Goal: Transaction & Acquisition: Purchase product/service

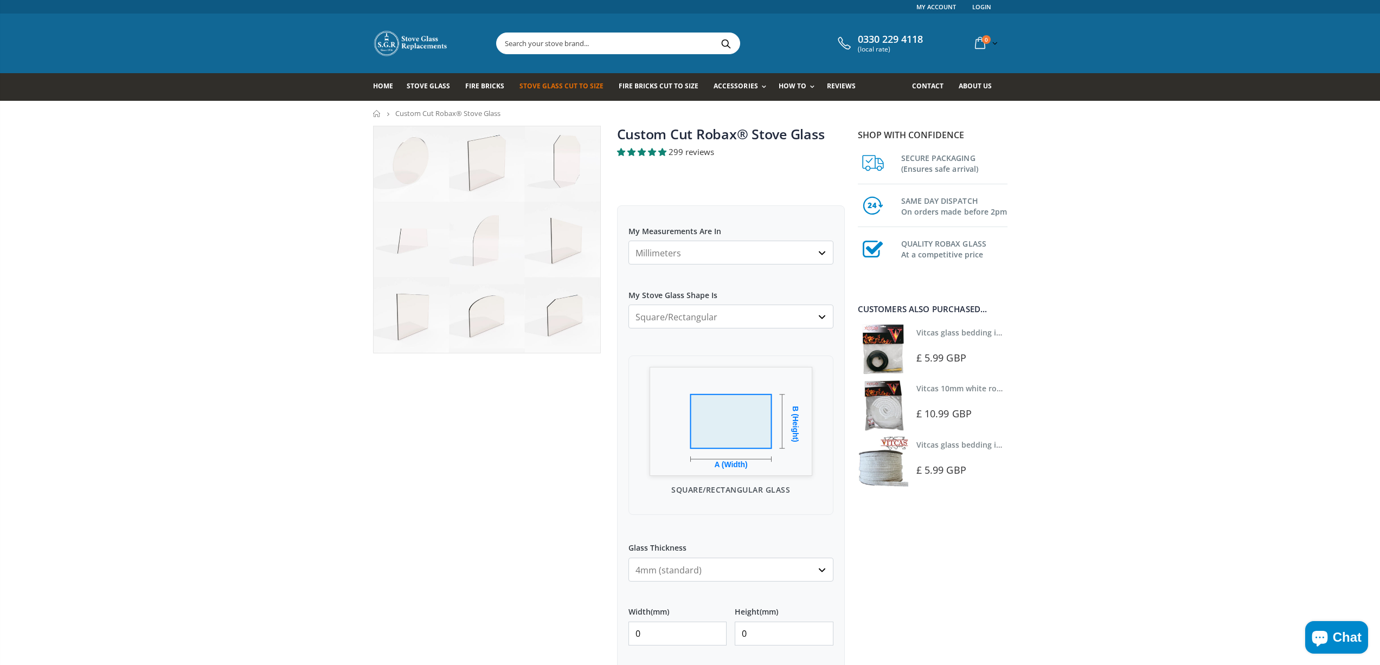
click at [711, 253] on select "Millimeters Centimeters Inches" at bounding box center [730, 253] width 205 height 24
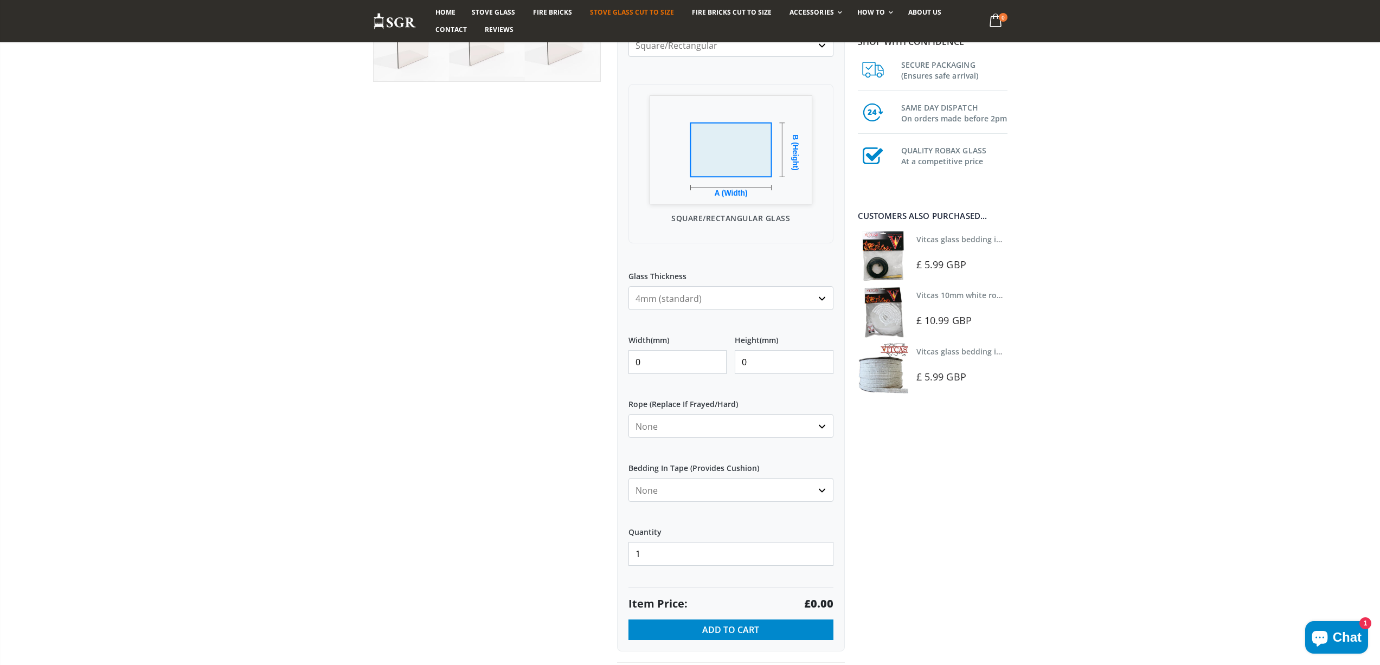
scroll to position [325, 0]
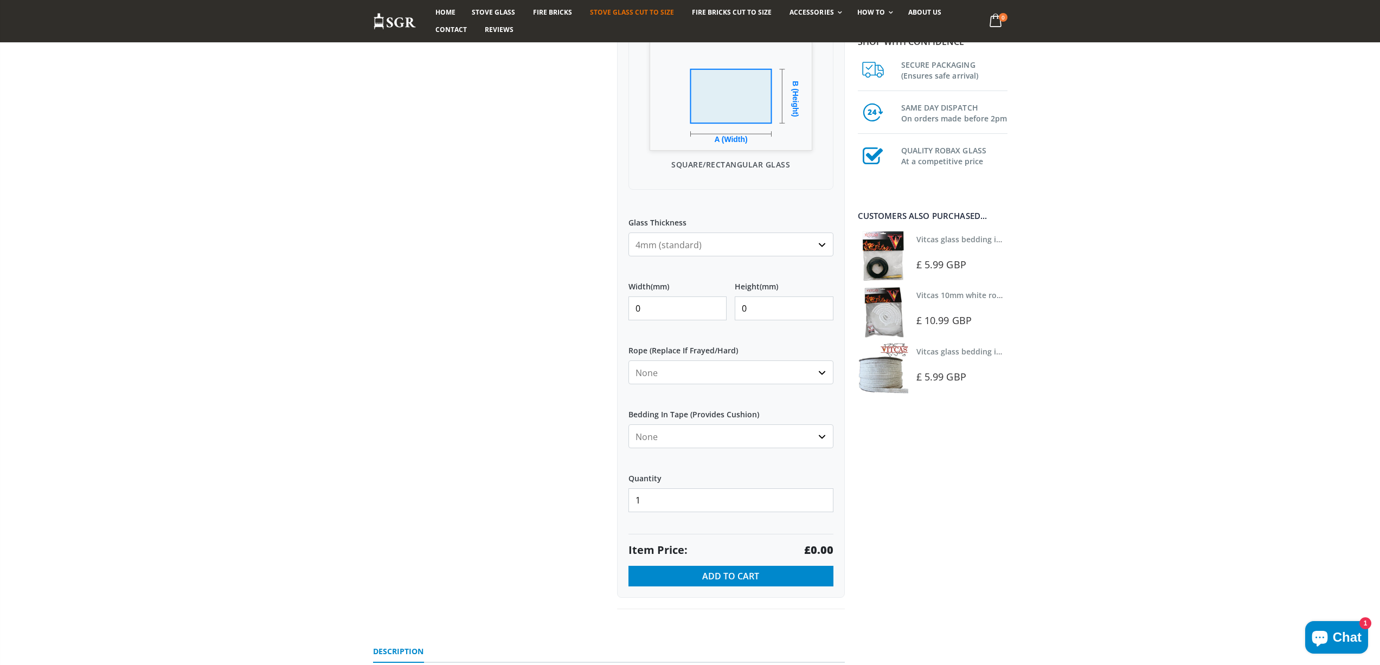
click at [659, 306] on input "0" at bounding box center [677, 309] width 99 height 24
type input "490"
type input "290"
click at [810, 551] on strong "£85.26" at bounding box center [815, 550] width 36 height 15
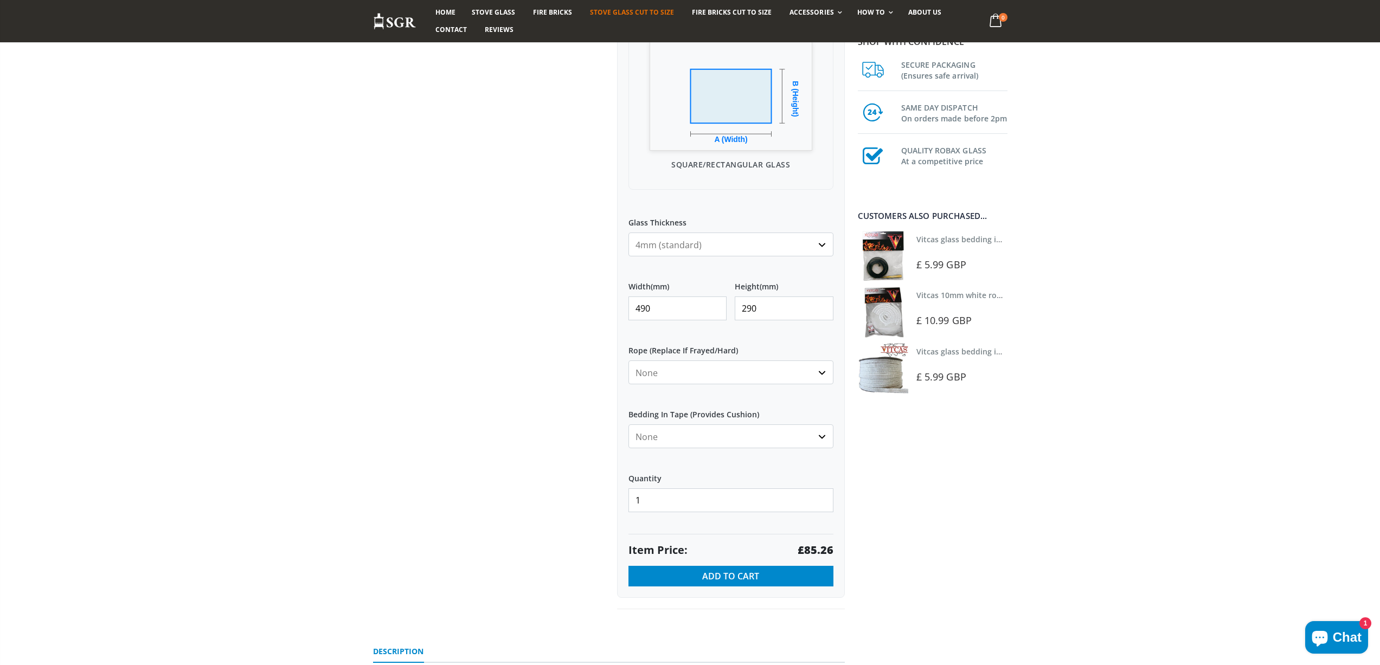
click at [503, 237] on div at bounding box center [487, 205] width 244 height 809
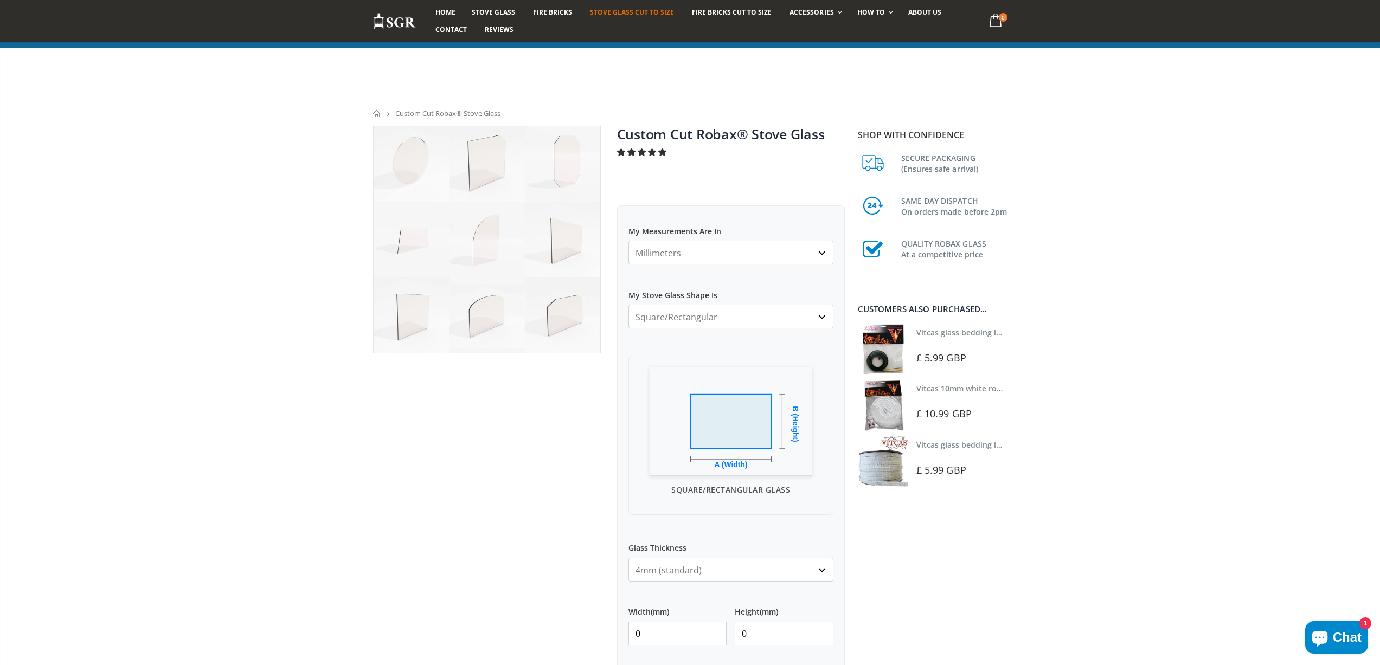
scroll to position [325, 0]
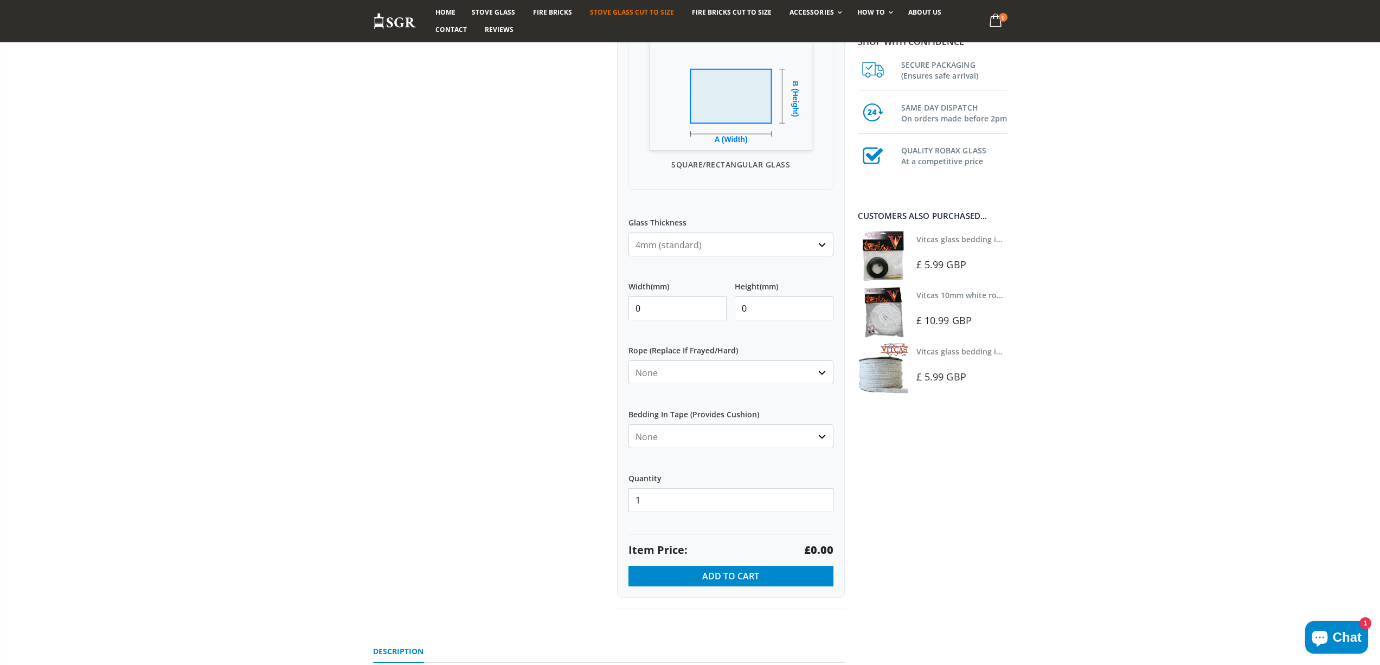
click at [660, 313] on input "0" at bounding box center [677, 309] width 99 height 24
type input "0391"
type input "241"
click at [826, 550] on strong "£56.54" at bounding box center [815, 550] width 36 height 15
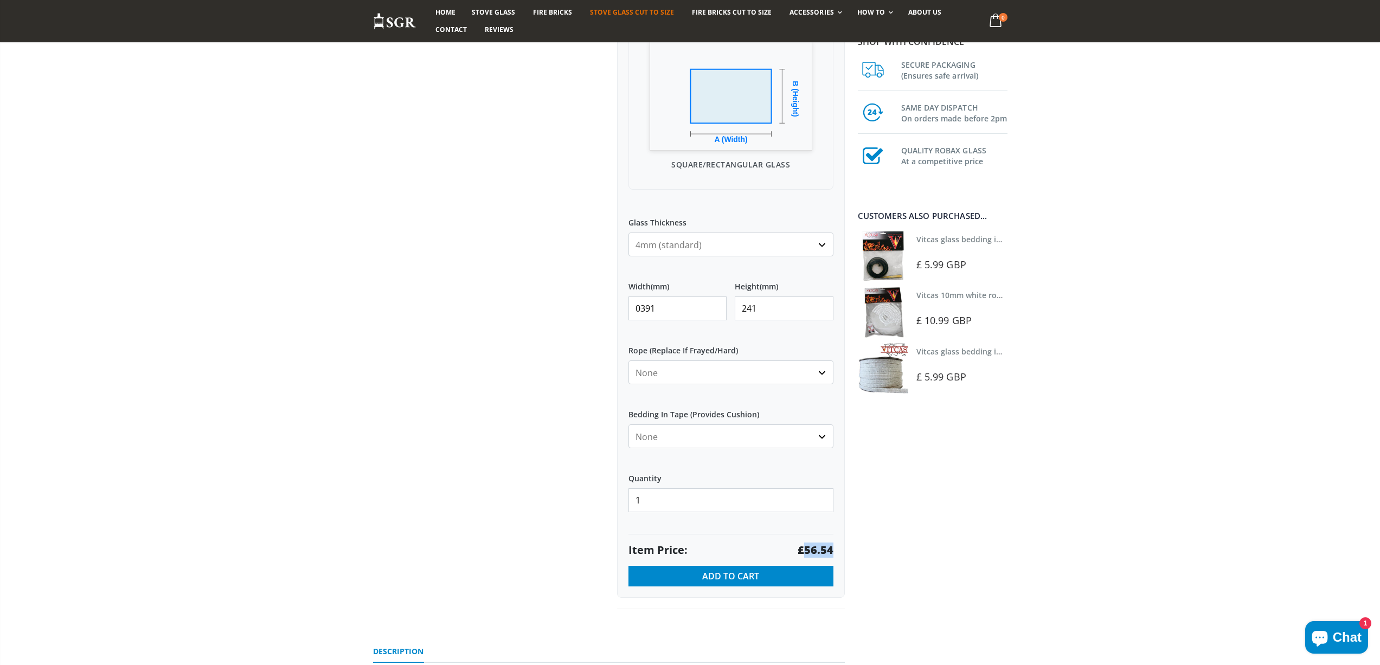
click at [826, 550] on strong "£56.54" at bounding box center [815, 550] width 36 height 15
click at [813, 549] on strong "£56.54" at bounding box center [815, 550] width 36 height 15
click at [667, 306] on input "0391" at bounding box center [677, 309] width 99 height 24
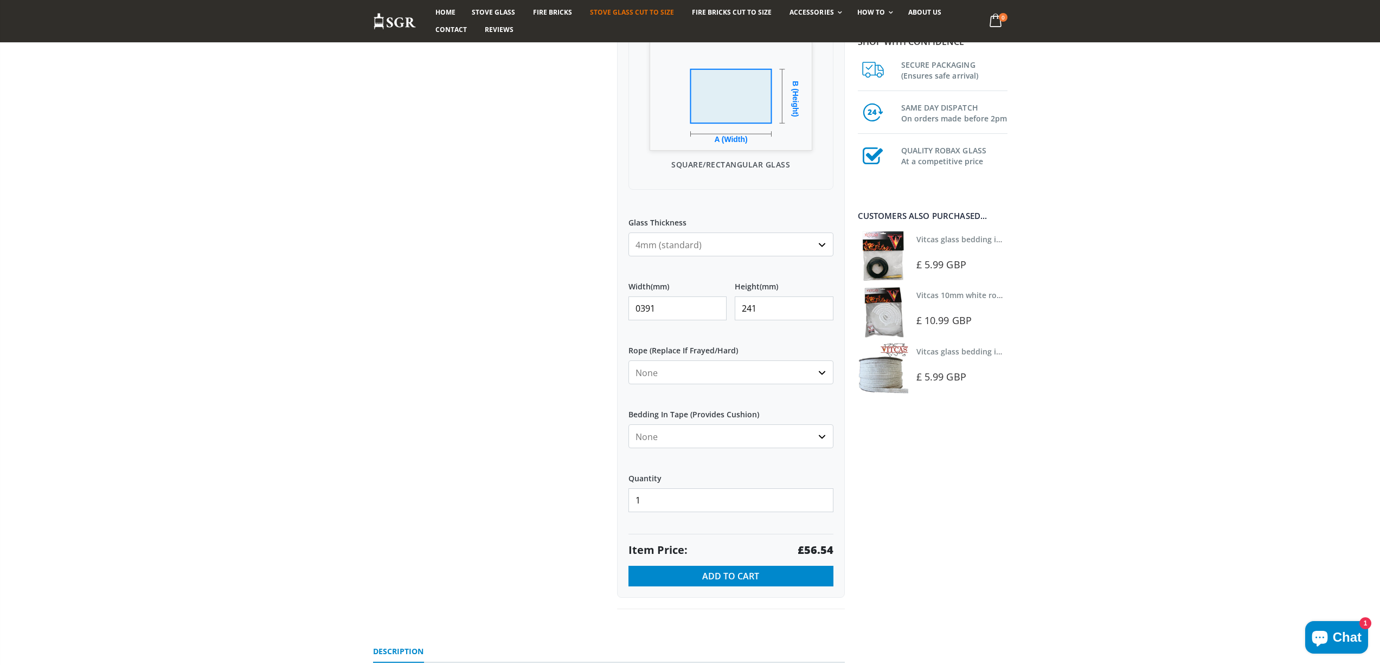
click at [667, 306] on input "0391" at bounding box center [677, 309] width 99 height 24
click at [637, 306] on input "0391" at bounding box center [677, 309] width 99 height 24
click at [662, 312] on input "391" at bounding box center [677, 309] width 99 height 24
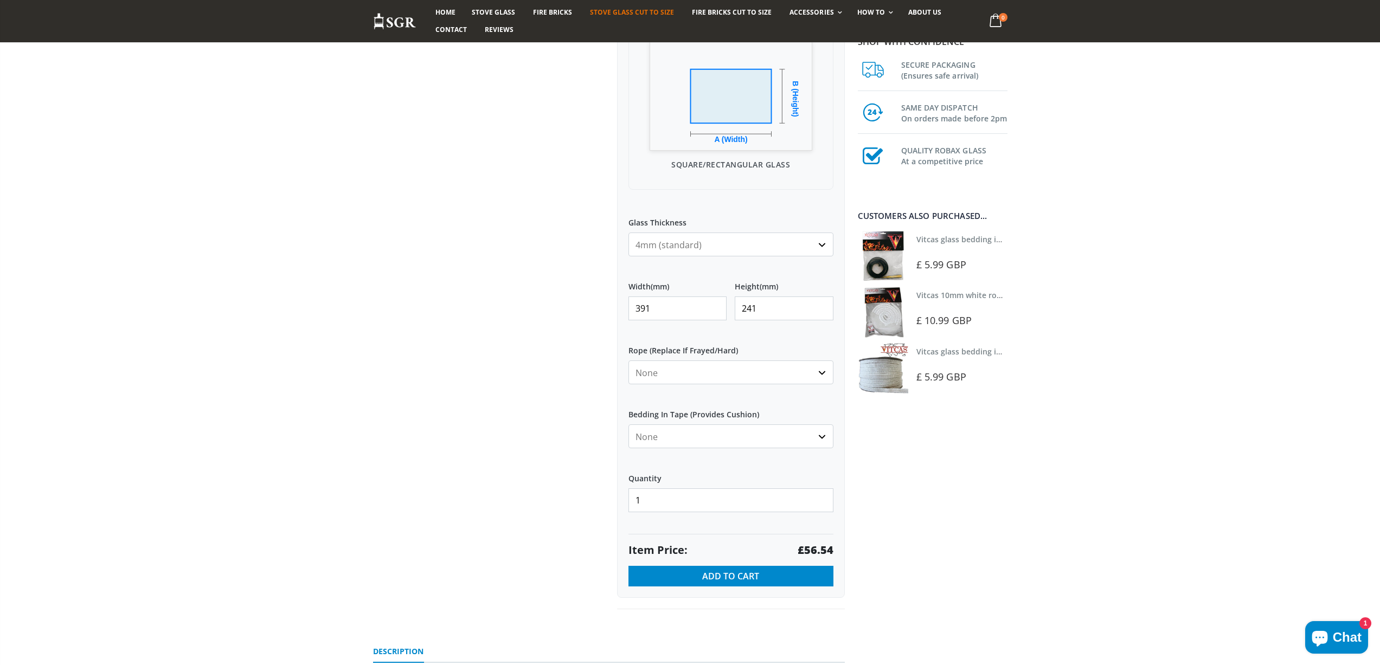
click at [662, 312] on input "391" at bounding box center [677, 309] width 99 height 24
click at [662, 305] on input "391" at bounding box center [677, 309] width 99 height 24
type input "3"
type input "185"
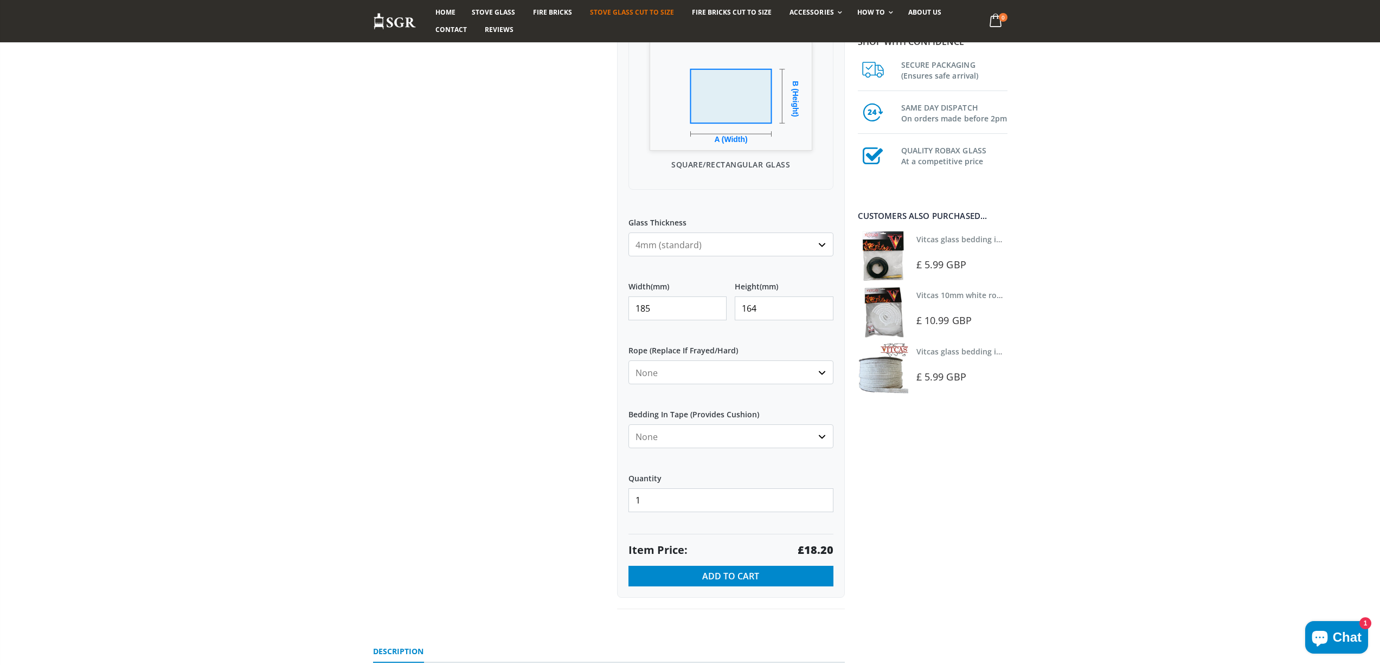
type input "164"
click at [825, 549] on strong "£18.20" at bounding box center [815, 550] width 36 height 15
click at [669, 311] on input "185" at bounding box center [677, 309] width 99 height 24
type input "1"
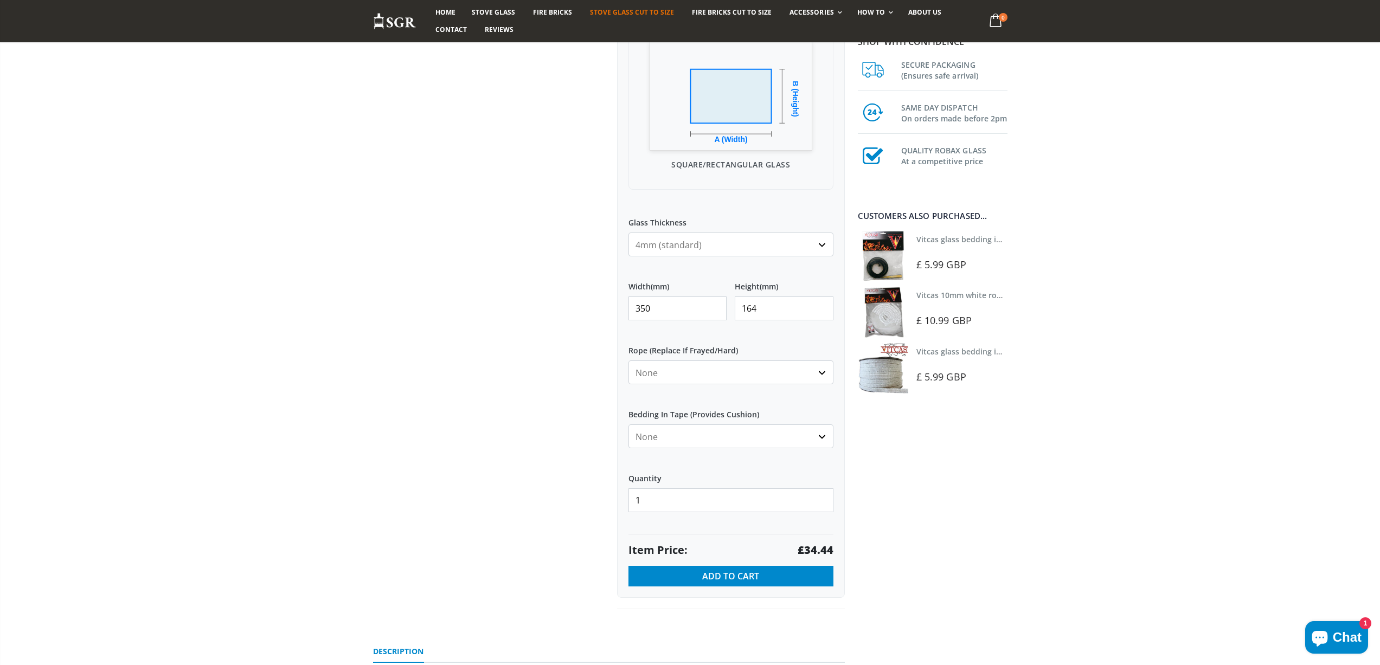
type input "350"
type input "340"
click at [821, 548] on strong "£71.40" at bounding box center [815, 550] width 36 height 15
drag, startPoint x: 652, startPoint y: 306, endPoint x: 579, endPoint y: 301, distance: 72.3
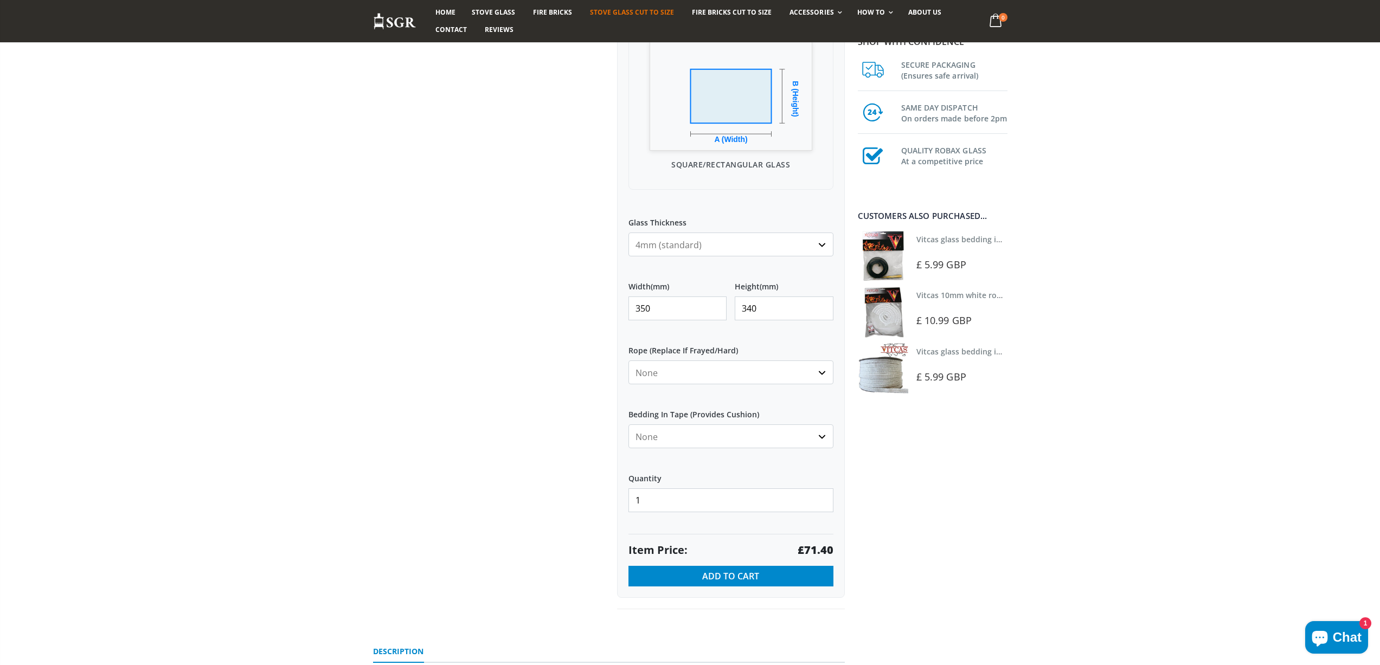
click at [579, 301] on div "Custom Cut Robax® Stove Glass 299 reviews Pool Type Default Title Pool #1 Pool …" at bounding box center [609, 217] width 488 height 833
type input "228"
type input "190"
click at [810, 551] on strong "£25.99" at bounding box center [815, 550] width 36 height 15
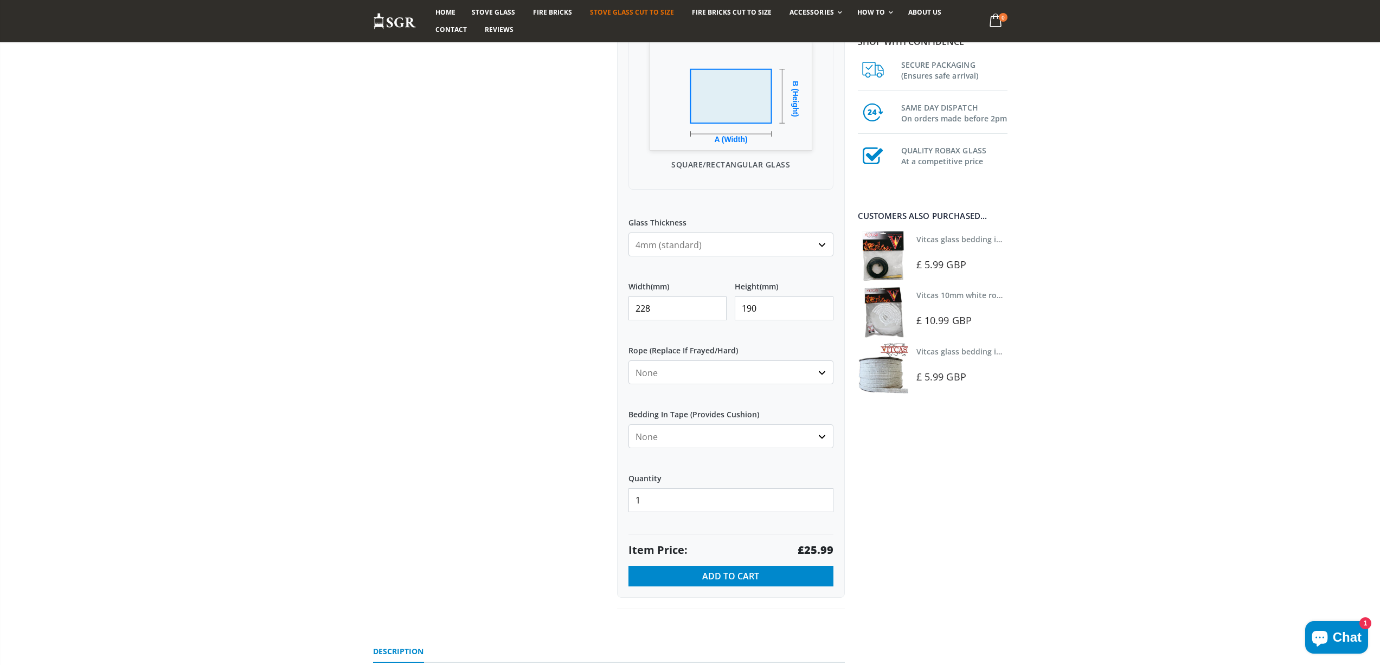
drag, startPoint x: 597, startPoint y: 308, endPoint x: 547, endPoint y: 305, distance: 49.9
click at [550, 308] on div "Custom Cut Robax® Stove Glass 299 reviews Pool Type Default Title Pool #1 Pool …" at bounding box center [609, 217] width 488 height 833
type input "190"
type input "76"
click at [820, 545] on strong "£13.97" at bounding box center [815, 550] width 36 height 15
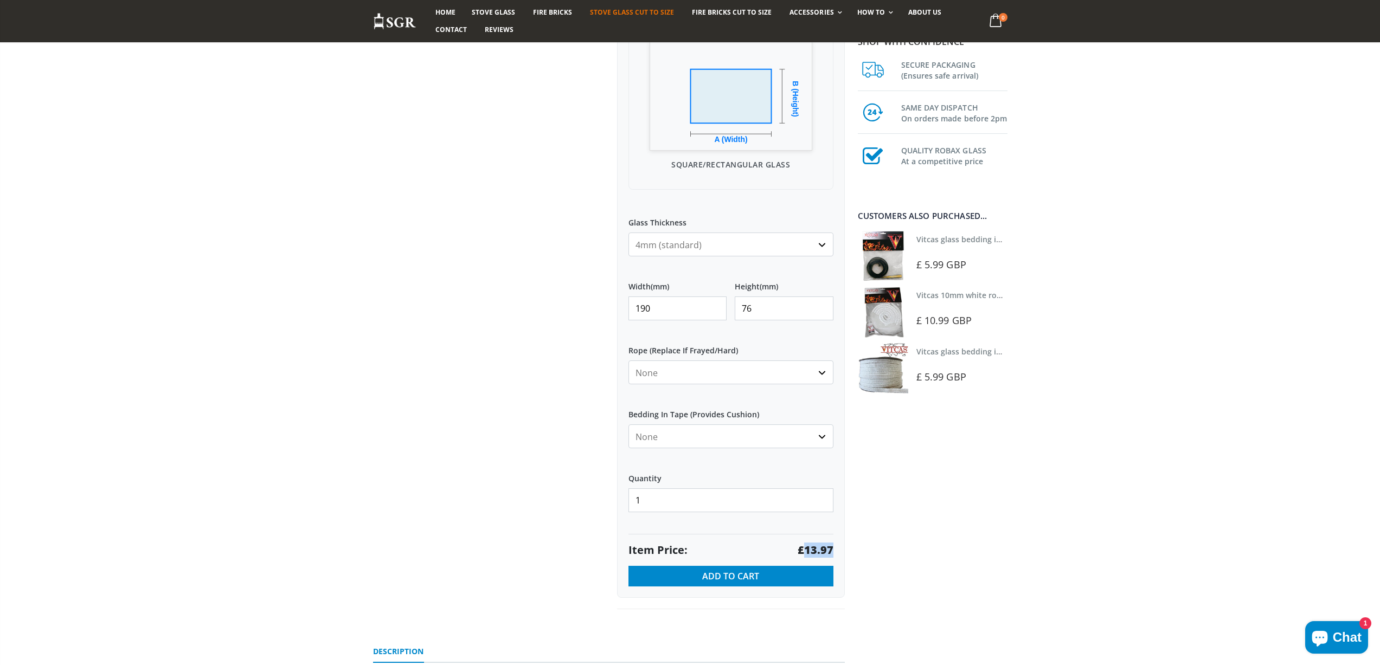
click at [820, 545] on strong "£13.97" at bounding box center [815, 550] width 36 height 15
copy strong "13.97"
drag, startPoint x: 675, startPoint y: 310, endPoint x: 556, endPoint y: 310, distance: 119.3
click at [556, 310] on div "Custom Cut Robax® Stove Glass 299 reviews Pool Type Default Title Pool #1 Pool …" at bounding box center [609, 217] width 488 height 833
type input "230"
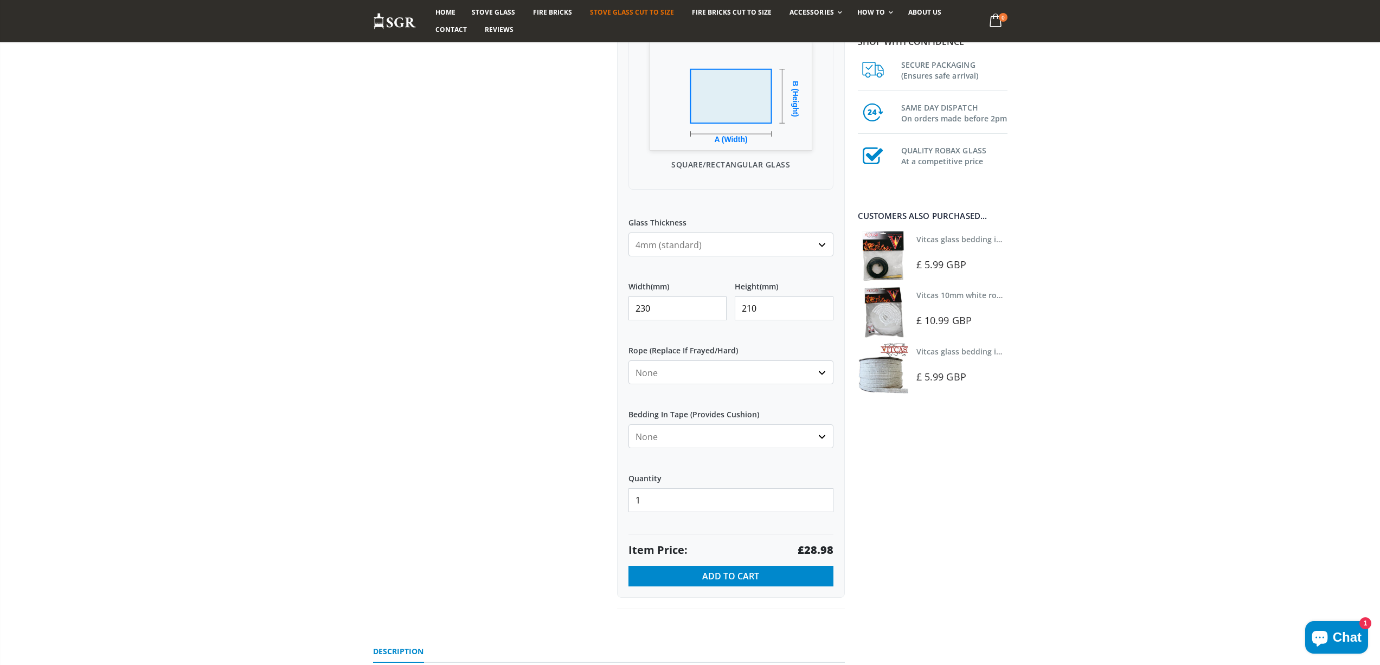
type input "210"
click at [811, 552] on strong "£28.98" at bounding box center [815, 550] width 36 height 15
drag, startPoint x: 647, startPoint y: 306, endPoint x: 551, endPoint y: 308, distance: 96.5
click at [551, 308] on div "Custom Cut Robax® Stove Glass 299 reviews Pool Type Default Title Pool #1 Pool …" at bounding box center [609, 217] width 488 height 833
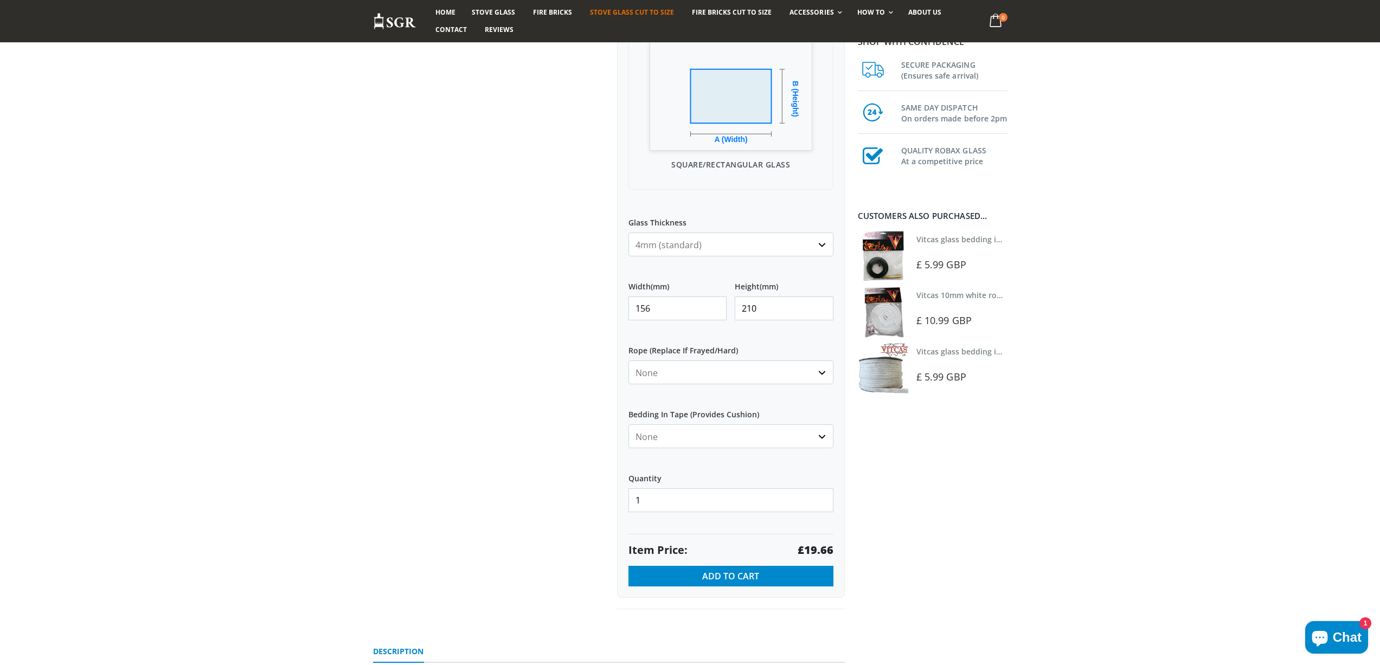
type input "156"
click at [816, 549] on strong "£14.60" at bounding box center [815, 550] width 36 height 15
drag, startPoint x: 775, startPoint y: 309, endPoint x: 740, endPoint y: 309, distance: 34.7
click at [740, 309] on input "156" at bounding box center [784, 309] width 99 height 24
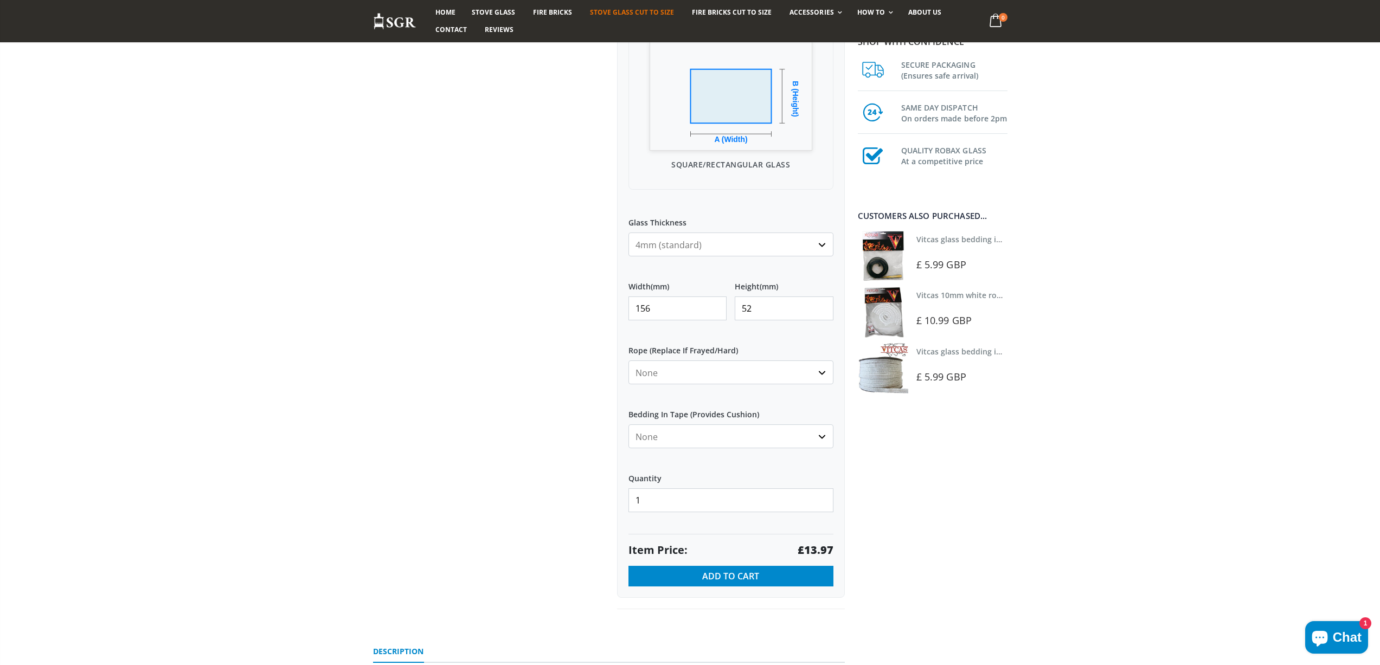
click at [827, 547] on strong "£13.97" at bounding box center [815, 550] width 36 height 15
copy strong "13.97"
drag, startPoint x: 692, startPoint y: 307, endPoint x: 679, endPoint y: 306, distance: 13.6
click at [681, 307] on div "Width (mm) 156 Height (mm) 52" at bounding box center [730, 301] width 205 height 56
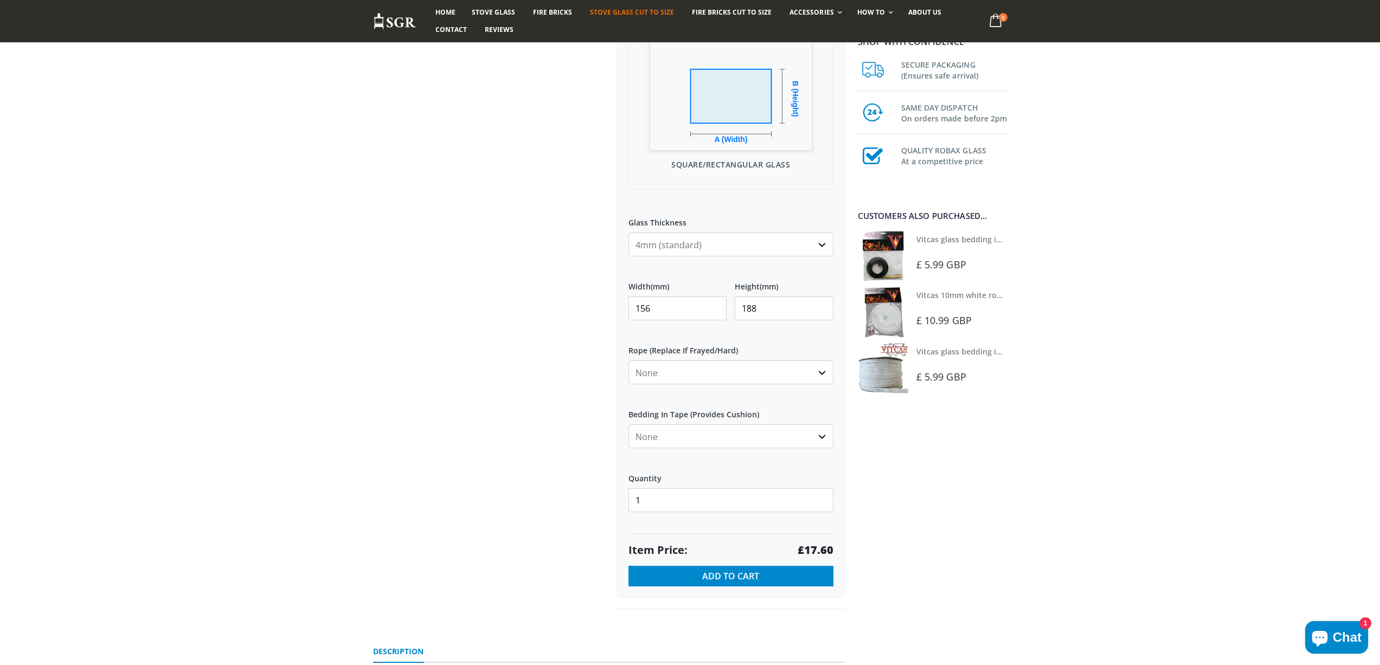
type input "188"
click at [828, 550] on strong "£17.60" at bounding box center [815, 550] width 36 height 15
drag, startPoint x: 483, startPoint y: 290, endPoint x: 455, endPoint y: 279, distance: 29.9
click at [461, 282] on div "Custom Cut Robax® Stove Glass 299 reviews Pool Type Default Title Pool #1 Pool …" at bounding box center [609, 217] width 488 height 833
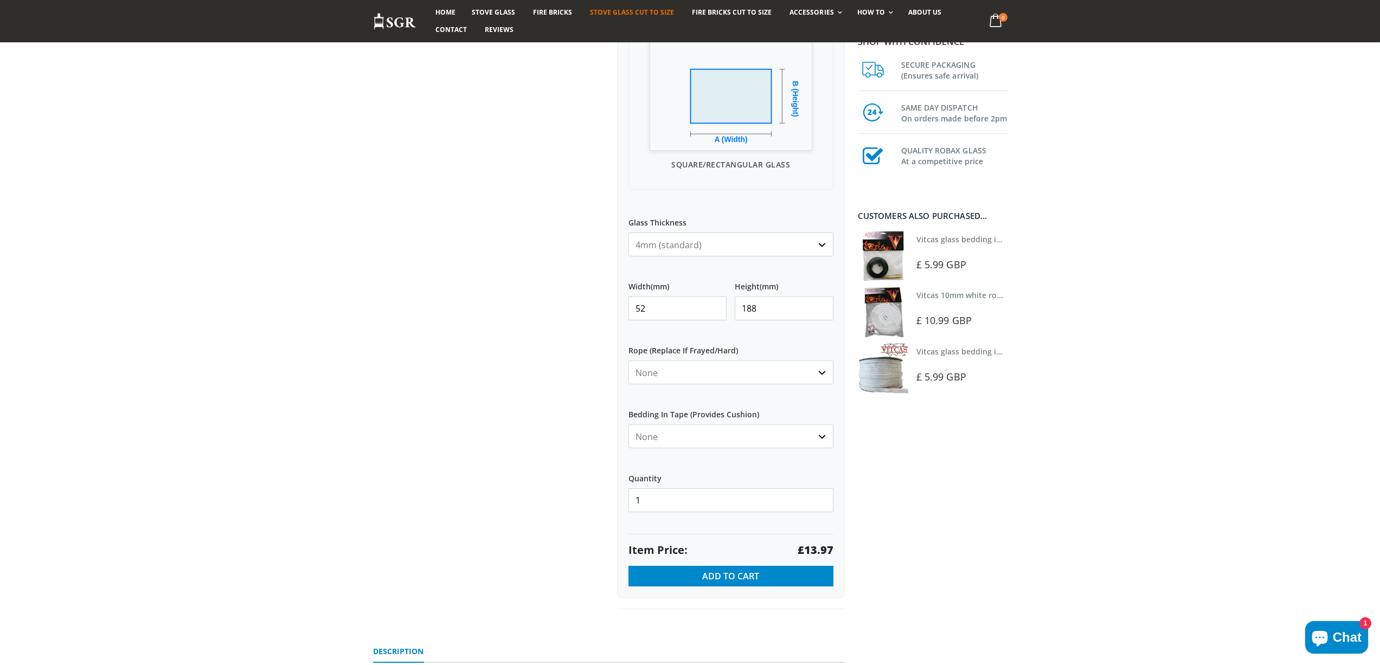
click at [827, 549] on strong "£13.97" at bounding box center [815, 550] width 36 height 15
drag, startPoint x: 601, startPoint y: 307, endPoint x: 511, endPoint y: 303, distance: 90.6
click at [511, 303] on div "Custom Cut Robax® Stove Glass 299 reviews Pool Type Default Title Pool #1 Pool …" at bounding box center [609, 217] width 488 height 833
click at [820, 550] on strong "£26.85" at bounding box center [815, 550] width 36 height 15
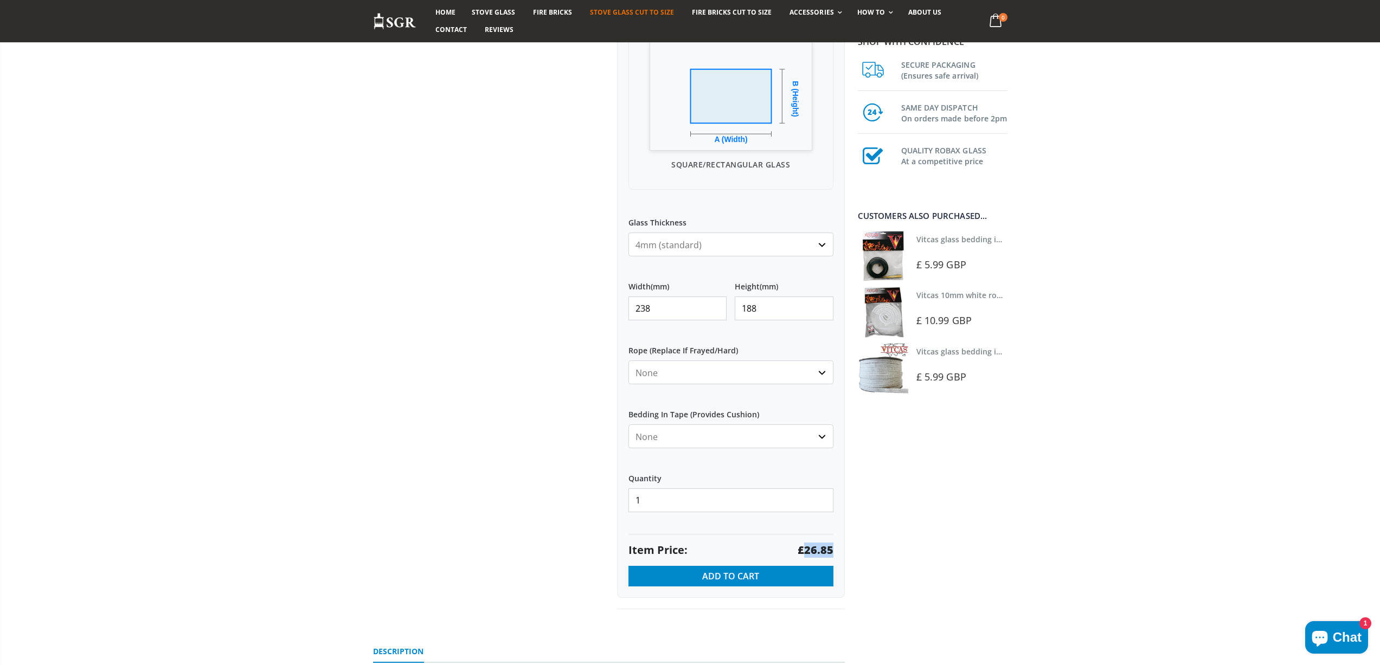
click at [820, 550] on strong "£26.85" at bounding box center [815, 550] width 36 height 15
drag, startPoint x: 691, startPoint y: 308, endPoint x: 470, endPoint y: 296, distance: 221.5
click at [473, 298] on div "Custom Cut Robax® Stove Glass 299 reviews Pool Type Default Title Pool #1 Pool …" at bounding box center [609, 217] width 488 height 833
type input "260"
type input "162"
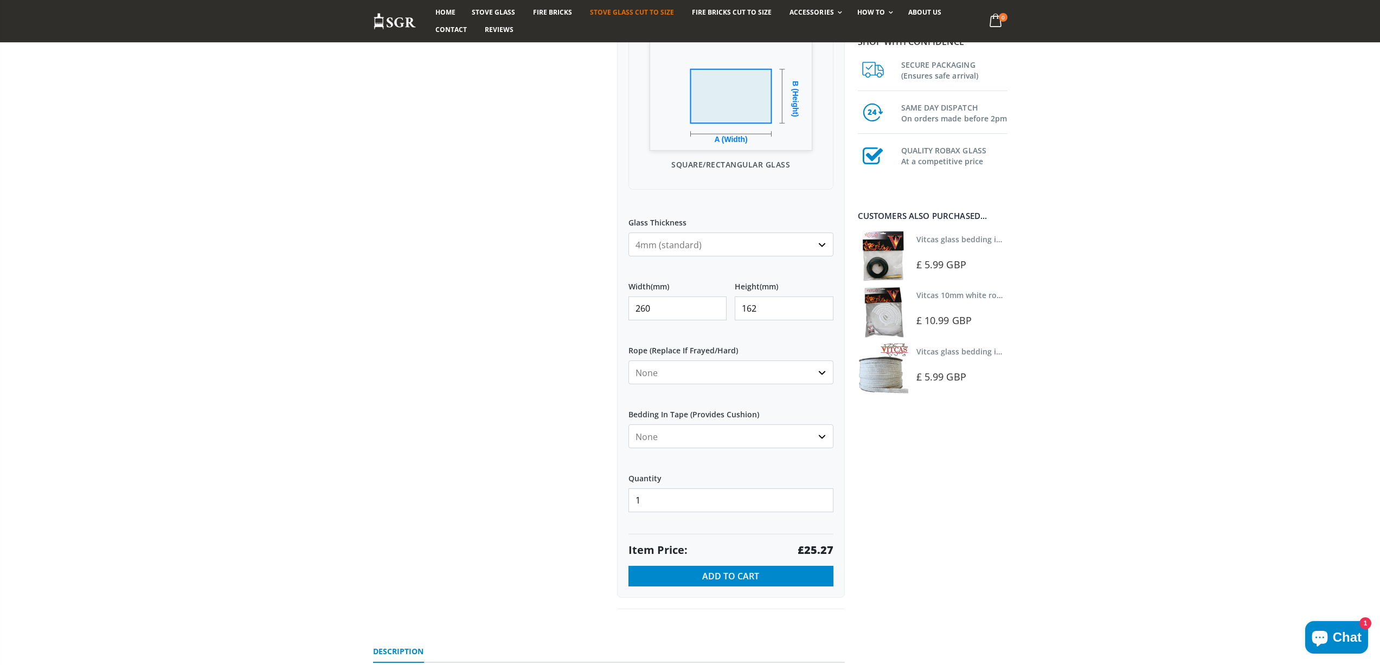
click at [813, 550] on strong "£25.27" at bounding box center [815, 550] width 36 height 15
drag, startPoint x: 666, startPoint y: 310, endPoint x: 493, endPoint y: 292, distance: 173.8
click at [493, 292] on div "Custom Cut Robax® Stove Glass 299 reviews Pool Type Default Title Pool #1 Pool …" at bounding box center [609, 217] width 488 height 833
type input "291"
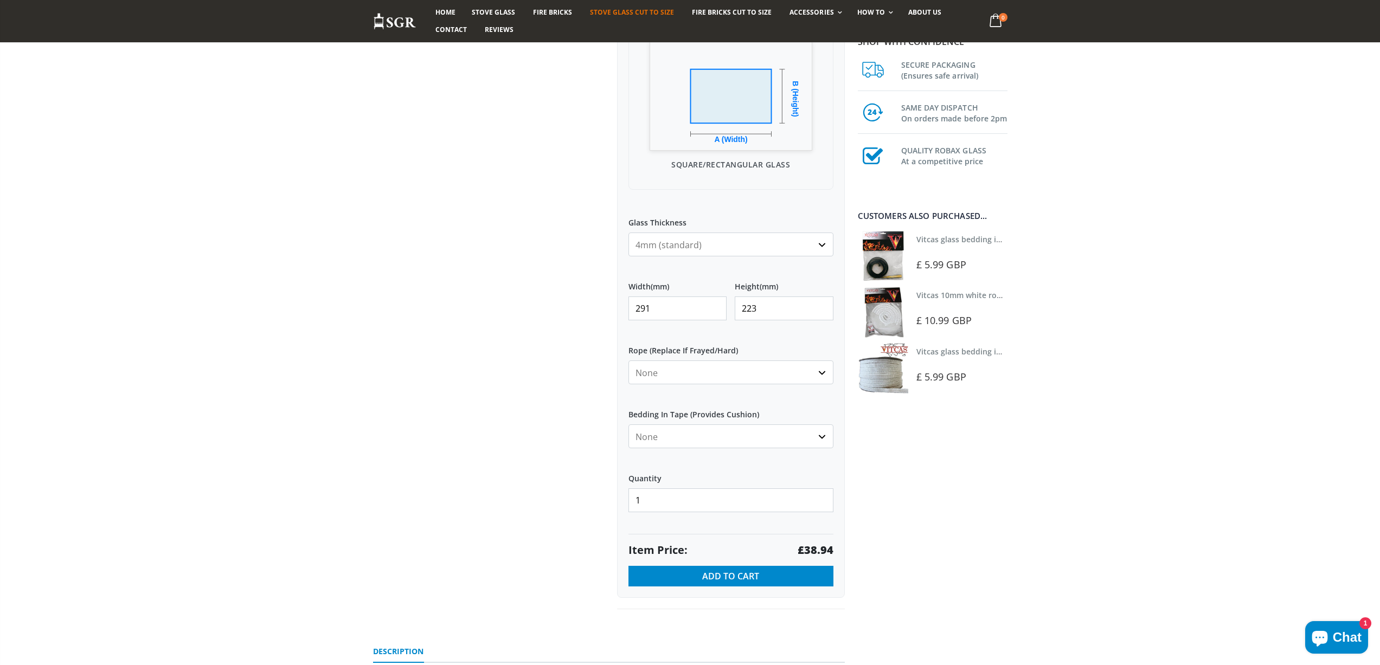
click at [811, 549] on strong "£38.94" at bounding box center [815, 550] width 36 height 15
drag, startPoint x: 560, startPoint y: 299, endPoint x: 552, endPoint y: 298, distance: 7.7
click at [552, 298] on div "Custom Cut Robax® Stove Glass 299 reviews Pool Type Default Title Pool #1 Pool …" at bounding box center [609, 217] width 488 height 833
drag, startPoint x: 806, startPoint y: 308, endPoint x: 718, endPoint y: 307, distance: 87.3
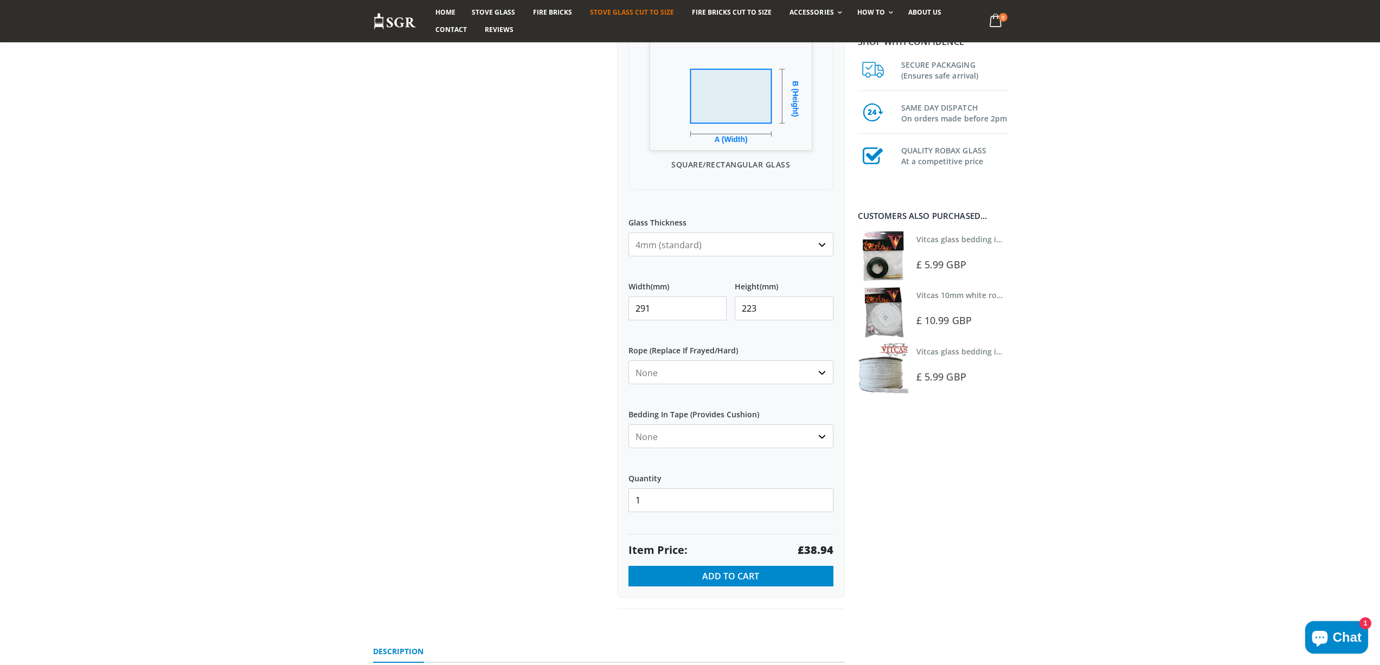
click at [720, 307] on div "Width (mm) 291 Height (mm) 223" at bounding box center [730, 301] width 205 height 56
type input "37"
click at [814, 544] on strong "£13.97" at bounding box center [815, 550] width 36 height 15
drag, startPoint x: 630, startPoint y: 311, endPoint x: 619, endPoint y: 311, distance: 11.4
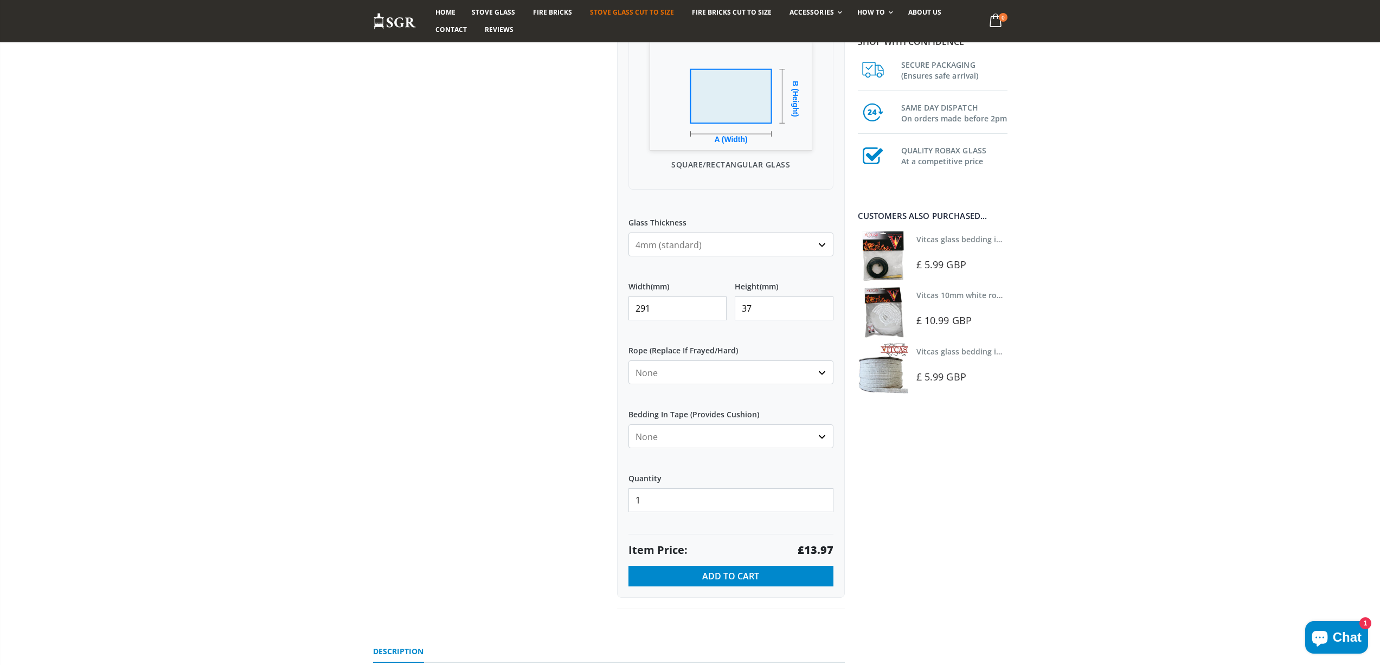
click at [619, 311] on div "My Measurements Are In Millimeters Centimeters Inches For inches, please enter …" at bounding box center [731, 239] width 228 height 718
type input "156"
type input "52"
click at [814, 543] on strong "£13.97" at bounding box center [815, 550] width 36 height 15
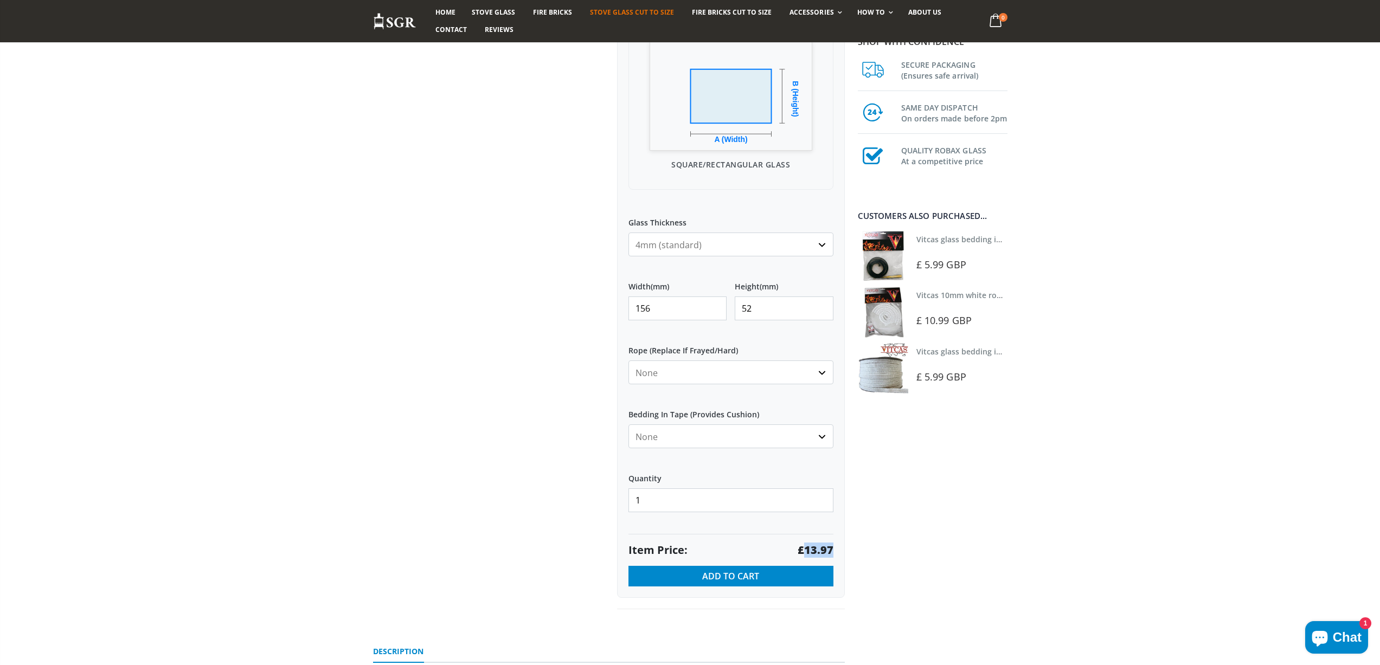
copy strong "13.97"
drag, startPoint x: 654, startPoint y: 308, endPoint x: 607, endPoint y: 302, distance: 47.6
click at [609, 305] on div "Custom Cut Robax® Stove Glass 299 reviews Pool Type Default Title Pool #1 Pool …" at bounding box center [731, 205] width 244 height 809
type input "188"
type input "56"
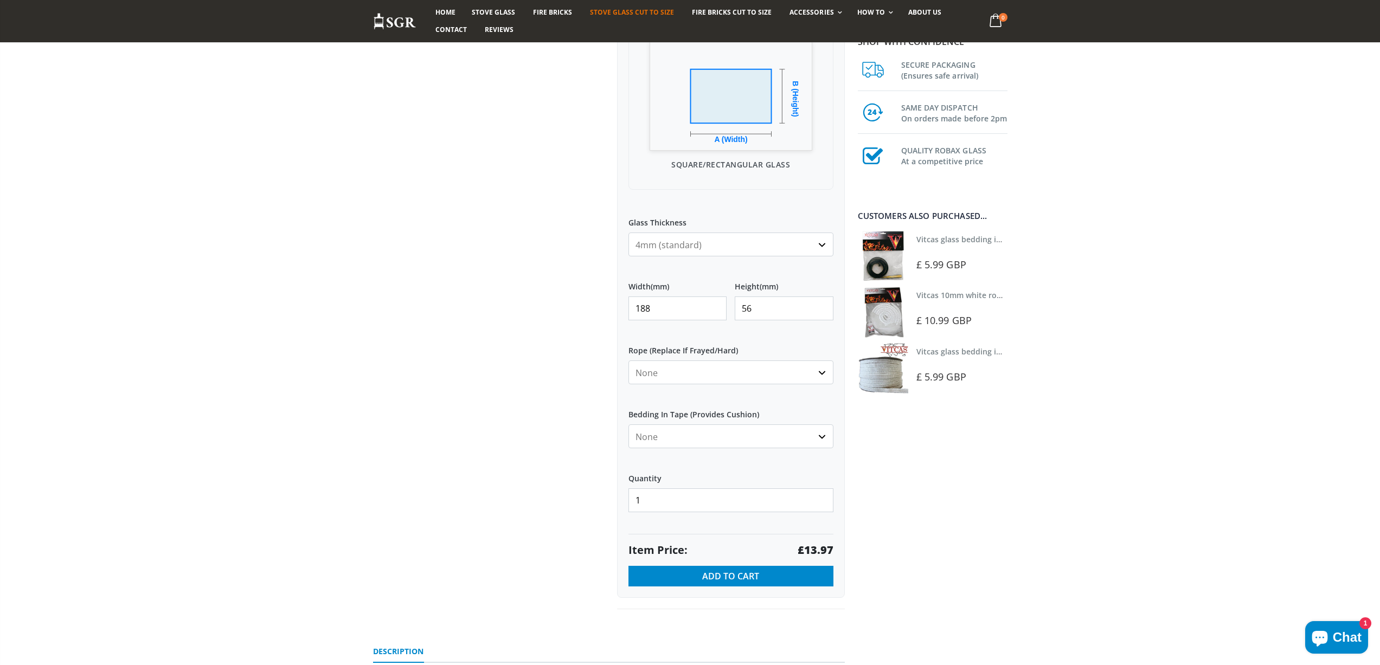
click at [824, 547] on strong "£13.97" at bounding box center [815, 550] width 36 height 15
click at [827, 546] on strong "£13.97" at bounding box center [815, 550] width 36 height 15
click at [827, 548] on strong "£13.97" at bounding box center [815, 550] width 36 height 15
copy strong "13.97"
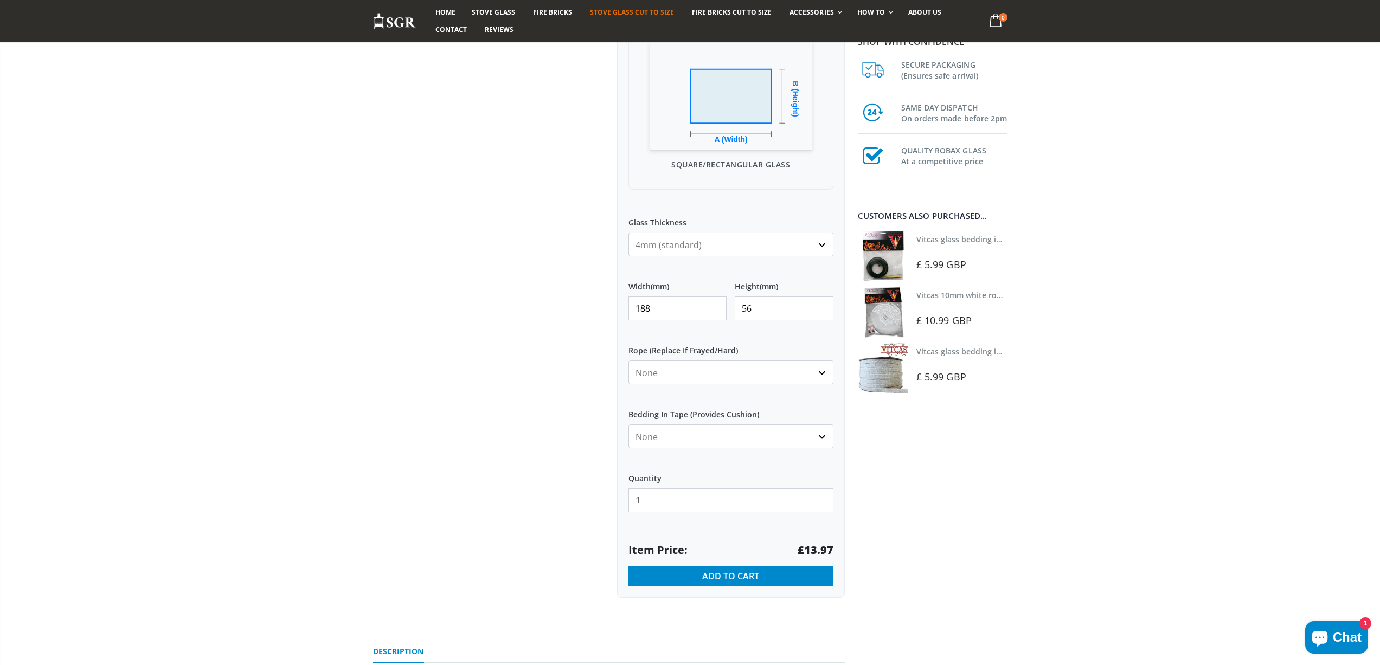
drag, startPoint x: 654, startPoint y: 307, endPoint x: 601, endPoint y: 310, distance: 53.2
click at [601, 310] on div "Custom Cut Robax® Stove Glass 299 reviews Pool Type Default Title Pool #1 Pool …" at bounding box center [609, 217] width 488 height 833
type input "291"
type input "37"
click at [824, 551] on strong "£13.97" at bounding box center [815, 550] width 36 height 15
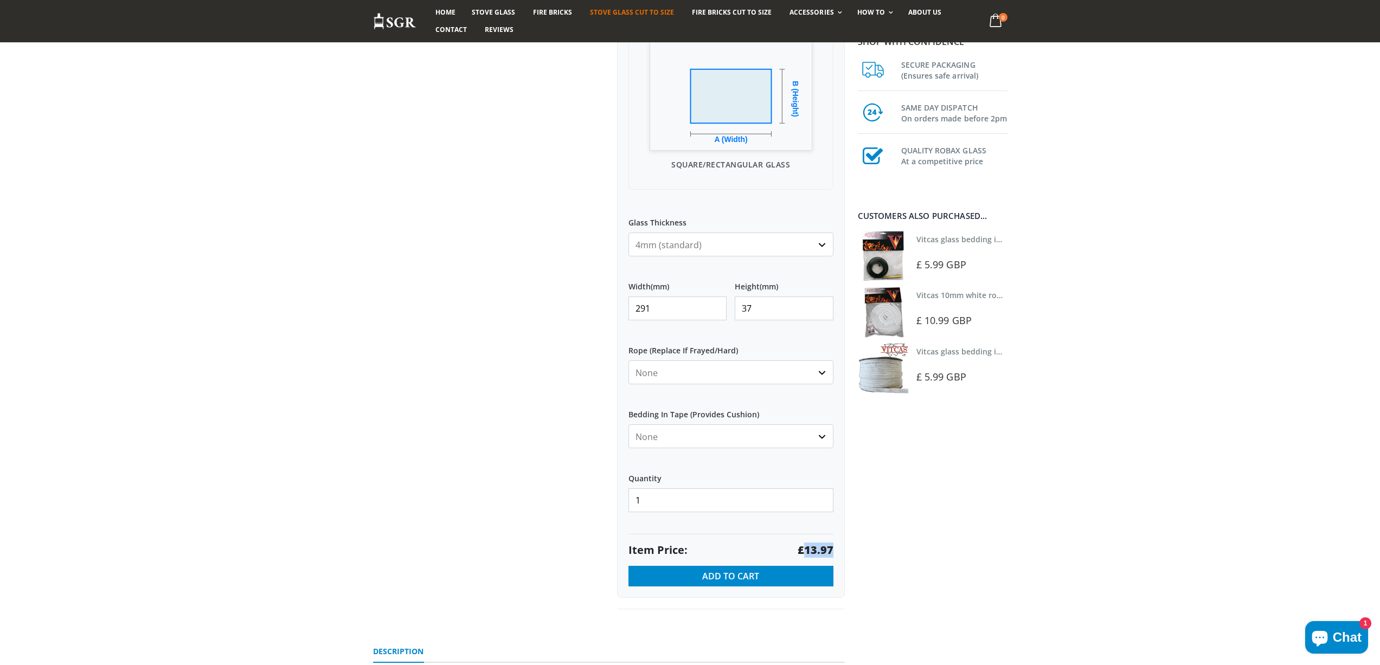
click at [824, 551] on strong "£13.97" at bounding box center [815, 550] width 36 height 15
drag, startPoint x: 665, startPoint y: 305, endPoint x: 602, endPoint y: 310, distance: 63.0
click at [602, 310] on div "Custom Cut Robax® Stove Glass 299 reviews Pool Type Default Title Pool #1 Pool …" at bounding box center [609, 217] width 488 height 833
type input "257"
type input "146"
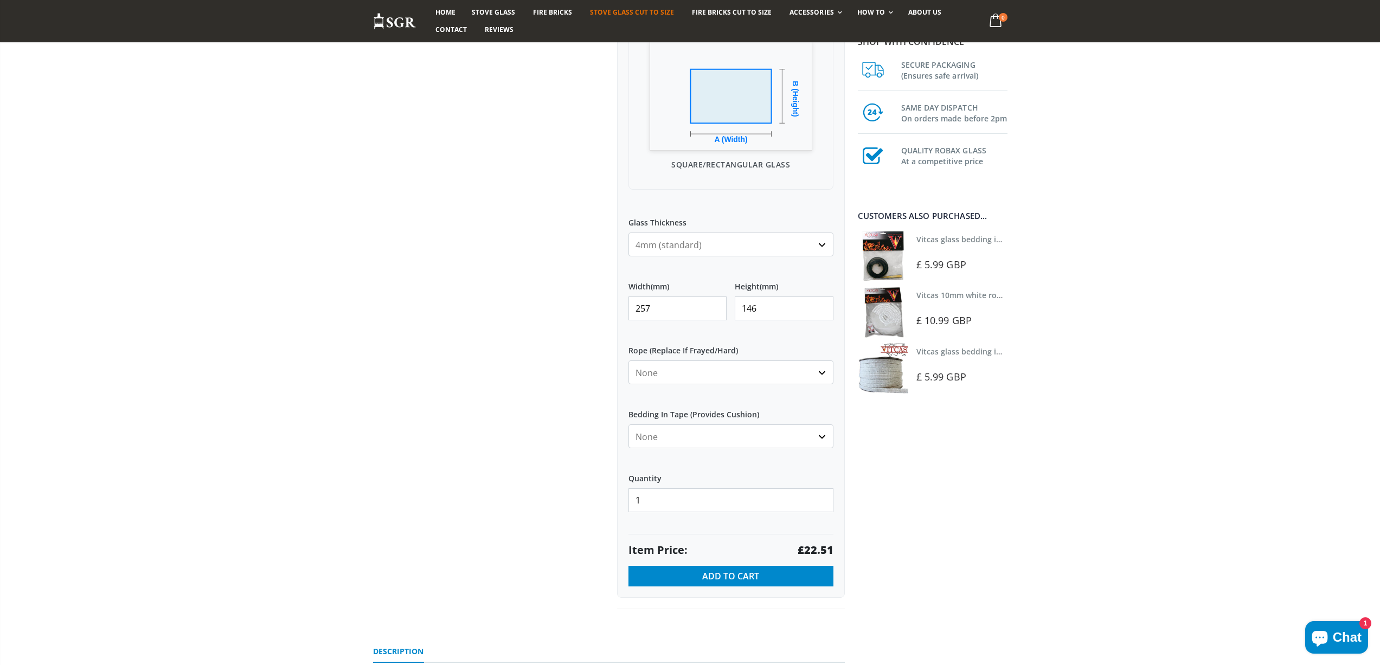
click at [810, 550] on strong "£22.51" at bounding box center [815, 550] width 36 height 15
drag, startPoint x: 658, startPoint y: 312, endPoint x: 629, endPoint y: 314, distance: 29.3
click at [629, 314] on input "257" at bounding box center [677, 309] width 99 height 24
type input "238"
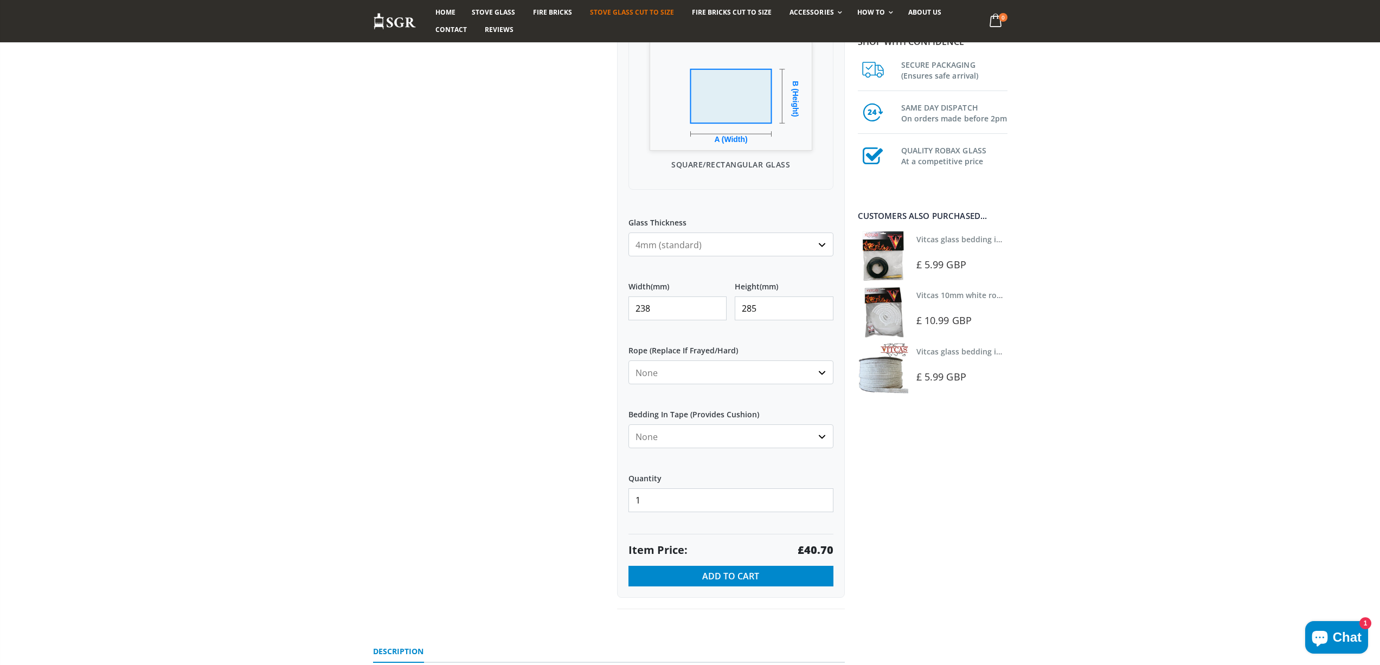
type input "285"
click at [823, 547] on strong "£40.70" at bounding box center [815, 550] width 36 height 15
drag, startPoint x: 665, startPoint y: 312, endPoint x: 625, endPoint y: 312, distance: 40.1
click at [625, 312] on div "My Measurements Are In Millimeters Centimeters Inches For inches, please enter …" at bounding box center [731, 239] width 228 height 718
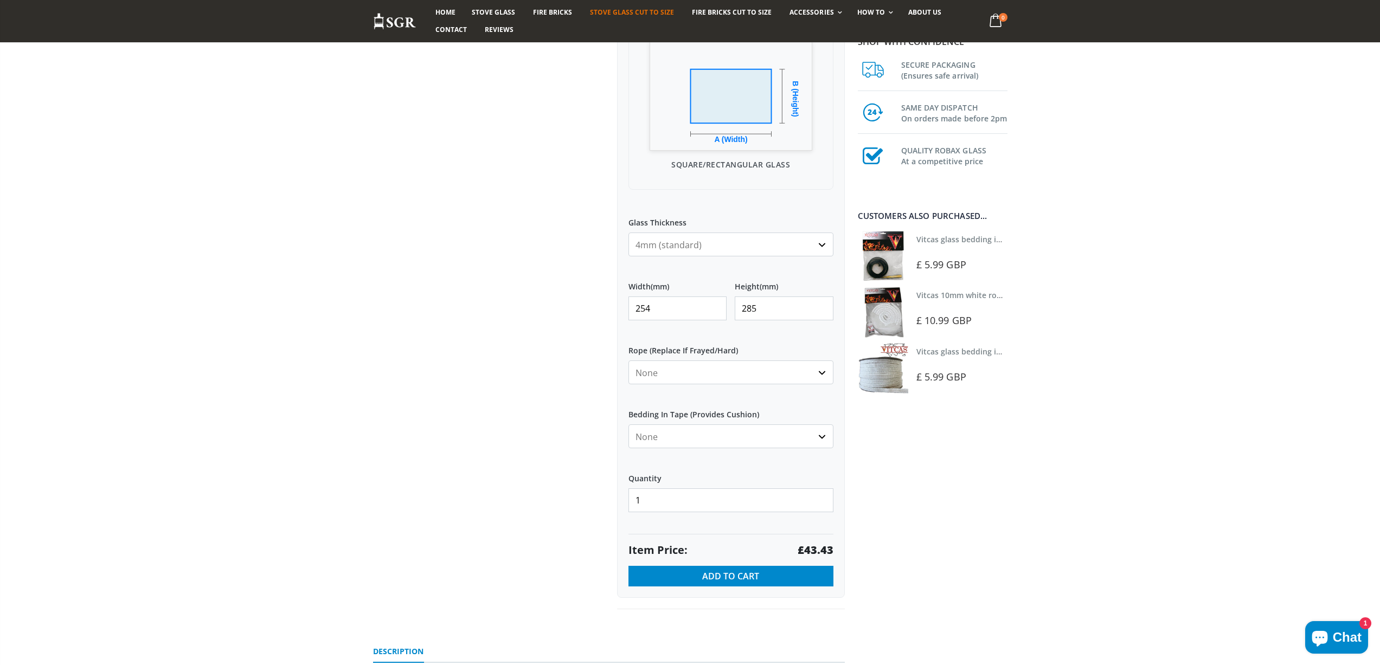
type input "254"
type input "285"
click at [815, 551] on strong "£43.43" at bounding box center [815, 550] width 36 height 15
copy strong "43.43"
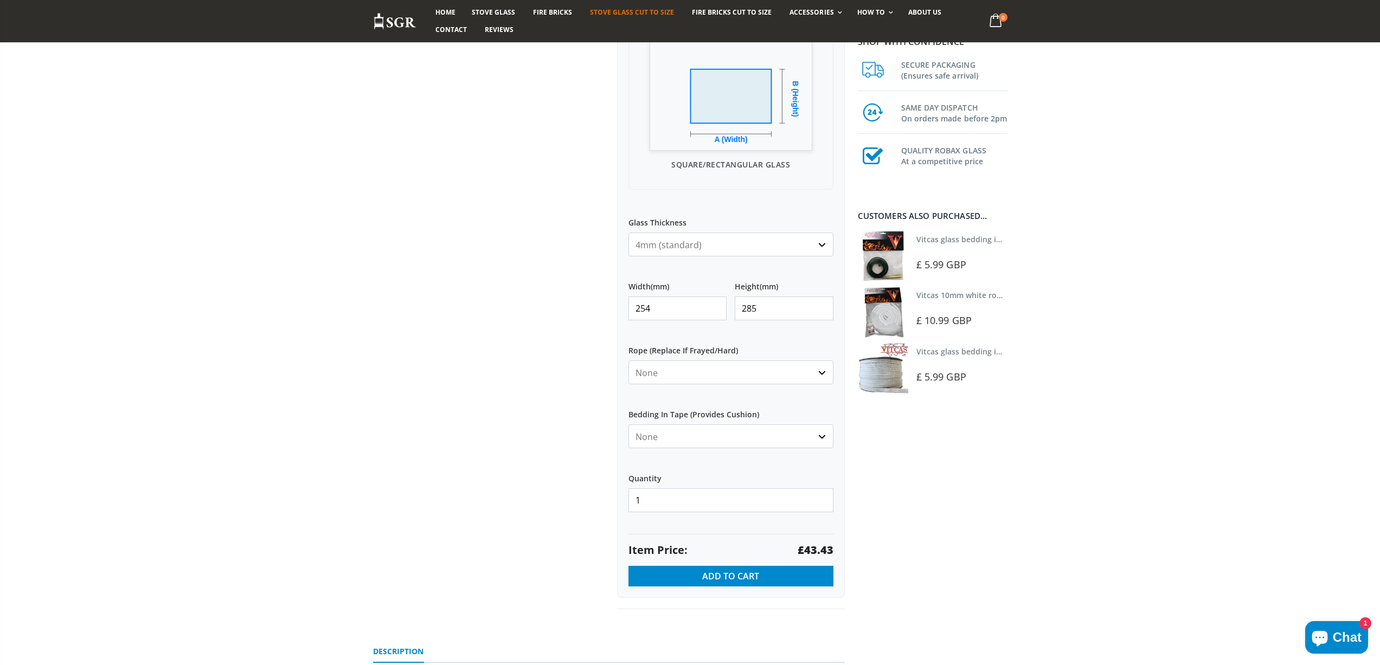
drag, startPoint x: 689, startPoint y: 308, endPoint x: 536, endPoint y: 310, distance: 153.4
click at [537, 310] on div "Custom Cut Robax® Stove Glass 299 reviews Pool Type Default Title Pool #1 Pool …" at bounding box center [609, 217] width 488 height 833
type input "403"
type input "231"
click at [815, 552] on strong "£55.86" at bounding box center [815, 550] width 36 height 15
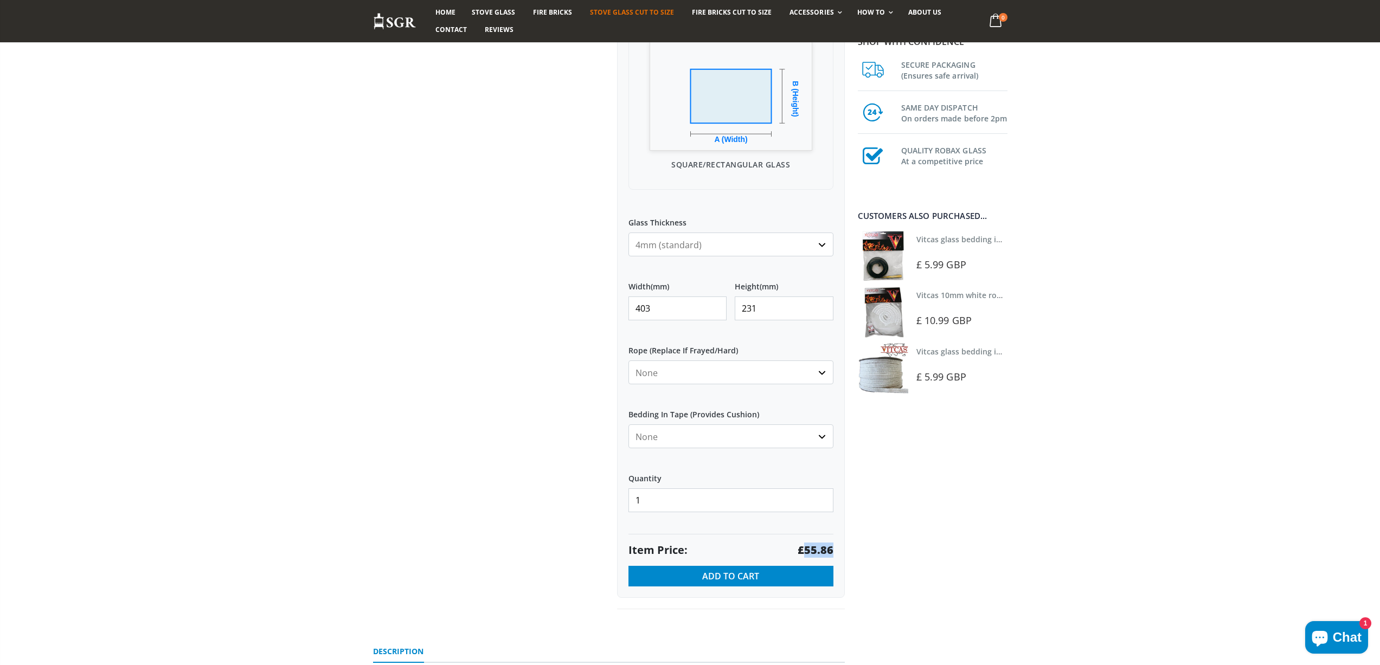
click at [815, 552] on strong "£55.86" at bounding box center [815, 550] width 36 height 15
copy strong "55.86"
drag, startPoint x: 557, startPoint y: 312, endPoint x: 544, endPoint y: 305, distance: 14.3
click at [548, 312] on div "Custom Cut Robax® Stove Glass 299 reviews Pool Type Default Title Pool #1 Pool …" at bounding box center [609, 217] width 488 height 833
type input "415"
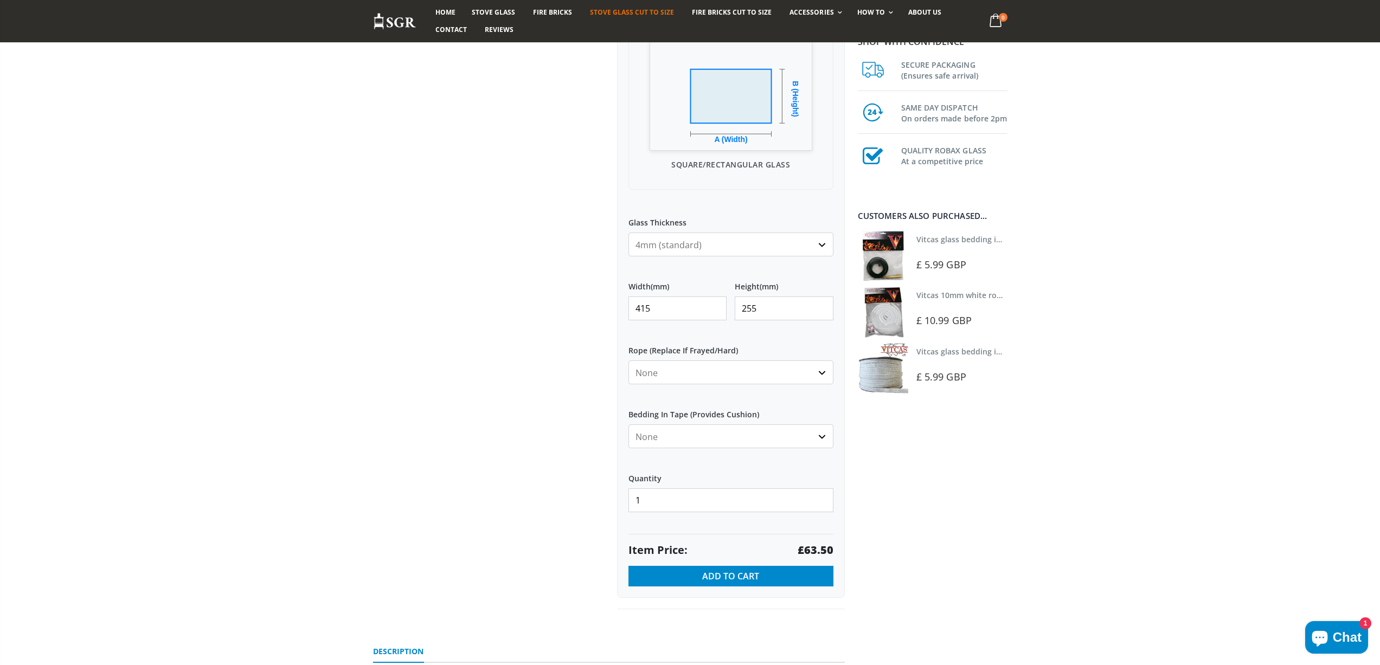
type input "255"
click at [825, 547] on strong "£63.50" at bounding box center [815, 550] width 36 height 15
drag, startPoint x: 669, startPoint y: 302, endPoint x: 621, endPoint y: 312, distance: 49.2
click at [621, 312] on div "My Measurements Are In Millimeters Centimeters Inches For inches, please enter …" at bounding box center [731, 239] width 228 height 718
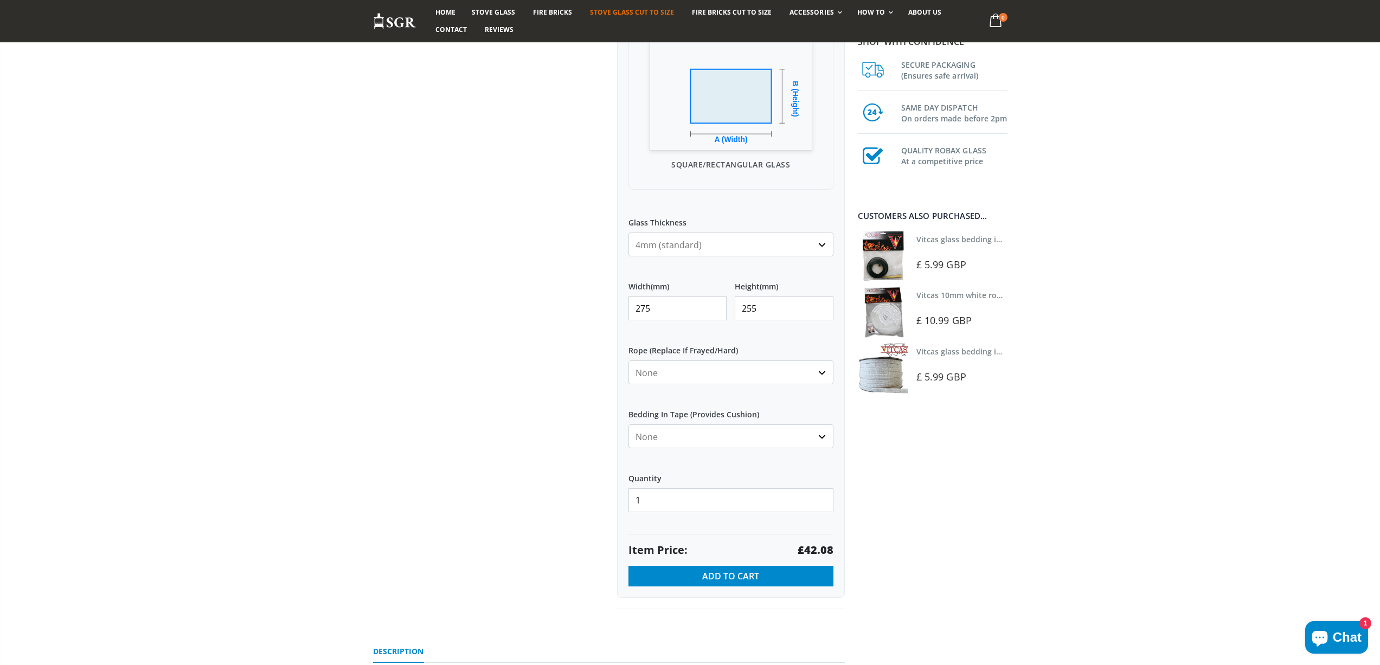
type input "275"
type input "222"
click at [813, 546] on strong "£36.63" at bounding box center [815, 550] width 36 height 15
drag, startPoint x: 659, startPoint y: 307, endPoint x: 520, endPoint y: 310, distance: 138.8
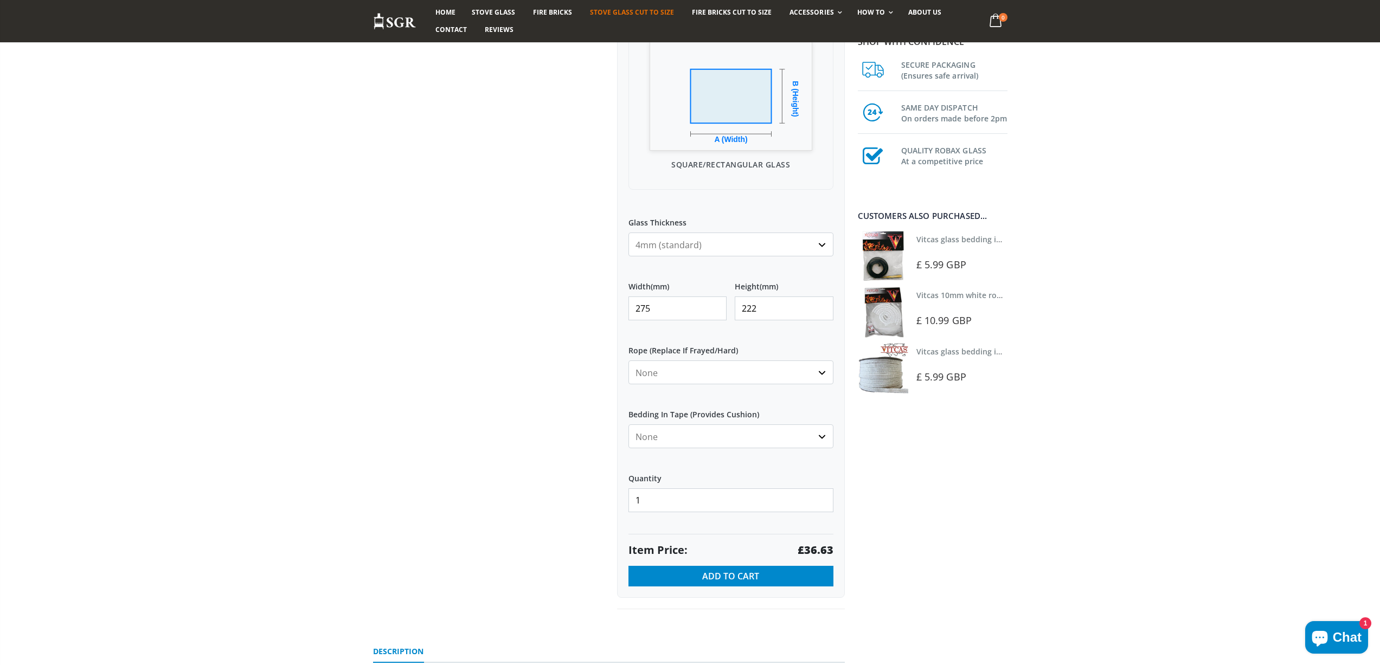
click at [520, 310] on div "Custom Cut Robax® Stove Glass 299 reviews Pool Type Default Title Pool #1 Pool …" at bounding box center [609, 217] width 488 height 833
type input "215"
type input "145"
click at [817, 551] on strong "£18.70" at bounding box center [815, 550] width 36 height 15
click at [817, 550] on strong "£18.70" at bounding box center [815, 550] width 36 height 15
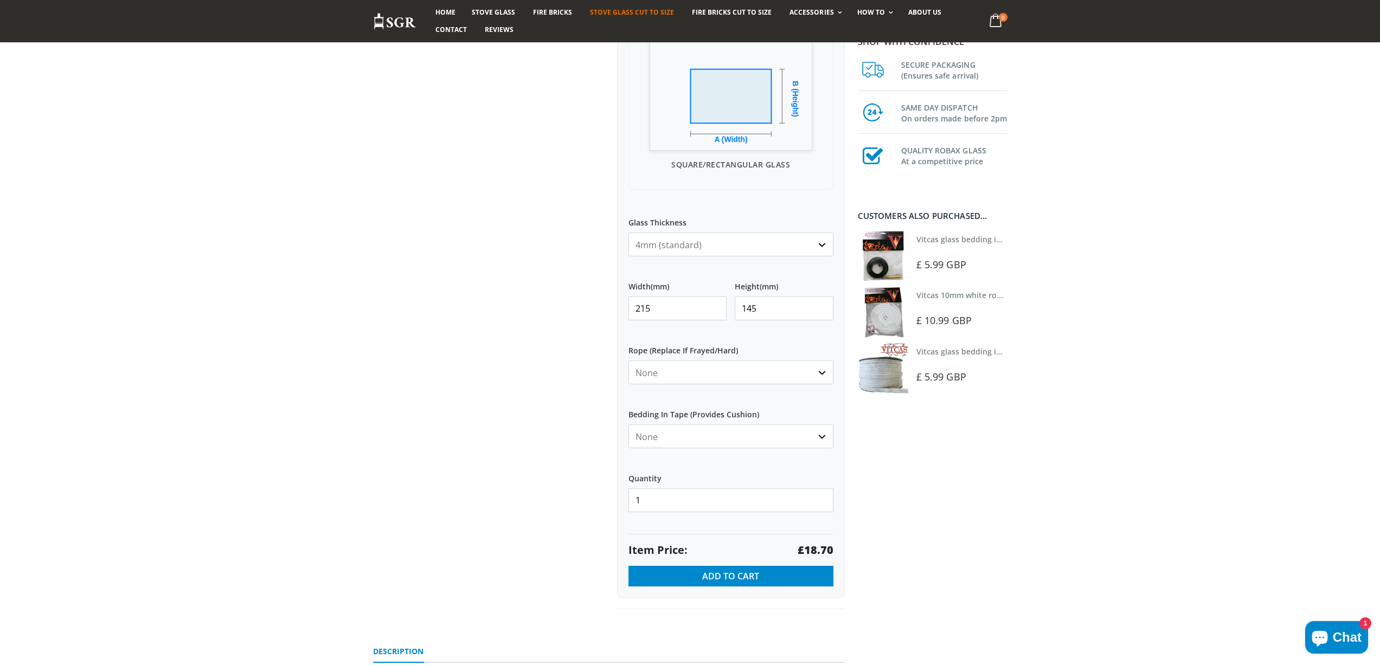
drag, startPoint x: 668, startPoint y: 310, endPoint x: 604, endPoint y: 311, distance: 64.0
click at [604, 311] on div "Custom Cut Robax® Stove Glass 299 reviews Pool Type Default Title Pool #1 Pool …" at bounding box center [609, 217] width 488 height 833
type input "490"
type input "420"
click at [810, 550] on strong "£123.48" at bounding box center [812, 550] width 42 height 15
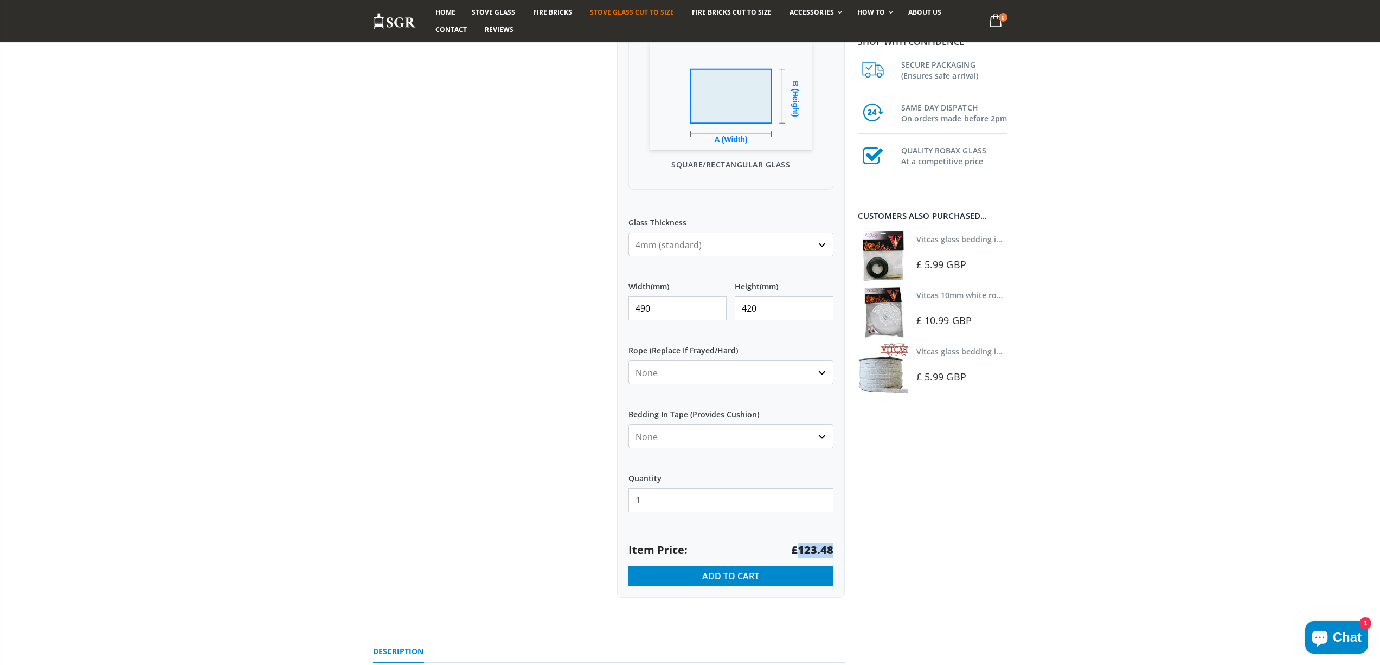
click at [810, 550] on strong "£123.48" at bounding box center [812, 550] width 42 height 15
drag, startPoint x: 664, startPoint y: 299, endPoint x: 600, endPoint y: 304, distance: 64.7
click at [600, 304] on div "Custom Cut Robax® Stove Glass 299 reviews Pool Type Default Title Pool #1 Pool …" at bounding box center [609, 217] width 488 height 833
type input "445"
type input "240"
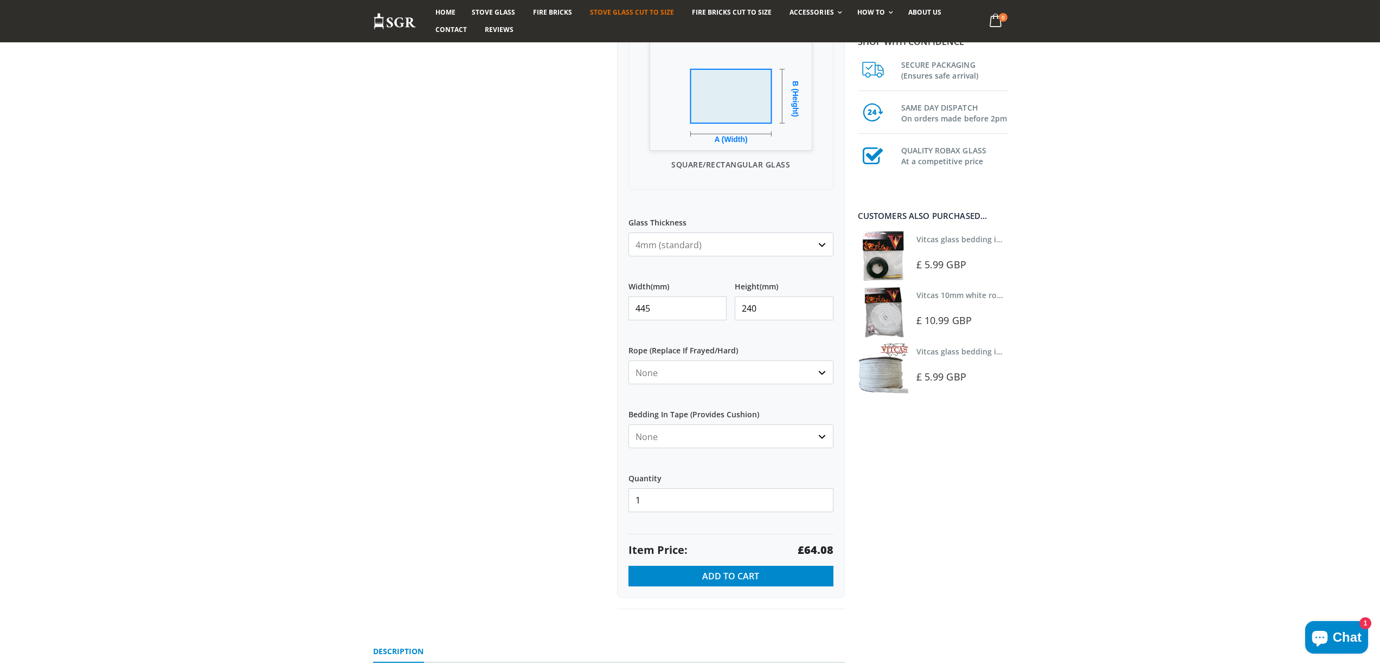
click at [811, 549] on strong "£64.08" at bounding box center [815, 550] width 36 height 15
drag, startPoint x: 655, startPoint y: 306, endPoint x: 628, endPoint y: 308, distance: 27.2
click at [628, 308] on input "445" at bounding box center [677, 309] width 99 height 24
type input "617"
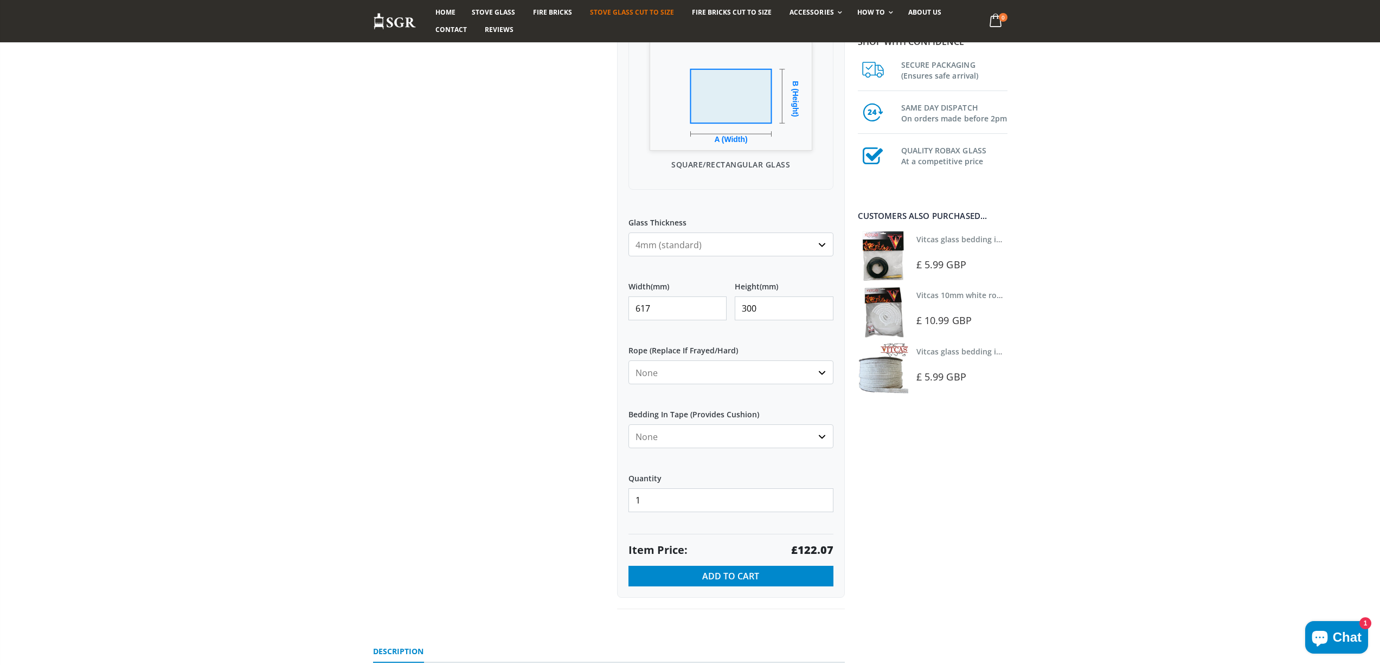
type input "300"
click at [812, 551] on strong "£122.07" at bounding box center [812, 550] width 42 height 15
copy strong "122.07"
drag, startPoint x: 633, startPoint y: 304, endPoint x: 615, endPoint y: 302, distance: 18.5
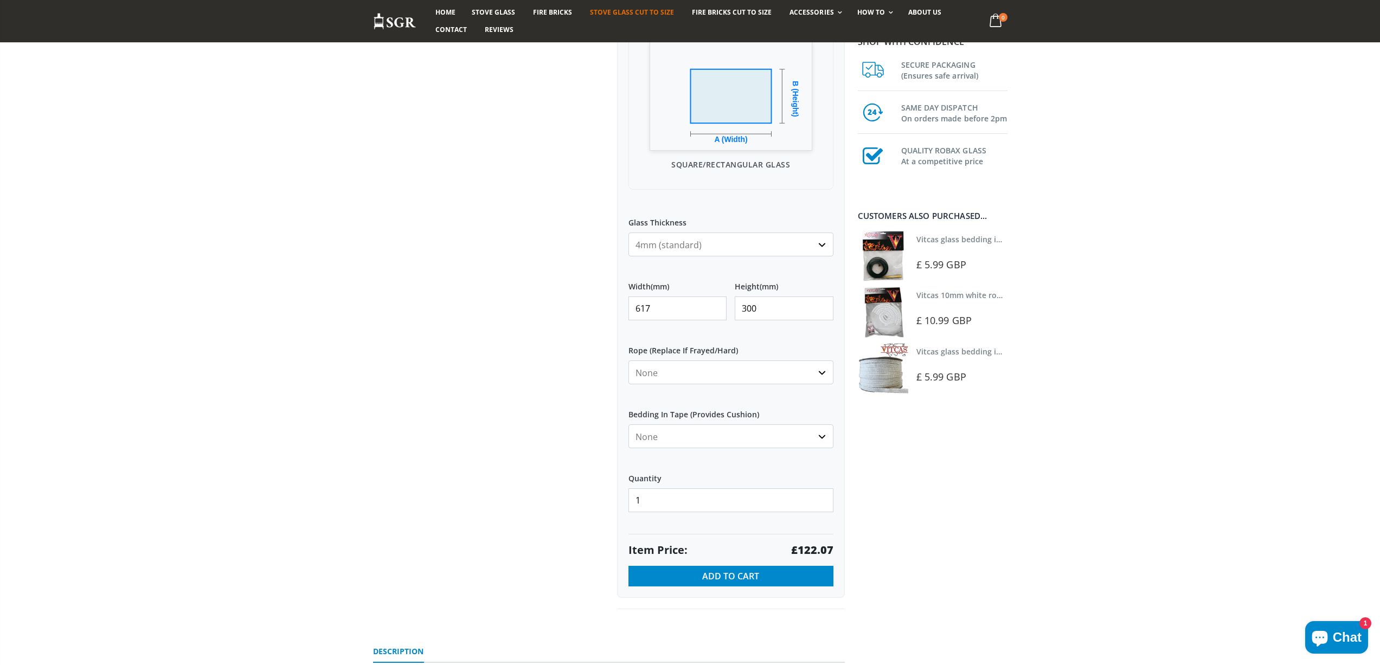
click at [615, 303] on div "Custom Cut Robax® Stove Glass 299 reviews Pool Type Default Title Pool #1 Pool …" at bounding box center [731, 205] width 244 height 809
type input "152"
type input "38"
click at [820, 552] on strong "£13.97" at bounding box center [815, 550] width 36 height 15
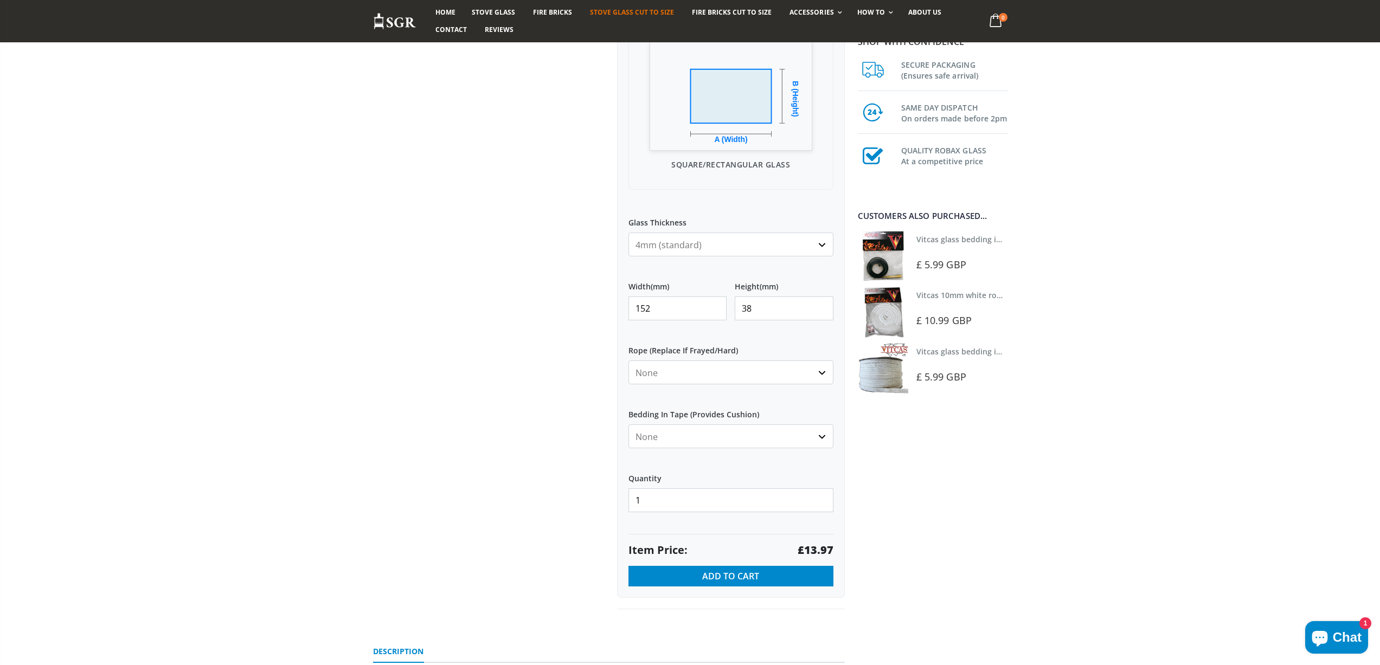
drag, startPoint x: 650, startPoint y: 310, endPoint x: 616, endPoint y: 315, distance: 34.5
click at [617, 315] on div "My Measurements Are In Millimeters Centimeters Inches For inches, please enter …" at bounding box center [731, 239] width 228 height 718
type input "284"
type input "211"
click at [816, 552] on strong "£35.95" at bounding box center [815, 550] width 36 height 15
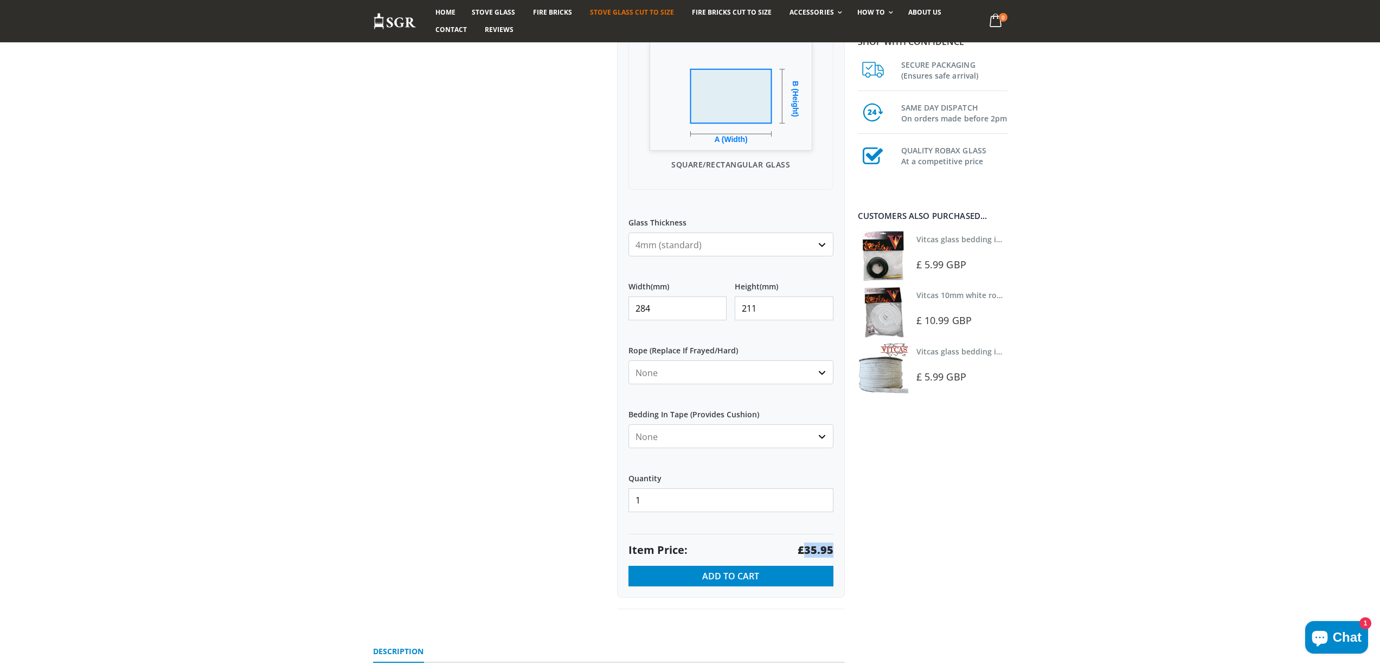
click at [816, 552] on strong "£35.95" at bounding box center [815, 550] width 36 height 15
drag, startPoint x: 564, startPoint y: 310, endPoint x: 537, endPoint y: 297, distance: 30.3
click at [537, 297] on div "Custom Cut Robax® Stove Glass 299 reviews Pool Type Default Title Pool #1 Pool …" at bounding box center [609, 217] width 488 height 833
type input "220"
type input "175"
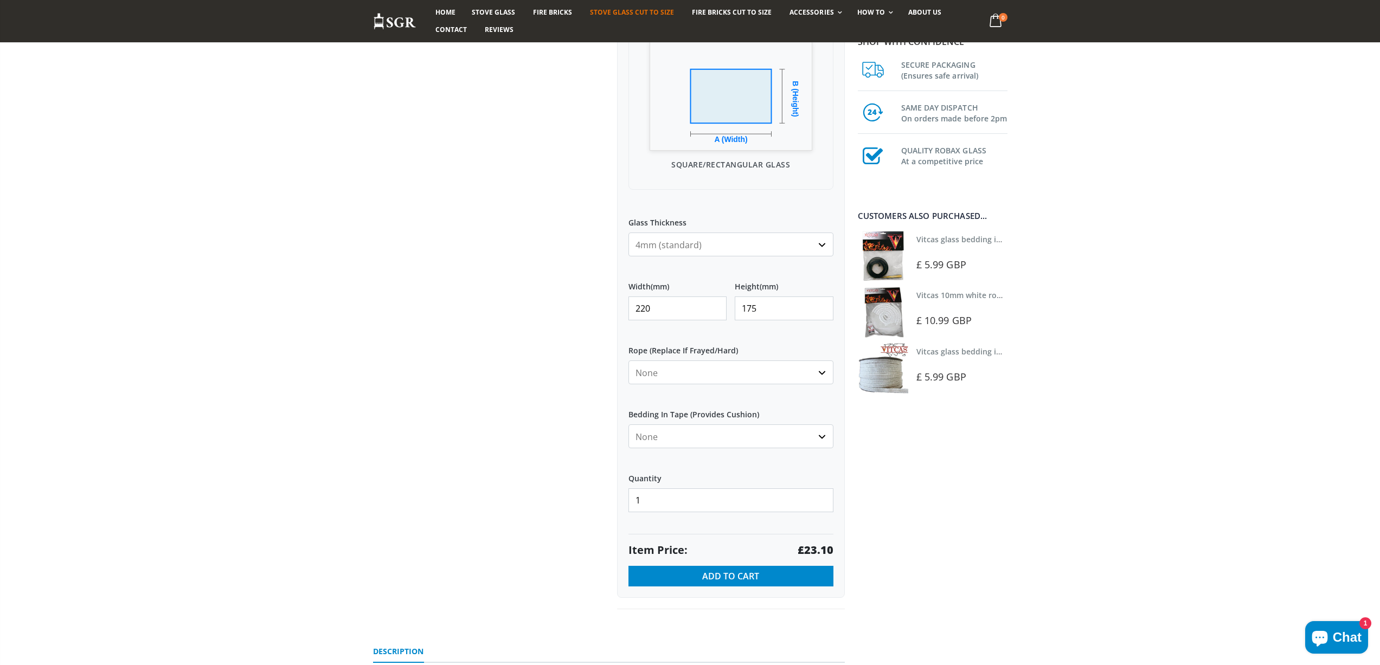
click at [820, 546] on strong "£23.10" at bounding box center [815, 550] width 36 height 15
copy strong "23.10"
drag, startPoint x: 664, startPoint y: 312, endPoint x: 558, endPoint y: 296, distance: 106.9
click at [559, 300] on div "Custom Cut Robax® Stove Glass 299 reviews Pool Type Default Title Pool #1 Pool …" at bounding box center [609, 217] width 488 height 833
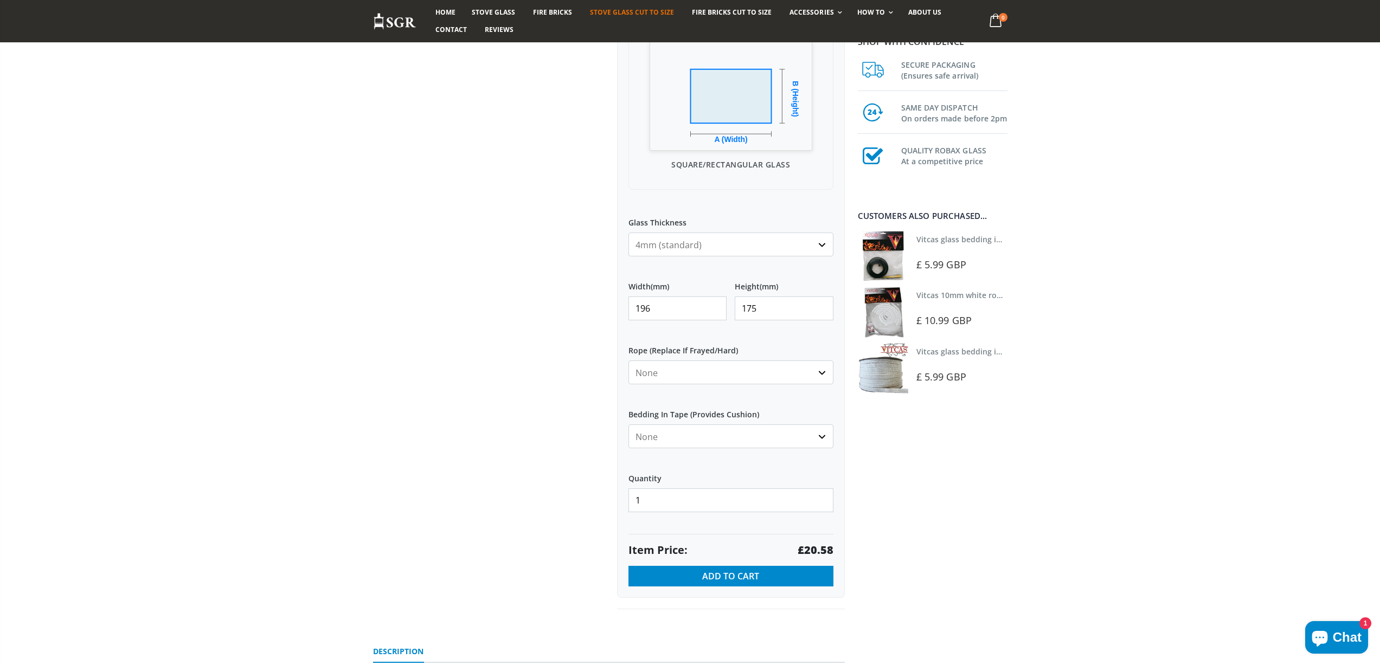
type input "196"
type input "20"
click at [812, 547] on strong "£13.97" at bounding box center [815, 550] width 36 height 15
drag, startPoint x: 624, startPoint y: 311, endPoint x: 566, endPoint y: 291, distance: 60.7
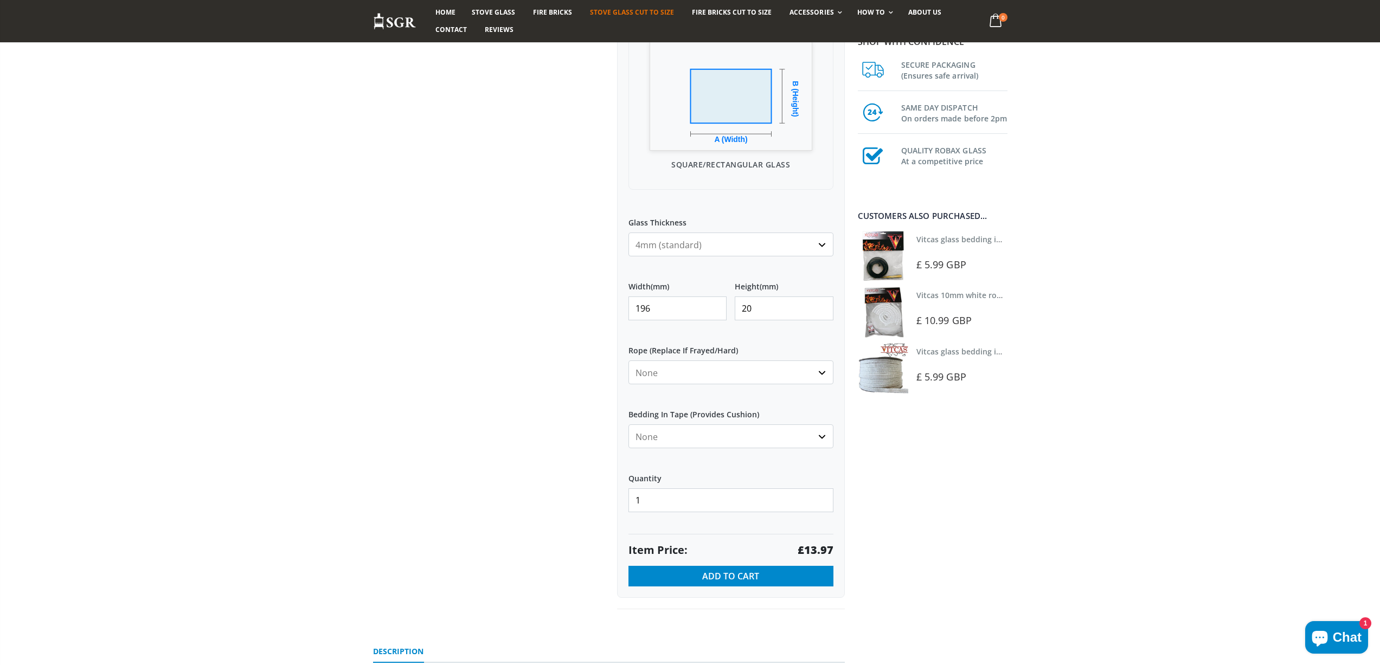
click at [568, 305] on div "Custom Cut Robax® Stove Glass 299 reviews Pool Type Default Title Pool #1 Pool …" at bounding box center [609, 217] width 488 height 833
type input "236"
type input "40"
click at [819, 550] on strong "£13.97" at bounding box center [815, 550] width 36 height 15
click at [821, 549] on strong "£13.97" at bounding box center [815, 550] width 36 height 15
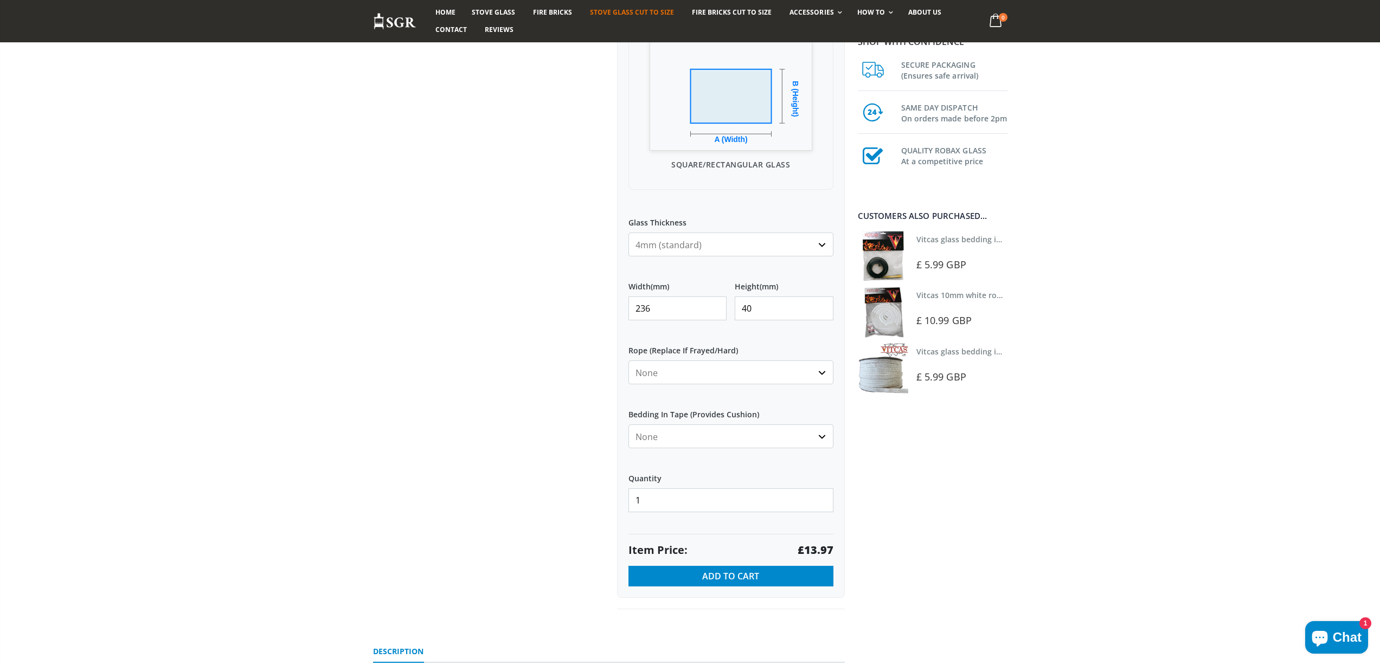
drag, startPoint x: 660, startPoint y: 311, endPoint x: 566, endPoint y: 298, distance: 94.6
click at [584, 309] on div "Custom Cut Robax® Stove Glass 299 reviews Pool Type Default Title Pool #1 Pool …" at bounding box center [609, 217] width 488 height 833
type input "259"
type input "192"
click at [818, 550] on strong "£29.84" at bounding box center [815, 550] width 36 height 15
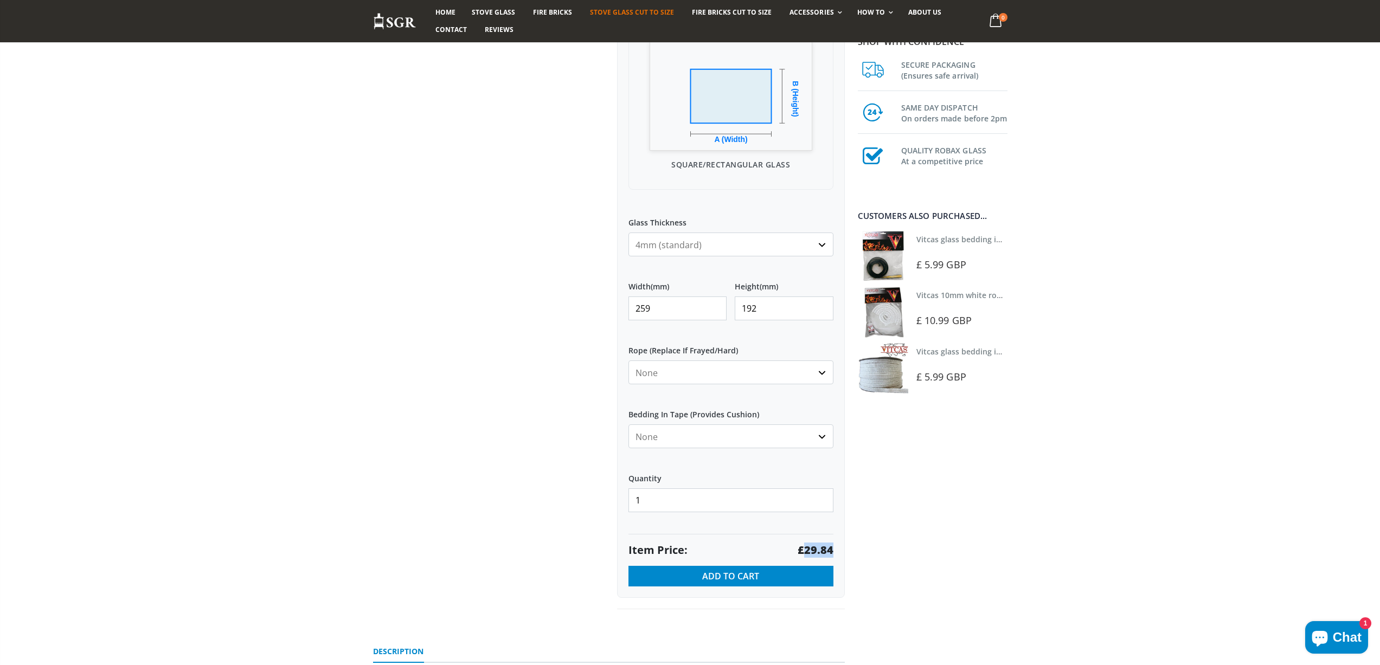
click at [818, 550] on strong "£29.84" at bounding box center [815, 550] width 36 height 15
drag, startPoint x: 656, startPoint y: 305, endPoint x: 621, endPoint y: 306, distance: 34.7
click at [621, 306] on div "My Measurements Are In Millimeters Centimeters Inches For inches, please enter …" at bounding box center [731, 239] width 228 height 718
type input "237"
type input "208"
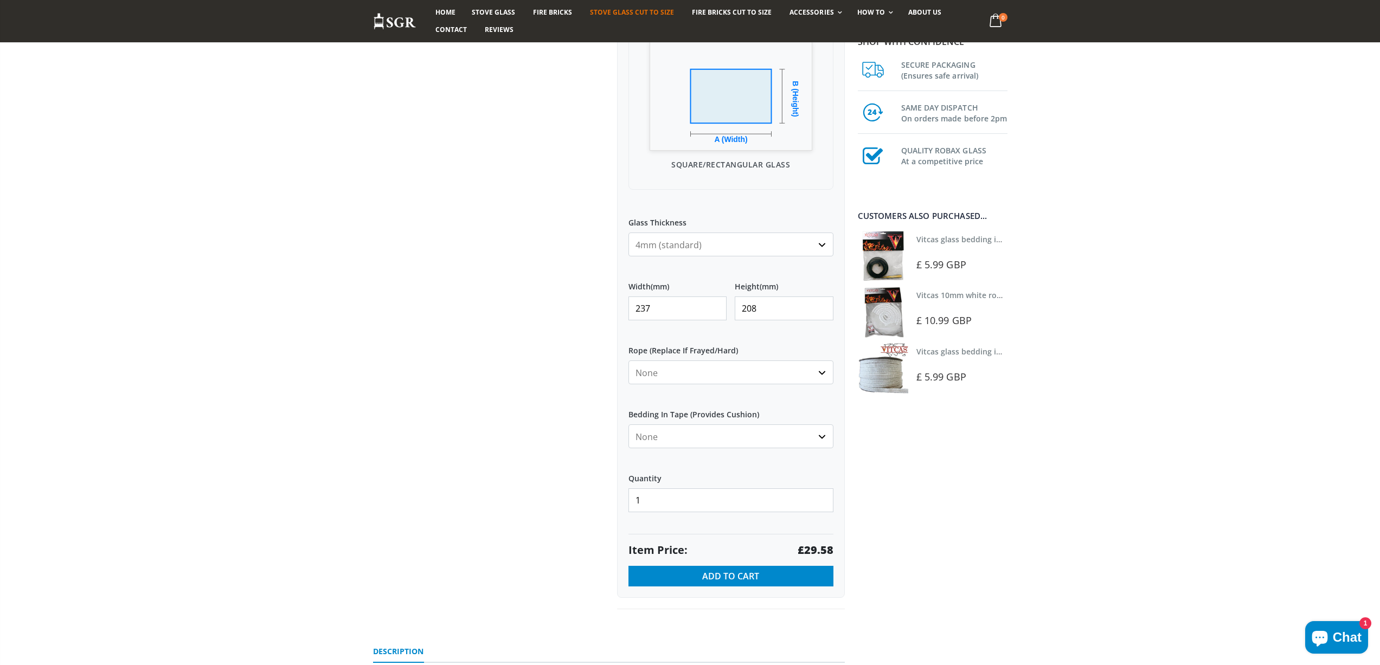
click at [810, 549] on strong "£29.58" at bounding box center [815, 550] width 36 height 15
copy strong "29.58"
drag, startPoint x: 659, startPoint y: 310, endPoint x: 618, endPoint y: 308, distance: 41.2
click at [621, 313] on div "My Measurements Are In Millimeters Centimeters Inches For inches, please enter …" at bounding box center [731, 239] width 228 height 718
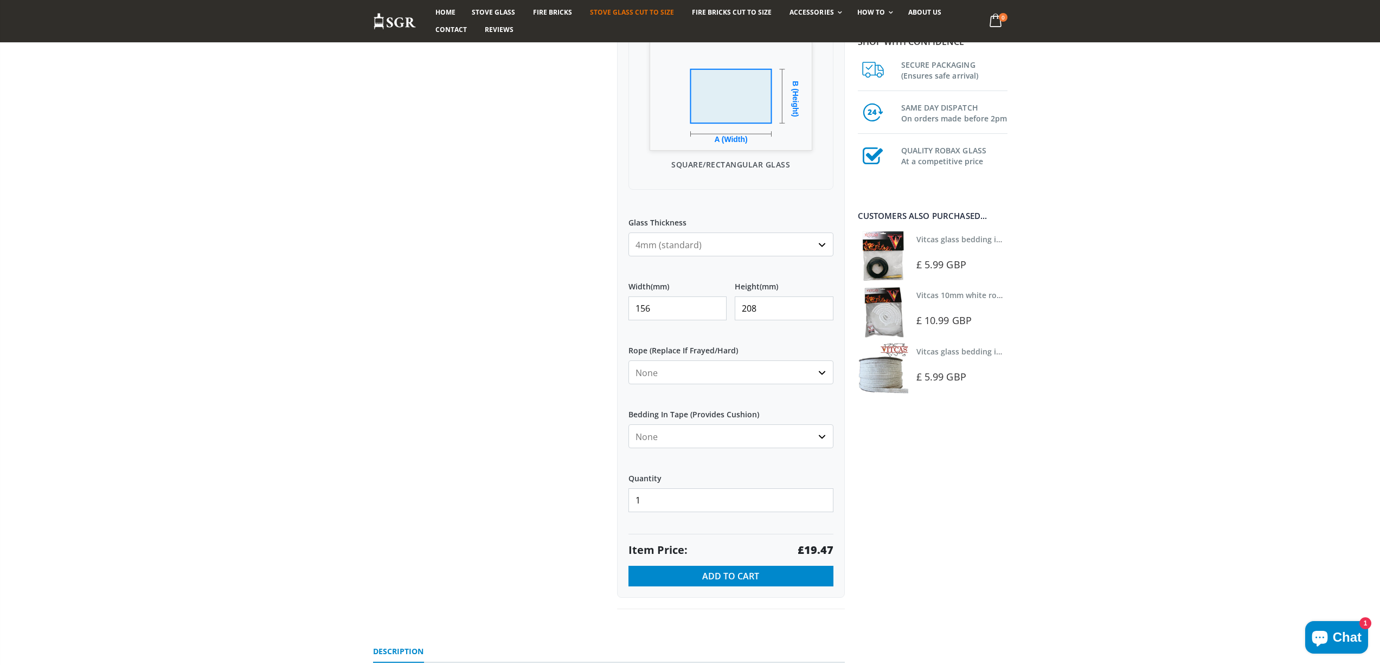
type input "156"
type input "52"
click at [823, 550] on strong "£13.97" at bounding box center [815, 550] width 36 height 15
drag, startPoint x: 648, startPoint y: 307, endPoint x: 624, endPoint y: 307, distance: 23.9
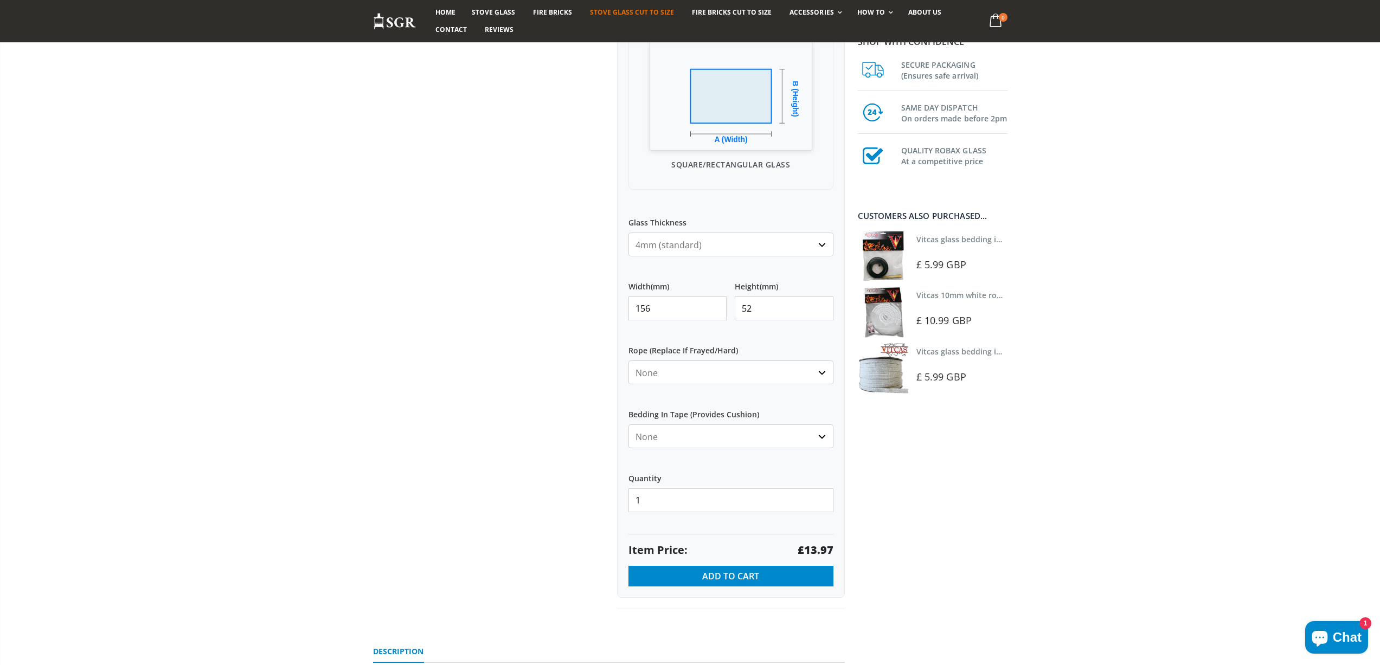
click at [624, 307] on div "My Measurements Are In Millimeters Centimeters Inches For inches, please enter …" at bounding box center [731, 239] width 228 height 718
type input "415"
type input "238"
click at [818, 549] on strong "£59.26" at bounding box center [815, 550] width 36 height 15
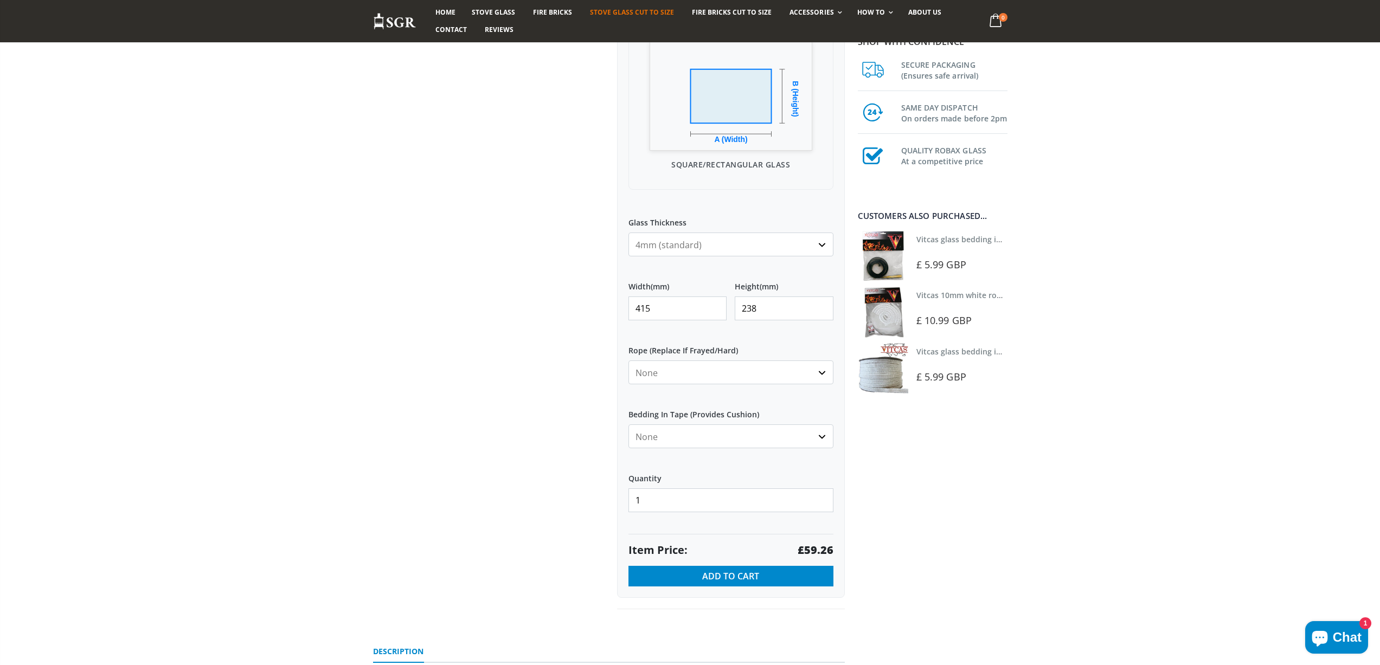
drag, startPoint x: 652, startPoint y: 306, endPoint x: 605, endPoint y: 307, distance: 46.6
click at [605, 307] on div "Custom Cut Robax® Stove Glass 299 reviews Pool Type Default Title Pool #1 Pool …" at bounding box center [609, 217] width 488 height 833
type input "261"
type input "221"
click at [813, 549] on strong "£34.61" at bounding box center [815, 550] width 36 height 15
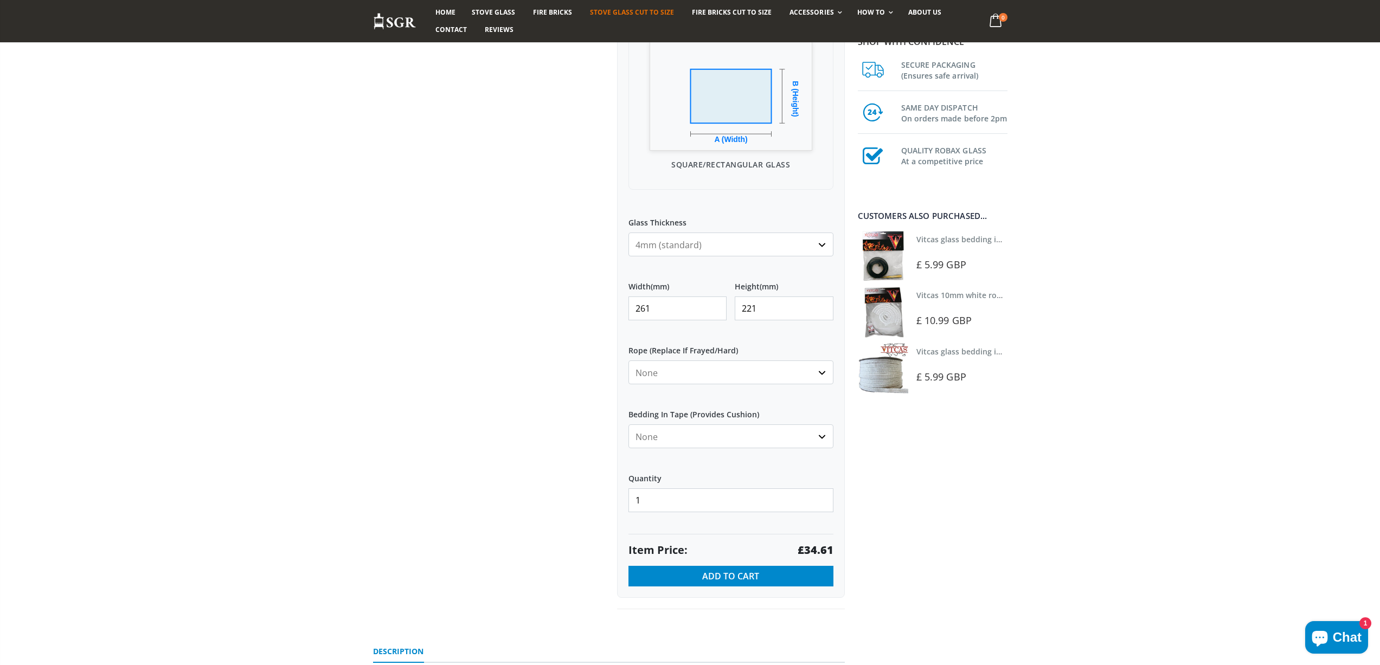
click at [813, 548] on strong "£34.61" at bounding box center [815, 550] width 36 height 15
click at [623, 304] on div "My Measurements Are In Millimeters Centimeters Inches For inches, please enter …" at bounding box center [731, 239] width 228 height 718
type input "520"
type input "140"
click at [811, 546] on strong "£43.68" at bounding box center [815, 550] width 36 height 15
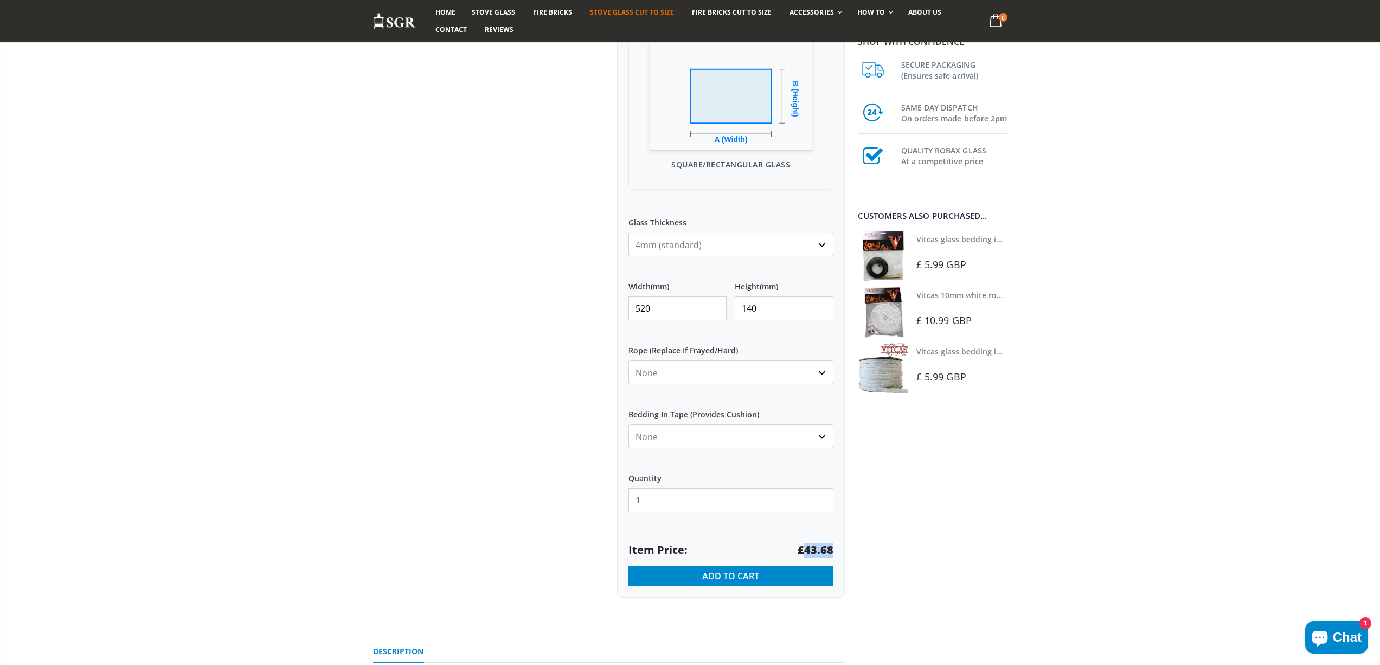
click at [811, 546] on strong "£43.68" at bounding box center [815, 550] width 36 height 15
drag, startPoint x: 667, startPoint y: 306, endPoint x: 607, endPoint y: 300, distance: 59.9
click at [607, 301] on div "Custom Cut Robax® Stove Glass 299 reviews Pool Type Default Title Pool #1 Pool …" at bounding box center [609, 217] width 488 height 833
type input "203"
type input "140"
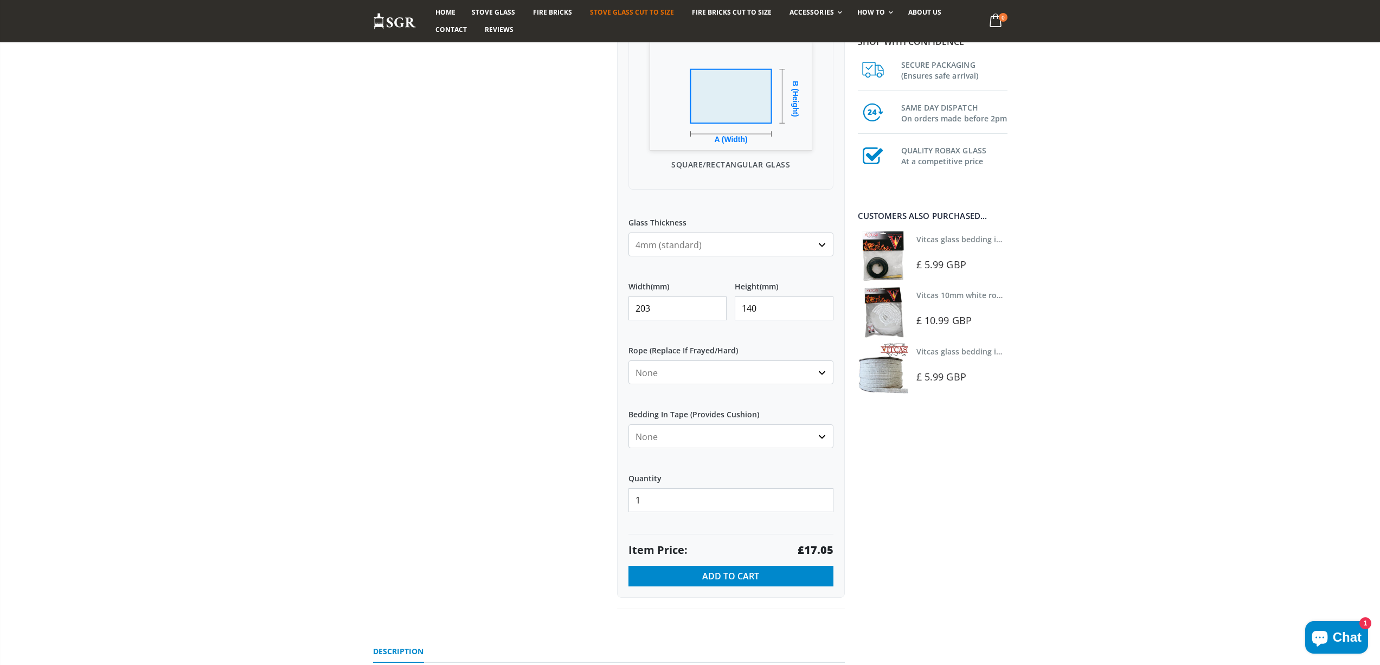
click at [828, 547] on strong "£17.05" at bounding box center [815, 550] width 36 height 15
click at [828, 546] on strong "£17.05" at bounding box center [815, 550] width 36 height 15
copy strong "17.05"
drag, startPoint x: 667, startPoint y: 310, endPoint x: 529, endPoint y: 301, distance: 139.0
click at [540, 307] on div "Custom Cut Robax® Stove Glass 299 reviews Pool Type Default Title Pool #1 Pool …" at bounding box center [609, 217] width 488 height 833
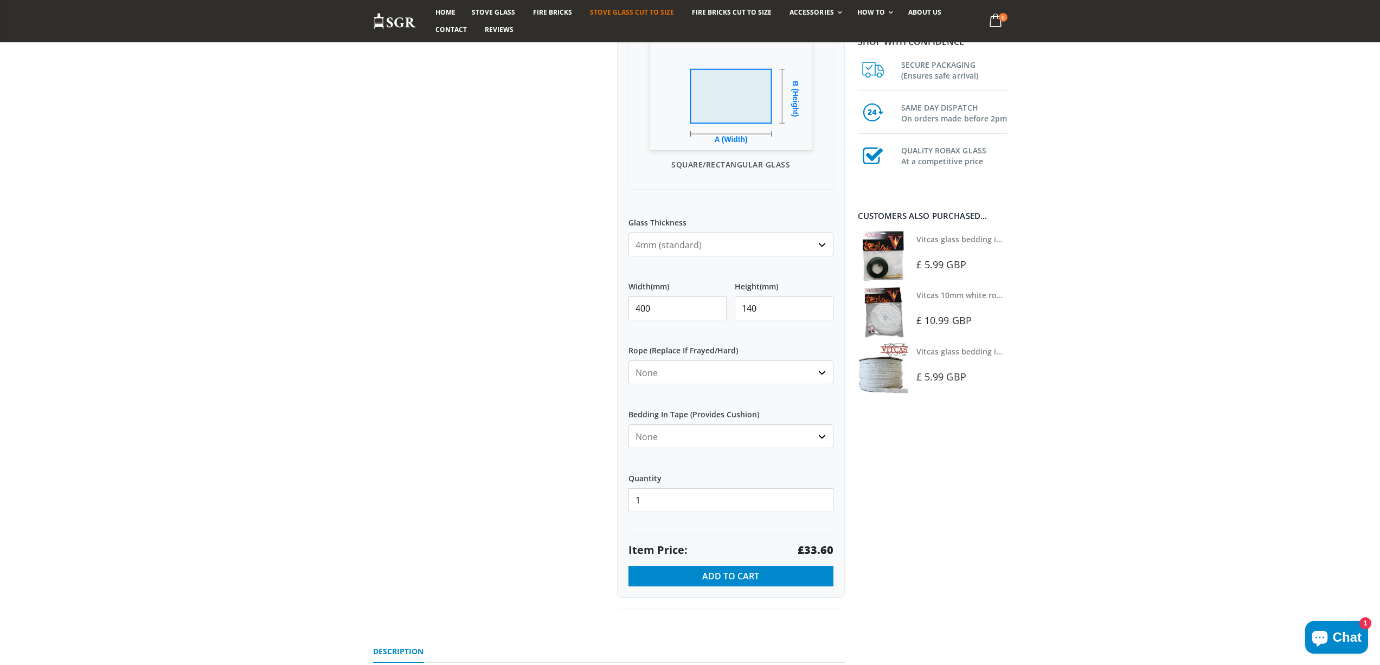
type input "400"
type input "178"
click at [814, 549] on strong "£42.72" at bounding box center [815, 550] width 36 height 15
drag, startPoint x: 652, startPoint y: 306, endPoint x: 617, endPoint y: 306, distance: 34.7
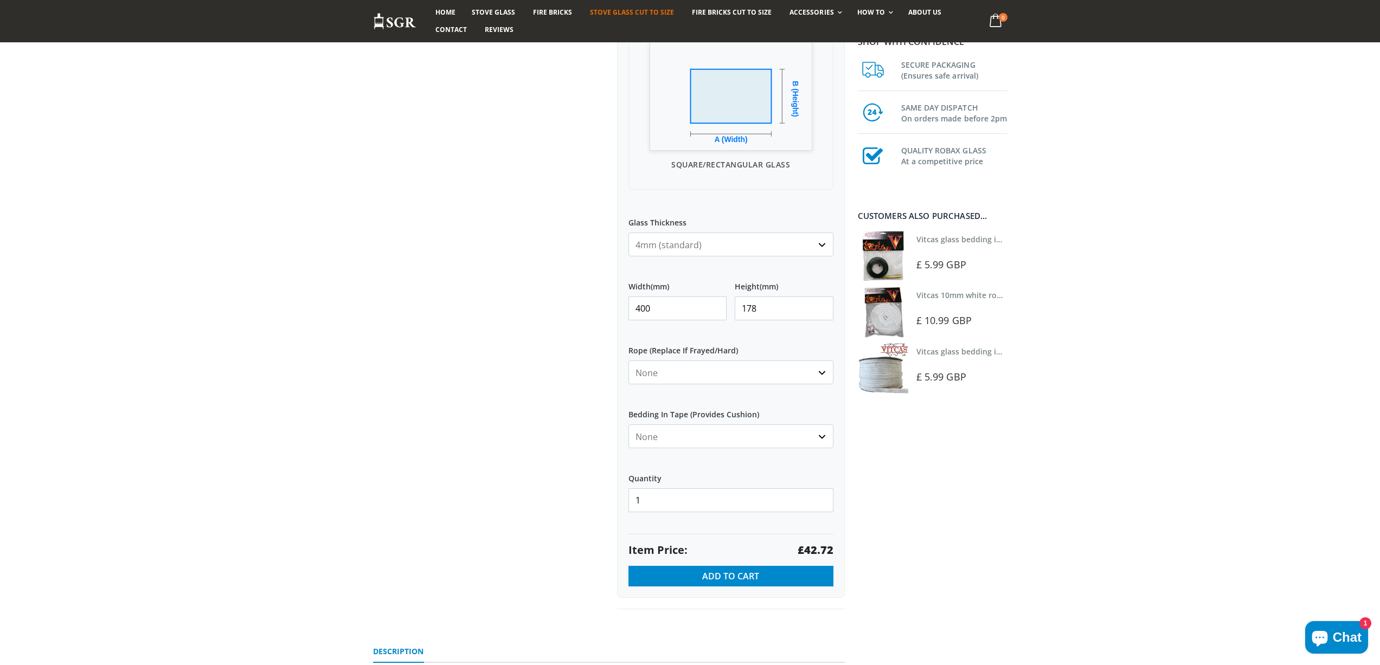
click at [617, 306] on div "My Measurements Are In Millimeters Centimeters Inches For inches, please enter …" at bounding box center [731, 239] width 228 height 718
type input "235"
type input "204"
click at [821, 546] on strong "£28.76" at bounding box center [815, 550] width 36 height 15
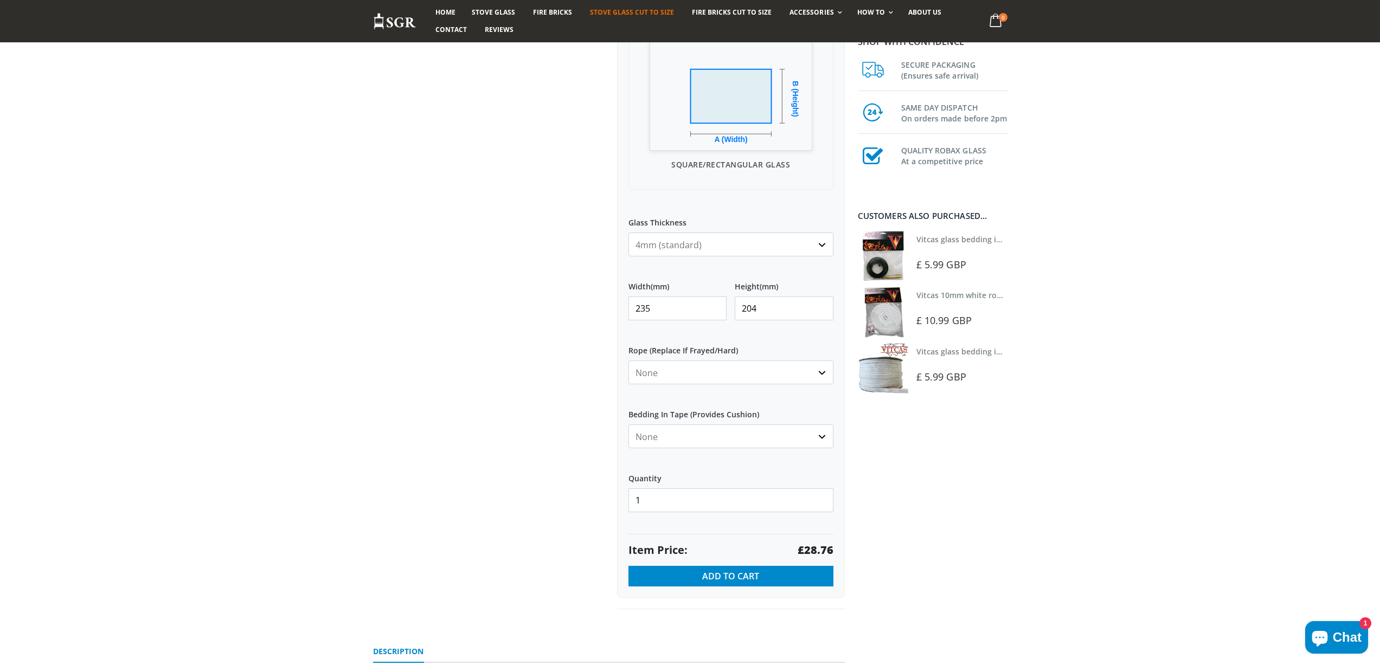
drag, startPoint x: 653, startPoint y: 306, endPoint x: 572, endPoint y: 294, distance: 81.6
click at [572, 301] on div "Custom Cut Robax® Stove Glass 299 reviews Pool Type Default Title Pool #1 Pool …" at bounding box center [609, 217] width 488 height 833
type input "270"
type input "185"
click at [822, 550] on strong "£29.97" at bounding box center [815, 550] width 36 height 15
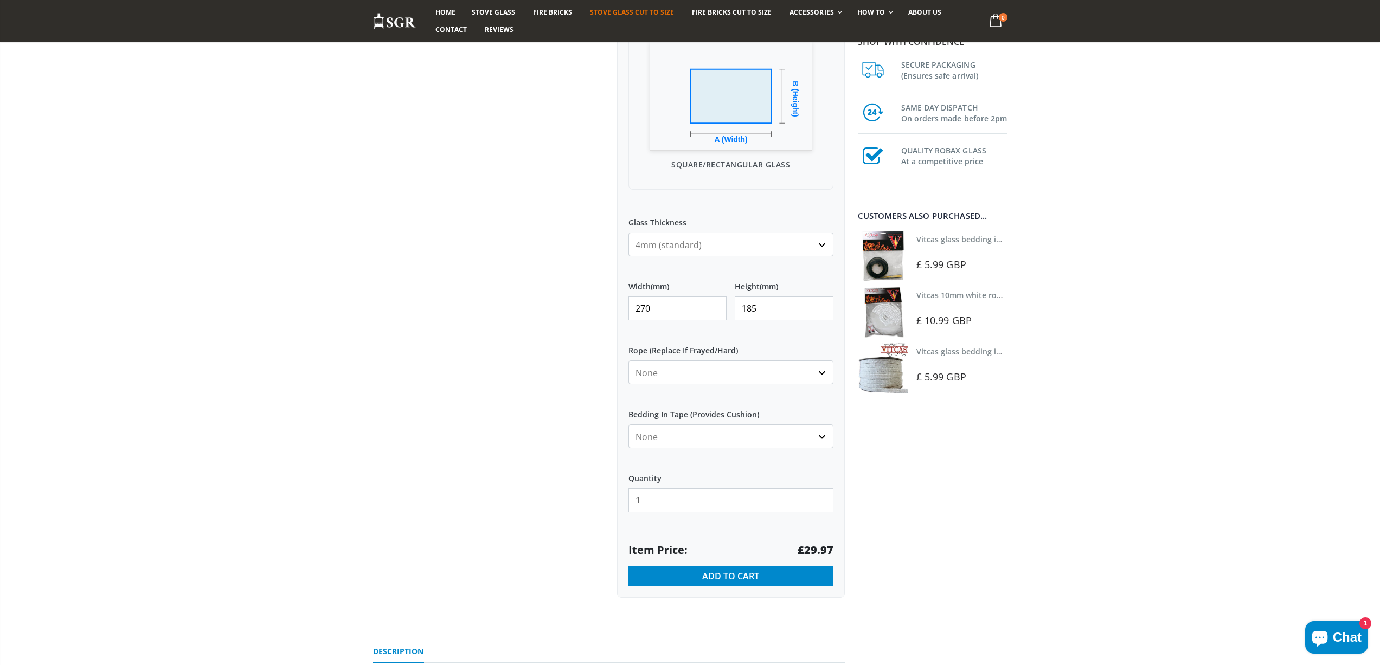
click at [822, 550] on strong "£29.97" at bounding box center [815, 550] width 36 height 15
drag, startPoint x: 606, startPoint y: 307, endPoint x: 538, endPoint y: 305, distance: 67.8
click at [538, 305] on div "Custom Cut Robax® Stove Glass 299 reviews Pool Type Default Title Pool #1 Pool …" at bounding box center [609, 217] width 488 height 833
type input "266"
type input "179"
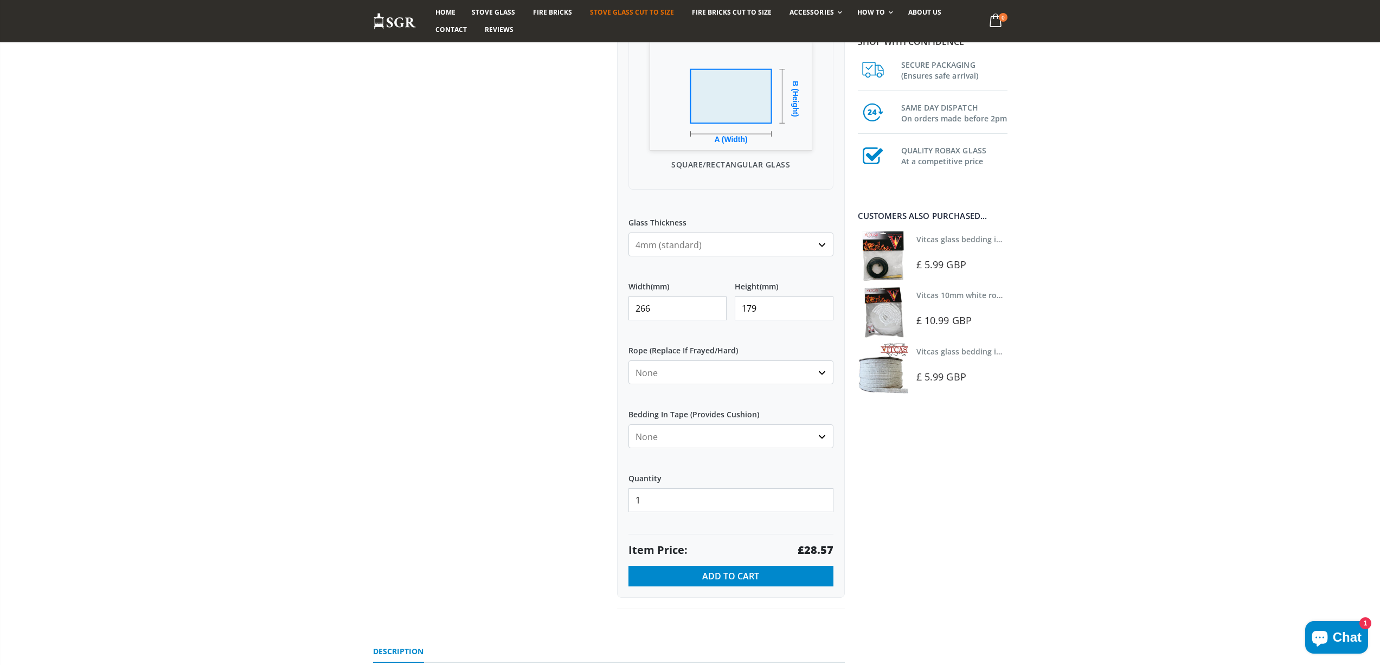
click at [817, 551] on strong "£28.57" at bounding box center [815, 550] width 36 height 15
drag, startPoint x: 679, startPoint y: 313, endPoint x: 589, endPoint y: 304, distance: 90.5
click at [589, 312] on div "Custom Cut Robax® Stove Glass 299 reviews Pool Type Default Title Pool #1 Pool …" at bounding box center [609, 217] width 488 height 833
type input "255"
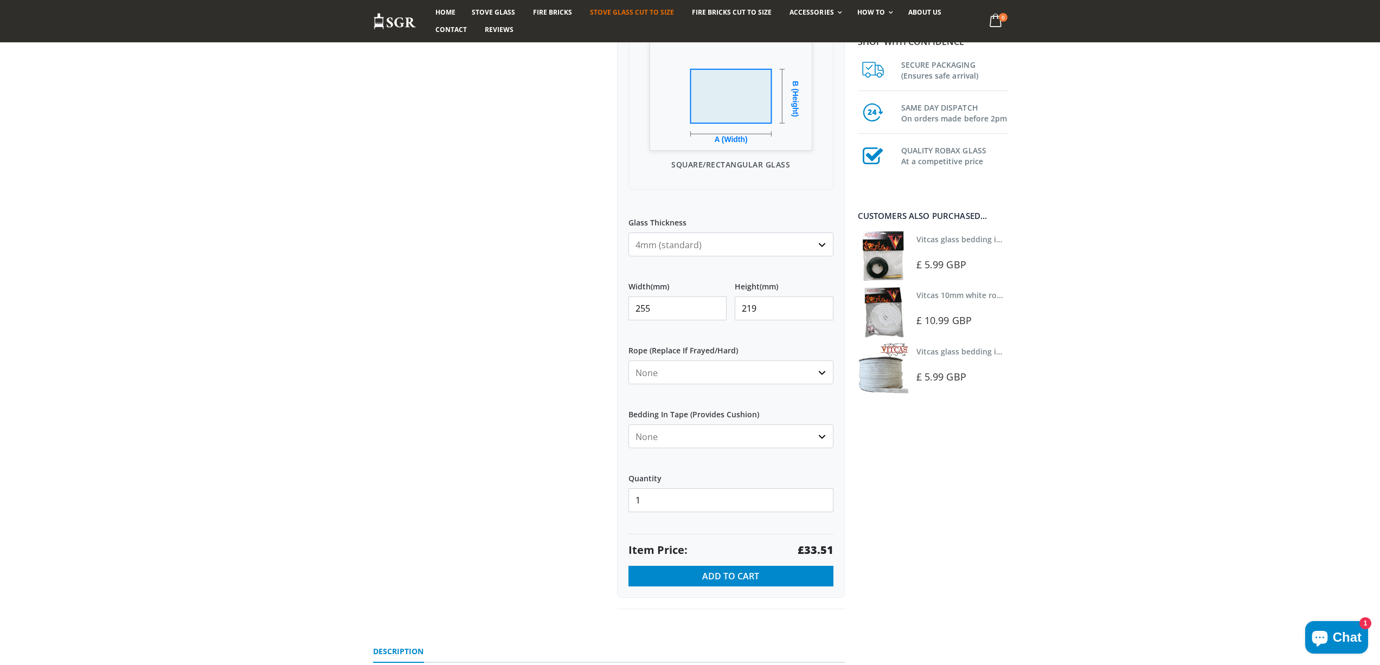
type input "219"
click at [818, 549] on strong "£33.51" at bounding box center [815, 550] width 36 height 15
drag, startPoint x: 615, startPoint y: 305, endPoint x: 579, endPoint y: 301, distance: 35.4
click at [582, 304] on div "Custom Cut Robax® Stove Glass 299 reviews Pool Type Default Title Pool #1 Pool …" at bounding box center [609, 217] width 488 height 833
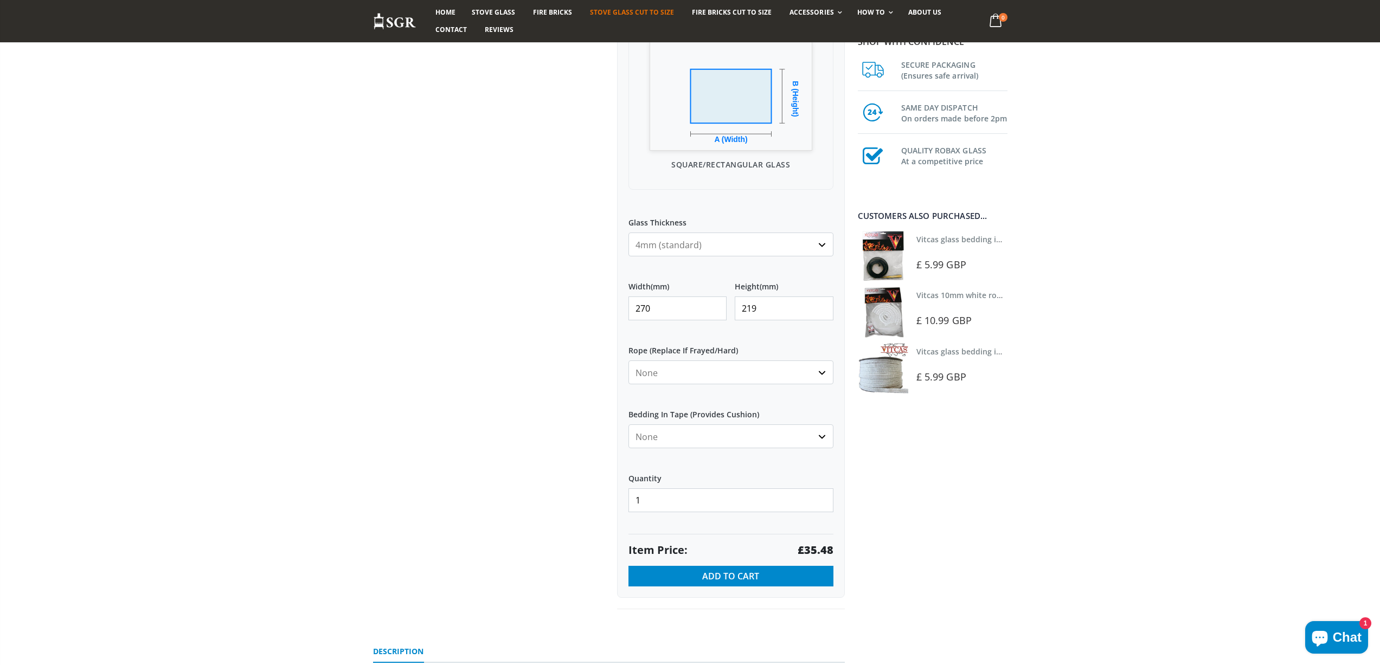
type input "270"
type input "232"
click at [814, 547] on strong "£37.58" at bounding box center [815, 550] width 36 height 15
drag, startPoint x: 632, startPoint y: 312, endPoint x: 555, endPoint y: 306, distance: 76.6
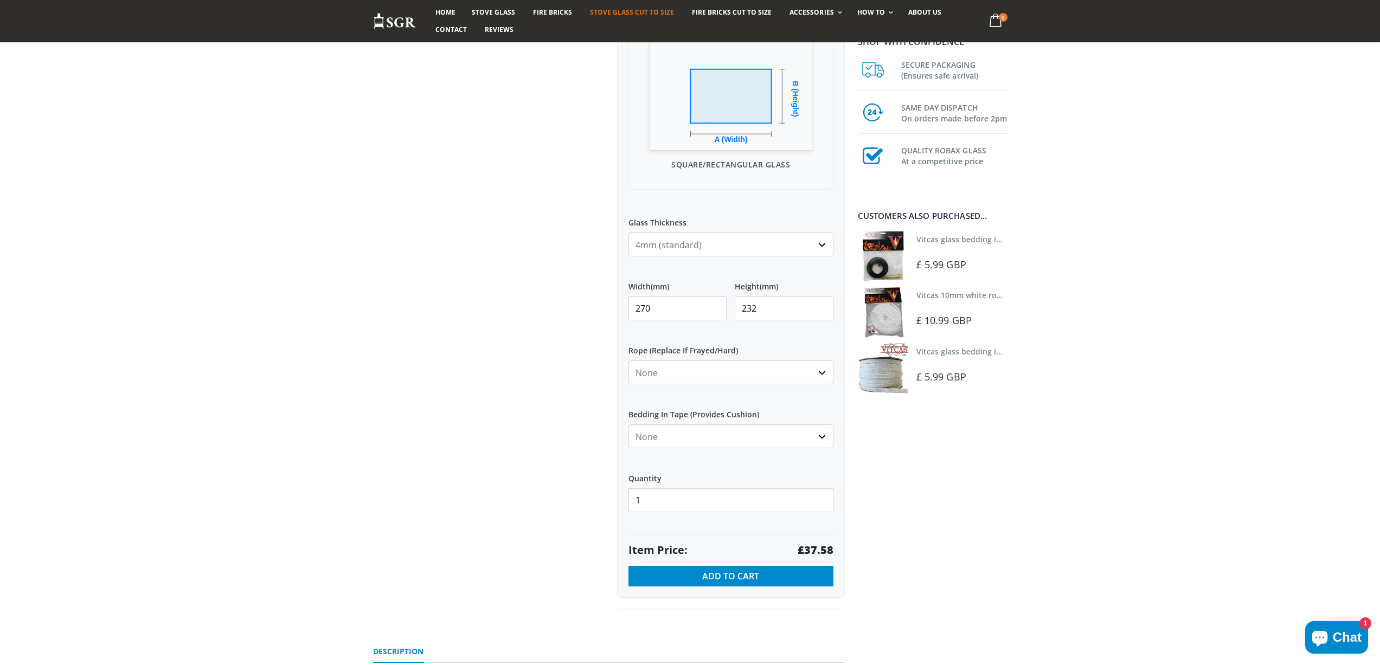
click at [557, 311] on div "Custom Cut Robax® Stove Glass 299 reviews Pool Type Default Title Pool #1 Pool …" at bounding box center [609, 217] width 488 height 833
type input "280"
type input "275"
click at [814, 551] on strong "£46.20" at bounding box center [815, 550] width 36 height 15
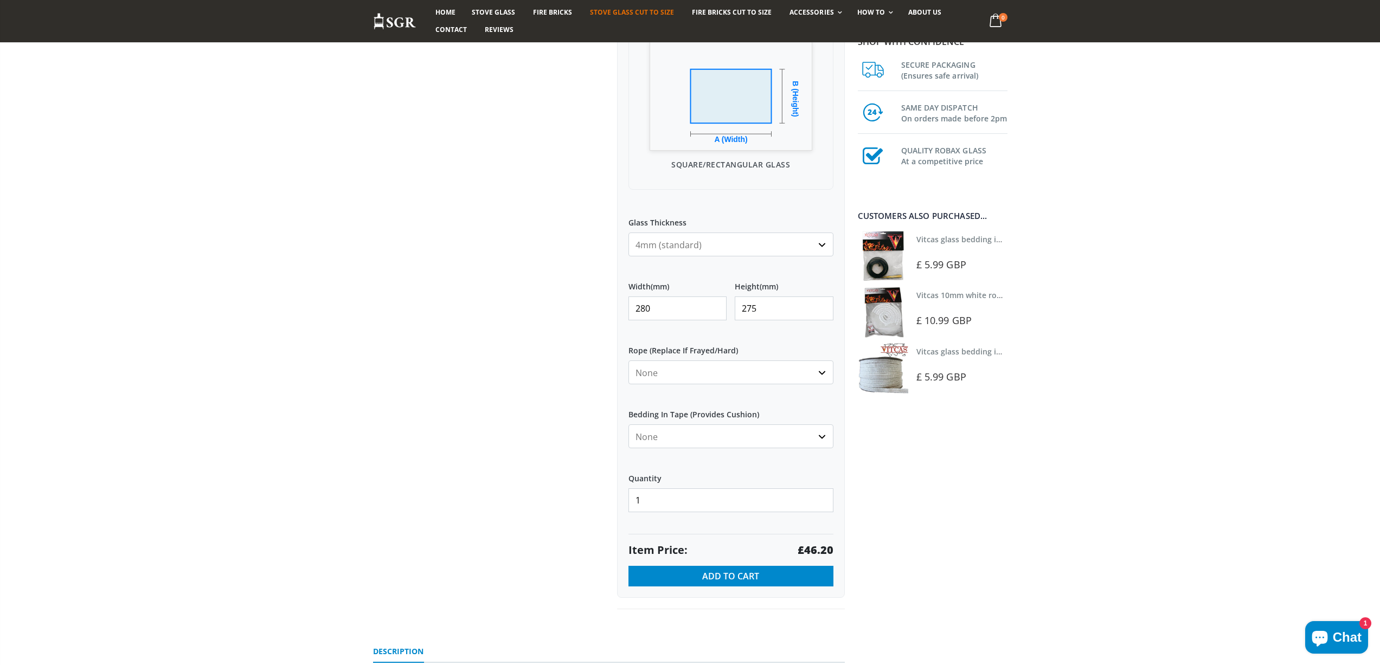
drag, startPoint x: 669, startPoint y: 310, endPoint x: 555, endPoint y: 304, distance: 114.0
click at [557, 310] on div "Custom Cut Robax® Stove Glass 299 reviews Pool Type Default Title Pool #1 Pool …" at bounding box center [609, 217] width 488 height 833
type input "255"
type input "213"
click at [815, 547] on strong "£32.59" at bounding box center [815, 550] width 36 height 15
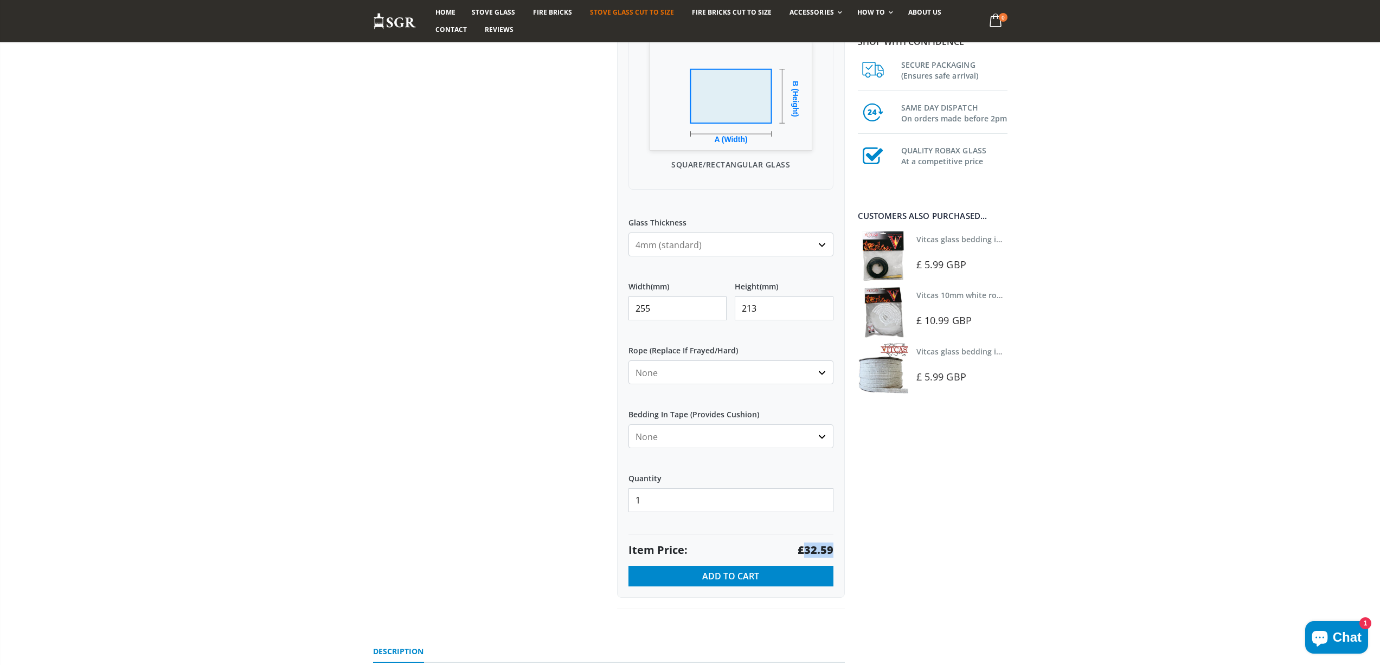
click at [816, 547] on strong "£32.59" at bounding box center [815, 550] width 36 height 15
drag, startPoint x: 667, startPoint y: 308, endPoint x: 565, endPoint y: 300, distance: 102.8
click at [566, 304] on div "Custom Cut Robax® Stove Glass 299 reviews Pool Type Default Title Pool #1 Pool …" at bounding box center [609, 217] width 488 height 833
type input "332"
type input "231"
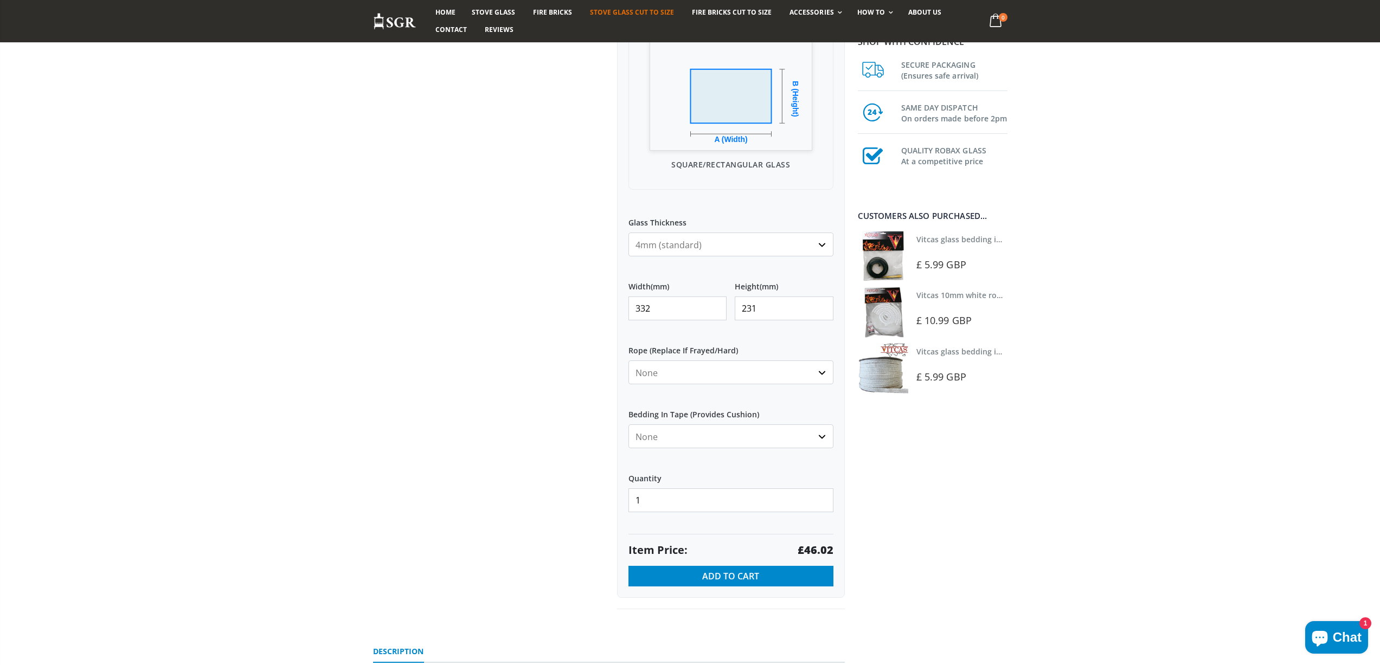
click at [813, 551] on strong "£46.02" at bounding box center [815, 550] width 36 height 15
drag, startPoint x: 672, startPoint y: 313, endPoint x: 582, endPoint y: 315, distance: 90.0
click at [582, 315] on div "Custom Cut Robax® Stove Glass 299 reviews Pool Type Default Title Pool #1 Pool …" at bounding box center [609, 217] width 488 height 833
type input "275"
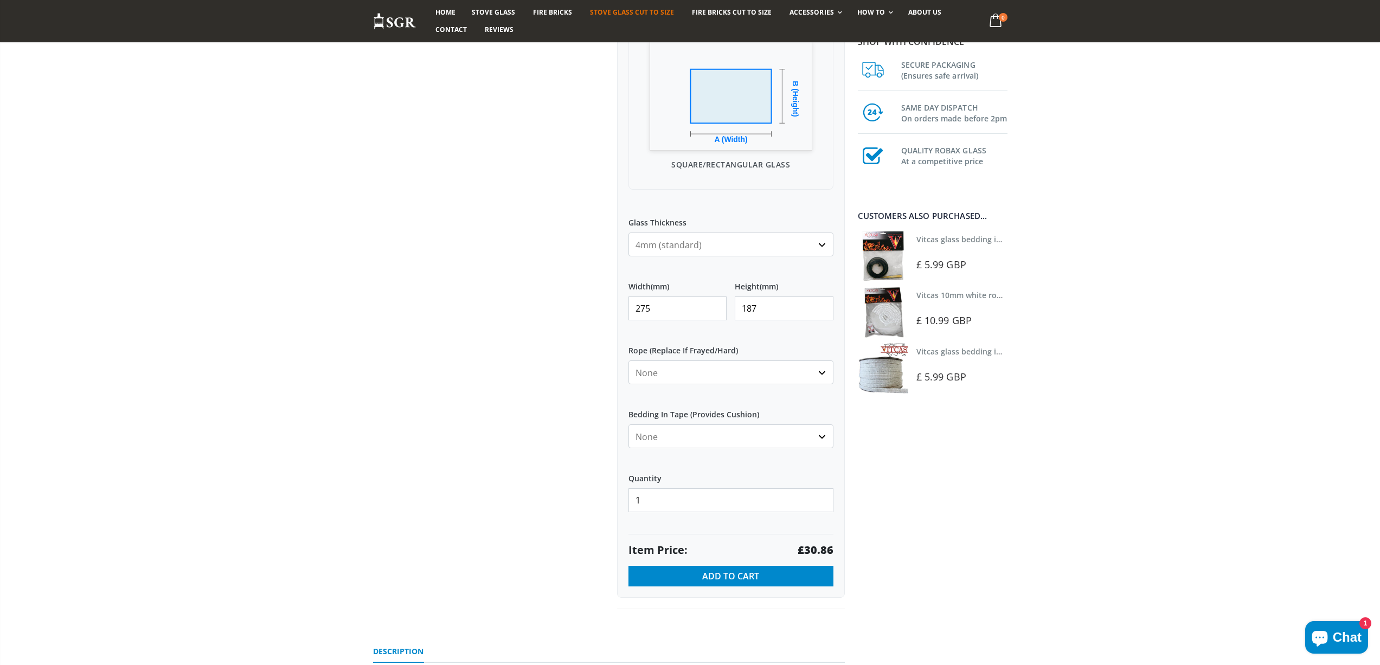
type input "187"
click at [826, 550] on strong "£30.86" at bounding box center [815, 550] width 36 height 15
drag, startPoint x: 519, startPoint y: 312, endPoint x: 510, endPoint y: 309, distance: 10.3
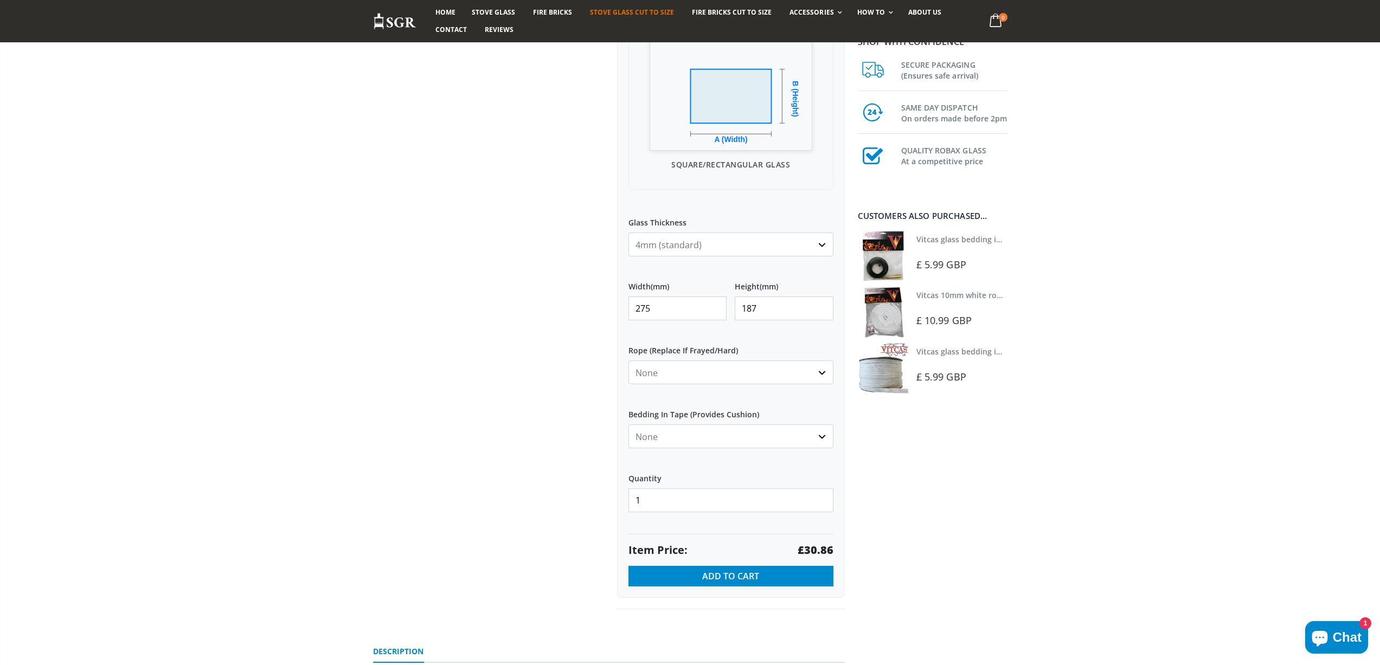
click at [510, 310] on div "Custom Cut Robax® Stove Glass 299 reviews Pool Type Default Title Pool #1 Pool …" at bounding box center [609, 217] width 488 height 833
type input "253"
type input "238"
click at [824, 545] on strong "£36.13" at bounding box center [815, 550] width 36 height 15
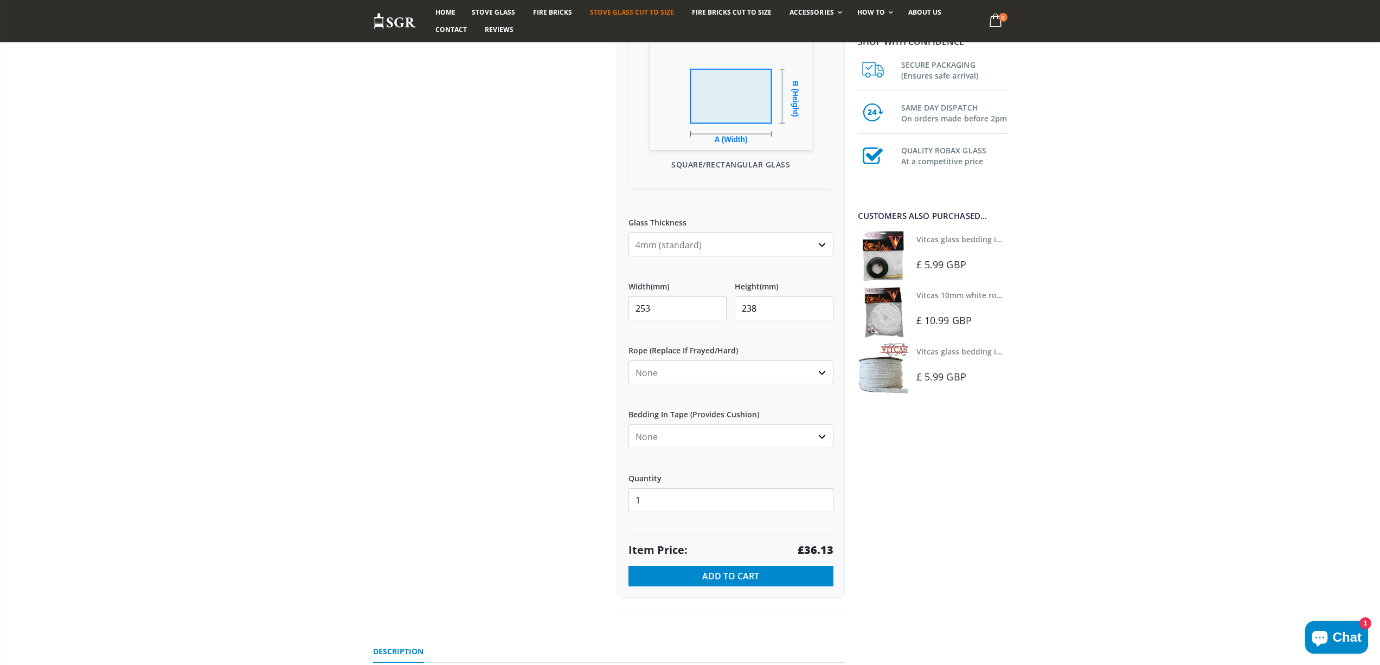
drag, startPoint x: 634, startPoint y: 309, endPoint x: 581, endPoint y: 302, distance: 53.5
click at [591, 308] on div "Custom Cut Robax® Stove Glass 299 reviews Pool Type Default Title Pool #1 Pool …" at bounding box center [609, 217] width 488 height 833
type input "461"
type input "305"
click at [812, 546] on strong "£84.36" at bounding box center [815, 550] width 36 height 15
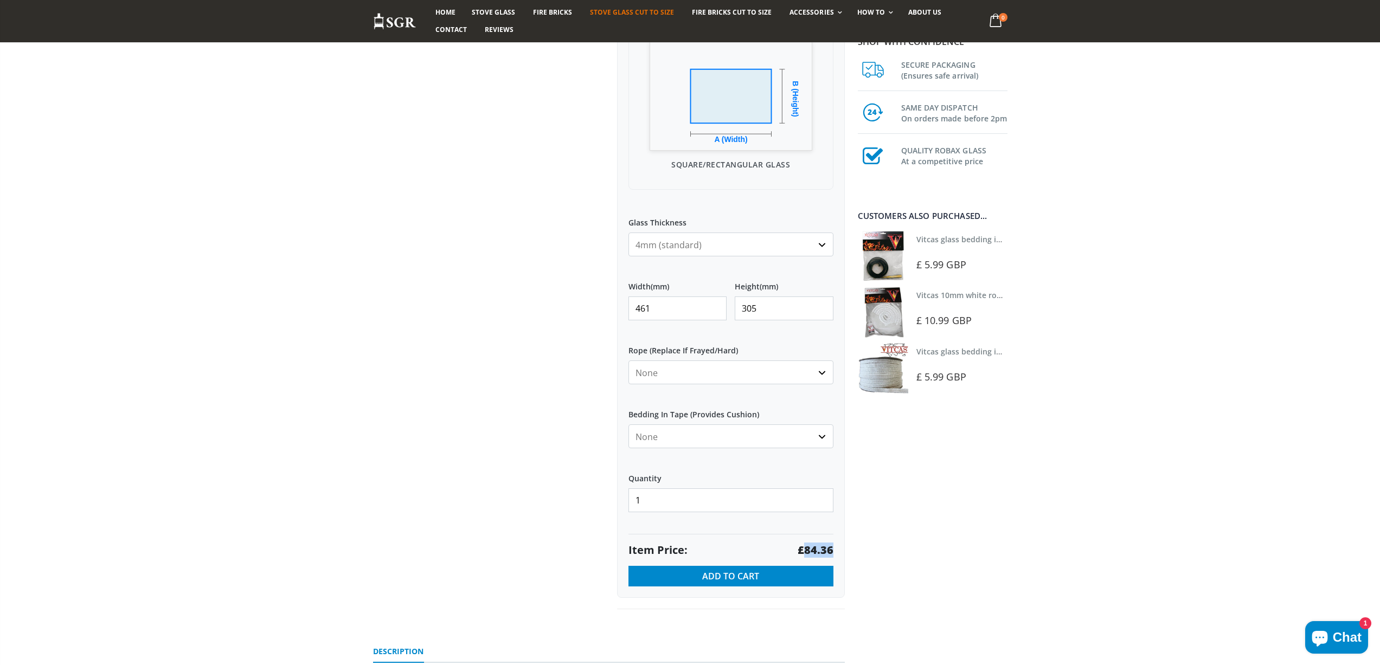
click at [812, 546] on strong "£84.36" at bounding box center [815, 550] width 36 height 15
drag, startPoint x: 660, startPoint y: 307, endPoint x: 593, endPoint y: 307, distance: 66.7
click at [593, 307] on div "Custom Cut Robax® Stove Glass 299 reviews Pool Type Default Title Pool #1 Pool …" at bounding box center [609, 217] width 488 height 833
type input "293"
type input "273"
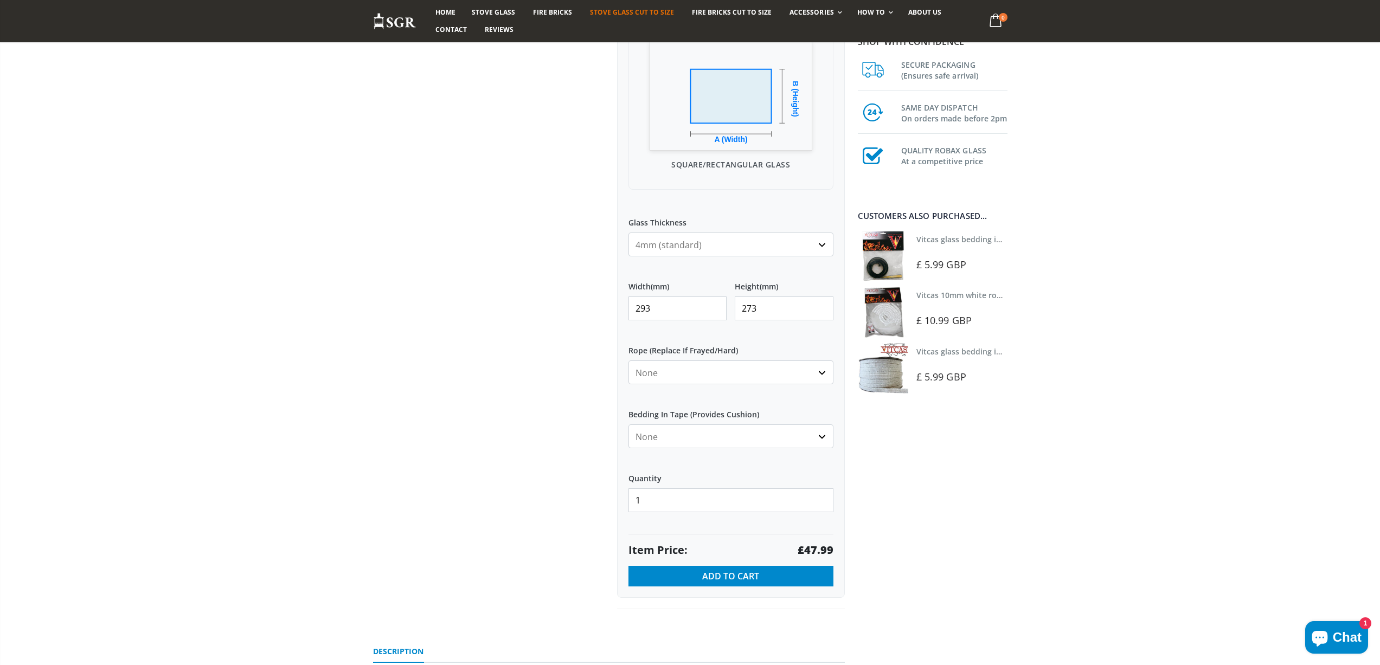
click at [821, 549] on strong "£47.99" at bounding box center [815, 550] width 36 height 15
drag, startPoint x: 597, startPoint y: 307, endPoint x: 586, endPoint y: 292, distance: 18.5
click at [587, 303] on div "Custom Cut Robax® Stove Glass 299 reviews Pool Type Default Title Pool #1 Pool …" at bounding box center [609, 217] width 488 height 833
type input "273"
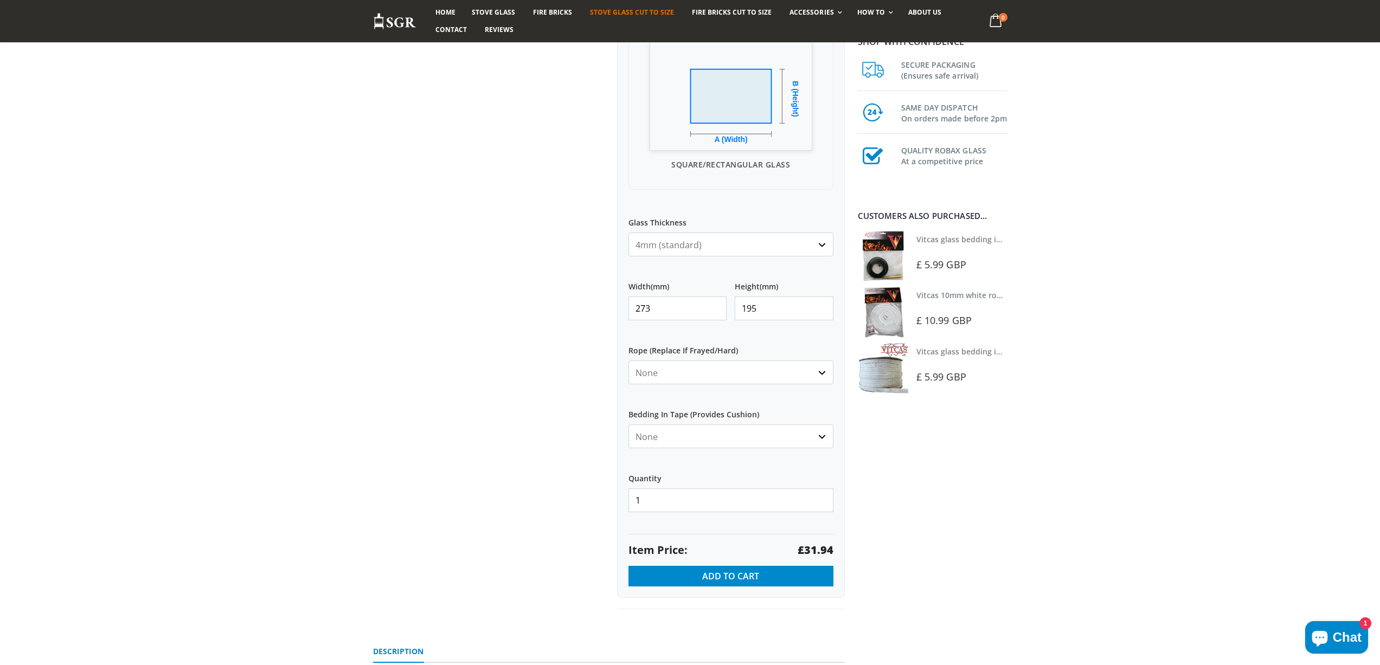
type input "195"
click at [820, 548] on strong "£31.94" at bounding box center [815, 550] width 36 height 15
drag, startPoint x: 653, startPoint y: 312, endPoint x: 641, endPoint y: 312, distance: 11.9
click at [641, 312] on input "273" at bounding box center [677, 309] width 99 height 24
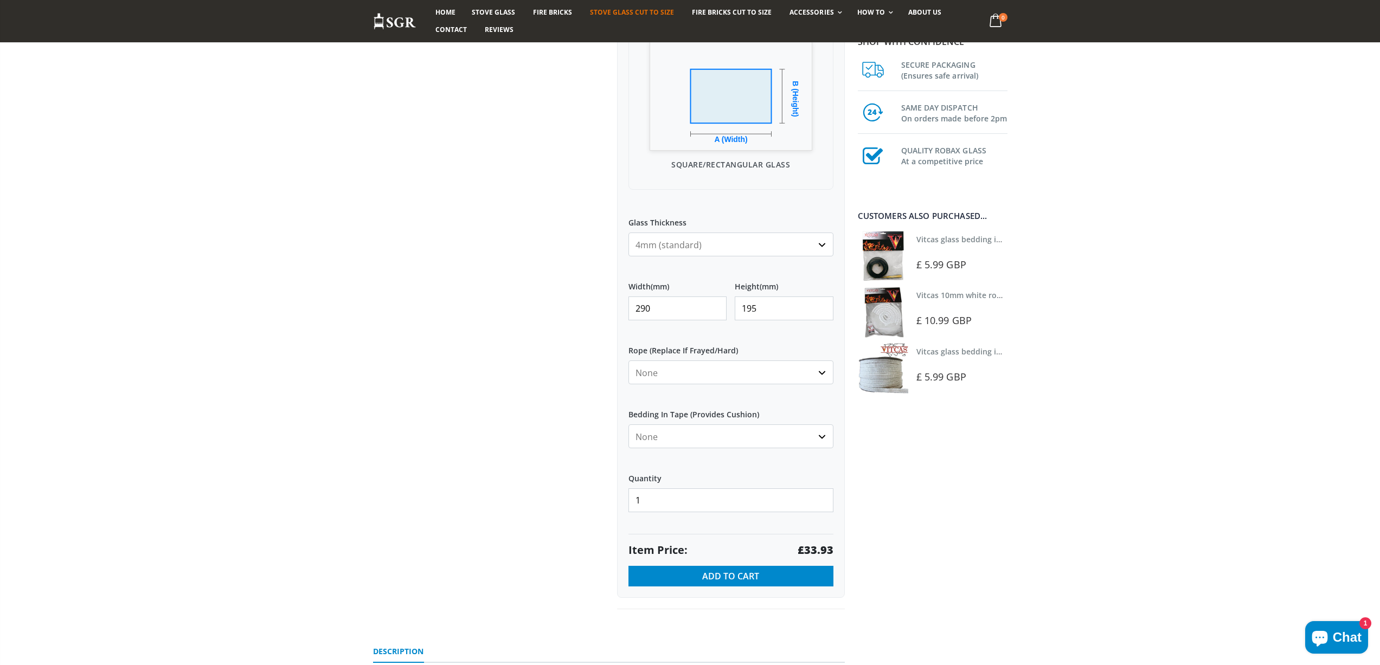
type input "290"
type input "242"
click at [818, 550] on strong "£42.11" at bounding box center [815, 550] width 36 height 15
drag, startPoint x: 652, startPoint y: 304, endPoint x: 581, endPoint y: 310, distance: 71.8
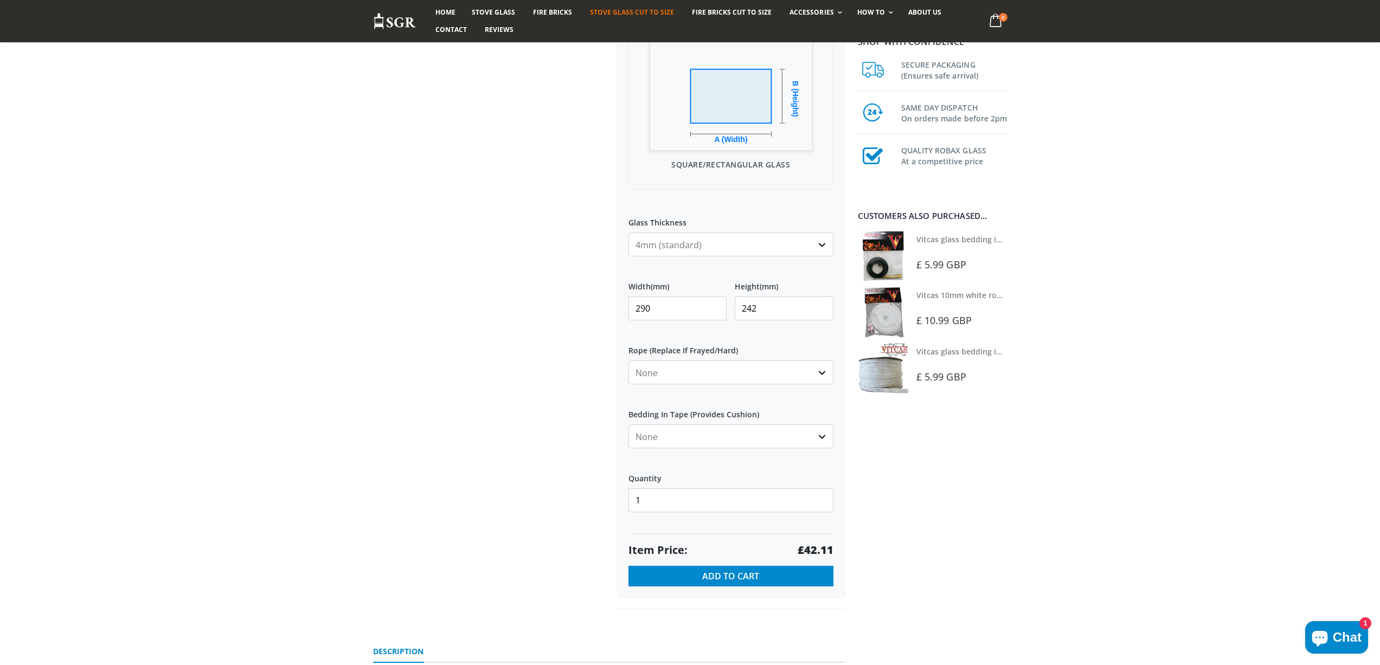
click at [581, 310] on div "Custom Cut Robax® Stove Glass 299 reviews Pool Type Default Title Pool #1 Pool …" at bounding box center [609, 217] width 488 height 833
type input "264"
type input "149"
click at [808, 550] on strong "£23.60" at bounding box center [815, 550] width 36 height 15
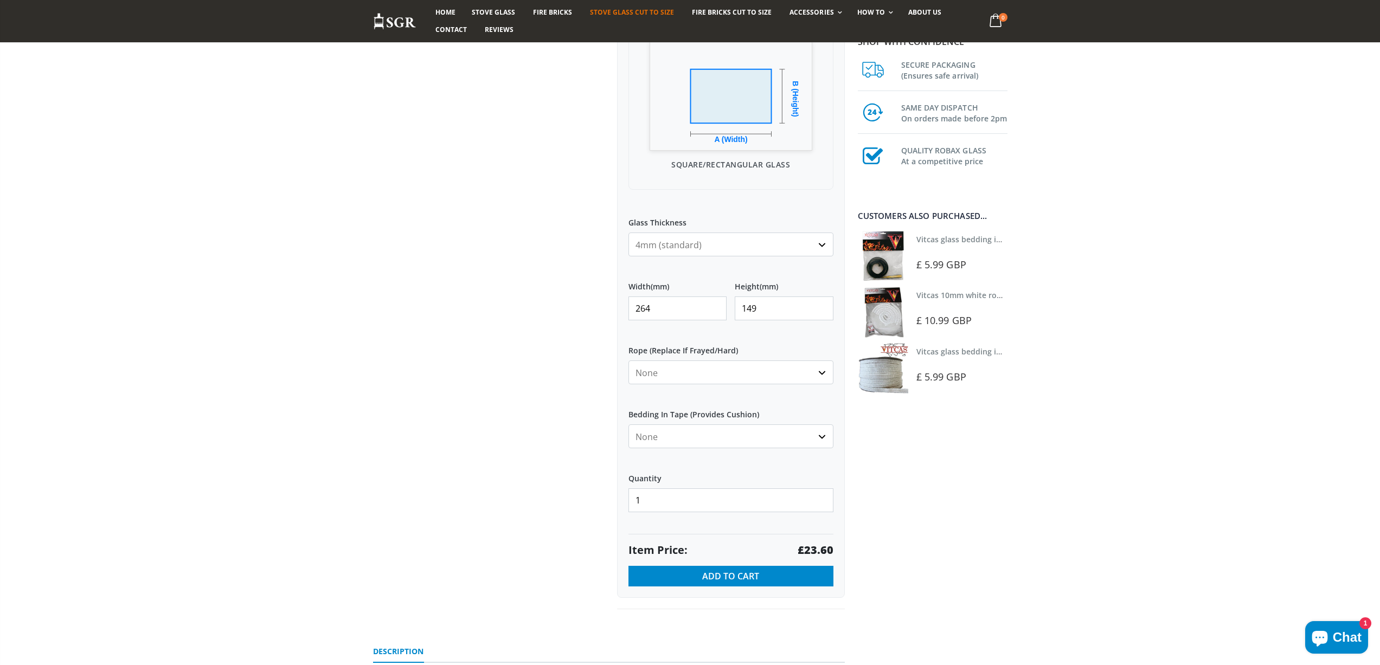
drag, startPoint x: 602, startPoint y: 308, endPoint x: 590, endPoint y: 308, distance: 11.9
click at [590, 308] on div "Custom Cut Robax® Stove Glass 299 reviews Pool Type Default Title Pool #1 Pool …" at bounding box center [609, 217] width 488 height 833
type input "261"
type input "203"
click at [811, 546] on strong "£31.79" at bounding box center [815, 550] width 36 height 15
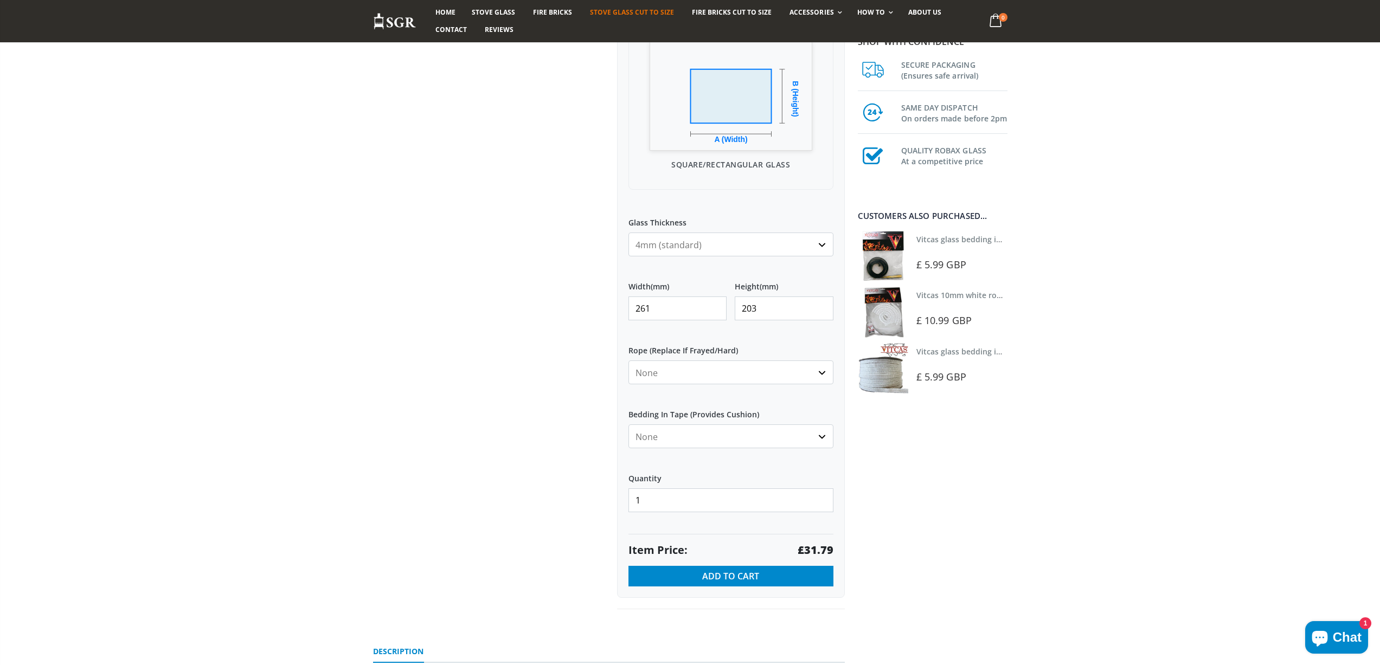
click at [811, 546] on strong "£31.79" at bounding box center [815, 550] width 36 height 15
drag, startPoint x: 660, startPoint y: 306, endPoint x: 591, endPoint y: 289, distance: 70.9
click at [589, 302] on div "Custom Cut Robax® Stove Glass 299 reviews Pool Type Default Title Pool #1 Pool …" at bounding box center [609, 217] width 488 height 833
type input "205"
type input "54"
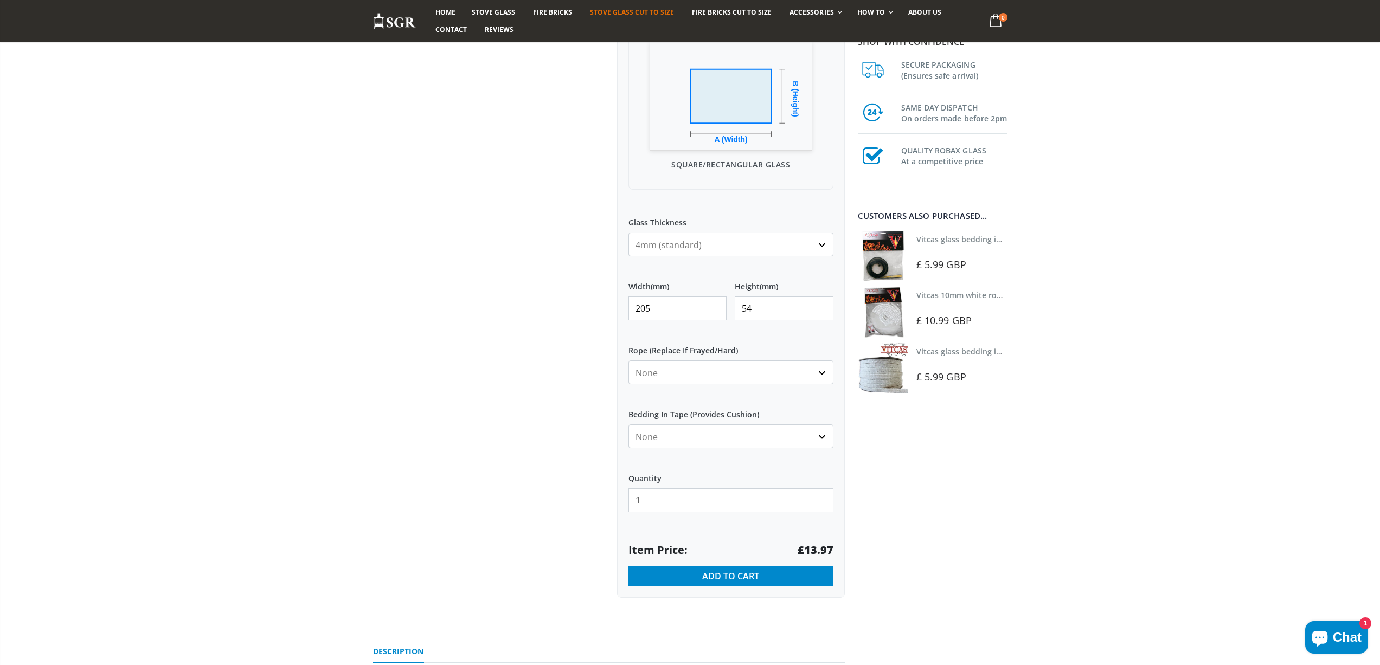
click at [815, 548] on strong "£13.97" at bounding box center [815, 550] width 36 height 15
drag, startPoint x: 655, startPoint y: 312, endPoint x: 616, endPoint y: 307, distance: 38.8
click at [617, 310] on div "My Measurements Are In Millimeters Centimeters Inches For inches, please enter …" at bounding box center [731, 239] width 228 height 718
type input "487"
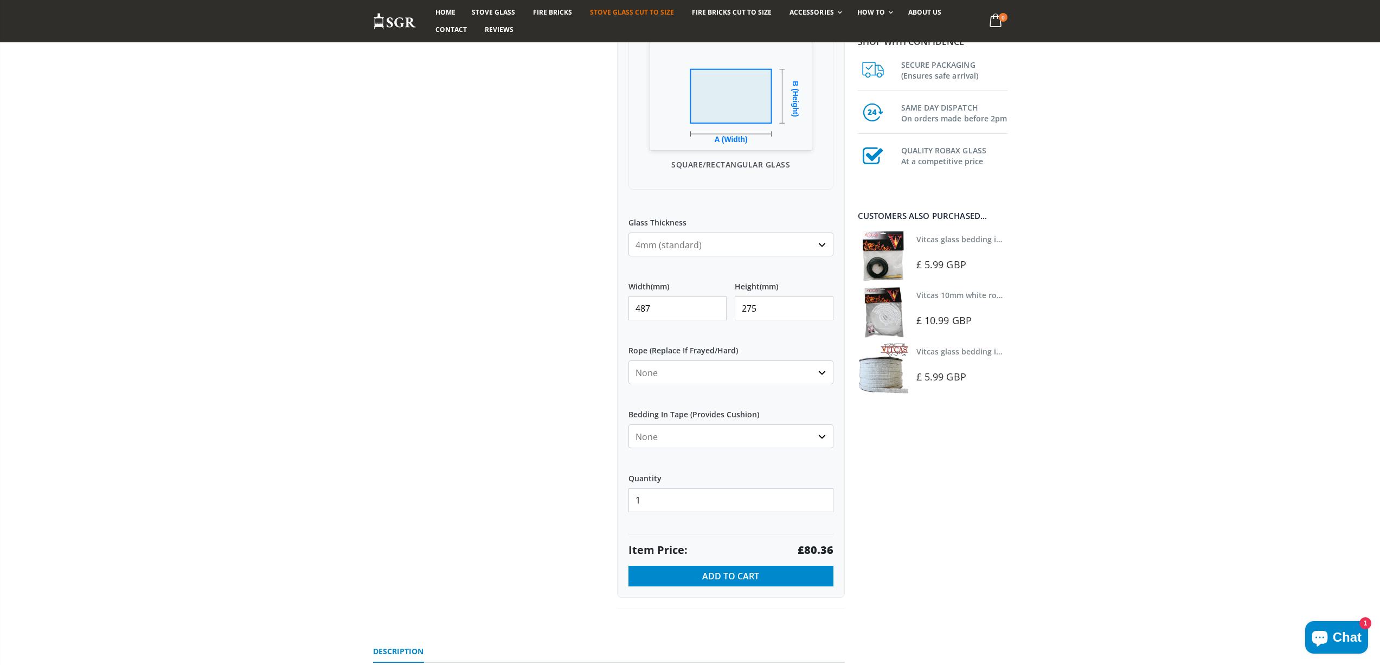
type input "275"
click at [809, 547] on strong "£80.36" at bounding box center [815, 550] width 36 height 15
drag, startPoint x: 682, startPoint y: 301, endPoint x: 586, endPoint y: 283, distance: 98.1
click at [587, 288] on div "Custom Cut Robax® Stove Glass 299 reviews Pool Type Default Title Pool #1 Pool …" at bounding box center [609, 217] width 488 height 833
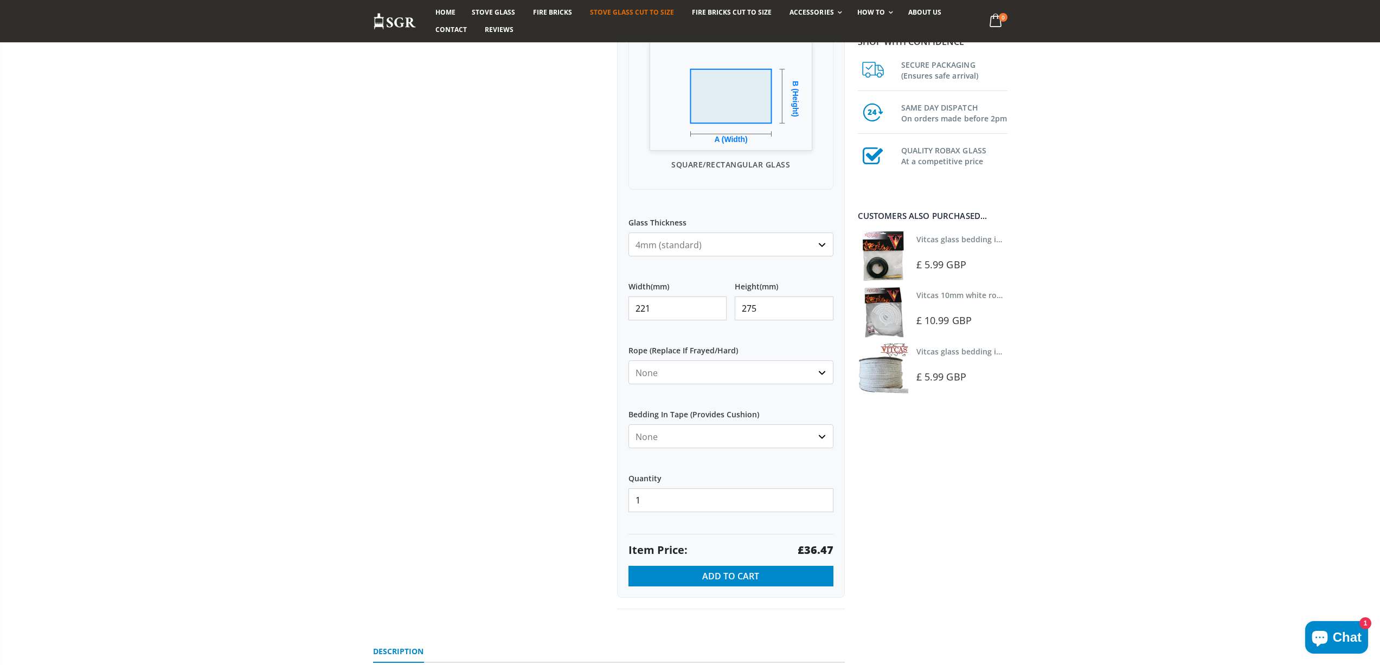
type input "221"
type input "110"
click at [817, 547] on strong "£14.59" at bounding box center [815, 550] width 36 height 15
drag, startPoint x: 660, startPoint y: 307, endPoint x: 604, endPoint y: 305, distance: 55.9
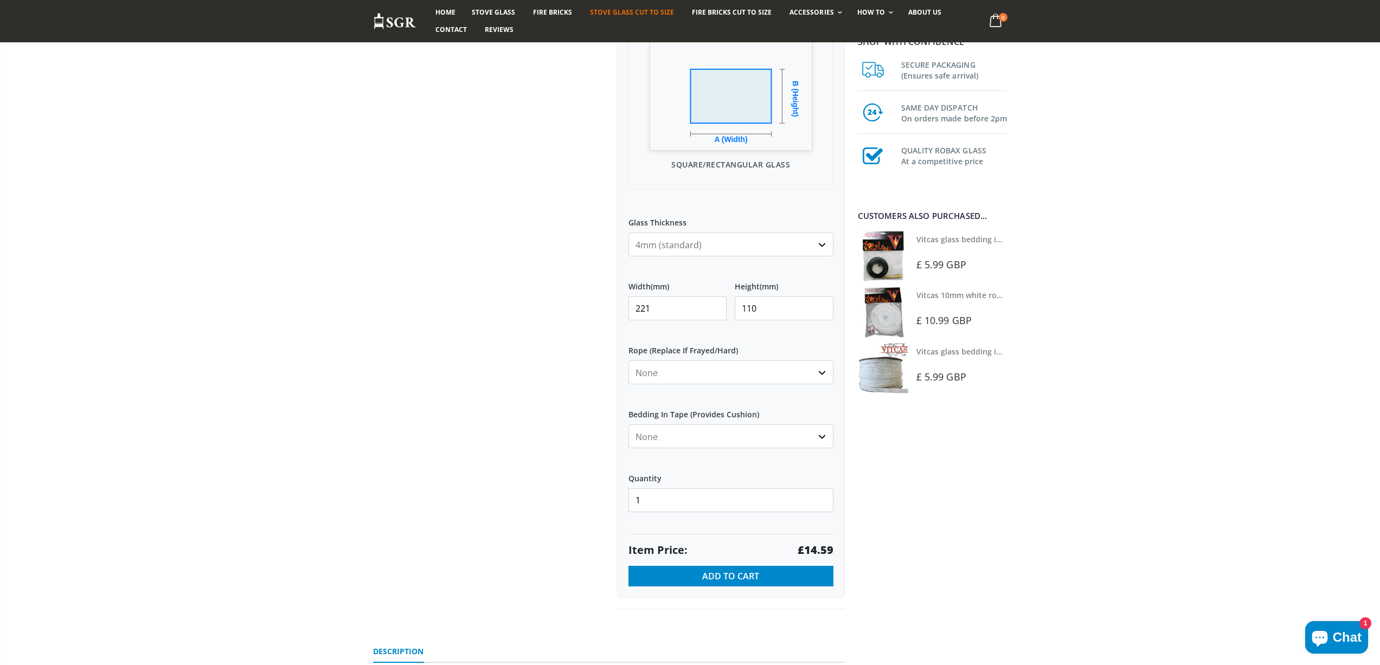
click at [604, 307] on div "Custom Cut Robax® Stove Glass 299 reviews Pool Type Default Title Pool #1 Pool …" at bounding box center [609, 217] width 488 height 833
type input "343"
type input "295"
click at [813, 551] on strong "£60.71" at bounding box center [815, 550] width 36 height 15
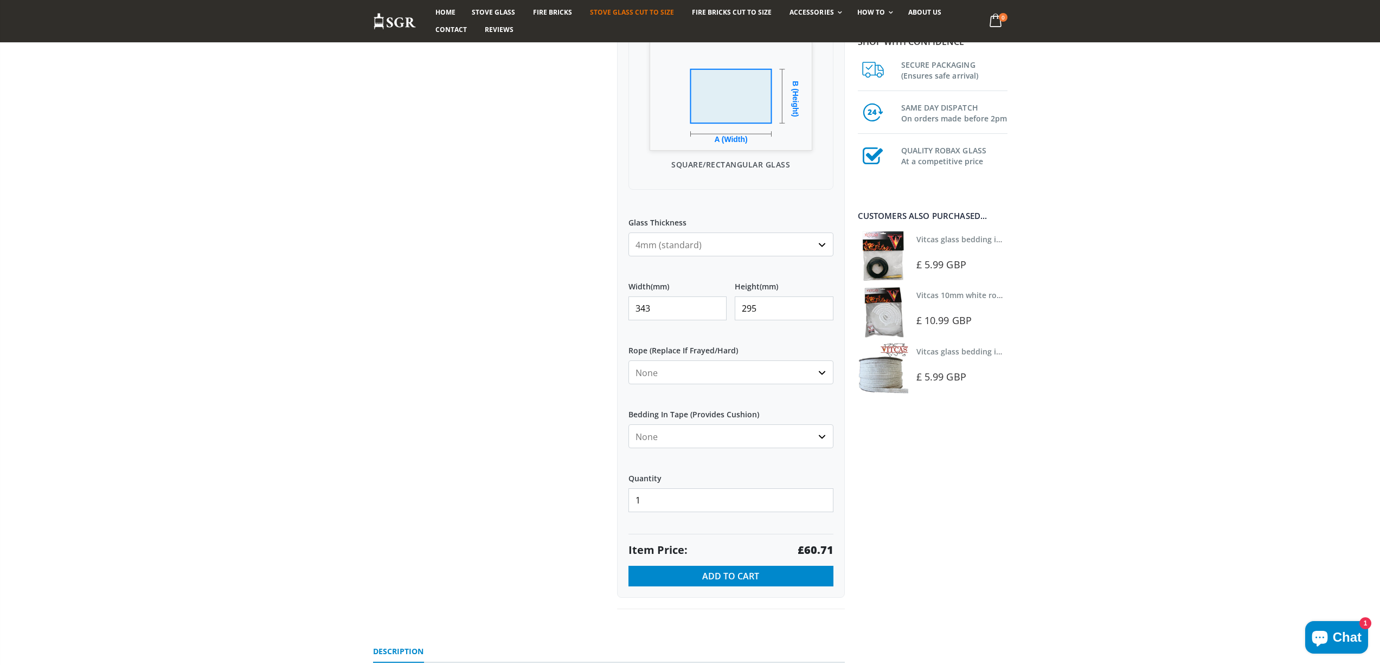
drag, startPoint x: 673, startPoint y: 306, endPoint x: 568, endPoint y: 304, distance: 105.7
click at [568, 305] on div "Custom Cut Robax® Stove Glass 299 reviews Pool Type Default Title Pool #1 Pool …" at bounding box center [609, 217] width 488 height 833
type input "300"
type input "195"
click at [807, 549] on strong "£35.10" at bounding box center [815, 550] width 36 height 15
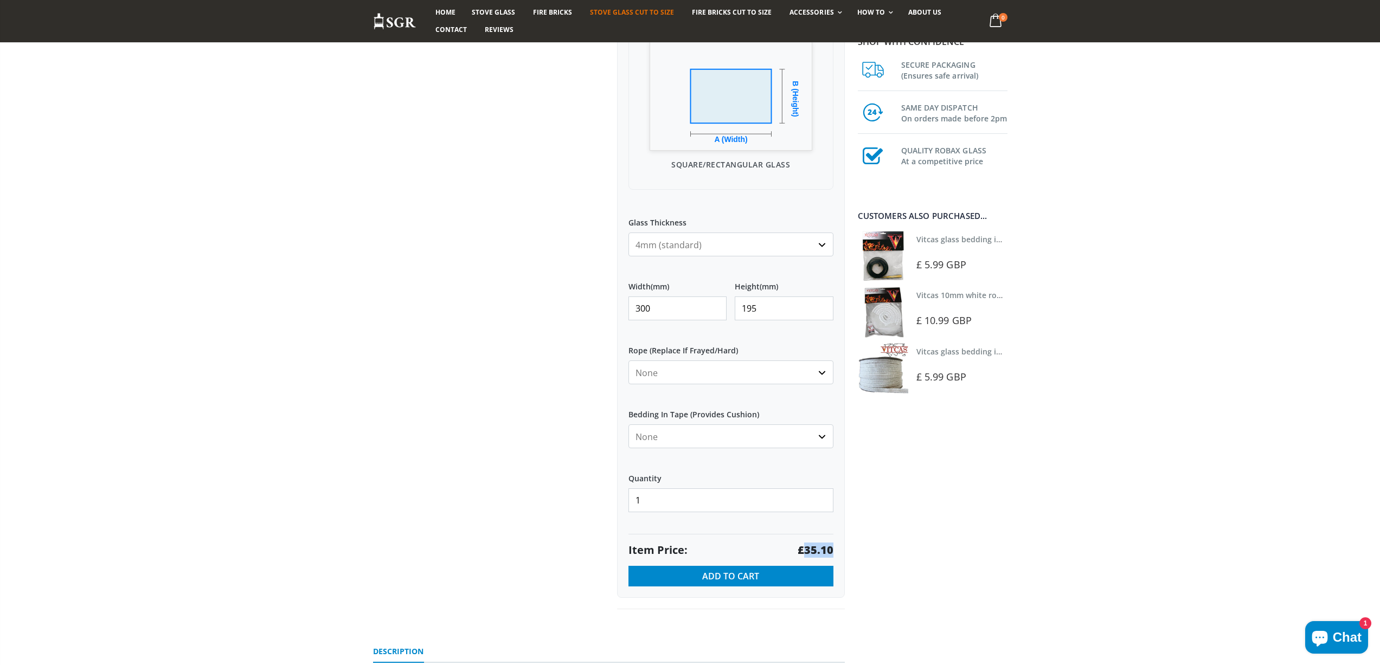
click at [807, 549] on strong "£35.10" at bounding box center [815, 550] width 36 height 15
drag, startPoint x: 662, startPoint y: 306, endPoint x: 494, endPoint y: 282, distance: 169.8
click at [494, 284] on div "Custom Cut Robax® Stove Glass 299 reviews Pool Type Default Title Pool #1 Pool …" at bounding box center [609, 217] width 488 height 833
type input "265"
type input "65"
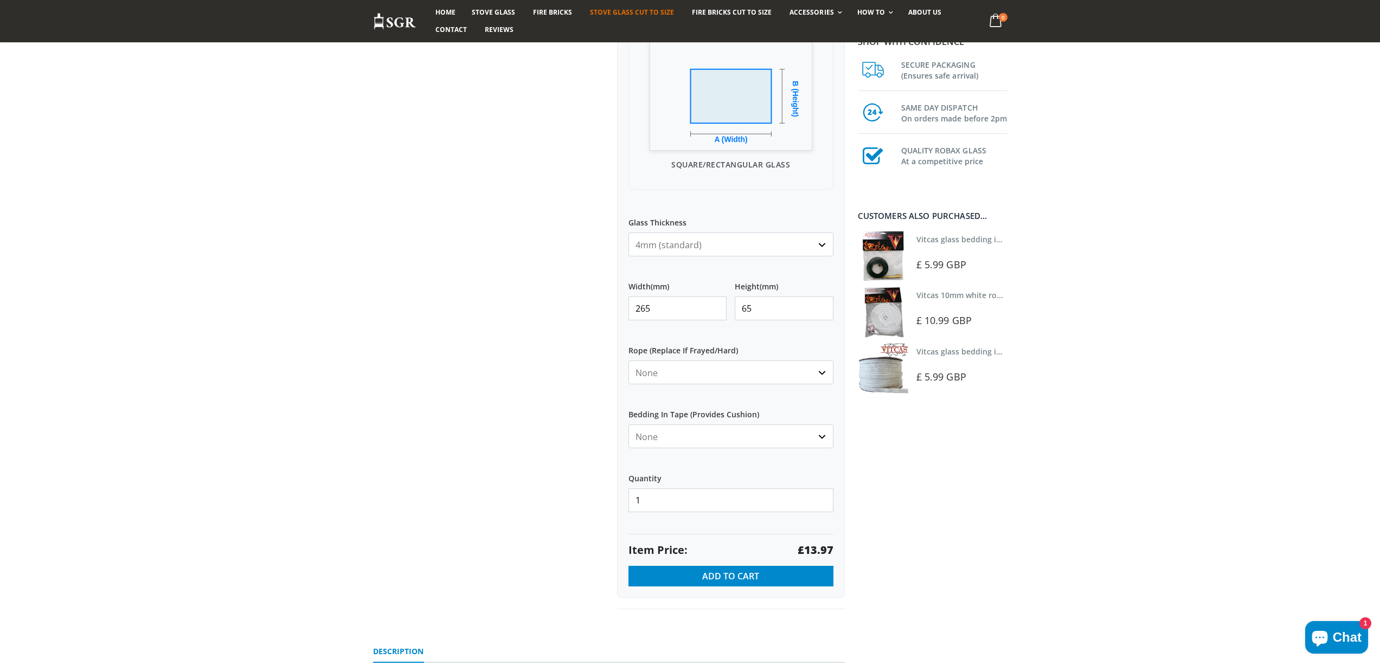
click at [828, 549] on strong "£13.97" at bounding box center [815, 550] width 36 height 15
click at [828, 548] on strong "£13.97" at bounding box center [815, 550] width 36 height 15
drag, startPoint x: 557, startPoint y: 305, endPoint x: 532, endPoint y: 298, distance: 26.3
click at [532, 299] on div "Custom Cut Robax® Stove Glass 299 reviews Pool Type Default Title Pool #1 Pool …" at bounding box center [609, 217] width 488 height 833
type input "240"
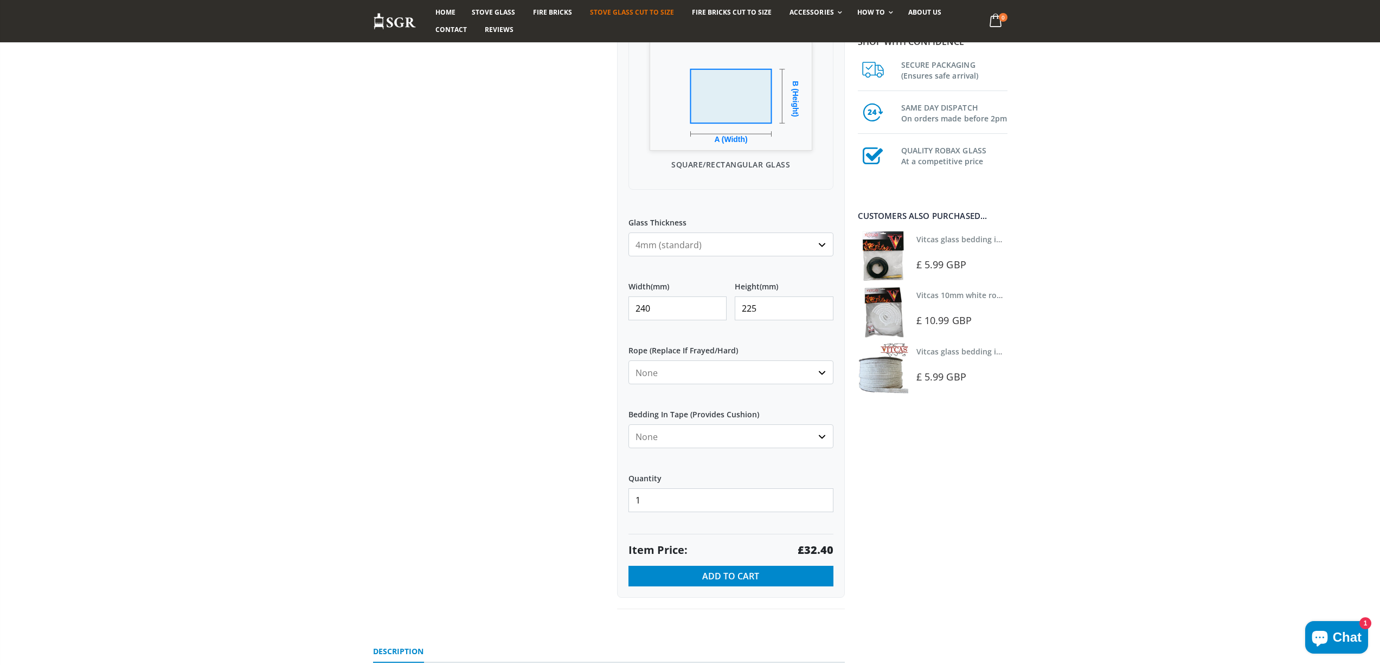
type input "225"
click at [825, 549] on strong "£32.40" at bounding box center [815, 550] width 36 height 15
drag, startPoint x: 654, startPoint y: 302, endPoint x: 547, endPoint y: 294, distance: 107.1
click at [547, 295] on div "Custom Cut Robax® Stove Glass 299 reviews Pool Type Default Title Pool #1 Pool …" at bounding box center [609, 217] width 488 height 833
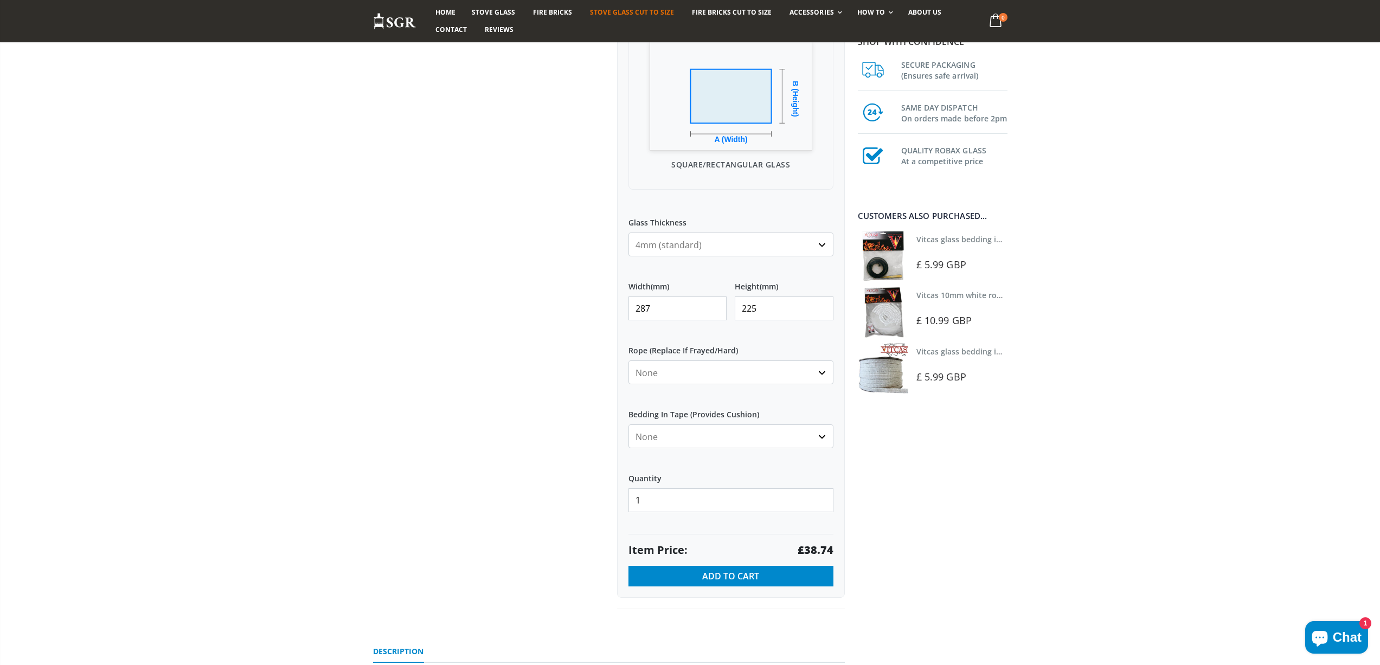
type input "287"
type input "236"
click at [817, 551] on strong "£40.64" at bounding box center [815, 550] width 36 height 15
drag, startPoint x: 593, startPoint y: 305, endPoint x: 568, endPoint y: 305, distance: 25.5
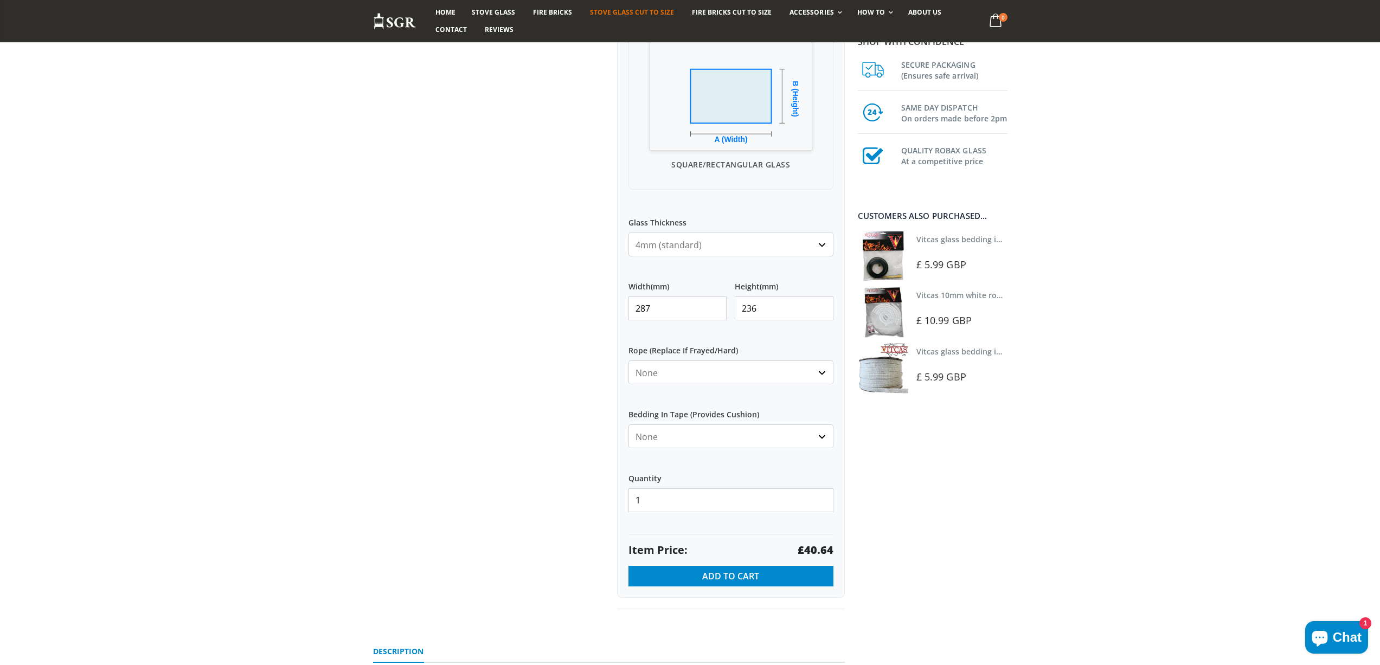
click at [569, 305] on div "Custom Cut Robax® Stove Glass 299 reviews Pool Type Default Title Pool #1 Pool …" at bounding box center [609, 217] width 488 height 833
type input "2"
type input "348"
drag, startPoint x: 780, startPoint y: 305, endPoint x: 669, endPoint y: 301, distance: 110.1
click at [675, 306] on div "Width (mm) 348 Height (mm) 236" at bounding box center [730, 301] width 205 height 56
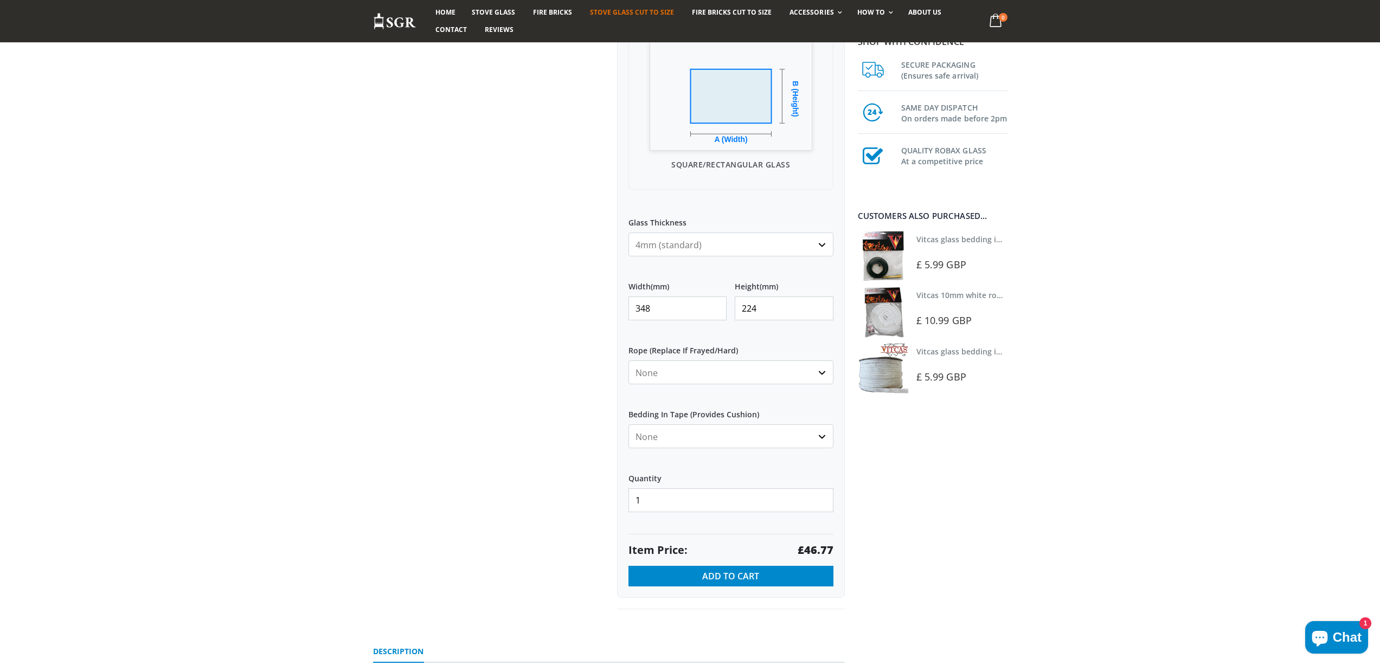
type input "224"
click at [819, 555] on strong "£46.77" at bounding box center [815, 550] width 36 height 15
drag, startPoint x: 661, startPoint y: 309, endPoint x: 540, endPoint y: 300, distance: 120.7
click at [545, 307] on div "Custom Cut Robax® Stove Glass 299 reviews Pool Type Default Title Pool #1 Pool …" at bounding box center [609, 217] width 488 height 833
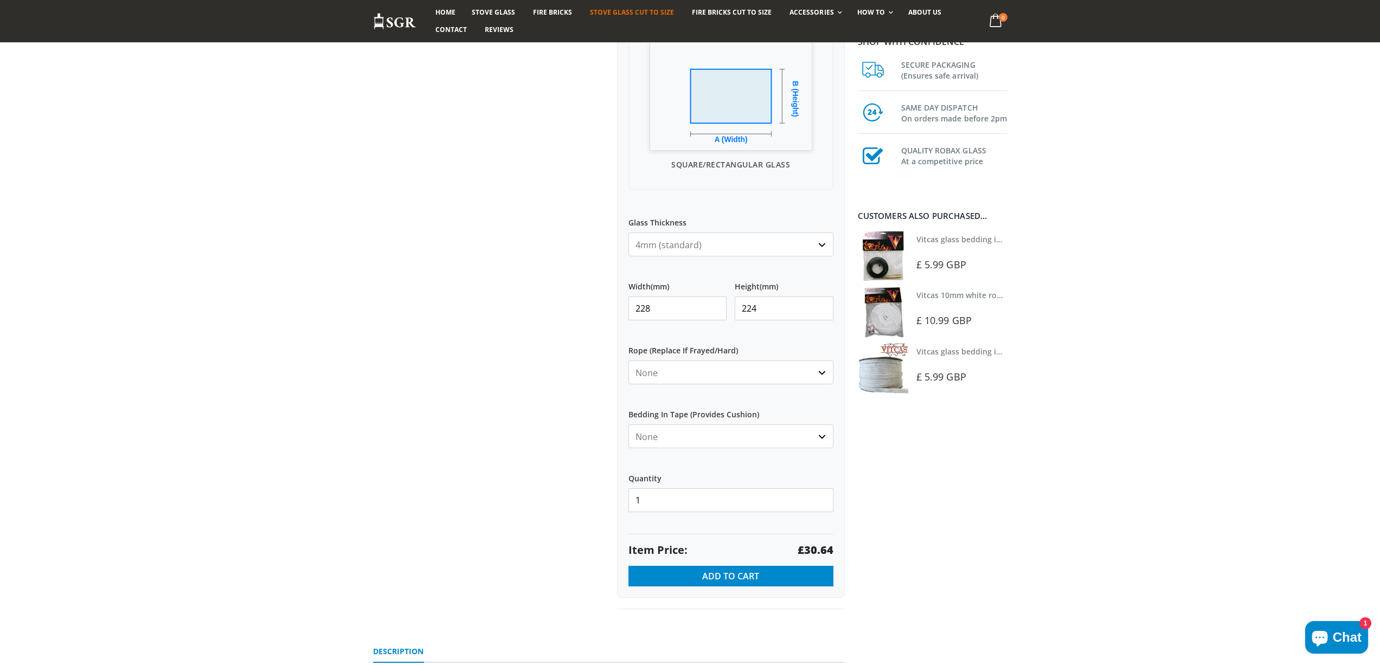
type input "228"
type input "160"
click at [804, 547] on strong "£21.89" at bounding box center [815, 550] width 36 height 15
click at [805, 547] on strong "£21.89" at bounding box center [815, 550] width 36 height 15
drag, startPoint x: 646, startPoint y: 308, endPoint x: 605, endPoint y: 299, distance: 41.7
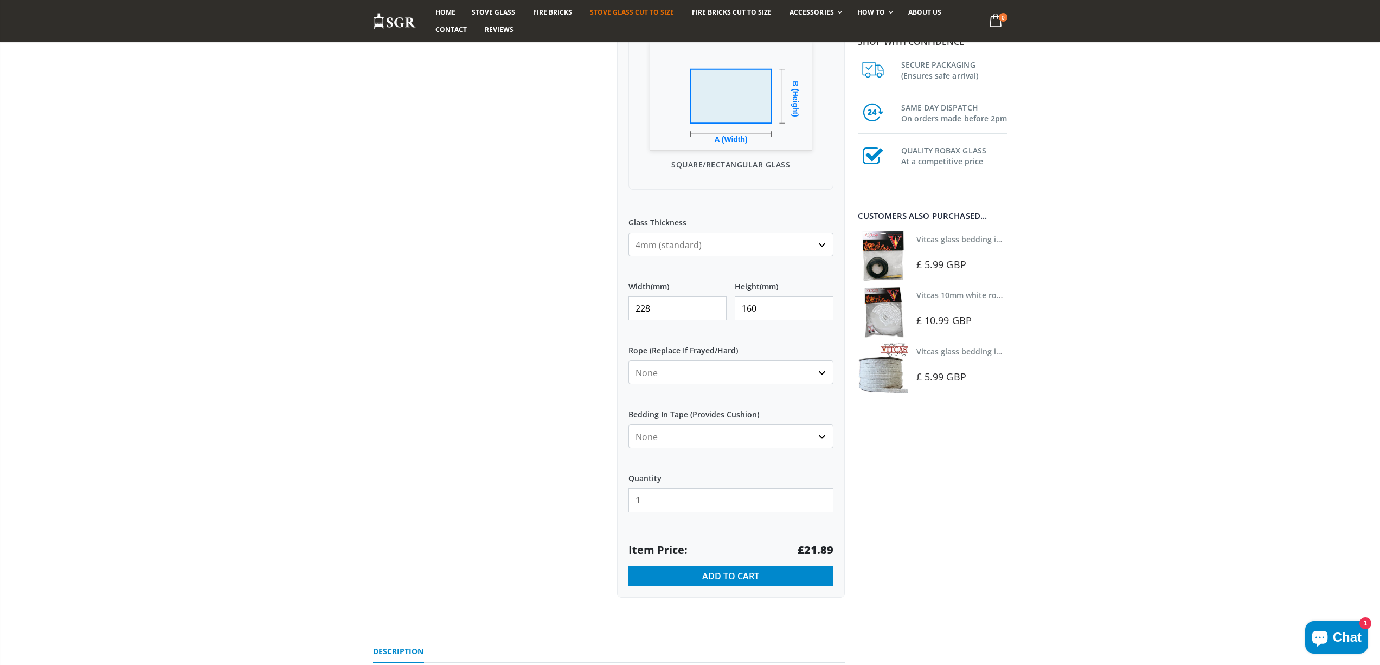
click at [607, 307] on div "Custom Cut Robax® Stove Glass 299 reviews Pool Type Default Title Pool #1 Pool …" at bounding box center [609, 217] width 488 height 833
type input "230"
type input "164"
click at [823, 551] on strong "£22.63" at bounding box center [815, 550] width 36 height 15
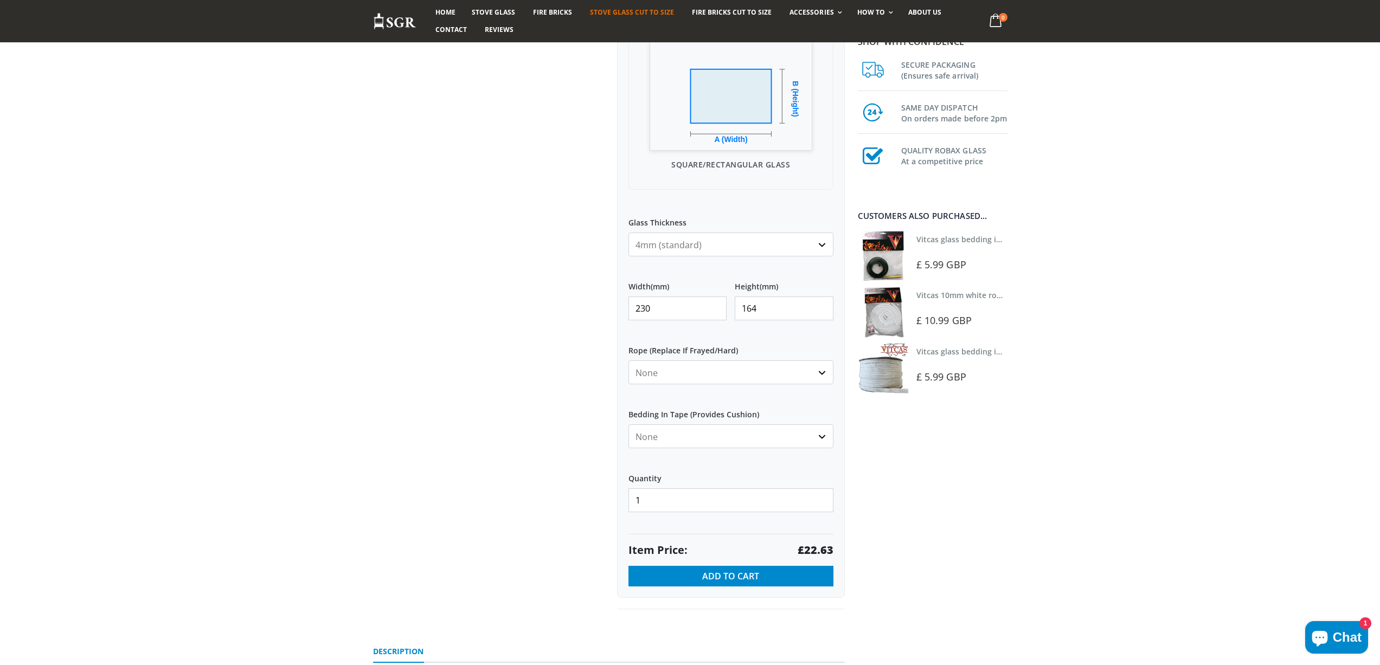
drag, startPoint x: 670, startPoint y: 310, endPoint x: 577, endPoint y: 296, distance: 94.2
click at [583, 298] on div "Custom Cut Robax® Stove Glass 299 reviews Pool Type Default Title Pool #1 Pool …" at bounding box center [609, 217] width 488 height 833
type input "3"
type input "213"
type input "185"
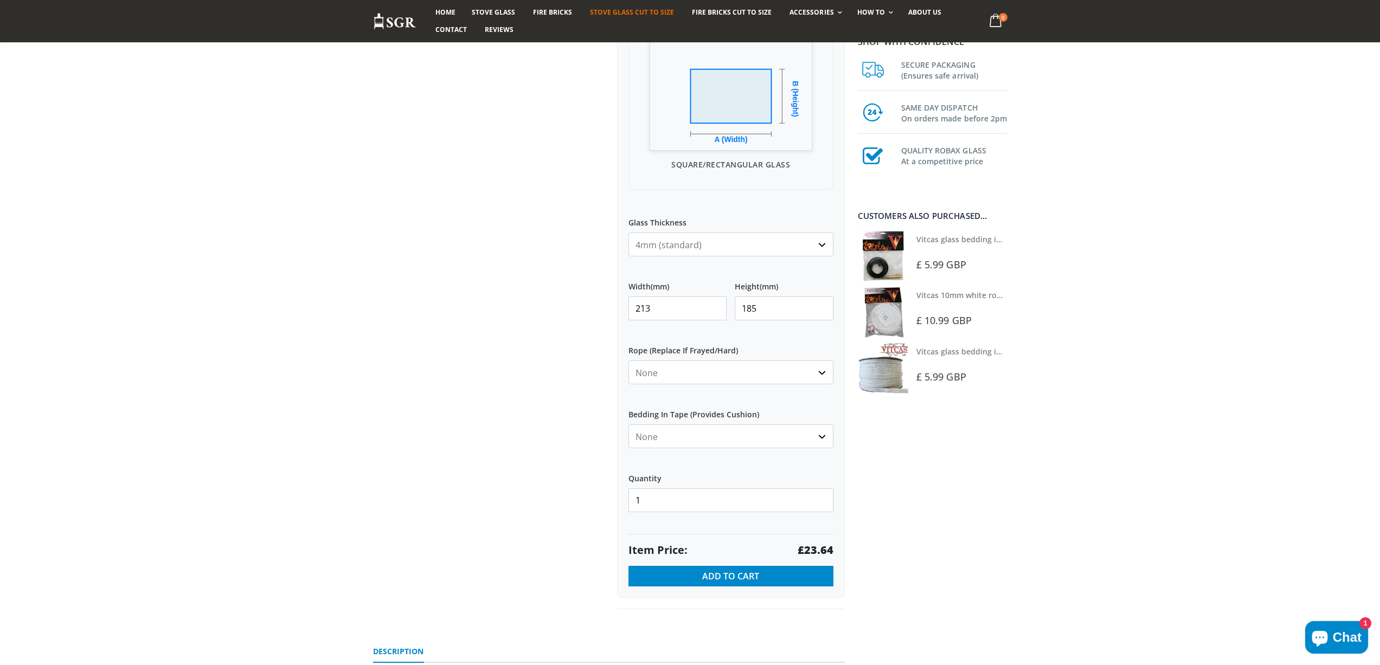
click at [816, 548] on strong "£23.64" at bounding box center [815, 550] width 36 height 15
drag, startPoint x: 654, startPoint y: 306, endPoint x: 544, endPoint y: 310, distance: 109.5
click at [544, 310] on div "Custom Cut Robax® Stove Glass 299 reviews Pool Type Default Title Pool #1 Pool …" at bounding box center [609, 217] width 488 height 833
type input "305"
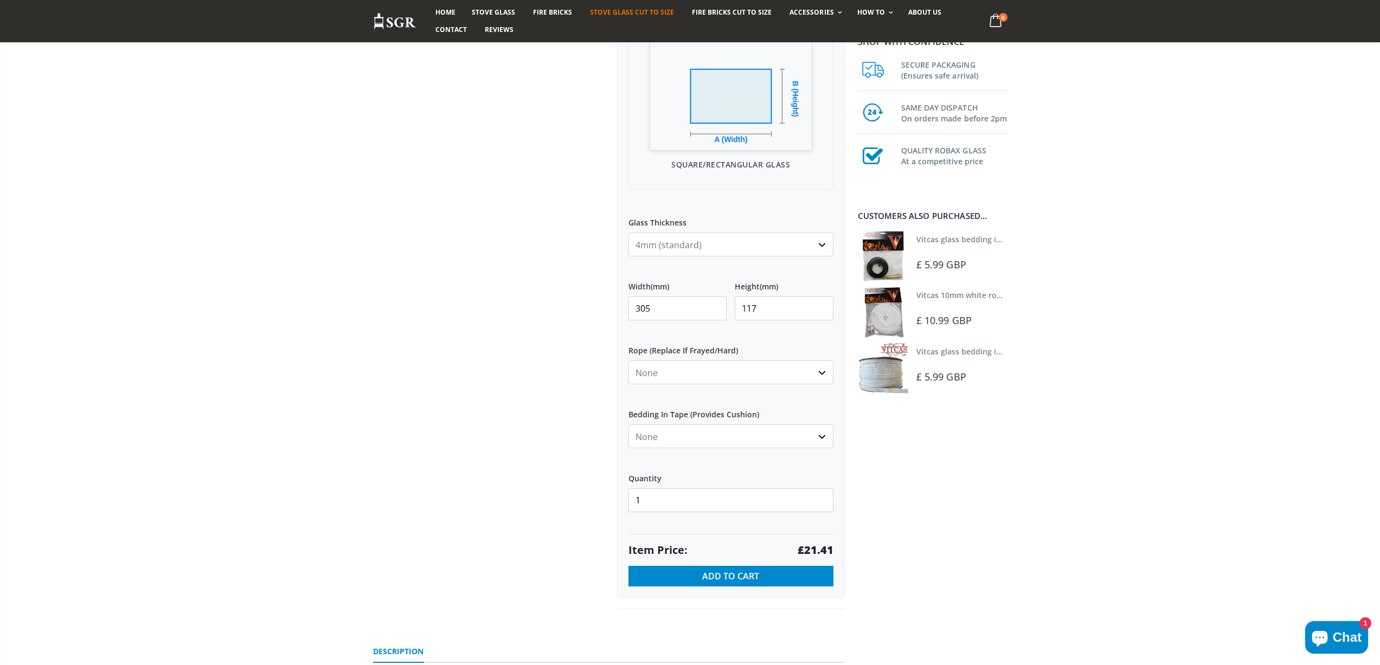
type input "117"
click at [820, 549] on strong "£21.41" at bounding box center [815, 550] width 36 height 15
drag, startPoint x: 663, startPoint y: 308, endPoint x: 568, endPoint y: 300, distance: 95.8
click at [572, 306] on div "Custom Cut Robax® Stove Glass 299 reviews Pool Type Default Title Pool #1 Pool …" at bounding box center [609, 217] width 488 height 833
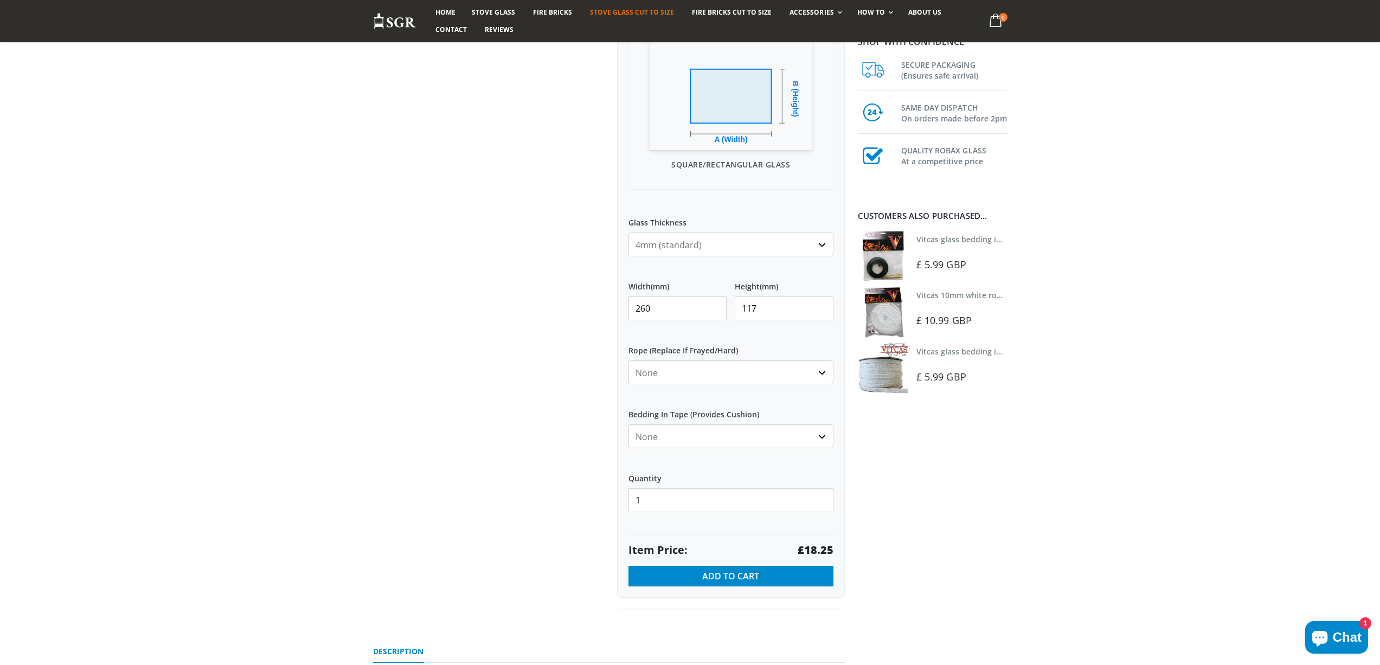
type input "260"
type input "183"
click at [814, 553] on strong "£28.55" at bounding box center [815, 550] width 36 height 15
drag, startPoint x: 652, startPoint y: 307, endPoint x: 605, endPoint y: 305, distance: 46.2
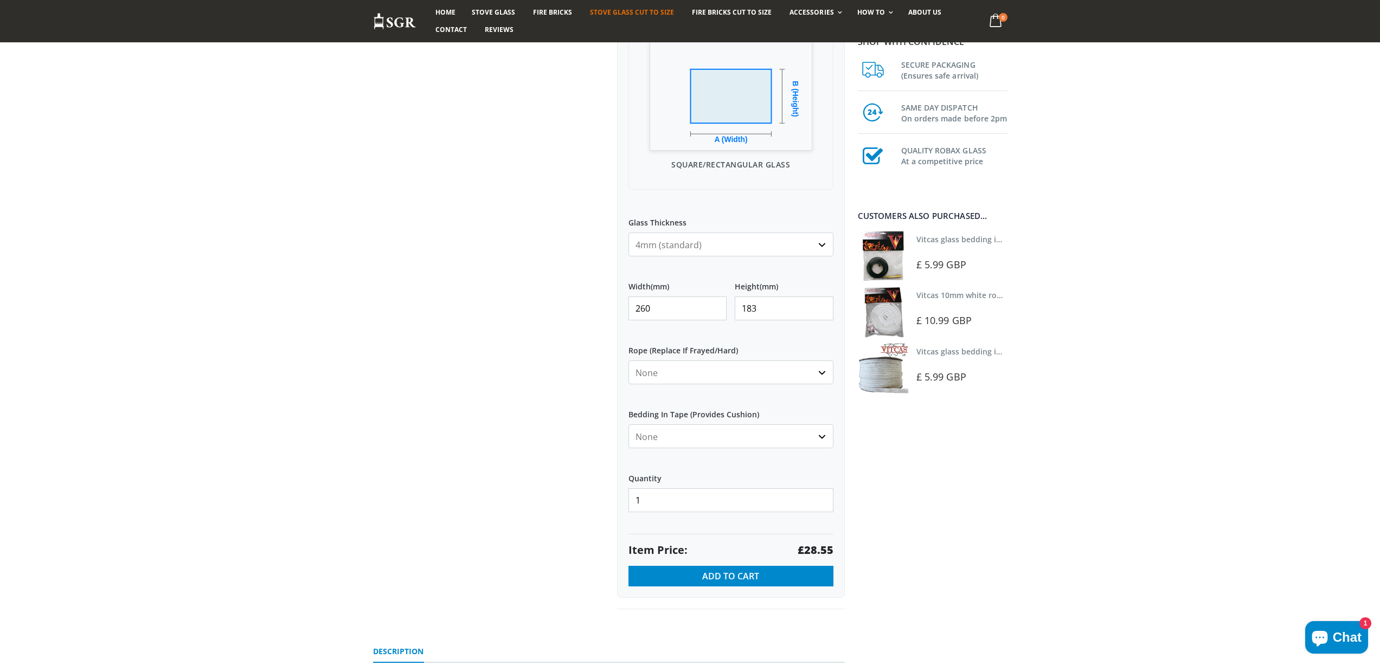
click at [623, 307] on div "My Measurements Are In Millimeters Centimeters Inches For inches, please enter …" at bounding box center [731, 239] width 228 height 718
type input "412"
type input "234"
click at [823, 548] on strong "£57.84" at bounding box center [815, 550] width 36 height 15
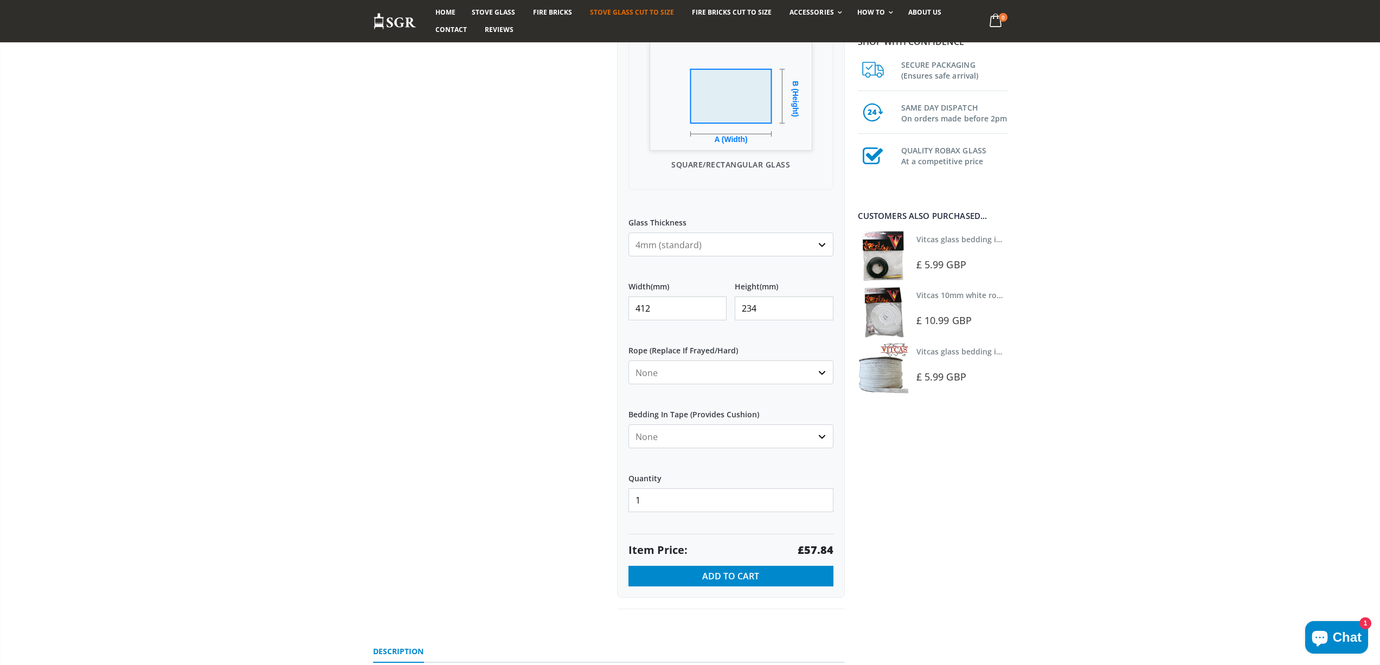
drag, startPoint x: 649, startPoint y: 311, endPoint x: 549, endPoint y: 302, distance: 100.6
click at [550, 304] on div "Custom Cut Robax® Stove Glass 299 reviews Pool Type Default Title Pool #1 Pool …" at bounding box center [609, 217] width 488 height 833
type input "336"
type input "315"
click at [810, 550] on strong "£63.50" at bounding box center [815, 550] width 36 height 15
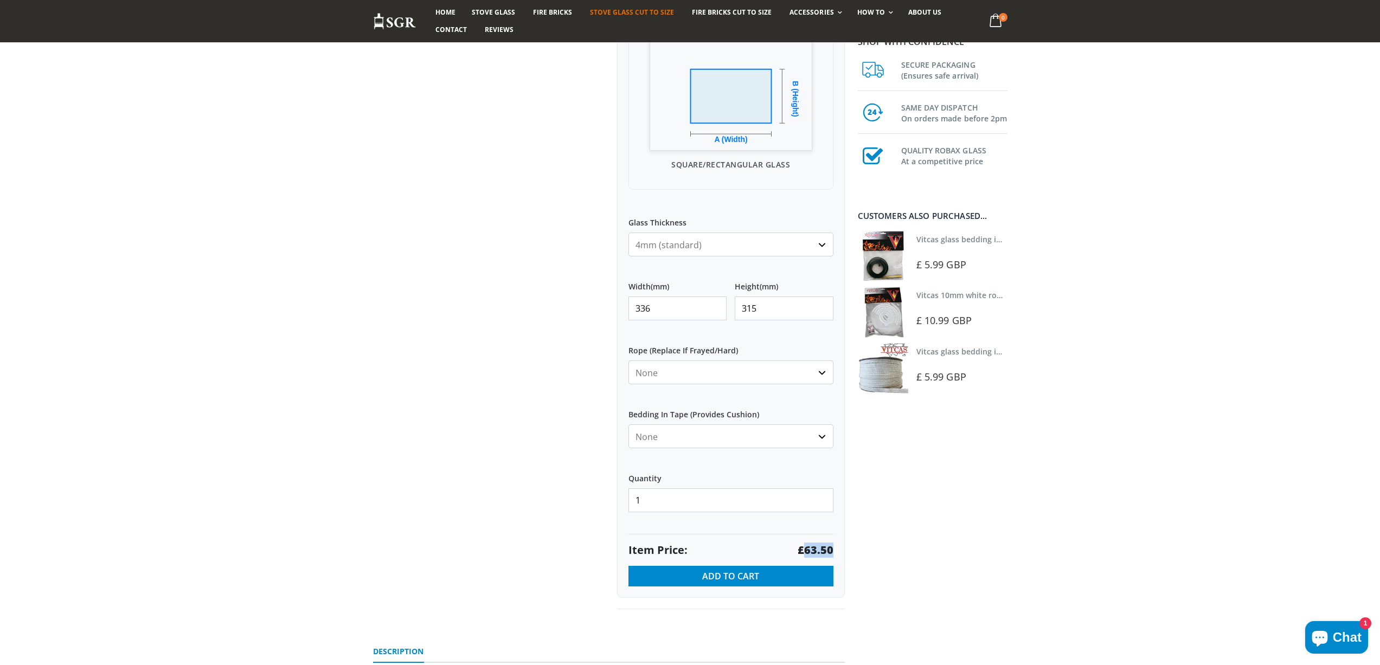
click at [810, 549] on strong "£63.50" at bounding box center [815, 550] width 36 height 15
drag, startPoint x: 669, startPoint y: 307, endPoint x: 521, endPoint y: 303, distance: 148.6
click at [532, 307] on div "Custom Cut Robax® Stove Glass 299 reviews Pool Type Default Title Pool #1 Pool …" at bounding box center [609, 217] width 488 height 833
type input "380"
type input "271"
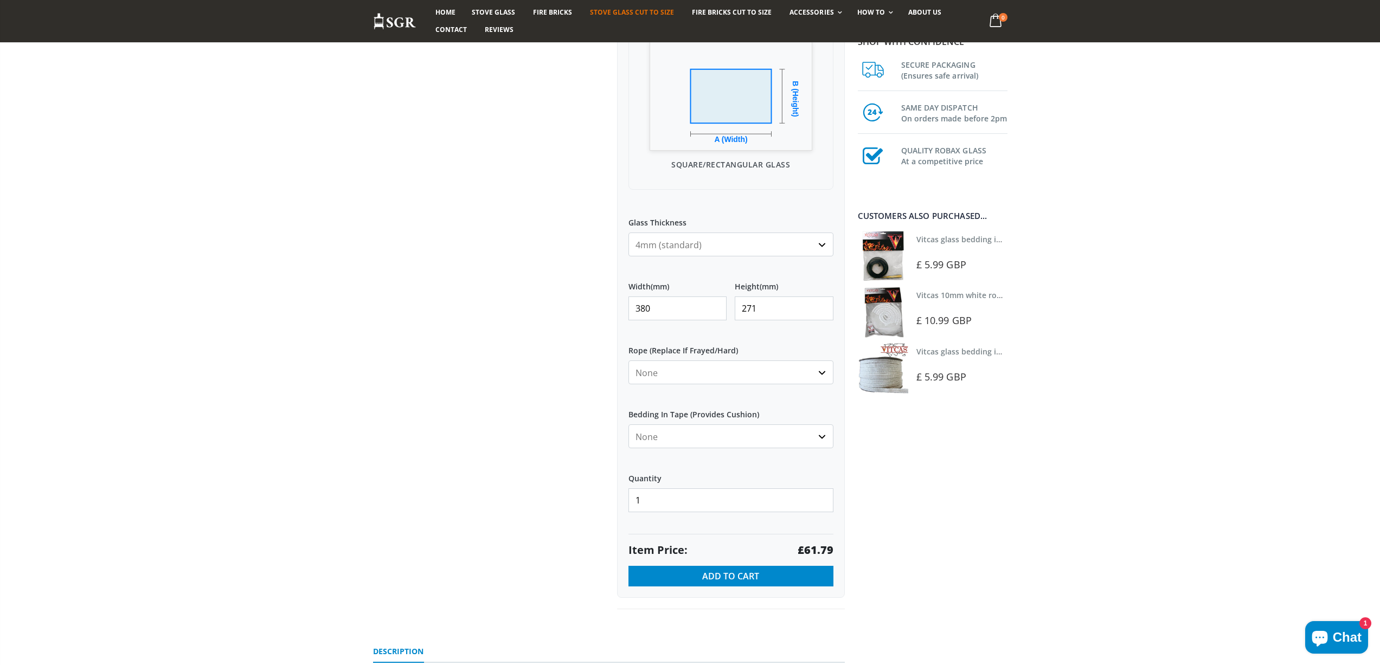
click at [814, 551] on strong "£61.79" at bounding box center [815, 550] width 36 height 15
drag, startPoint x: 679, startPoint y: 307, endPoint x: 591, endPoint y: 307, distance: 88.4
click at [591, 307] on div "Custom Cut Robax® Stove Glass 299 reviews Pool Type Default Title Pool #1 Pool …" at bounding box center [609, 217] width 488 height 833
type input "241"
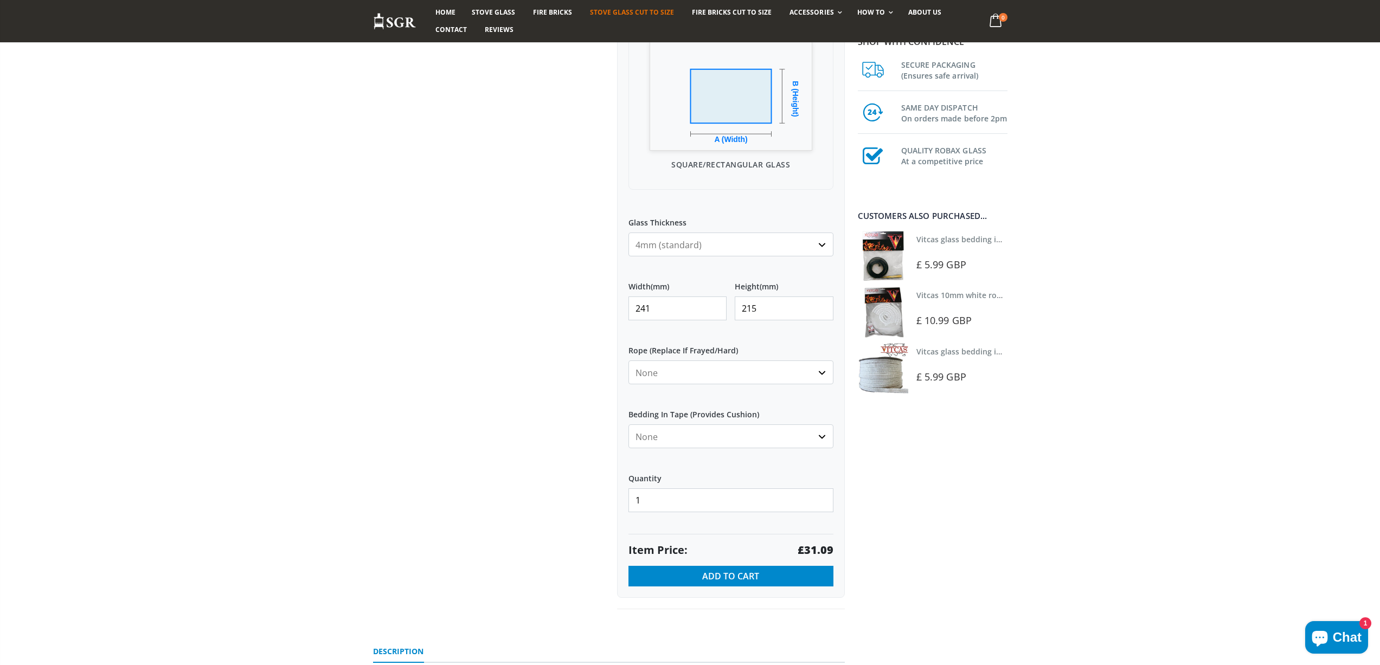
type input "215"
click at [808, 545] on strong "£31.09" at bounding box center [815, 550] width 36 height 15
drag, startPoint x: 668, startPoint y: 308, endPoint x: 593, endPoint y: 311, distance: 74.9
click at [593, 311] on div "Custom Cut Robax® Stove Glass 299 reviews Pool Type Default Title Pool #1 Pool …" at bounding box center [609, 217] width 488 height 833
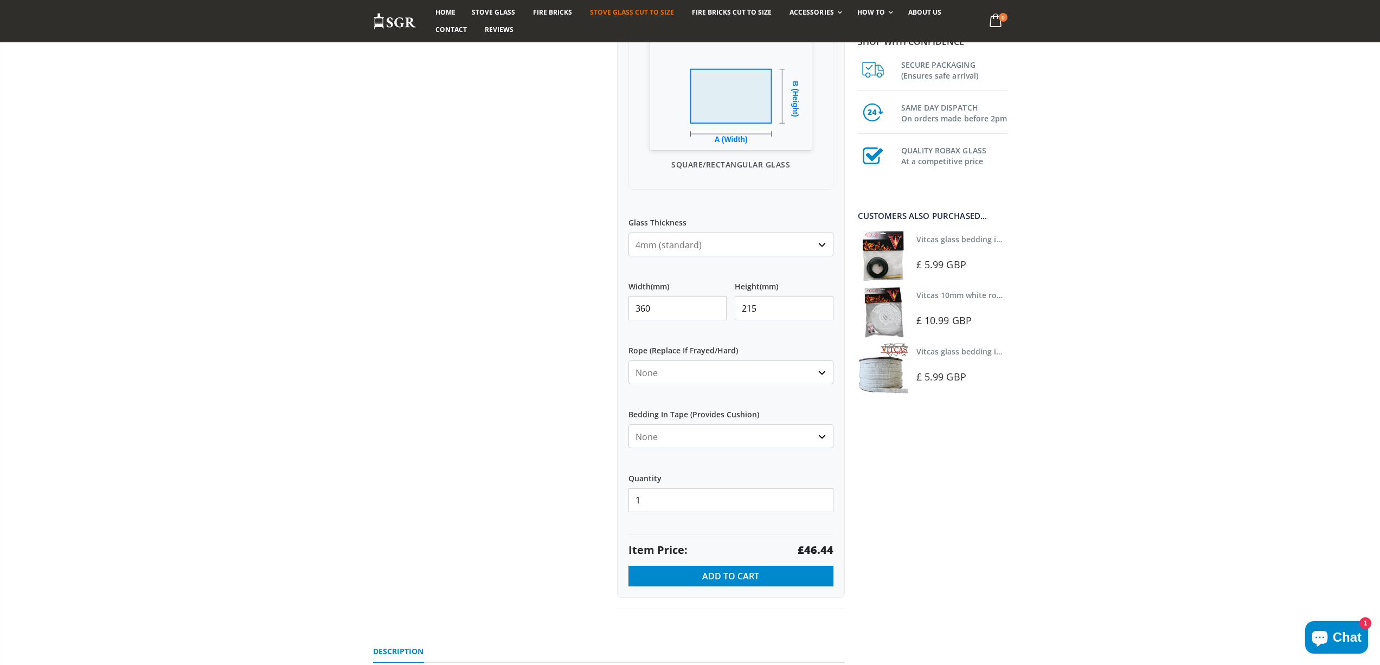
type input "360"
type input "192"
click at [822, 548] on strong "£41.47" at bounding box center [815, 550] width 36 height 15
drag, startPoint x: 680, startPoint y: 304, endPoint x: 516, endPoint y: 292, distance: 164.1
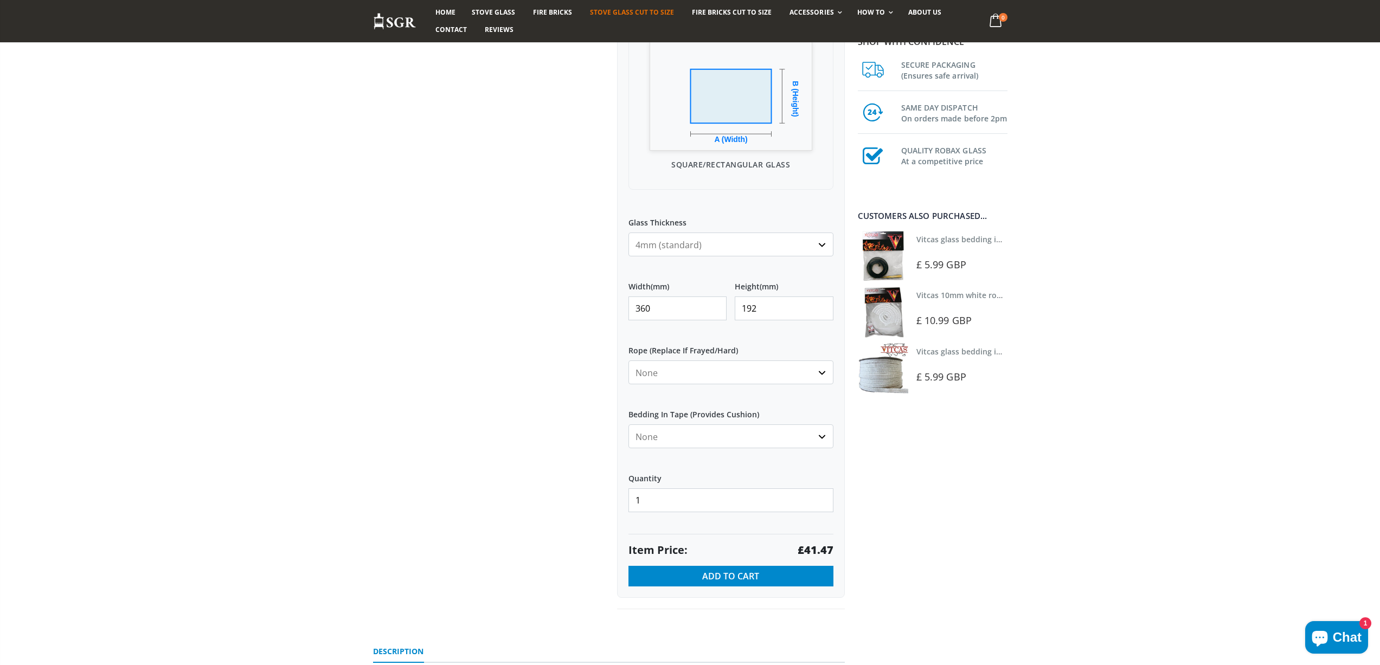
click at [519, 295] on div "Custom Cut Robax® Stove Glass 299 reviews Pool Type Default Title Pool #1 Pool …" at bounding box center [609, 217] width 488 height 833
type input "303"
type input "200"
click at [820, 549] on strong "£36.36" at bounding box center [815, 550] width 36 height 15
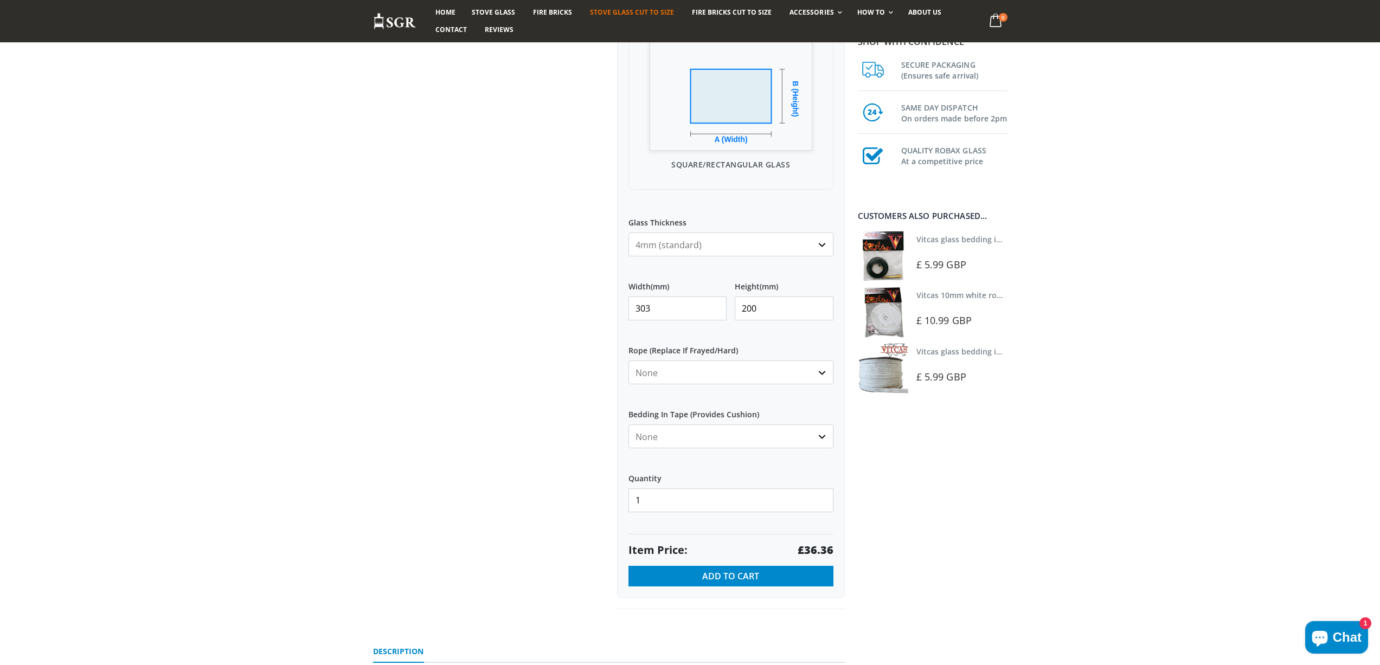
drag, startPoint x: 662, startPoint y: 310, endPoint x: 472, endPoint y: 305, distance: 190.3
click at [473, 307] on div "Custom Cut Robax® Stove Glass 299 reviews Pool Type Default Title Pool #1 Pool …" at bounding box center [609, 217] width 488 height 833
type input "253"
type input "248"
click at [811, 545] on strong "£37.65" at bounding box center [815, 550] width 36 height 15
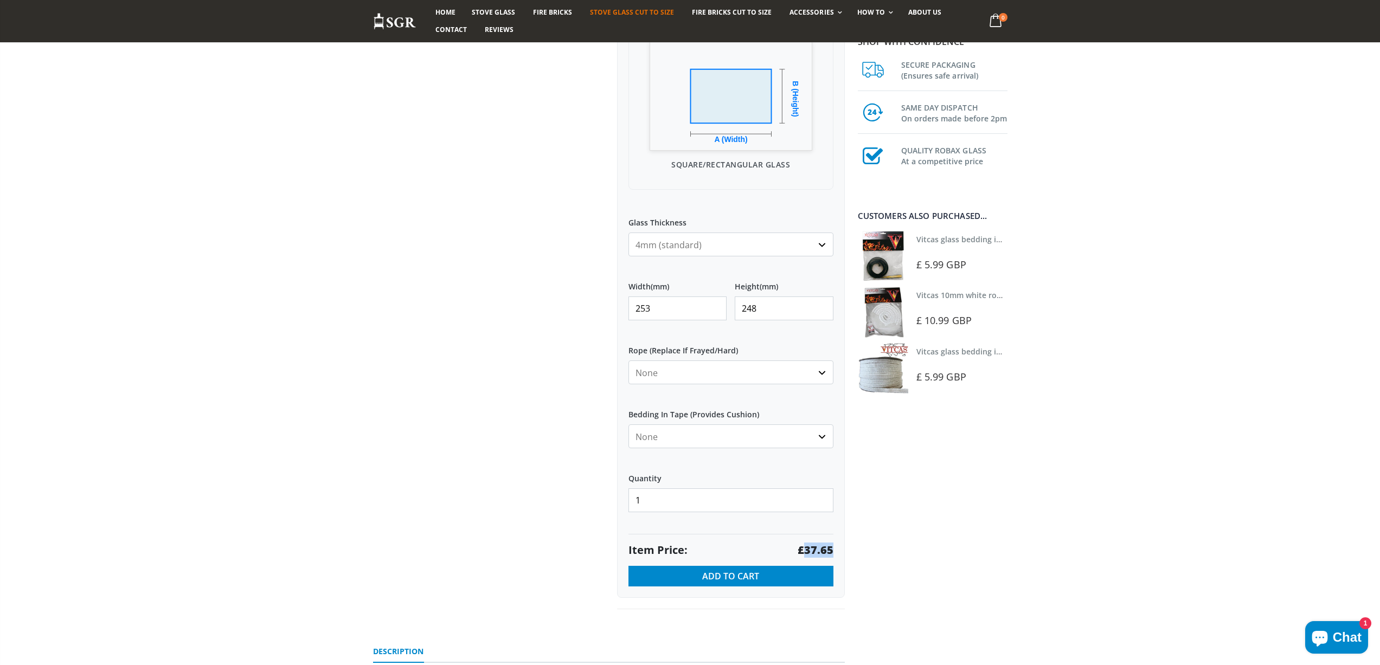
click at [811, 544] on strong "£37.65" at bounding box center [815, 550] width 36 height 15
drag, startPoint x: 526, startPoint y: 295, endPoint x: 445, endPoint y: 281, distance: 82.5
click at [447, 284] on div "Custom Cut Robax® Stove Glass 299 reviews Pool Type Default Title Pool #1 Pool …" at bounding box center [609, 217] width 488 height 833
type input "330"
type input "268"
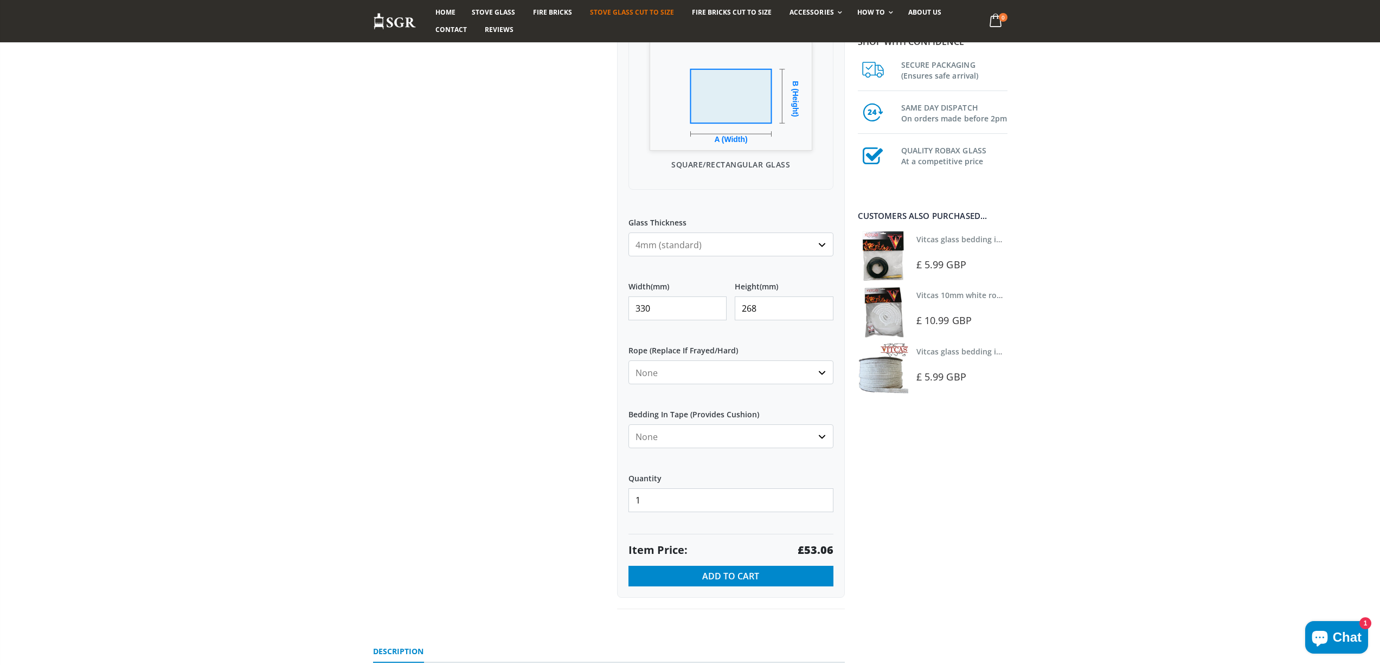
click at [811, 548] on strong "£53.06" at bounding box center [815, 550] width 36 height 15
drag, startPoint x: 668, startPoint y: 311, endPoint x: 390, endPoint y: 266, distance: 282.3
click at [396, 281] on div "Custom Cut Robax® Stove Glass 299 reviews Pool Type Default Title Pool #1 Pool …" at bounding box center [609, 217] width 488 height 833
type input "298"
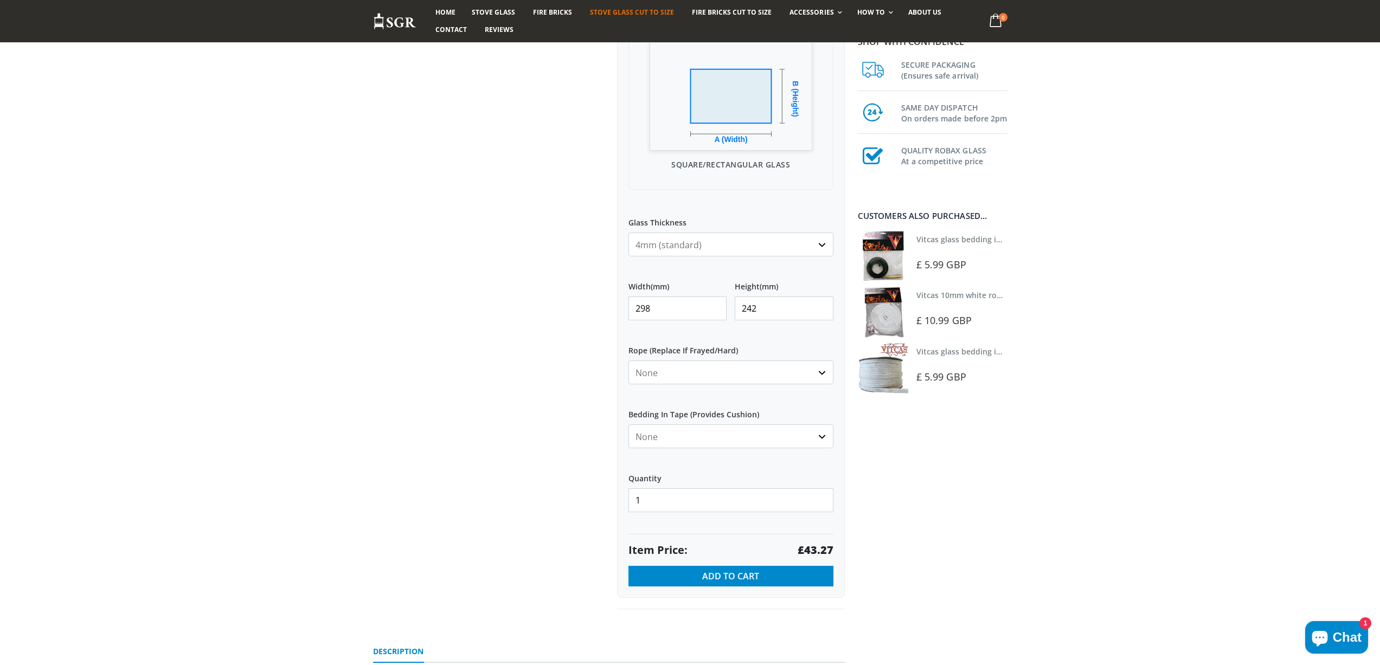
type input "242"
click at [814, 547] on strong "£43.27" at bounding box center [815, 550] width 36 height 15
drag, startPoint x: 661, startPoint y: 310, endPoint x: 560, endPoint y: 301, distance: 101.2
click at [568, 307] on div "Custom Cut Robax® Stove Glass 299 reviews Pool Type Default Title Pool #1 Pool …" at bounding box center [609, 217] width 488 height 833
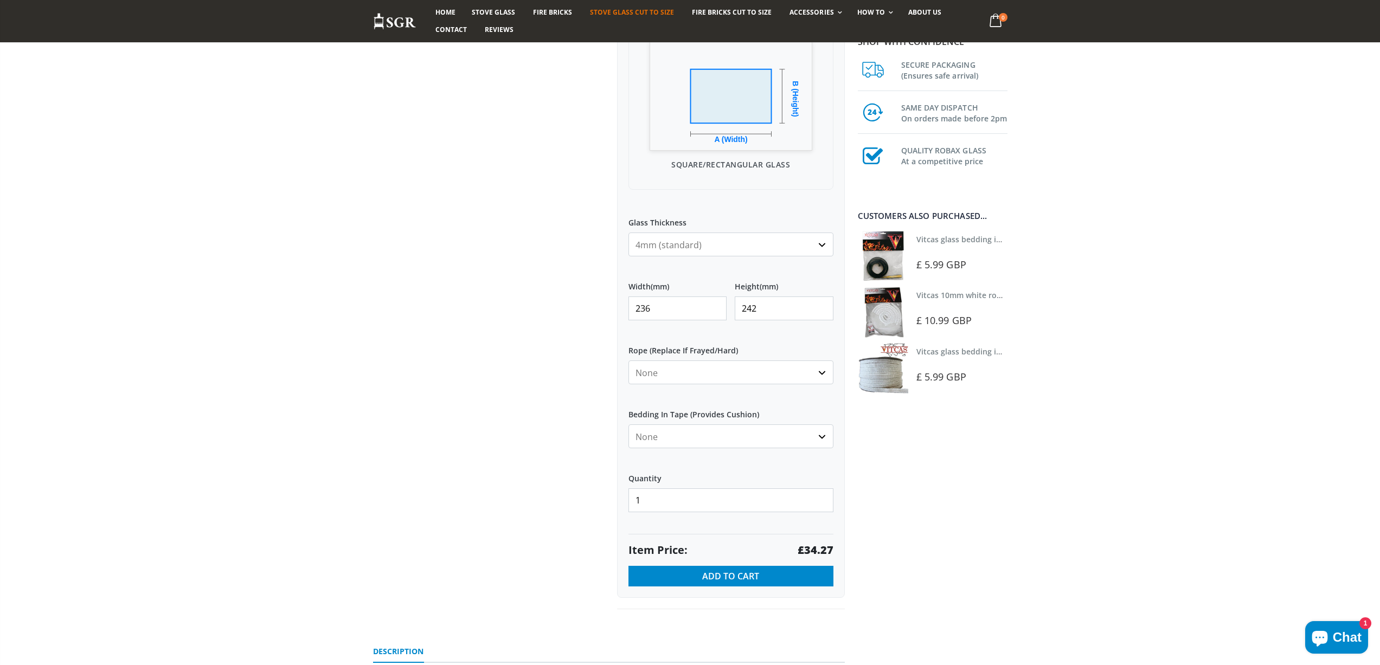
type input "236"
type input "182"
click at [815, 544] on strong "£25.77" at bounding box center [815, 550] width 36 height 15
drag, startPoint x: 550, startPoint y: 311, endPoint x: 537, endPoint y: 301, distance: 16.3
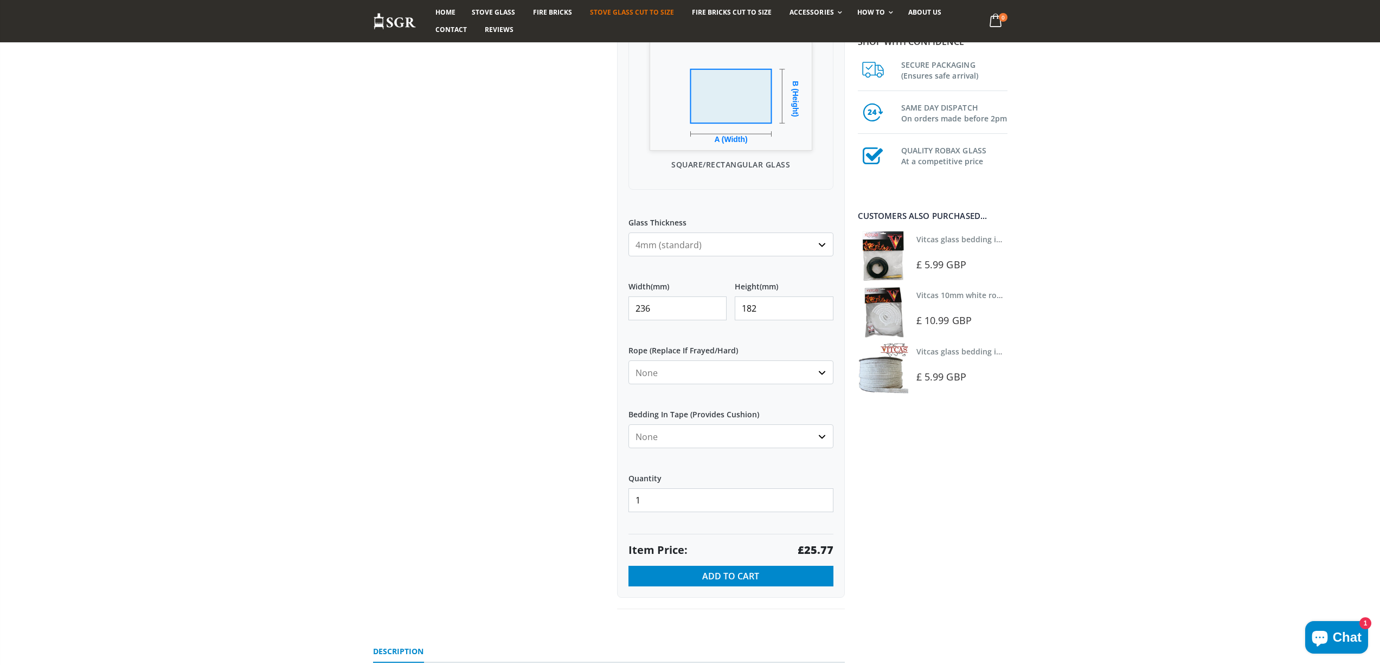
click at [545, 307] on div "Custom Cut Robax® Stove Glass 299 reviews Pool Type Default Title Pool #1 Pool …" at bounding box center [609, 217] width 488 height 833
type input "239"
type input "186"
click at [824, 550] on strong "£26.67" at bounding box center [815, 550] width 36 height 15
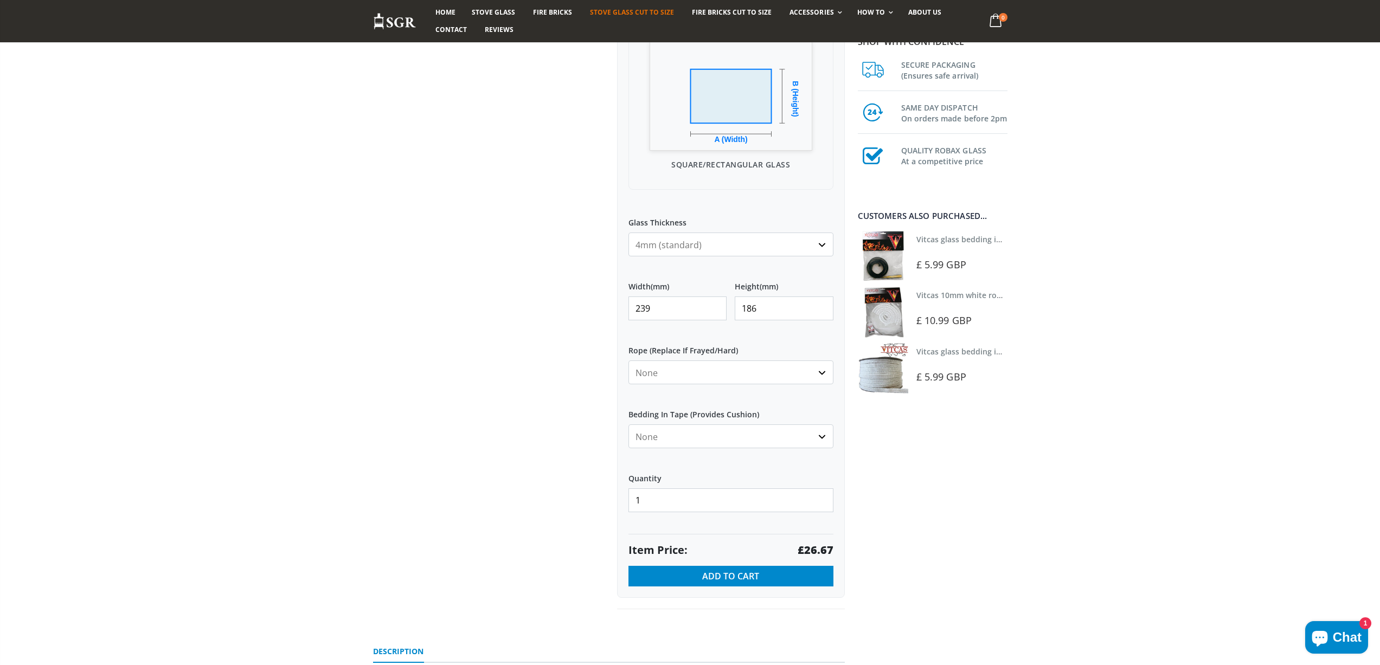
drag, startPoint x: 686, startPoint y: 312, endPoint x: 575, endPoint y: 314, distance: 110.6
click at [576, 314] on div "Custom Cut Robax® Stove Glass 299 reviews Pool Type Default Title Pool #1 Pool …" at bounding box center [609, 217] width 488 height 833
type input "245"
type input "235"
click at [812, 552] on strong "£34.54" at bounding box center [815, 550] width 36 height 15
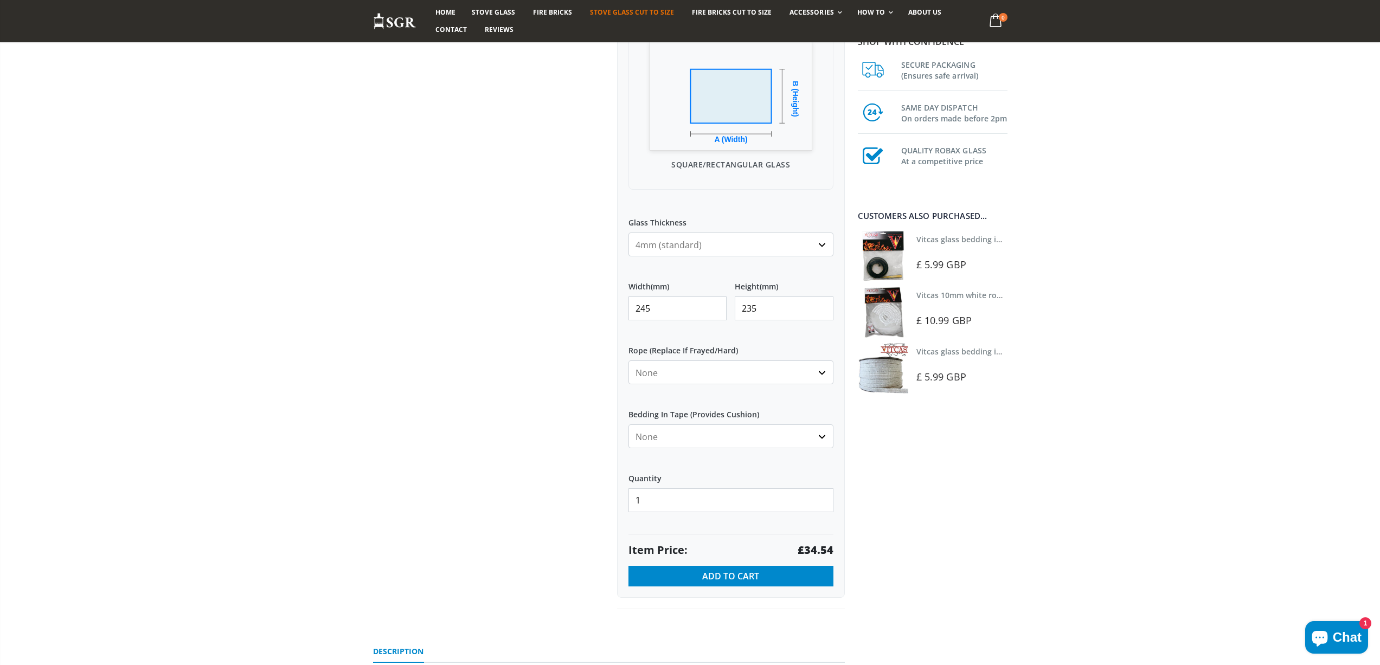
click at [812, 552] on strong "£34.54" at bounding box center [815, 550] width 36 height 15
drag, startPoint x: 536, startPoint y: 317, endPoint x: 518, endPoint y: 316, distance: 18.5
click at [531, 317] on div "Custom Cut Robax® Stove Glass 299 reviews Pool Type Default Title Pool #1 Pool …" at bounding box center [609, 217] width 488 height 833
type input "200"
type input "130"
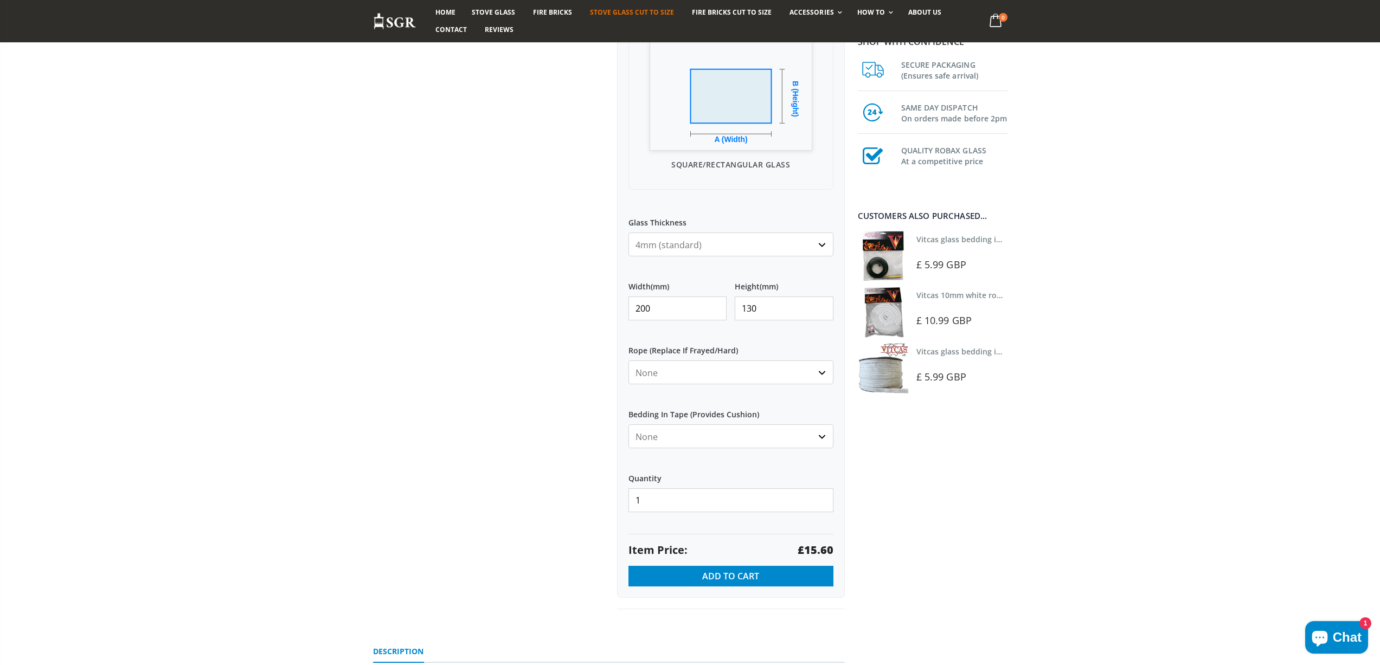
click at [822, 549] on strong "£15.60" at bounding box center [815, 550] width 36 height 15
drag, startPoint x: 657, startPoint y: 314, endPoint x: 578, endPoint y: 307, distance: 78.9
click at [582, 309] on div "Custom Cut Robax® Stove Glass 299 reviews Pool Type Default Title Pool #1 Pool …" at bounding box center [609, 217] width 488 height 833
type input "258"
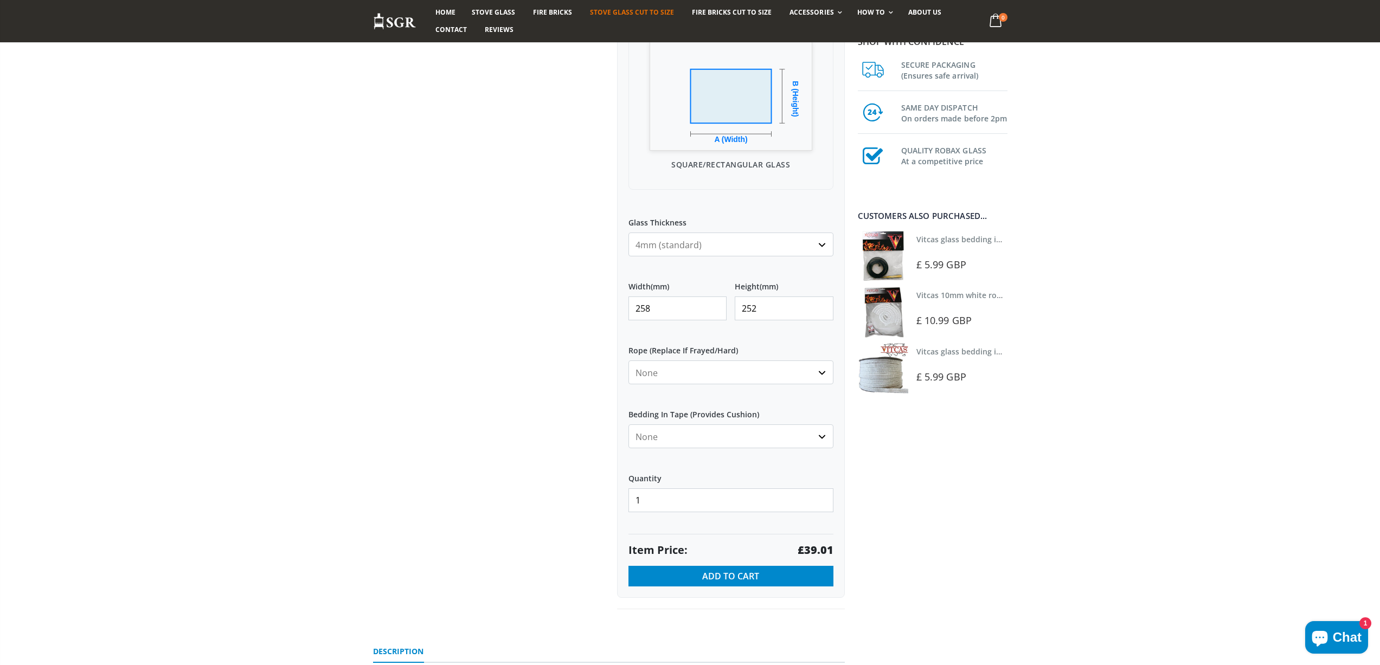
type input "252"
click at [811, 551] on strong "£39.01" at bounding box center [815, 550] width 36 height 15
drag, startPoint x: 598, startPoint y: 312, endPoint x: 587, endPoint y: 311, distance: 11.4
click at [587, 311] on div "Custom Cut Robax® Stove Glass 299 reviews Pool Type Default Title Pool #1 Pool …" at bounding box center [609, 217] width 488 height 833
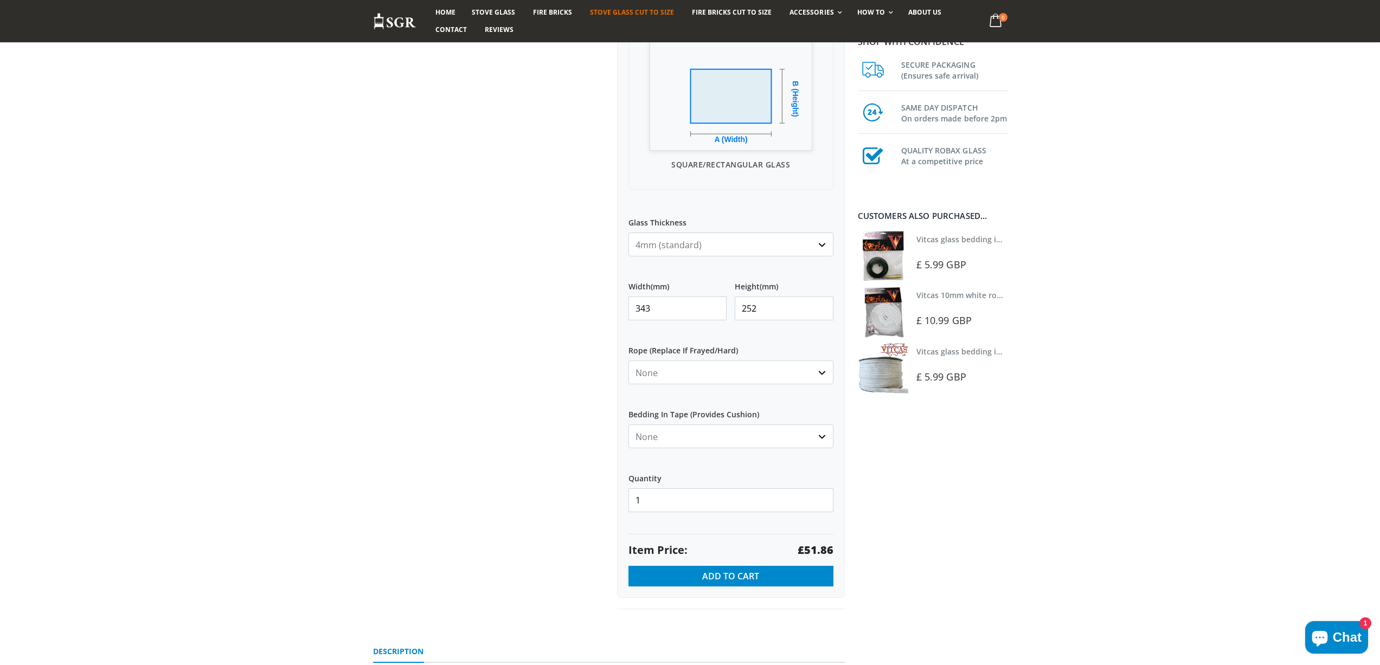
type input "343"
type input "272"
click at [818, 549] on strong "£55.98" at bounding box center [815, 550] width 36 height 15
drag, startPoint x: 632, startPoint y: 304, endPoint x: 542, endPoint y: 299, distance: 89.5
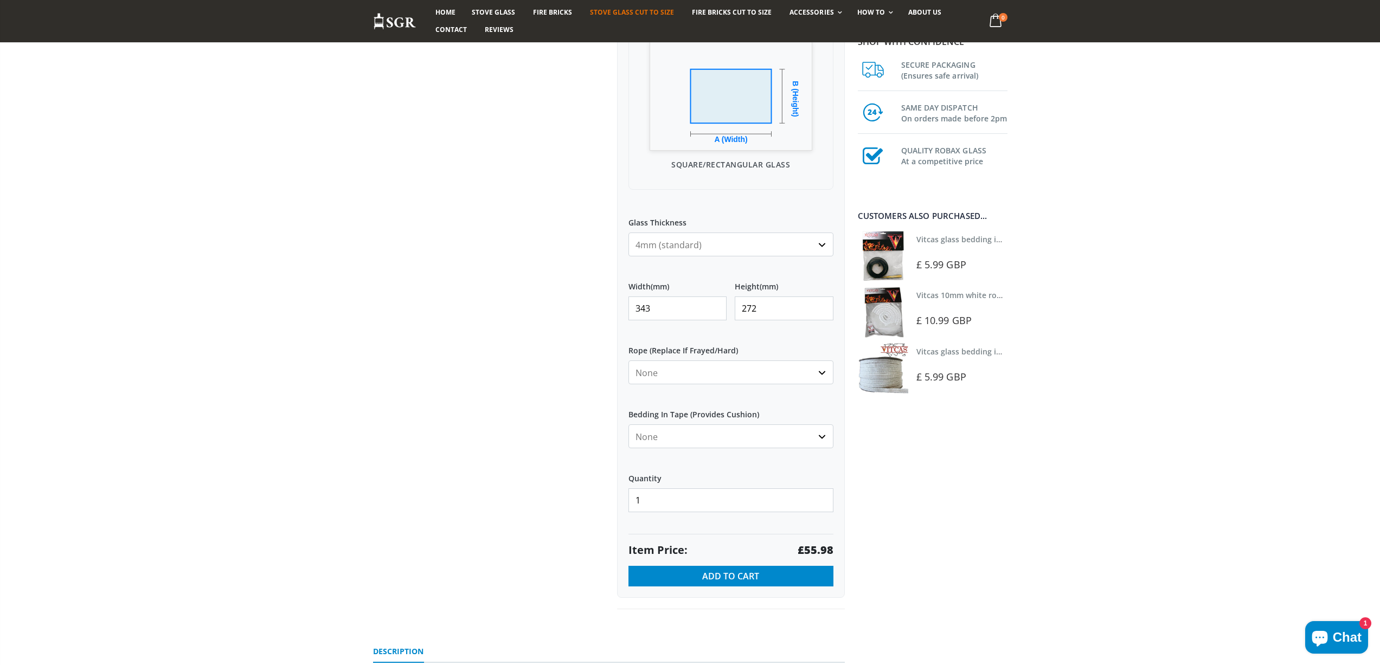
click at [545, 305] on div "Custom Cut Robax® Stove Glass 299 reviews Pool Type Default Title Pool #1 Pool …" at bounding box center [609, 217] width 488 height 833
type input "445"
type input "230"
click at [812, 546] on strong "£61.41" at bounding box center [815, 550] width 36 height 15
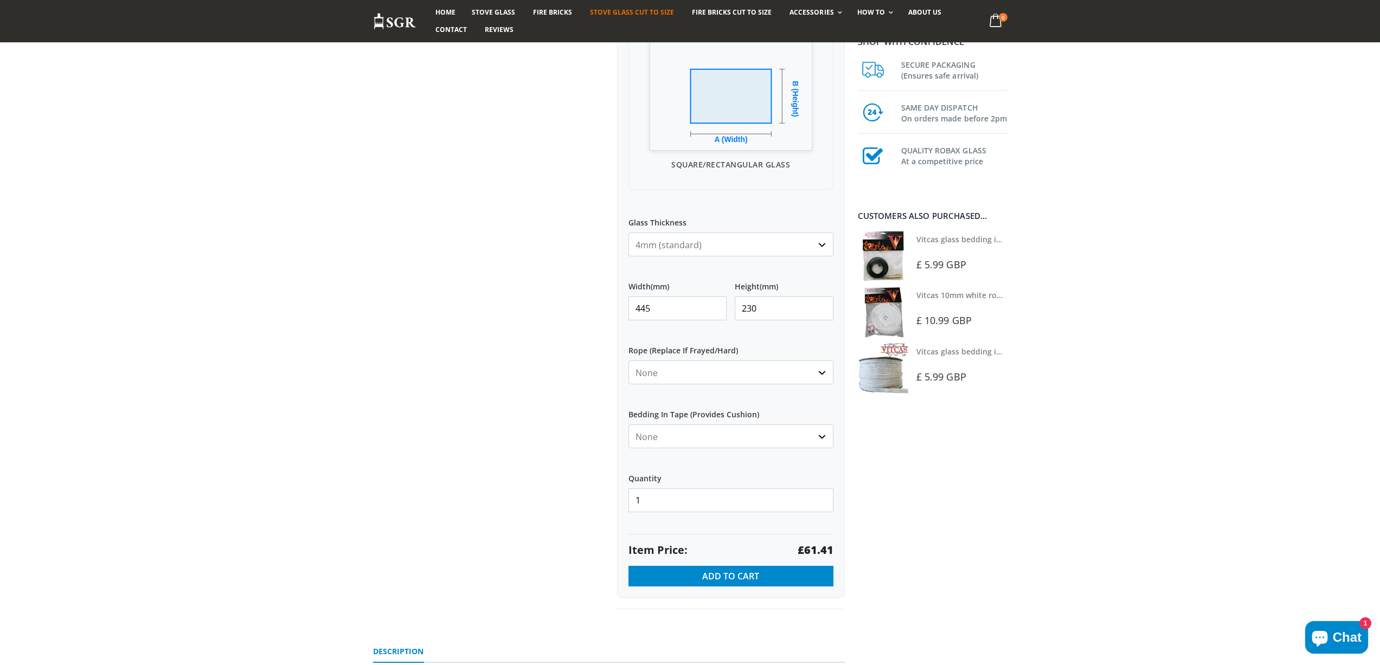
drag, startPoint x: 669, startPoint y: 314, endPoint x: 617, endPoint y: 314, distance: 52.0
click at [617, 314] on div "My Measurements Are In Millimeters Centimeters Inches For inches, please enter …" at bounding box center [731, 239] width 228 height 718
type input "115"
type input "135"
click at [825, 546] on strong "£13.97" at bounding box center [815, 550] width 36 height 15
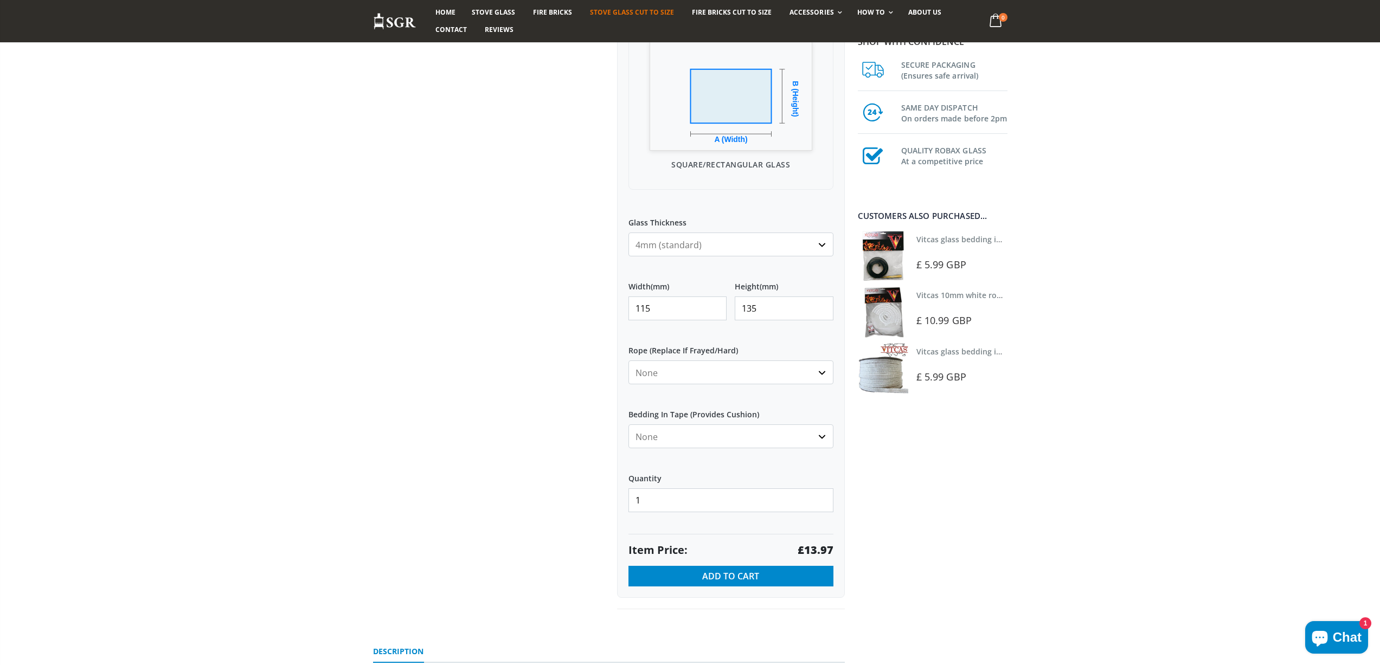
click at [825, 546] on strong "£13.97" at bounding box center [815, 550] width 36 height 15
drag, startPoint x: 687, startPoint y: 310, endPoint x: 601, endPoint y: 310, distance: 86.2
click at [601, 310] on div "Custom Cut Robax® Stove Glass 299 reviews Pool Type Default Title Pool #1 Pool …" at bounding box center [609, 217] width 488 height 833
type input "132"
type input "116"
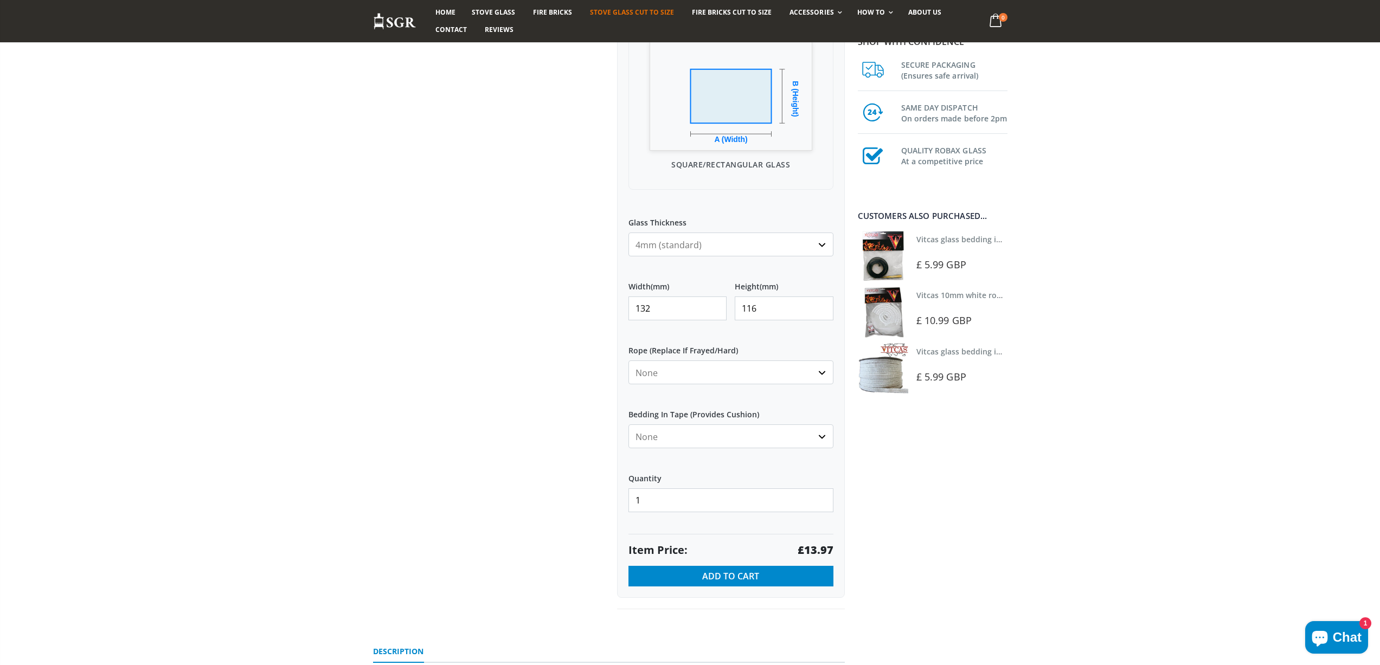
click at [821, 549] on strong "£13.97" at bounding box center [815, 550] width 36 height 15
click at [660, 376] on select "None 3mm White 6mm White 8mm White 10mm White 12mm White 6mm Black 8mm Black 10…" at bounding box center [730, 372] width 205 height 24
click at [662, 429] on select "None Black White" at bounding box center [730, 436] width 205 height 24
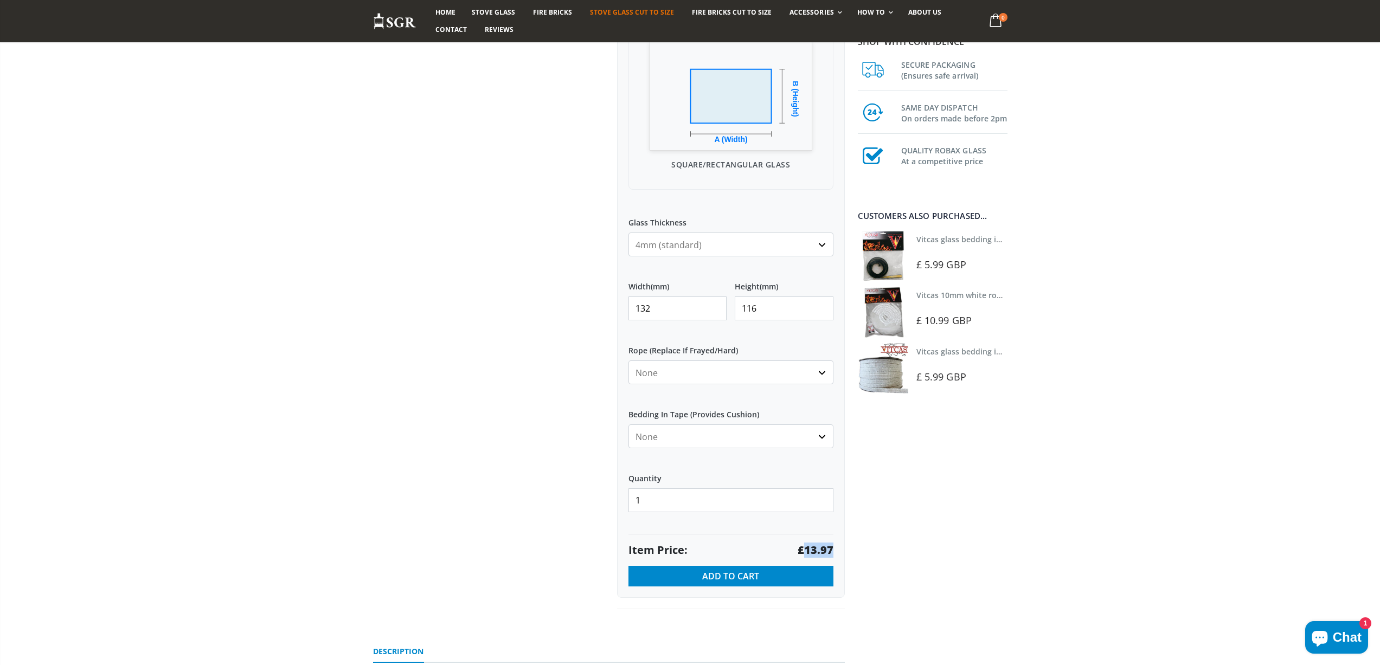
click at [662, 429] on select "None Black White" at bounding box center [730, 436] width 205 height 24
drag, startPoint x: 671, startPoint y: 302, endPoint x: 582, endPoint y: 302, distance: 88.4
click at [582, 302] on div "Custom Cut Robax® Stove Glass 299 reviews Pool Type Default Title Pool #1 Pool …" at bounding box center [609, 217] width 488 height 833
type input "192"
type input "160"
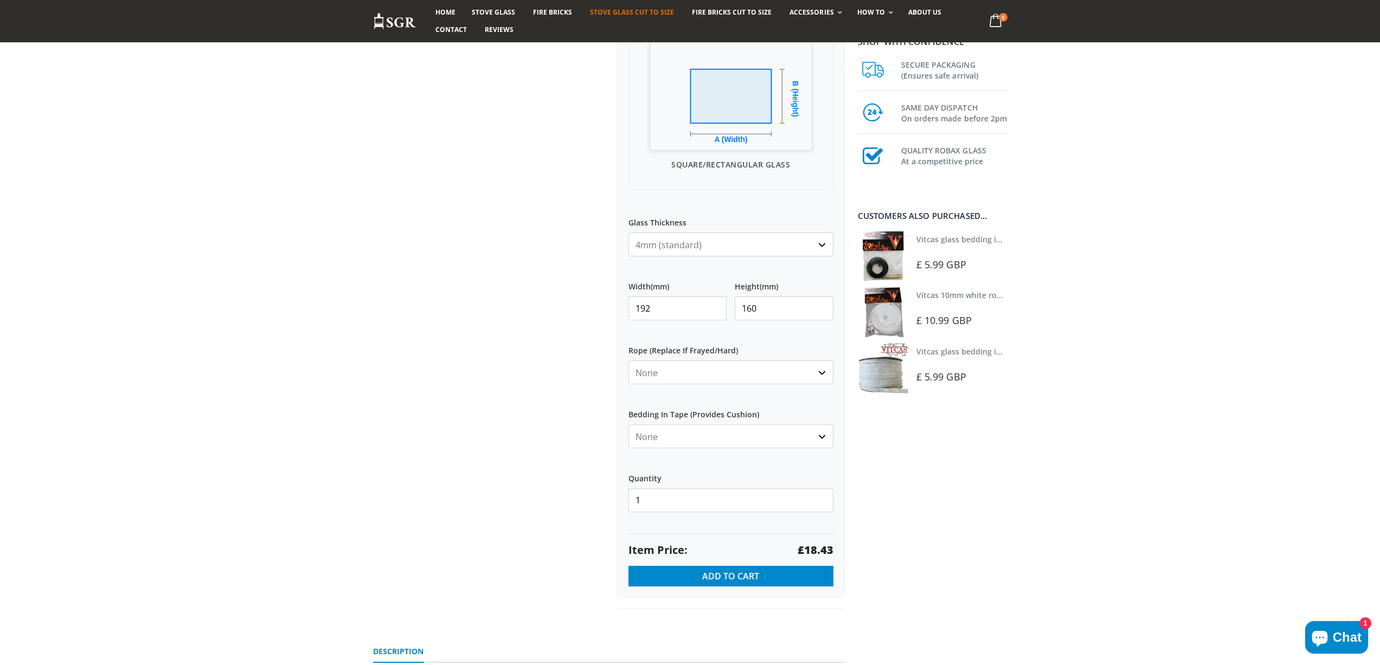
click at [815, 553] on strong "£18.43" at bounding box center [815, 550] width 36 height 15
drag, startPoint x: 682, startPoint y: 302, endPoint x: 489, endPoint y: 281, distance: 194.7
click at [492, 284] on div "Custom Cut Robax® Stove Glass 299 reviews Pool Type Default Title Pool #1 Pool …" at bounding box center [609, 217] width 488 height 833
type input "210"
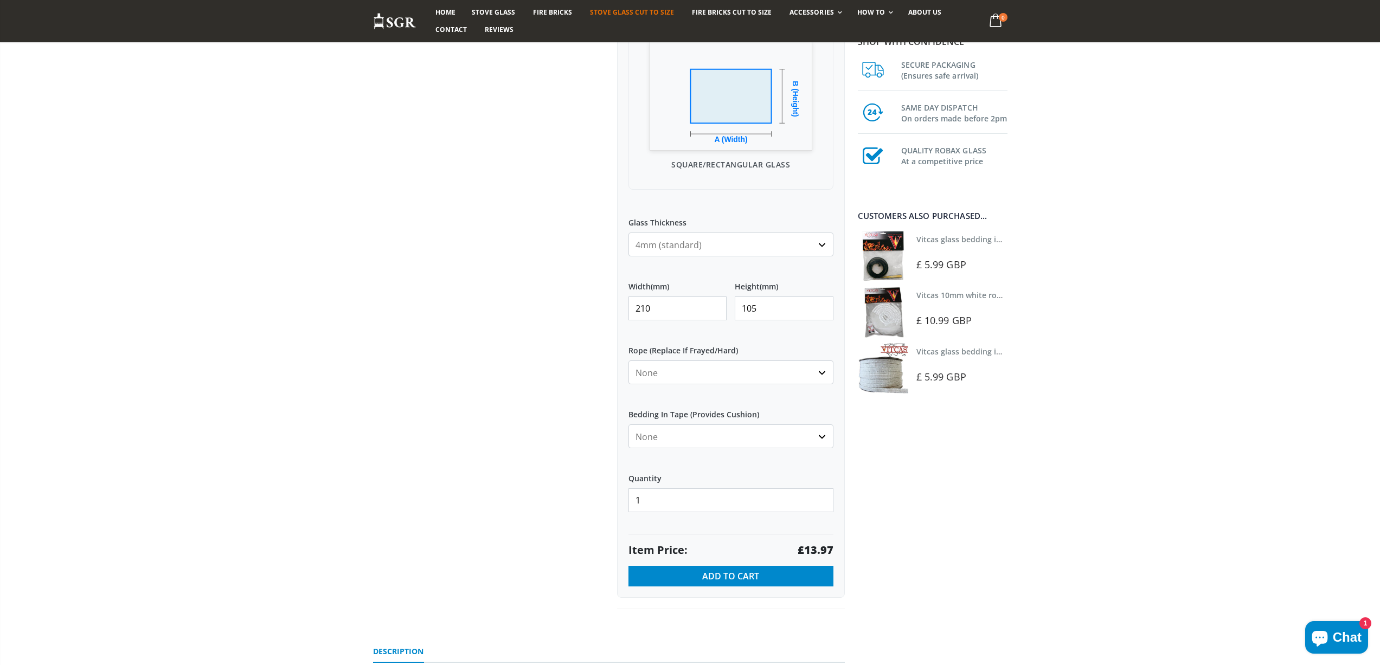
type input "105"
click at [823, 545] on strong "£13.97" at bounding box center [815, 550] width 36 height 15
drag, startPoint x: 655, startPoint y: 308, endPoint x: 601, endPoint y: 303, distance: 55.0
click at [604, 309] on div "Custom Cut Robax® Stove Glass 299 reviews Pool Type Default Title Pool #1 Pool …" at bounding box center [609, 217] width 488 height 833
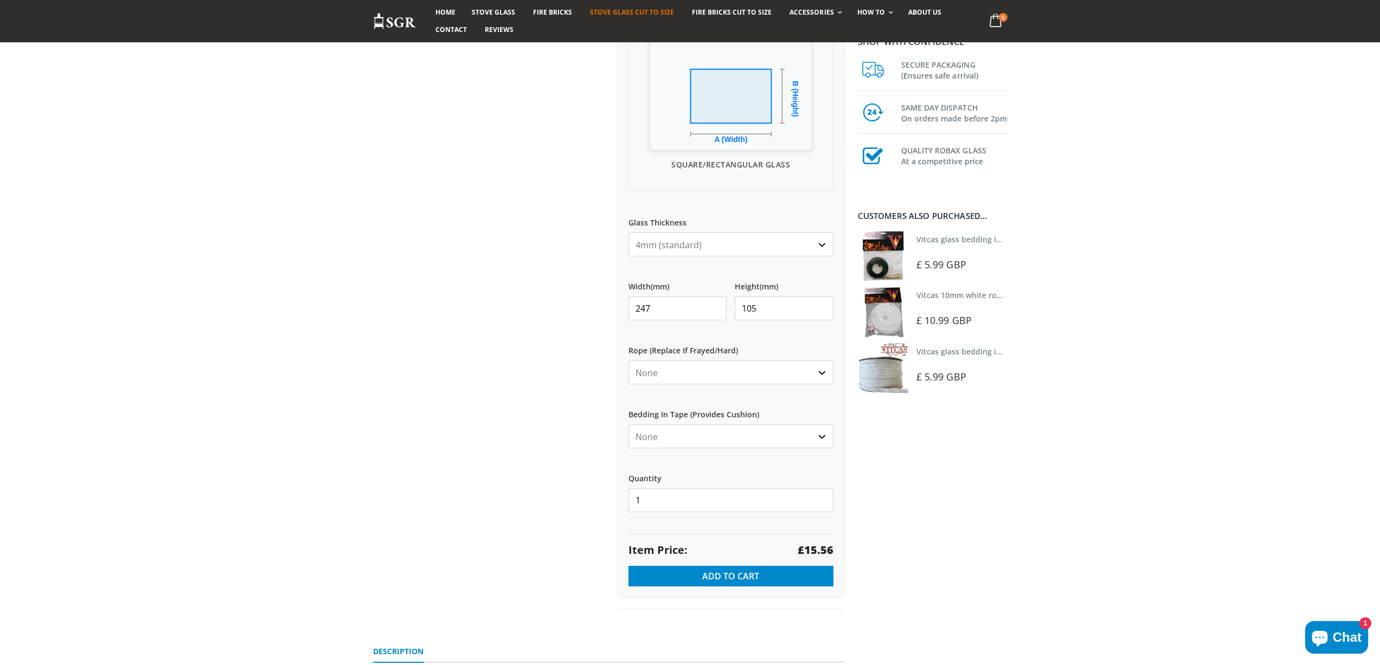
type input "247"
type input "193"
click at [825, 546] on strong "£28.60" at bounding box center [815, 550] width 36 height 15
drag, startPoint x: 641, startPoint y: 307, endPoint x: 605, endPoint y: 291, distance: 39.1
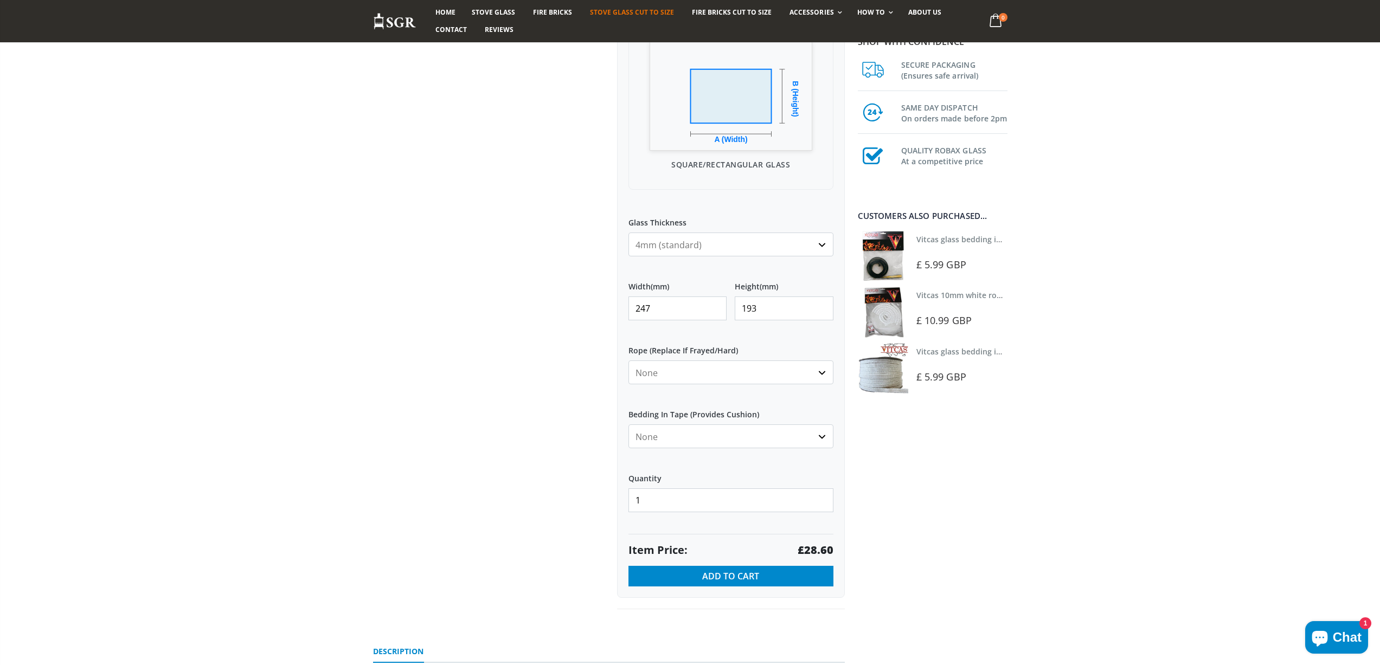
click at [609, 294] on div "Custom Cut Robax® Stove Glass 299 reviews Pool Type Default Title Pool #1 Pool …" at bounding box center [731, 205] width 244 height 809
type input "267"
type input "228"
click at [821, 552] on strong "£36.53" at bounding box center [815, 550] width 36 height 15
click at [821, 551] on strong "£36.53" at bounding box center [815, 550] width 36 height 15
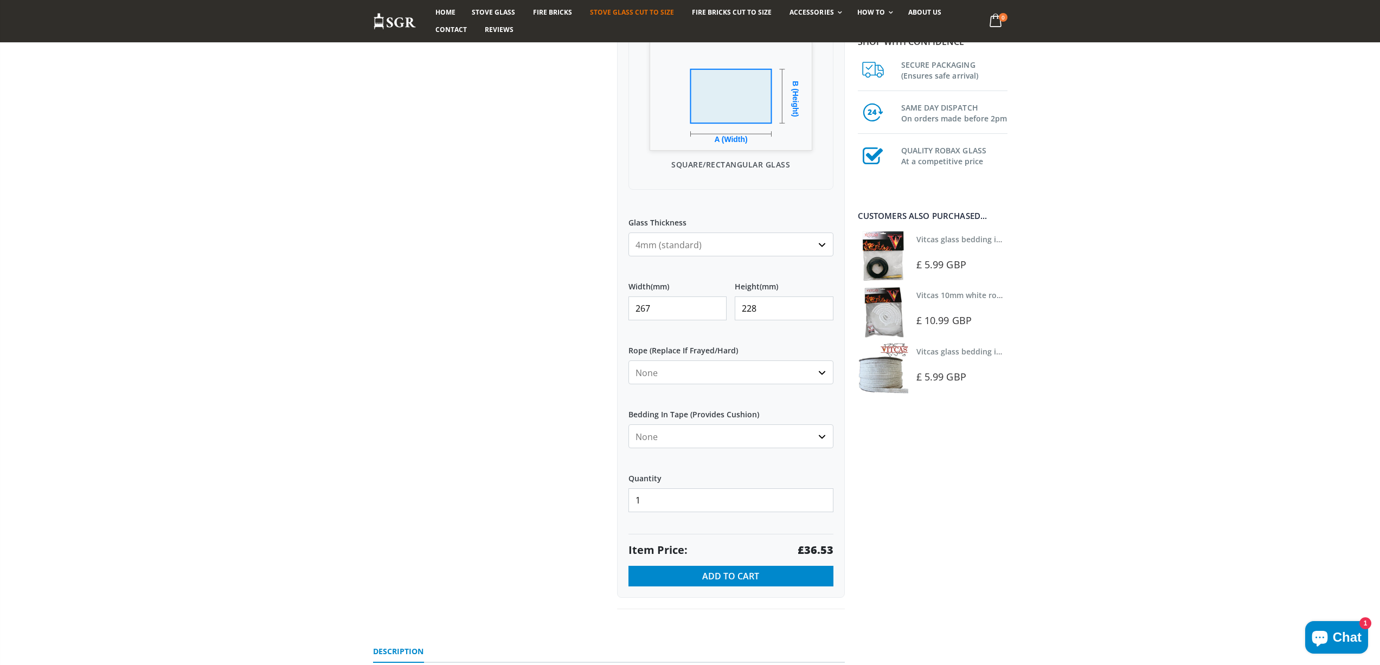
drag, startPoint x: 629, startPoint y: 312, endPoint x: 554, endPoint y: 303, distance: 75.8
click at [554, 310] on div "Custom Cut Robax® Stove Glass 299 reviews Pool Type Default Title Pool #1 Pool …" at bounding box center [609, 217] width 488 height 833
type input "355"
type input "257"
click at [813, 549] on strong "£54.74" at bounding box center [815, 550] width 36 height 15
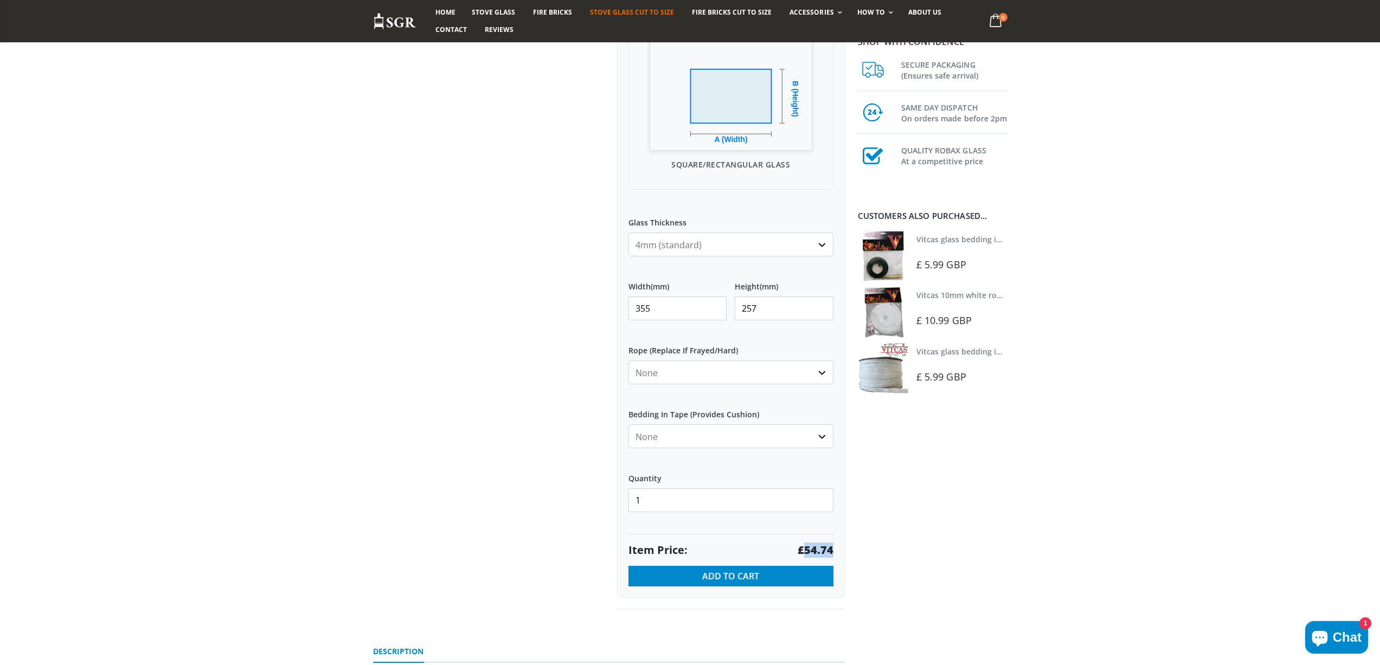
click at [813, 549] on strong "£54.74" at bounding box center [815, 550] width 36 height 15
drag, startPoint x: 607, startPoint y: 311, endPoint x: 574, endPoint y: 310, distance: 33.1
click at [574, 311] on div "Custom Cut Robax® Stove Glass 299 reviews Pool Type Default Title Pool #1 Pool …" at bounding box center [609, 217] width 488 height 833
type input "4560"
type input "298"
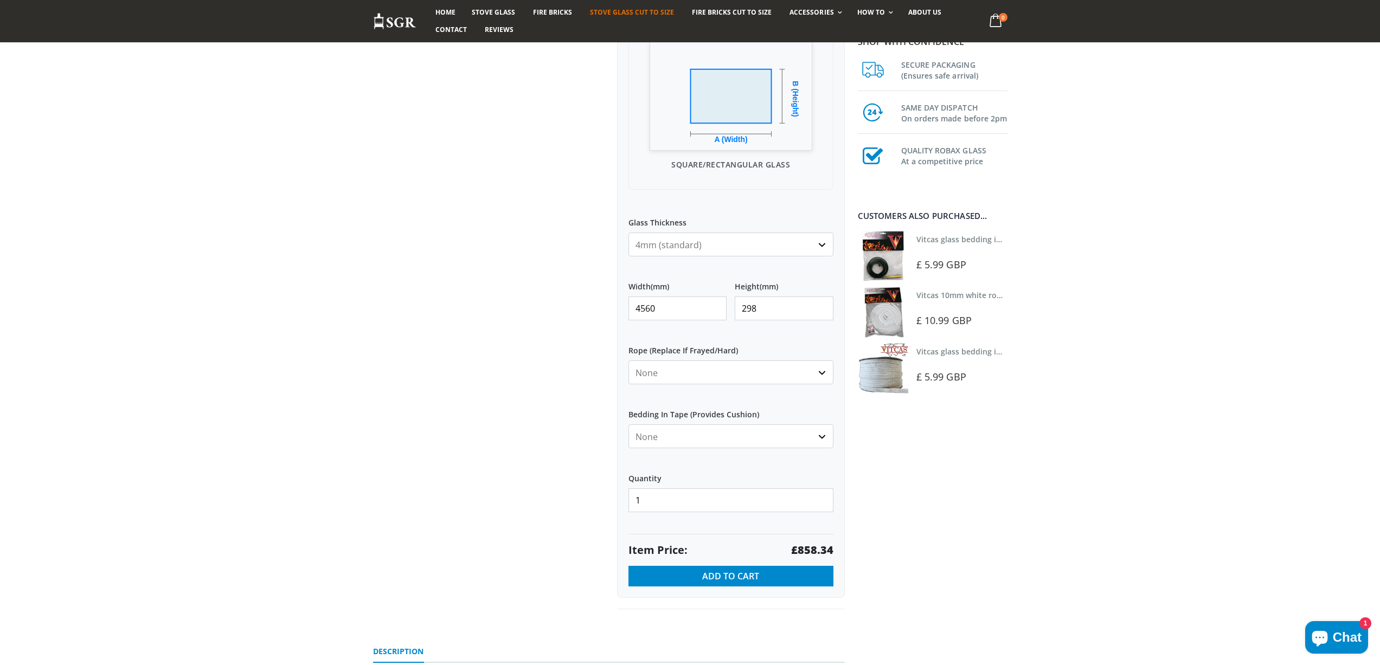
drag, startPoint x: 659, startPoint y: 312, endPoint x: 581, endPoint y: 317, distance: 78.8
click at [581, 317] on div "Custom Cut Robax® Stove Glass 299 reviews Pool Type Default Title Pool #1 Pool …" at bounding box center [609, 217] width 488 height 833
click at [810, 546] on strong "£80.46" at bounding box center [815, 550] width 36 height 15
click at [810, 547] on strong "£80.46" at bounding box center [815, 550] width 36 height 15
drag, startPoint x: 653, startPoint y: 311, endPoint x: 606, endPoint y: 297, distance: 49.1
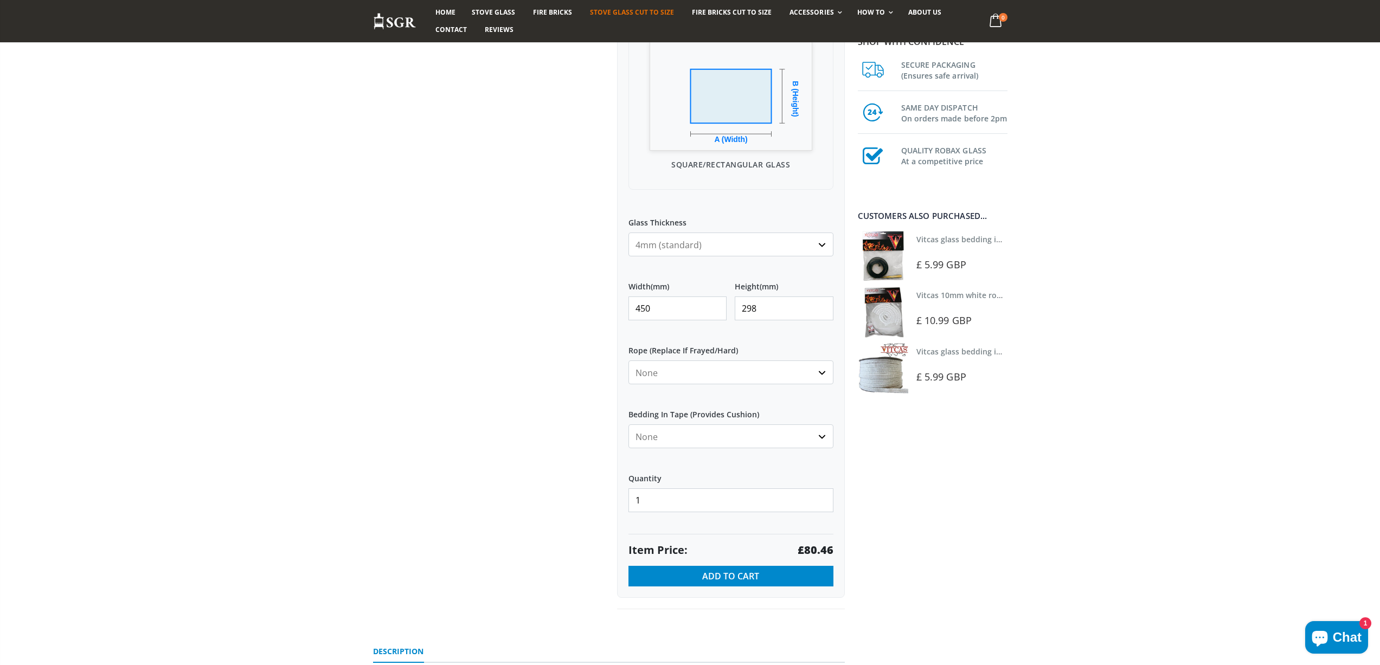
click at [606, 308] on div "Custom Cut Robax® Stove Glass 299 reviews Pool Type Default Title Pool #1 Pool …" at bounding box center [609, 217] width 488 height 833
type input "325"
type input "118"
click at [818, 551] on strong "£23.01" at bounding box center [815, 550] width 36 height 15
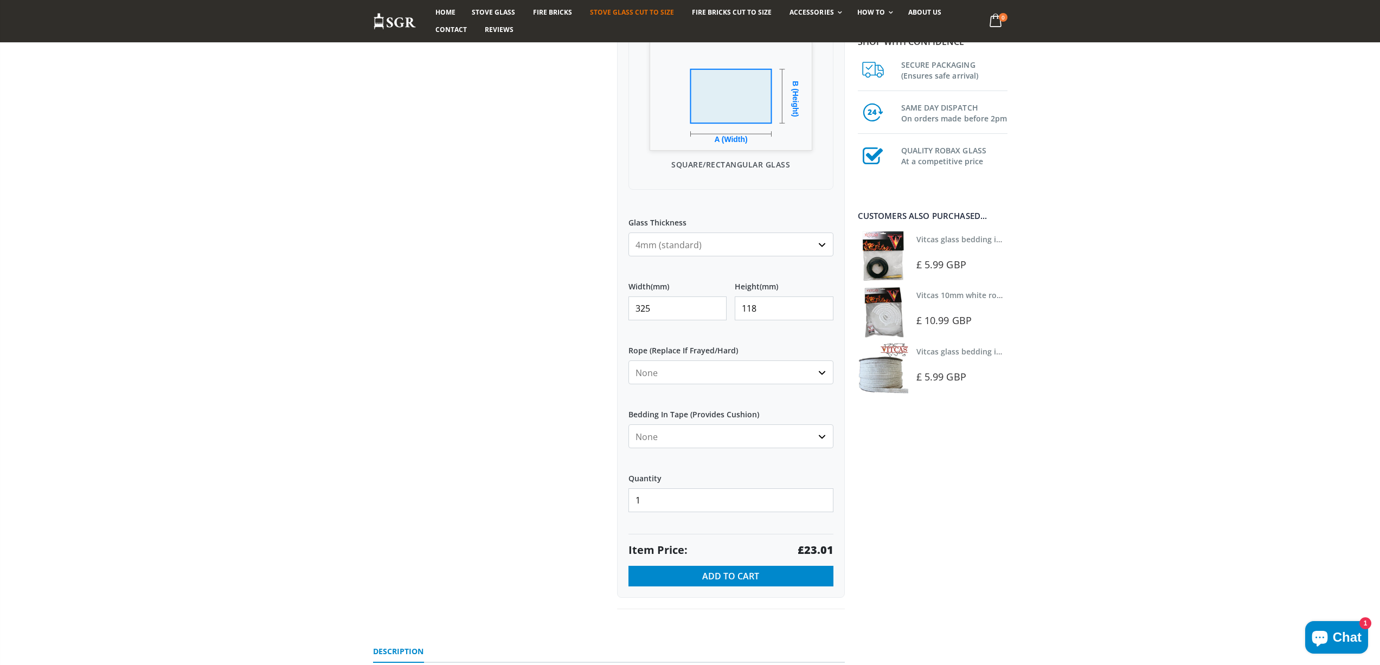
drag, startPoint x: 603, startPoint y: 310, endPoint x: 596, endPoint y: 308, distance: 7.2
click at [596, 309] on div "Custom Cut Robax® Stove Glass 299 reviews Pool Type Default Title Pool #1 Pool …" at bounding box center [609, 217] width 488 height 833
type input "370"
type input "190"
click at [815, 549] on strong "£42.18" at bounding box center [815, 550] width 36 height 15
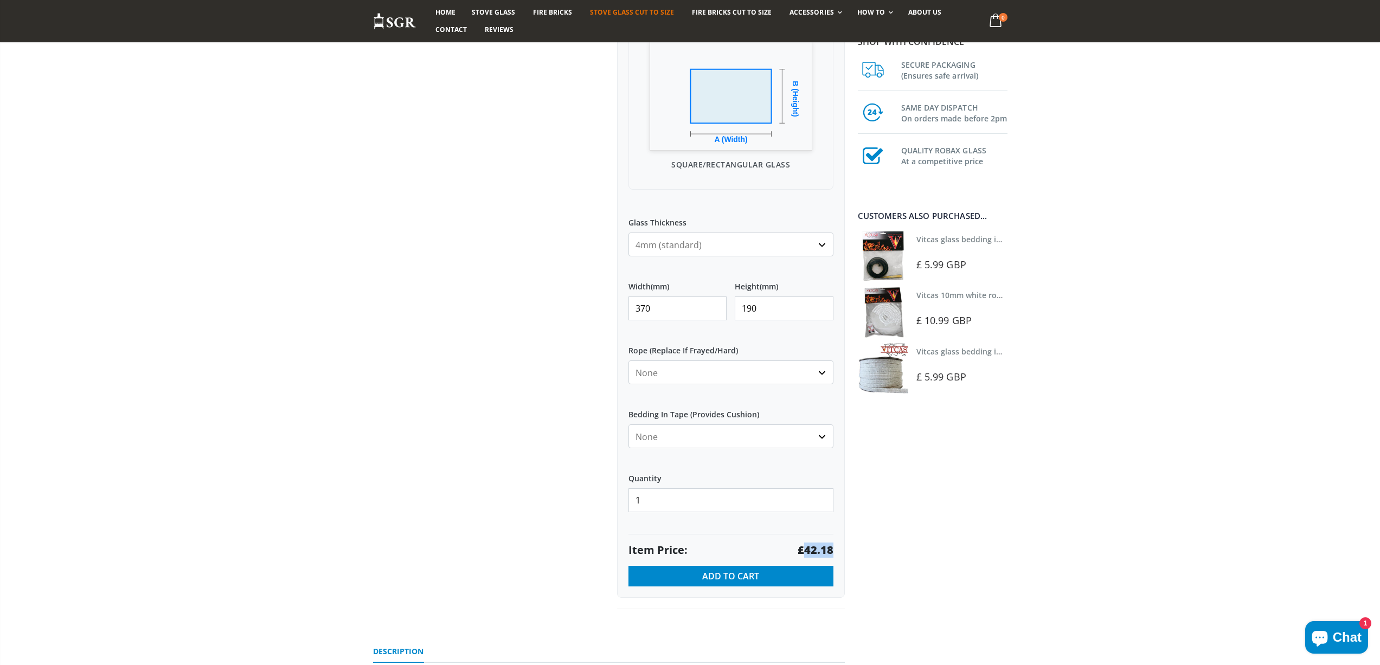
click at [815, 549] on strong "£42.18" at bounding box center [815, 550] width 36 height 15
drag, startPoint x: 688, startPoint y: 312, endPoint x: 613, endPoint y: 312, distance: 74.8
click at [613, 312] on div "Custom Cut Robax® Stove Glass 299 reviews Pool Type Default Title Pool #1 Pool …" at bounding box center [731, 205] width 244 height 809
type input "405"
type input "325"
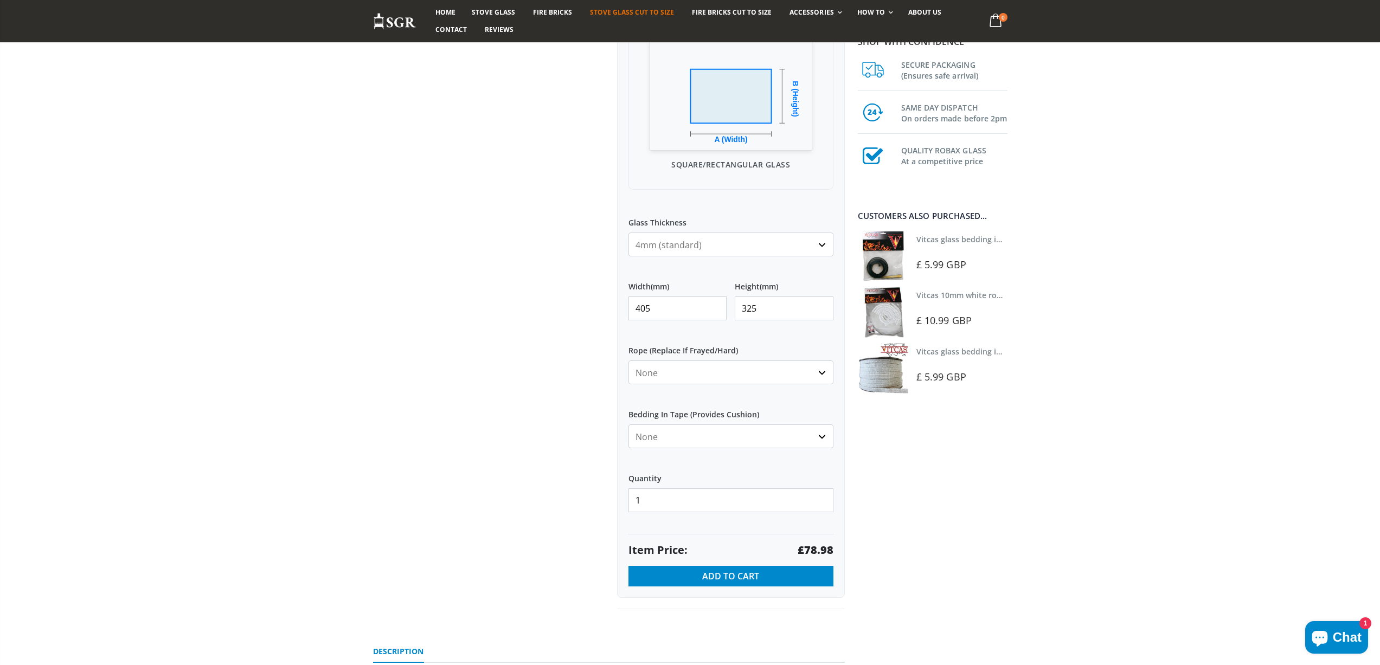
click at [826, 547] on strong "£78.98" at bounding box center [815, 550] width 36 height 15
drag, startPoint x: 688, startPoint y: 302, endPoint x: 588, endPoint y: 313, distance: 100.3
click at [588, 313] on div "Custom Cut Robax® Stove Glass 299 reviews Pool Type Default Title Pool #1 Pool …" at bounding box center [609, 217] width 488 height 833
type input "433"
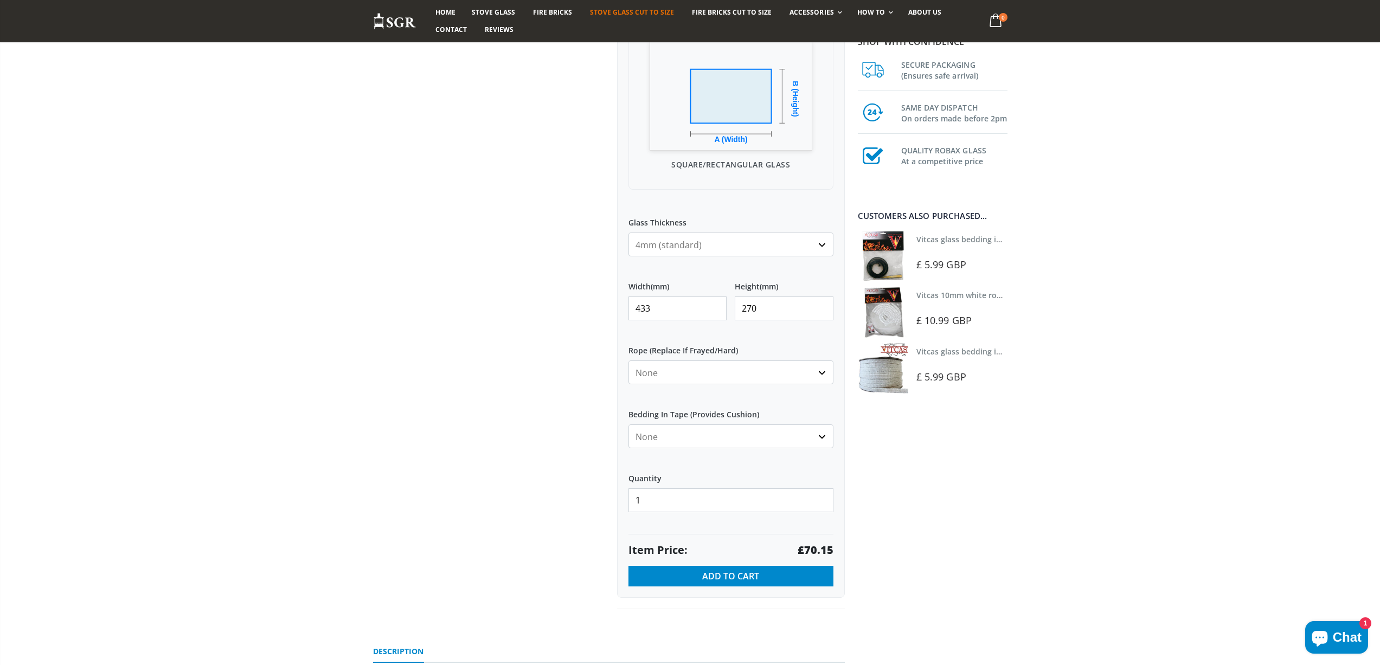
type input "270"
click at [815, 547] on strong "£70.15" at bounding box center [815, 550] width 36 height 15
drag, startPoint x: 656, startPoint y: 304, endPoint x: 597, endPoint y: 302, distance: 58.6
click at [597, 302] on div "Custom Cut Robax® Stove Glass 299 reviews Pool Type Default Title Pool #1 Pool …" at bounding box center [609, 217] width 488 height 833
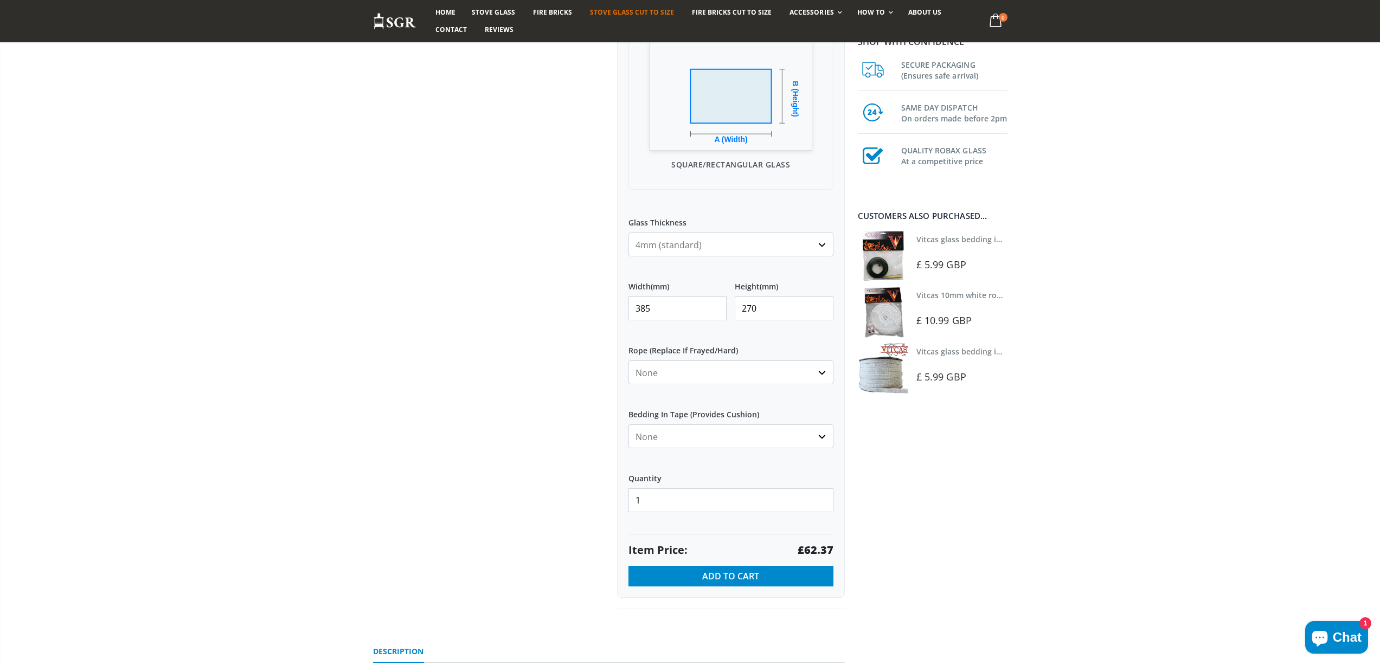
type input "385"
type input "225"
click at [820, 551] on strong "£51.98" at bounding box center [815, 550] width 36 height 15
click at [820, 550] on strong "£51.98" at bounding box center [815, 550] width 36 height 15
drag, startPoint x: 524, startPoint y: 287, endPoint x: 513, endPoint y: 282, distance: 11.7
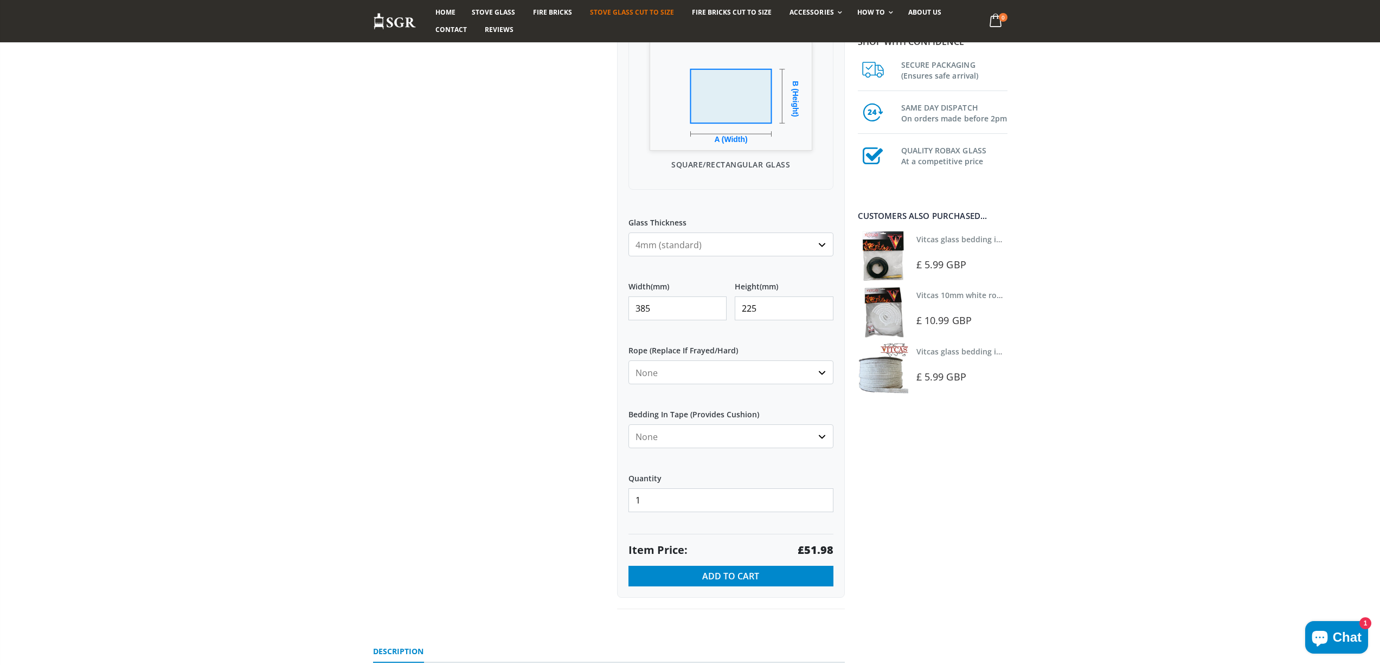
click at [513, 282] on div "Custom Cut Robax® Stove Glass 299 reviews Pool Type Default Title Pool #1 Pool …" at bounding box center [609, 217] width 488 height 833
type input "450"
type input "230"
click at [826, 551] on strong "£62.10" at bounding box center [815, 550] width 36 height 15
click at [826, 550] on strong "£62.10" at bounding box center [815, 550] width 36 height 15
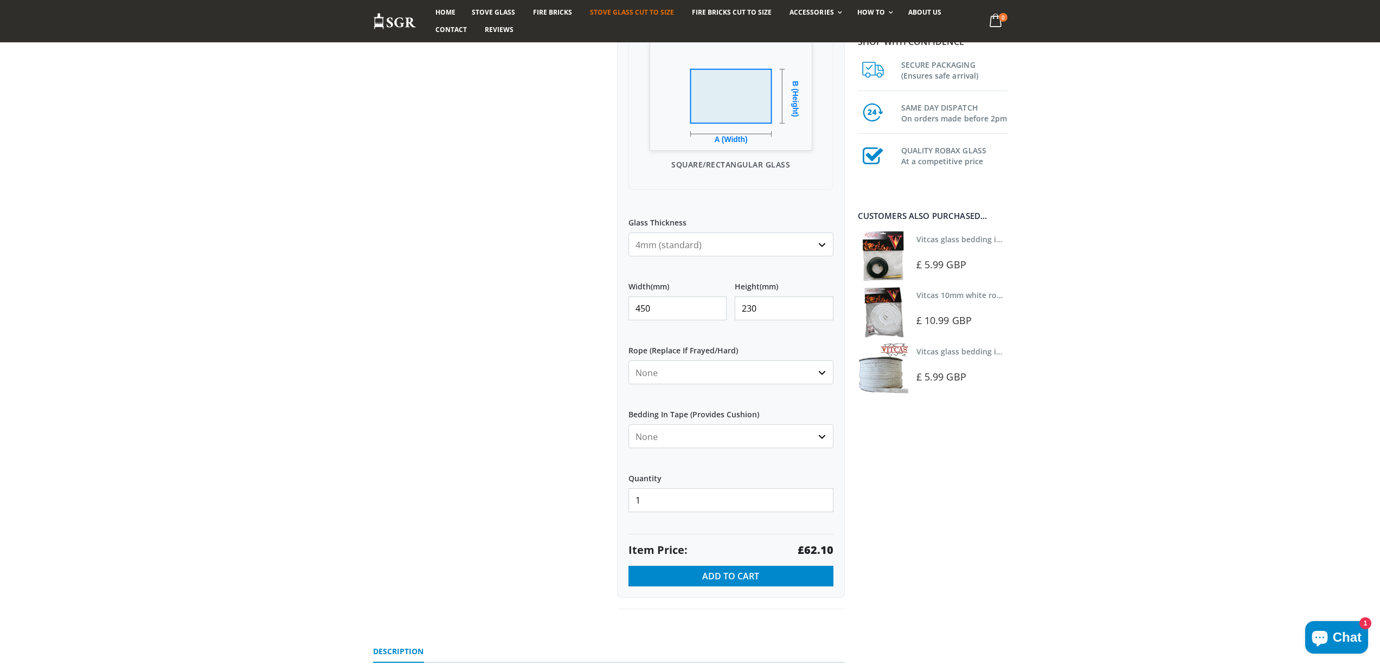
drag, startPoint x: 667, startPoint y: 311, endPoint x: 572, endPoint y: 305, distance: 94.5
click at [573, 306] on div "Custom Cut Robax® Stove Glass 299 reviews Pool Type Default Title Pool #1 Pool …" at bounding box center [609, 217] width 488 height 833
type input "490"
type input "262"
click at [814, 546] on strong "£77.03" at bounding box center [815, 550] width 36 height 15
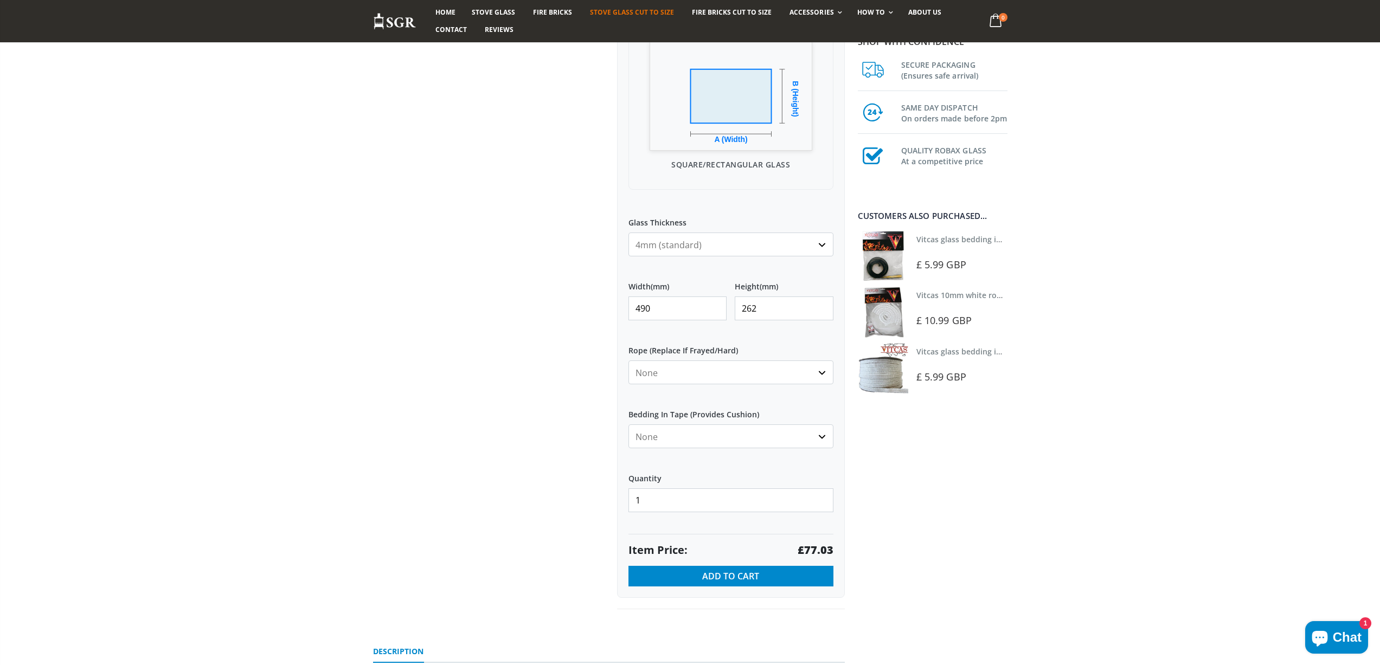
click at [814, 546] on strong "£77.03" at bounding box center [815, 550] width 36 height 15
drag, startPoint x: 679, startPoint y: 298, endPoint x: 605, endPoint y: 286, distance: 74.7
click at [611, 297] on div "Custom Cut Robax® Stove Glass 299 reviews Pool Type Default Title Pool #1 Pool …" at bounding box center [731, 205] width 244 height 809
type input "250"
type input "155"
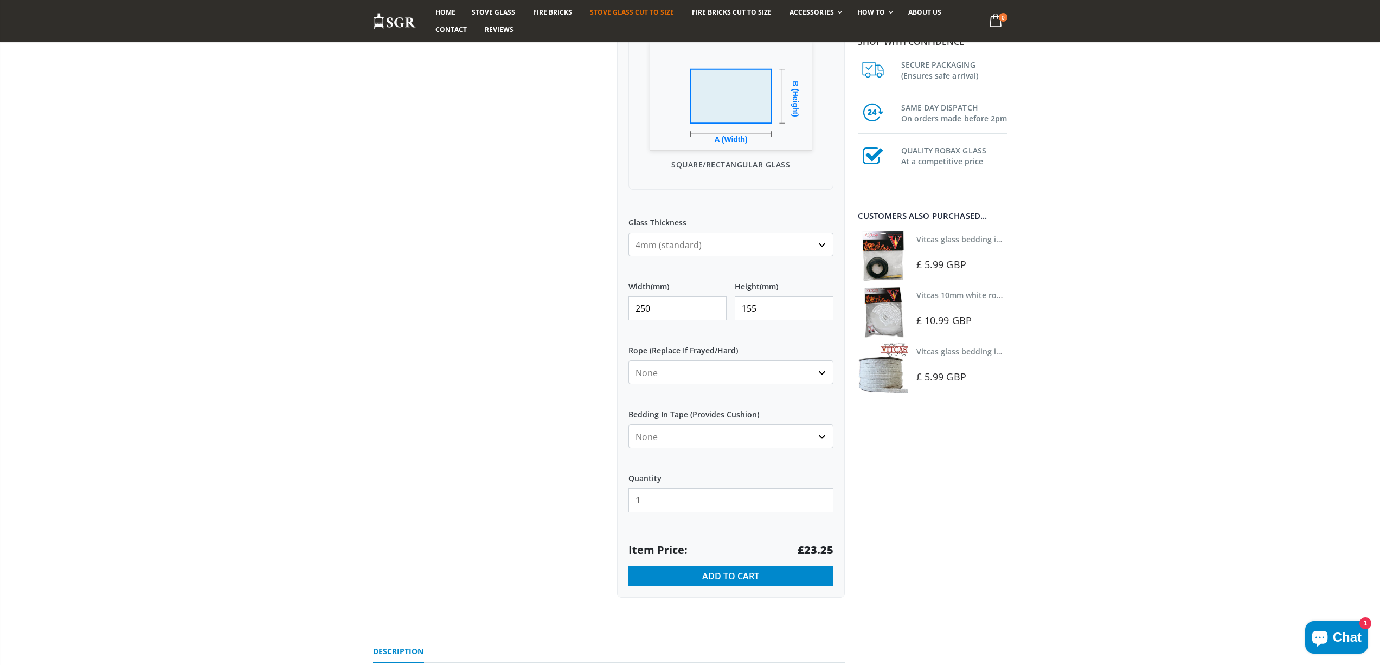
click at [819, 544] on strong "£23.25" at bounding box center [815, 550] width 36 height 15
drag, startPoint x: 692, startPoint y: 298, endPoint x: 623, endPoint y: 306, distance: 69.4
click at [623, 306] on div "My Measurements Are In Millimeters Centimeters Inches For inches, please enter …" at bounding box center [731, 239] width 228 height 718
type input "263"
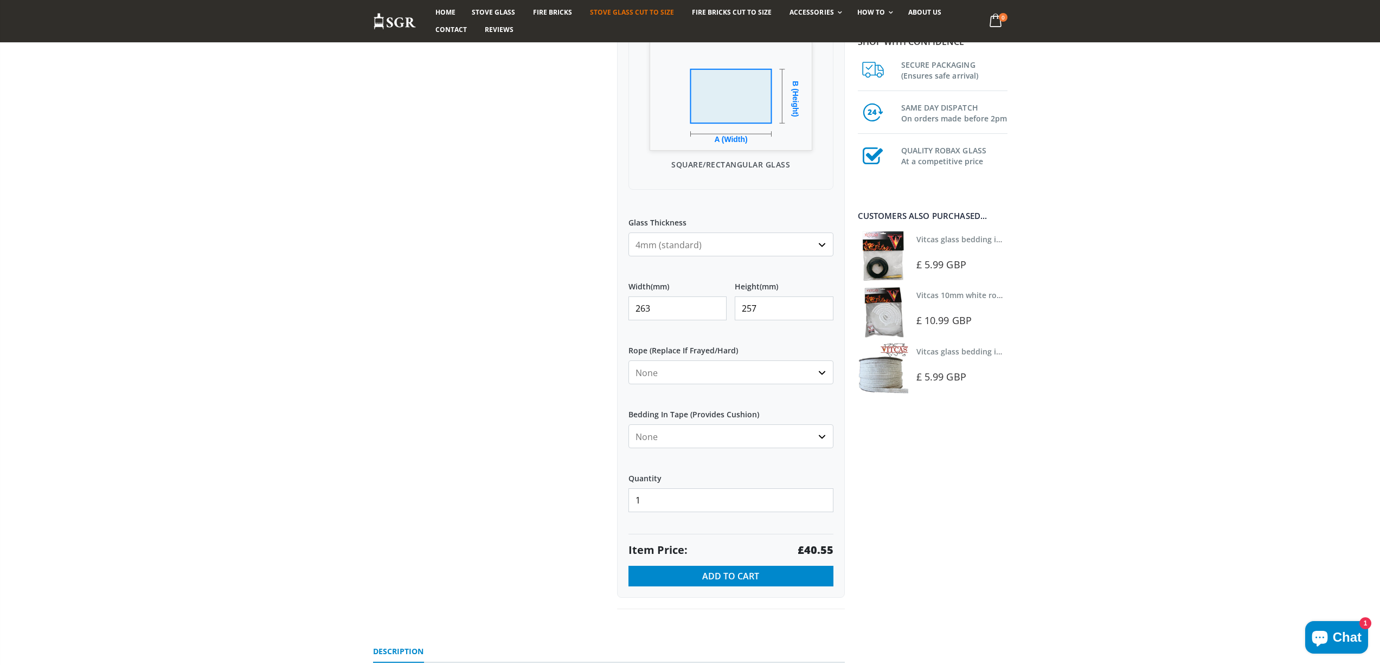
type input "257"
click at [827, 549] on strong "£40.55" at bounding box center [815, 550] width 36 height 15
drag, startPoint x: 650, startPoint y: 309, endPoint x: 627, endPoint y: 307, distance: 23.9
click at [627, 307] on div "My Measurements Are In Millimeters Centimeters Inches For inches, please enter …" at bounding box center [731, 239] width 228 height 718
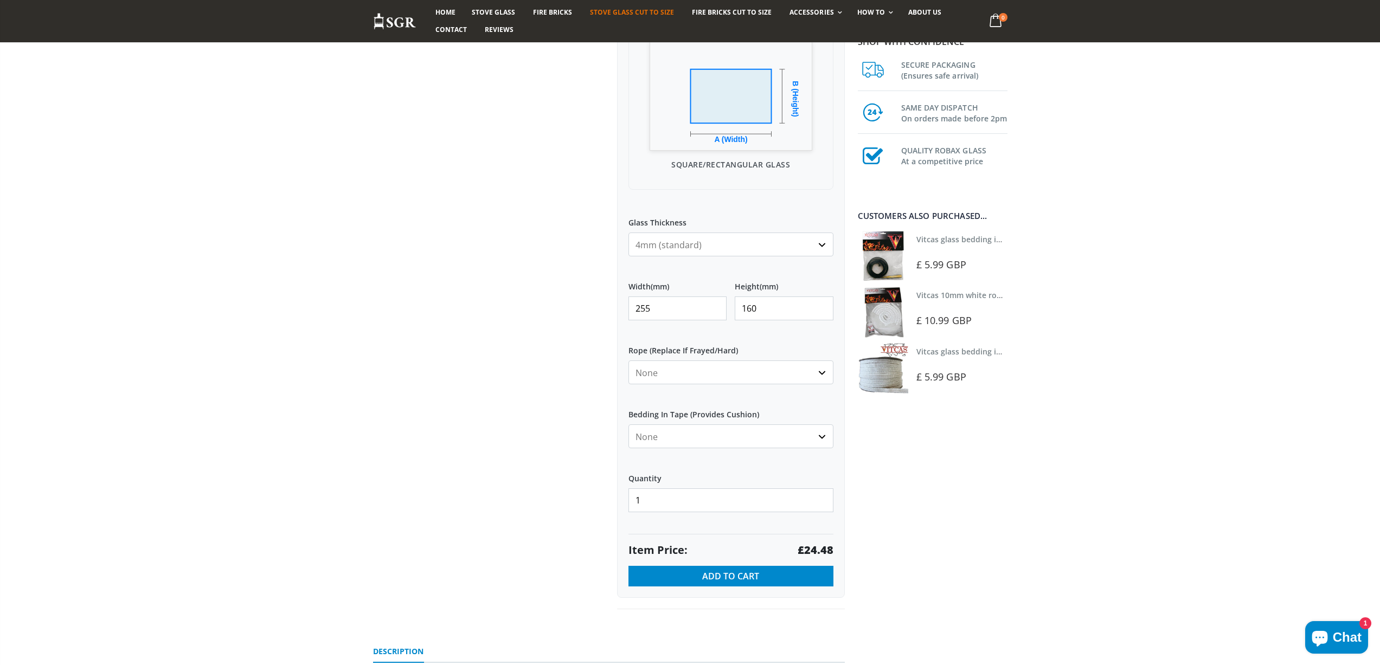
click at [824, 549] on strong "£24.48" at bounding box center [815, 550] width 36 height 15
drag, startPoint x: 653, startPoint y: 311, endPoint x: 561, endPoint y: 312, distance: 91.6
click at [561, 312] on div "Custom Cut Robax® Stove Glass 299 reviews Pool Type Default Title Pool #1 Pool …" at bounding box center [609, 217] width 488 height 833
click at [827, 547] on strong "£48.86" at bounding box center [815, 550] width 36 height 15
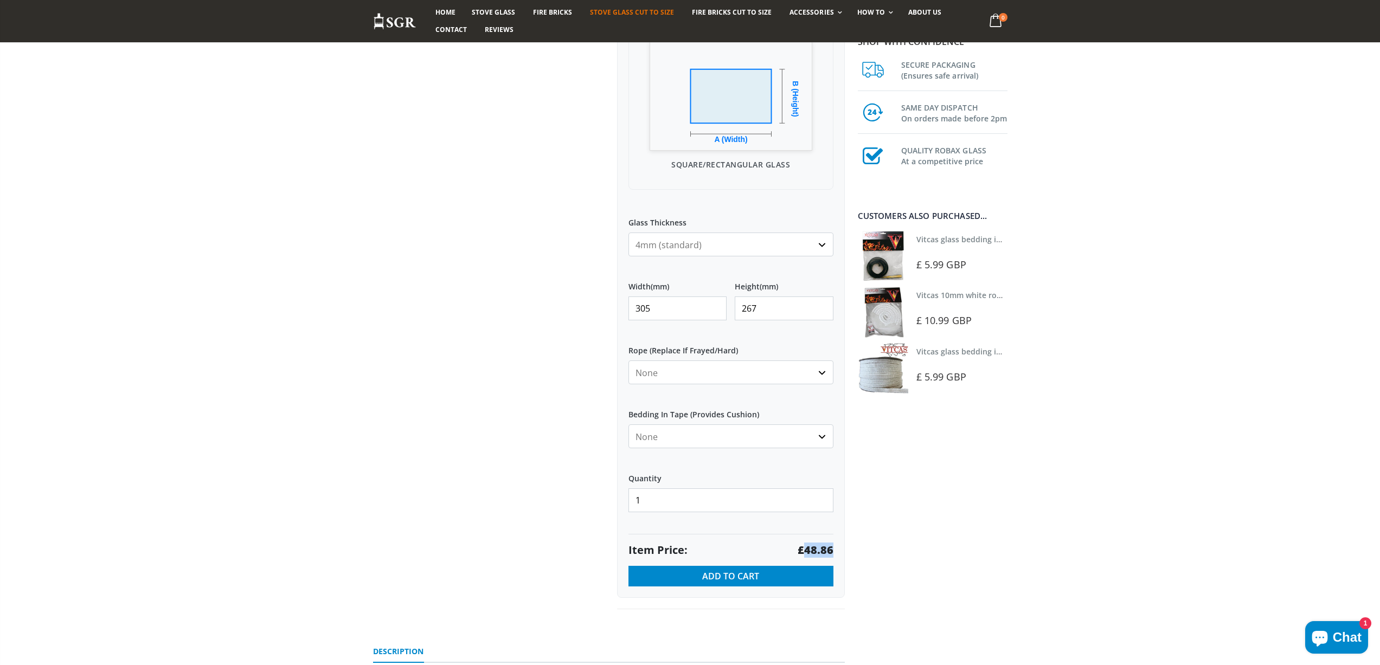
click at [827, 547] on strong "£48.86" at bounding box center [815, 550] width 36 height 15
drag, startPoint x: 604, startPoint y: 307, endPoint x: 511, endPoint y: 305, distance: 93.8
click at [511, 306] on div "Custom Cut Robax® Stove Glass 299 reviews Pool Type Default Title Pool #1 Pool …" at bounding box center [609, 217] width 488 height 833
click at [814, 550] on strong "£14.05" at bounding box center [815, 550] width 36 height 15
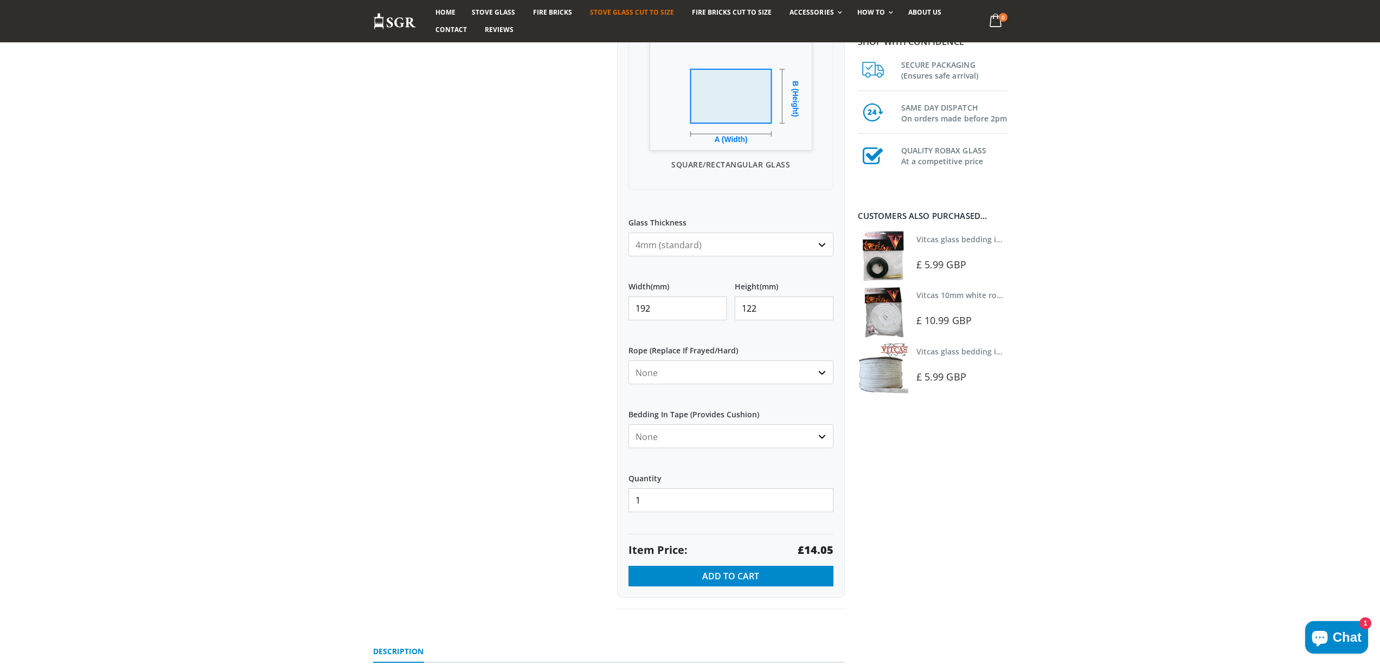
drag, startPoint x: 620, startPoint y: 308, endPoint x: 603, endPoint y: 308, distance: 17.3
click at [603, 308] on div "Custom Cut Robax® Stove Glass 299 reviews Pool Type Default Title Pool #1 Pool …" at bounding box center [609, 217] width 488 height 833
click at [809, 545] on strong "£20.24" at bounding box center [815, 550] width 36 height 15
drag, startPoint x: 652, startPoint y: 307, endPoint x: 592, endPoint y: 300, distance: 60.6
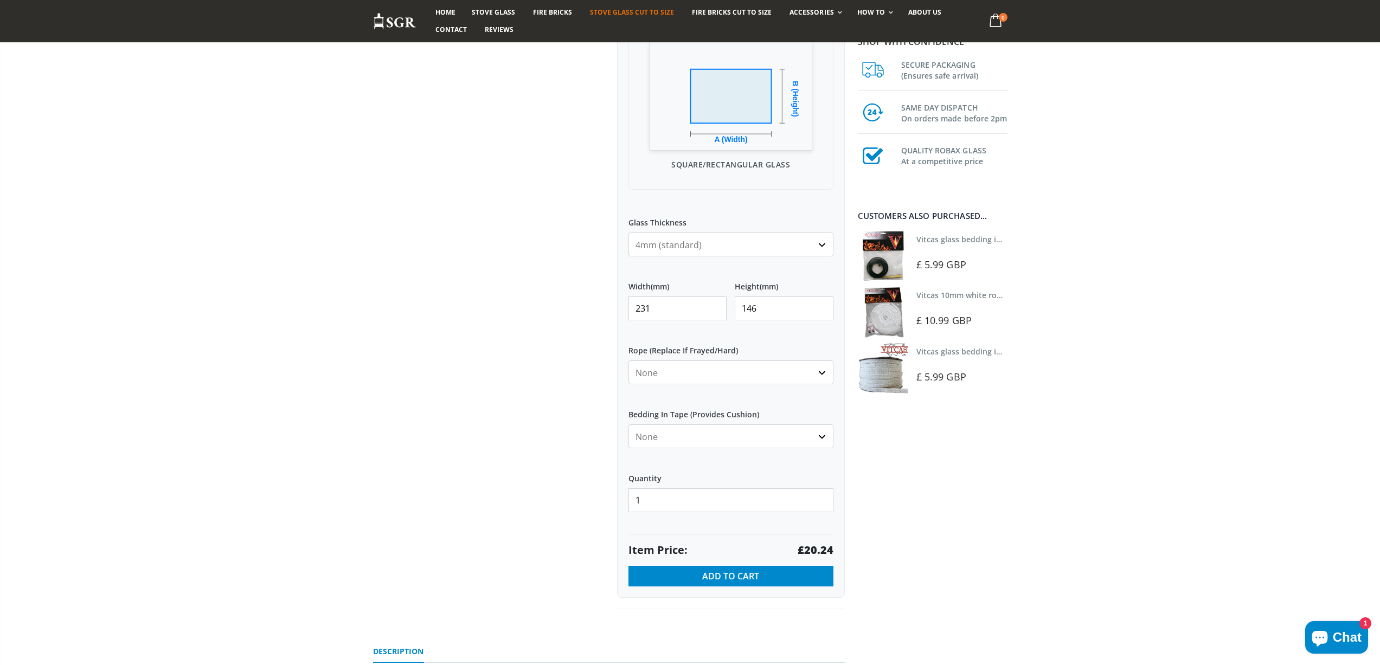
click at [598, 307] on div "Custom Cut Robax® Stove Glass 299 reviews Pool Type Default Title Pool #1 Pool …" at bounding box center [609, 217] width 488 height 833
click at [813, 547] on strong "£40.95" at bounding box center [815, 550] width 36 height 15
drag, startPoint x: 661, startPoint y: 302, endPoint x: 549, endPoint y: 299, distance: 112.3
click at [551, 300] on div "Custom Cut Robax® Stove Glass 299 reviews Pool Type Default Title Pool #1 Pool …" at bounding box center [609, 217] width 488 height 833
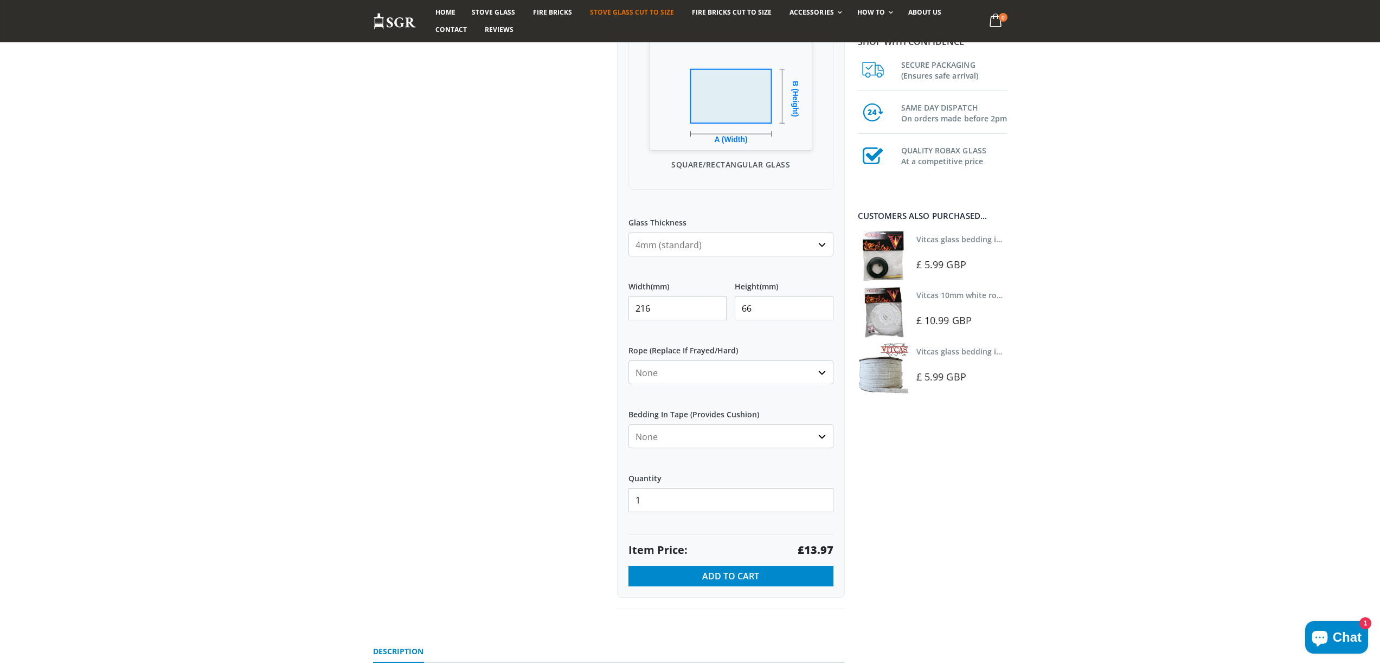
click at [823, 550] on strong "£13.97" at bounding box center [815, 550] width 36 height 15
drag, startPoint x: 665, startPoint y: 306, endPoint x: 589, endPoint y: 311, distance: 75.5
click at [589, 311] on div "Custom Cut Robax® Stove Glass 299 reviews Pool Type Default Title Pool #1 Pool …" at bounding box center [609, 217] width 488 height 833
drag, startPoint x: 770, startPoint y: 305, endPoint x: 713, endPoint y: 304, distance: 57.5
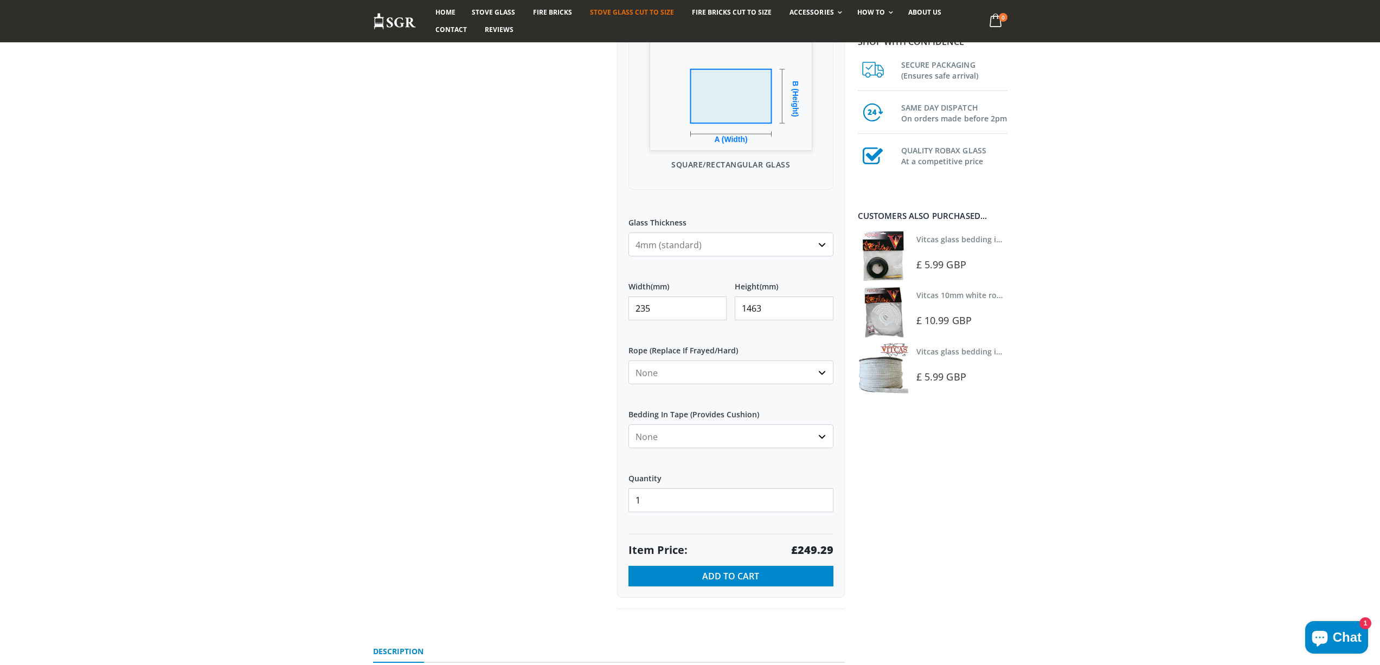
click at [713, 304] on div "Width (mm) 235 Height (mm) 1463" at bounding box center [730, 301] width 205 height 56
click at [817, 551] on strong "£22.98" at bounding box center [815, 550] width 36 height 15
drag, startPoint x: 608, startPoint y: 295, endPoint x: 551, endPoint y: 288, distance: 57.8
click at [551, 288] on div "Custom Cut Robax® Stove Glass 299 reviews Pool Type Default Title Pool #1 Pool …" at bounding box center [609, 217] width 488 height 833
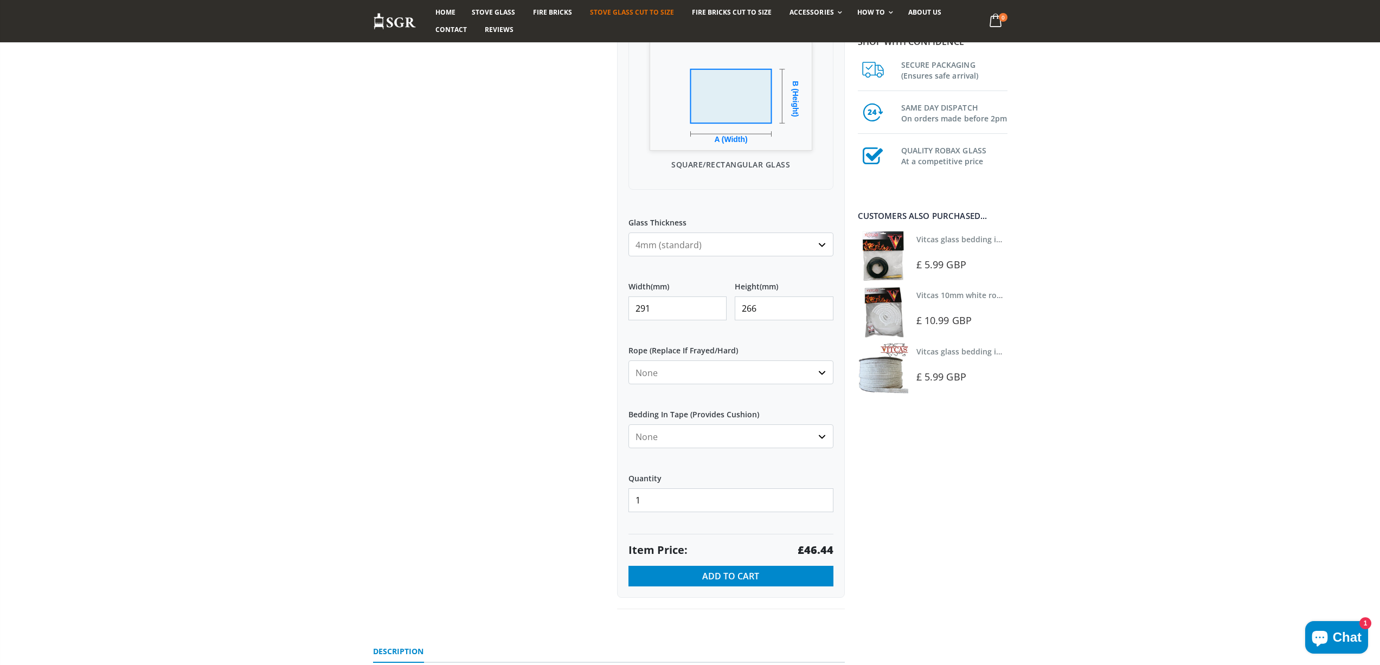
click at [815, 548] on strong "£46.44" at bounding box center [815, 550] width 36 height 15
drag, startPoint x: 662, startPoint y: 306, endPoint x: 604, endPoint y: 306, distance: 57.5
click at [604, 306] on div "Custom Cut Robax® Stove Glass 299 reviews Pool Type Default Title Pool #1 Pool …" at bounding box center [609, 217] width 488 height 833
click at [822, 547] on strong "£67.98" at bounding box center [815, 550] width 36 height 15
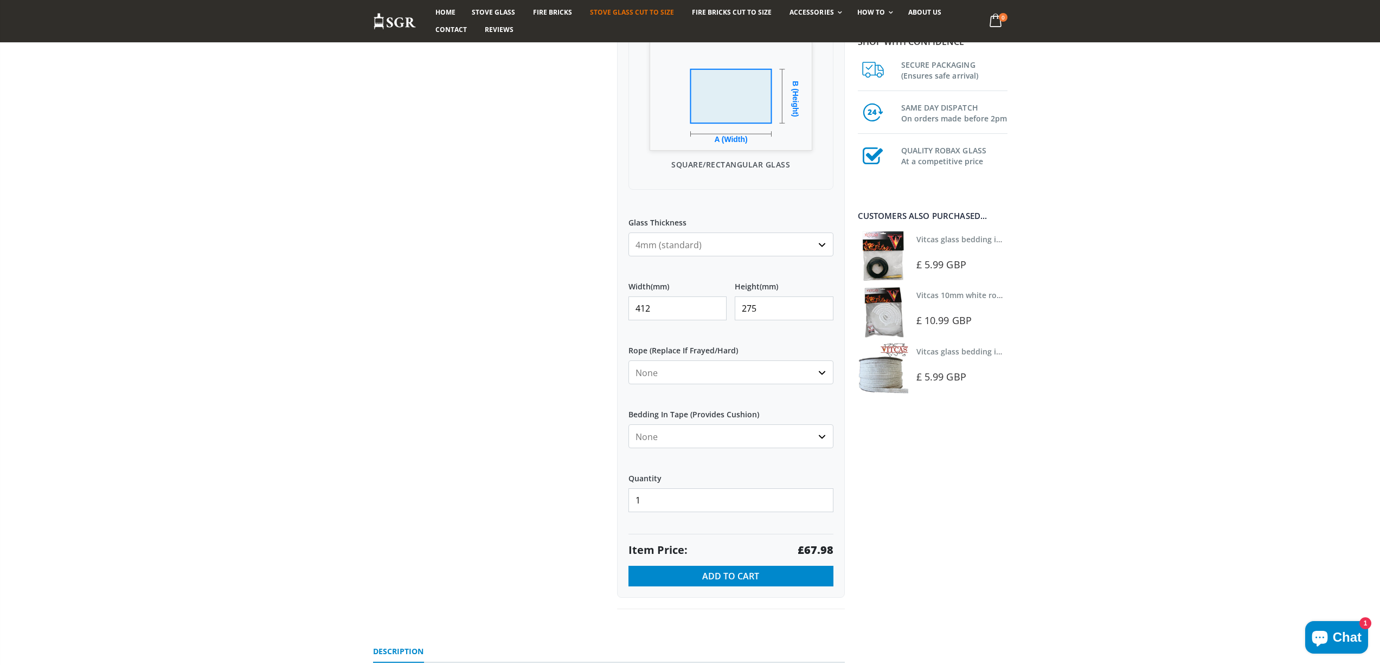
click at [822, 547] on strong "£67.98" at bounding box center [815, 550] width 36 height 15
drag, startPoint x: 684, startPoint y: 309, endPoint x: 543, endPoint y: 304, distance: 140.5
click at [544, 308] on div "Custom Cut Robax® Stove Glass 299 reviews Pool Type Default Title Pool #1 Pool …" at bounding box center [609, 217] width 488 height 833
click at [817, 544] on strong "£41.76" at bounding box center [815, 550] width 36 height 15
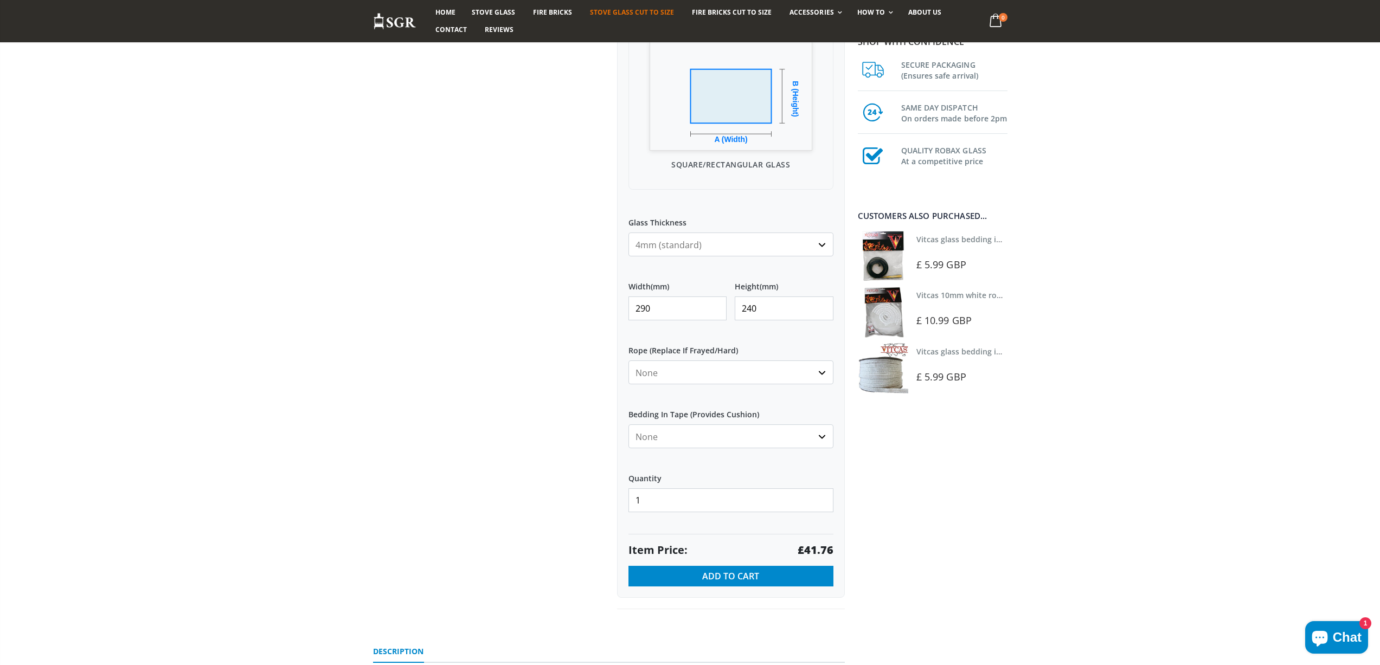
drag, startPoint x: 624, startPoint y: 314, endPoint x: 599, endPoint y: 311, distance: 25.2
click at [599, 311] on div "Custom Cut Robax® Stove Glass 299 reviews Pool Type Default Title Pool #1 Pool …" at bounding box center [609, 217] width 488 height 833
click at [817, 547] on strong "£64.90" at bounding box center [815, 550] width 36 height 15
drag, startPoint x: 650, startPoint y: 308, endPoint x: 607, endPoint y: 311, distance: 44.0
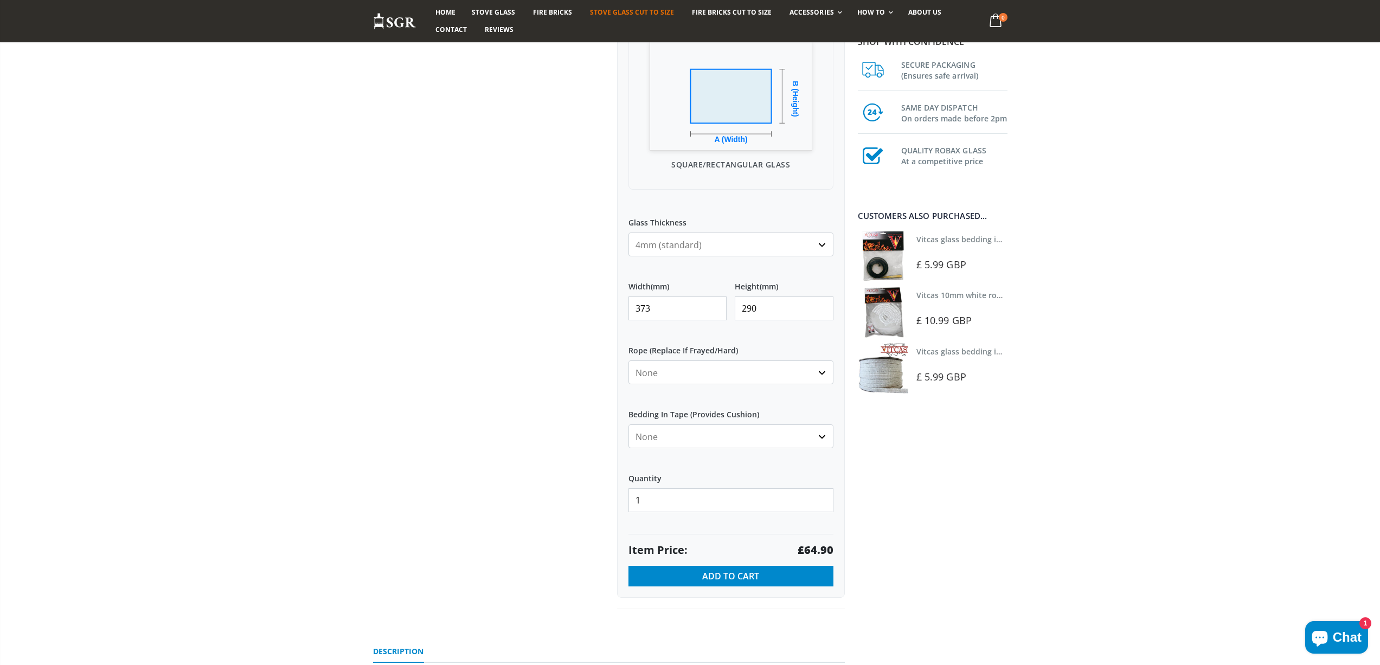
click at [608, 310] on div "Custom Cut Robax® Stove Glass 299 reviews Pool Type Default Title Pool #1 Pool …" at bounding box center [609, 217] width 488 height 833
click at [810, 549] on strong "£53.11" at bounding box center [815, 550] width 36 height 15
drag, startPoint x: 655, startPoint y: 302, endPoint x: 610, endPoint y: 301, distance: 45.0
click at [610, 301] on div "Custom Cut Robax® Stove Glass 299 reviews Pool Type Default Title Pool #1 Pool …" at bounding box center [731, 205] width 244 height 809
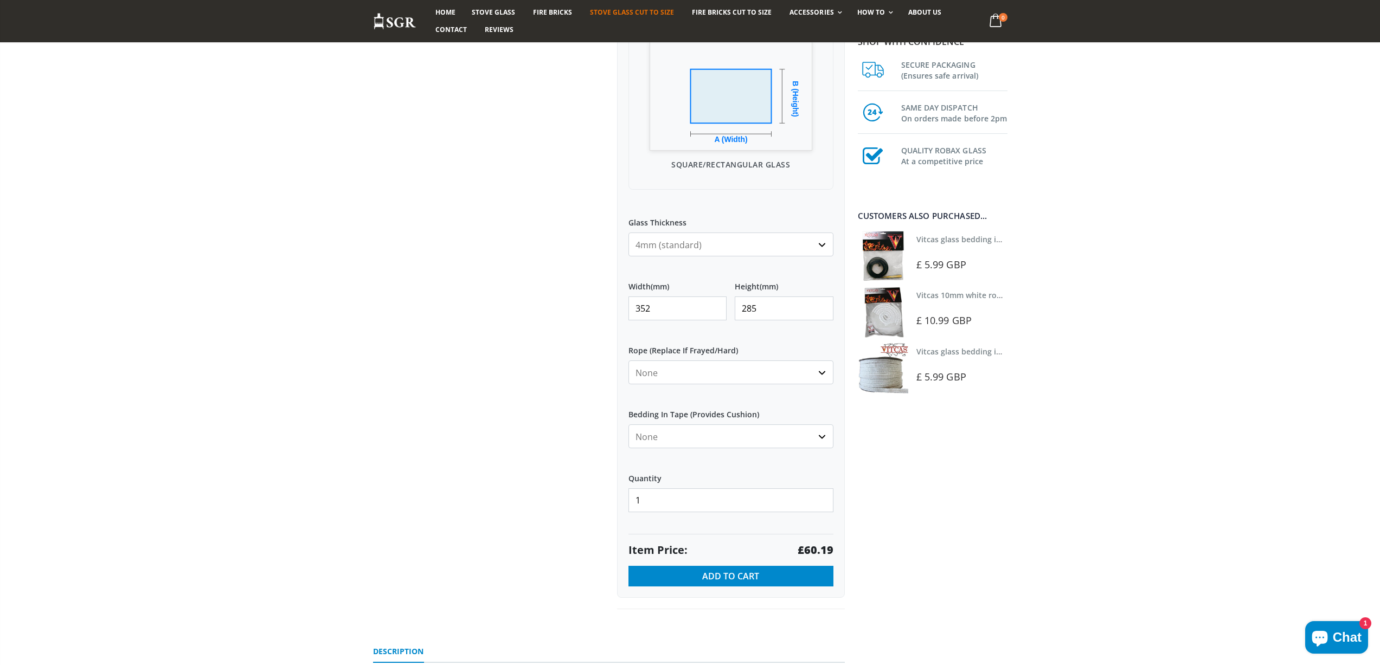
click at [811, 545] on strong "£60.19" at bounding box center [815, 550] width 36 height 15
drag, startPoint x: 669, startPoint y: 307, endPoint x: 584, endPoint y: 307, distance: 85.1
click at [584, 307] on div "Custom Cut Robax® Stove Glass 299 reviews Pool Type Default Title Pool #1 Pool …" at bounding box center [609, 217] width 488 height 833
click at [810, 547] on strong "£108.81" at bounding box center [812, 550] width 42 height 15
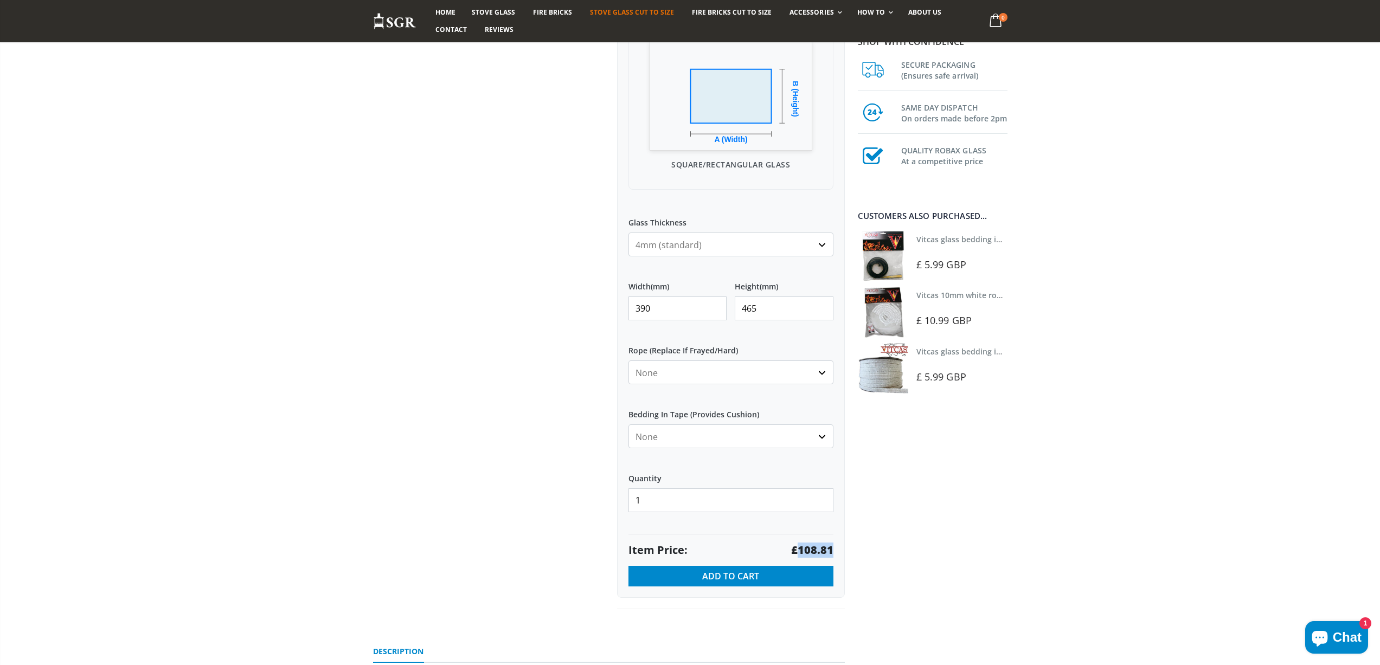
click at [810, 547] on strong "£108.81" at bounding box center [812, 550] width 42 height 15
drag, startPoint x: 649, startPoint y: 302, endPoint x: 628, endPoint y: 302, distance: 21.7
click at [628, 302] on input "390" at bounding box center [677, 309] width 99 height 24
click at [811, 547] on strong "£58.01" at bounding box center [815, 550] width 36 height 15
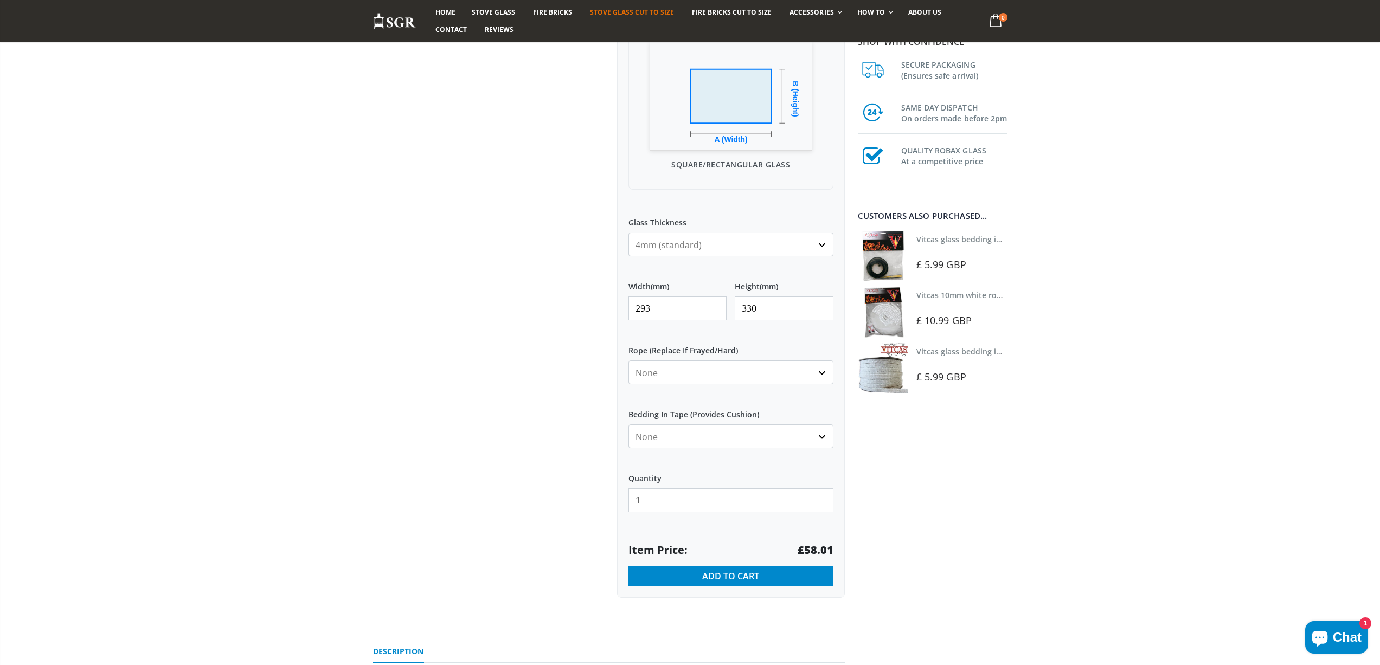
drag, startPoint x: 622, startPoint y: 308, endPoint x: 612, endPoint y: 307, distance: 10.4
click at [612, 307] on div "Custom Cut Robax® Stove Glass 299 reviews Pool Type Default Title Pool #1 Pool …" at bounding box center [731, 205] width 244 height 809
click at [817, 552] on strong "£28.66" at bounding box center [815, 550] width 36 height 15
drag, startPoint x: 817, startPoint y: 552, endPoint x: 880, endPoint y: 565, distance: 64.3
click at [817, 553] on strong "£28.66" at bounding box center [815, 550] width 36 height 15
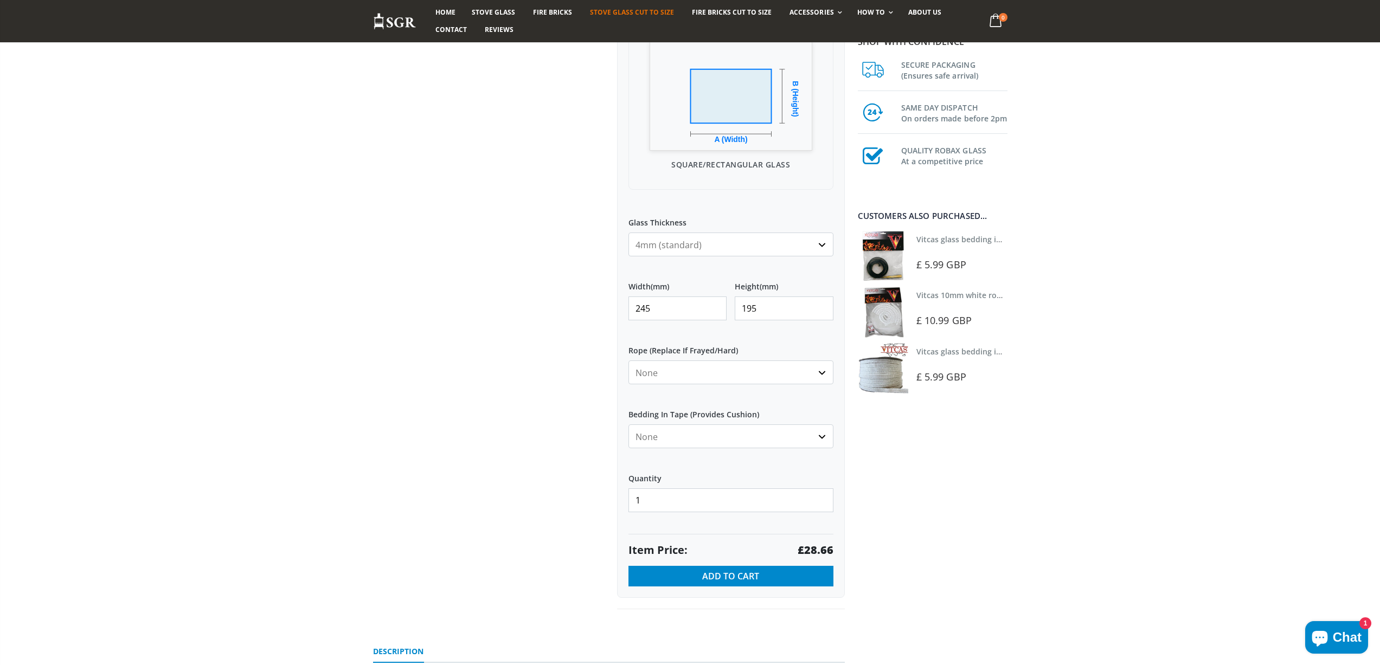
drag, startPoint x: 639, startPoint y: 308, endPoint x: 630, endPoint y: 304, distance: 9.2
click at [635, 308] on input "245" at bounding box center [677, 309] width 99 height 24
click at [814, 551] on strong "£69.34" at bounding box center [815, 550] width 36 height 15
drag, startPoint x: 673, startPoint y: 300, endPoint x: 601, endPoint y: 302, distance: 71.6
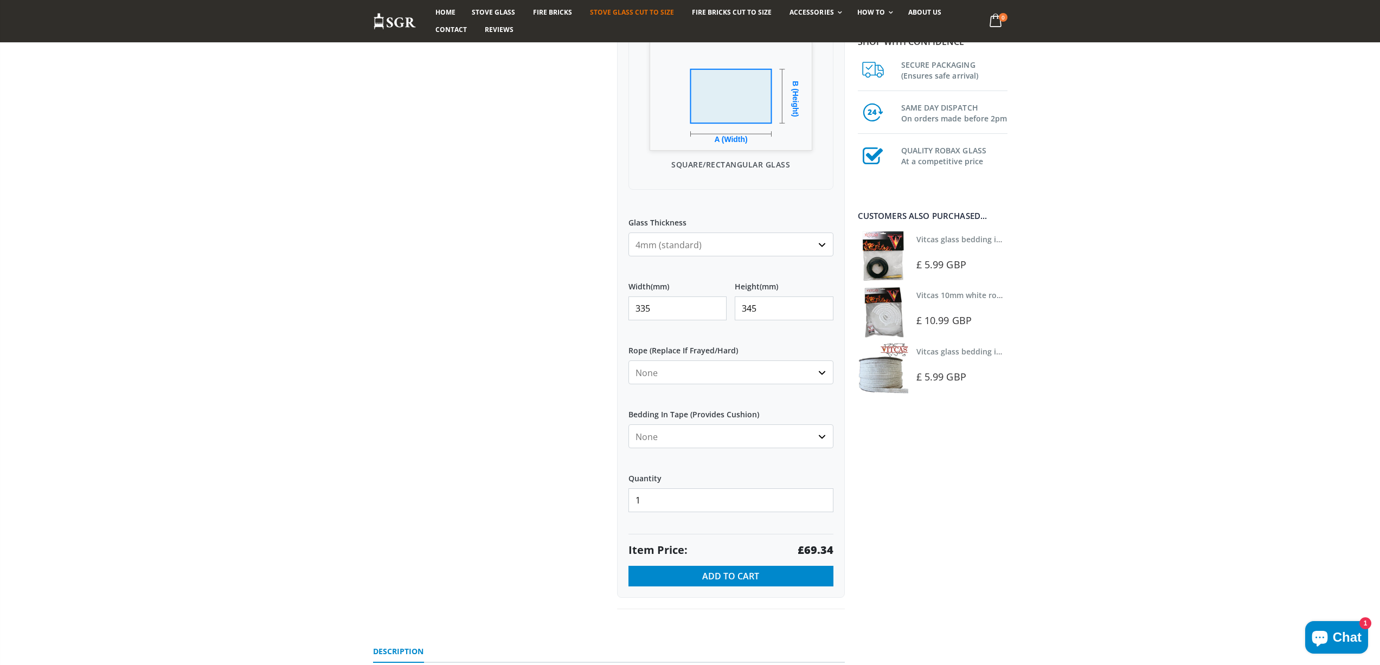
click at [601, 302] on div "Custom Cut Robax® Stove Glass 299 reviews Pool Type Default Title Pool #1 Pool …" at bounding box center [609, 217] width 488 height 833
click at [810, 552] on strong "£35.47" at bounding box center [815, 550] width 36 height 15
drag, startPoint x: 628, startPoint y: 311, endPoint x: 569, endPoint y: 300, distance: 59.5
click at [570, 302] on div "Custom Cut Robax® Stove Glass 299 reviews Pool Type Default Title Pool #1 Pool …" at bounding box center [609, 217] width 488 height 833
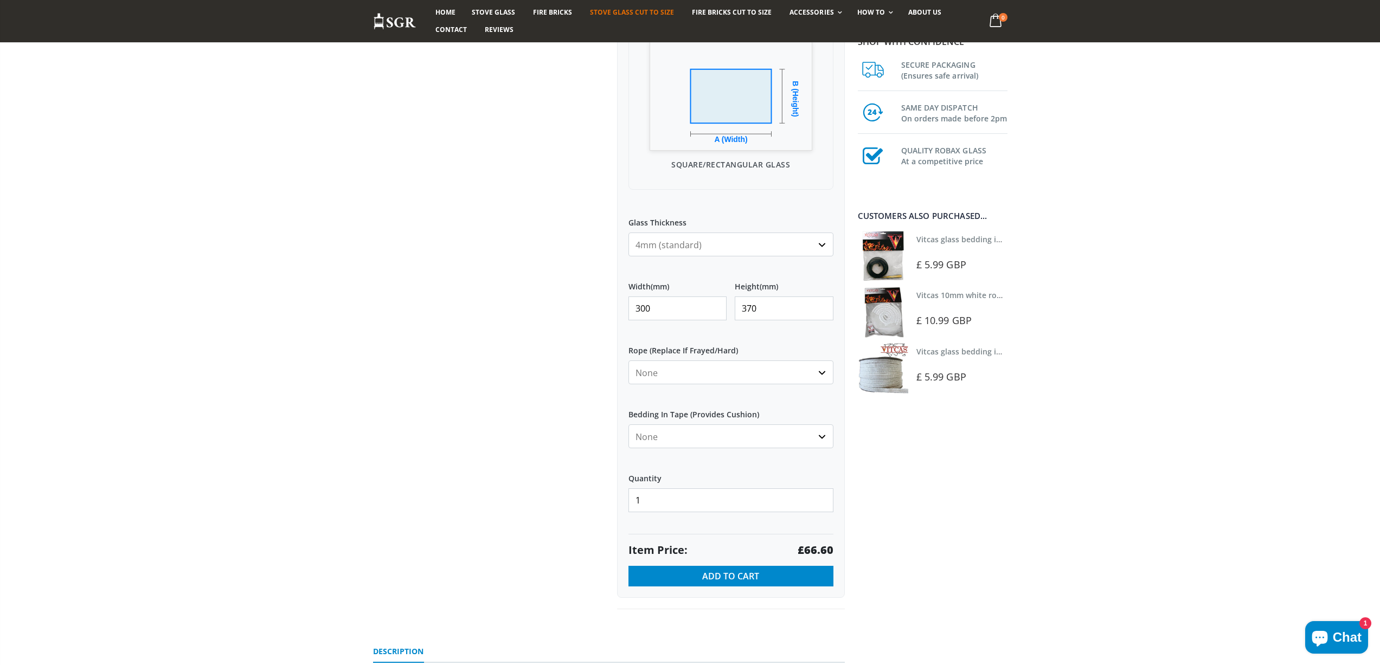
click at [816, 549] on strong "£66.60" at bounding box center [815, 550] width 36 height 15
drag, startPoint x: 668, startPoint y: 308, endPoint x: 547, endPoint y: 297, distance: 121.9
click at [547, 298] on div "Custom Cut Robax® Stove Glass 299 reviews Pool Type Default Title Pool #1 Pool …" at bounding box center [609, 217] width 488 height 833
click at [811, 551] on strong "£64.31" at bounding box center [815, 550] width 36 height 15
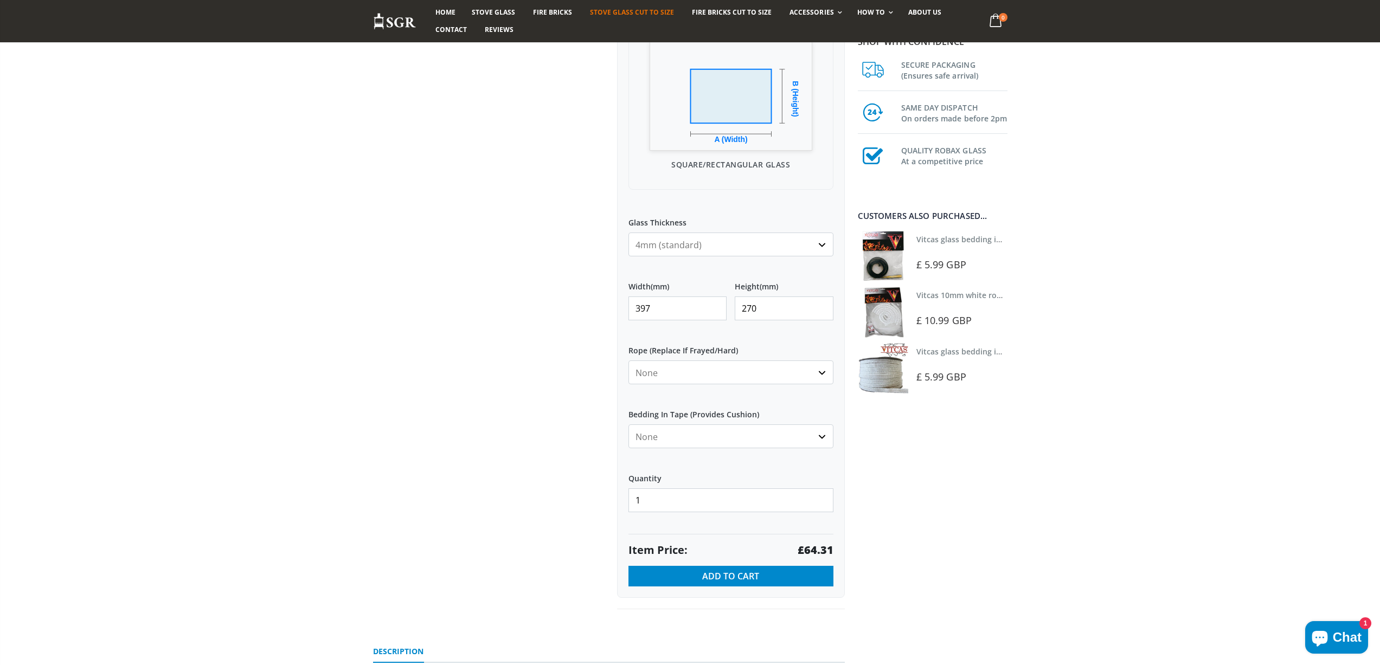
click at [811, 551] on strong "£64.31" at bounding box center [815, 550] width 36 height 15
drag, startPoint x: 655, startPoint y: 302, endPoint x: 578, endPoint y: 287, distance: 77.9
click at [582, 298] on div "Custom Cut Robax® Stove Glass 299 reviews Pool Type Default Title Pool #1 Pool …" at bounding box center [609, 217] width 488 height 833
click at [819, 547] on strong "£79.98" at bounding box center [815, 550] width 36 height 15
click at [819, 546] on strong "£79.98" at bounding box center [815, 550] width 36 height 15
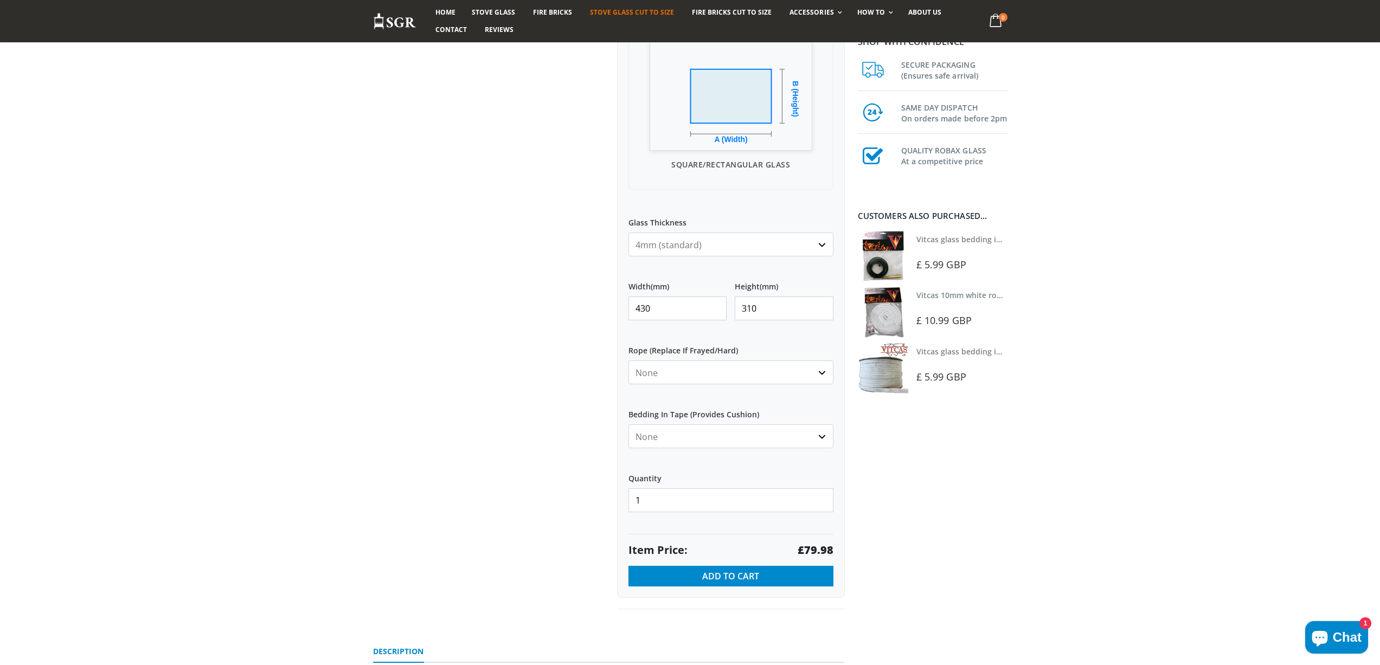
drag, startPoint x: 577, startPoint y: 311, endPoint x: 523, endPoint y: 308, distance: 54.8
click at [523, 308] on div "Custom Cut Robax® Stove Glass 299 reviews Pool Type Default Title Pool #1 Pool …" at bounding box center [609, 217] width 488 height 833
click at [817, 545] on strong "£64.31" at bounding box center [815, 550] width 36 height 15
drag, startPoint x: 642, startPoint y: 304, endPoint x: 635, endPoint y: 308, distance: 7.8
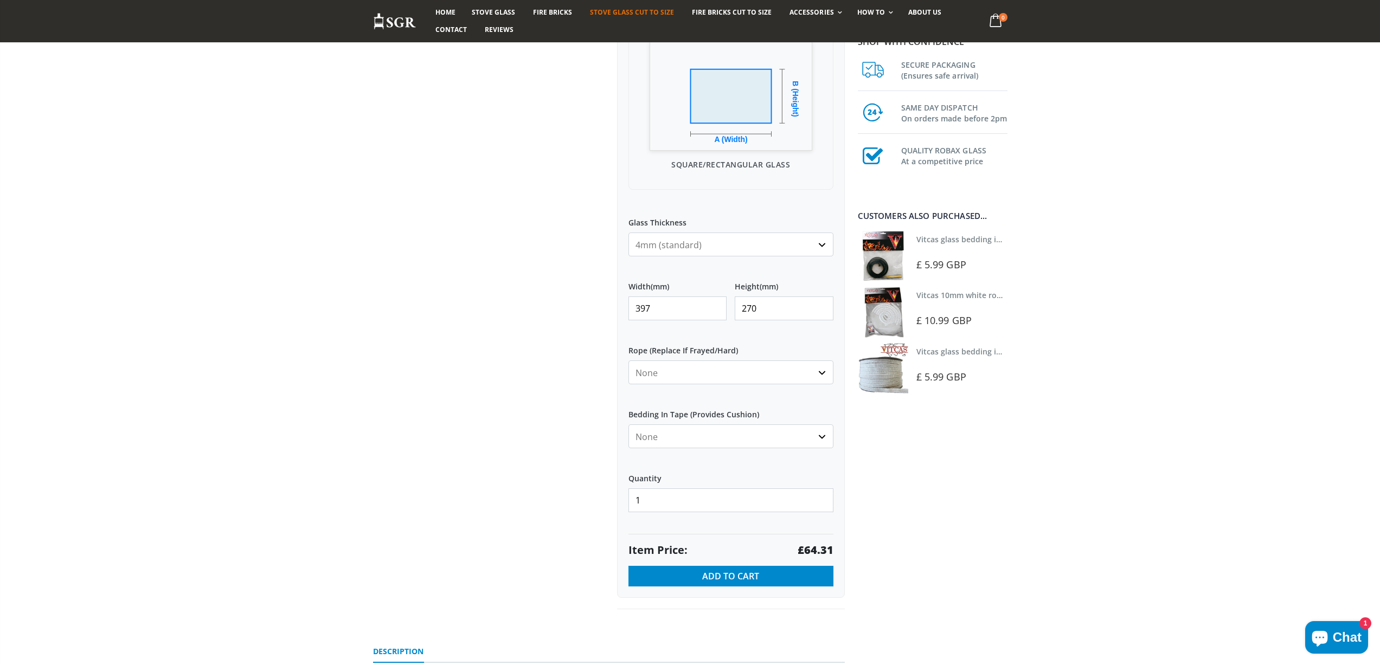
click at [555, 307] on div "Custom Cut Robax® Stove Glass 299 reviews Pool Type Default Title Pool #1 Pool …" at bounding box center [609, 217] width 488 height 833
drag, startPoint x: 683, startPoint y: 309, endPoint x: 565, endPoint y: 304, distance: 117.7
click at [573, 310] on div "Custom Cut Robax® Stove Glass 299 reviews Pool Type Default Title Pool #1 Pool …" at bounding box center [609, 217] width 488 height 833
click at [817, 544] on strong "£92.11" at bounding box center [815, 550] width 36 height 15
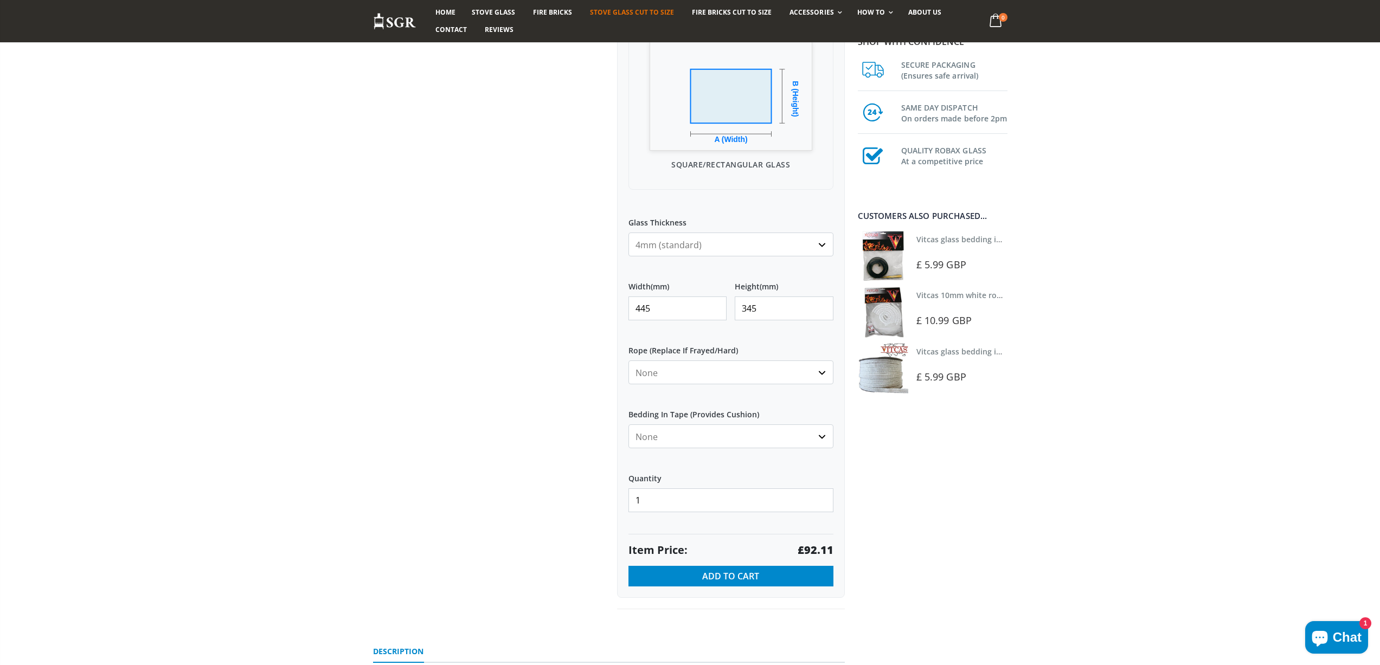
drag, startPoint x: 663, startPoint y: 306, endPoint x: 597, endPoint y: 305, distance: 66.1
click at [597, 305] on div "Custom Cut Robax® Stove Glass 299 reviews Pool Type Default Title Pool #1 Pool …" at bounding box center [609, 217] width 488 height 833
click at [826, 546] on strong "£117.66" at bounding box center [812, 550] width 42 height 15
drag, startPoint x: 600, startPoint y: 306, endPoint x: 558, endPoint y: 301, distance: 42.0
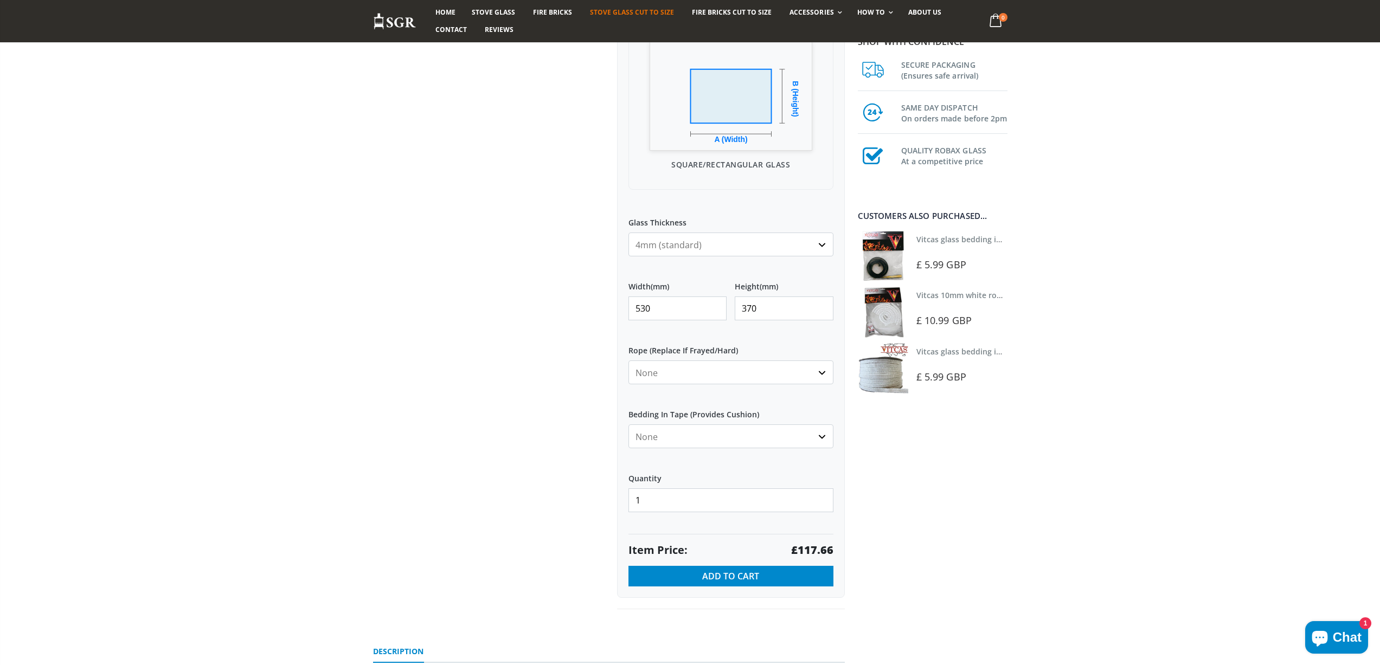
click at [559, 301] on div "Custom Cut Robax® Stove Glass 299 reviews Pool Type Default Title Pool #1 Pool …" at bounding box center [609, 217] width 488 height 833
click at [824, 550] on strong "£32.43" at bounding box center [815, 550] width 36 height 15
drag, startPoint x: 661, startPoint y: 312, endPoint x: 593, endPoint y: 315, distance: 68.4
click at [593, 315] on div "Custom Cut Robax® Stove Glass 299 reviews Pool Type Default Title Pool #1 Pool …" at bounding box center [609, 217] width 488 height 833
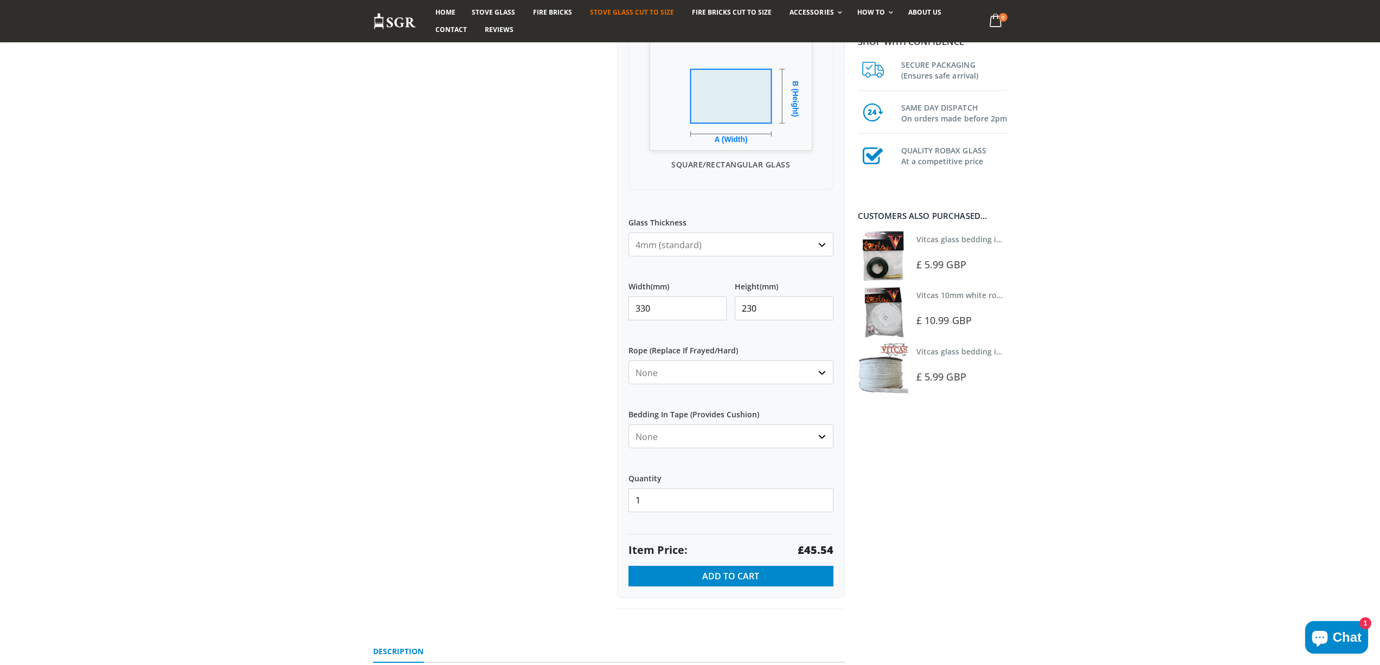
click at [819, 552] on strong "£45.54" at bounding box center [815, 550] width 36 height 15
drag, startPoint x: 613, startPoint y: 308, endPoint x: 597, endPoint y: 308, distance: 15.7
click at [598, 308] on div "Custom Cut Robax® Stove Glass 299 reviews Pool Type Default Title Pool #1 Pool …" at bounding box center [609, 217] width 488 height 833
click at [815, 549] on strong "£58.01" at bounding box center [815, 550] width 36 height 15
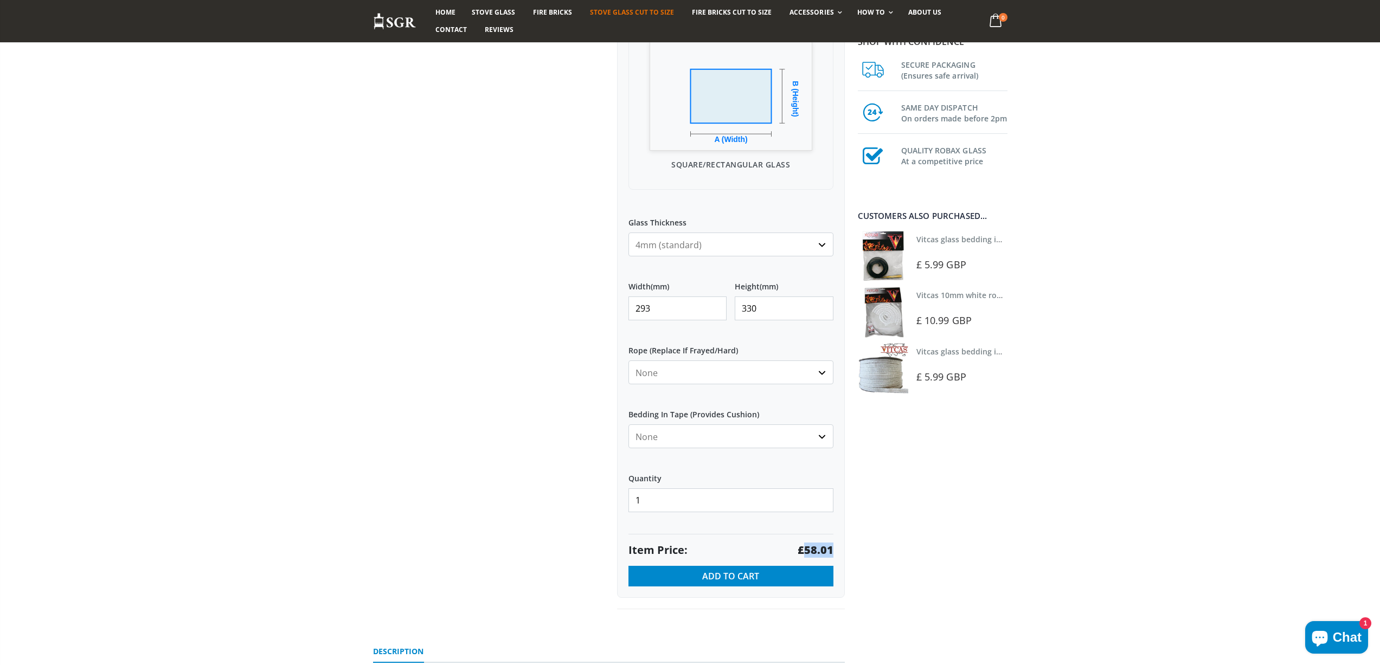
click at [815, 549] on strong "£58.01" at bounding box center [815, 550] width 36 height 15
click at [667, 311] on input "293" at bounding box center [677, 309] width 99 height 24
click at [817, 551] on strong "£37.91" at bounding box center [815, 550] width 36 height 15
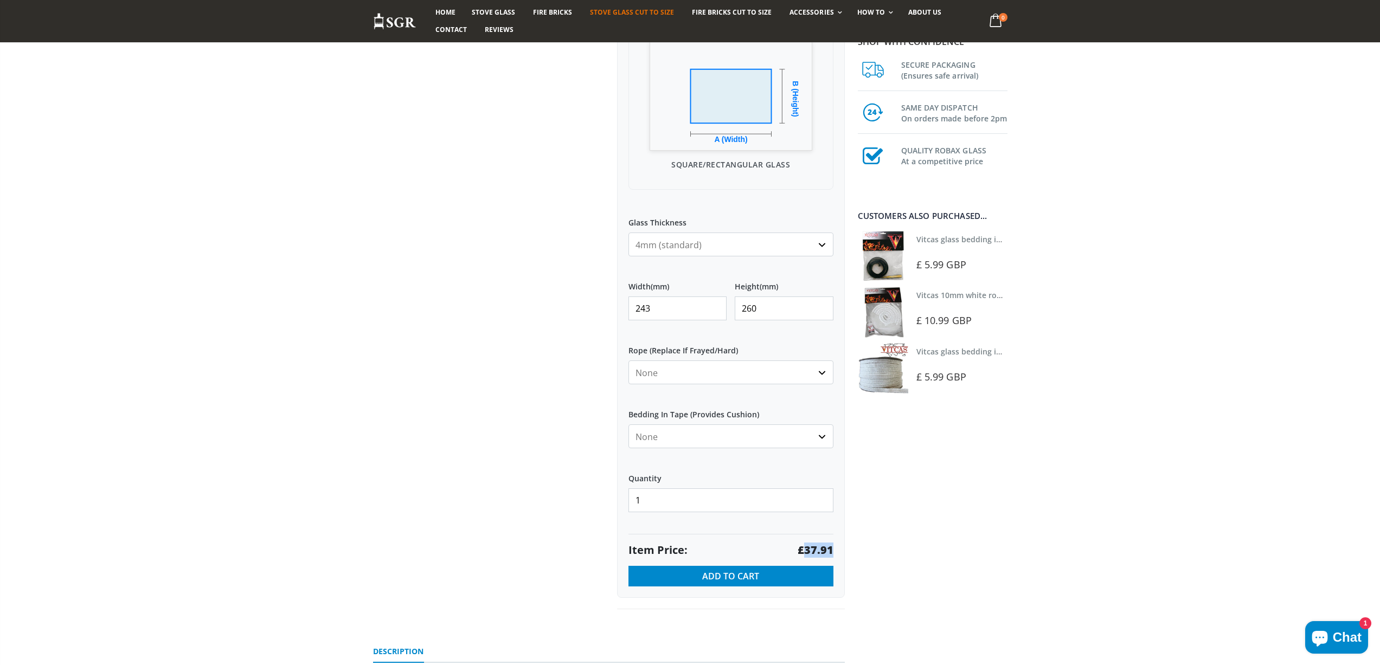
click at [817, 551] on strong "£37.91" at bounding box center [815, 550] width 36 height 15
click at [657, 305] on input "243" at bounding box center [677, 309] width 99 height 24
click at [819, 547] on strong "£91.13" at bounding box center [815, 550] width 36 height 15
click at [820, 547] on strong "£91.13" at bounding box center [815, 550] width 36 height 15
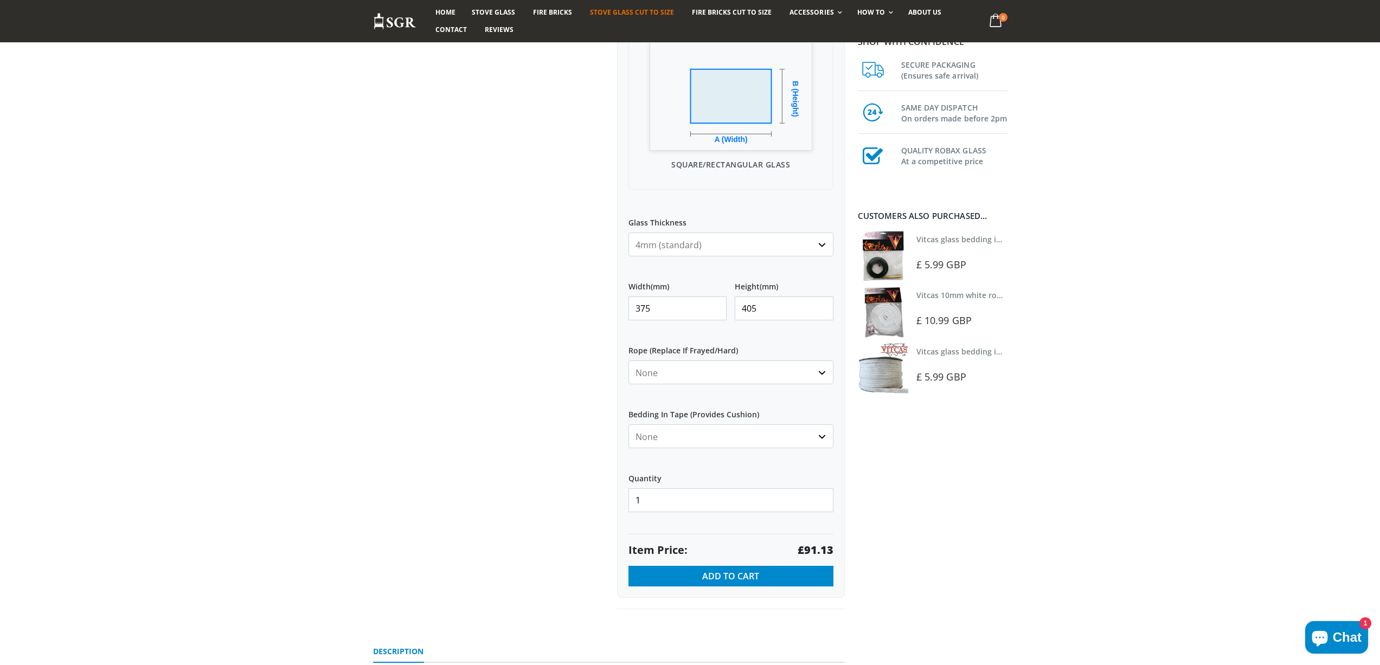
drag, startPoint x: 633, startPoint y: 307, endPoint x: 609, endPoint y: 307, distance: 23.9
click at [609, 307] on div "Custom Cut Robax® Stove Glass 299 reviews Pool Type Default Title Pool #1 Pool …" at bounding box center [731, 205] width 244 height 809
click at [813, 540] on div "Item Price: £130.83" at bounding box center [730, 546] width 205 height 24
drag, startPoint x: 670, startPoint y: 310, endPoint x: 519, endPoint y: 290, distance: 152.0
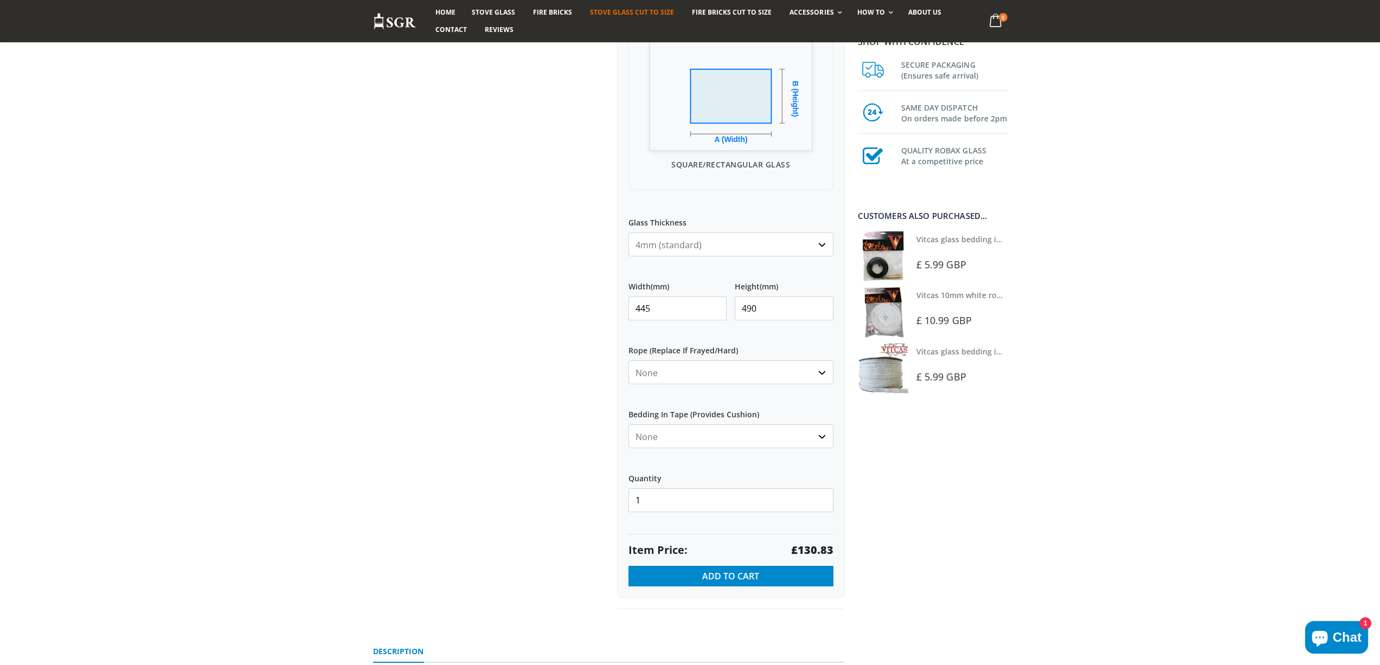
click at [520, 295] on div "Custom Cut Robax® Stove Glass 299 reviews Pool Type Default Title Pool #1 Pool …" at bounding box center [609, 217] width 488 height 833
click at [815, 552] on strong "£114.07" at bounding box center [812, 550] width 42 height 15
drag, startPoint x: 671, startPoint y: 308, endPoint x: 532, endPoint y: 289, distance: 140.1
click at [534, 291] on div "Custom Cut Robax® Stove Glass 299 reviews Pool Type Default Title Pool #1 Pool …" at bounding box center [609, 217] width 488 height 833
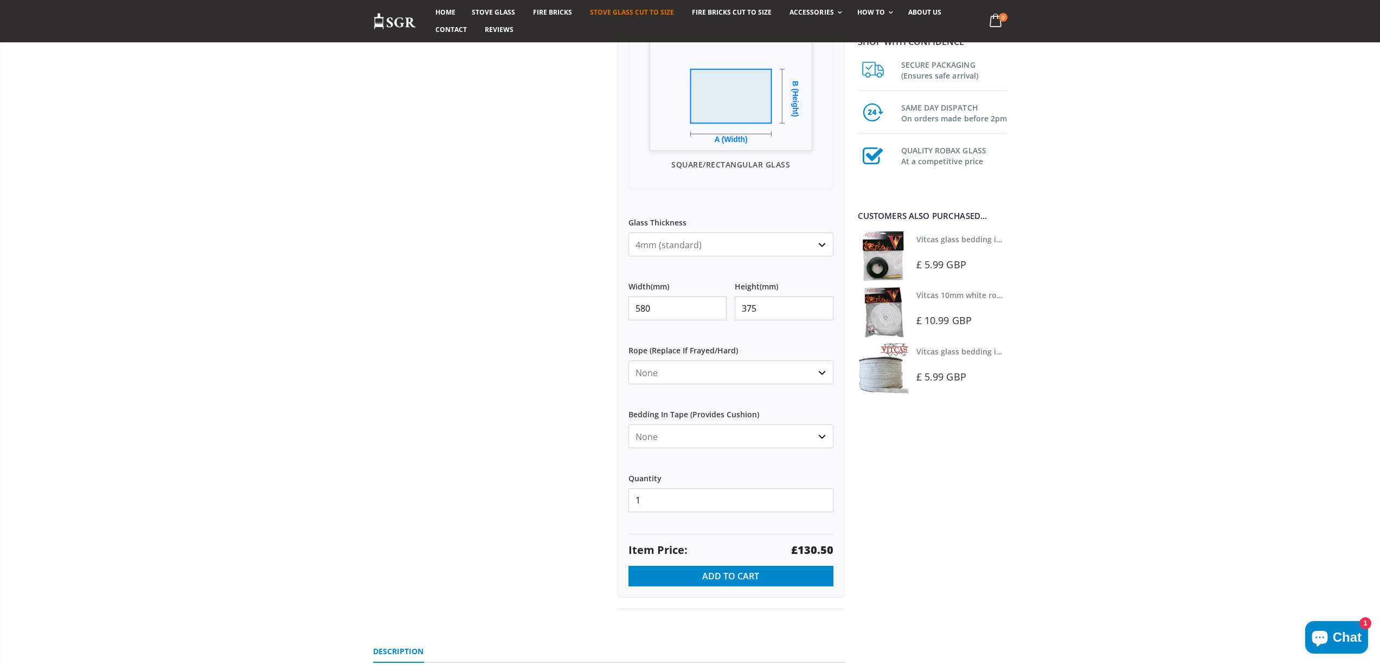
click at [817, 550] on strong "£130.50" at bounding box center [812, 550] width 42 height 15
click at [814, 550] on strong "£130.50" at bounding box center [812, 550] width 42 height 15
drag, startPoint x: 716, startPoint y: 312, endPoint x: 691, endPoint y: 312, distance: 24.9
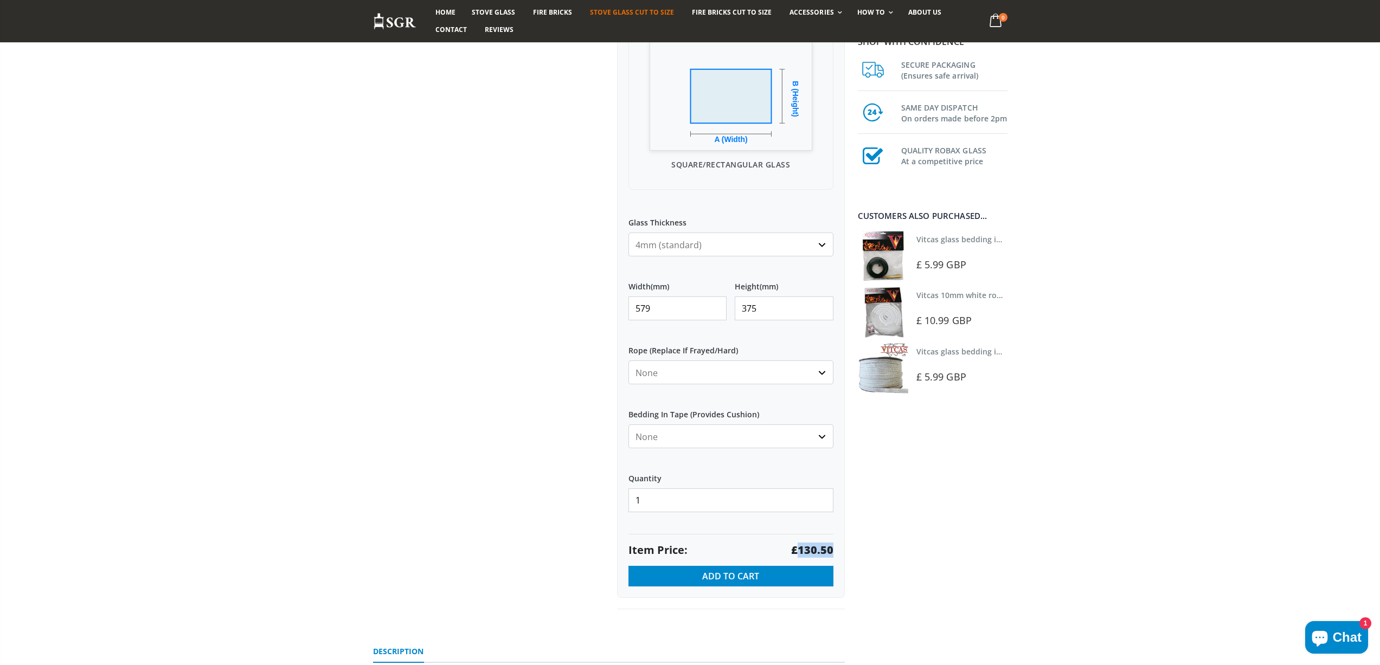
click at [705, 312] on input "579" at bounding box center [677, 309] width 99 height 24
drag, startPoint x: 559, startPoint y: 307, endPoint x: 535, endPoint y: 298, distance: 26.1
click at [535, 299] on div "Custom Cut Robax® Stove Glass 299 reviews Pool Type Default Title Pool #1 Pool …" at bounding box center [609, 217] width 488 height 833
click at [814, 547] on strong "£60.19" at bounding box center [815, 550] width 36 height 15
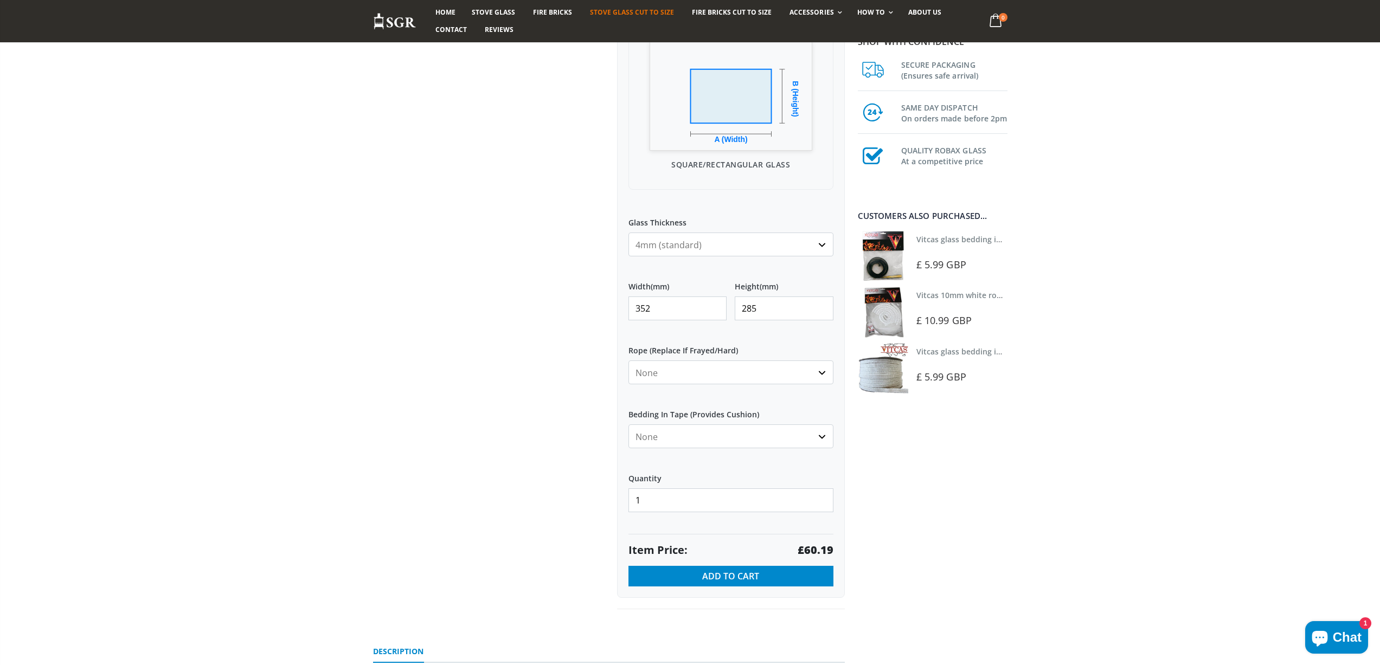
drag, startPoint x: 660, startPoint y: 308, endPoint x: 584, endPoint y: 286, distance: 79.1
click at [588, 304] on div "Custom Cut Robax® Stove Glass 299 reviews Pool Type Default Title Pool #1 Pool …" at bounding box center [609, 217] width 488 height 833
click at [814, 556] on strong "£32.51" at bounding box center [815, 550] width 36 height 15
drag, startPoint x: 650, startPoint y: 307, endPoint x: 603, endPoint y: 294, distance: 49.1
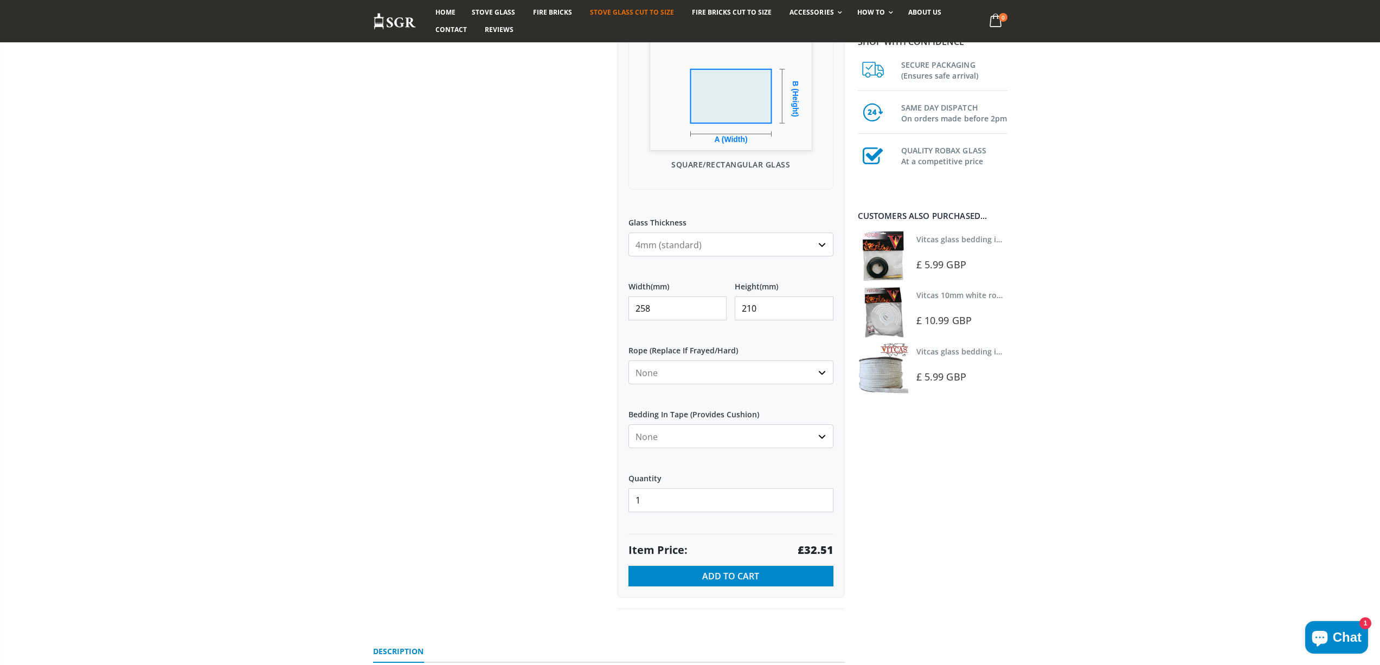
click at [604, 302] on div "Custom Cut Robax® Stove Glass 299 reviews Pool Type Default Title Pool #1 Pool …" at bounding box center [609, 217] width 488 height 833
click at [816, 547] on strong "£56.38" at bounding box center [815, 550] width 36 height 15
drag, startPoint x: 654, startPoint y: 312, endPoint x: 632, endPoint y: 306, distance: 22.5
click at [635, 310] on input "338" at bounding box center [677, 309] width 99 height 24
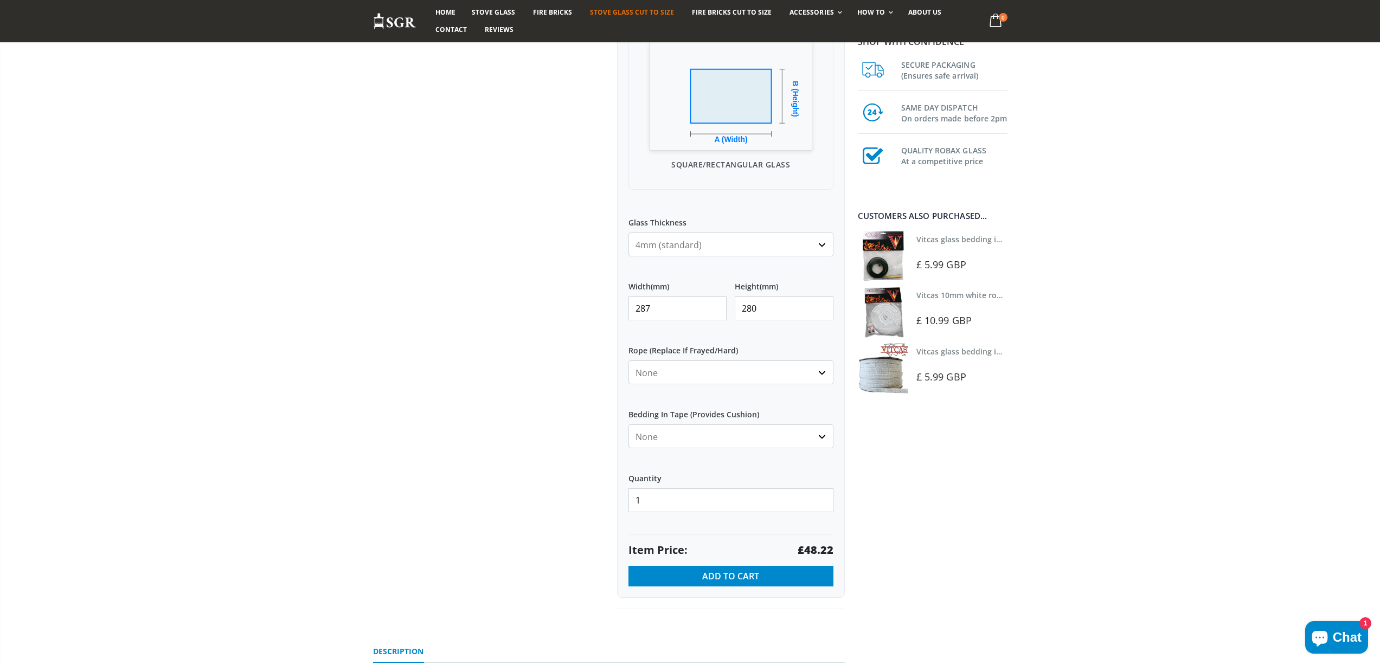
click at [816, 546] on strong "£48.22" at bounding box center [815, 550] width 36 height 15
drag, startPoint x: 584, startPoint y: 307, endPoint x: 524, endPoint y: 305, distance: 59.7
click at [530, 305] on div "Custom Cut Robax® Stove Glass 299 reviews Pool Type Default Title Pool #1 Pool …" at bounding box center [609, 217] width 488 height 833
click at [817, 551] on strong "£55.44" at bounding box center [815, 550] width 36 height 15
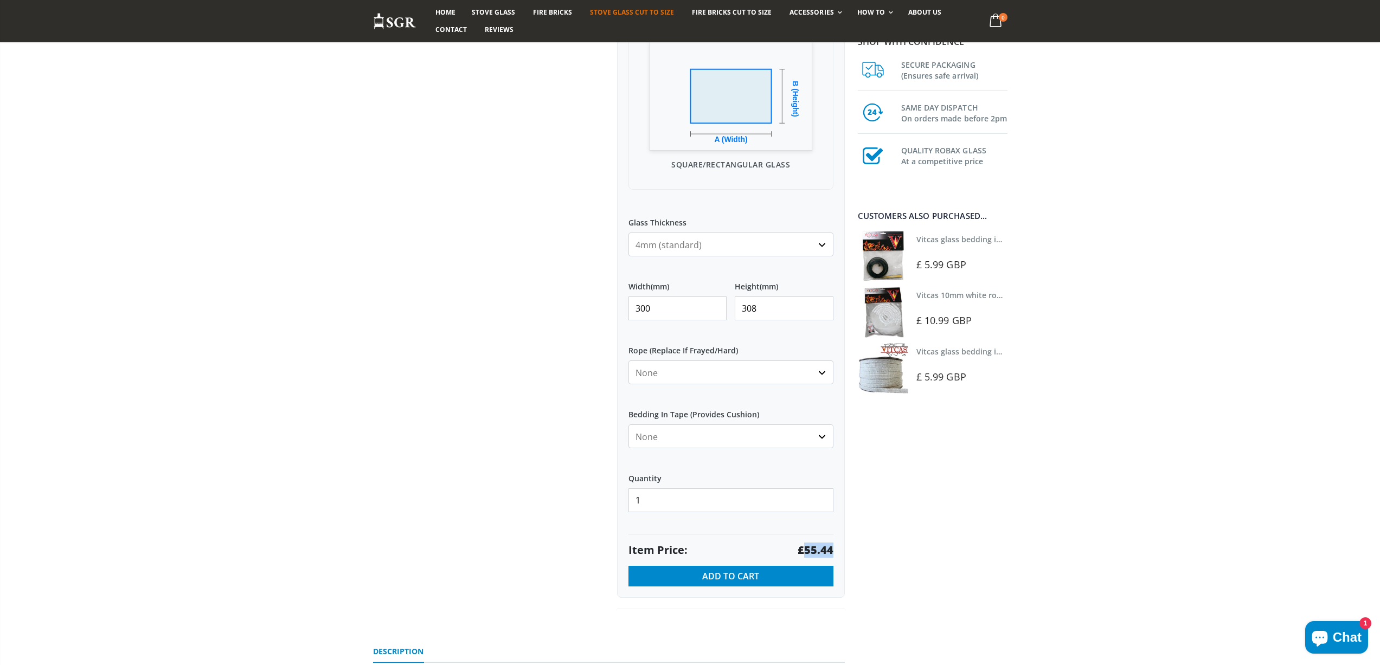
click at [817, 551] on strong "£55.44" at bounding box center [815, 550] width 36 height 15
drag, startPoint x: 641, startPoint y: 306, endPoint x: 583, endPoint y: 298, distance: 58.6
click at [585, 300] on div "Custom Cut Robax® Stove Glass 299 reviews Pool Type Default Title Pool #1 Pool …" at bounding box center [609, 217] width 488 height 833
click at [810, 550] on strong "£58.09" at bounding box center [815, 550] width 36 height 15
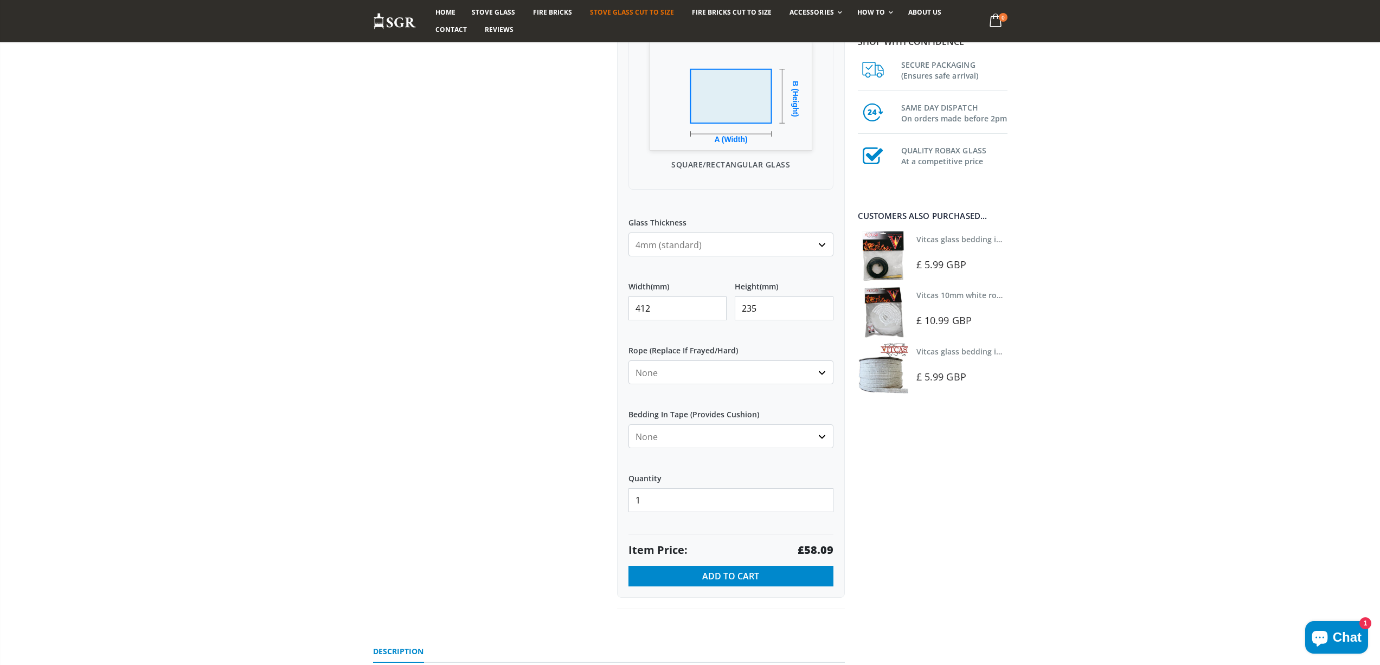
drag, startPoint x: 640, startPoint y: 301, endPoint x: 548, endPoint y: 293, distance: 92.5
click at [556, 300] on div "Custom Cut Robax® Stove Glass 299 reviews Pool Type Default Title Pool #1 Pool …" at bounding box center [609, 217] width 488 height 833
click at [818, 546] on strong "£202.27" at bounding box center [812, 550] width 42 height 15
drag, startPoint x: 732, startPoint y: 307, endPoint x: 723, endPoint y: 300, distance: 11.2
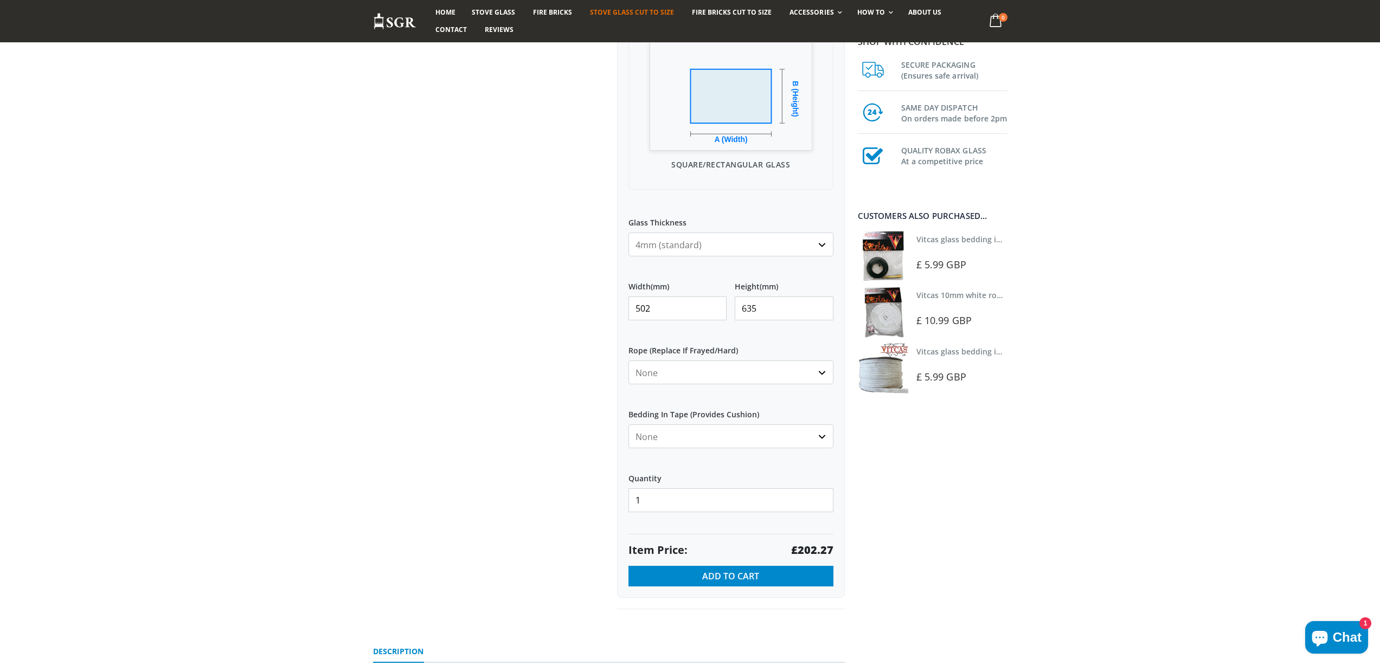
click at [724, 302] on div "Width (mm) 502 Height (mm) 635" at bounding box center [730, 301] width 205 height 56
click at [815, 549] on strong "£262.51" at bounding box center [812, 550] width 42 height 15
drag, startPoint x: 649, startPoint y: 306, endPoint x: 557, endPoint y: 301, distance: 92.3
click at [570, 308] on div "Custom Cut Robax® Stove Glass 299 reviews Pool Type Default Title Pool #1 Pool …" at bounding box center [609, 217] width 488 height 833
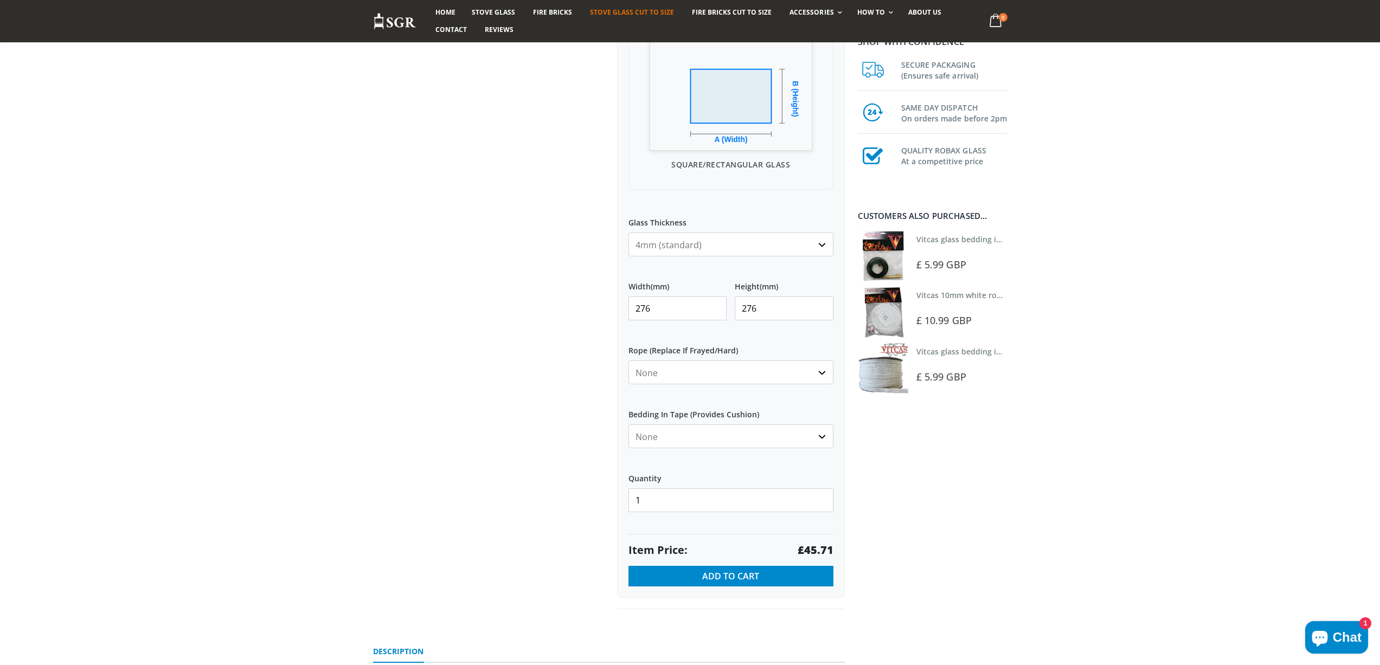
click at [817, 549] on strong "£45.71" at bounding box center [815, 550] width 36 height 15
drag, startPoint x: 679, startPoint y: 306, endPoint x: 551, endPoint y: 279, distance: 130.2
click at [553, 284] on div "Custom Cut Robax® Stove Glass 299 reviews Pool Type Default Title Pool #1 Pool …" at bounding box center [609, 217] width 488 height 833
click at [828, 550] on strong "£60.19" at bounding box center [815, 550] width 36 height 15
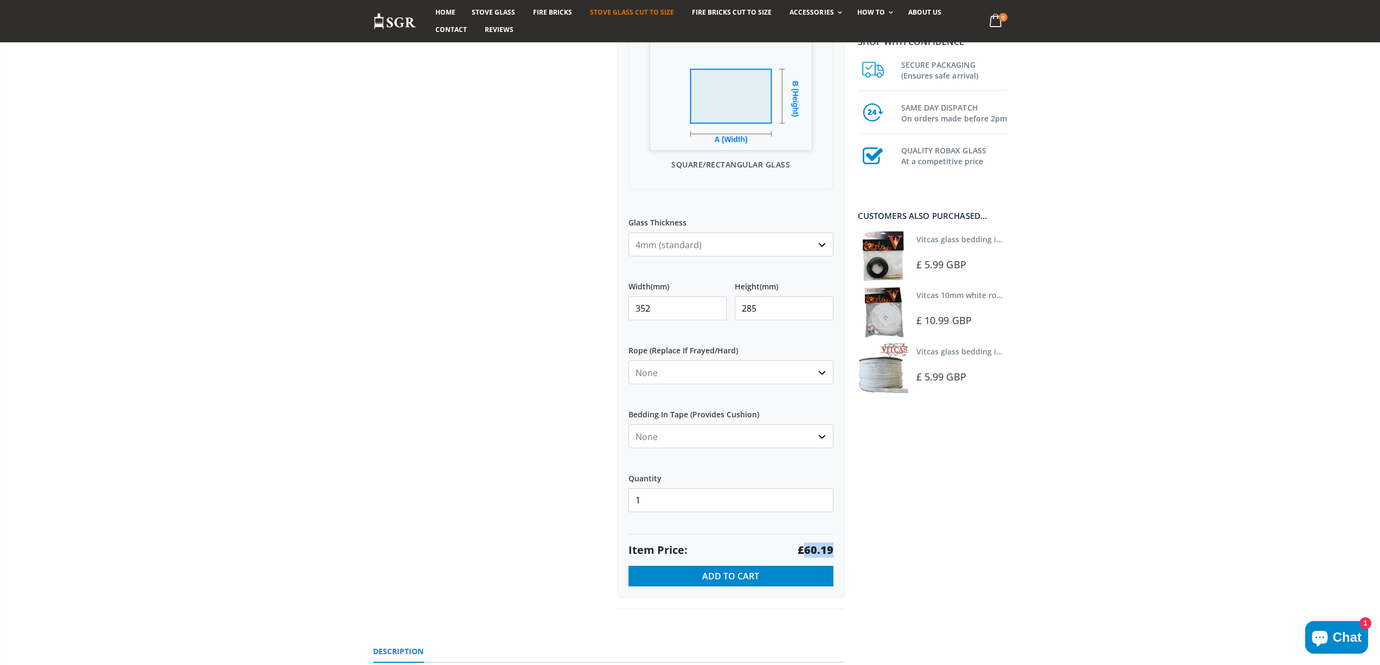
click at [828, 550] on strong "£60.19" at bounding box center [815, 550] width 36 height 15
drag, startPoint x: 659, startPoint y: 299, endPoint x: 543, endPoint y: 280, distance: 117.5
click at [543, 281] on div "Custom Cut Robax® Stove Glass 299 reviews Pool Type Default Title Pool #1 Pool …" at bounding box center [609, 217] width 488 height 833
drag, startPoint x: 657, startPoint y: 308, endPoint x: 623, endPoint y: 306, distance: 34.2
click at [623, 306] on div "My Measurements Are In Millimeters Centimeters Inches For inches, please enter …" at bounding box center [731, 239] width 228 height 718
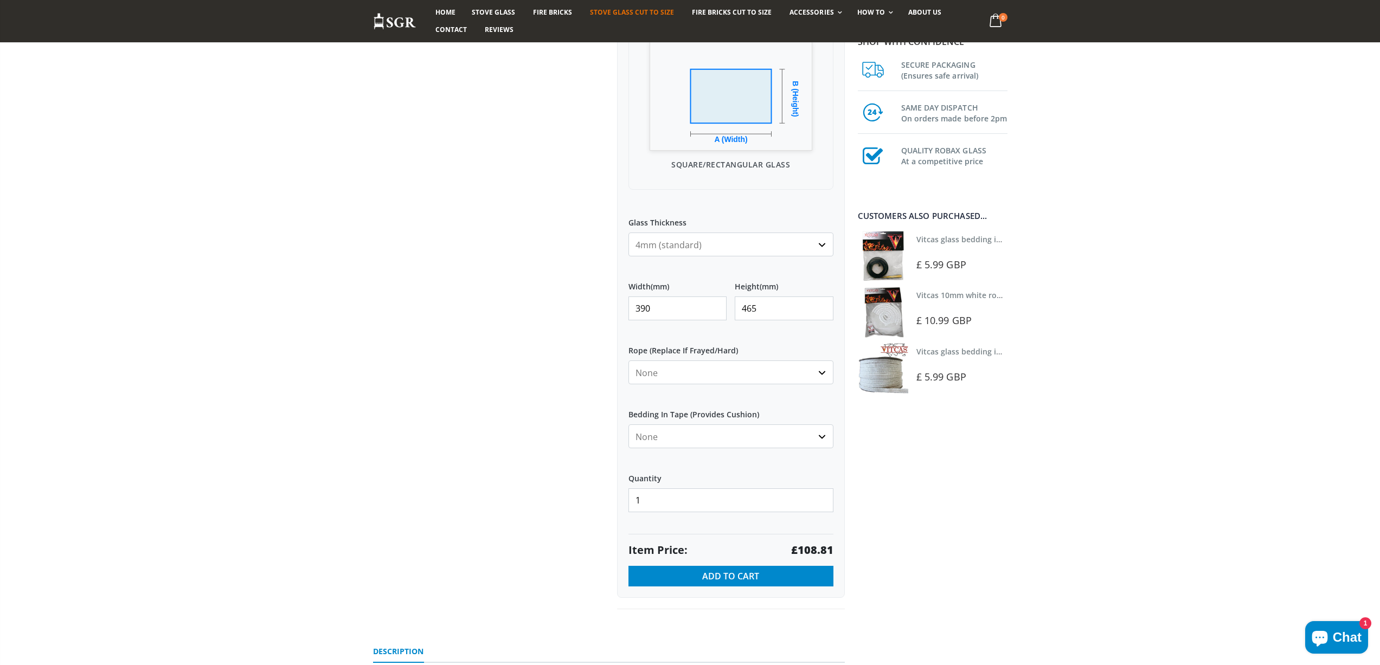
click at [811, 550] on strong "£108.81" at bounding box center [812, 550] width 42 height 15
drag, startPoint x: 667, startPoint y: 305, endPoint x: 503, endPoint y: 291, distance: 164.8
click at [505, 299] on div "Custom Cut Robax® Stove Glass 299 reviews Pool Type Default Title Pool #1 Pool …" at bounding box center [609, 217] width 488 height 833
click at [824, 552] on strong "£35.64" at bounding box center [815, 550] width 36 height 15
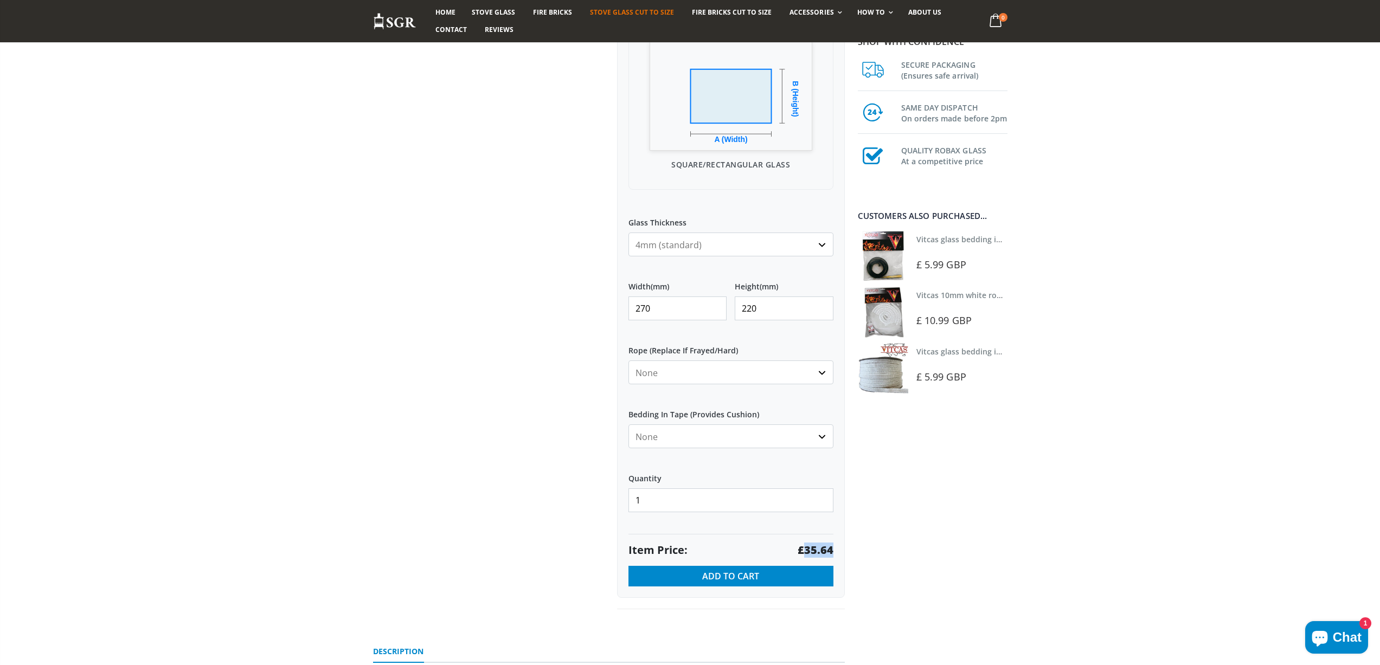
click at [824, 552] on strong "£35.64" at bounding box center [815, 550] width 36 height 15
drag, startPoint x: 646, startPoint y: 310, endPoint x: 523, endPoint y: 299, distance: 124.1
click at [525, 301] on div "Custom Cut Robax® Stove Glass 299 reviews Pool Type Default Title Pool #1 Pool …" at bounding box center [609, 217] width 488 height 833
click at [813, 544] on strong "£49.50" at bounding box center [815, 550] width 36 height 15
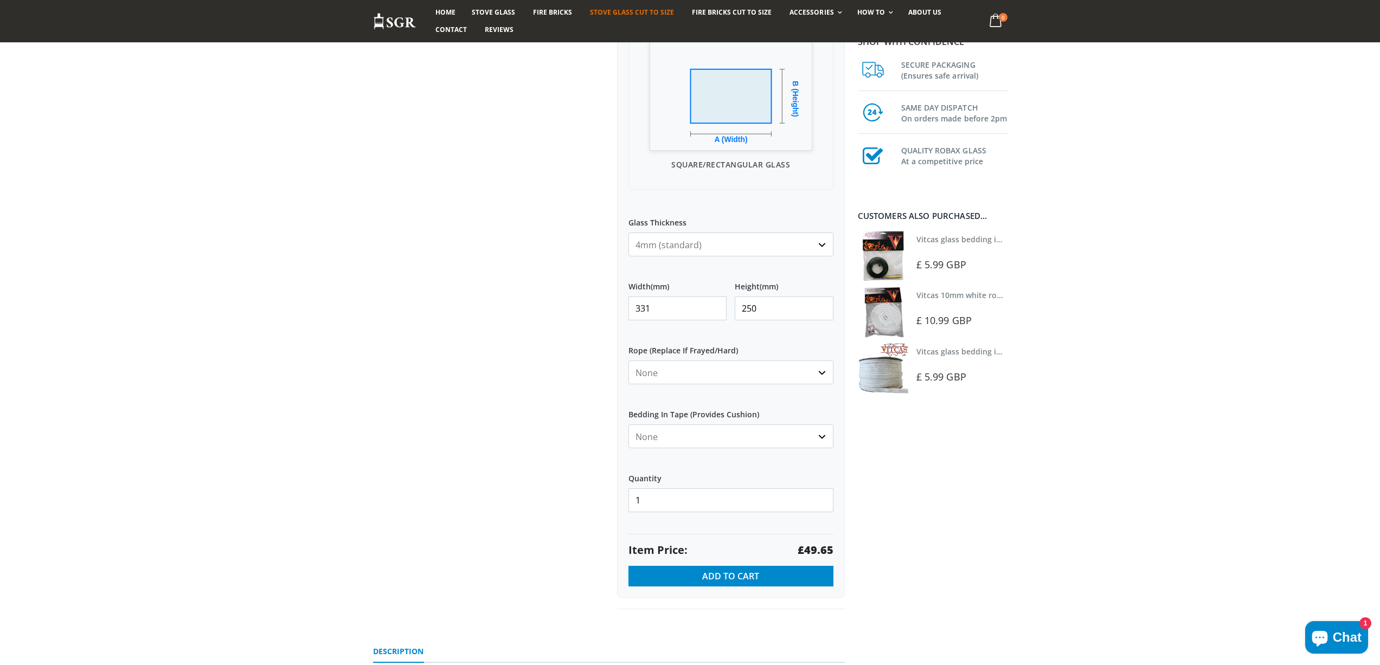
drag, startPoint x: 703, startPoint y: 308, endPoint x: 673, endPoint y: 310, distance: 30.4
click at [673, 310] on input "331" at bounding box center [677, 309] width 99 height 24
drag, startPoint x: 504, startPoint y: 311, endPoint x: 477, endPoint y: 312, distance: 27.1
click at [484, 311] on div "Custom Cut Robax® Stove Glass 299 reviews Pool Type Default Title Pool #1 Pool …" at bounding box center [609, 217] width 488 height 833
click at [814, 552] on strong "£22.29" at bounding box center [815, 550] width 36 height 15
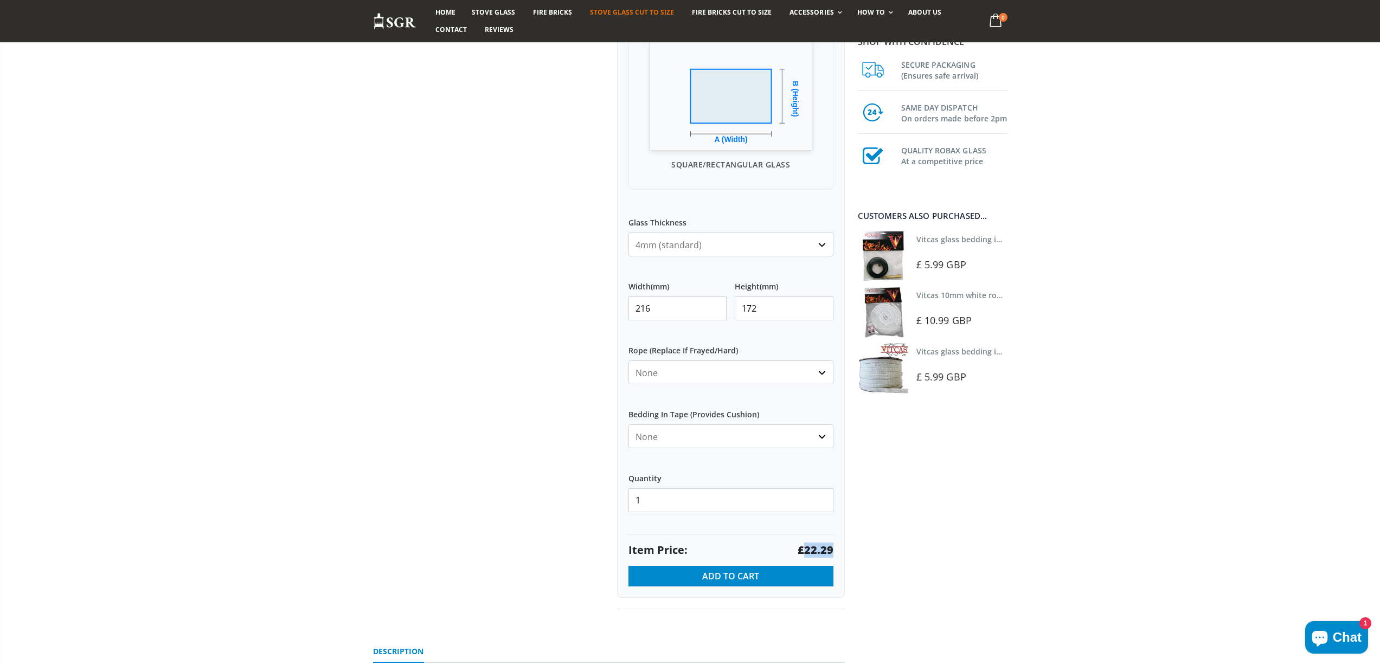
click at [814, 552] on strong "£22.29" at bounding box center [815, 550] width 36 height 15
drag, startPoint x: 662, startPoint y: 307, endPoint x: 589, endPoint y: 304, distance: 73.8
click at [589, 304] on div "Custom Cut Robax® Stove Glass 299 reviews Pool Type Default Title Pool #1 Pool …" at bounding box center [609, 217] width 488 height 833
click at [814, 549] on strong "£32.57" at bounding box center [815, 550] width 36 height 15
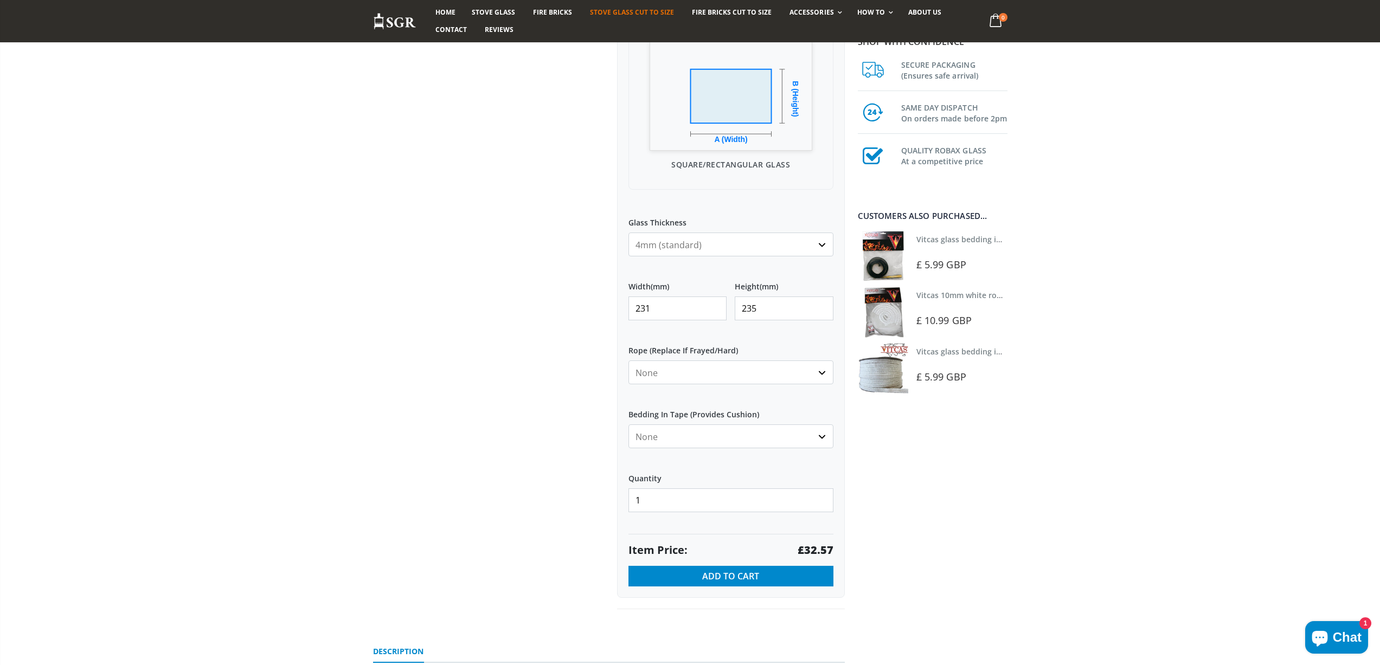
drag, startPoint x: 668, startPoint y: 308, endPoint x: 561, endPoint y: 295, distance: 108.7
click at [561, 295] on div "Custom Cut Robax® Stove Glass 299 reviews Pool Type Default Title Pool #1 Pool …" at bounding box center [609, 217] width 488 height 833
click at [829, 549] on strong "£52.45" at bounding box center [815, 550] width 36 height 15
drag, startPoint x: 654, startPoint y: 309, endPoint x: 602, endPoint y: 305, distance: 52.2
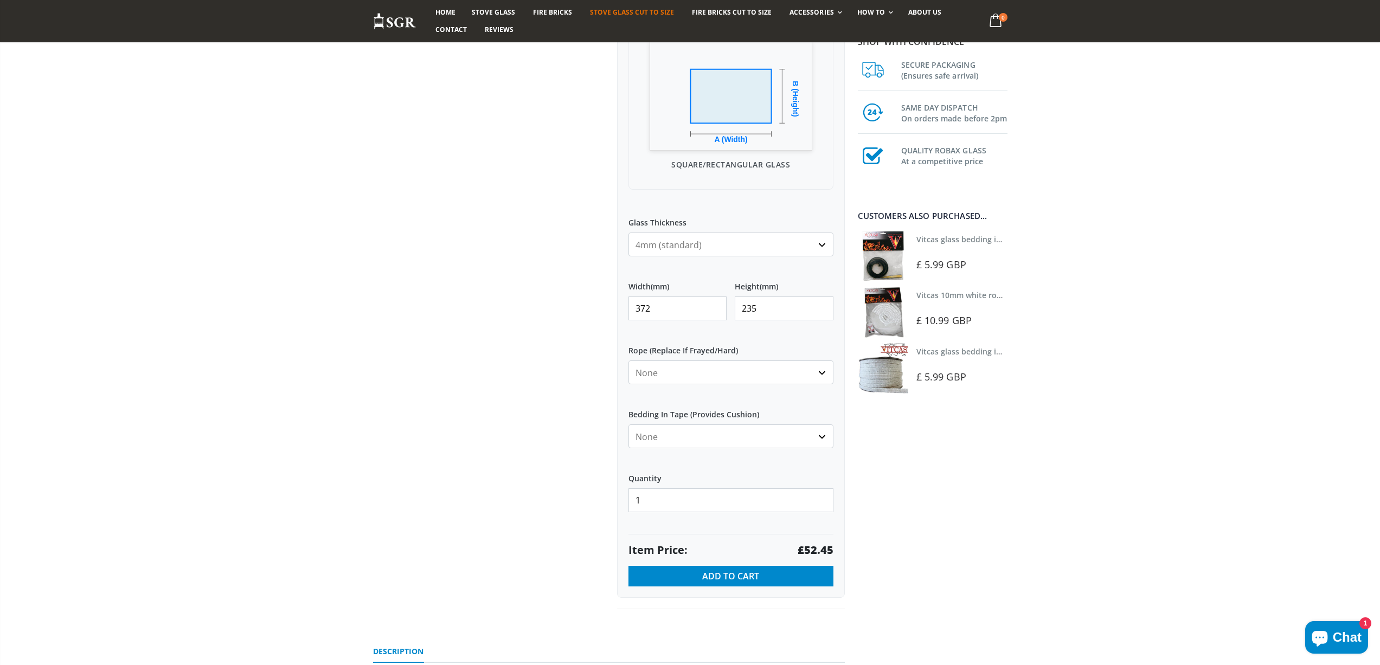
click at [602, 305] on div "Custom Cut Robax® Stove Glass 299 reviews Pool Type Default Title Pool #1 Pool …" at bounding box center [609, 217] width 488 height 833
click at [815, 552] on strong "£70.13" at bounding box center [815, 550] width 36 height 15
click at [602, 300] on div "Custom Cut Robax® Stove Glass 299 reviews Pool Type Default Title Pool #1 Pool …" at bounding box center [609, 217] width 488 height 833
click at [815, 549] on strong "£35.39" at bounding box center [815, 550] width 36 height 15
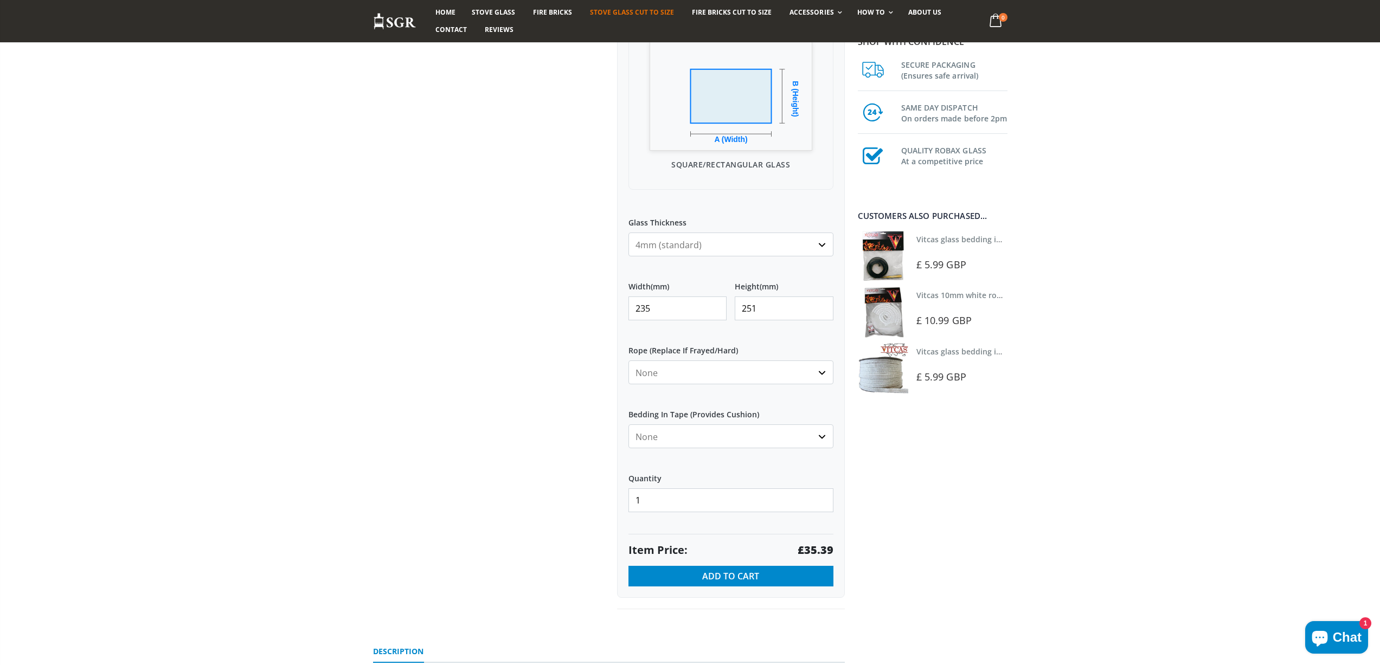
click at [815, 549] on strong "£35.39" at bounding box center [815, 550] width 36 height 15
drag, startPoint x: 678, startPoint y: 308, endPoint x: 553, endPoint y: 275, distance: 129.5
click at [571, 297] on div "Custom Cut Robax® Stove Glass 299 reviews Pool Type Default Title Pool #1 Pool …" at bounding box center [609, 217] width 488 height 833
click at [813, 552] on strong "£78.38" at bounding box center [815, 550] width 36 height 15
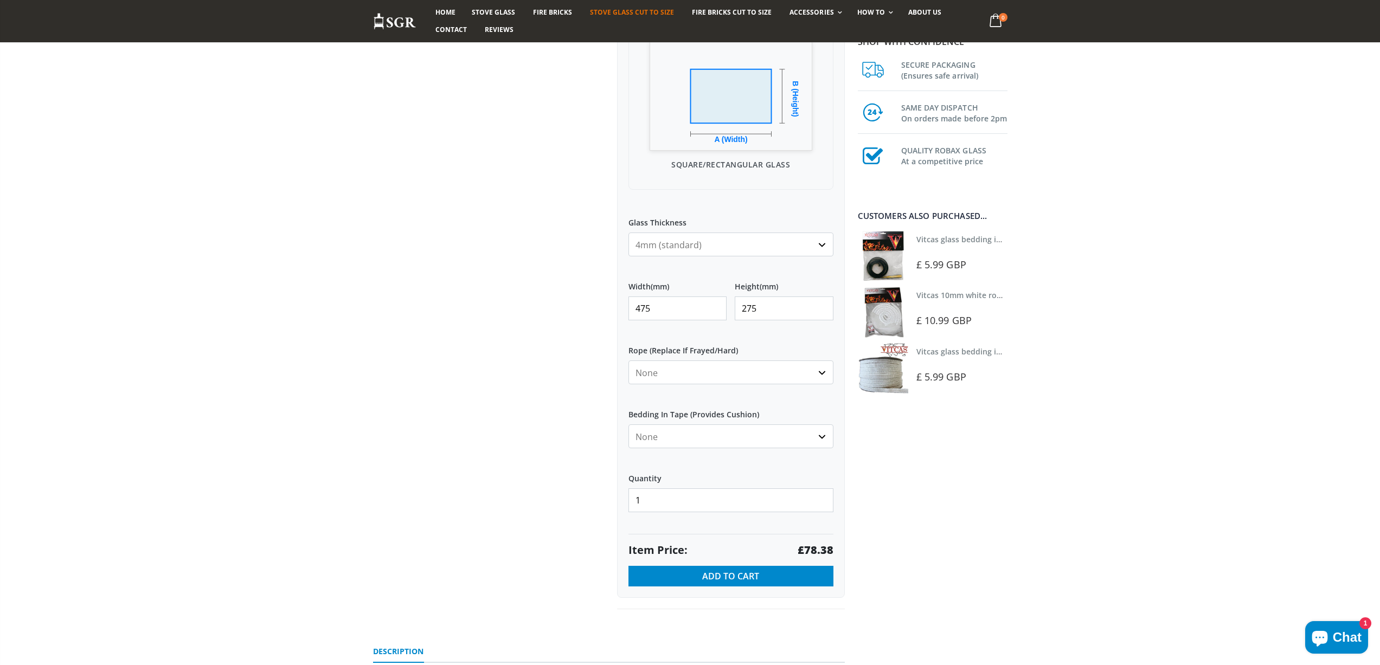
drag, startPoint x: 619, startPoint y: 304, endPoint x: 584, endPoint y: 301, distance: 34.3
click at [584, 301] on div "Custom Cut Robax® Stove Glass 299 reviews Pool Type Default Title Pool #1 Pool …" at bounding box center [609, 217] width 488 height 833
click at [824, 554] on strong "£29.61" at bounding box center [815, 550] width 36 height 15
drag, startPoint x: 788, startPoint y: 312, endPoint x: 717, endPoint y: 307, distance: 71.2
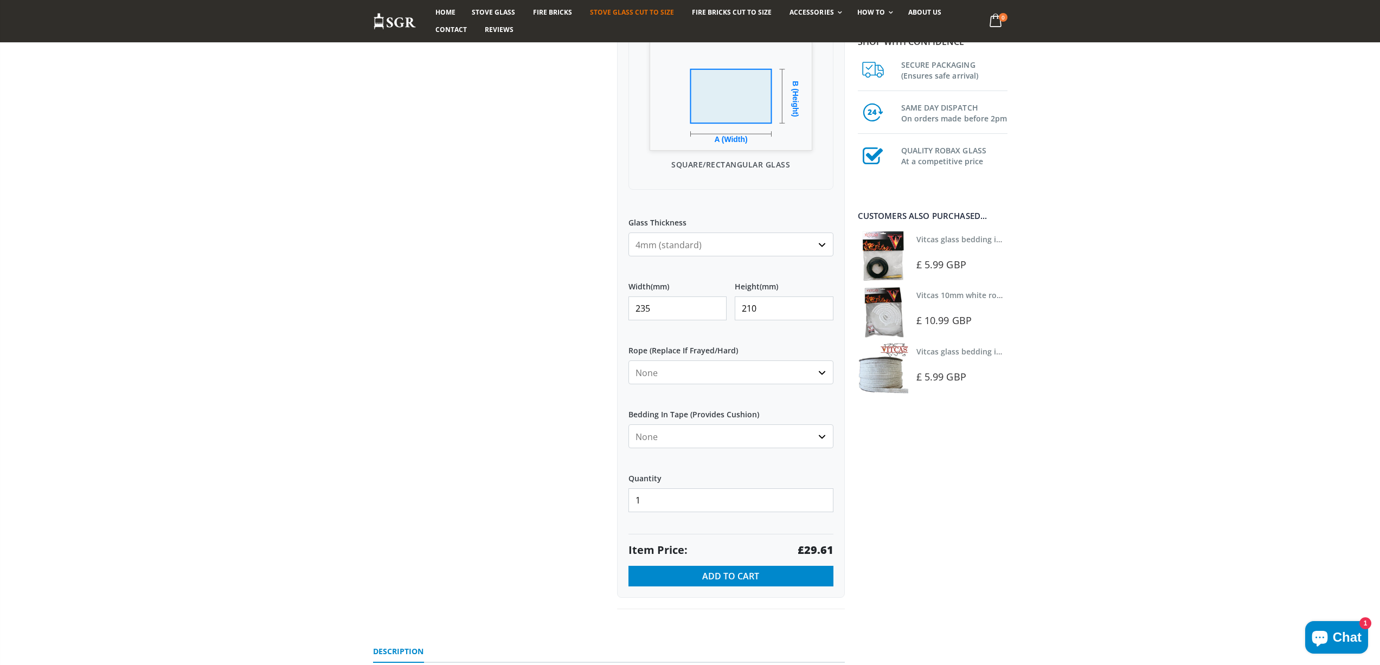
click at [717, 307] on div "Width (mm) 235 Height (mm) 210" at bounding box center [730, 301] width 205 height 56
click at [826, 549] on strong "£13.97" at bounding box center [815, 550] width 36 height 15
drag, startPoint x: 661, startPoint y: 312, endPoint x: 632, endPoint y: 313, distance: 29.3
click at [633, 312] on input "235" at bounding box center [677, 309] width 99 height 24
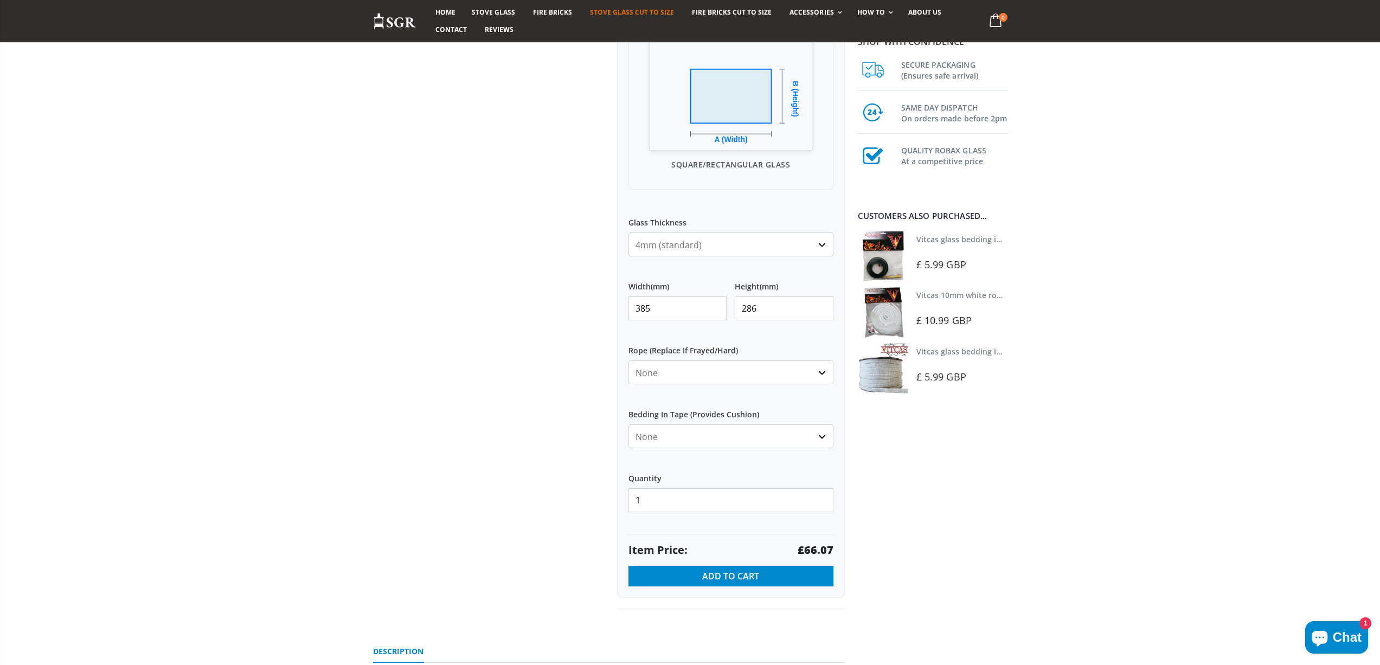
click at [816, 551] on strong "£66.07" at bounding box center [815, 550] width 36 height 15
drag, startPoint x: 656, startPoint y: 311, endPoint x: 602, endPoint y: 313, distance: 54.3
click at [602, 313] on div "Custom Cut Robax® Stove Glass 299 reviews Pool Type Default Title Pool #1 Pool …" at bounding box center [609, 217] width 488 height 833
click at [812, 550] on strong "£60.88" at bounding box center [815, 550] width 36 height 15
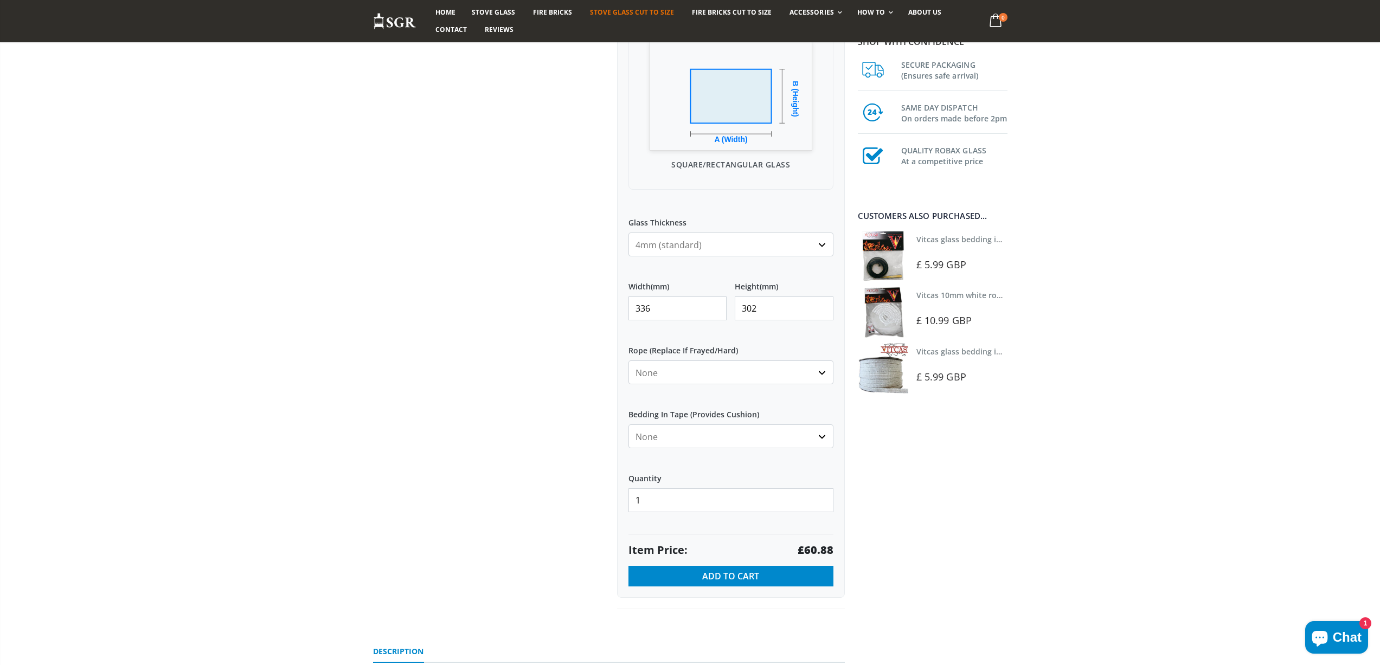
click at [812, 550] on strong "£60.88" at bounding box center [815, 550] width 36 height 15
drag, startPoint x: 656, startPoint y: 309, endPoint x: 614, endPoint y: 310, distance: 42.3
click at [614, 310] on div "Custom Cut Robax® Stove Glass 299 reviews Pool Type Default Title Pool #1 Pool …" at bounding box center [731, 205] width 244 height 809
click at [810, 549] on strong "£32.34" at bounding box center [815, 550] width 36 height 15
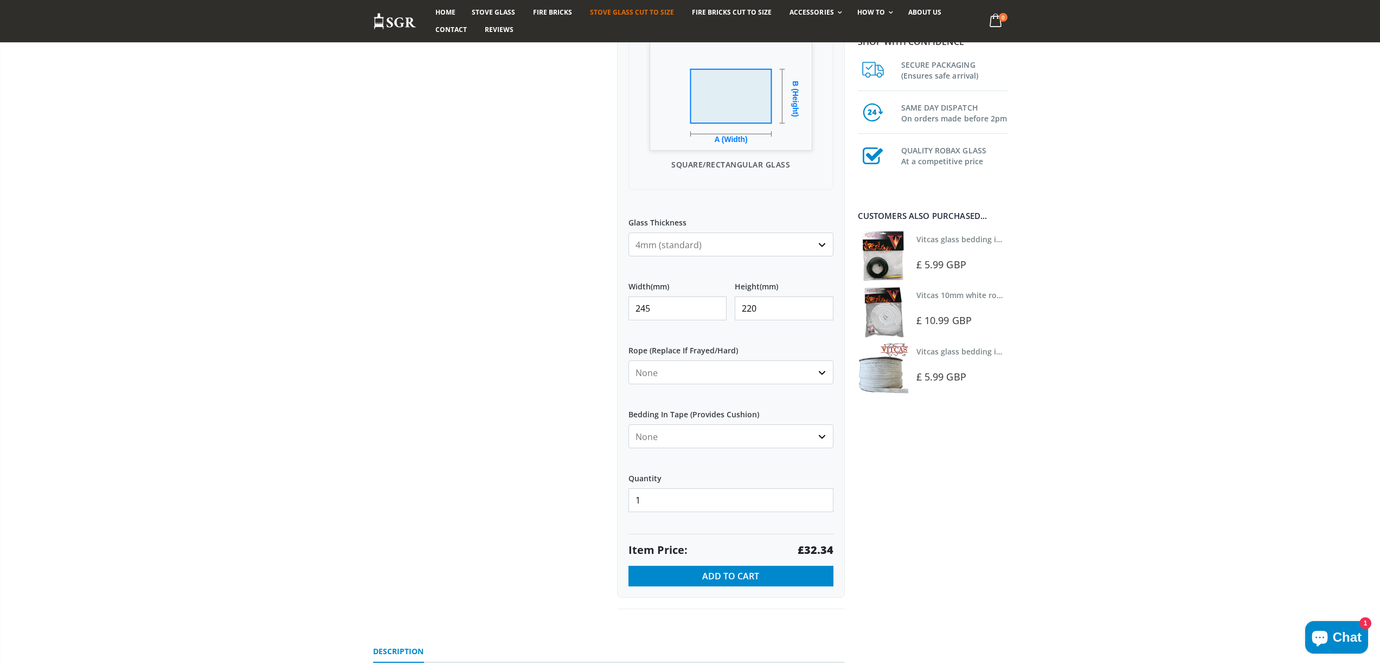
drag, startPoint x: 640, startPoint y: 304, endPoint x: 607, endPoint y: 296, distance: 33.9
click at [613, 303] on div "Custom Cut Robax® Stove Glass 299 reviews Pool Type Default Title Pool #1 Pool …" at bounding box center [731, 205] width 244 height 809
click at [818, 552] on strong "£45.70" at bounding box center [815, 550] width 36 height 15
drag, startPoint x: 666, startPoint y: 307, endPoint x: 594, endPoint y: 302, distance: 71.8
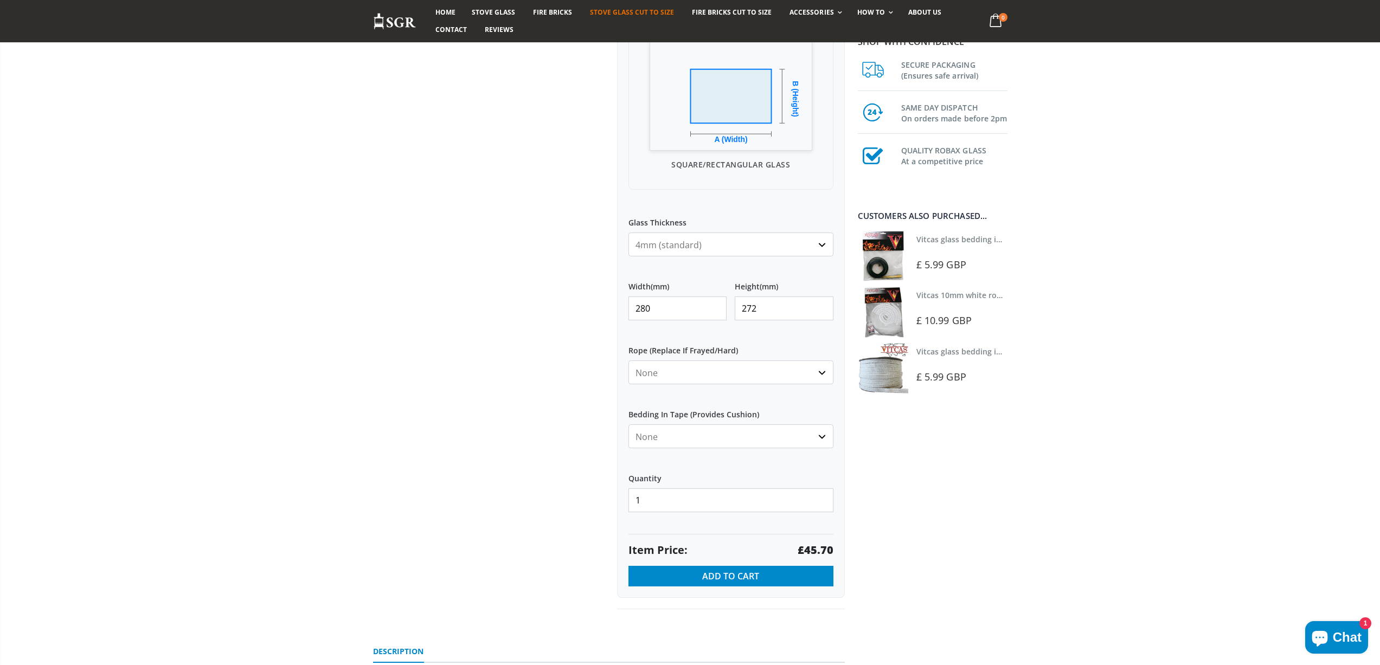
click at [596, 307] on div "Custom Cut Robax® Stove Glass 299 reviews Pool Type Default Title Pool #1 Pool …" at bounding box center [609, 217] width 488 height 833
click at [808, 548] on strong "£57.42" at bounding box center [815, 550] width 36 height 15
drag, startPoint x: 653, startPoint y: 303, endPoint x: 607, endPoint y: 306, distance: 45.7
click at [607, 306] on div "Custom Cut Robax® Stove Glass 299 reviews Pool Type Default Title Pool #1 Pool …" at bounding box center [609, 217] width 488 height 833
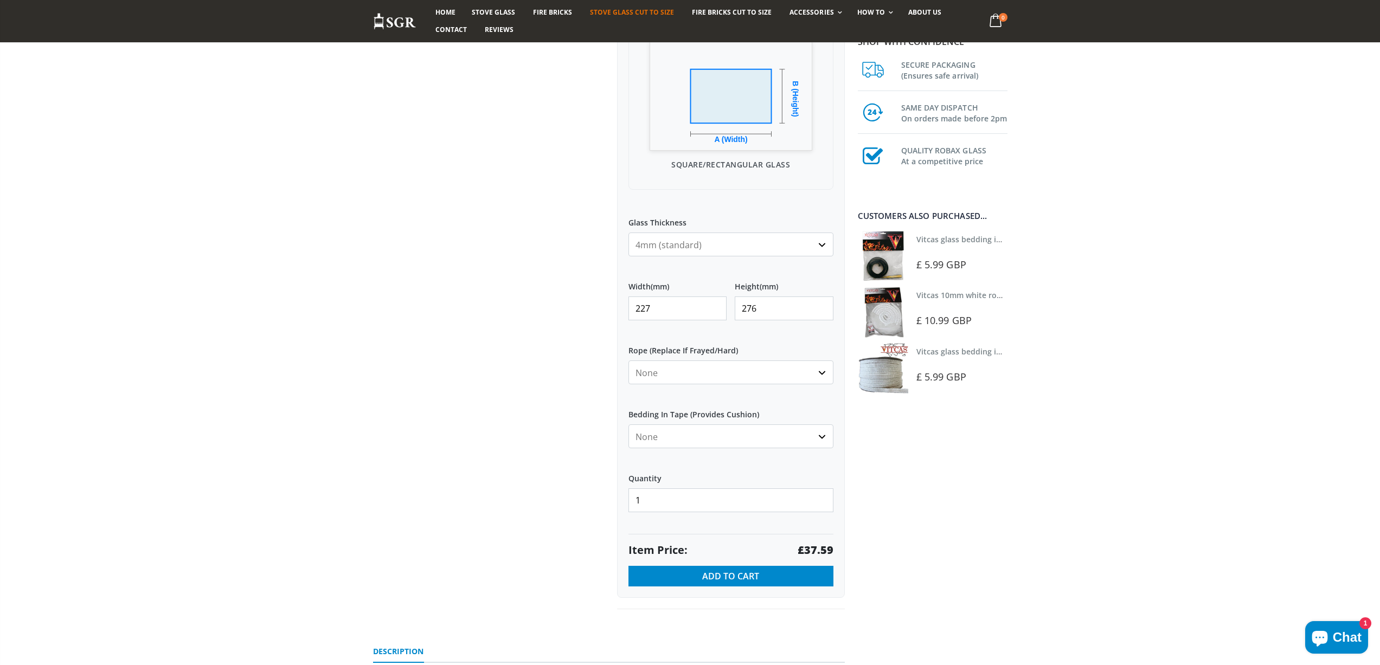
click at [815, 555] on strong "£37.59" at bounding box center [815, 550] width 36 height 15
drag, startPoint x: 664, startPoint y: 308, endPoint x: 615, endPoint y: 294, distance: 51.3
click at [620, 302] on div "My Measurements Are In Millimeters Centimeters Inches For inches, please enter …" at bounding box center [731, 239] width 228 height 718
click at [823, 548] on strong "£61.15" at bounding box center [815, 550] width 36 height 15
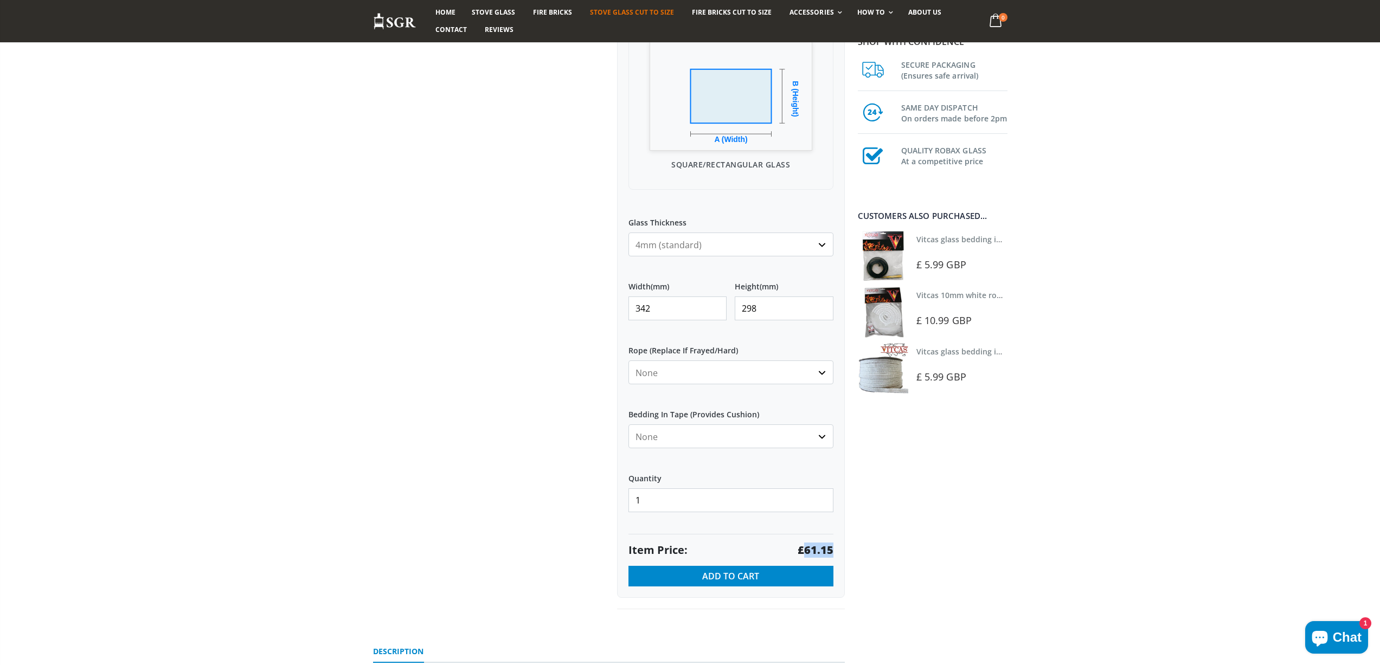
click at [823, 547] on strong "£61.15" at bounding box center [815, 550] width 36 height 15
click at [660, 314] on input "342" at bounding box center [677, 309] width 99 height 24
click at [820, 552] on strong "£25.71" at bounding box center [815, 550] width 36 height 15
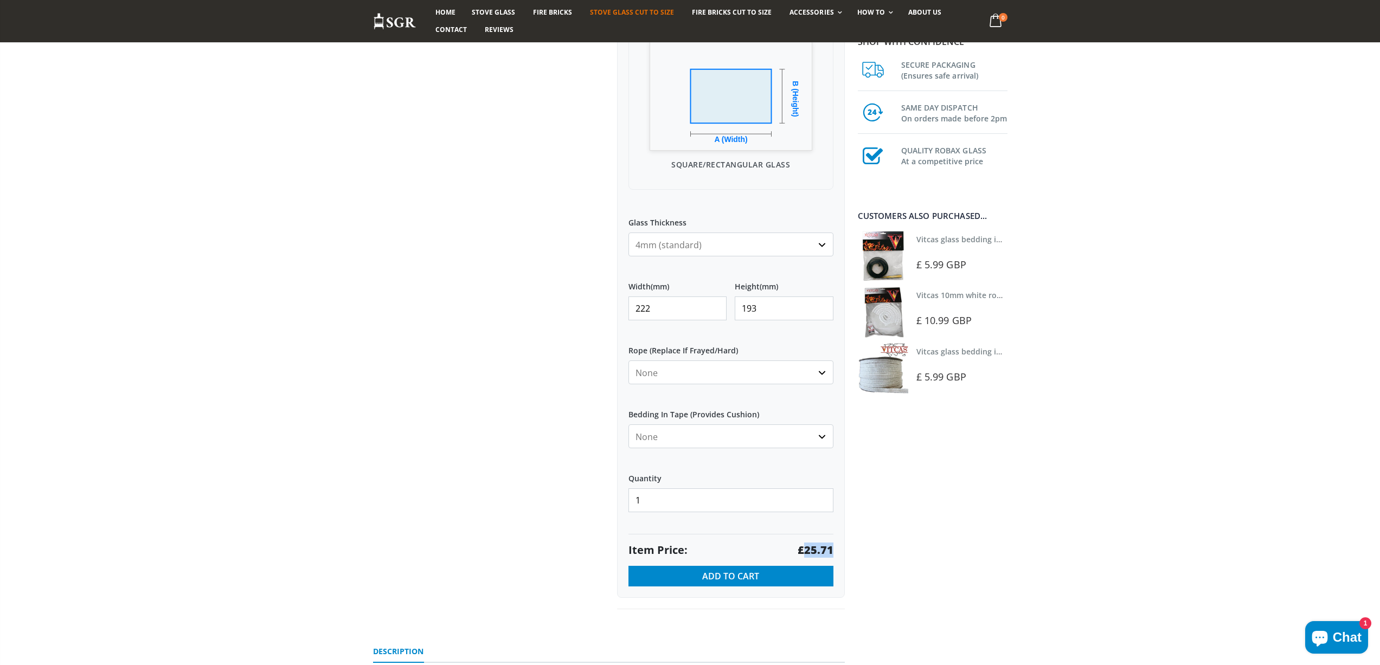
click at [820, 552] on strong "£25.71" at bounding box center [815, 550] width 36 height 15
drag, startPoint x: 669, startPoint y: 305, endPoint x: 549, endPoint y: 302, distance: 120.4
click at [558, 302] on div "Custom Cut Robax® Stove Glass 299 reviews Pool Type Default Title Pool #1 Pool …" at bounding box center [609, 217] width 488 height 833
click at [820, 548] on strong "£44.35" at bounding box center [815, 550] width 36 height 15
click at [821, 548] on strong "£44.35" at bounding box center [815, 550] width 36 height 15
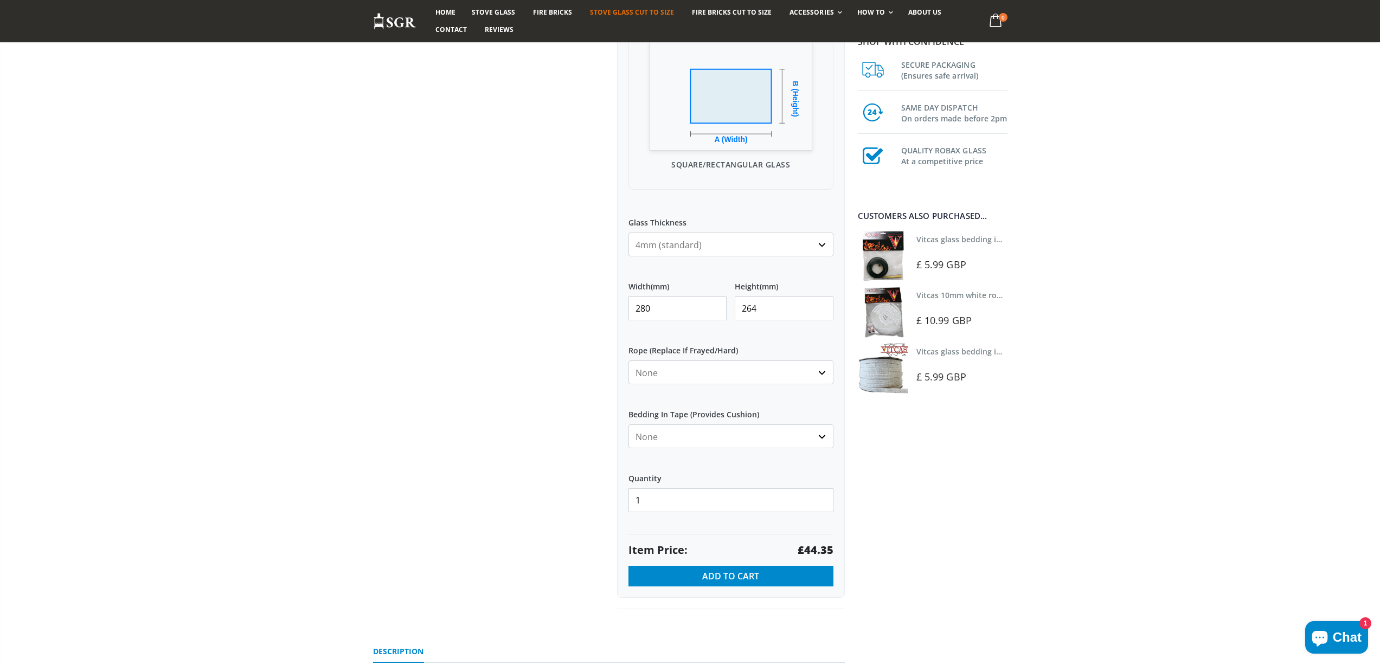
drag, startPoint x: 652, startPoint y: 306, endPoint x: 602, endPoint y: 288, distance: 52.7
click at [618, 300] on div "My Measurements Are In Millimeters Centimeters Inches For inches, please enter …" at bounding box center [731, 239] width 228 height 718
click at [822, 550] on strong "£36.89" at bounding box center [815, 550] width 36 height 15
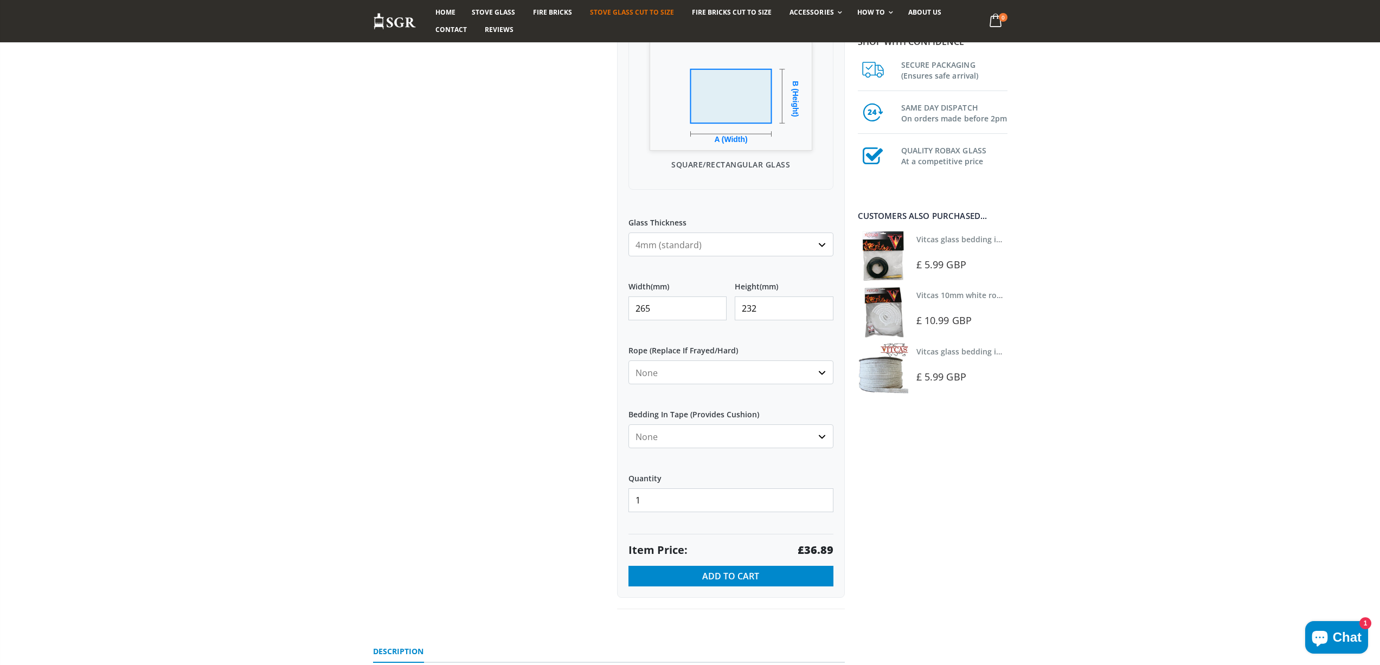
drag, startPoint x: 639, startPoint y: 310, endPoint x: 607, endPoint y: 306, distance: 32.8
click at [607, 306] on div "Custom Cut Robax® Stove Glass 299 reviews Pool Type Default Title Pool #1 Pool …" at bounding box center [609, 217] width 488 height 833
click at [820, 551] on strong "£30.95" at bounding box center [815, 550] width 36 height 15
drag, startPoint x: 660, startPoint y: 311, endPoint x: 602, endPoint y: 293, distance: 60.7
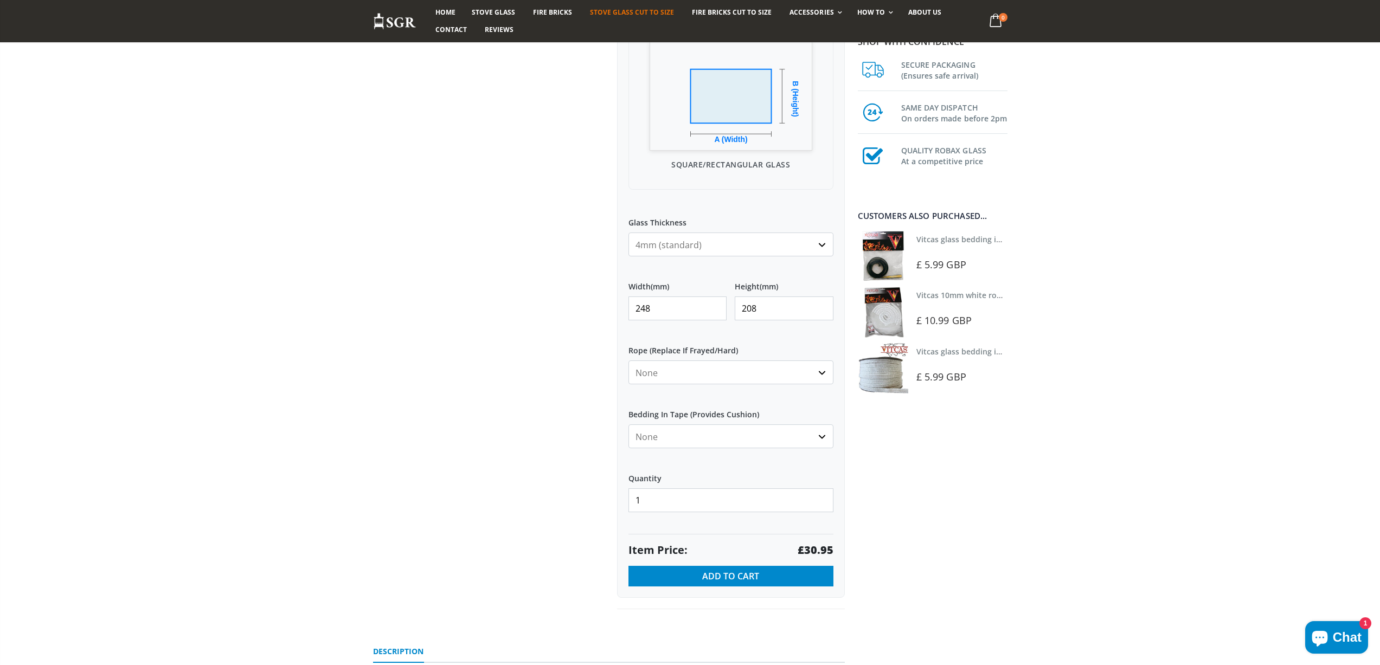
click at [609, 304] on div "Custom Cut Robax® Stove Glass 299 reviews Pool Type Default Title Pool #1 Pool …" at bounding box center [731, 205] width 244 height 809
click at [817, 544] on strong "£25.92" at bounding box center [815, 550] width 36 height 15
drag, startPoint x: 668, startPoint y: 309, endPoint x: 570, endPoint y: 300, distance: 98.5
click at [574, 308] on div "Custom Cut Robax® Stove Glass 299 reviews Pool Type Default Title Pool #1 Pool …" at bounding box center [609, 217] width 488 height 833
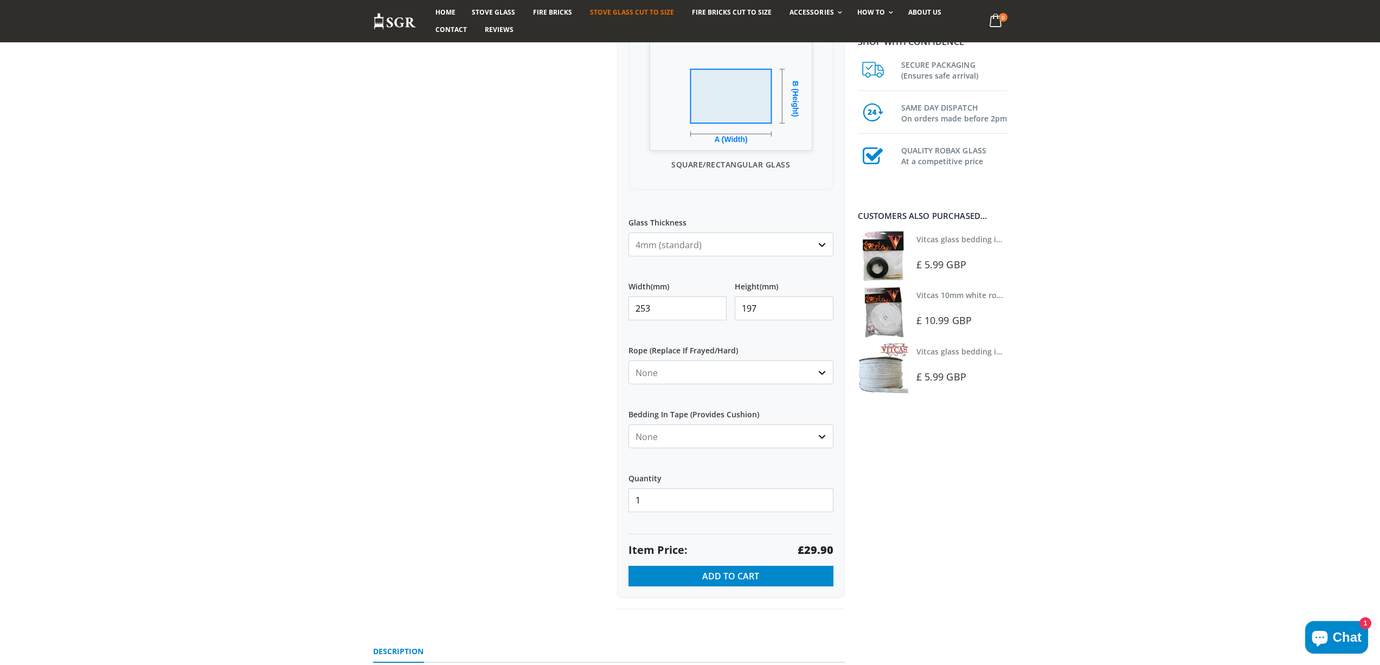
click at [818, 552] on strong "£29.90" at bounding box center [815, 550] width 36 height 15
drag, startPoint x: 658, startPoint y: 310, endPoint x: 562, endPoint y: 284, distance: 99.4
click at [576, 303] on div "Custom Cut Robax® Stove Glass 299 reviews Pool Type Default Title Pool #1 Pool …" at bounding box center [609, 217] width 488 height 833
click at [824, 547] on strong "£51.17" at bounding box center [815, 550] width 36 height 15
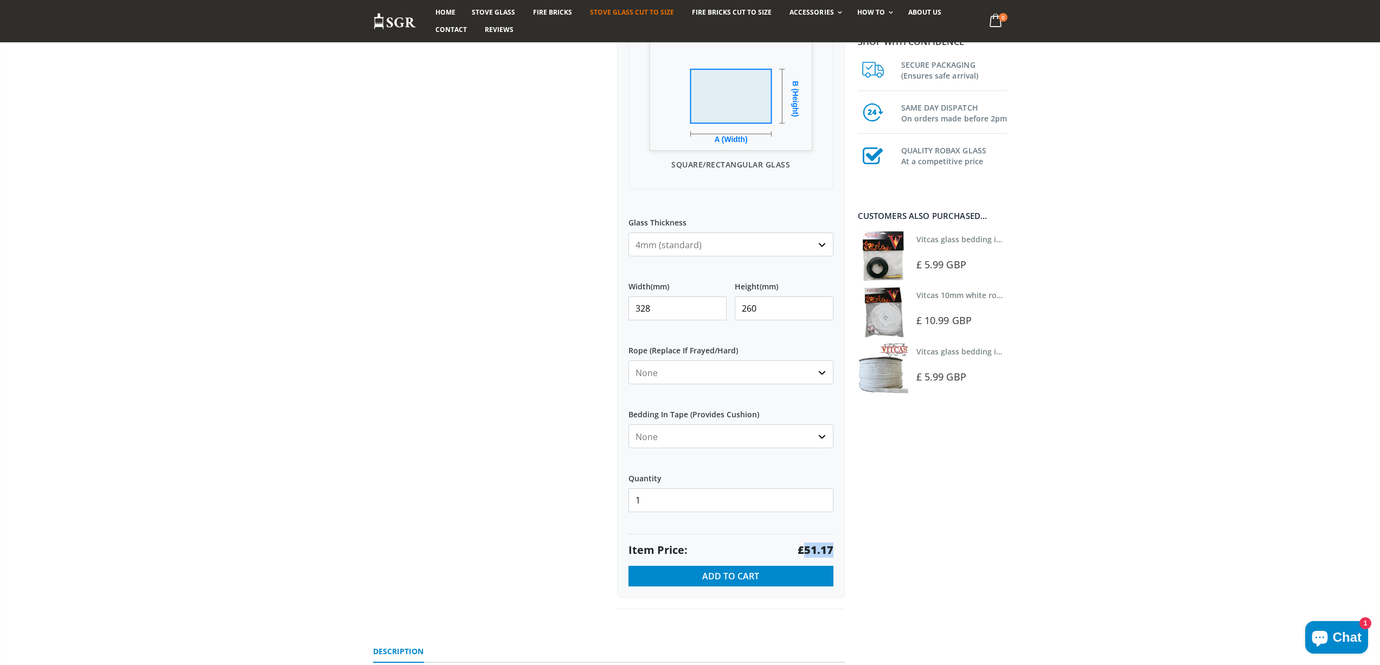
click at [824, 547] on strong "£51.17" at bounding box center [815, 550] width 36 height 15
drag, startPoint x: 572, startPoint y: 294, endPoint x: 567, endPoint y: 289, distance: 6.9
click at [569, 292] on div "Custom Cut Robax® Stove Glass 299 reviews Pool Type Default Title Pool #1 Pool …" at bounding box center [609, 217] width 488 height 833
click at [813, 543] on strong "£22.60" at bounding box center [815, 550] width 36 height 15
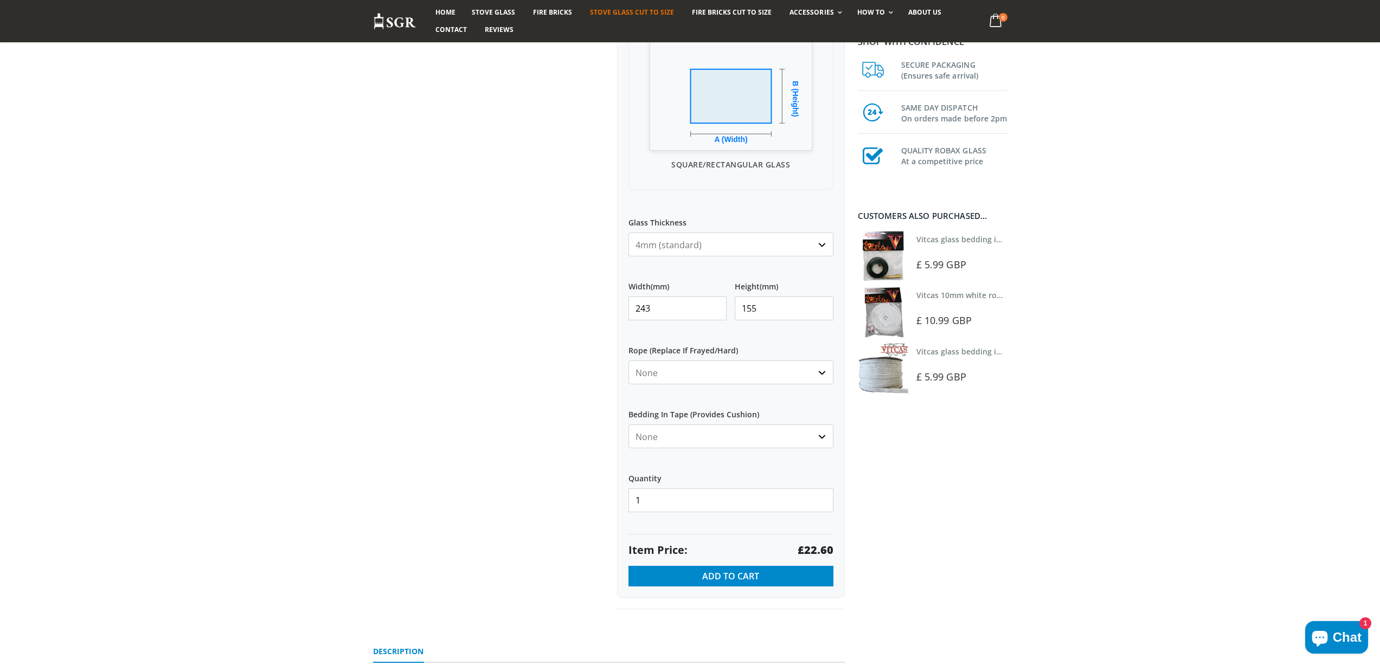
drag, startPoint x: 610, startPoint y: 300, endPoint x: 548, endPoint y: 269, distance: 69.3
click at [553, 289] on div "Custom Cut Robax® Stove Glass 299 reviews Pool Type Default Title Pool #1 Pool …" at bounding box center [609, 217] width 488 height 833
click at [822, 550] on strong "£48.22" at bounding box center [815, 550] width 36 height 15
drag, startPoint x: 822, startPoint y: 550, endPoint x: 882, endPoint y: 571, distance: 63.8
click at [821, 549] on strong "£48.22" at bounding box center [815, 550] width 36 height 15
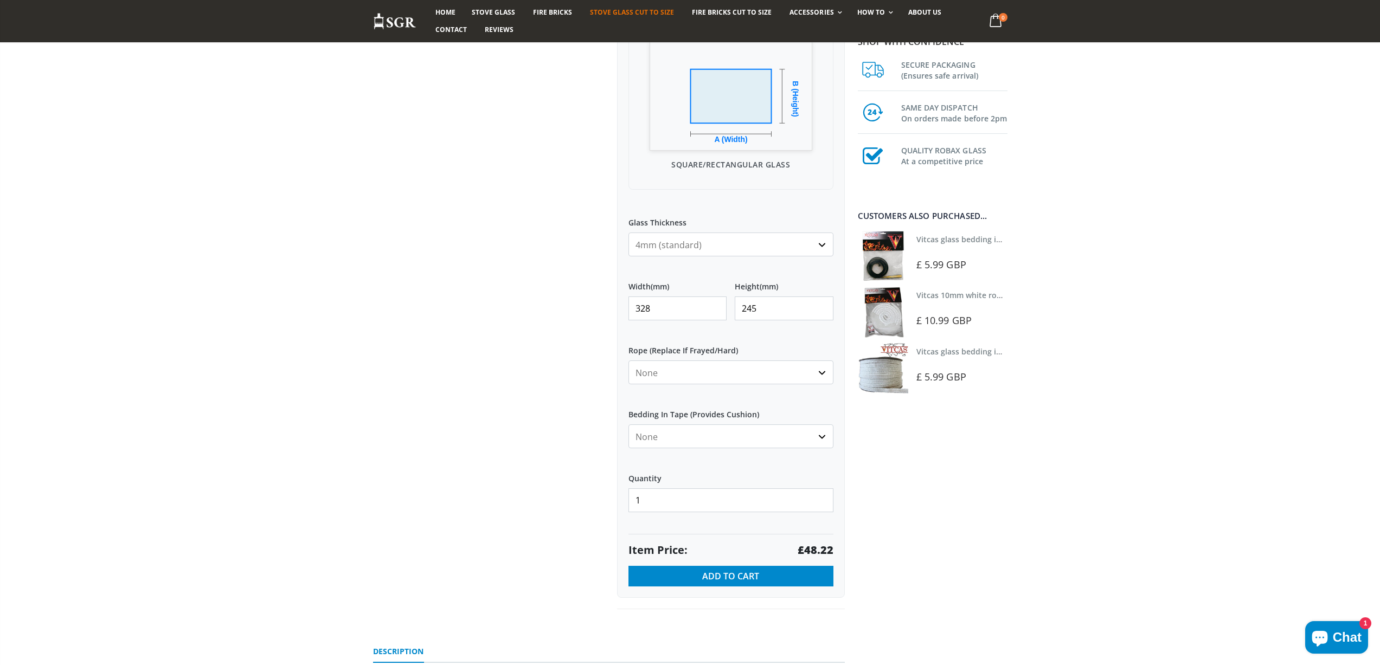
click at [392, 470] on div at bounding box center [487, 205] width 244 height 809
drag, startPoint x: 665, startPoint y: 305, endPoint x: 621, endPoint y: 306, distance: 43.4
click at [621, 306] on div "My Measurements Are In Millimeters Centimeters Inches For inches, please enter …" at bounding box center [731, 239] width 228 height 718
click at [831, 548] on strong "£13.97" at bounding box center [815, 550] width 36 height 15
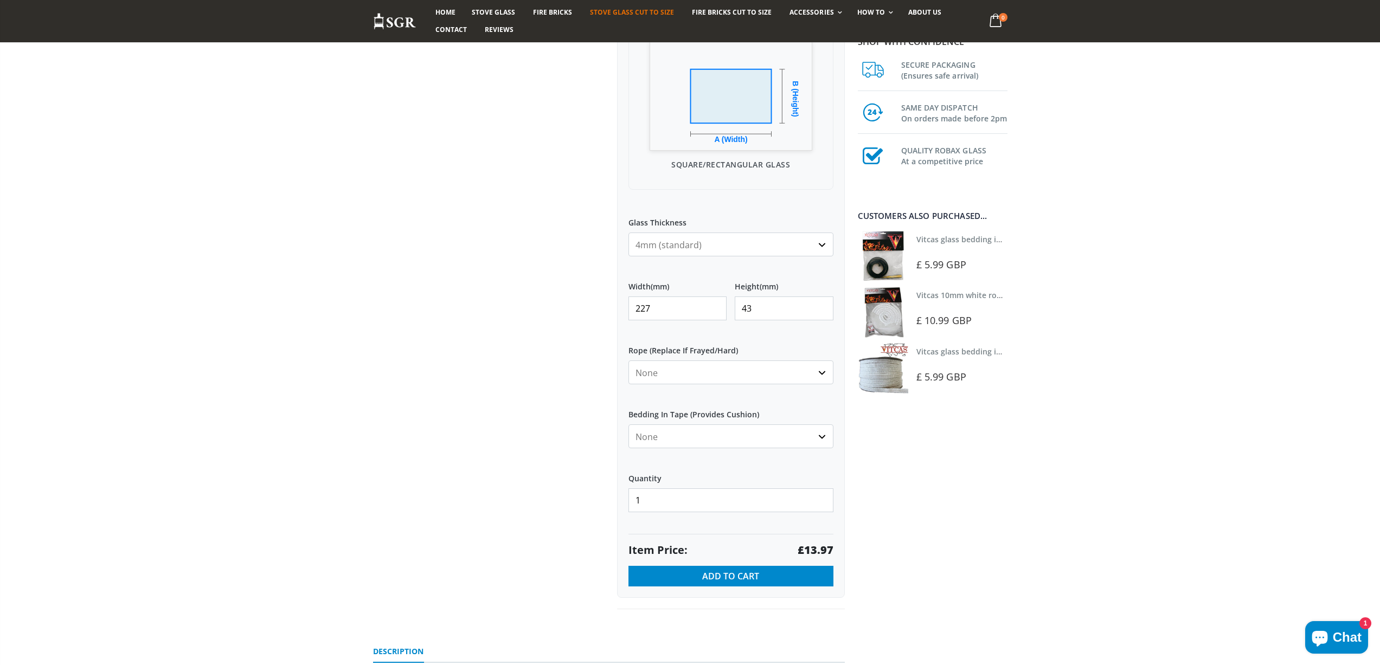
click at [831, 548] on strong "£13.97" at bounding box center [815, 550] width 36 height 15
click at [829, 550] on strong "£13.97" at bounding box center [815, 550] width 36 height 15
click at [829, 549] on strong "£13.97" at bounding box center [815, 550] width 36 height 15
drag, startPoint x: 653, startPoint y: 307, endPoint x: 630, endPoint y: 307, distance: 22.8
click at [630, 307] on input "227" at bounding box center [677, 309] width 99 height 24
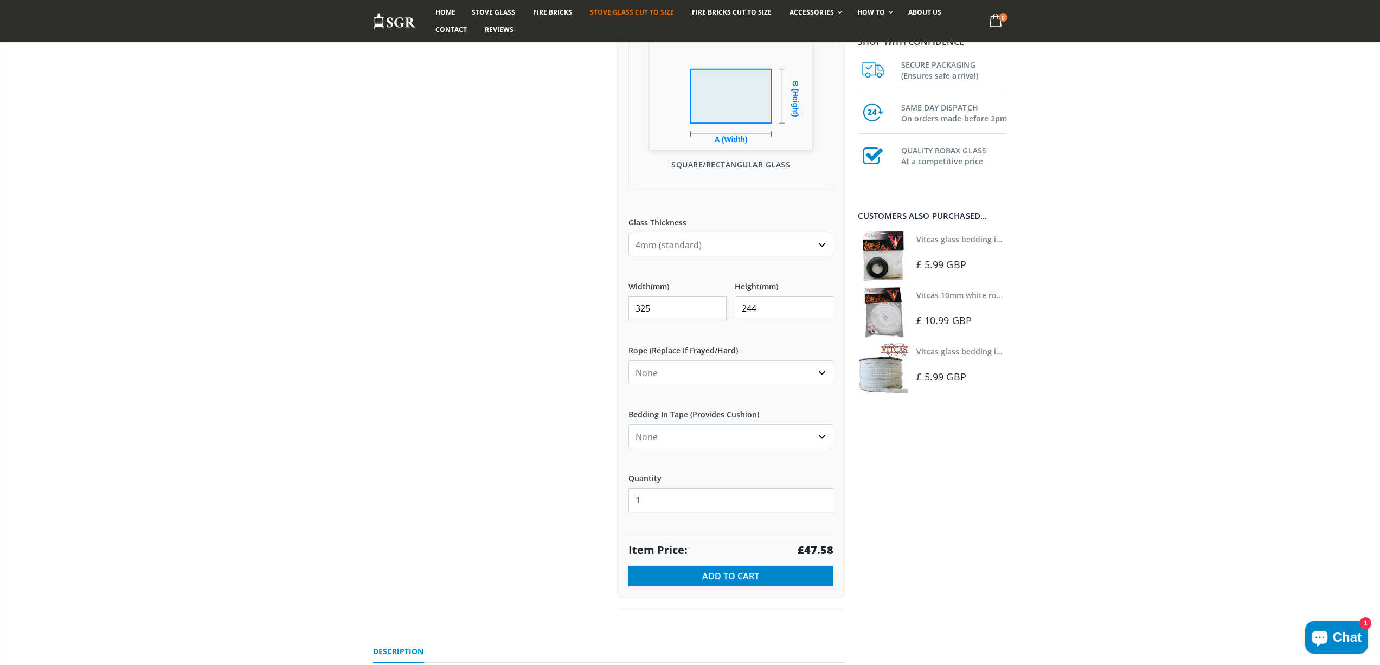
click at [828, 550] on strong "£47.58" at bounding box center [815, 550] width 36 height 15
drag, startPoint x: 828, startPoint y: 550, endPoint x: 837, endPoint y: 558, distance: 12.3
click at [828, 550] on strong "£47.58" at bounding box center [815, 550] width 36 height 15
drag, startPoint x: 675, startPoint y: 306, endPoint x: 609, endPoint y: 306, distance: 66.1
click at [609, 309] on div "Custom Cut Robax® Stove Glass 299 reviews Pool Type Default Title Pool #1 Pool …" at bounding box center [731, 205] width 244 height 809
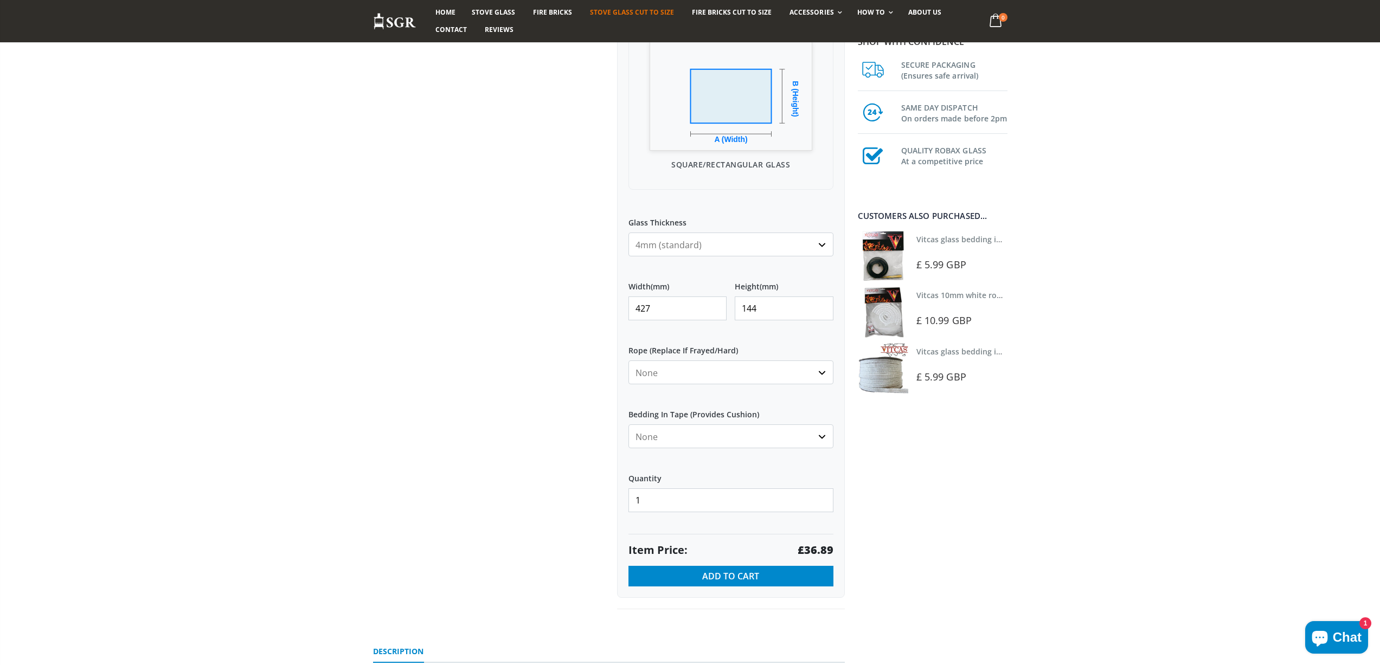
click at [805, 549] on strong "£36.89" at bounding box center [815, 550] width 36 height 15
drag, startPoint x: 663, startPoint y: 311, endPoint x: 566, endPoint y: 287, distance: 99.8
click at [569, 300] on div "Custom Cut Robax® Stove Glass 299 reviews Pool Type Default Title Pool #1 Pool …" at bounding box center [609, 217] width 488 height 833
drag, startPoint x: 729, startPoint y: 310, endPoint x: 700, endPoint y: 308, distance: 28.2
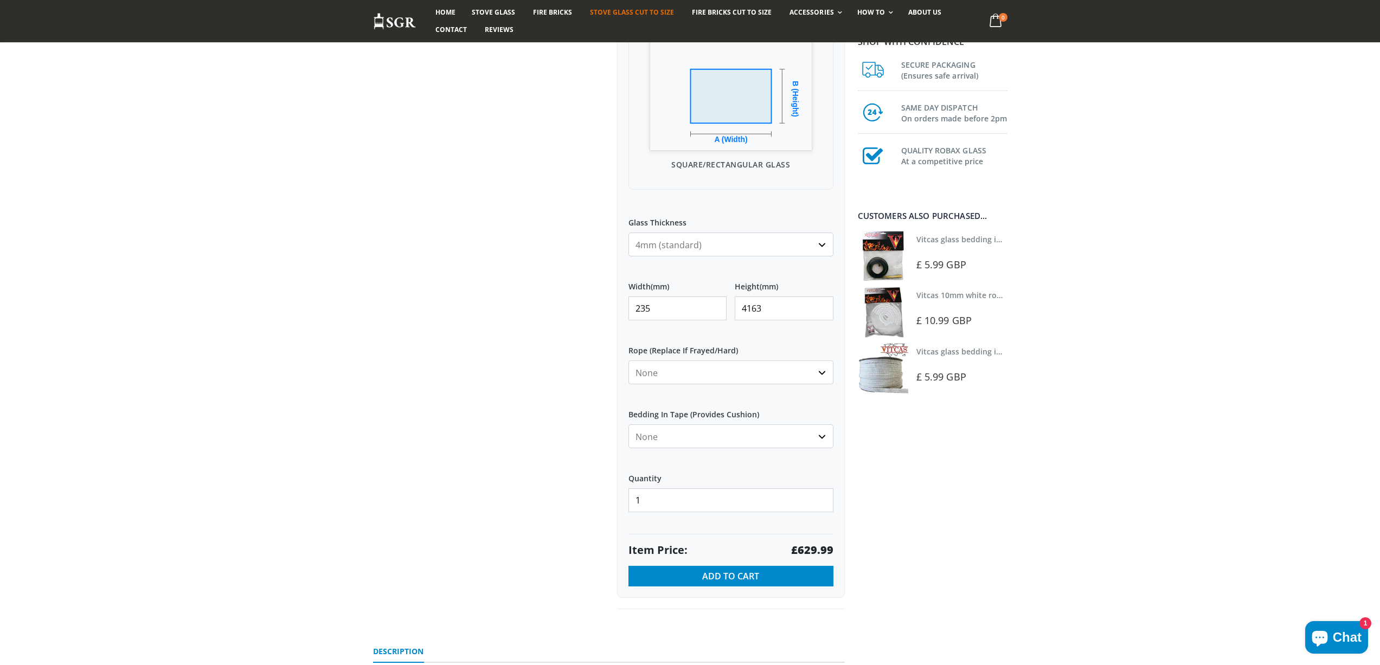
click at [700, 308] on div "Width (mm) 235 Height (mm) 4163" at bounding box center [730, 301] width 205 height 56
click at [817, 551] on strong "£22.98" at bounding box center [815, 550] width 36 height 15
drag, startPoint x: 697, startPoint y: 310, endPoint x: 516, endPoint y: 272, distance: 185.5
click at [518, 277] on div "Custom Cut Robax® Stove Glass 299 reviews Pool Type Default Title Pool #1 Pool …" at bounding box center [609, 217] width 488 height 833
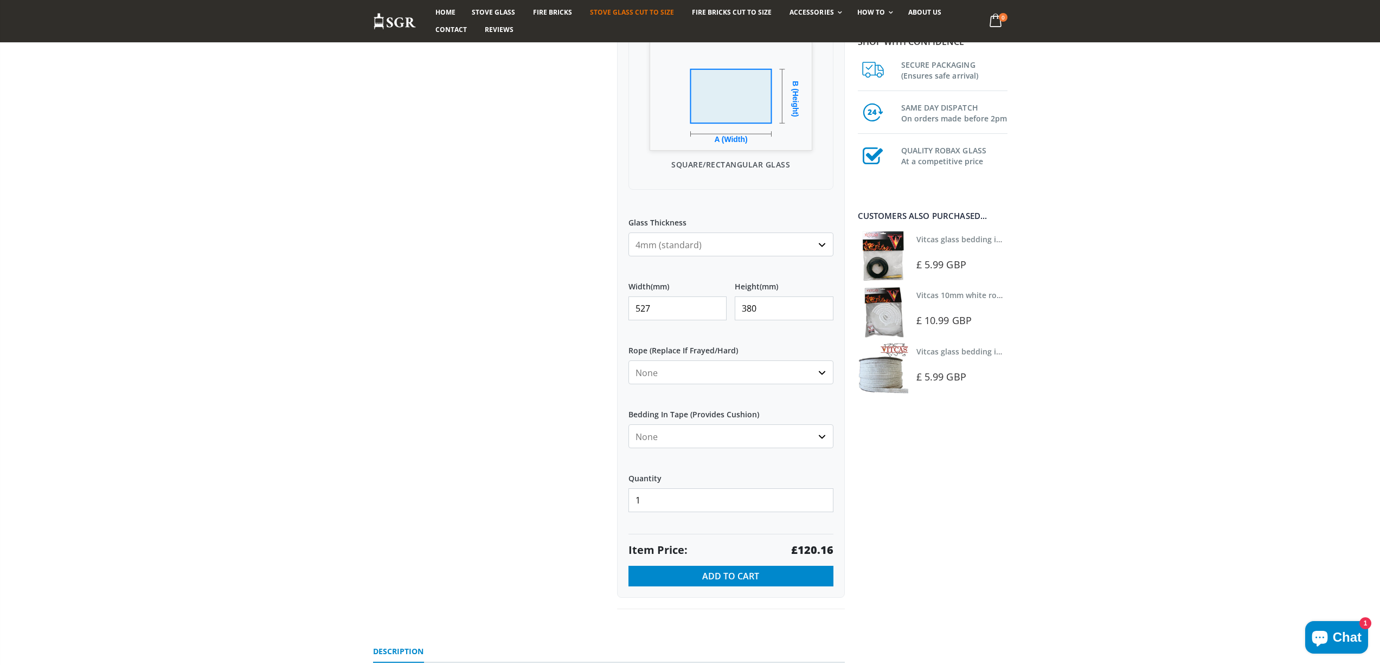
click at [809, 549] on strong "£120.16" at bounding box center [812, 550] width 42 height 15
drag, startPoint x: 663, startPoint y: 307, endPoint x: 543, endPoint y: 299, distance: 121.1
click at [547, 308] on div "Custom Cut Robax® Stove Glass 299 reviews Pool Type Default Title Pool #1 Pool …" at bounding box center [609, 217] width 488 height 833
click at [815, 549] on strong "£13.97" at bounding box center [815, 550] width 36 height 15
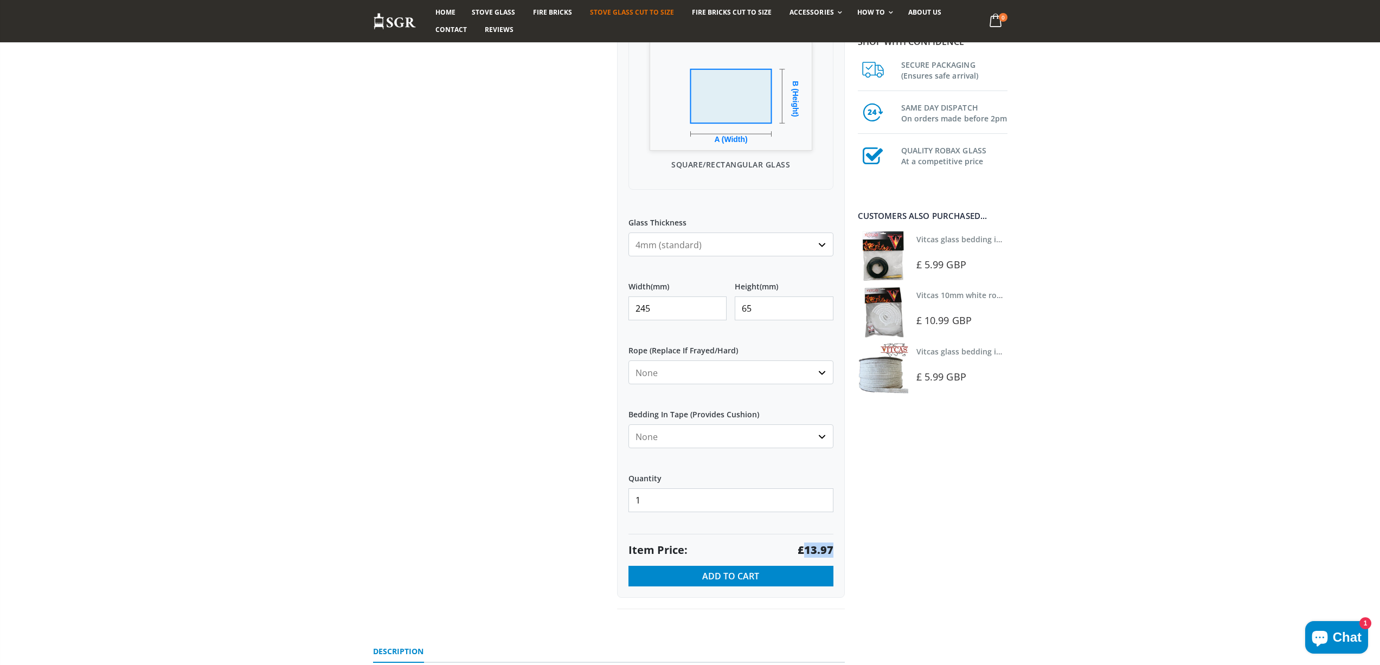
click at [815, 549] on strong "£13.97" at bounding box center [815, 550] width 36 height 15
drag, startPoint x: 687, startPoint y: 308, endPoint x: 614, endPoint y: 293, distance: 75.3
click at [616, 305] on div "Custom Cut Robax® Stove Glass 299 reviews Pool Type Default Title Pool #1 Pool …" at bounding box center [731, 205] width 244 height 809
click at [819, 552] on strong "£24.48" at bounding box center [815, 550] width 36 height 15
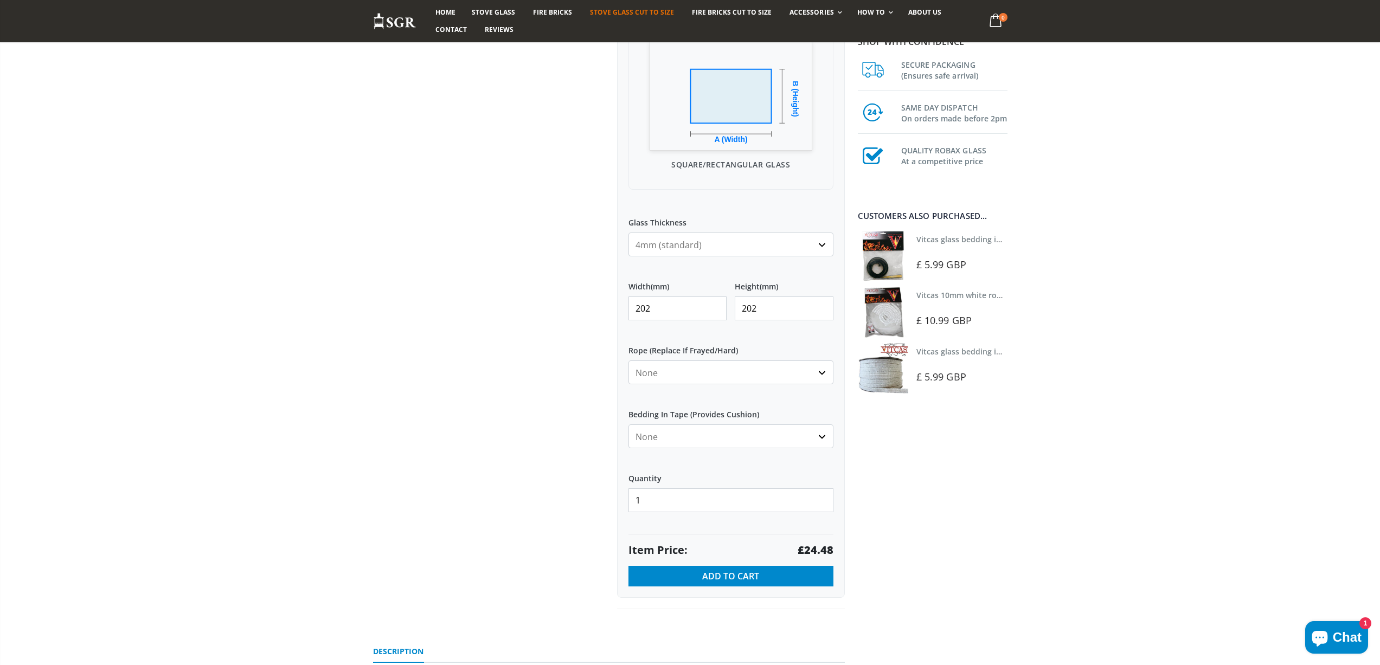
drag, startPoint x: 664, startPoint y: 305, endPoint x: 611, endPoint y: 304, distance: 53.1
click at [611, 305] on div "Custom Cut Robax® Stove Glass 299 reviews Pool Type Default Title Pool #1 Pool …" at bounding box center [731, 205] width 244 height 809
click at [819, 546] on strong "£85.50" at bounding box center [815, 550] width 36 height 15
drag, startPoint x: 668, startPoint y: 302, endPoint x: 576, endPoint y: 290, distance: 92.5
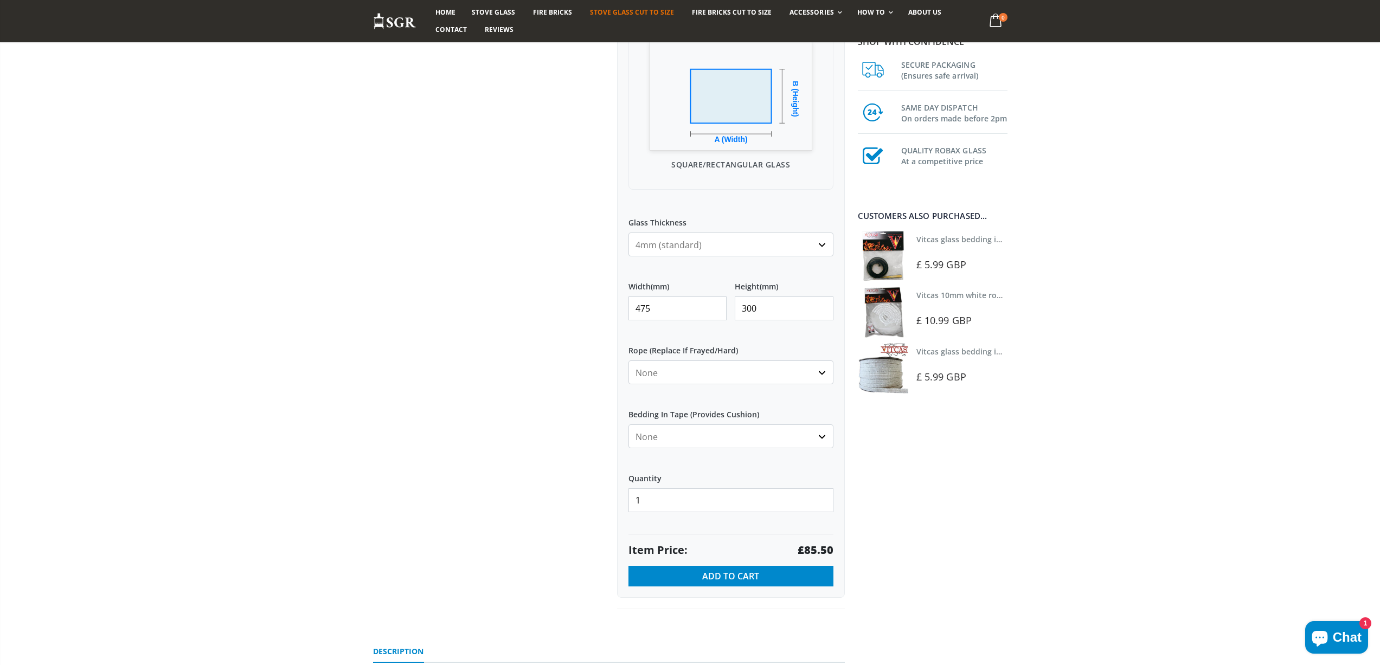
click at [582, 297] on div "Custom Cut Robax® Stove Glass 299 reviews Pool Type Default Title Pool #1 Pool …" at bounding box center [609, 217] width 488 height 833
click at [823, 548] on strong "£33.64" at bounding box center [815, 550] width 36 height 15
drag, startPoint x: 625, startPoint y: 311, endPoint x: 570, endPoint y: 304, distance: 55.7
click at [574, 308] on div "Custom Cut Robax® Stove Glass 299 reviews Pool Type Default Title Pool #1 Pool …" at bounding box center [609, 217] width 488 height 833
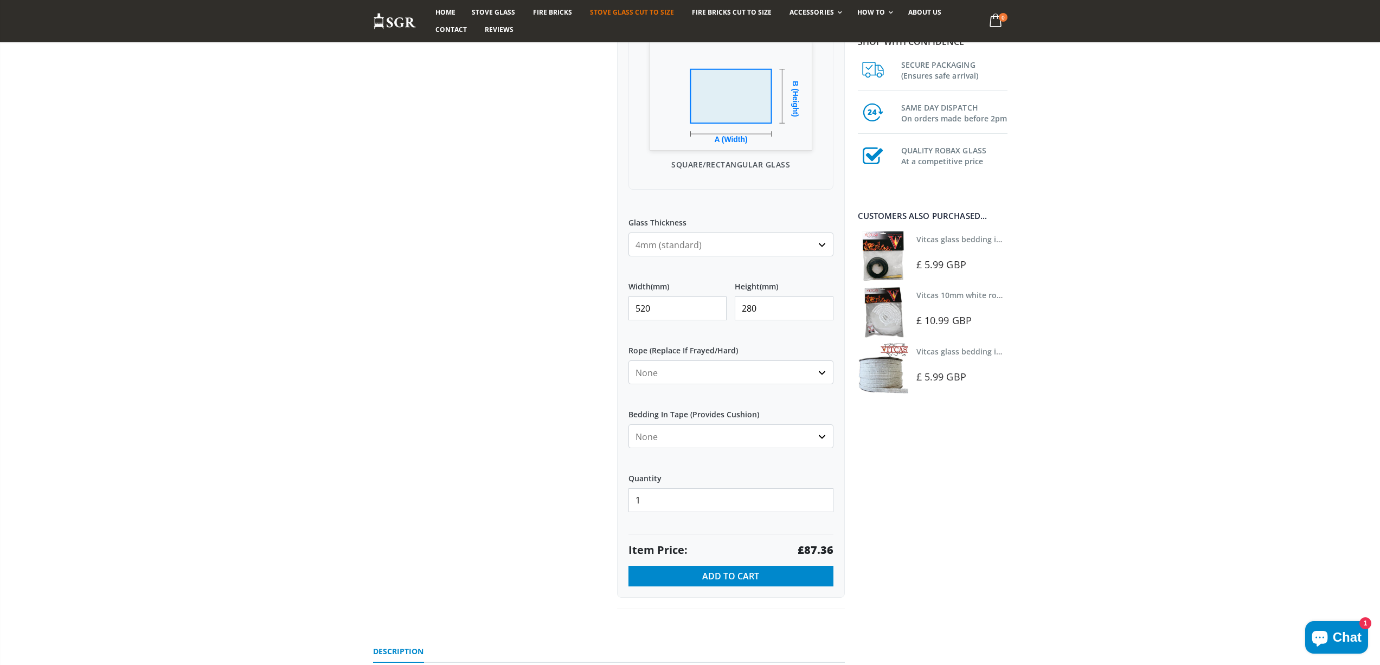
click at [829, 551] on strong "£87.36" at bounding box center [815, 550] width 36 height 15
drag, startPoint x: 577, startPoint y: 306, endPoint x: 561, endPoint y: 288, distance: 24.9
click at [563, 298] on div "Custom Cut Robax® Stove Glass 299 reviews Pool Type Default Title Pool #1 Pool …" at bounding box center [609, 217] width 488 height 833
click at [810, 547] on strong "£24.00" at bounding box center [815, 550] width 36 height 15
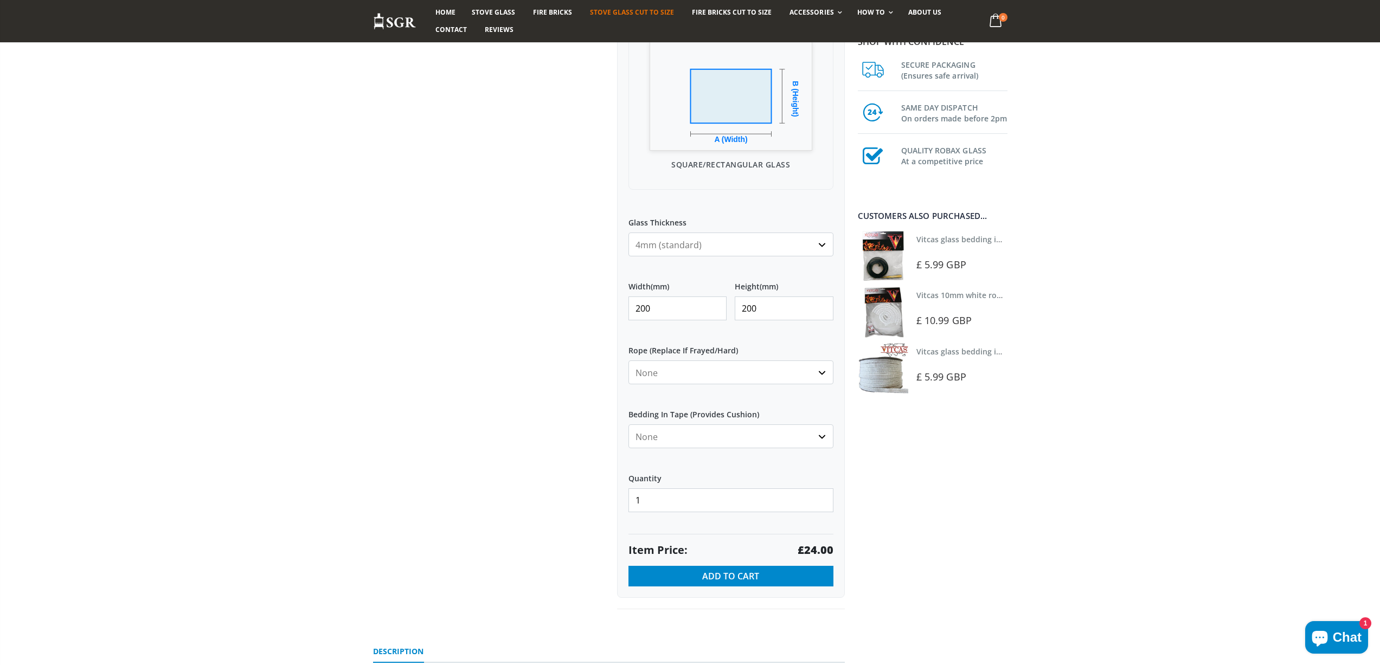
click at [810, 547] on strong "£24.00" at bounding box center [815, 550] width 36 height 15
drag, startPoint x: 609, startPoint y: 311, endPoint x: 594, endPoint y: 311, distance: 15.7
click at [594, 311] on div "Custom Cut Robax® Stove Glass 299 reviews Pool Type Default Title Pool #1 Pool …" at bounding box center [609, 217] width 488 height 833
click at [822, 550] on strong "£61.09" at bounding box center [815, 550] width 36 height 15
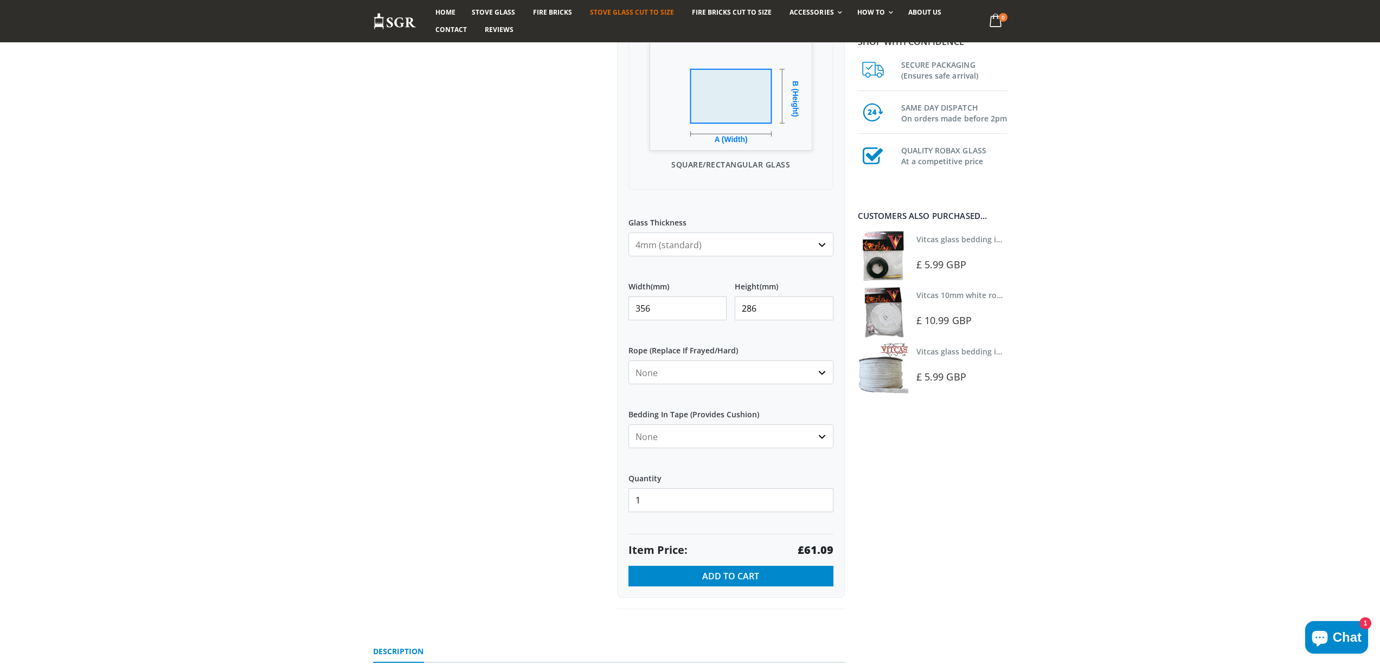
drag, startPoint x: 673, startPoint y: 313, endPoint x: 625, endPoint y: 311, distance: 48.3
click at [624, 312] on div "My Measurements Are In Millimeters Centimeters Inches For inches, please enter …" at bounding box center [731, 239] width 228 height 718
click at [819, 547] on strong "£85.50" at bounding box center [815, 550] width 36 height 15
click at [819, 546] on strong "£85.50" at bounding box center [815, 550] width 36 height 15
click at [811, 549] on strong "£85.50" at bounding box center [815, 550] width 36 height 15
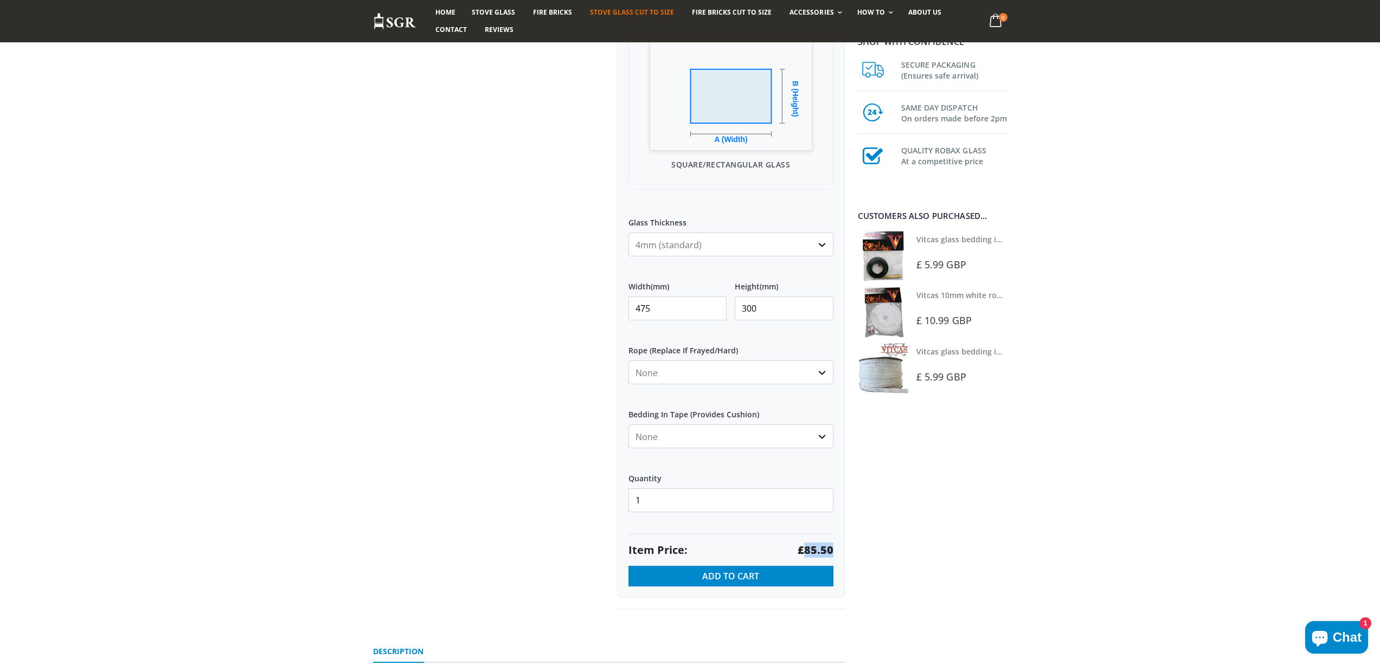
click at [811, 549] on strong "£85.50" at bounding box center [815, 550] width 36 height 15
drag, startPoint x: 669, startPoint y: 308, endPoint x: 587, endPoint y: 284, distance: 85.4
click at [590, 290] on div "Custom Cut Robax® Stove Glass 299 reviews Pool Type Default Title Pool #1 Pool …" at bounding box center [609, 217] width 488 height 833
click at [822, 551] on strong "£60.88" at bounding box center [815, 550] width 36 height 15
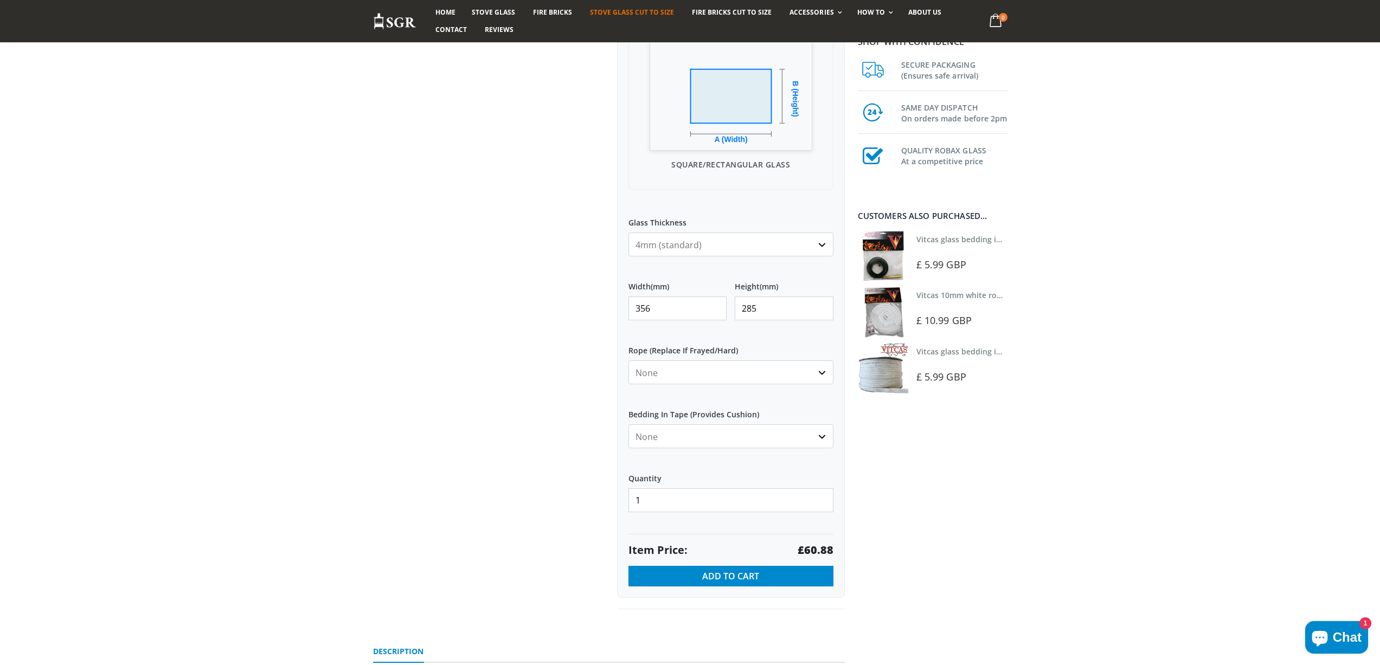
click at [815, 550] on strong "£60.88" at bounding box center [815, 550] width 36 height 15
drag, startPoint x: 675, startPoint y: 310, endPoint x: 577, endPoint y: 287, distance: 100.7
click at [578, 297] on div "Custom Cut Robax® Stove Glass 299 reviews Pool Type Default Title Pool #1 Pool …" at bounding box center [609, 217] width 488 height 833
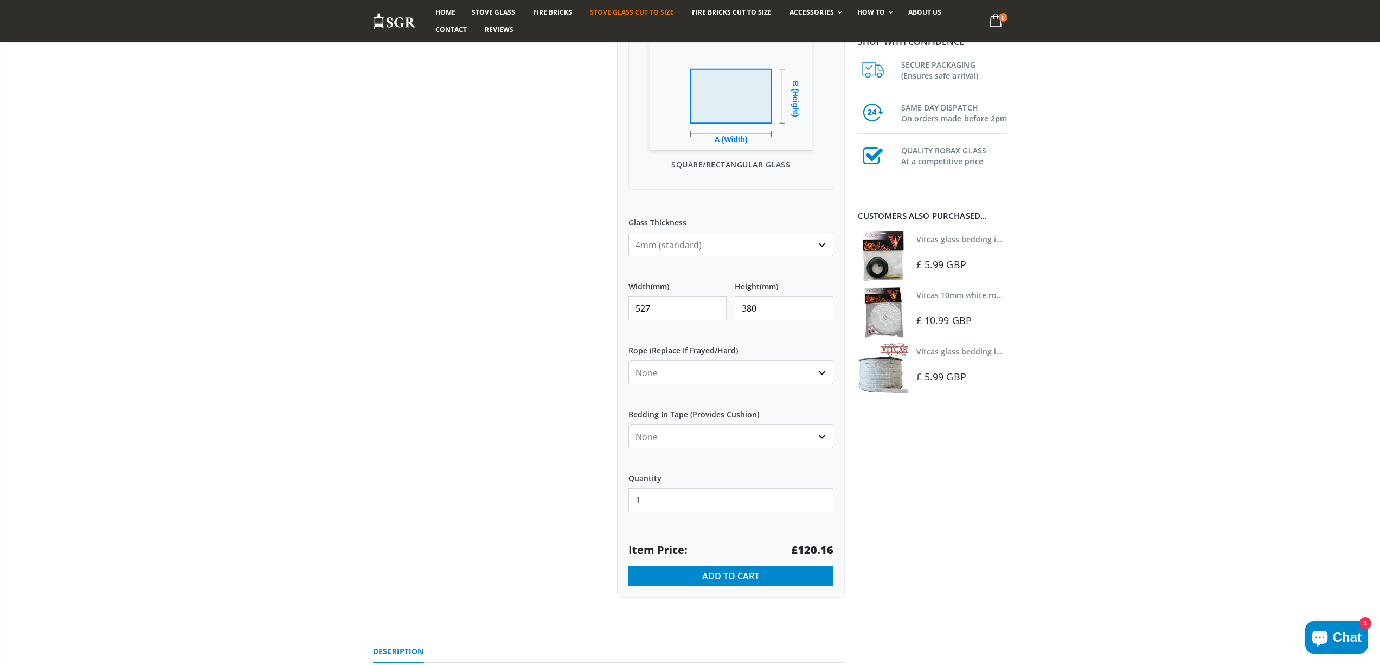
click at [808, 552] on strong "£120.16" at bounding box center [812, 550] width 42 height 15
drag, startPoint x: 647, startPoint y: 313, endPoint x: 598, endPoint y: 319, distance: 48.6
click at [598, 319] on div "Custom Cut Robax® Stove Glass 299 reviews Pool Type Default Title Pool #1 Pool …" at bounding box center [609, 217] width 488 height 833
click at [811, 552] on strong "£69.86" at bounding box center [815, 550] width 36 height 15
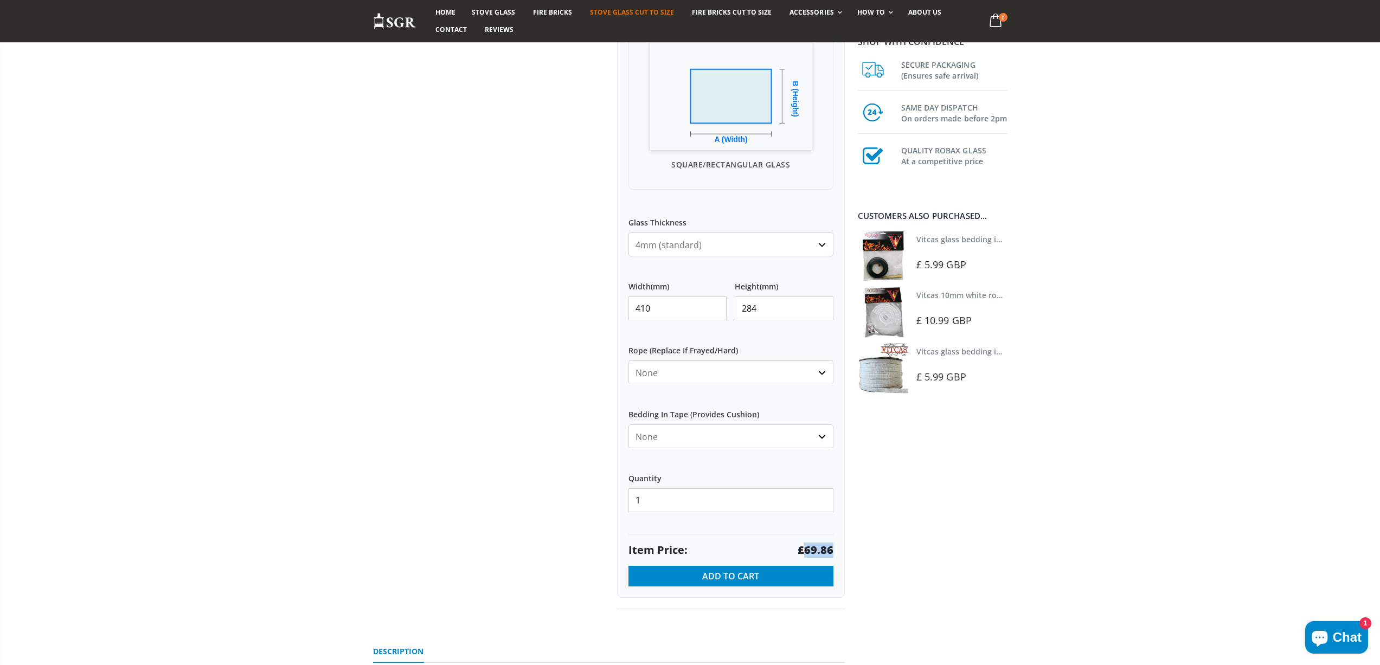
click at [811, 552] on strong "£69.86" at bounding box center [815, 550] width 36 height 15
drag, startPoint x: 660, startPoint y: 305, endPoint x: 613, endPoint y: 305, distance: 47.7
click at [613, 308] on div "Custom Cut Robax® Stove Glass 299 reviews Pool Type Default Title Pool #1 Pool …" at bounding box center [731, 205] width 244 height 809
click at [827, 554] on strong "£15.12" at bounding box center [815, 550] width 36 height 15
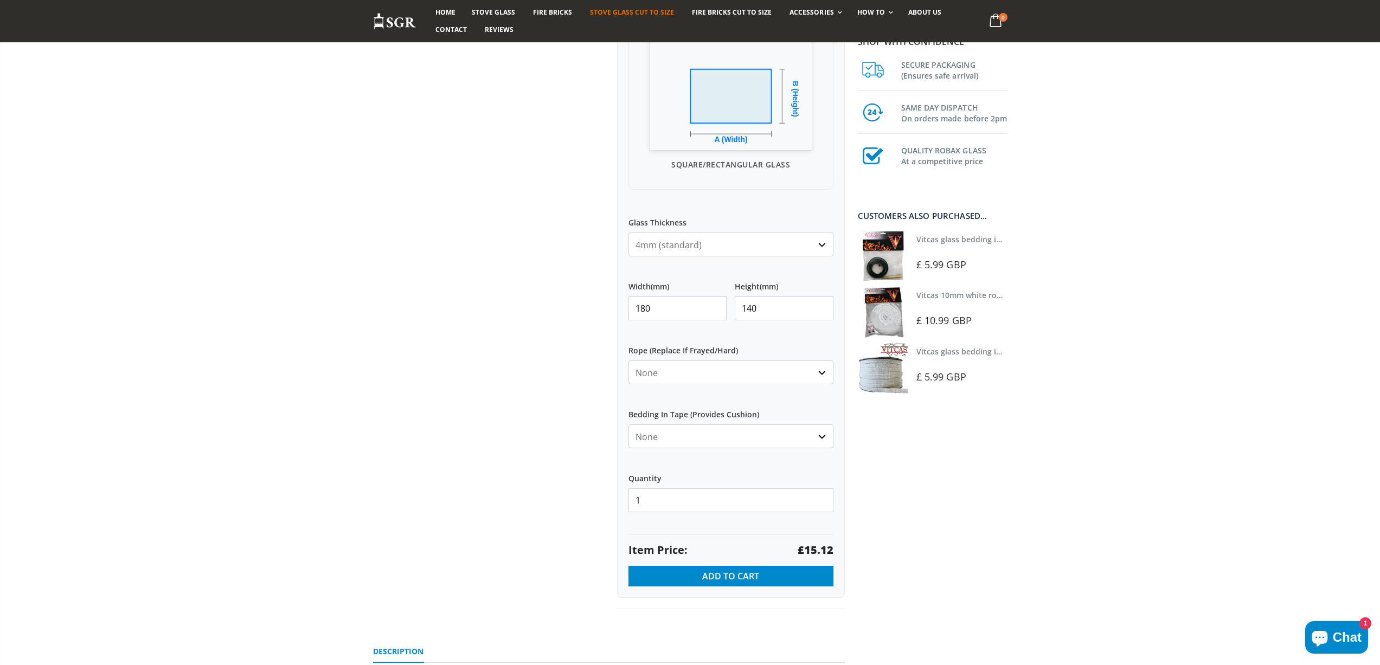
drag, startPoint x: 560, startPoint y: 306, endPoint x: 547, endPoint y: 292, distance: 18.4
click at [552, 301] on div "Custom Cut Robax® Stove Glass 299 reviews Pool Type Default Title Pool #1 Pool …" at bounding box center [609, 217] width 488 height 833
click at [818, 551] on strong "£13.97" at bounding box center [815, 550] width 36 height 15
drag, startPoint x: 655, startPoint y: 310, endPoint x: 607, endPoint y: 304, distance: 49.1
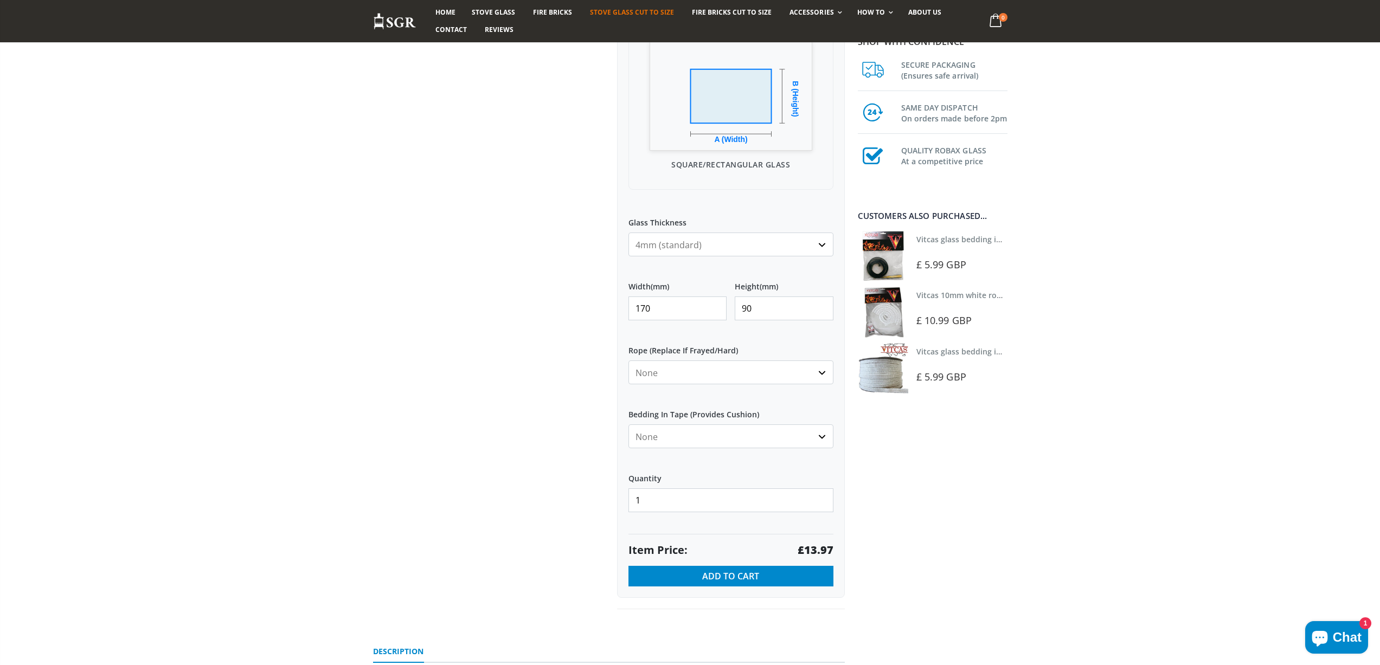
click at [607, 304] on div "Custom Cut Robax® Stove Glass 299 reviews Pool Type Default Title Pool #1 Pool …" at bounding box center [609, 217] width 488 height 833
click at [817, 555] on strong "£13.97" at bounding box center [815, 550] width 36 height 15
drag, startPoint x: 659, startPoint y: 313, endPoint x: 533, endPoint y: 285, distance: 129.4
click at [534, 287] on div "Custom Cut Robax® Stove Glass 299 reviews Pool Type Default Title Pool #1 Pool …" at bounding box center [609, 217] width 488 height 833
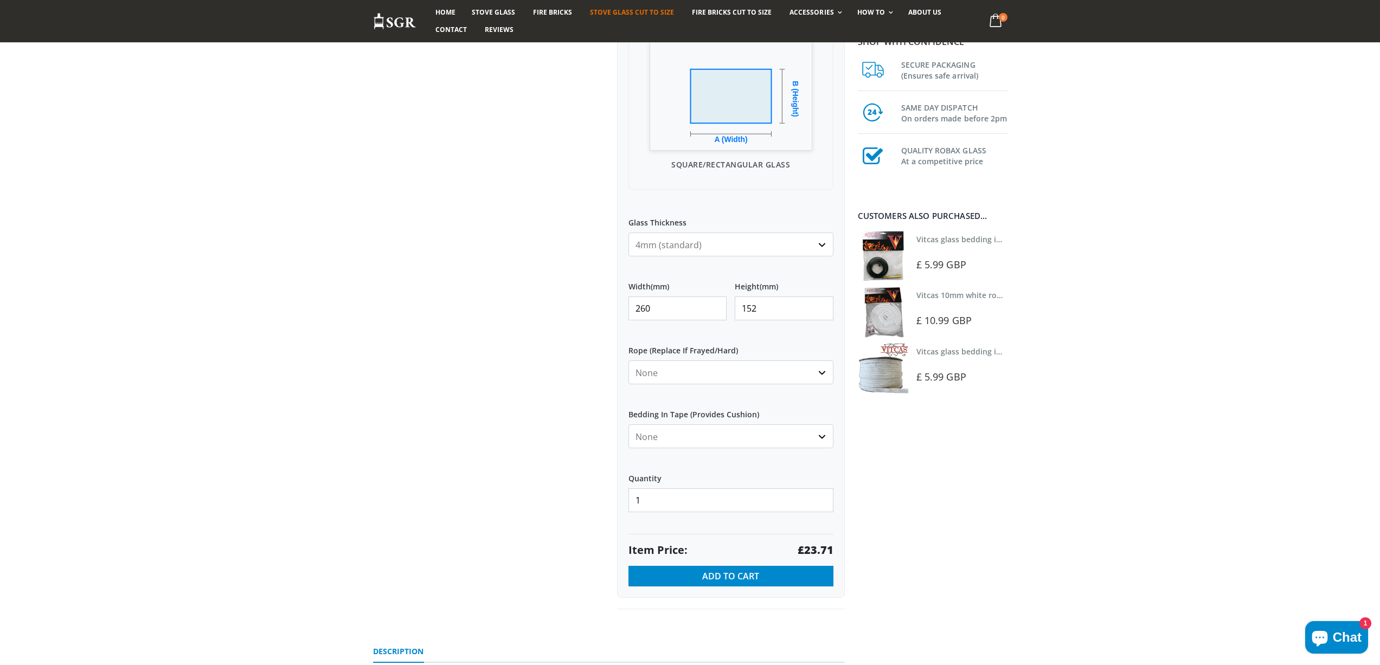
click at [820, 548] on strong "£23.71" at bounding box center [815, 550] width 36 height 15
drag, startPoint x: 662, startPoint y: 308, endPoint x: 603, endPoint y: 302, distance: 59.4
click at [603, 304] on div "Custom Cut Robax® Stove Glass 299 reviews Pool Type Default Title Pool #1 Pool …" at bounding box center [609, 217] width 488 height 833
click at [819, 552] on strong "£17.20" at bounding box center [815, 550] width 36 height 15
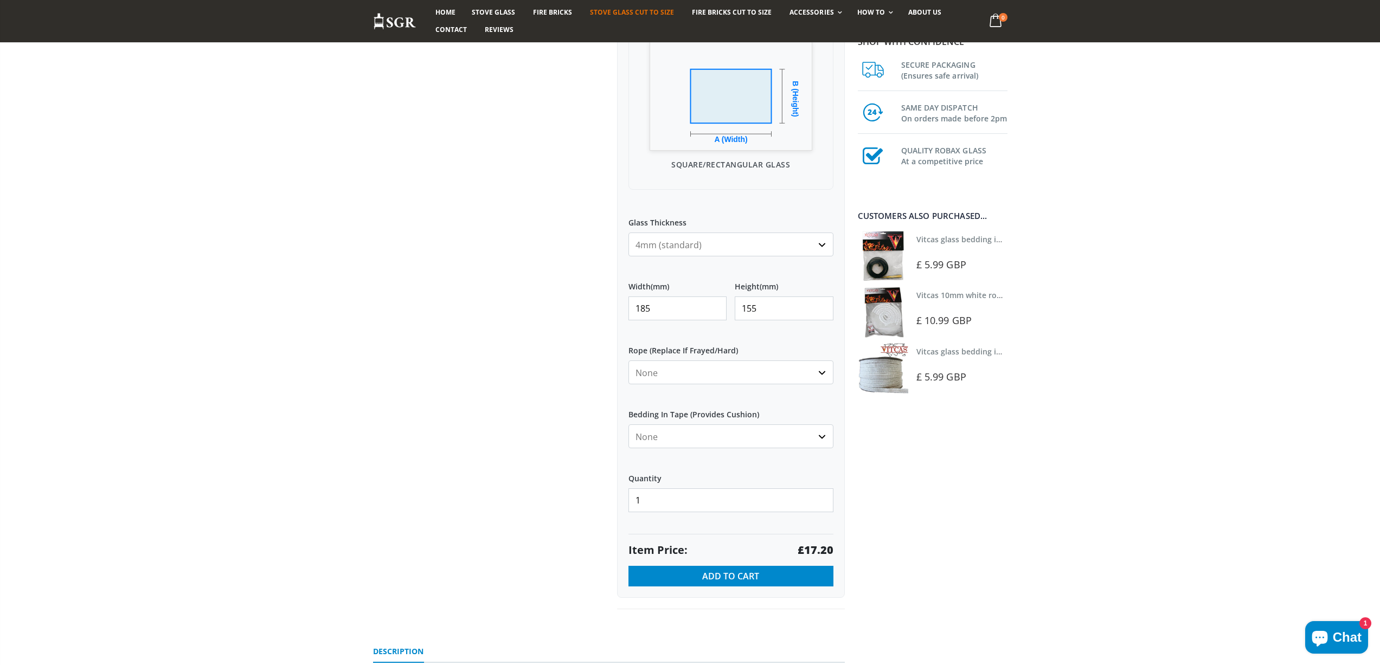
click at [819, 552] on strong "£17.20" at bounding box center [815, 550] width 36 height 15
drag, startPoint x: 661, startPoint y: 310, endPoint x: 610, endPoint y: 289, distance: 54.8
click at [616, 295] on div "Custom Cut Robax® Stove Glass 299 reviews Pool Type Default Title Pool #1 Pool …" at bounding box center [731, 205] width 244 height 809
click at [820, 552] on strong "£23.04" at bounding box center [815, 550] width 36 height 15
click at [821, 551] on strong "£23.04" at bounding box center [815, 550] width 36 height 15
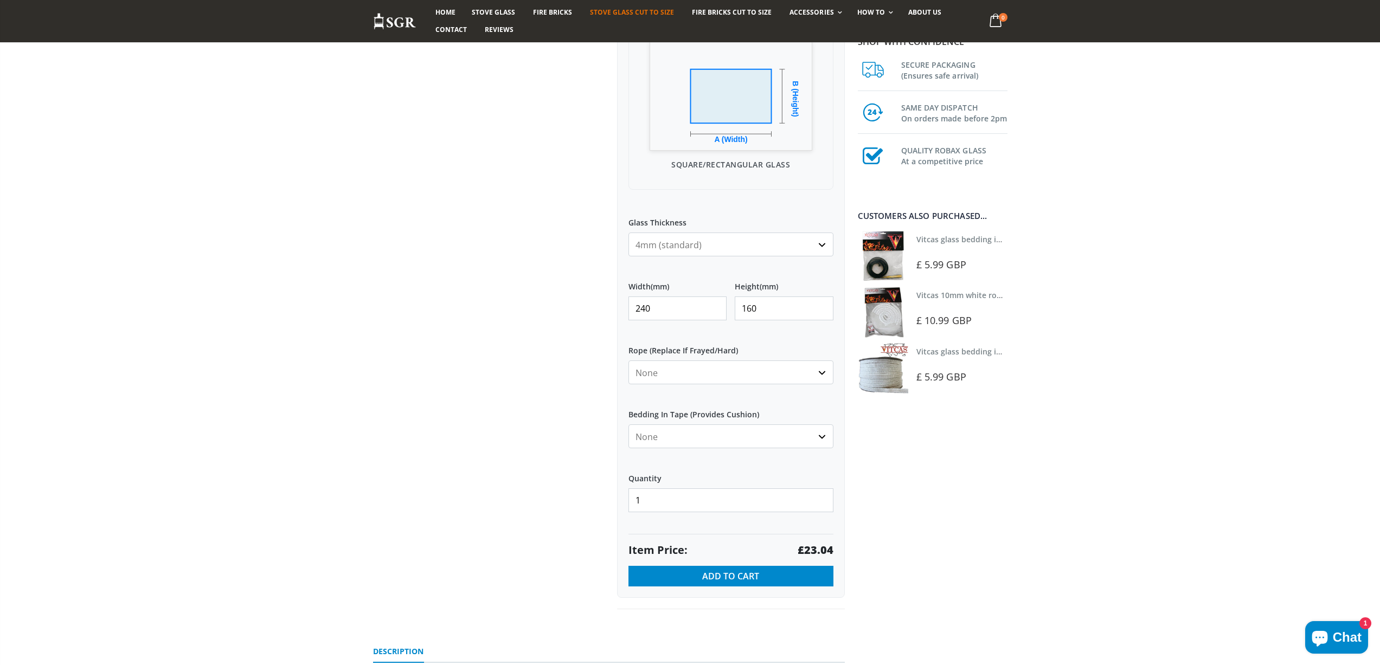
drag, startPoint x: 678, startPoint y: 314, endPoint x: 561, endPoint y: 280, distance: 122.3
click at [564, 288] on div "Custom Cut Robax® Stove Glass 299 reviews Pool Type Default Title Pool #1 Pool …" at bounding box center [609, 217] width 488 height 833
click at [820, 549] on strong "£42.09" at bounding box center [815, 550] width 36 height 15
click at [820, 548] on strong "£42.09" at bounding box center [815, 550] width 36 height 15
drag, startPoint x: 658, startPoint y: 310, endPoint x: 598, endPoint y: 297, distance: 61.0
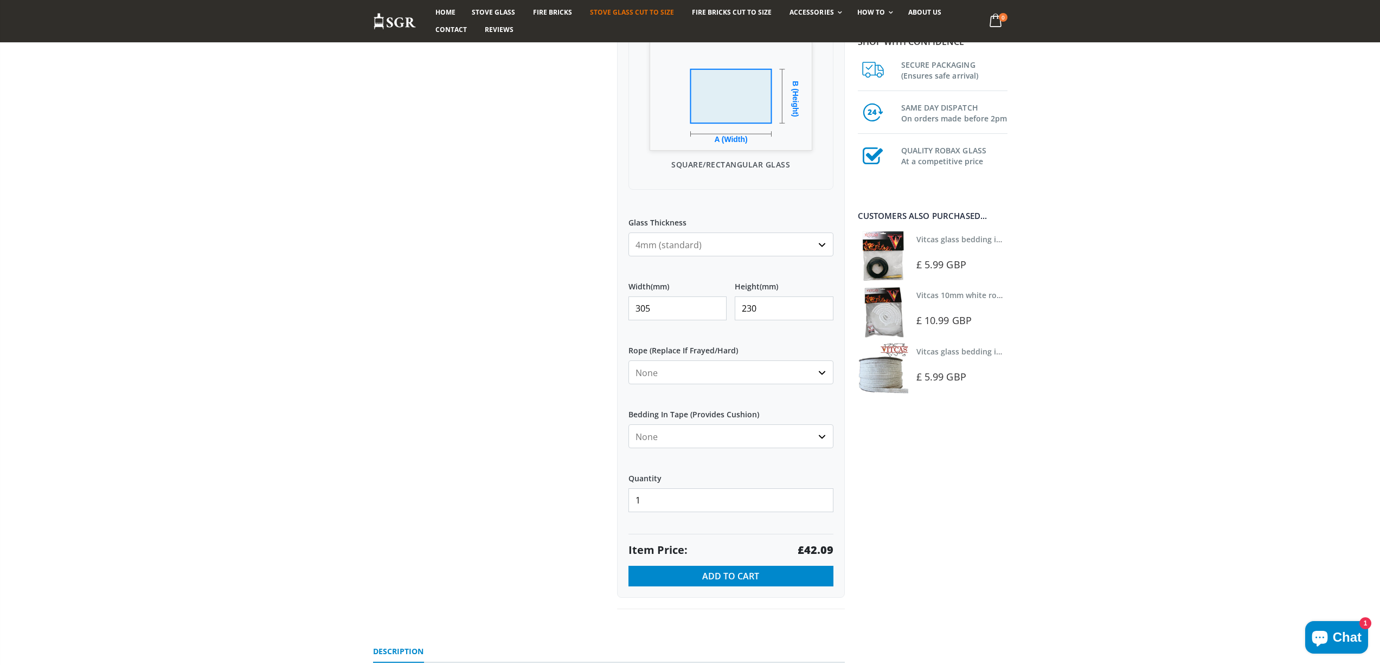
click at [598, 298] on div "Custom Cut Robax® Stove Glass 299 reviews Pool Type Default Title Pool #1 Pool …" at bounding box center [609, 217] width 488 height 833
click at [818, 549] on strong "£41.60" at bounding box center [815, 550] width 36 height 15
drag, startPoint x: 663, startPoint y: 312, endPoint x: 591, endPoint y: 303, distance: 72.6
click at [596, 309] on div "Custom Cut Robax® Stove Glass 299 reviews Pool Type Default Title Pool #1 Pool …" at bounding box center [609, 217] width 488 height 833
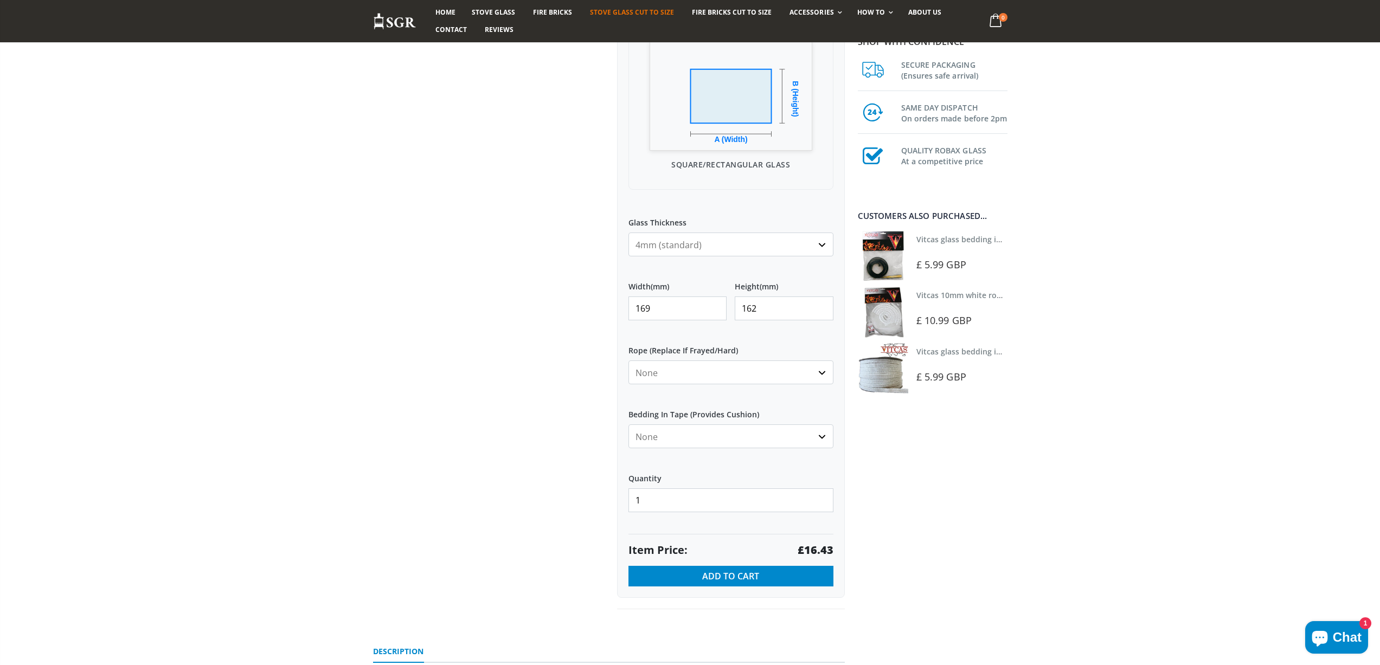
click at [819, 551] on strong "£16.43" at bounding box center [815, 550] width 36 height 15
drag, startPoint x: 684, startPoint y: 304, endPoint x: 582, endPoint y: 299, distance: 102.0
click at [582, 299] on div "Custom Cut Robax® Stove Glass 299 reviews Pool Type Default Title Pool #1 Pool …" at bounding box center [609, 217] width 488 height 833
click at [823, 551] on strong "£39.24" at bounding box center [815, 550] width 36 height 15
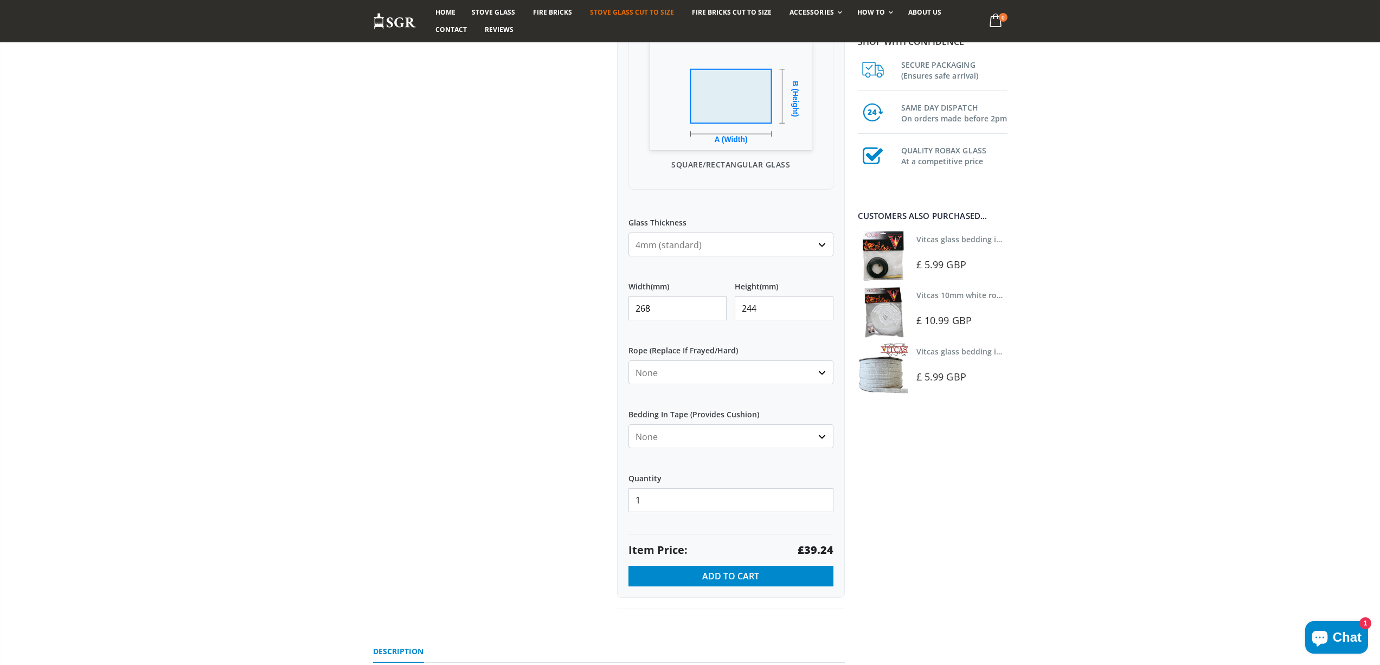
click at [823, 551] on strong "£39.24" at bounding box center [815, 550] width 36 height 15
drag, startPoint x: 688, startPoint y: 305, endPoint x: 533, endPoint y: 275, distance: 157.3
click at [543, 292] on div "Custom Cut Robax® Stove Glass 299 reviews Pool Type Default Title Pool #1 Pool …" at bounding box center [609, 217] width 488 height 833
click at [817, 549] on strong "£56.18" at bounding box center [815, 550] width 36 height 15
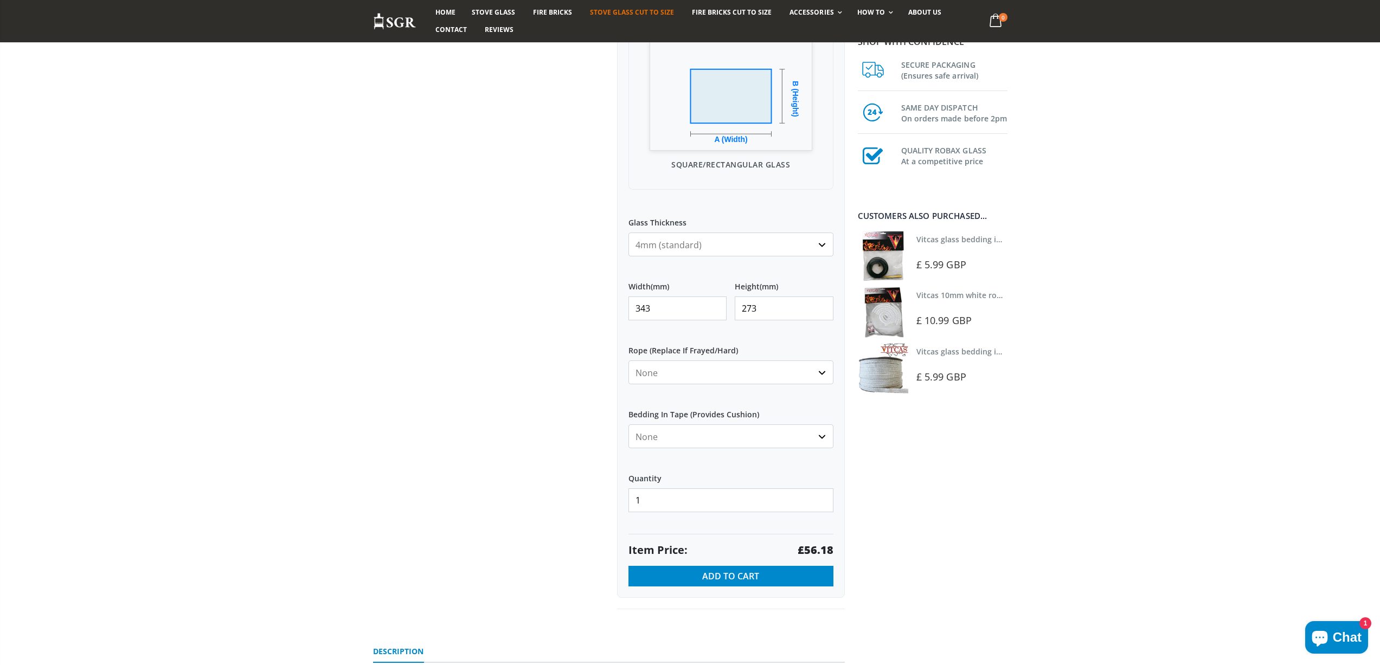
drag, startPoint x: 669, startPoint y: 312, endPoint x: 610, endPoint y: 304, distance: 59.6
click at [610, 308] on div "Custom Cut Robax® Stove Glass 299 reviews Pool Type Default Title Pool #1 Pool …" at bounding box center [731, 205] width 244 height 809
click at [817, 552] on strong "£54.53" at bounding box center [815, 550] width 36 height 15
drag, startPoint x: 675, startPoint y: 313, endPoint x: 614, endPoint y: 312, distance: 61.3
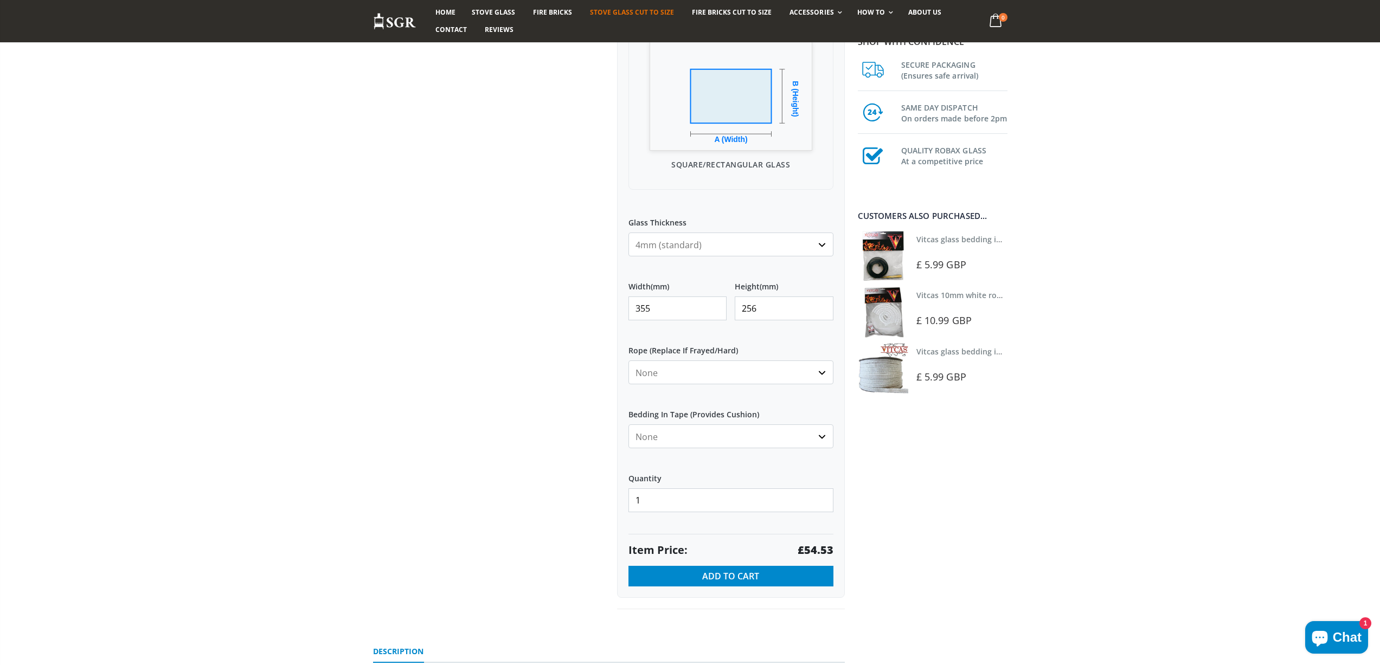
click at [614, 312] on div "Custom Cut Robax® Stove Glass 299 reviews Pool Type Default Title Pool #1 Pool …" at bounding box center [731, 205] width 244 height 809
click at [669, 311] on input "355" at bounding box center [677, 309] width 99 height 24
click at [817, 550] on strong "£31.44" at bounding box center [815, 550] width 36 height 15
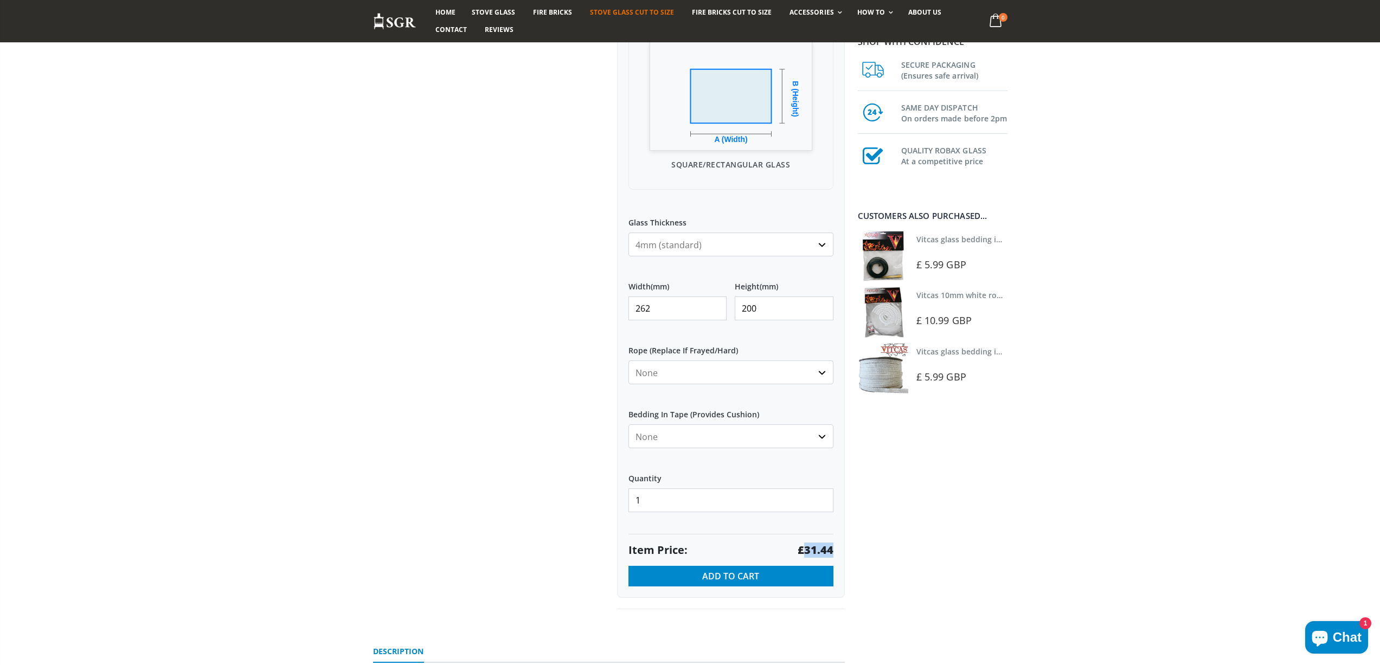
click at [817, 550] on strong "£31.44" at bounding box center [815, 550] width 36 height 15
drag, startPoint x: 667, startPoint y: 310, endPoint x: 507, endPoint y: 309, distance: 159.9
click at [507, 309] on div "Custom Cut Robax® Stove Glass 299 reviews Pool Type Default Title Pool #1 Pool …" at bounding box center [609, 217] width 488 height 833
click at [824, 546] on strong "£47.86" at bounding box center [815, 550] width 36 height 15
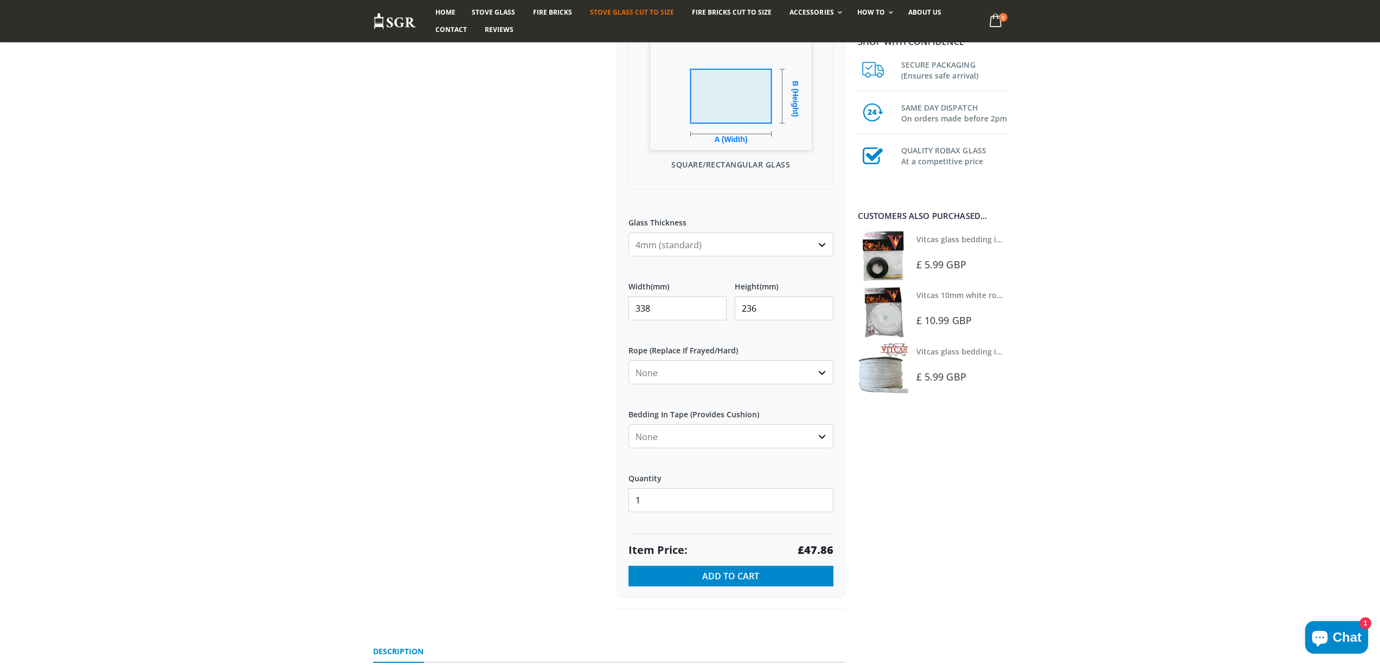
click at [804, 544] on strong "£47.86" at bounding box center [815, 550] width 36 height 15
click at [813, 549] on strong "£47.86" at bounding box center [815, 550] width 36 height 15
drag, startPoint x: 672, startPoint y: 312, endPoint x: 580, endPoint y: 299, distance: 92.5
click at [580, 299] on div "Custom Cut Robax® Stove Glass 299 reviews Pool Type Default Title Pool #1 Pool …" at bounding box center [609, 217] width 488 height 833
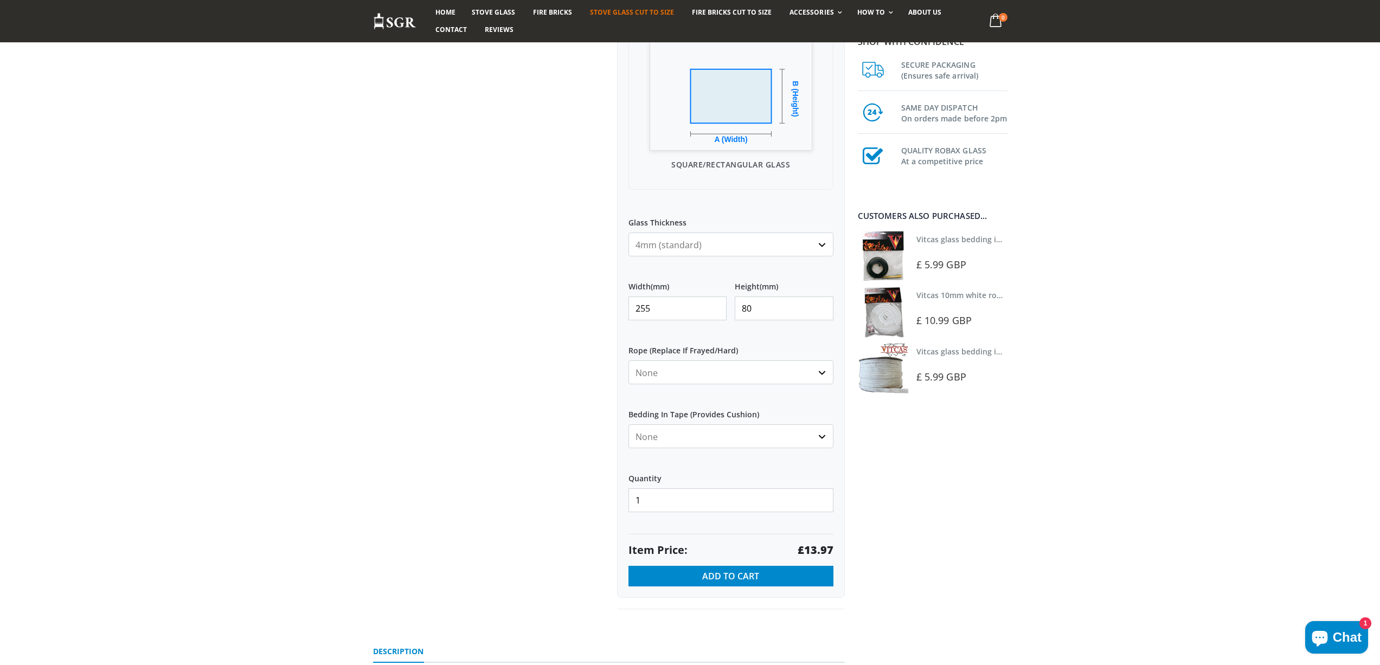
click at [815, 548] on strong "£13.97" at bounding box center [815, 550] width 36 height 15
drag, startPoint x: 691, startPoint y: 310, endPoint x: 579, endPoint y: 297, distance: 111.9
click at [584, 298] on div "Custom Cut Robax® Stove Glass 299 reviews Pool Type Default Title Pool #1 Pool …" at bounding box center [609, 217] width 488 height 833
click at [814, 549] on strong "£37.80" at bounding box center [815, 550] width 36 height 15
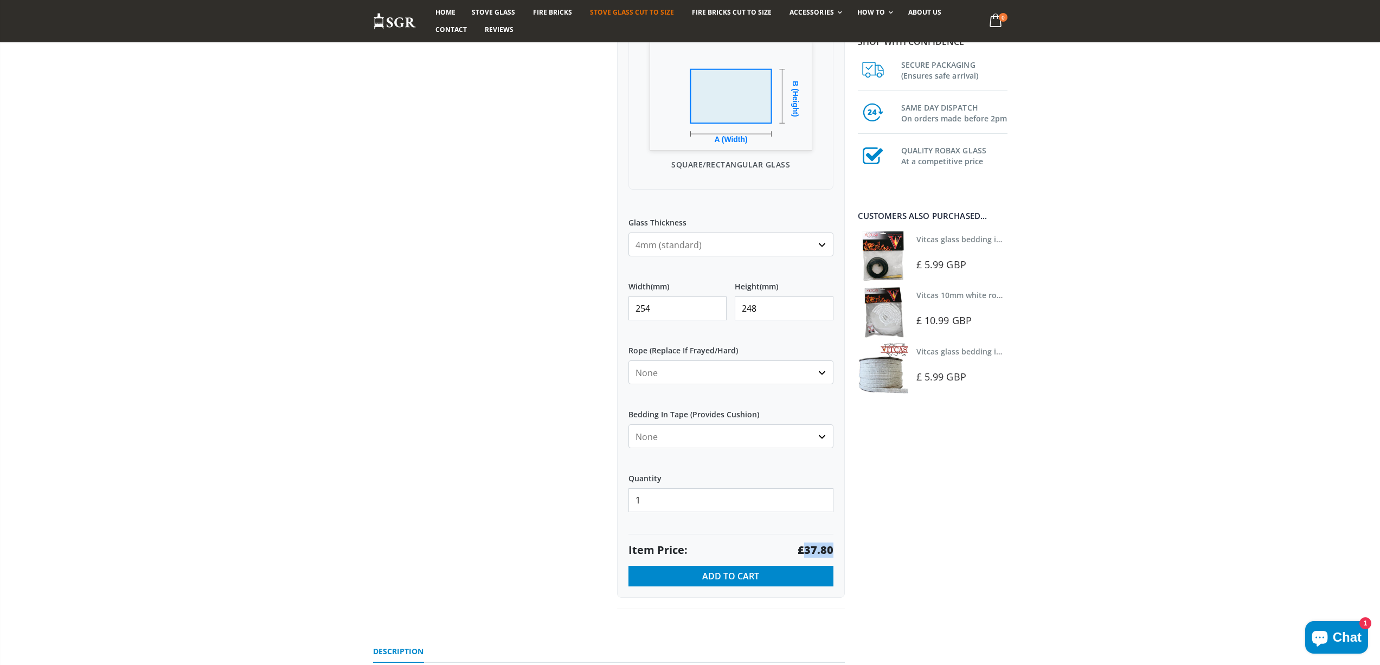
click at [814, 549] on strong "£37.80" at bounding box center [815, 550] width 36 height 15
drag, startPoint x: 655, startPoint y: 305, endPoint x: 601, endPoint y: 297, distance: 55.4
click at [601, 301] on div "Custom Cut Robax® Stove Glass 299 reviews Pool Type Default Title Pool #1 Pool …" at bounding box center [609, 217] width 488 height 833
click at [823, 550] on strong "£40.55" at bounding box center [815, 550] width 36 height 15
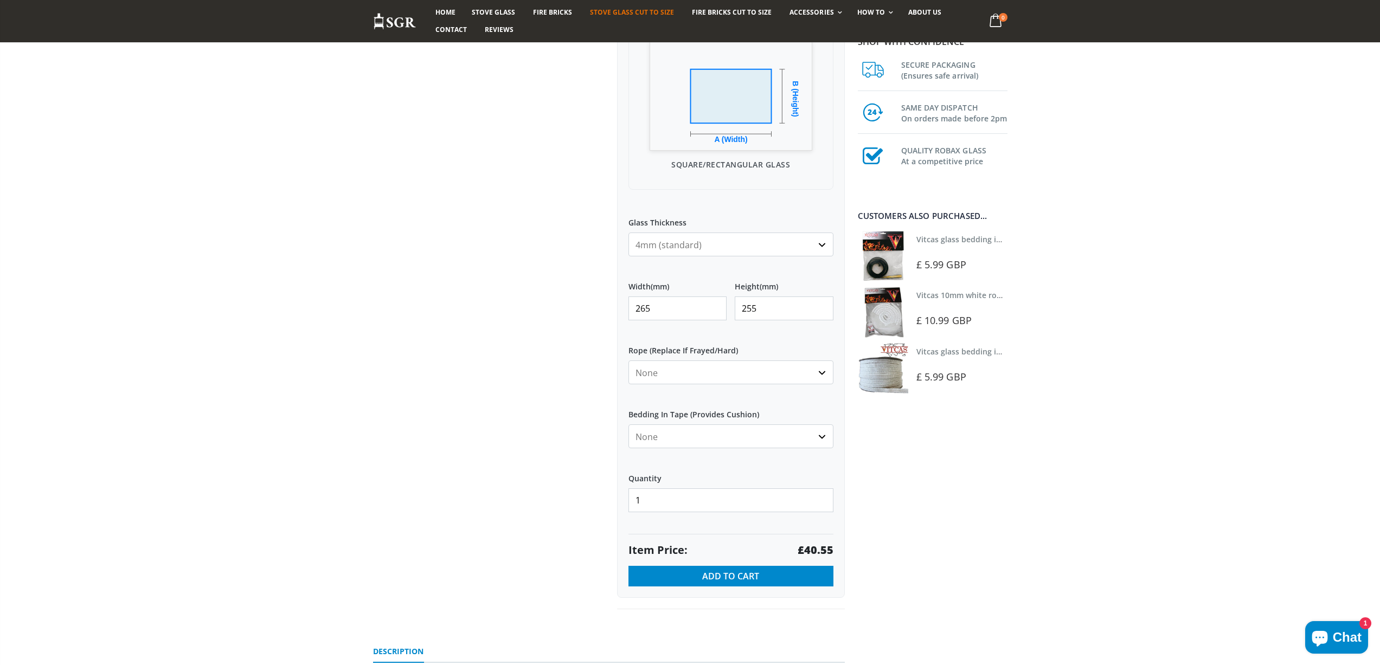
drag, startPoint x: 665, startPoint y: 310, endPoint x: 596, endPoint y: 309, distance: 68.9
click at [596, 309] on div "Custom Cut Robax® Stove Glass 299 reviews Pool Type Default Title Pool #1 Pool …" at bounding box center [609, 217] width 488 height 833
click at [822, 549] on strong "£32.34" at bounding box center [815, 550] width 36 height 15
drag, startPoint x: 668, startPoint y: 309, endPoint x: 600, endPoint y: 309, distance: 68.3
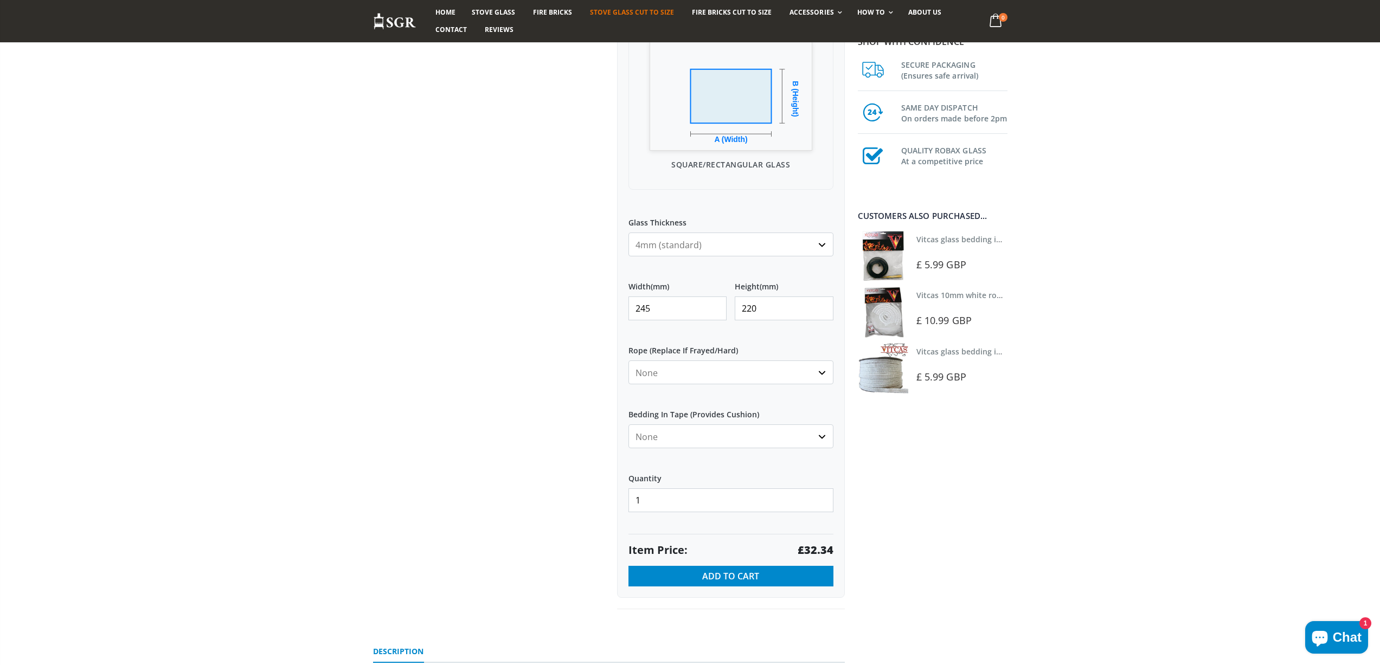
click at [600, 309] on div "Custom Cut Robax® Stove Glass 299 reviews Pool Type Default Title Pool #1 Pool …" at bounding box center [609, 217] width 488 height 833
click at [824, 552] on strong "£43.01" at bounding box center [815, 550] width 36 height 15
drag, startPoint x: 631, startPoint y: 307, endPoint x: 588, endPoint y: 306, distance: 43.4
click at [588, 306] on div "Custom Cut Robax® Stove Glass 299 reviews Pool Type Default Title Pool #1 Pool …" at bounding box center [609, 217] width 488 height 833
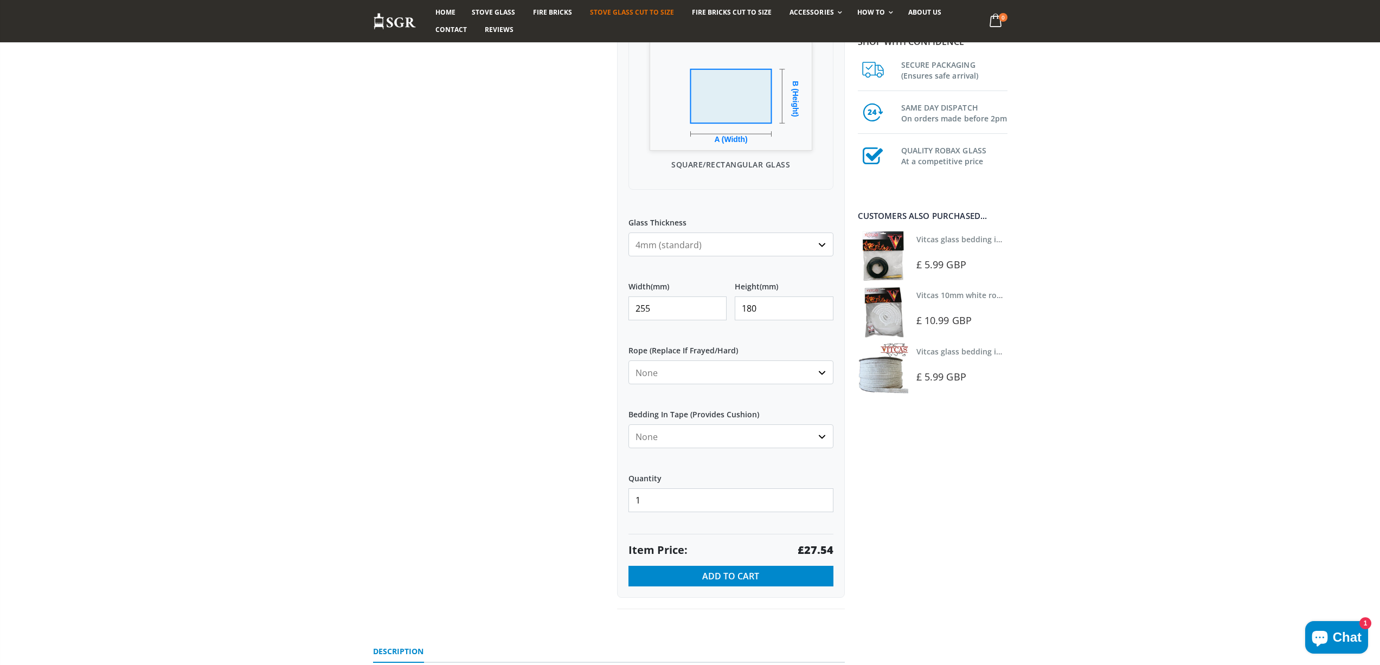
click at [807, 548] on strong "£27.54" at bounding box center [815, 550] width 36 height 15
drag, startPoint x: 656, startPoint y: 303, endPoint x: 589, endPoint y: 306, distance: 66.7
click at [600, 309] on div "Custom Cut Robax® Stove Glass 299 reviews Pool Type Default Title Pool #1 Pool …" at bounding box center [609, 217] width 488 height 833
click at [819, 550] on strong "£28.60" at bounding box center [815, 550] width 36 height 15
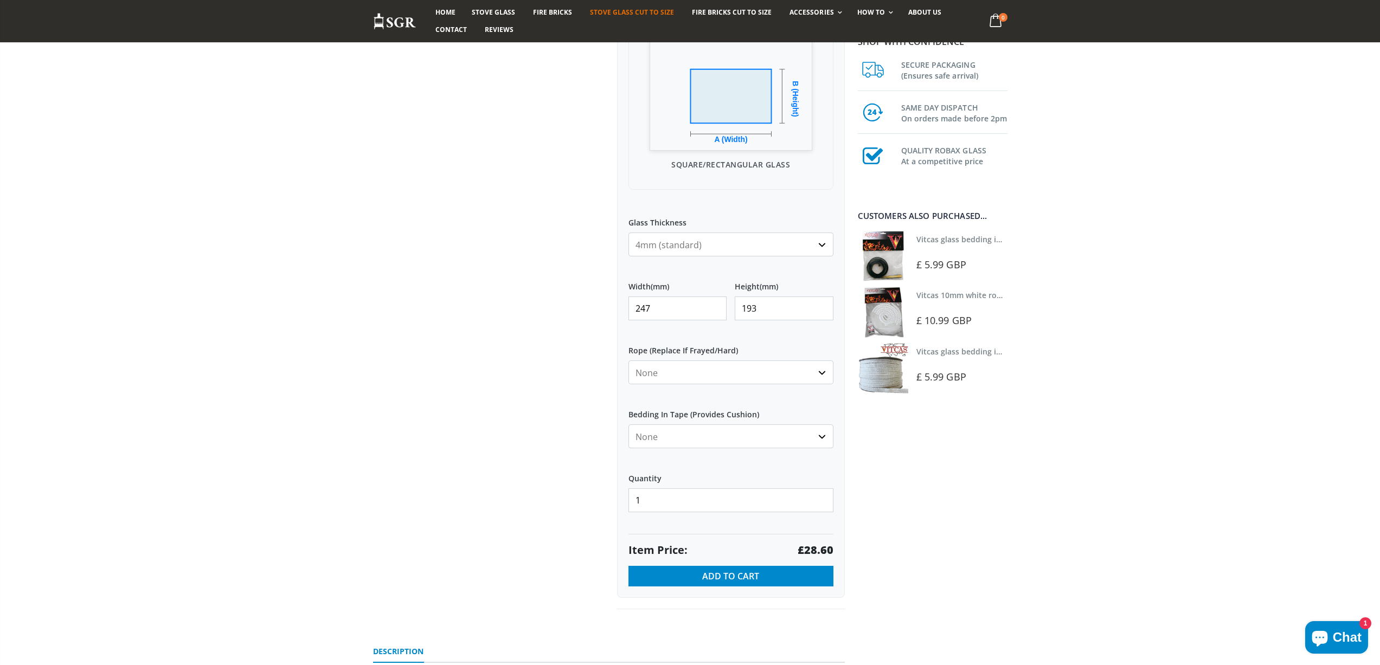
click at [819, 550] on strong "£28.60" at bounding box center [815, 550] width 36 height 15
drag, startPoint x: 658, startPoint y: 309, endPoint x: 572, endPoint y: 313, distance: 85.7
click at [572, 313] on div "Custom Cut Robax® Stove Glass 299 reviews Pool Type Default Title Pool #1 Pool …" at bounding box center [609, 217] width 488 height 833
click at [814, 544] on strong "£74.78" at bounding box center [815, 550] width 36 height 15
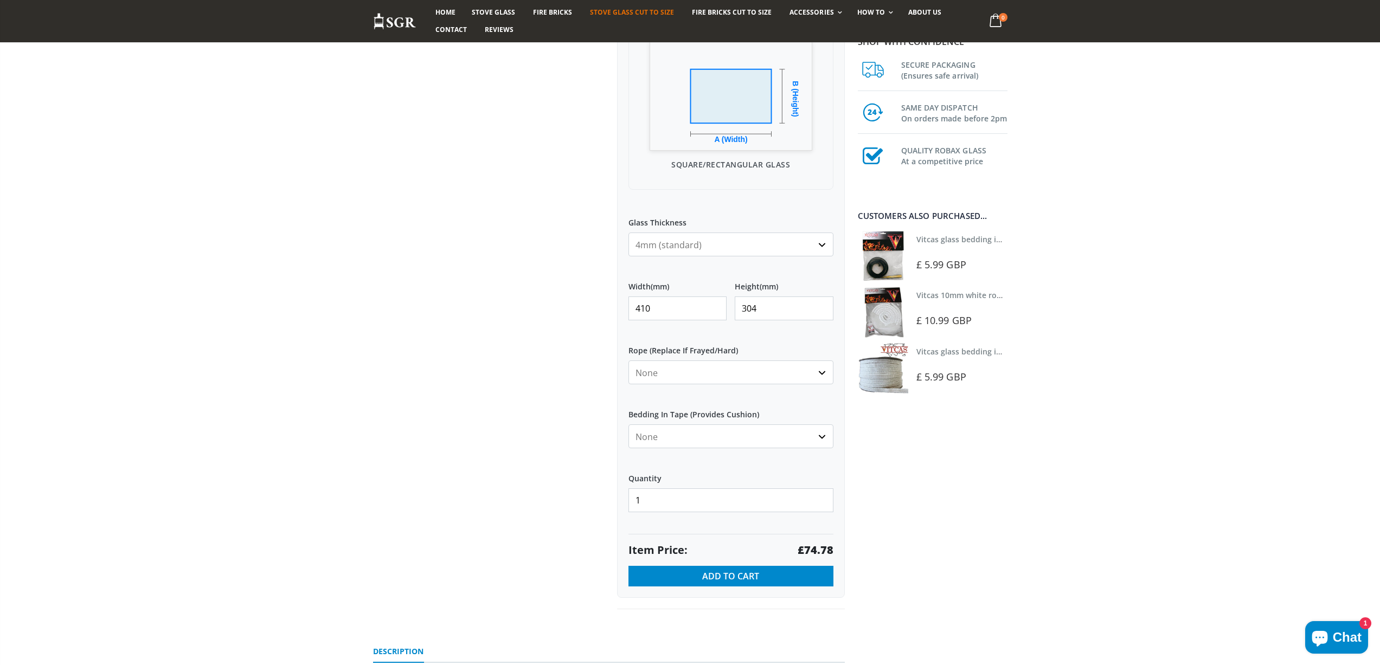
drag, startPoint x: 659, startPoint y: 307, endPoint x: 607, endPoint y: 307, distance: 52.0
click at [607, 307] on div "Custom Cut Robax® Stove Glass 299 reviews Pool Type Default Title Pool #1 Pool …" at bounding box center [609, 217] width 488 height 833
click at [817, 543] on strong "£47.47" at bounding box center [815, 550] width 36 height 15
drag, startPoint x: 639, startPoint y: 308, endPoint x: 577, endPoint y: 300, distance: 61.8
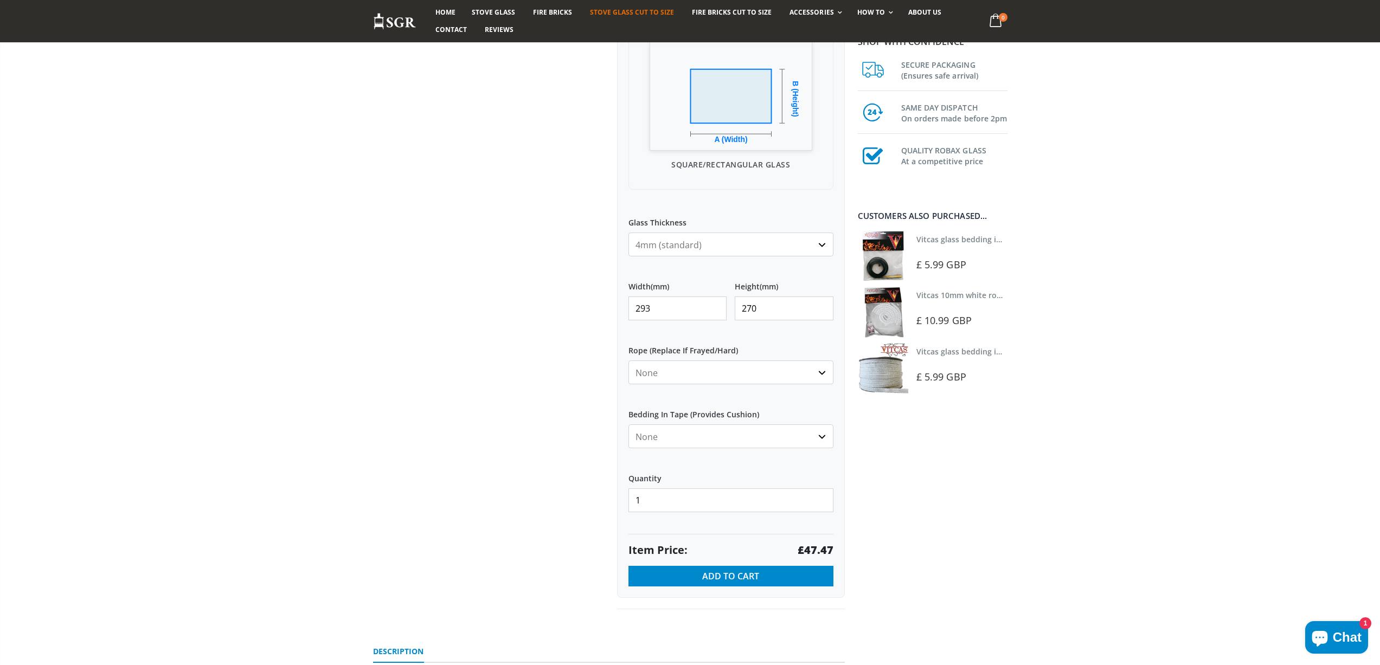
click at [582, 305] on div "Custom Cut Robax® Stove Glass 299 reviews Pool Type Default Title Pool #1 Pool …" at bounding box center [609, 217] width 488 height 833
click at [817, 544] on strong "£47.98" at bounding box center [815, 550] width 36 height 15
drag, startPoint x: 661, startPoint y: 310, endPoint x: 622, endPoint y: 310, distance: 39.6
click at [626, 311] on div "My Measurements Are In Millimeters Centimeters Inches For inches, please enter …" at bounding box center [731, 239] width 228 height 718
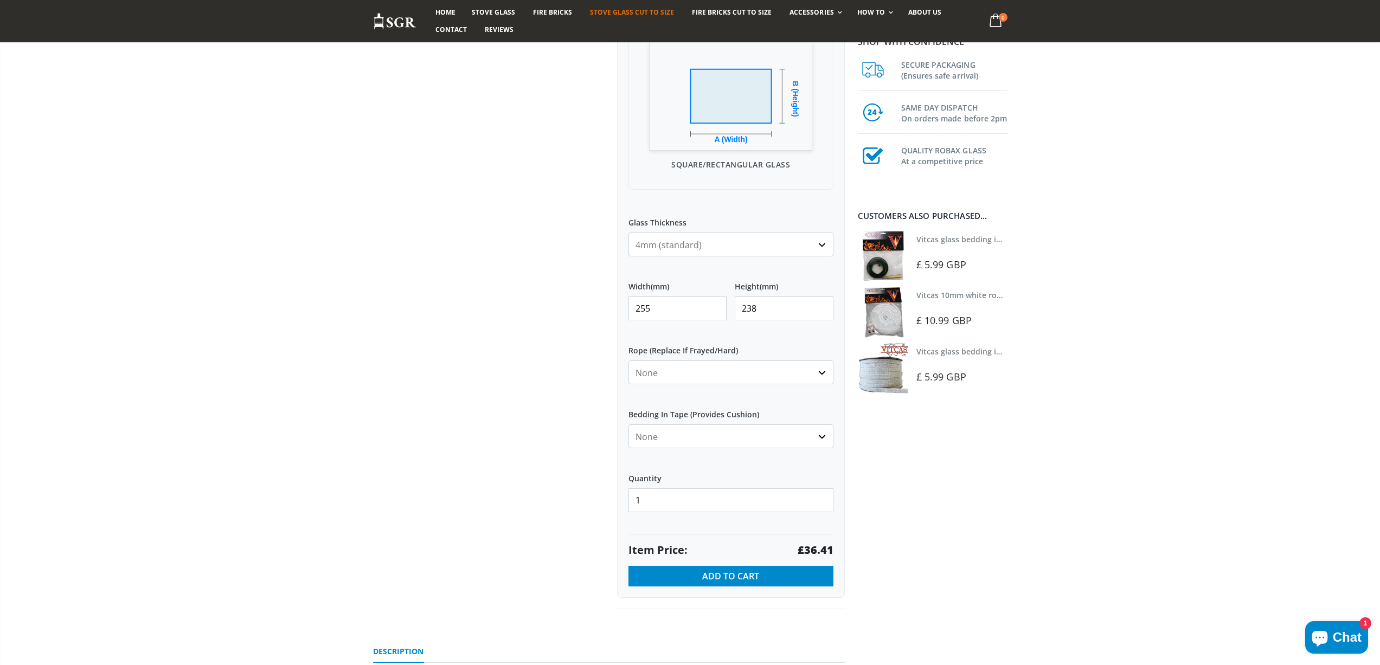
click at [816, 550] on strong "£36.41" at bounding box center [815, 550] width 36 height 15
drag, startPoint x: 666, startPoint y: 307, endPoint x: 621, endPoint y: 299, distance: 45.3
click at [622, 309] on div "My Measurements Are In Millimeters Centimeters Inches For inches, please enter …" at bounding box center [731, 239] width 228 height 718
click at [813, 547] on strong "£38.38" at bounding box center [815, 550] width 36 height 15
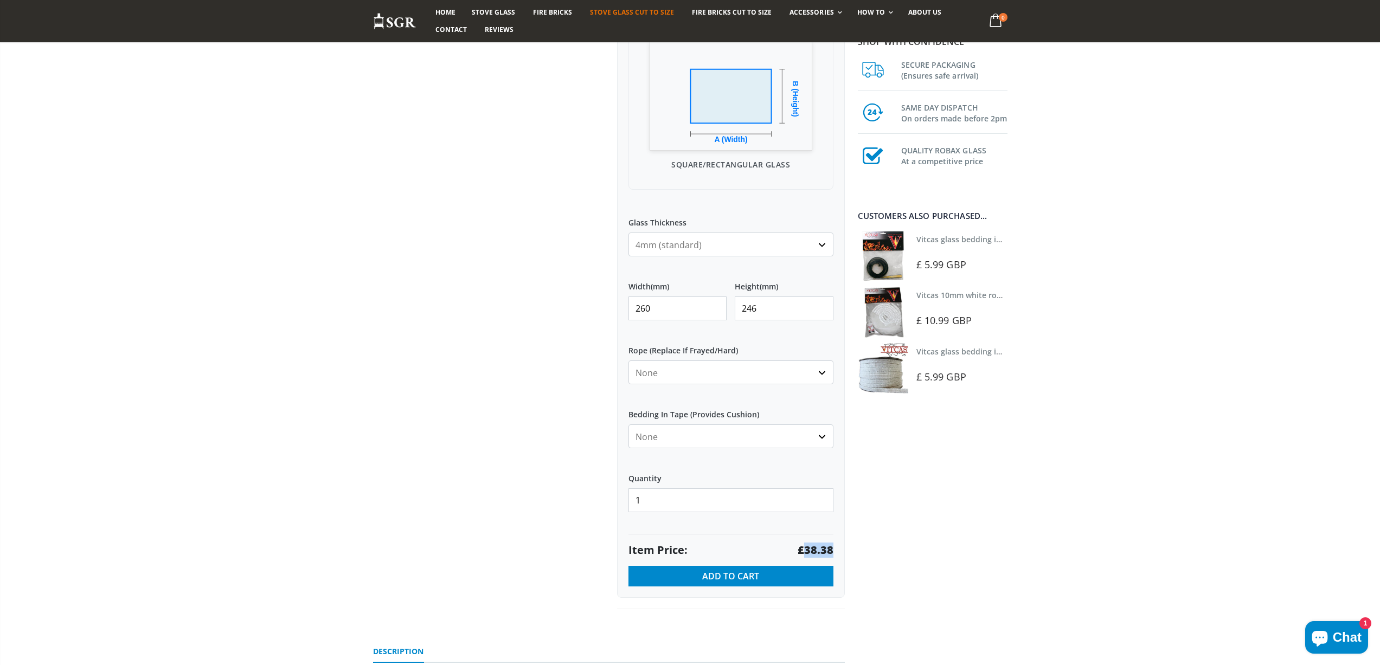
click at [813, 547] on strong "£38.38" at bounding box center [815, 550] width 36 height 15
drag, startPoint x: 621, startPoint y: 319, endPoint x: 571, endPoint y: 320, distance: 49.9
click at [572, 320] on div "Custom Cut Robax® Stove Glass 299 reviews Pool Type Default Title Pool #1 Pool …" at bounding box center [609, 217] width 488 height 833
click at [824, 549] on strong "£13.97" at bounding box center [815, 550] width 36 height 15
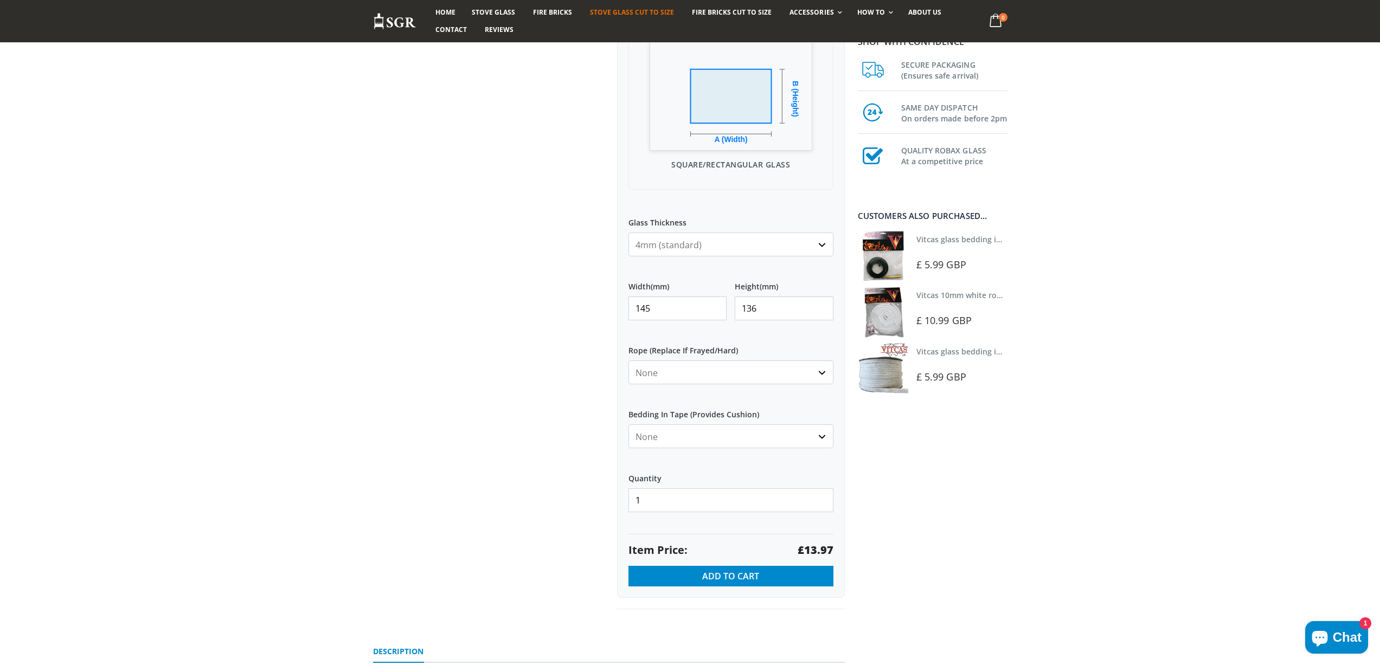
drag, startPoint x: 661, startPoint y: 310, endPoint x: 620, endPoint y: 301, distance: 42.0
click at [621, 303] on div "My Measurements Are In Millimeters Centimeters Inches For inches, please enter …" at bounding box center [731, 239] width 228 height 718
click at [814, 550] on strong "£47.52" at bounding box center [815, 550] width 36 height 15
drag, startPoint x: 648, startPoint y: 302, endPoint x: 560, endPoint y: 302, distance: 88.4
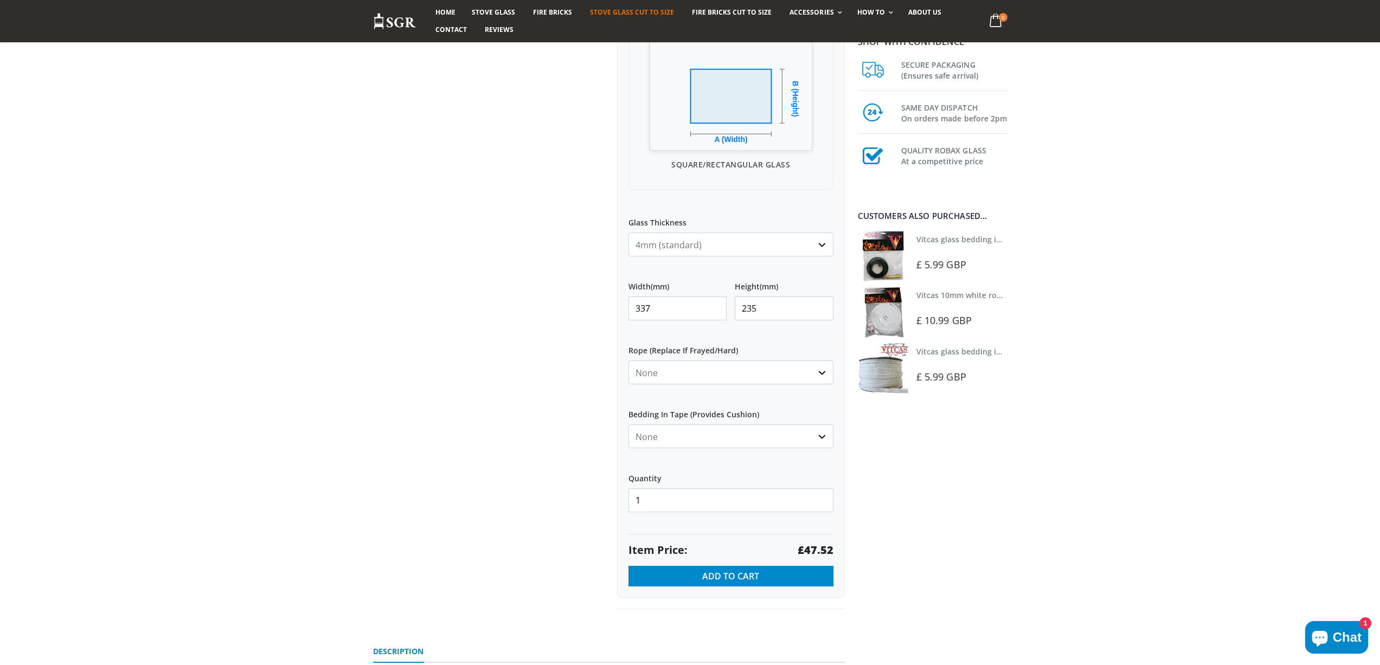
click at [560, 302] on div "Custom Cut Robax® Stove Glass 299 reviews Pool Type Default Title Pool #1 Pool …" at bounding box center [609, 217] width 488 height 833
click at [807, 544] on strong "£61.15" at bounding box center [815, 550] width 36 height 15
drag, startPoint x: 656, startPoint y: 311, endPoint x: 609, endPoint y: 311, distance: 46.6
click at [609, 311] on div "Custom Cut Robax® Stove Glass 299 reviews Pool Type Default Title Pool #1 Pool …" at bounding box center [731, 205] width 244 height 809
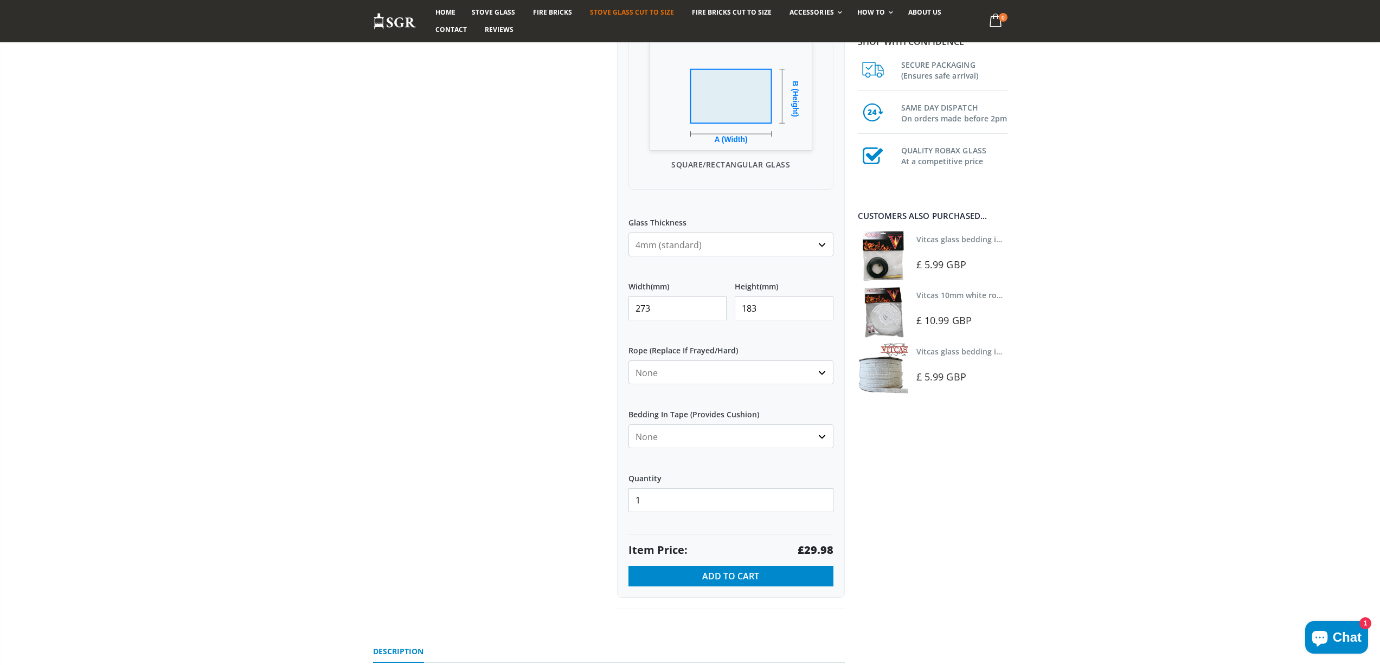
click at [820, 549] on strong "£29.98" at bounding box center [815, 550] width 36 height 15
drag, startPoint x: 608, startPoint y: 313, endPoint x: 545, endPoint y: 298, distance: 64.7
click at [559, 306] on div "Custom Cut Robax® Stove Glass 299 reviews Pool Type Default Title Pool #1 Pool …" at bounding box center [609, 217] width 488 height 833
click at [817, 546] on strong "£29.65" at bounding box center [815, 550] width 36 height 15
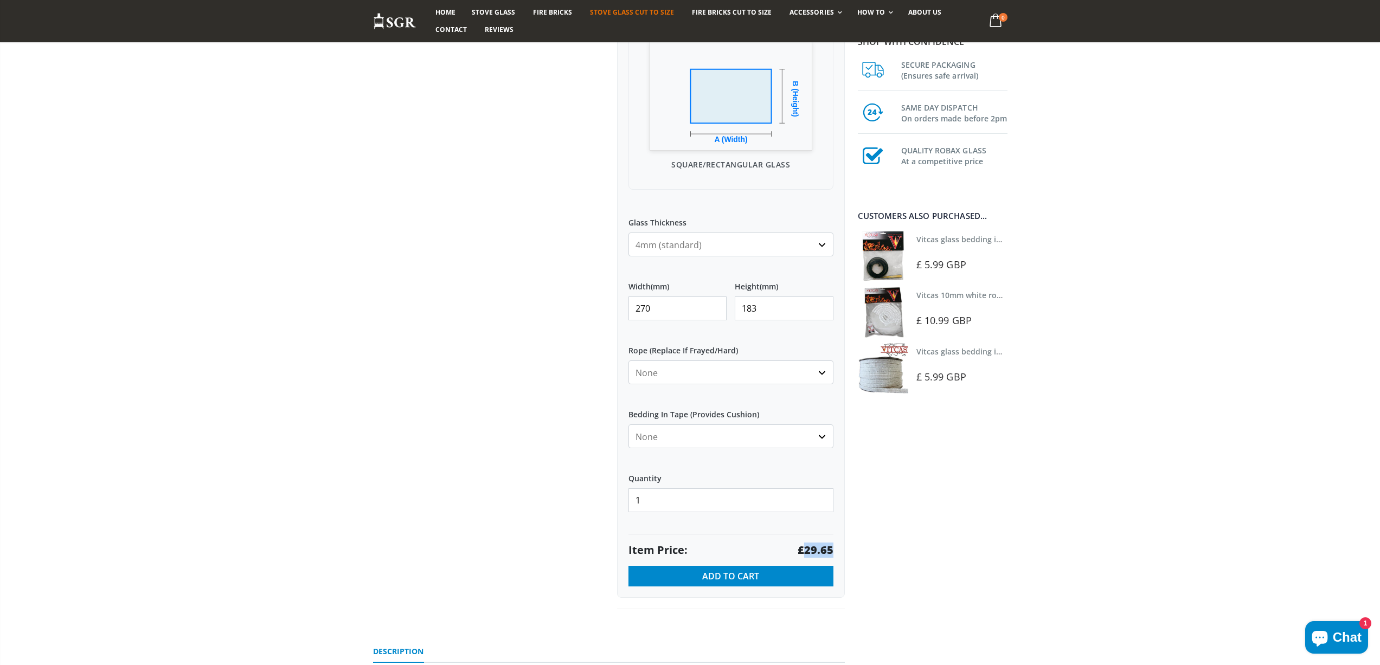
click at [817, 546] on strong "£29.65" at bounding box center [815, 550] width 36 height 15
click at [764, 311] on input "183" at bounding box center [784, 309] width 99 height 24
click at [823, 551] on strong "£13.97" at bounding box center [815, 550] width 36 height 15
click at [823, 550] on strong "£13.97" at bounding box center [815, 550] width 36 height 15
click at [770, 309] on input "18" at bounding box center [784, 309] width 99 height 24
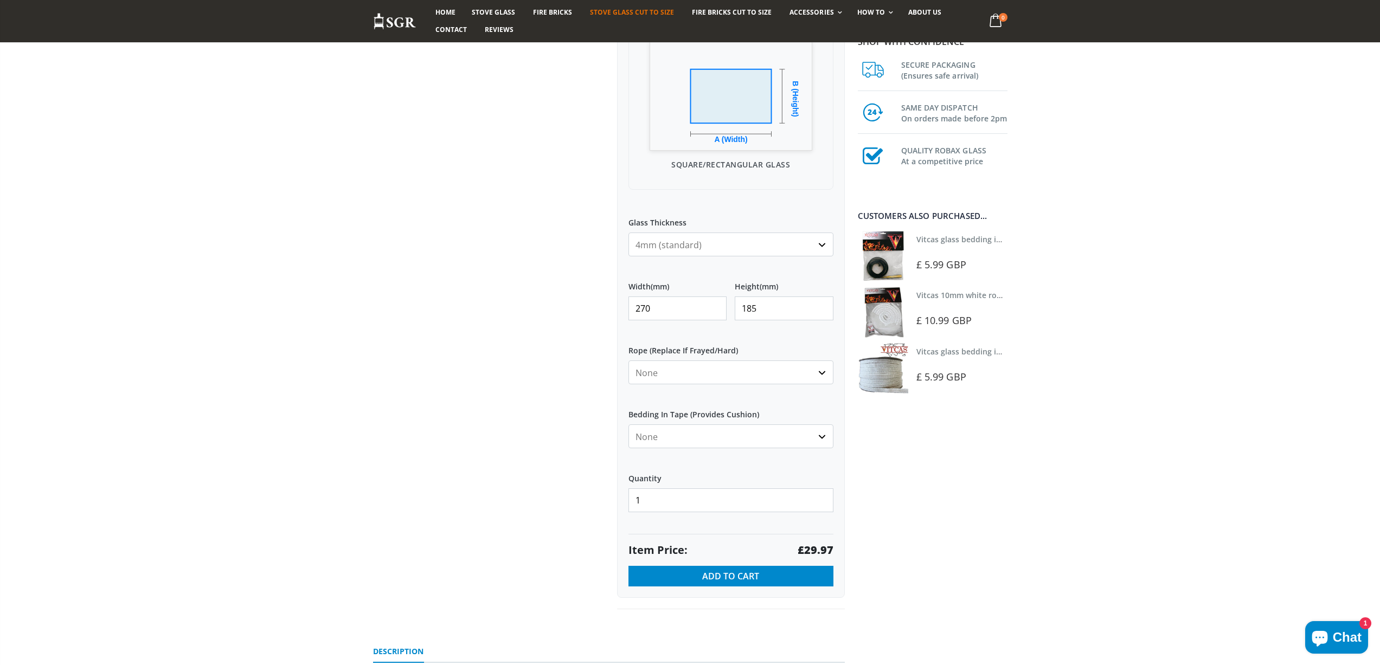
drag, startPoint x: 635, startPoint y: 307, endPoint x: 571, endPoint y: 297, distance: 64.8
click at [573, 302] on div "Custom Cut Robax® Stove Glass 299 reviews Pool Type Default Title Pool #1 Pool …" at bounding box center [609, 217] width 488 height 833
click at [810, 547] on strong "£28.64" at bounding box center [815, 550] width 36 height 15
drag, startPoint x: 666, startPoint y: 306, endPoint x: 578, endPoint y: 301, distance: 87.4
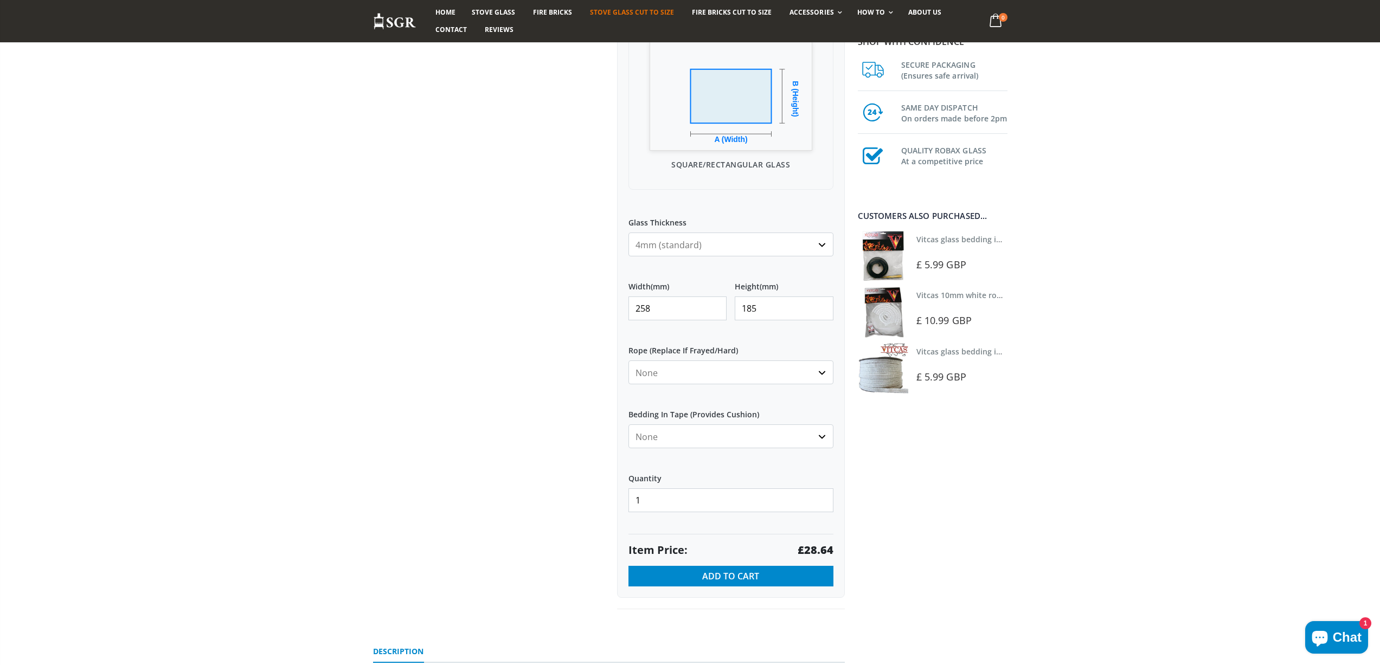
click at [581, 307] on div "Custom Cut Robax® Stove Glass 299 reviews Pool Type Default Title Pool #1 Pool …" at bounding box center [609, 217] width 488 height 833
click at [820, 553] on strong "£31.82" at bounding box center [815, 550] width 36 height 15
drag, startPoint x: 662, startPoint y: 308, endPoint x: 559, endPoint y: 272, distance: 109.0
click at [583, 292] on div "Custom Cut Robax® Stove Glass 299 reviews Pool Type Default Title Pool #1 Pool …" at bounding box center [609, 217] width 488 height 833
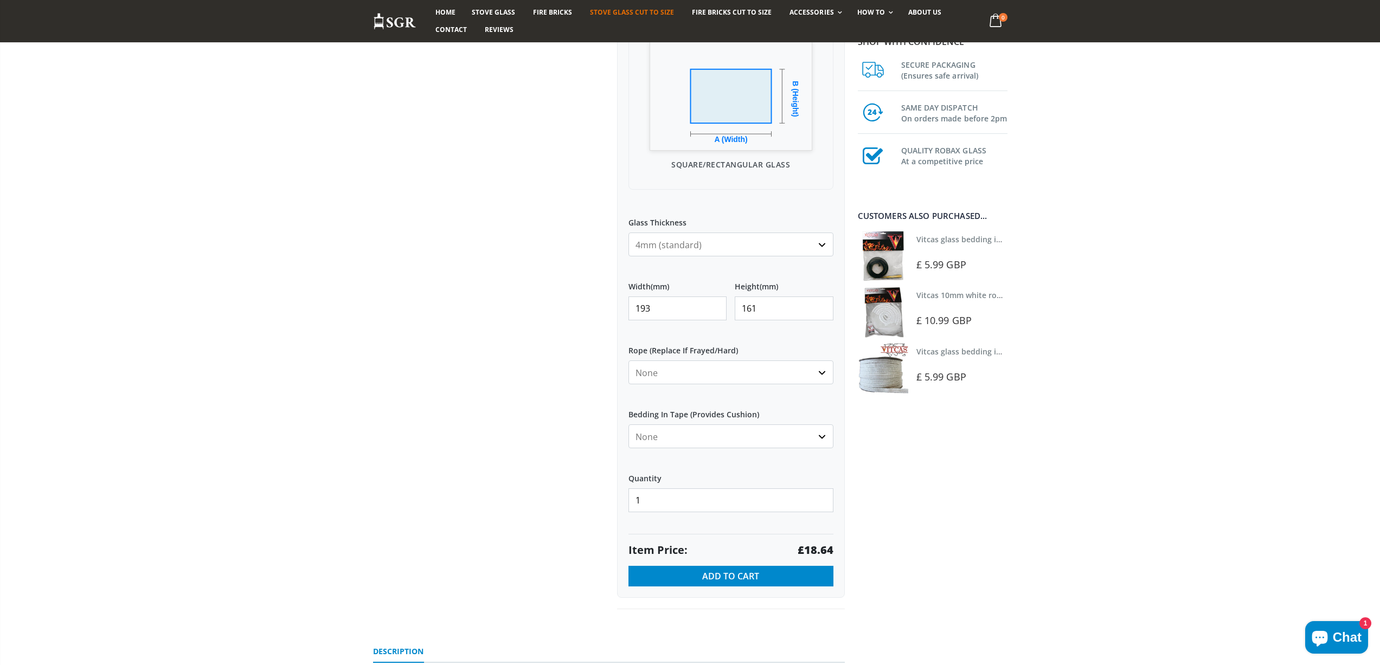
click at [815, 547] on strong "£18.64" at bounding box center [815, 550] width 36 height 15
drag, startPoint x: 653, startPoint y: 305, endPoint x: 607, endPoint y: 304, distance: 45.5
click at [609, 307] on div "Custom Cut Robax® Stove Glass 299 reviews Pool Type Default Title Pool #1 Pool …" at bounding box center [731, 205] width 244 height 809
click at [819, 551] on strong "£27.47" at bounding box center [815, 550] width 36 height 15
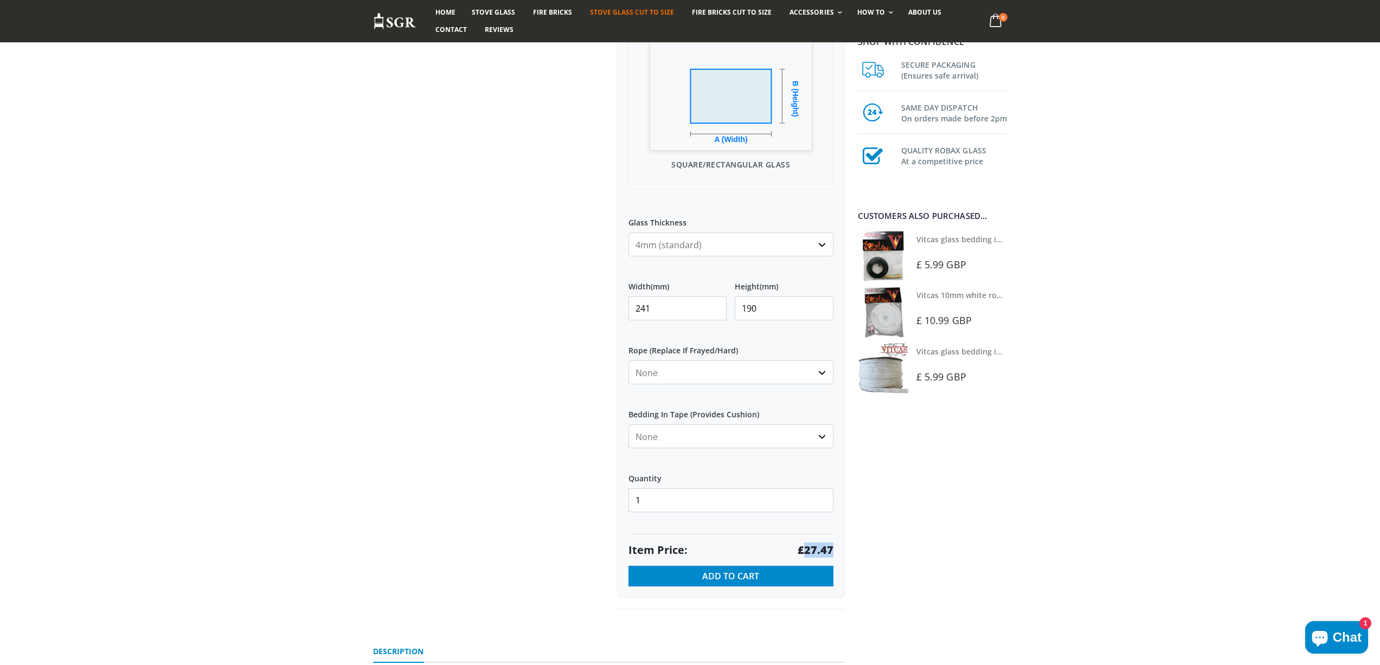
click at [819, 551] on strong "£27.47" at bounding box center [815, 550] width 36 height 15
drag, startPoint x: 653, startPoint y: 308, endPoint x: 589, endPoint y: 299, distance: 65.2
click at [596, 310] on div "Custom Cut Robax® Stove Glass 299 reviews Pool Type Default Title Pool #1 Pool …" at bounding box center [609, 217] width 488 height 833
click at [817, 546] on strong "£35.28" at bounding box center [815, 550] width 36 height 15
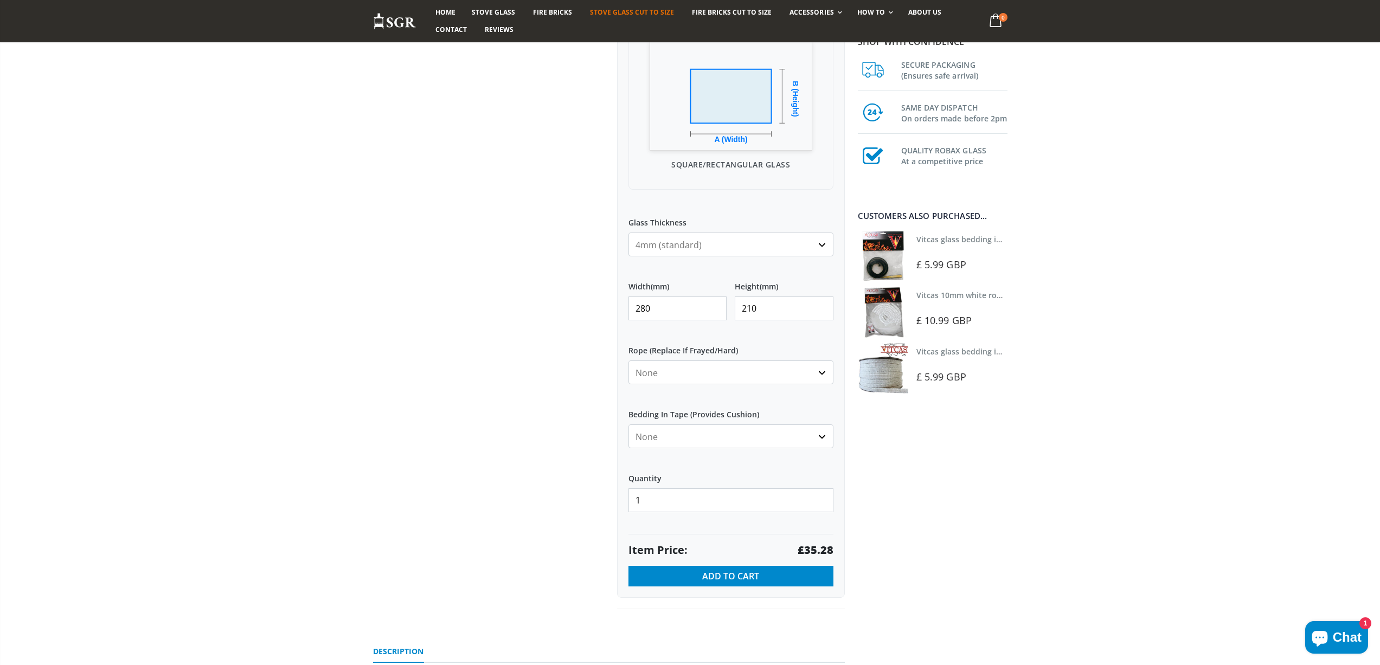
drag, startPoint x: 581, startPoint y: 309, endPoint x: 524, endPoint y: 305, distance: 57.0
click at [524, 307] on div "Custom Cut Robax® Stove Glass 299 reviews Pool Type Default Title Pool #1 Pool …" at bounding box center [609, 217] width 488 height 833
click at [823, 549] on strong "£53.99" at bounding box center [815, 550] width 36 height 15
drag, startPoint x: 666, startPoint y: 300, endPoint x: 565, endPoint y: 300, distance: 100.3
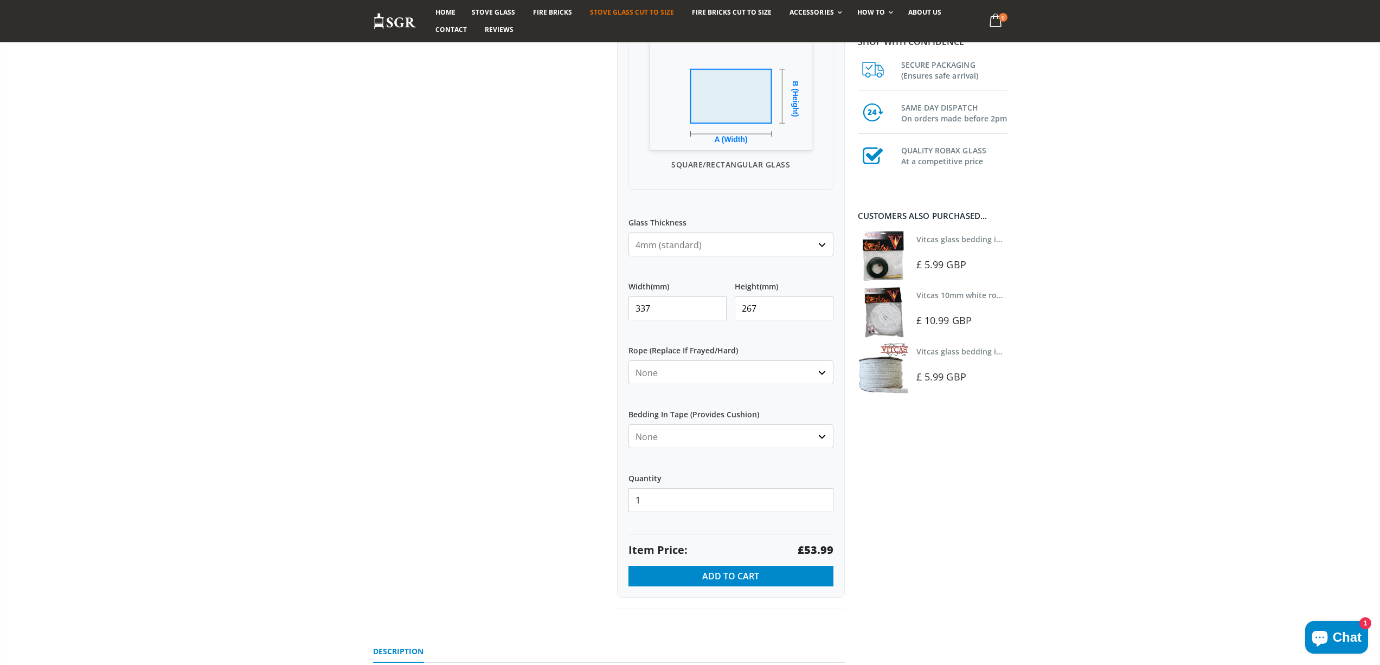
click at [565, 300] on div "Custom Cut Robax® Stove Glass 299 reviews Pool Type Default Title Pool #1 Pool …" at bounding box center [609, 217] width 488 height 833
click at [816, 552] on strong "£33.46" at bounding box center [815, 550] width 36 height 15
drag, startPoint x: 645, startPoint y: 314, endPoint x: 546, endPoint y: 308, distance: 98.8
click at [549, 314] on div "Custom Cut Robax® Stove Glass 299 reviews Pool Type Default Title Pool #1 Pool …" at bounding box center [609, 217] width 488 height 833
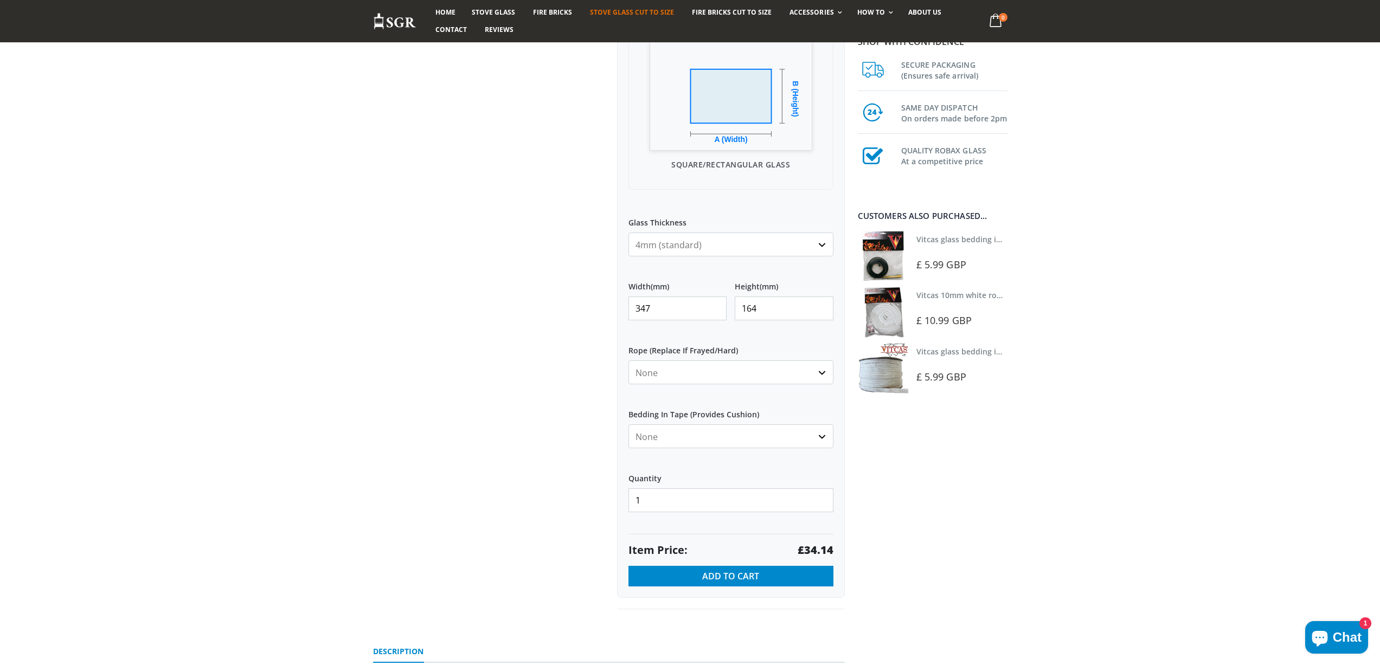
click at [823, 550] on strong "£34.14" at bounding box center [815, 550] width 36 height 15
drag, startPoint x: 750, startPoint y: 304, endPoint x: 697, endPoint y: 306, distance: 53.1
click at [697, 306] on div "Width (mm) 347 Height (mm) 164" at bounding box center [730, 301] width 205 height 56
click at [817, 545] on strong "£57.25" at bounding box center [815, 550] width 36 height 15
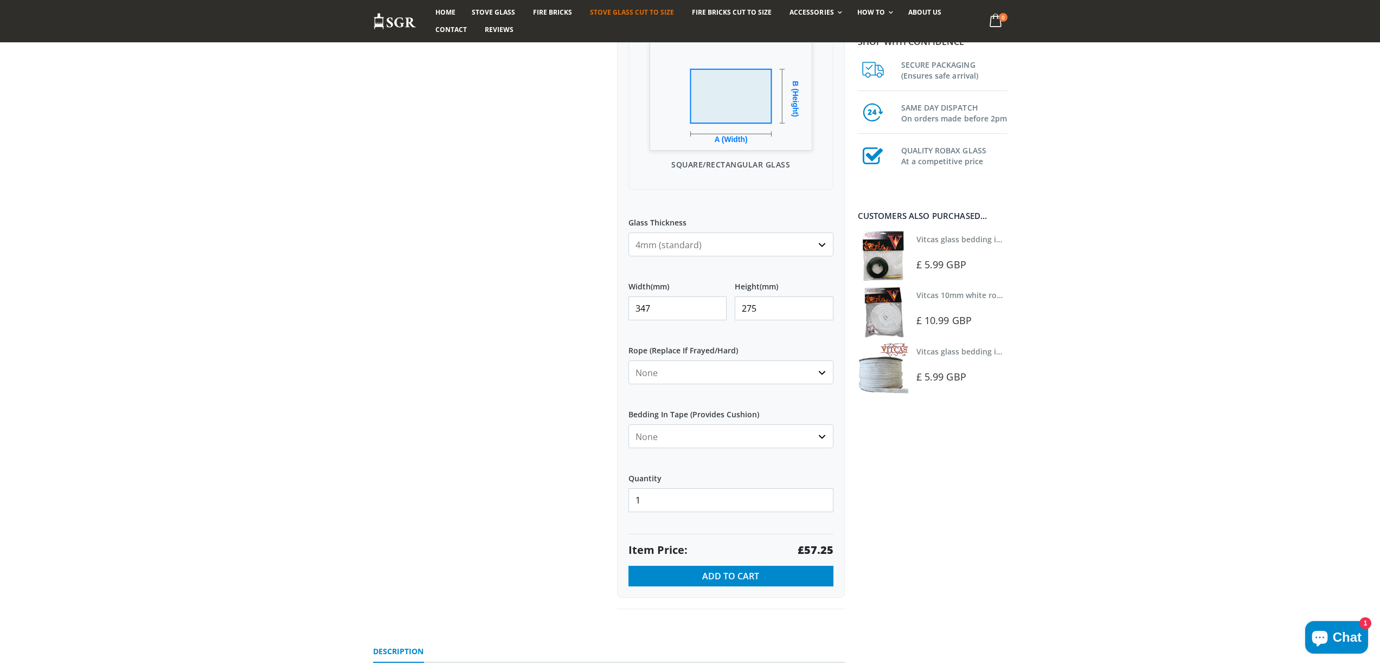
click at [817, 545] on strong "£57.25" at bounding box center [815, 550] width 36 height 15
drag, startPoint x: 668, startPoint y: 306, endPoint x: 564, endPoint y: 307, distance: 104.1
click at [574, 309] on div "Custom Cut Robax® Stove Glass 299 reviews Pool Type Default Title Pool #1 Pool …" at bounding box center [609, 217] width 488 height 833
click at [817, 549] on strong "£46.86" at bounding box center [815, 550] width 36 height 15
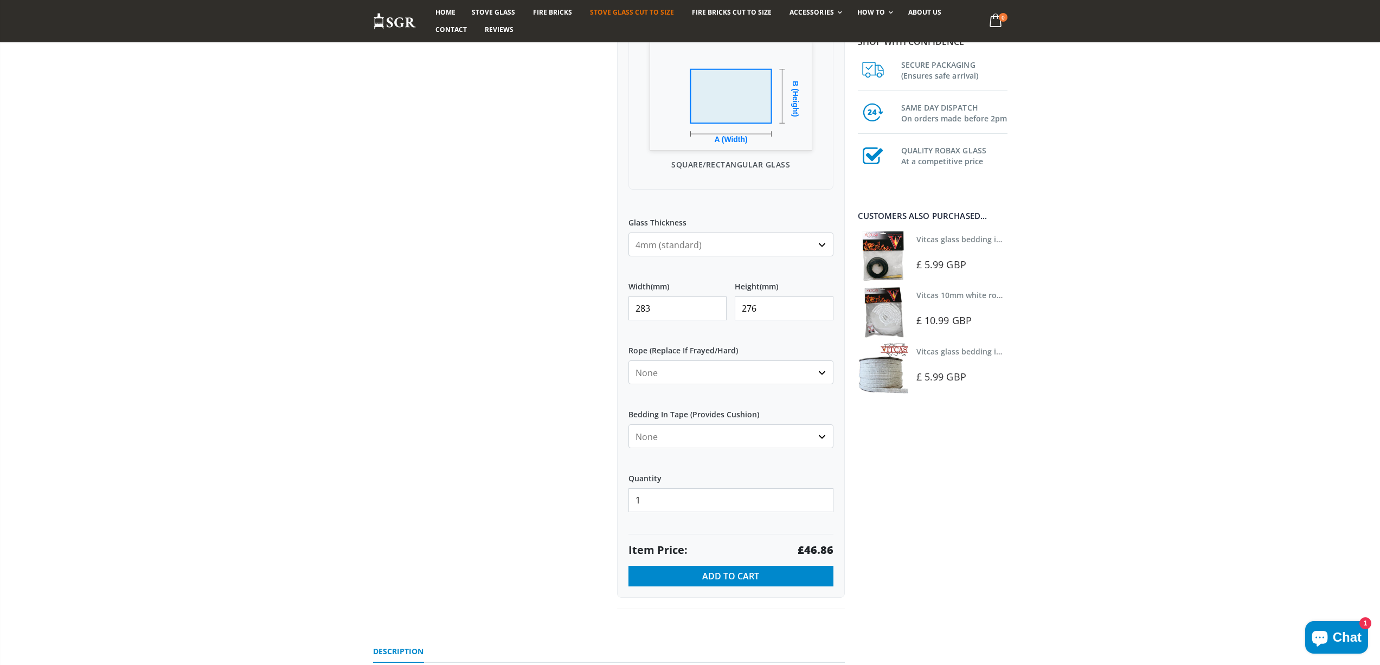
drag, startPoint x: 620, startPoint y: 310, endPoint x: 563, endPoint y: 297, distance: 58.3
click at [568, 301] on div "Custom Cut Robax® Stove Glass 299 reviews Pool Type Default Title Pool #1 Pool …" at bounding box center [609, 217] width 488 height 833
click at [812, 541] on div "Item Price: £84.46" at bounding box center [730, 546] width 205 height 24
click at [812, 549] on strong "£84.46" at bounding box center [815, 550] width 36 height 15
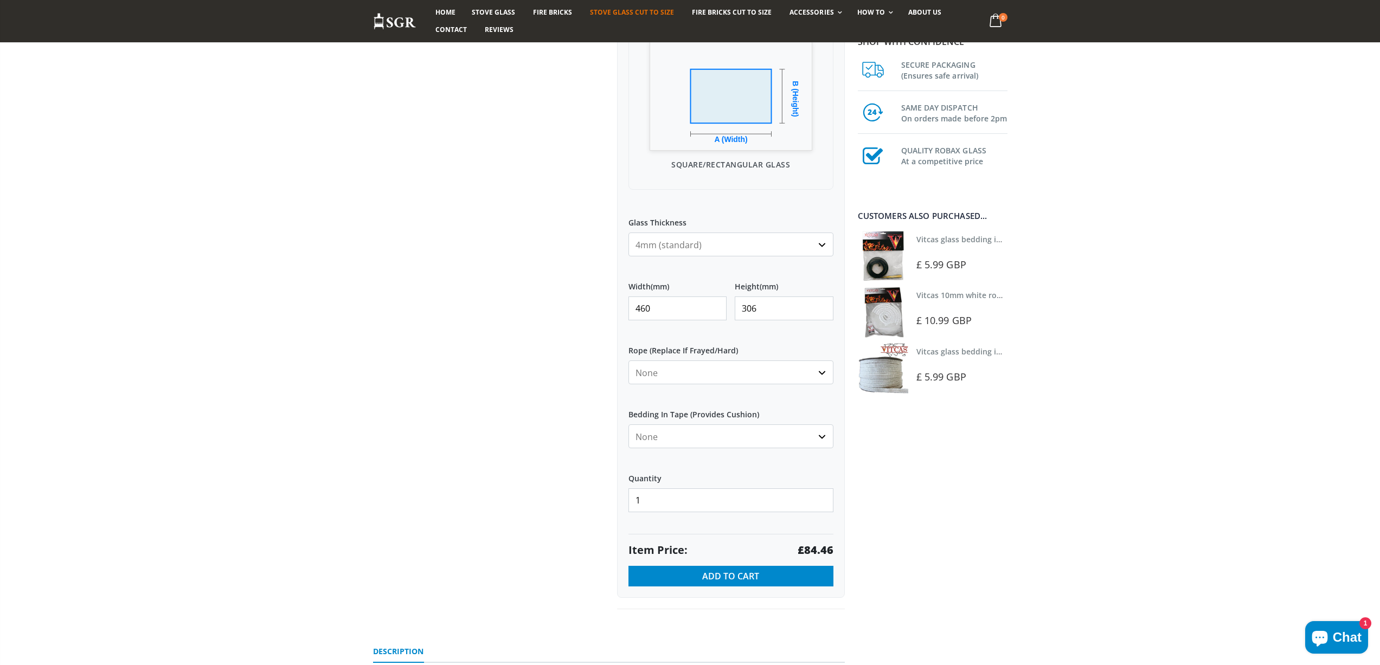
drag, startPoint x: 643, startPoint y: 308, endPoint x: 634, endPoint y: 308, distance: 9.8
click at [634, 308] on input "460" at bounding box center [677, 309] width 99 height 24
click at [817, 549] on strong "£89.20" at bounding box center [815, 550] width 36 height 15
drag, startPoint x: 656, startPoint y: 306, endPoint x: 587, endPoint y: 302, distance: 70.0
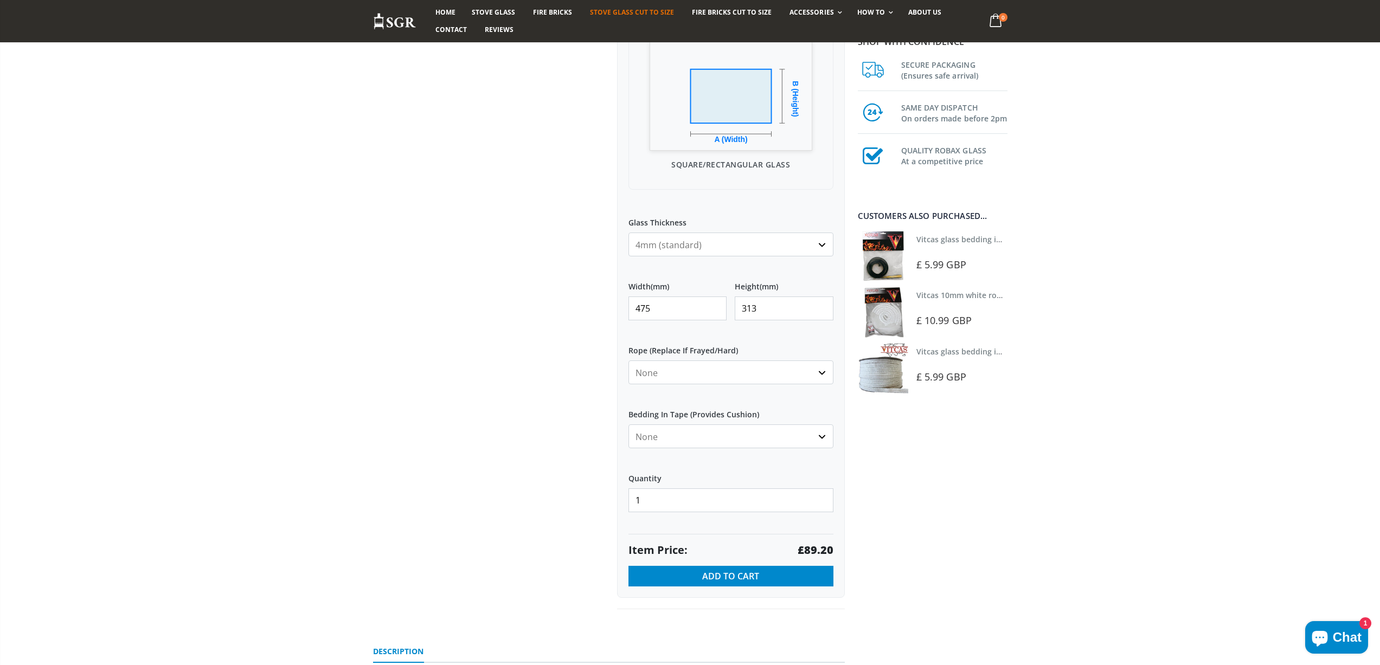
click at [587, 308] on div "Custom Cut Robax® Stove Glass 299 reviews Pool Type Default Title Pool #1 Pool …" at bounding box center [609, 217] width 488 height 833
click at [814, 554] on strong "£29.64" at bounding box center [815, 550] width 36 height 15
drag, startPoint x: 660, startPoint y: 305, endPoint x: 598, endPoint y: 307, distance: 61.8
click at [598, 307] on div "Custom Cut Robax® Stove Glass 299 reviews Pool Type Default Title Pool #1 Pool …" at bounding box center [609, 217] width 488 height 833
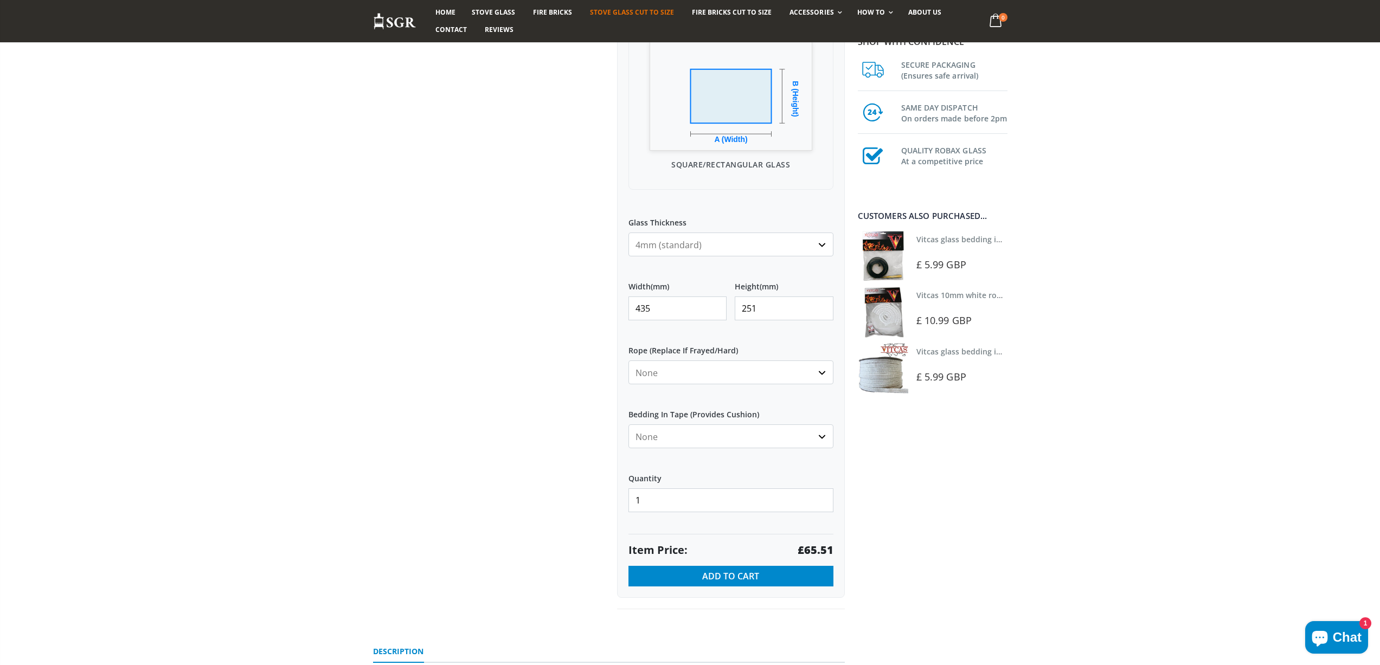
click at [815, 550] on strong "£65.51" at bounding box center [815, 550] width 36 height 15
drag, startPoint x: 815, startPoint y: 550, endPoint x: 828, endPoint y: 558, distance: 15.1
click at [815, 550] on strong "£65.51" at bounding box center [815, 550] width 36 height 15
click at [761, 306] on input "251" at bounding box center [784, 309] width 99 height 24
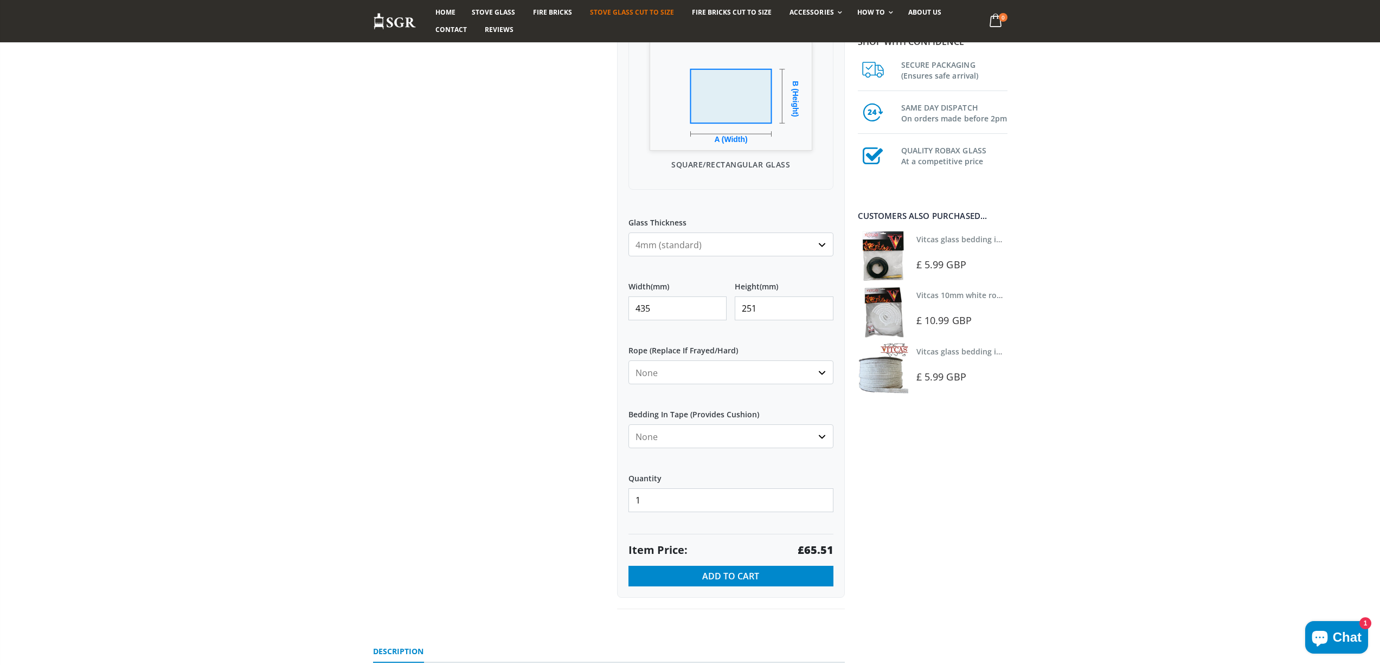
click at [761, 306] on input "251" at bounding box center [784, 309] width 99 height 24
click at [819, 551] on strong "£73.08" at bounding box center [815, 550] width 36 height 15
drag, startPoint x: 619, startPoint y: 311, endPoint x: 605, endPoint y: 306, distance: 14.6
click at [607, 311] on div "Custom Cut Robax® Stove Glass 299 reviews Pool Type Default Title Pool #1 Pool …" at bounding box center [609, 217] width 488 height 833
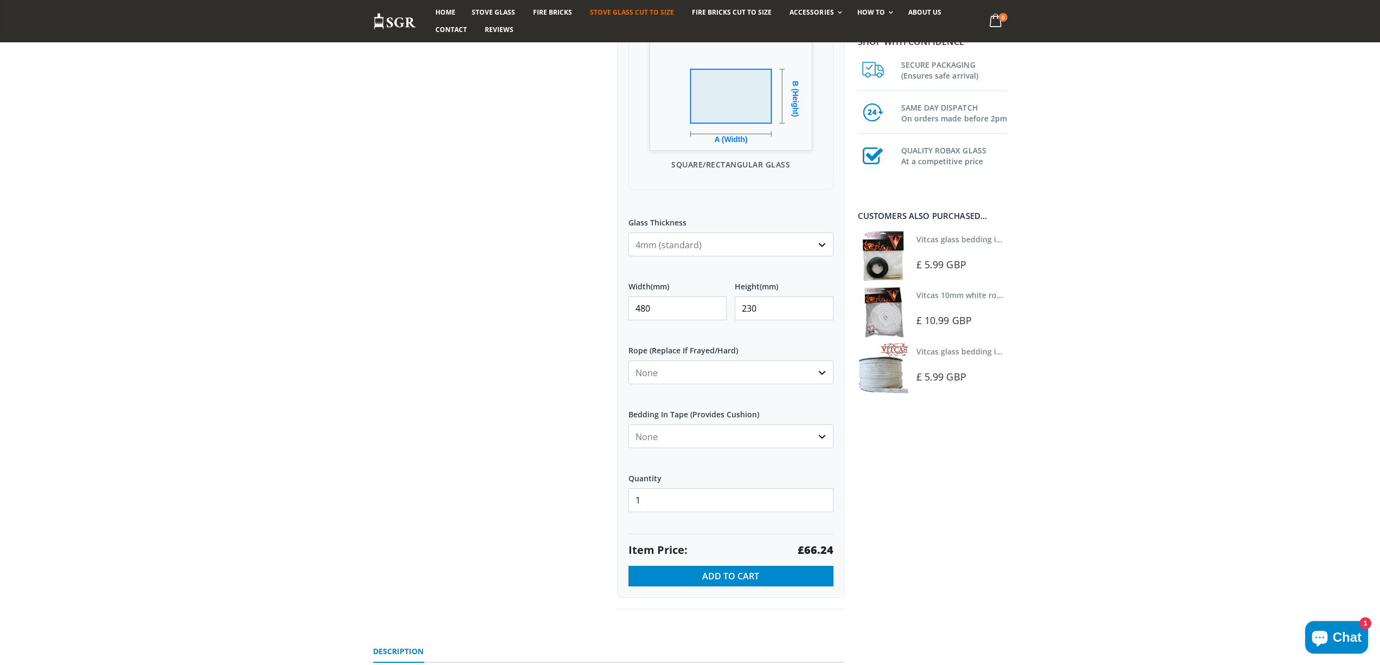
click at [817, 550] on strong "£66.24" at bounding box center [815, 550] width 36 height 15
drag, startPoint x: 658, startPoint y: 306, endPoint x: 593, endPoint y: 305, distance: 64.5
click at [593, 305] on div "Custom Cut Robax® Stove Glass 299 reviews Pool Type Default Title Pool #1 Pool …" at bounding box center [609, 217] width 488 height 833
click at [822, 551] on strong "£76.78" at bounding box center [815, 550] width 36 height 15
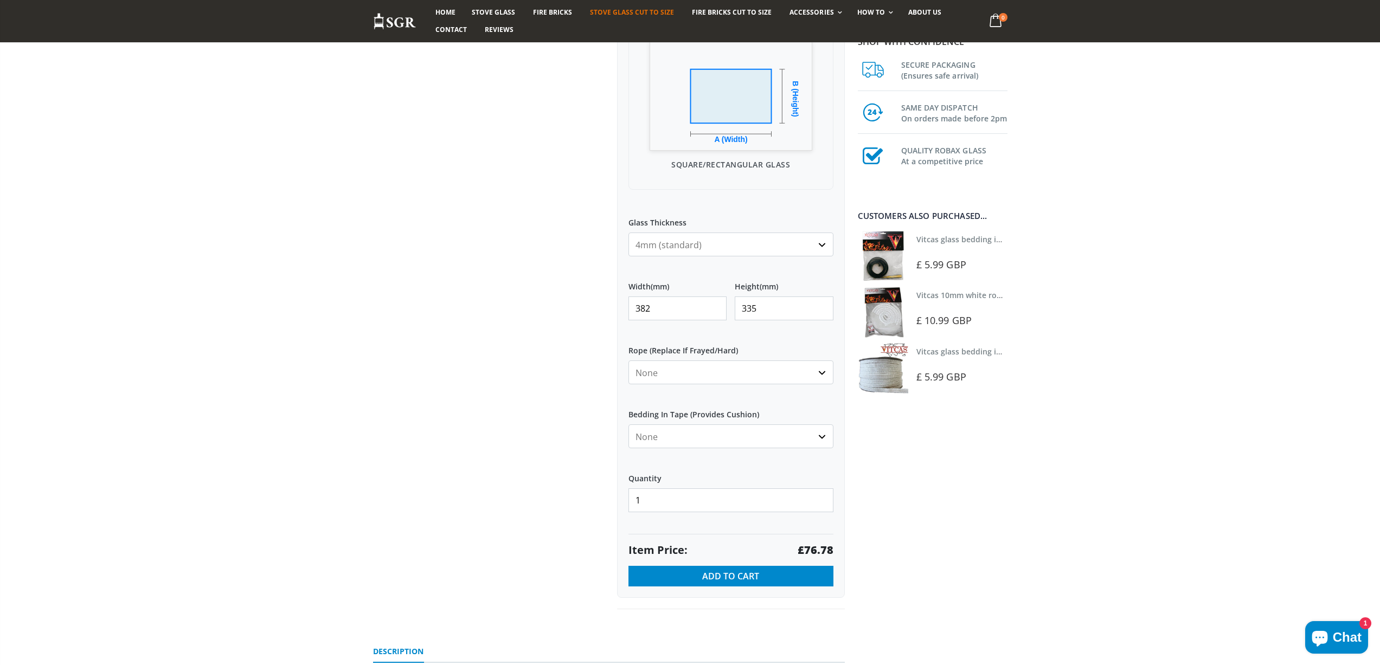
click at [822, 551] on strong "£76.78" at bounding box center [815, 550] width 36 height 15
drag, startPoint x: 658, startPoint y: 308, endPoint x: 608, endPoint y: 308, distance: 49.9
click at [608, 308] on div "Custom Cut Robax® Stove Glass 299 reviews Pool Type Default Title Pool #1 Pool …" at bounding box center [609, 217] width 488 height 833
click at [810, 549] on strong "£64.22" at bounding box center [815, 550] width 36 height 15
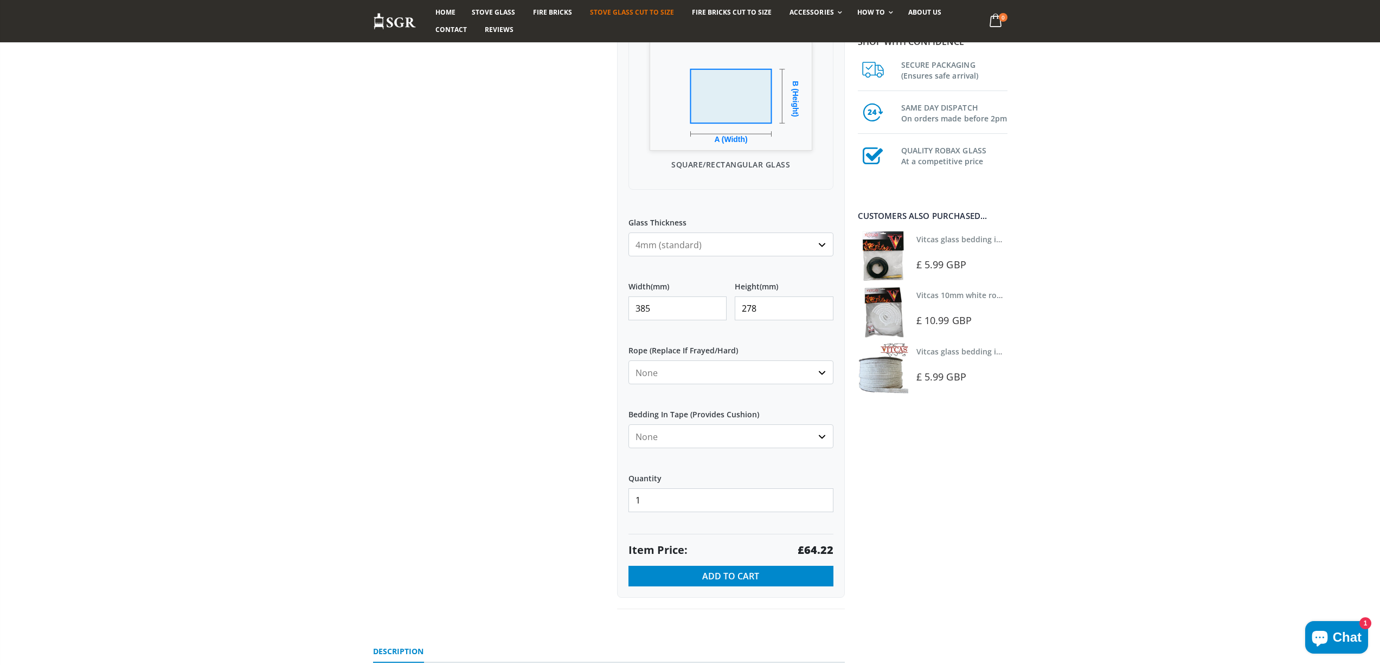
drag, startPoint x: 594, startPoint y: 303, endPoint x: 555, endPoint y: 297, distance: 39.5
click at [559, 302] on div "Custom Cut Robax® Stove Glass 299 reviews Pool Type Default Title Pool #1 Pool …" at bounding box center [609, 217] width 488 height 833
click at [816, 547] on strong "£82.93" at bounding box center [815, 550] width 36 height 15
drag, startPoint x: 662, startPoint y: 305, endPoint x: 546, endPoint y: 307, distance: 115.5
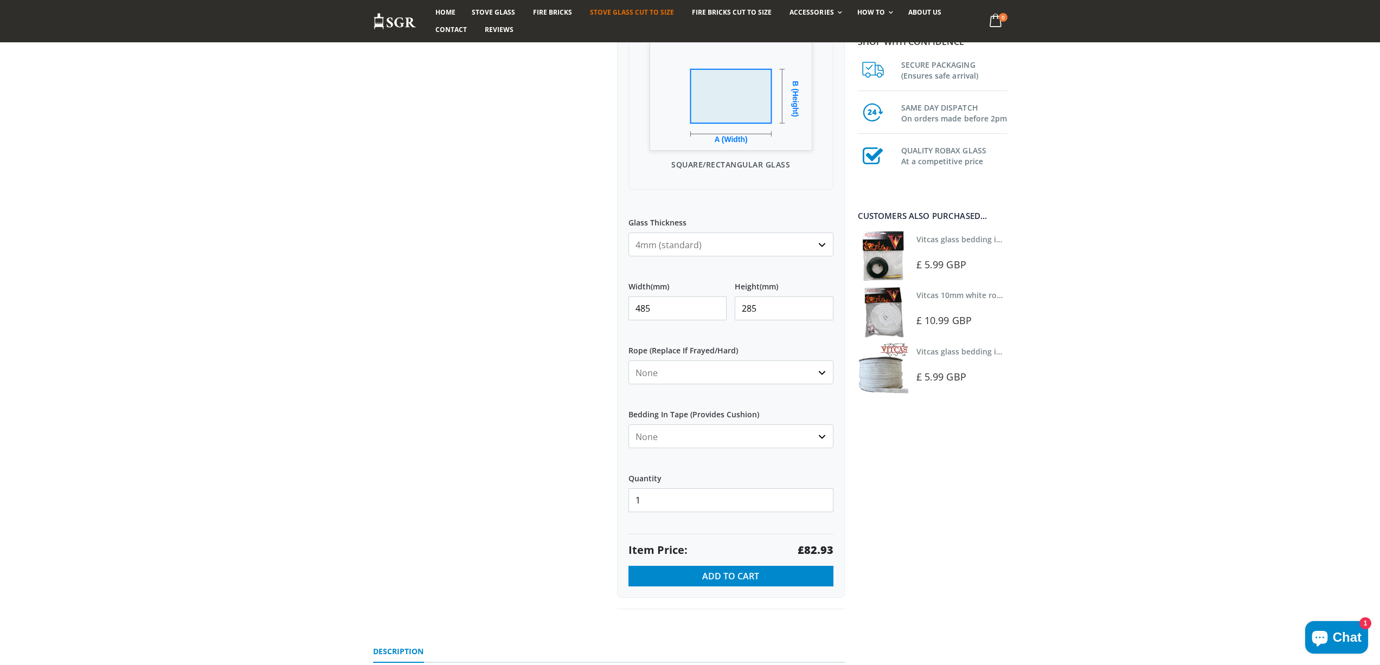
click at [546, 307] on div "Custom Cut Robax® Stove Glass 299 reviews Pool Type Default Title Pool #1 Pool …" at bounding box center [609, 217] width 488 height 833
click at [811, 551] on strong "£37.17" at bounding box center [815, 550] width 36 height 15
drag, startPoint x: 658, startPoint y: 311, endPoint x: 561, endPoint y: 299, distance: 97.8
click at [564, 306] on div "Custom Cut Robax® Stove Glass 299 reviews Pool Type Default Title Pool #1 Pool …" at bounding box center [609, 217] width 488 height 833
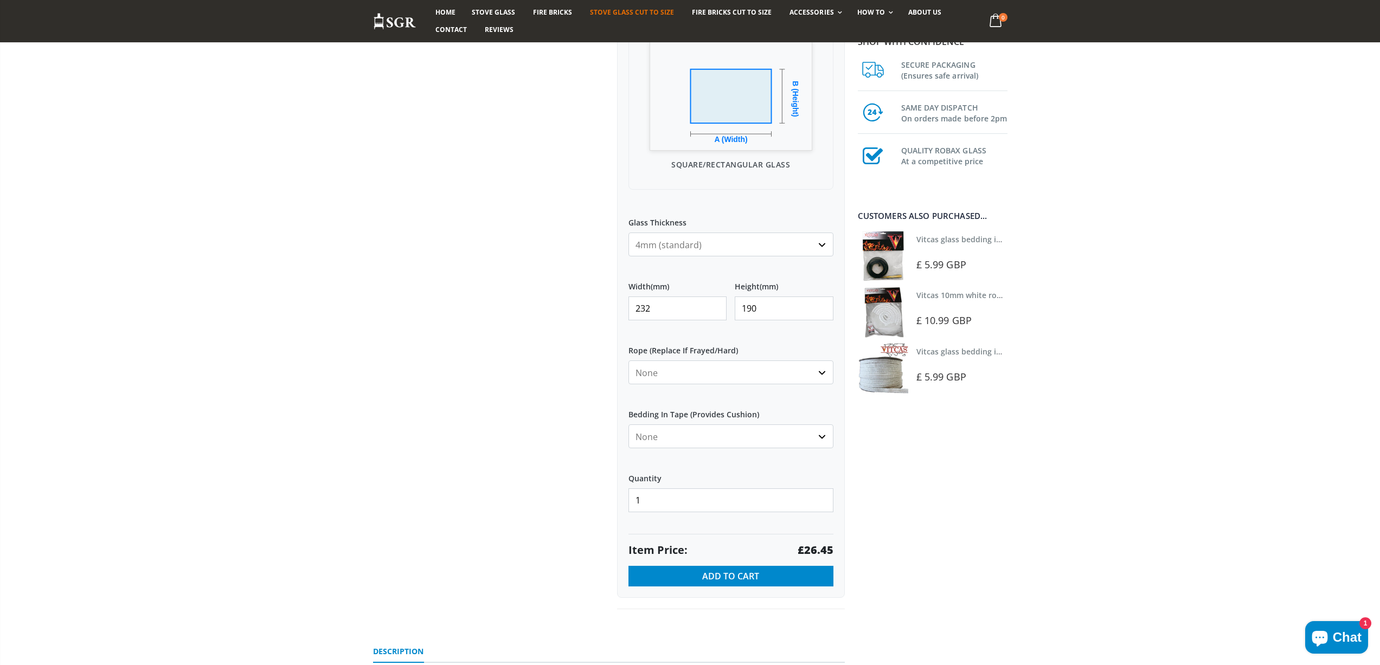
click at [817, 548] on strong "£26.45" at bounding box center [815, 550] width 36 height 15
click at [817, 547] on strong "£26.45" at bounding box center [815, 550] width 36 height 15
drag, startPoint x: 672, startPoint y: 311, endPoint x: 581, endPoint y: 298, distance: 92.6
click at [581, 298] on div "Custom Cut Robax® Stove Glass 299 reviews Pool Type Default Title Pool #1 Pool …" at bounding box center [609, 217] width 488 height 833
click at [820, 546] on strong "£66.52" at bounding box center [815, 550] width 36 height 15
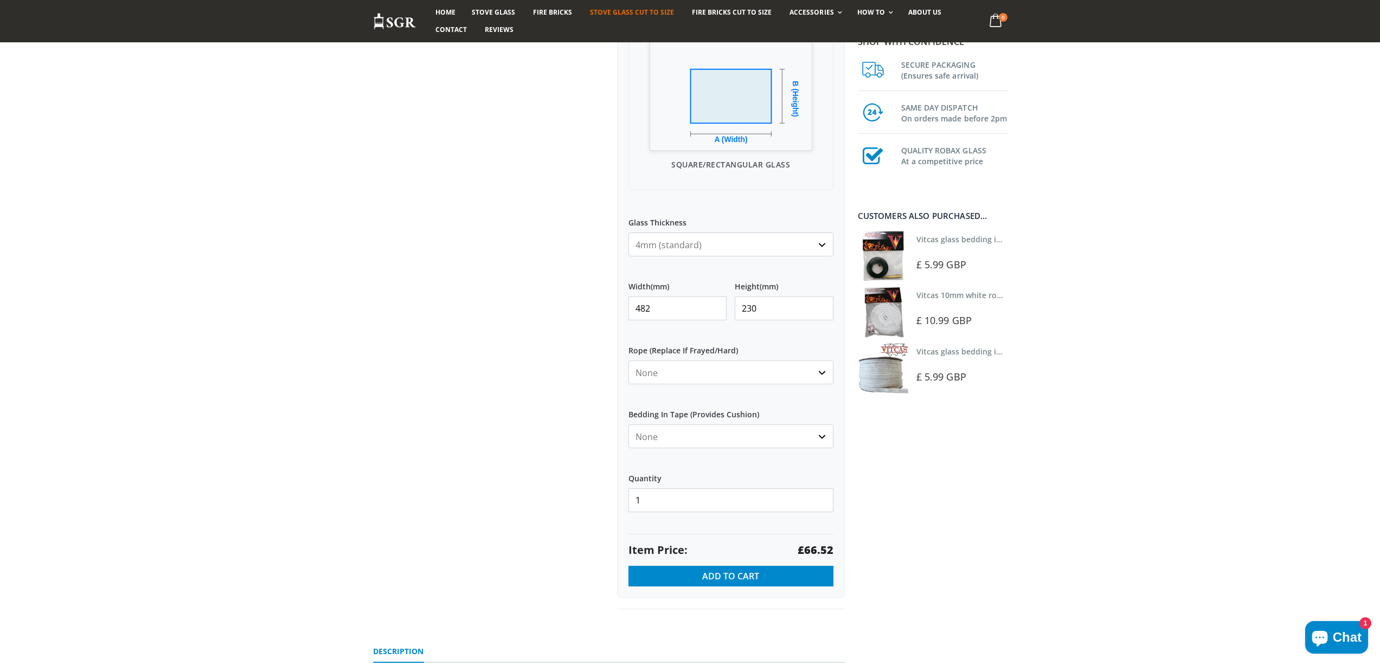
click at [820, 546] on strong "£66.52" at bounding box center [815, 550] width 36 height 15
drag, startPoint x: 659, startPoint y: 309, endPoint x: 604, endPoint y: 306, distance: 54.8
click at [607, 308] on div "Custom Cut Robax® Stove Glass 299 reviews Pool Type Default Title Pool #1 Pool …" at bounding box center [609, 217] width 488 height 833
click at [816, 544] on strong "£24.75" at bounding box center [815, 550] width 36 height 15
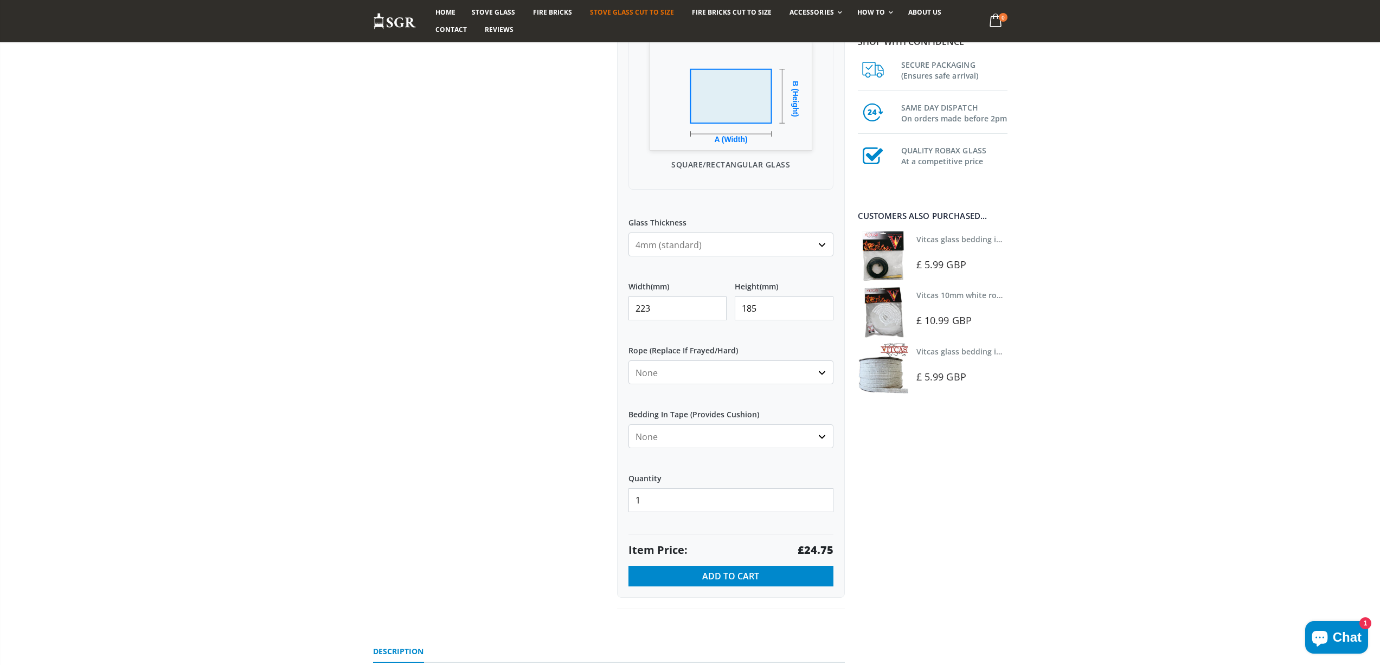
drag, startPoint x: 573, startPoint y: 313, endPoint x: 566, endPoint y: 313, distance: 7.0
click at [566, 313] on div "Custom Cut Robax® Stove Glass 299 reviews Pool Type Default Title Pool #1 Pool …" at bounding box center [609, 217] width 488 height 833
click at [822, 545] on strong "£41.56" at bounding box center [815, 550] width 36 height 15
drag, startPoint x: 636, startPoint y: 307, endPoint x: 567, endPoint y: 302, distance: 69.6
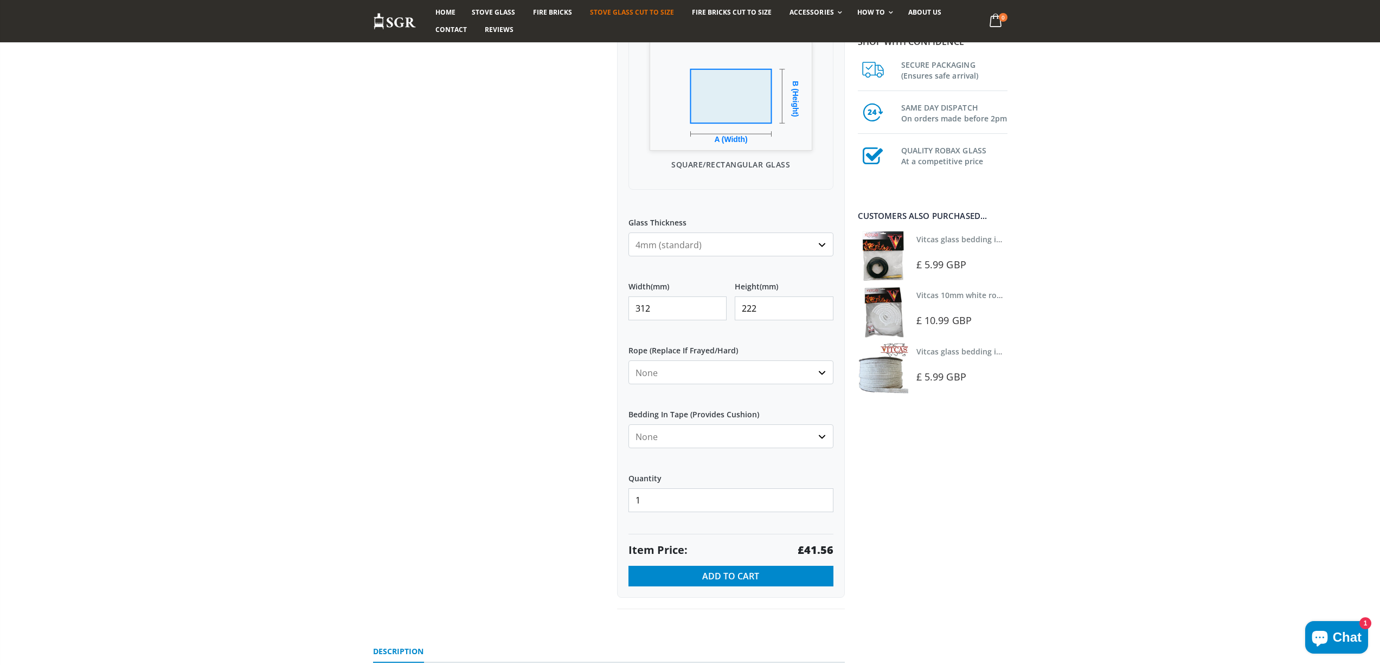
click at [569, 305] on div "Custom Cut Robax® Stove Glass 299 reviews Pool Type Default Title Pool #1 Pool …" at bounding box center [609, 217] width 488 height 833
click at [819, 552] on strong "£91.20" at bounding box center [815, 550] width 36 height 15
drag, startPoint x: 656, startPoint y: 301, endPoint x: 555, endPoint y: 295, distance: 101.5
click at [562, 301] on div "Custom Cut Robax® Stove Glass 299 reviews Pool Type Default Title Pool #1 Pool …" at bounding box center [609, 217] width 488 height 833
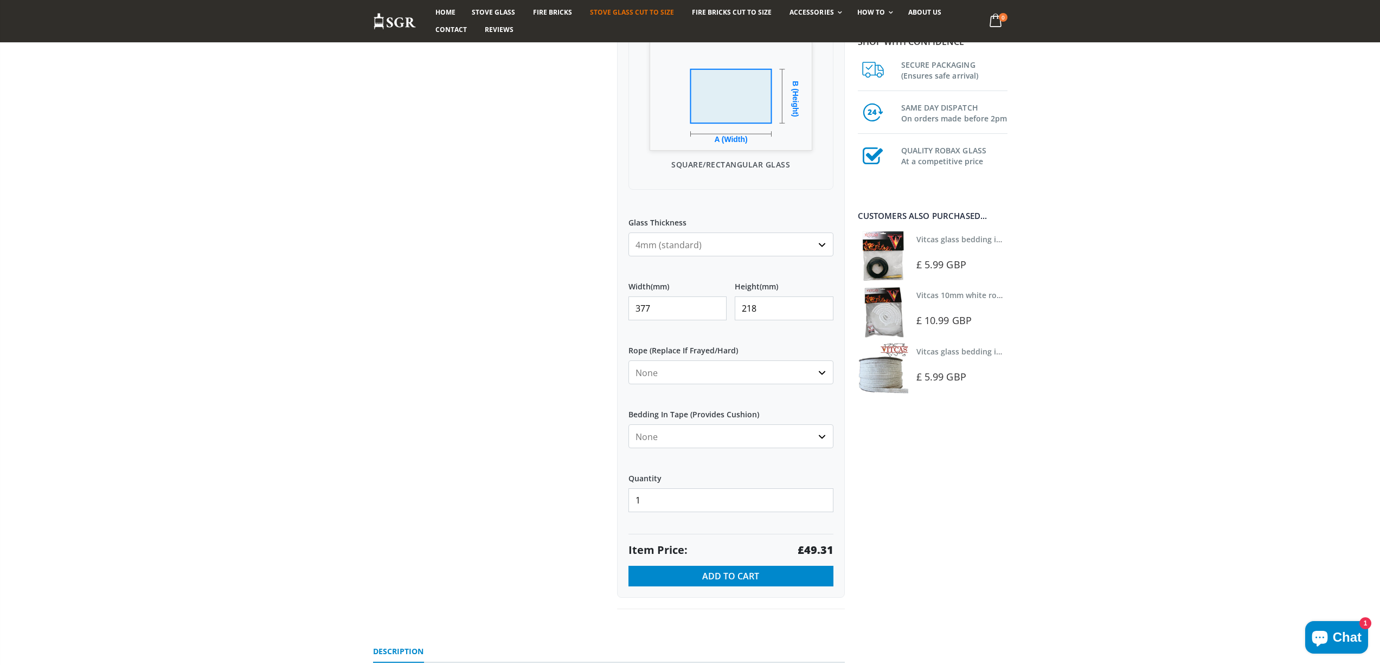
click at [813, 546] on strong "£49.31" at bounding box center [815, 550] width 36 height 15
drag, startPoint x: 647, startPoint y: 305, endPoint x: 610, endPoint y: 310, distance: 37.3
click at [611, 310] on div "Custom Cut Robax® Stove Glass 299 reviews Pool Type Default Title Pool #1 Pool …" at bounding box center [731, 205] width 244 height 809
click at [818, 551] on strong "£65.77" at bounding box center [815, 550] width 36 height 15
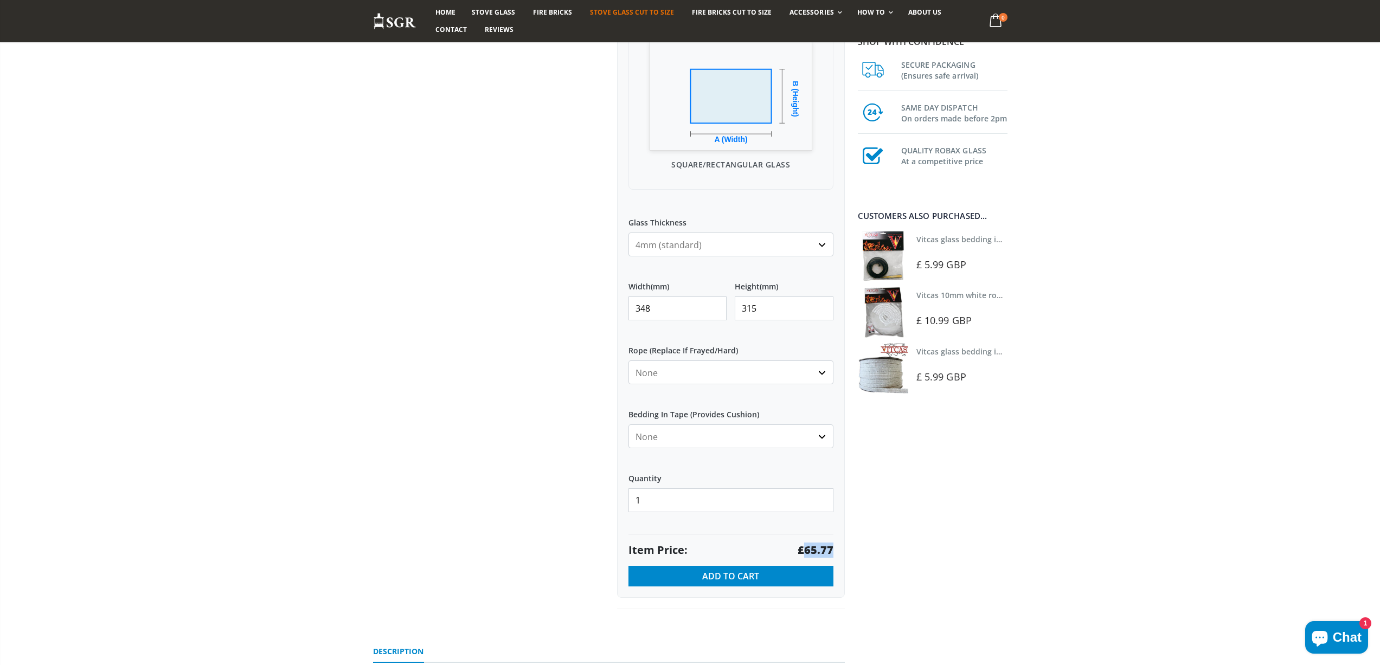
click at [818, 551] on strong "£65.77" at bounding box center [815, 550] width 36 height 15
drag, startPoint x: 625, startPoint y: 307, endPoint x: 610, endPoint y: 307, distance: 15.2
click at [611, 307] on div "Custom Cut Robax® Stove Glass 299 reviews Pool Type Default Title Pool #1 Pool …" at bounding box center [731, 205] width 244 height 809
click at [829, 550] on strong "£91.20" at bounding box center [815, 550] width 36 height 15
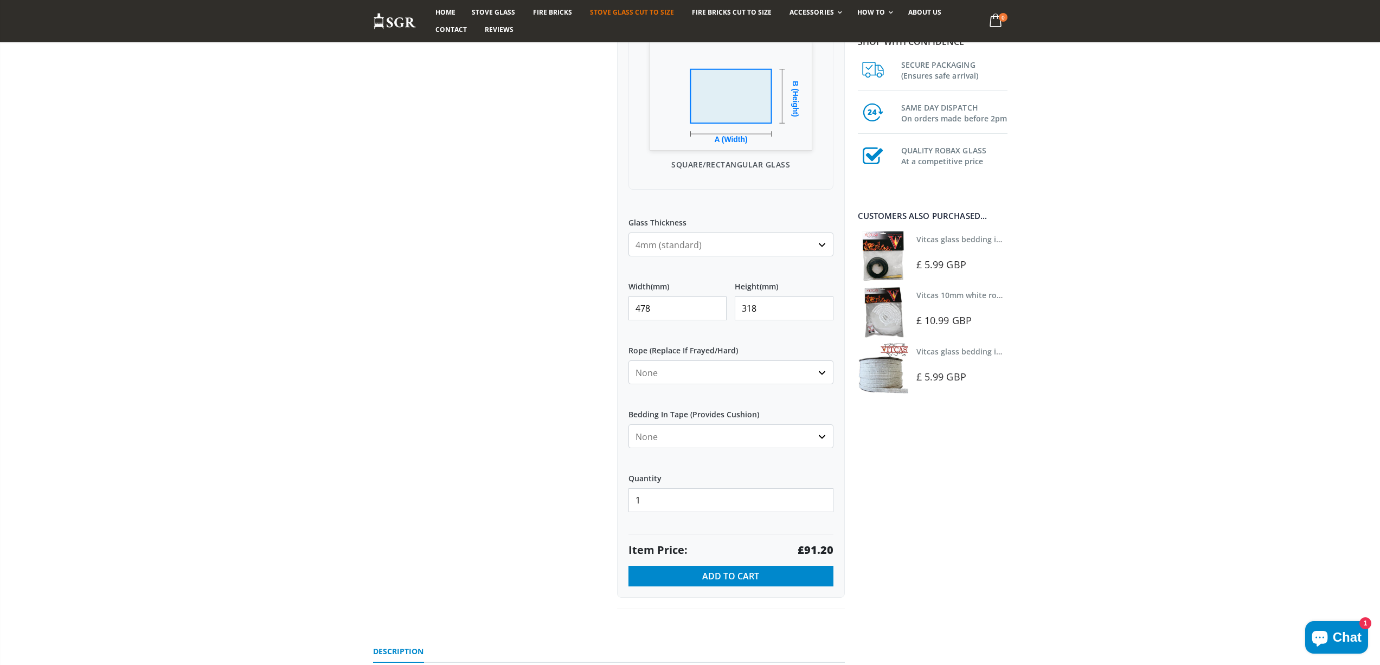
drag, startPoint x: 685, startPoint y: 307, endPoint x: 586, endPoint y: 311, distance: 98.7
click at [586, 311] on div "Custom Cut Robax® Stove Glass 299 reviews Pool Type Default Title Pool #1 Pool …" at bounding box center [609, 217] width 488 height 833
click at [820, 549] on strong "£13.97" at bounding box center [815, 550] width 36 height 15
drag, startPoint x: 656, startPoint y: 301, endPoint x: 622, endPoint y: 307, distance: 34.2
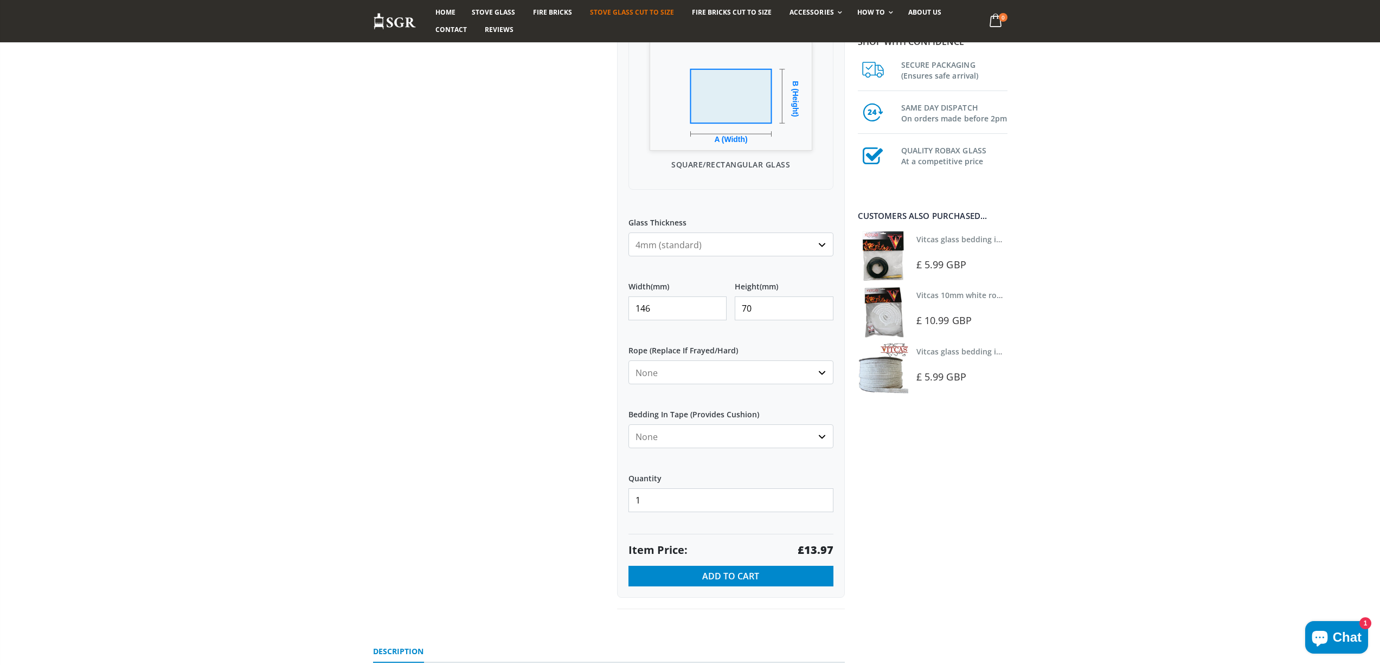
click at [622, 307] on div "My Measurements Are In Millimeters Centimeters Inches For inches, please enter …" at bounding box center [731, 239] width 228 height 718
drag, startPoint x: 633, startPoint y: 305, endPoint x: 609, endPoint y: 305, distance: 23.9
click at [609, 305] on div "Custom Cut Robax® Stove Glass 299 reviews Pool Type Default Title Pool #1 Pool …" at bounding box center [731, 205] width 244 height 809
click at [818, 550] on strong "£28.80" at bounding box center [815, 550] width 36 height 15
click at [819, 549] on strong "£28.80" at bounding box center [815, 550] width 36 height 15
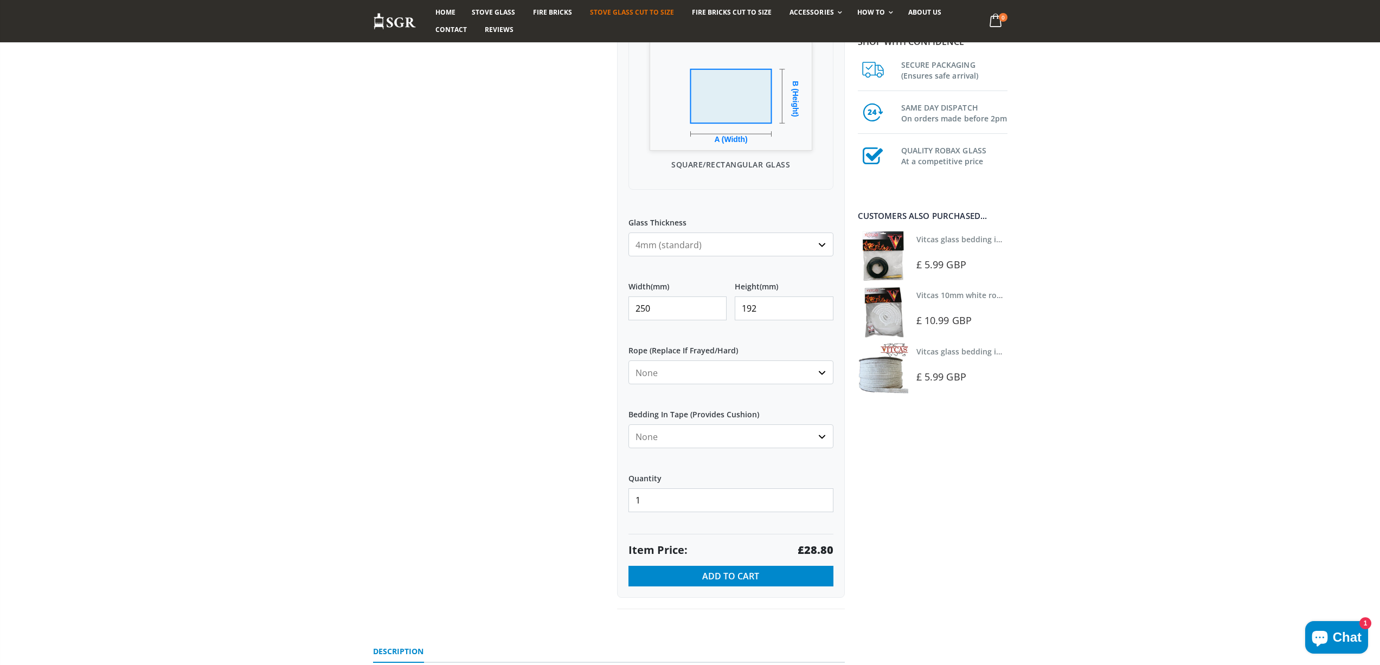
drag, startPoint x: 654, startPoint y: 313, endPoint x: 490, endPoint y: 294, distance: 165.3
click at [499, 300] on div "Custom Cut Robax® Stove Glass 299 reviews Pool Type Default Title Pool #1 Pool …" at bounding box center [609, 217] width 488 height 833
click at [810, 549] on strong "£176.04" at bounding box center [812, 550] width 42 height 15
click at [810, 547] on strong "£176.04" at bounding box center [812, 550] width 42 height 15
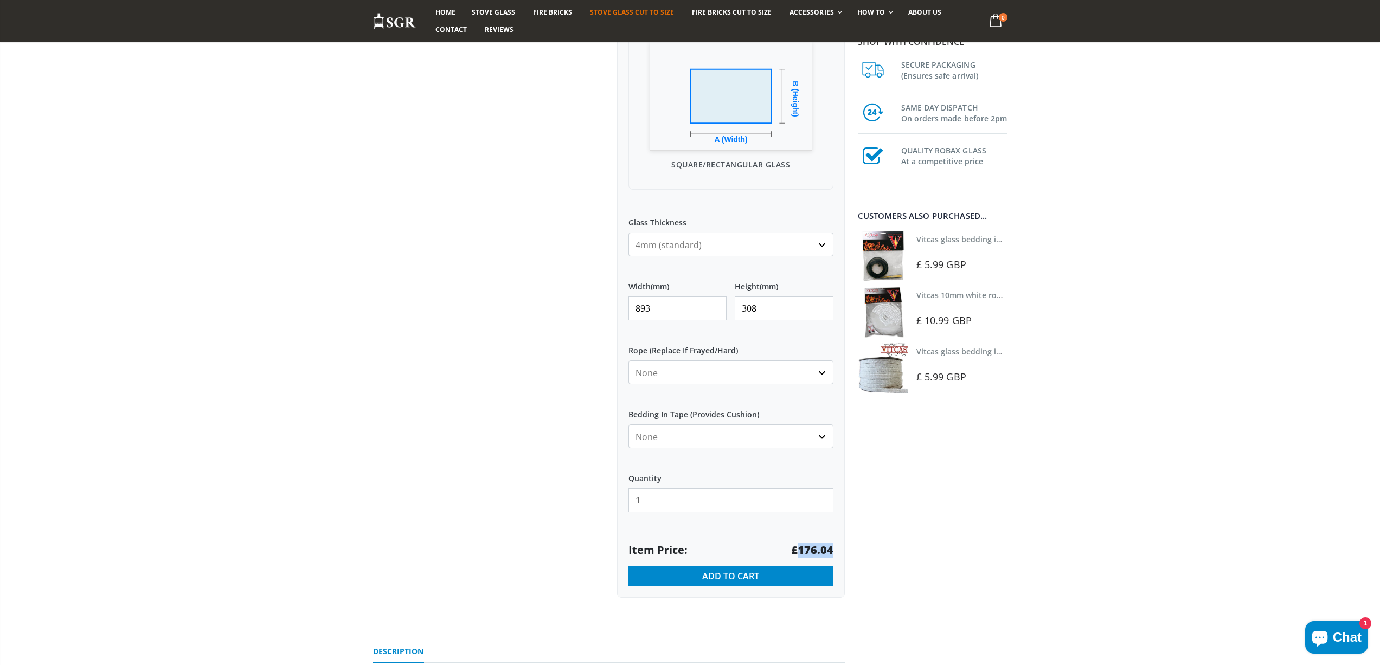
click at [810, 547] on strong "£176.04" at bounding box center [812, 550] width 42 height 15
drag, startPoint x: 659, startPoint y: 309, endPoint x: 597, endPoint y: 311, distance: 61.8
click at [597, 311] on div "Custom Cut Robax® Stove Glass 299 reviews Pool Type Default Title Pool #1 Pool …" at bounding box center [609, 217] width 488 height 833
click at [823, 551] on strong "£42.49" at bounding box center [815, 550] width 36 height 15
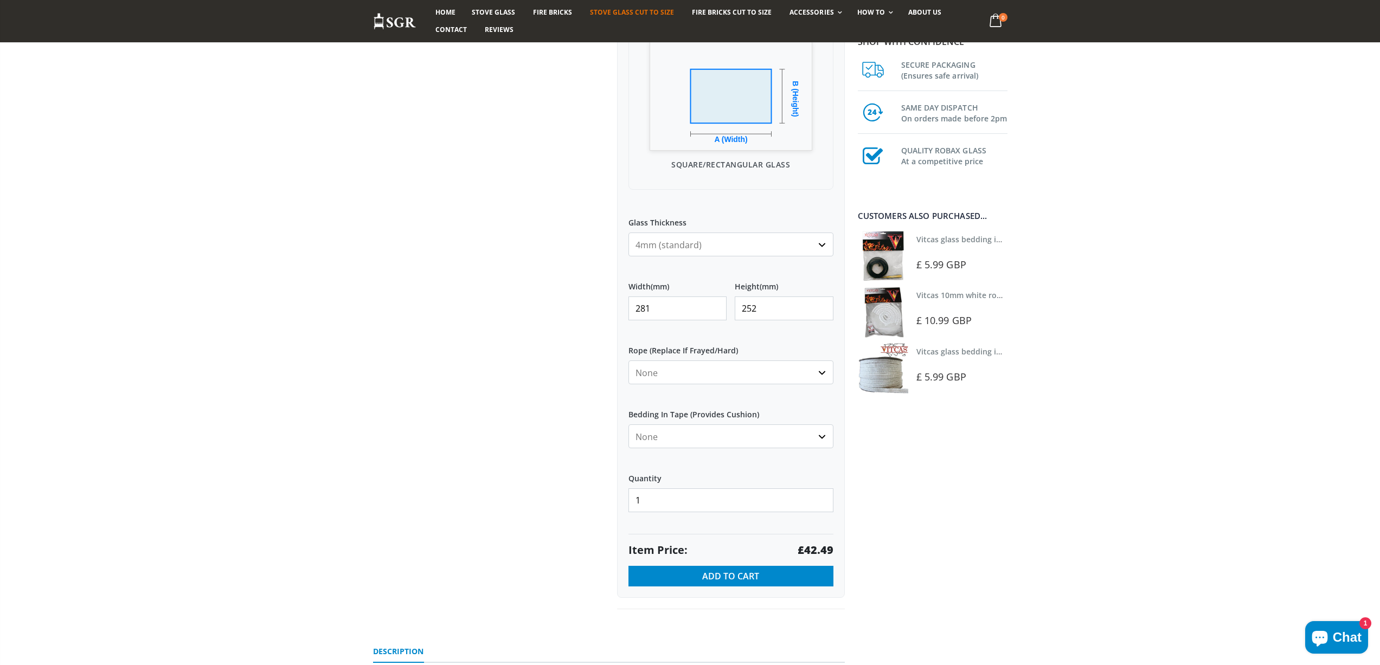
drag, startPoint x: 657, startPoint y: 305, endPoint x: 600, endPoint y: 307, distance: 56.9
click at [600, 307] on div "Custom Cut Robax® Stove Glass 299 reviews Pool Type Default Title Pool #1 Pool …" at bounding box center [609, 217] width 488 height 833
click at [816, 551] on strong "£133.65" at bounding box center [812, 550] width 42 height 15
drag, startPoint x: 657, startPoint y: 304, endPoint x: 615, endPoint y: 302, distance: 42.3
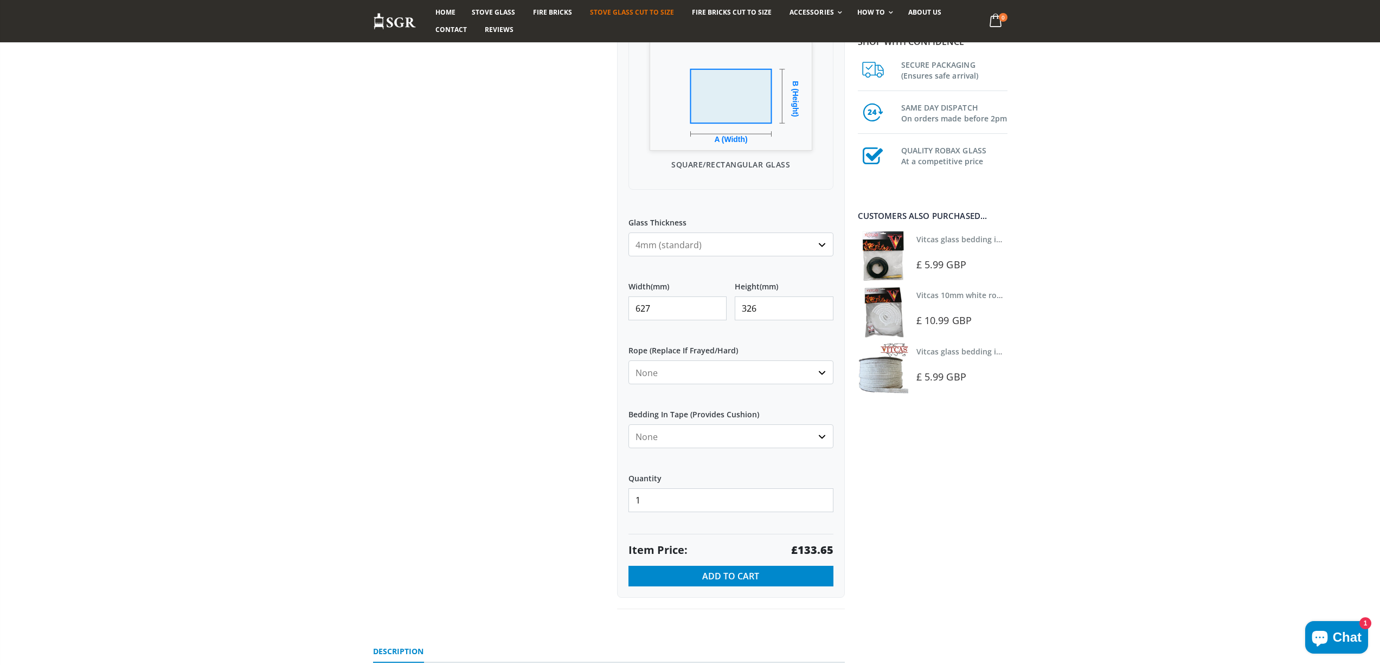
click at [615, 302] on div "Custom Cut Robax® Stove Glass 299 reviews Pool Type Default Title Pool #1 Pool …" at bounding box center [731, 205] width 244 height 809
click at [816, 544] on strong "£86.38" at bounding box center [815, 550] width 36 height 15
click at [817, 544] on strong "£86.38" at bounding box center [815, 550] width 36 height 15
click at [810, 552] on strong "£86.38" at bounding box center [815, 550] width 36 height 15
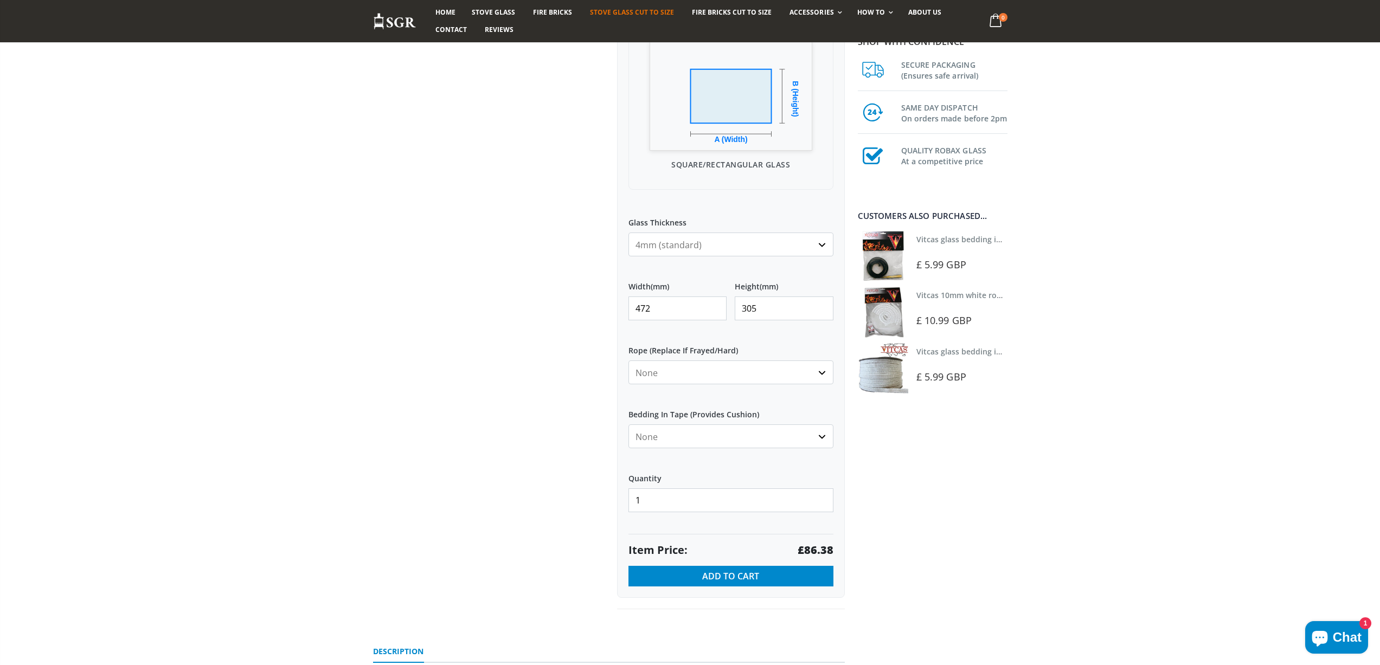
drag, startPoint x: 643, startPoint y: 313, endPoint x: 616, endPoint y: 313, distance: 26.6
click at [617, 313] on div "My Measurements Are In Millimeters Centimeters Inches For inches, please enter …" at bounding box center [731, 239] width 228 height 718
click at [823, 550] on strong "£44.88" at bounding box center [815, 550] width 36 height 15
click at [823, 549] on strong "£44.88" at bounding box center [815, 550] width 36 height 15
drag, startPoint x: 672, startPoint y: 309, endPoint x: 636, endPoint y: 305, distance: 36.0
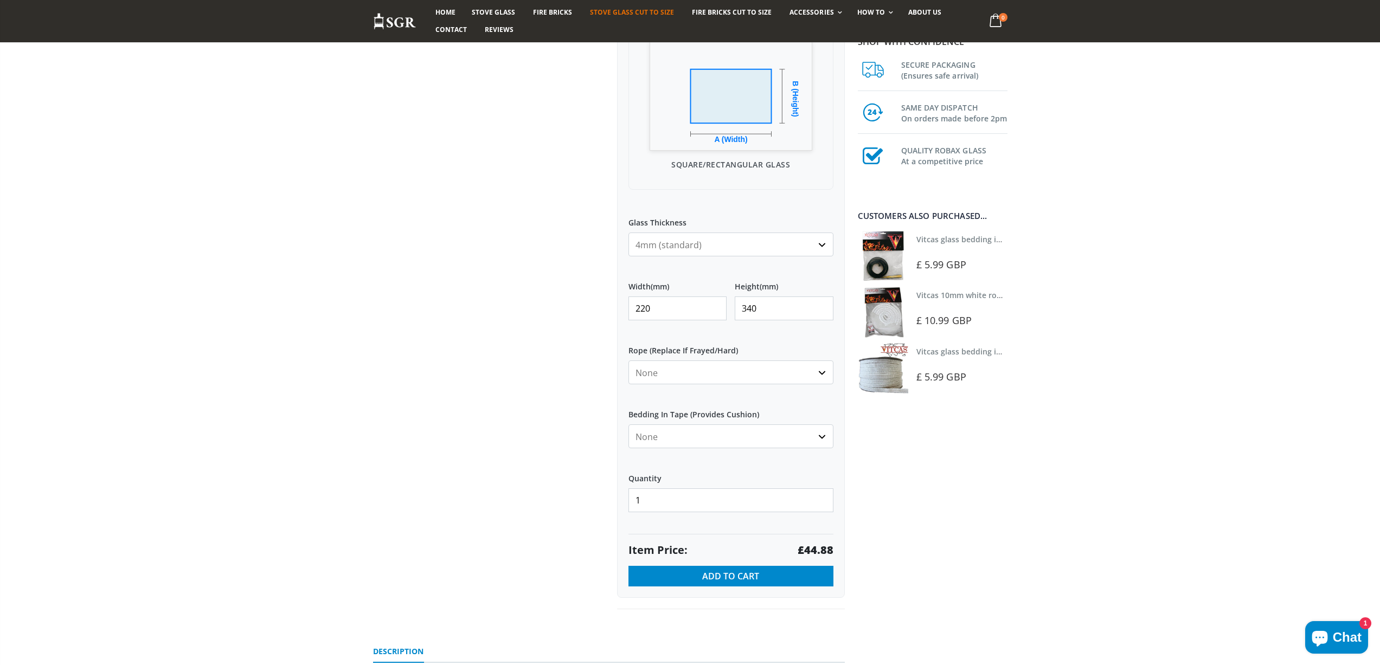
click at [636, 305] on input "220" at bounding box center [677, 309] width 99 height 24
click at [808, 550] on strong "£104.84" at bounding box center [812, 550] width 42 height 15
drag, startPoint x: 681, startPoint y: 310, endPoint x: 624, endPoint y: 307, distance: 57.5
click at [624, 308] on div "My Measurements Are In Millimeters Centimeters Inches For inches, please enter …" at bounding box center [731, 239] width 228 height 718
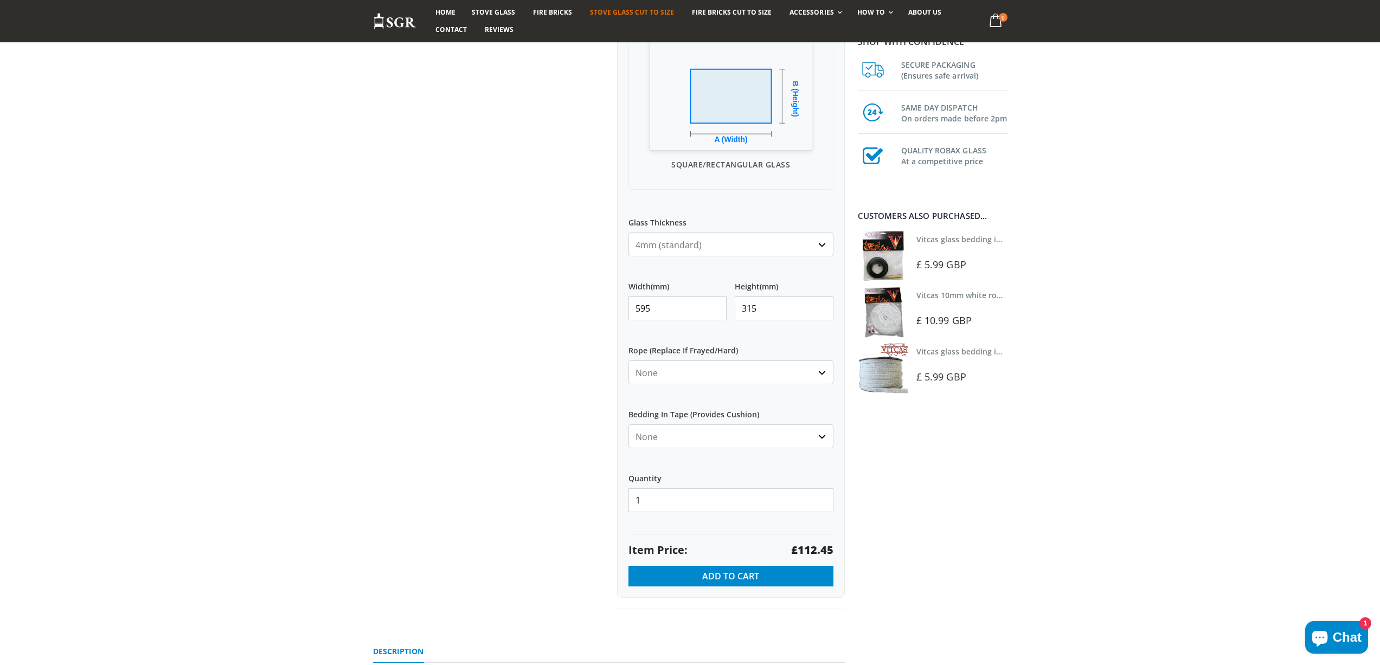
click at [811, 549] on strong "£112.45" at bounding box center [812, 550] width 42 height 15
drag, startPoint x: 653, startPoint y: 313, endPoint x: 637, endPoint y: 313, distance: 15.7
click at [637, 313] on input "595" at bounding box center [677, 309] width 99 height 24
drag, startPoint x: 771, startPoint y: 308, endPoint x: 709, endPoint y: 301, distance: 62.1
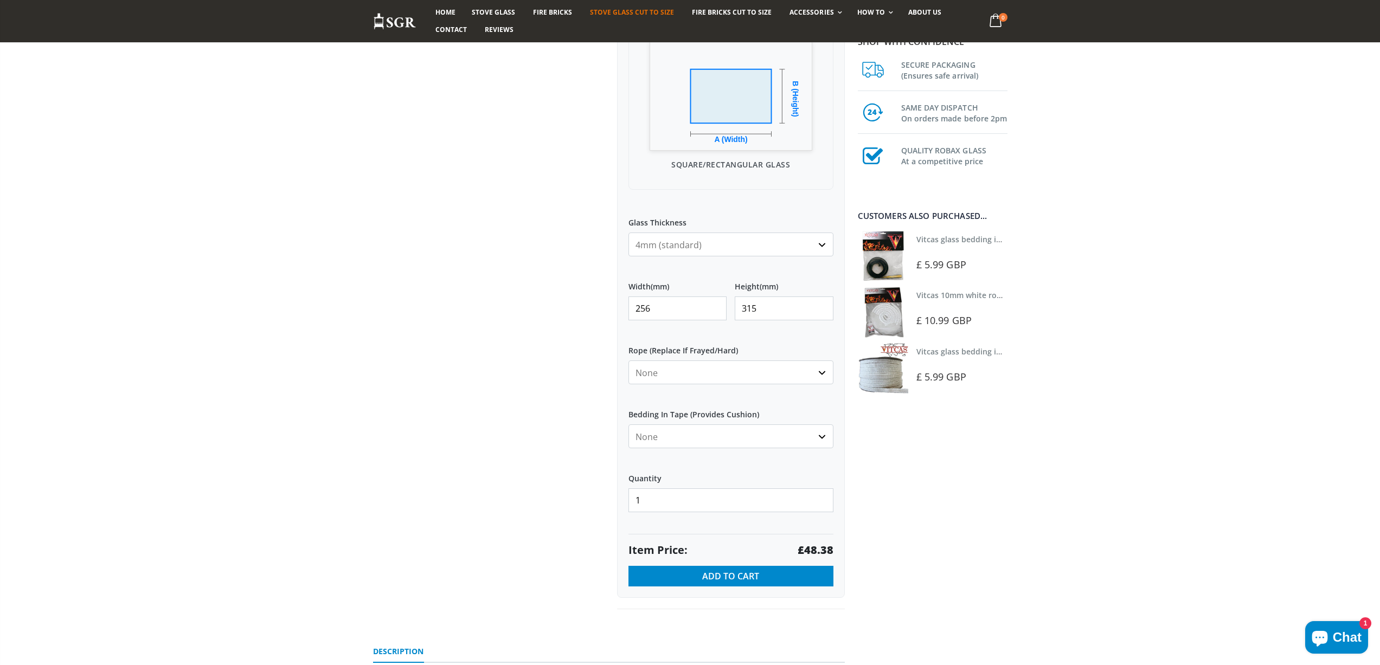
click at [709, 305] on div "Width (mm) 256 Height (mm) 315" at bounding box center [730, 301] width 205 height 56
click at [822, 555] on strong "£44.24" at bounding box center [815, 550] width 36 height 15
drag, startPoint x: 641, startPoint y: 311, endPoint x: 629, endPoint y: 313, distance: 12.7
click at [629, 313] on input "256" at bounding box center [677, 309] width 99 height 24
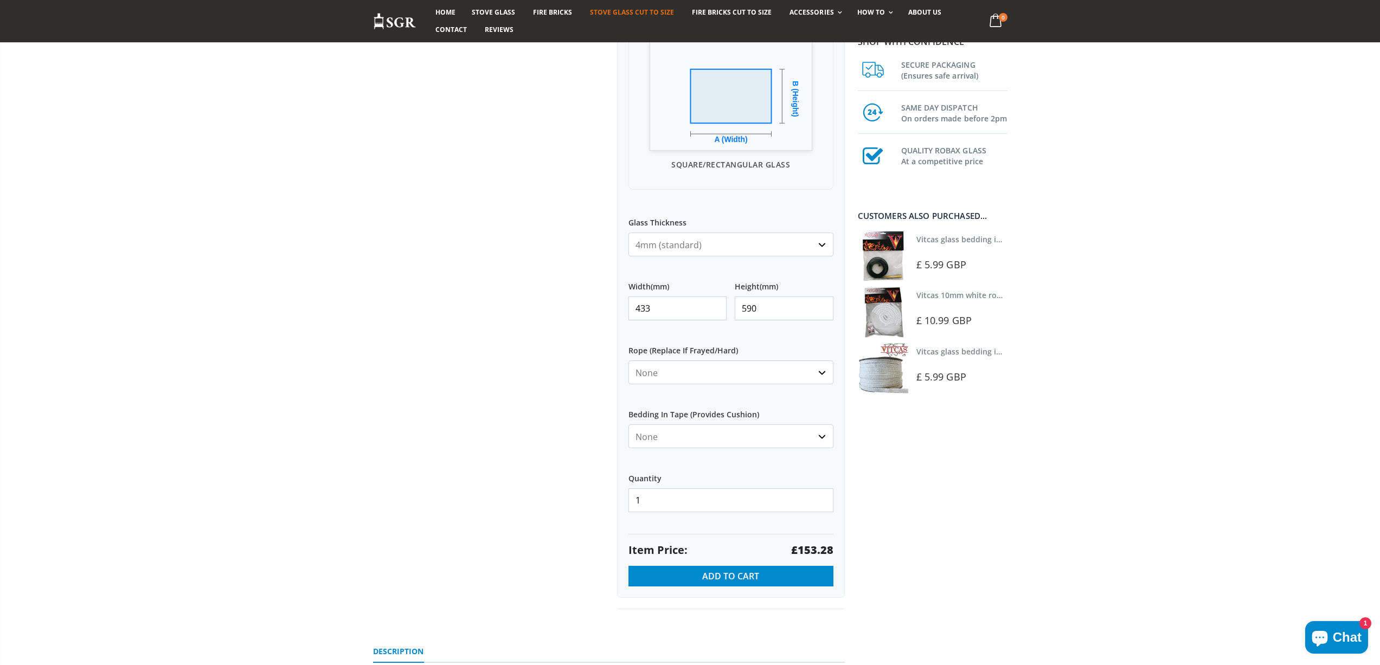
click at [814, 546] on strong "£153.28" at bounding box center [812, 550] width 42 height 15
drag, startPoint x: 654, startPoint y: 302, endPoint x: 590, endPoint y: 293, distance: 64.6
click at [590, 293] on div "Custom Cut Robax® Stove Glass 299 reviews Pool Type Default Title Pool #1 Pool …" at bounding box center [609, 217] width 488 height 833
click at [817, 549] on strong "£103.78" at bounding box center [812, 550] width 42 height 15
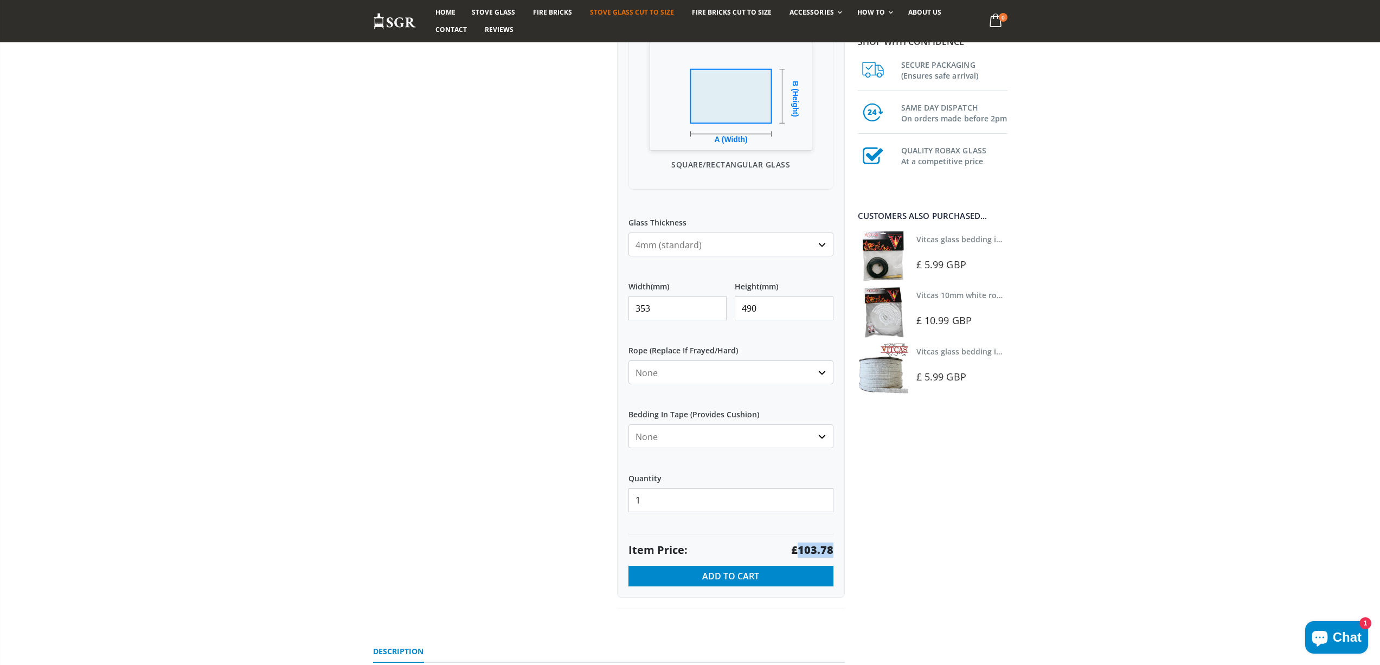
click at [817, 549] on strong "£103.78" at bounding box center [812, 550] width 42 height 15
drag, startPoint x: 652, startPoint y: 306, endPoint x: 616, endPoint y: 314, distance: 36.8
click at [617, 314] on div "My Measurements Are In Millimeters Centimeters Inches For inches, please enter …" at bounding box center [731, 239] width 228 height 718
click at [811, 547] on strong "£83.19" at bounding box center [815, 550] width 36 height 15
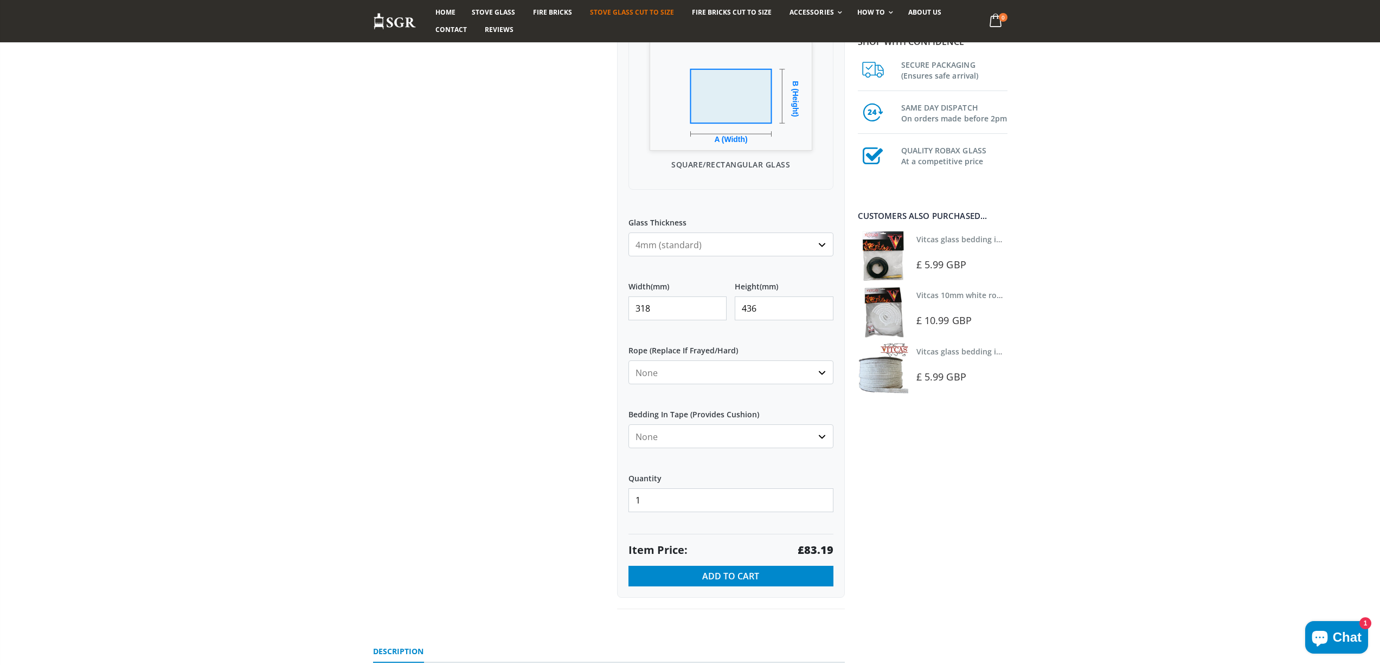
drag, startPoint x: 665, startPoint y: 302, endPoint x: 590, endPoint y: 308, distance: 75.0
click at [590, 308] on div "Custom Cut Robax® Stove Glass 299 reviews Pool Type Default Title Pool #1 Pool …" at bounding box center [609, 217] width 488 height 833
click at [813, 546] on strong "£104.84" at bounding box center [812, 550] width 42 height 15
click at [814, 546] on strong "£104.84" at bounding box center [812, 550] width 42 height 15
drag, startPoint x: 645, startPoint y: 311, endPoint x: 633, endPoint y: 312, distance: 11.4
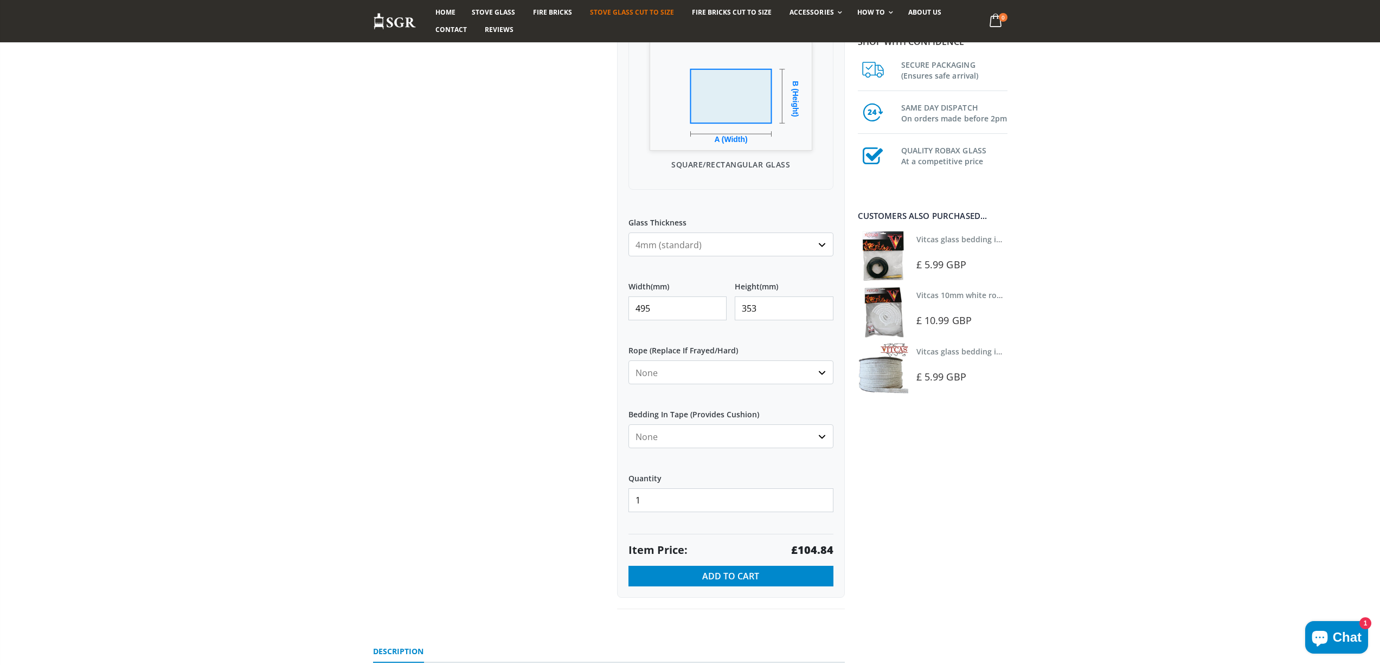
click at [633, 312] on input "495" at bounding box center [677, 309] width 99 height 24
click at [822, 549] on strong "£62.86" at bounding box center [815, 550] width 36 height 15
click at [822, 548] on strong "£62.86" at bounding box center [815, 550] width 36 height 15
drag, startPoint x: 674, startPoint y: 307, endPoint x: 587, endPoint y: 305, distance: 87.3
click at [594, 308] on div "Custom Cut Robax® Stove Glass 299 reviews Pool Type Default Title Pool #1 Pool …" at bounding box center [609, 217] width 488 height 833
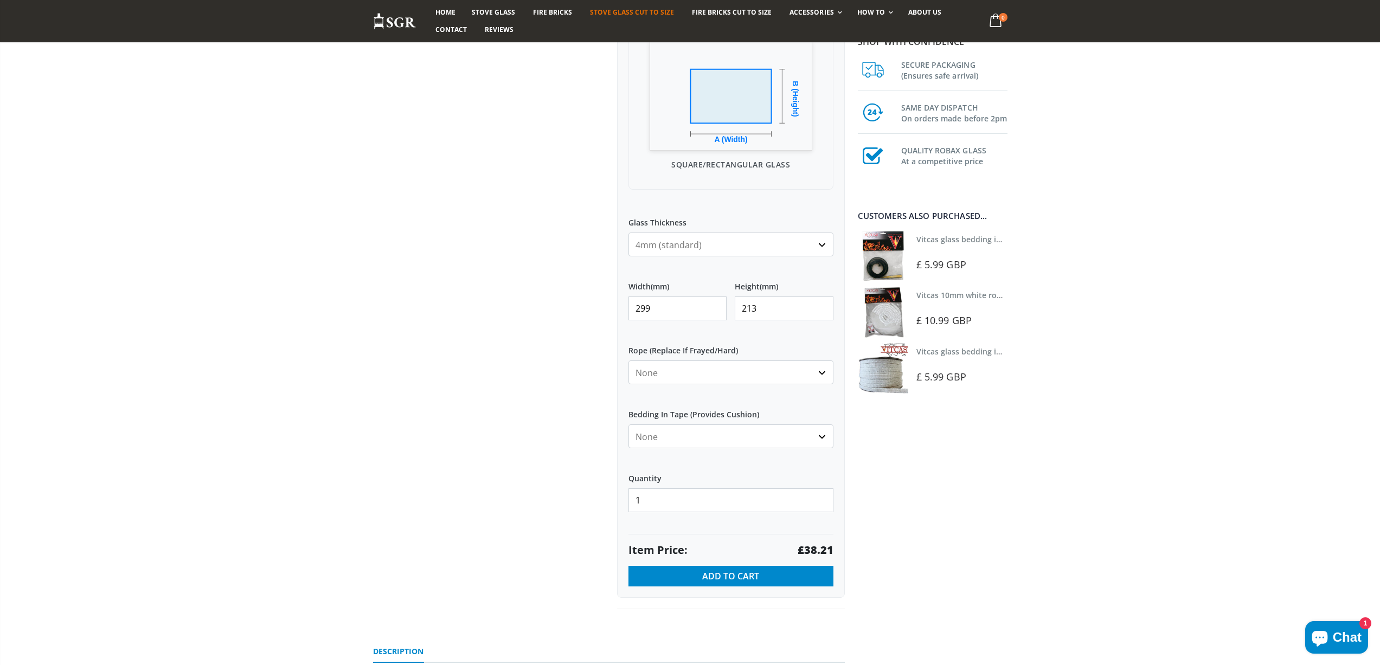
click at [811, 553] on strong "£38.21" at bounding box center [815, 550] width 36 height 15
click at [812, 553] on strong "£38.21" at bounding box center [815, 550] width 36 height 15
drag, startPoint x: 654, startPoint y: 304, endPoint x: 626, endPoint y: 308, distance: 29.0
click at [626, 308] on div "My Measurements Are In Millimeters Centimeters Inches For inches, please enter …" at bounding box center [731, 239] width 228 height 718
click at [823, 550] on strong "£54.39" at bounding box center [815, 550] width 36 height 15
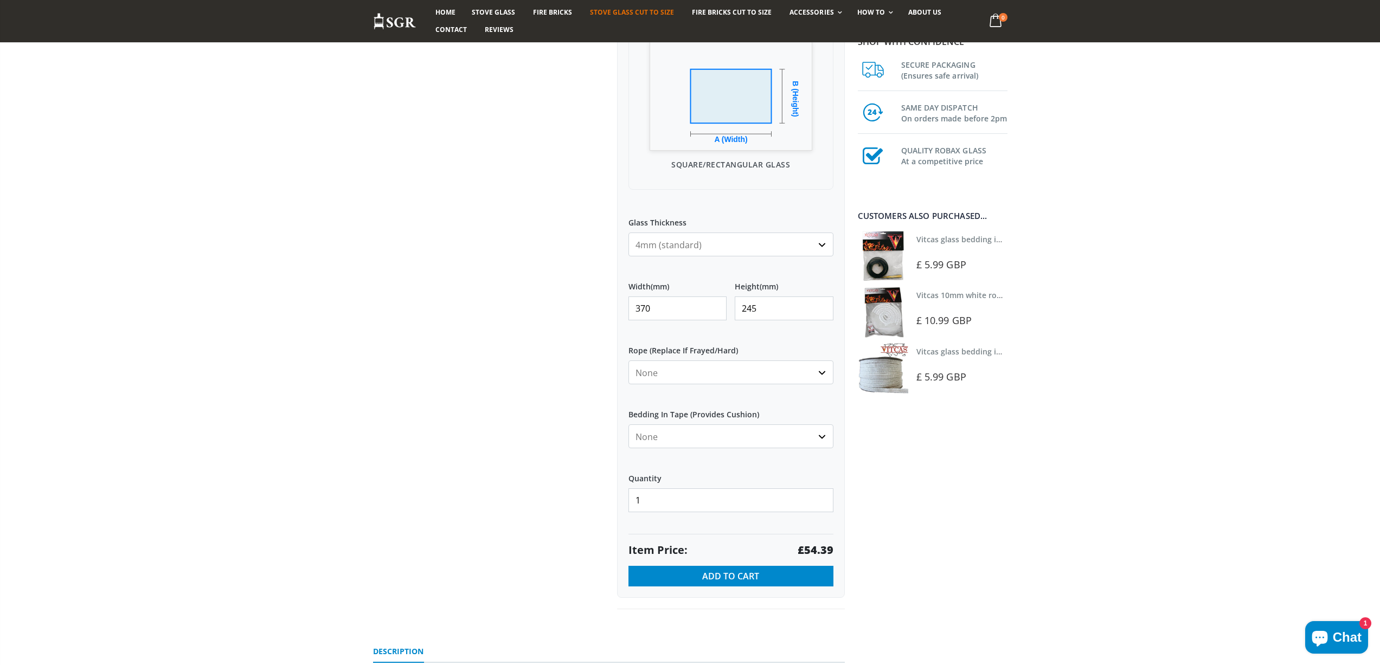
click at [823, 550] on strong "£54.39" at bounding box center [815, 550] width 36 height 15
drag, startPoint x: 674, startPoint y: 312, endPoint x: 594, endPoint y: 302, distance: 80.2
click at [605, 310] on div "Custom Cut Robax® Stove Glass 299 reviews Pool Type Default Title Pool #1 Pool …" at bounding box center [609, 217] width 488 height 833
click at [813, 543] on strong "£34.34" at bounding box center [815, 550] width 36 height 15
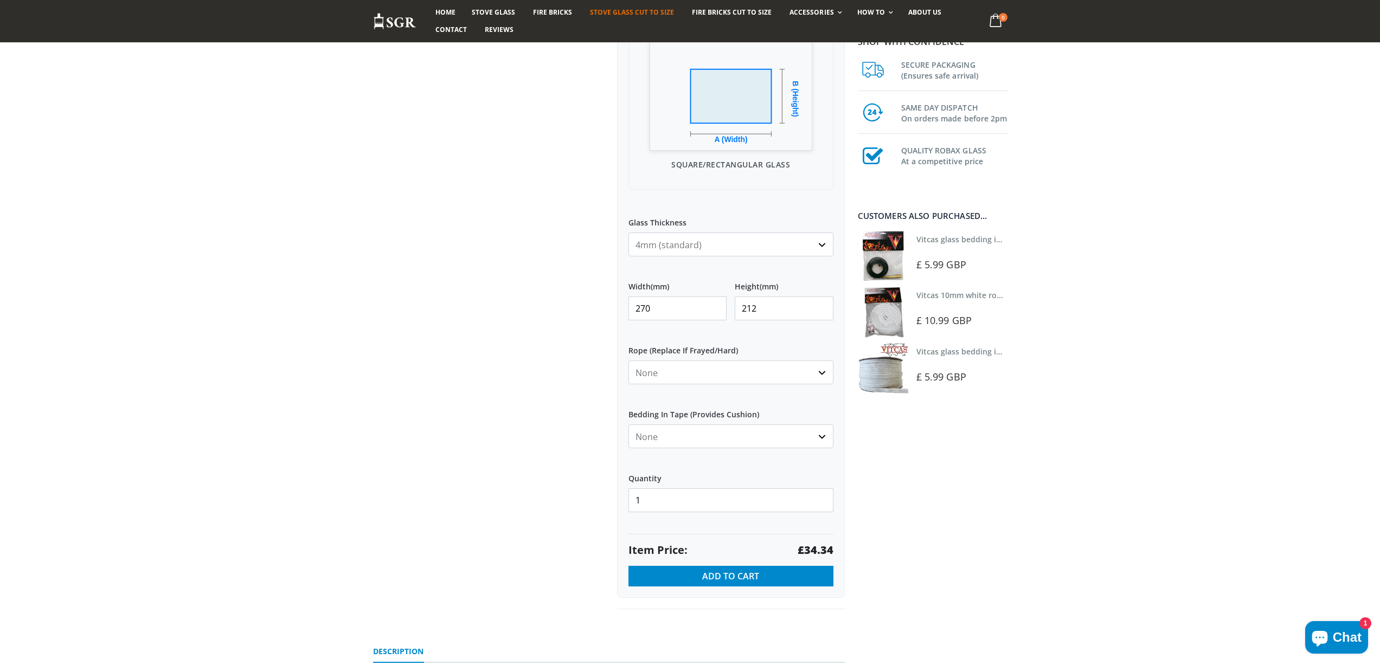
drag, startPoint x: 604, startPoint y: 306, endPoint x: 600, endPoint y: 302, distance: 5.8
click at [600, 305] on div "Custom Cut Robax® Stove Glass 299 reviews Pool Type Default Title Pool #1 Pool …" at bounding box center [609, 217] width 488 height 833
click at [815, 546] on strong "£61.44" at bounding box center [815, 550] width 36 height 15
drag, startPoint x: 662, startPoint y: 307, endPoint x: 619, endPoint y: 308, distance: 43.9
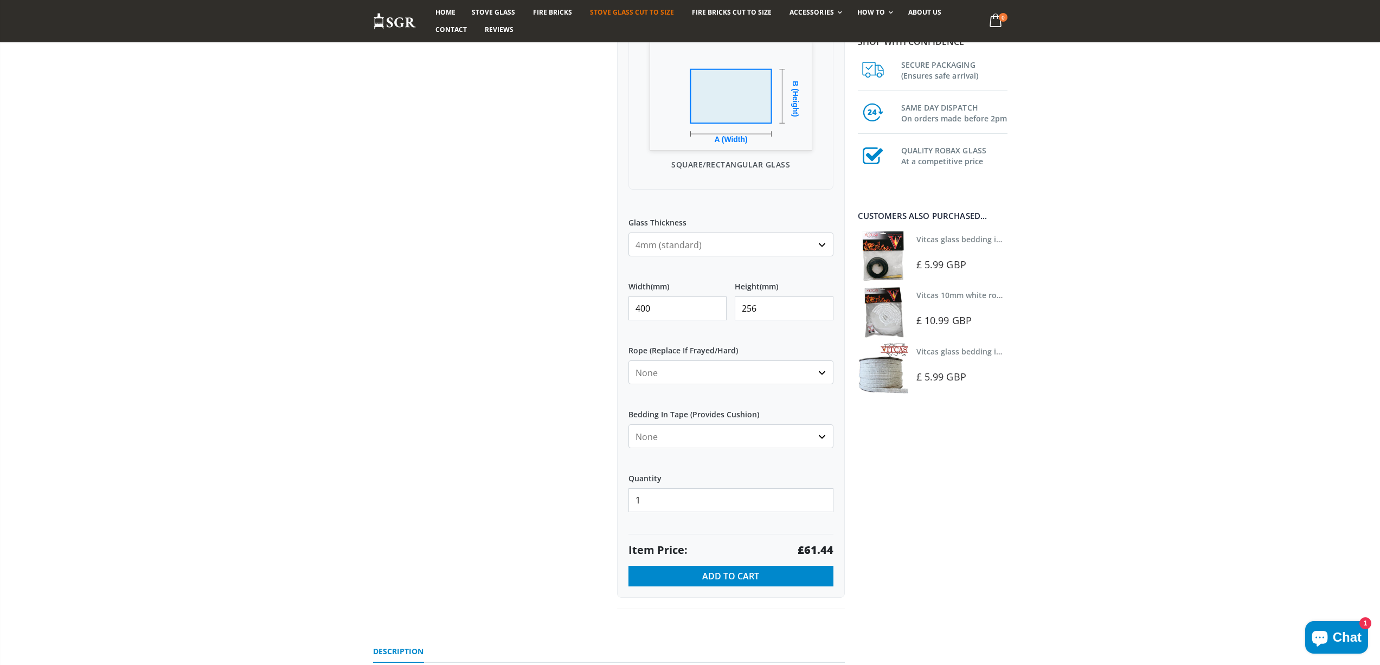
click at [619, 308] on div "My Measurements Are In Millimeters Centimeters Inches For inches, please enter …" at bounding box center [731, 239] width 228 height 718
click at [824, 549] on strong "£59.18" at bounding box center [815, 550] width 36 height 15
click at [825, 548] on strong "£59.18" at bounding box center [815, 550] width 36 height 15
click at [814, 546] on strong "£59.18" at bounding box center [815, 550] width 36 height 15
drag, startPoint x: 814, startPoint y: 546, endPoint x: 894, endPoint y: 556, distance: 80.3
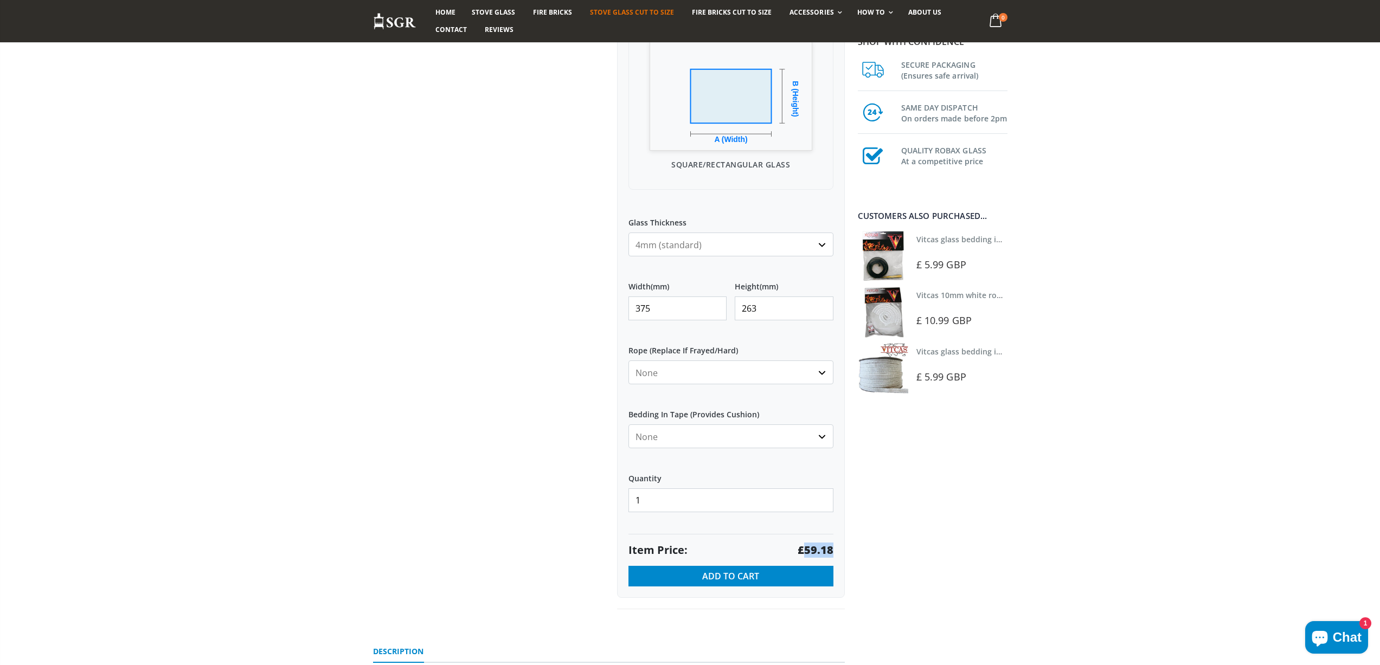
click at [815, 546] on strong "£59.18" at bounding box center [815, 550] width 36 height 15
click at [811, 552] on strong "£59.18" at bounding box center [815, 550] width 36 height 15
drag, startPoint x: 673, startPoint y: 312, endPoint x: 580, endPoint y: 299, distance: 94.1
click at [589, 310] on div "Custom Cut Robax® Stove Glass 299 reviews Pool Type Default Title Pool #1 Pool …" at bounding box center [609, 217] width 488 height 833
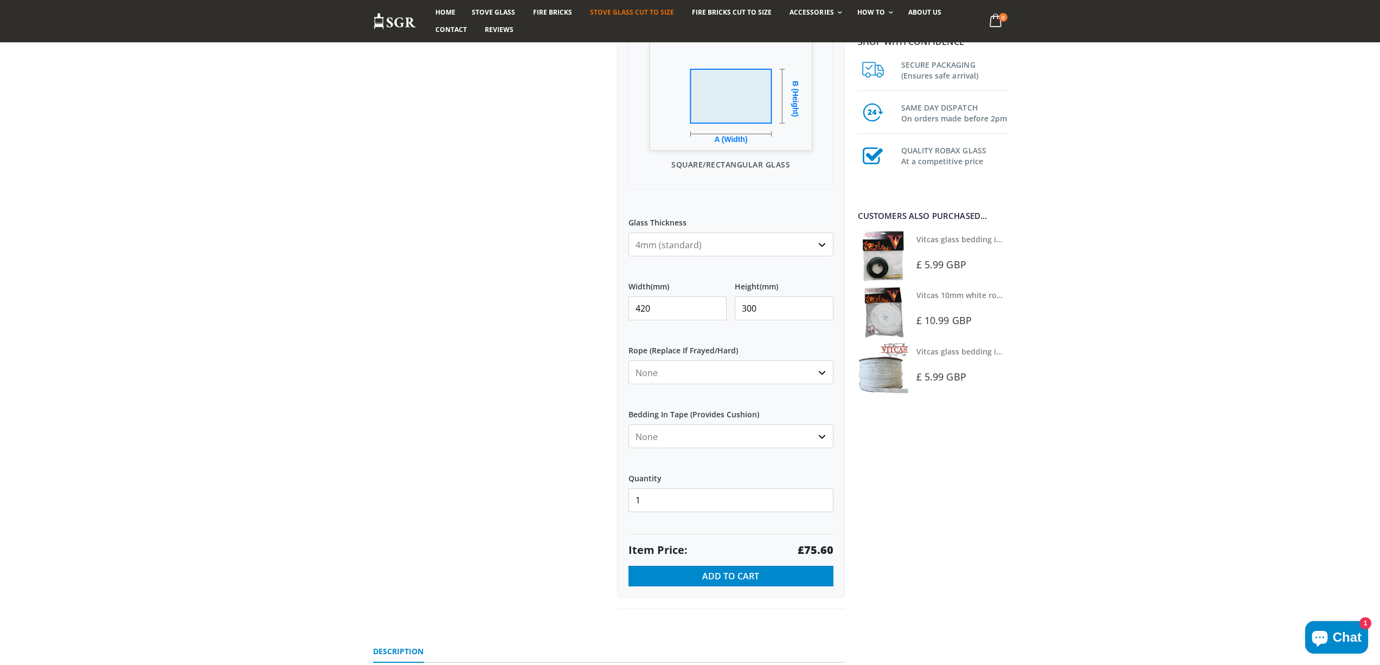
click at [810, 551] on strong "£75.60" at bounding box center [815, 550] width 36 height 15
drag, startPoint x: 633, startPoint y: 307, endPoint x: 605, endPoint y: 303, distance: 27.4
click at [611, 306] on div "Custom Cut Robax® Stove Glass 299 reviews Pool Type Default Title Pool #1 Pool …" at bounding box center [731, 205] width 244 height 809
click at [804, 547] on strong "£17.08" at bounding box center [815, 550] width 36 height 15
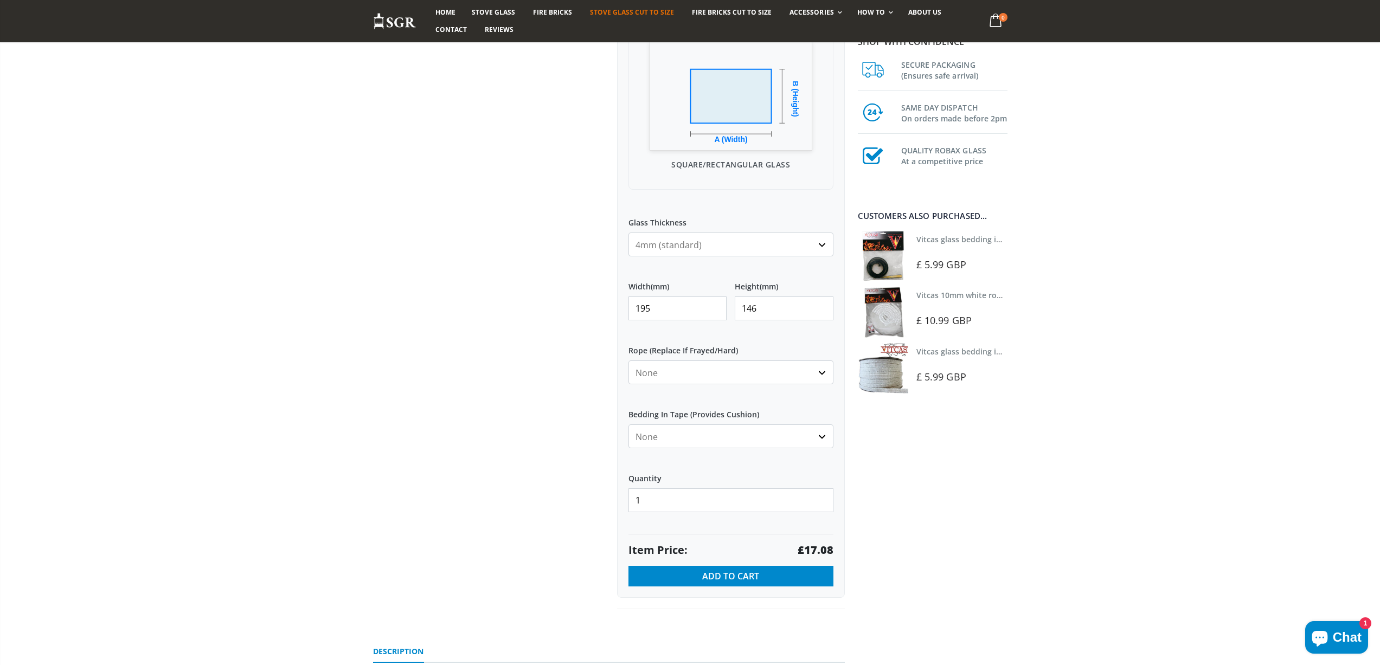
click at [804, 547] on strong "£17.08" at bounding box center [815, 550] width 36 height 15
drag, startPoint x: 681, startPoint y: 305, endPoint x: 594, endPoint y: 305, distance: 87.3
click at [594, 305] on div "Custom Cut Robax® Stove Glass 299 reviews Pool Type Default Title Pool #1 Pool …" at bounding box center [609, 217] width 488 height 833
click at [823, 547] on strong "£45.24" at bounding box center [815, 550] width 36 height 15
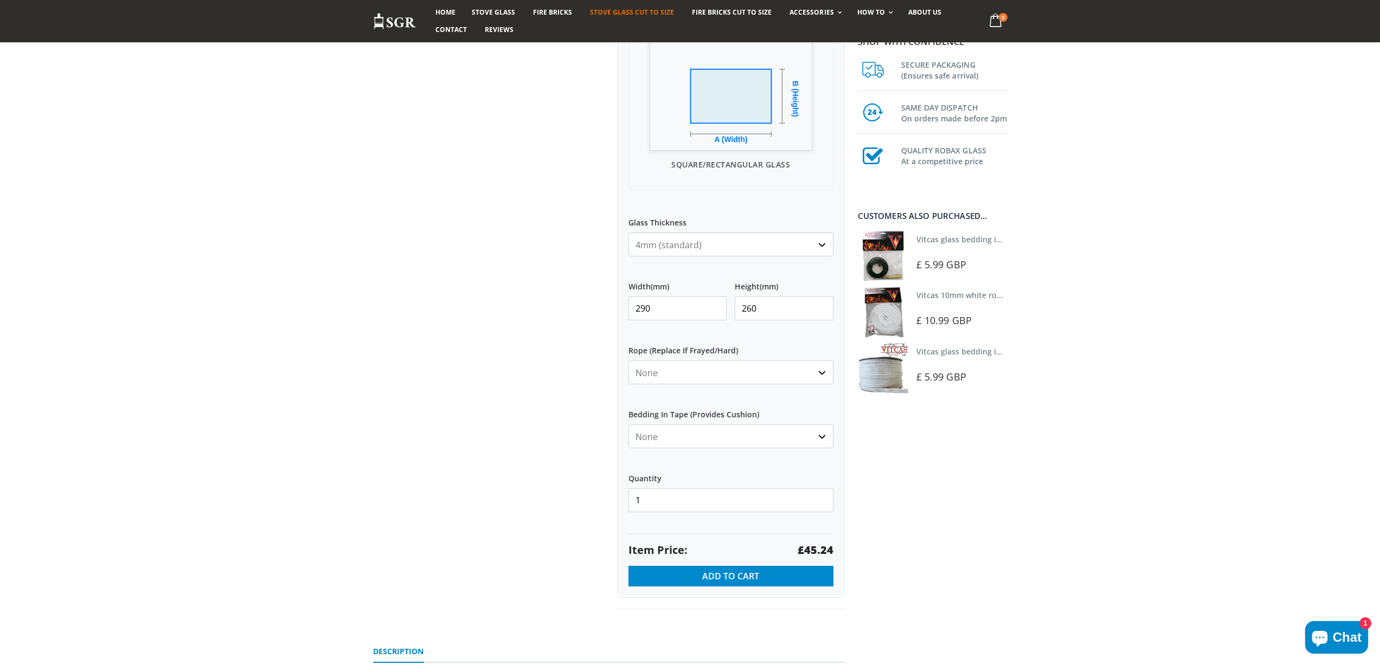
drag, startPoint x: 653, startPoint y: 308, endPoint x: 628, endPoint y: 310, distance: 24.4
click at [628, 310] on input "290" at bounding box center [677, 309] width 99 height 24
click at [818, 550] on strong "£34.09" at bounding box center [815, 550] width 36 height 15
drag, startPoint x: 575, startPoint y: 305, endPoint x: 571, endPoint y: 294, distance: 10.8
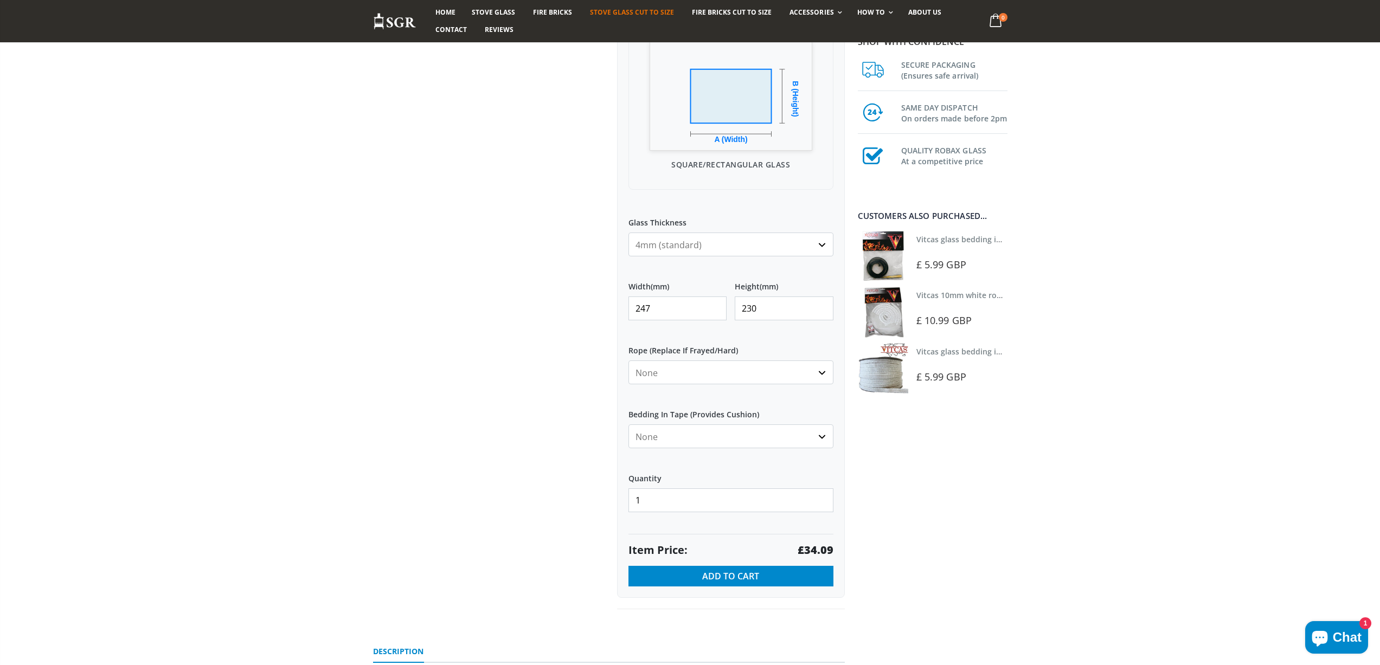
click at [572, 299] on div "Custom Cut Robax® Stove Glass 299 reviews Pool Type Default Title Pool #1 Pool …" at bounding box center [609, 217] width 488 height 833
click at [816, 550] on strong "£48.97" at bounding box center [815, 550] width 36 height 15
drag, startPoint x: 661, startPoint y: 306, endPoint x: 590, endPoint y: 303, distance: 71.6
click at [590, 303] on div "Custom Cut Robax® Stove Glass 299 reviews Pool Type Default Title Pool #1 Pool …" at bounding box center [609, 217] width 488 height 833
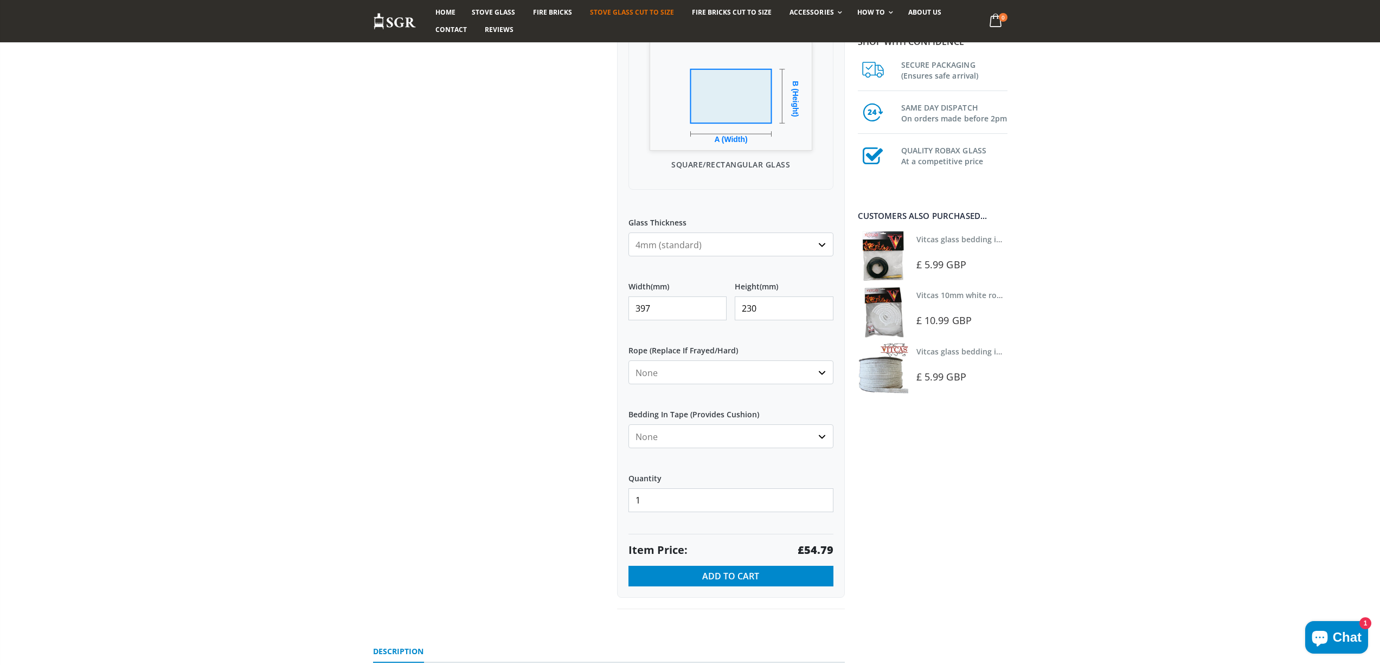
click at [814, 550] on strong "£54.79" at bounding box center [815, 550] width 36 height 15
drag, startPoint x: 615, startPoint y: 305, endPoint x: 614, endPoint y: 300, distance: 5.5
click at [614, 304] on div "Custom Cut Robax® Stove Glass 299 reviews Pool Type Default Title Pool #1 Pool …" at bounding box center [731, 205] width 244 height 809
click at [819, 545] on strong "£48.73" at bounding box center [815, 550] width 36 height 15
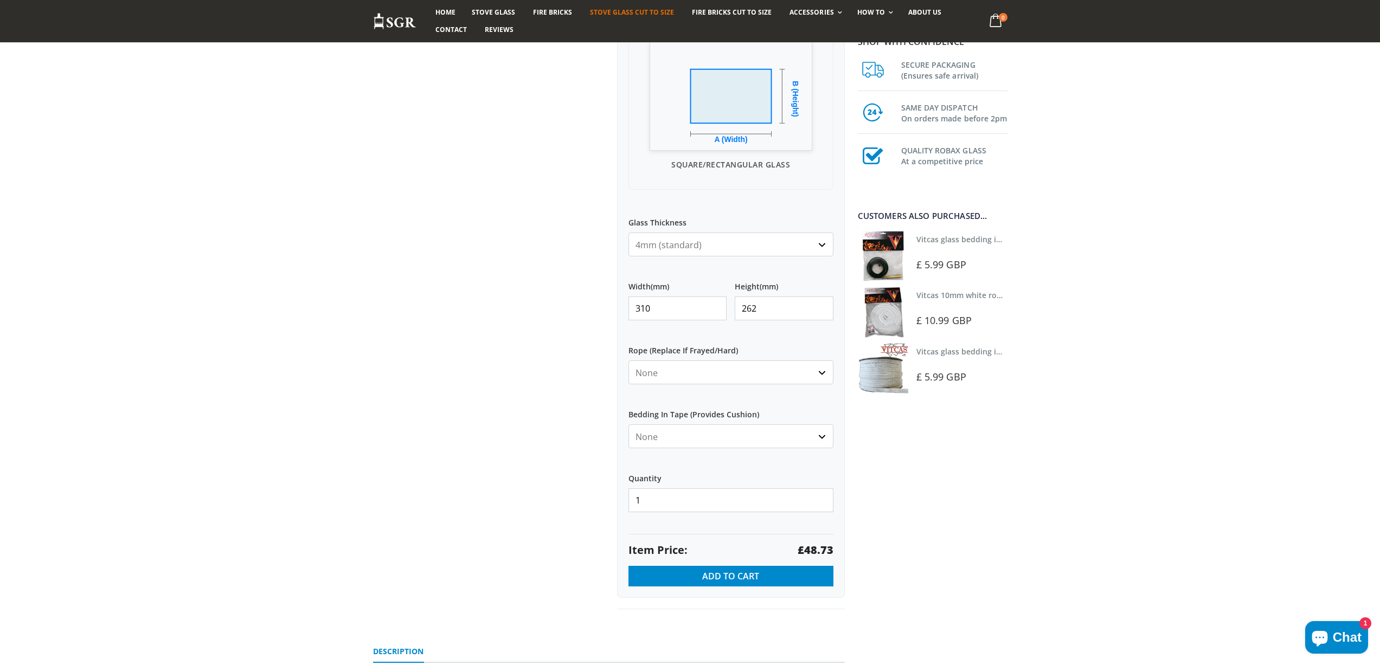
click at [819, 545] on strong "£48.73" at bounding box center [815, 550] width 36 height 15
click at [646, 308] on input "310" at bounding box center [677, 309] width 99 height 24
drag, startPoint x: 659, startPoint y: 304, endPoint x: 601, endPoint y: 311, distance: 58.4
click at [602, 312] on div "Custom Cut Robax® Stove Glass 299 reviews Pool Type Default Title Pool #1 Pool …" at bounding box center [609, 217] width 488 height 833
click at [811, 549] on strong "£33.36" at bounding box center [815, 550] width 36 height 15
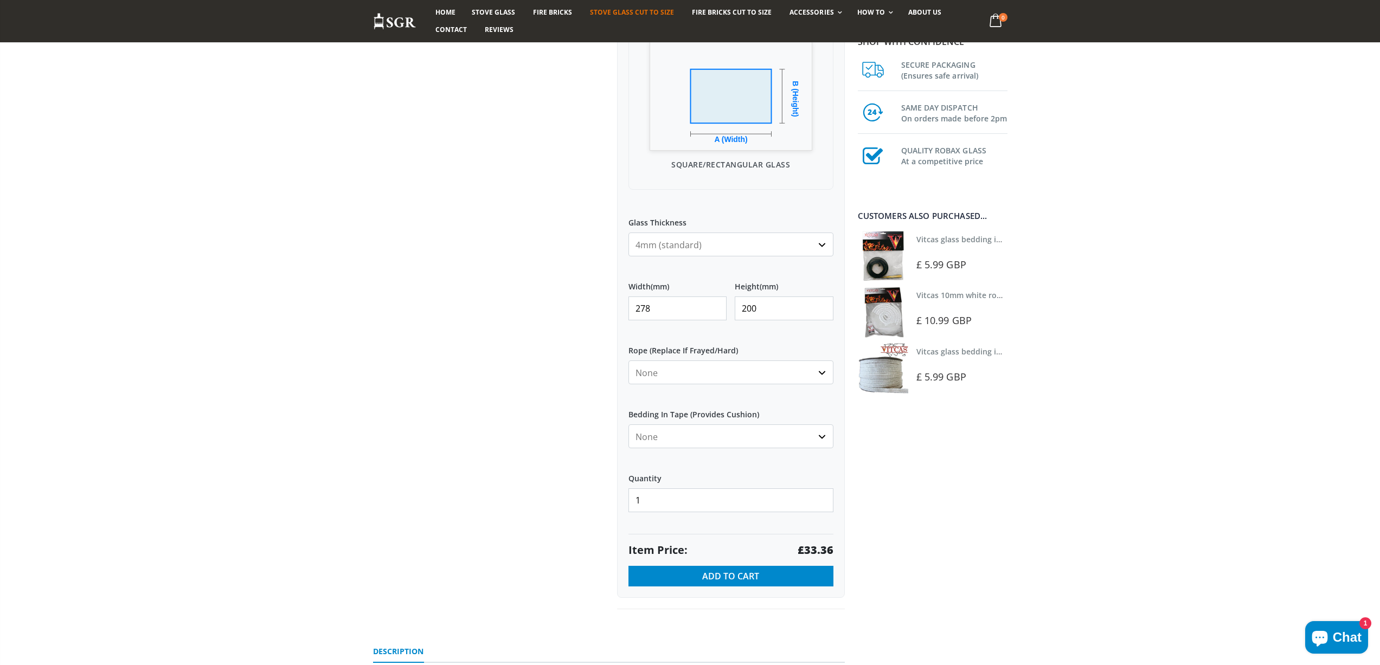
click at [811, 549] on strong "£33.36" at bounding box center [815, 550] width 36 height 15
click at [624, 312] on div "My Measurements Are In Millimeters Centimeters Inches For inches, please enter …" at bounding box center [731, 239] width 228 height 718
click at [813, 547] on strong "£72.54" at bounding box center [815, 550] width 36 height 15
drag, startPoint x: 589, startPoint y: 316, endPoint x: 571, endPoint y: 313, distance: 17.6
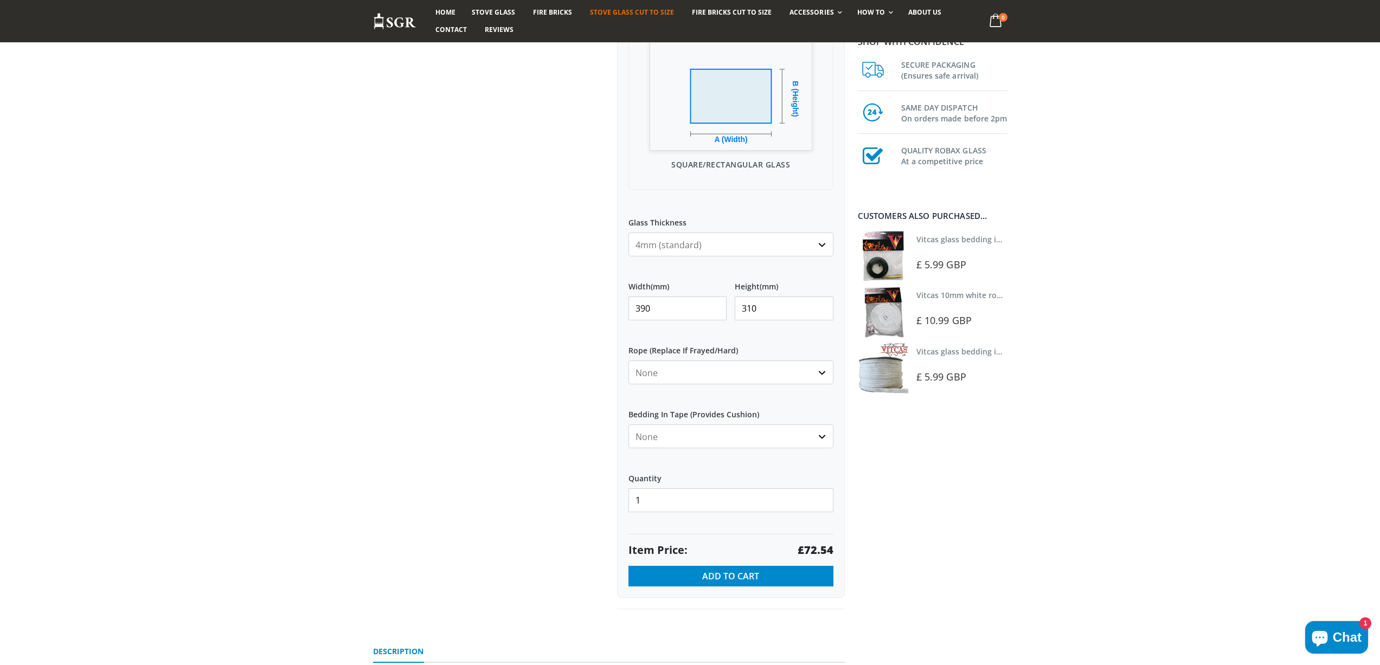
click at [571, 314] on div "Custom Cut Robax® Stove Glass 299 reviews Pool Type Default Title Pool #1 Pool …" at bounding box center [609, 217] width 488 height 833
click at [826, 550] on strong "£71.29" at bounding box center [815, 550] width 36 height 15
drag, startPoint x: 633, startPoint y: 307, endPoint x: 593, endPoint y: 303, distance: 40.3
click at [593, 305] on div "Custom Cut Robax® Stove Glass 299 reviews Pool Type Default Title Pool #1 Pool …" at bounding box center [609, 217] width 488 height 833
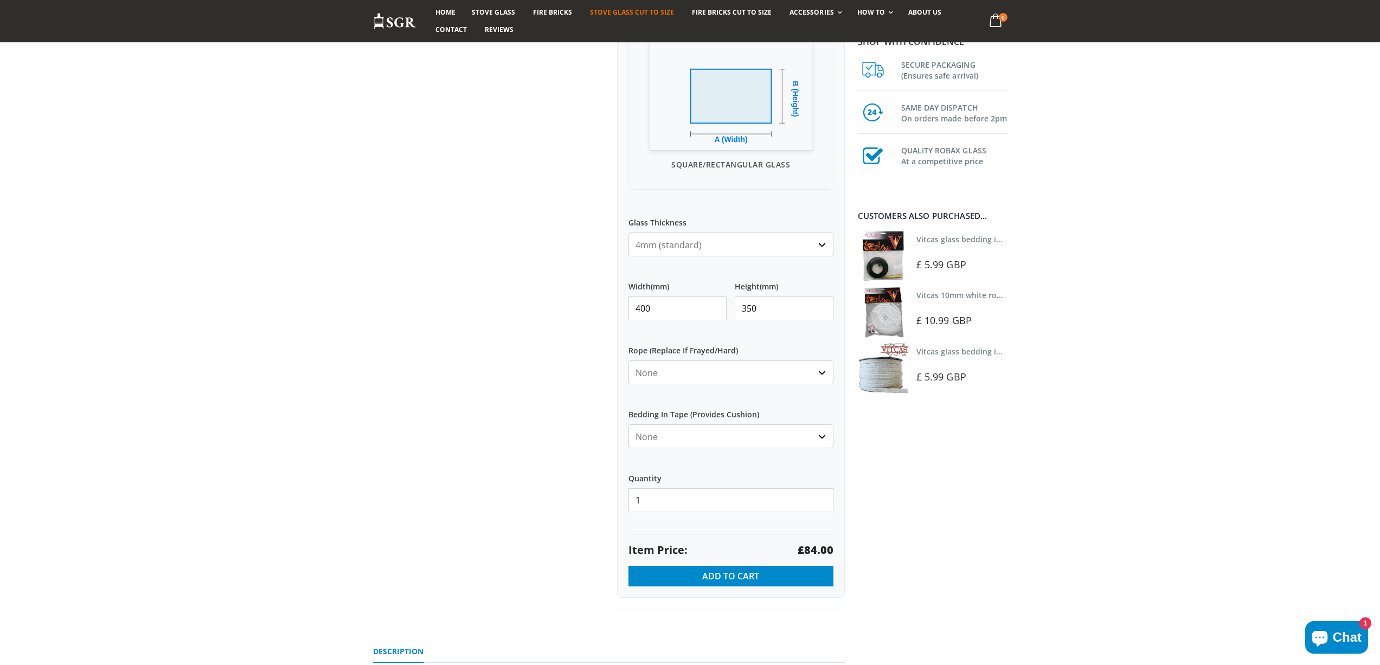
click at [817, 553] on strong "£84.00" at bounding box center [815, 550] width 36 height 15
click at [597, 314] on div "Custom Cut Robax® Stove Glass 299 reviews Pool Type Default Title Pool #1 Pool …" at bounding box center [609, 217] width 488 height 833
click at [813, 550] on strong "£65.17" at bounding box center [815, 550] width 36 height 15
click at [814, 549] on strong "£65.17" at bounding box center [815, 550] width 36 height 15
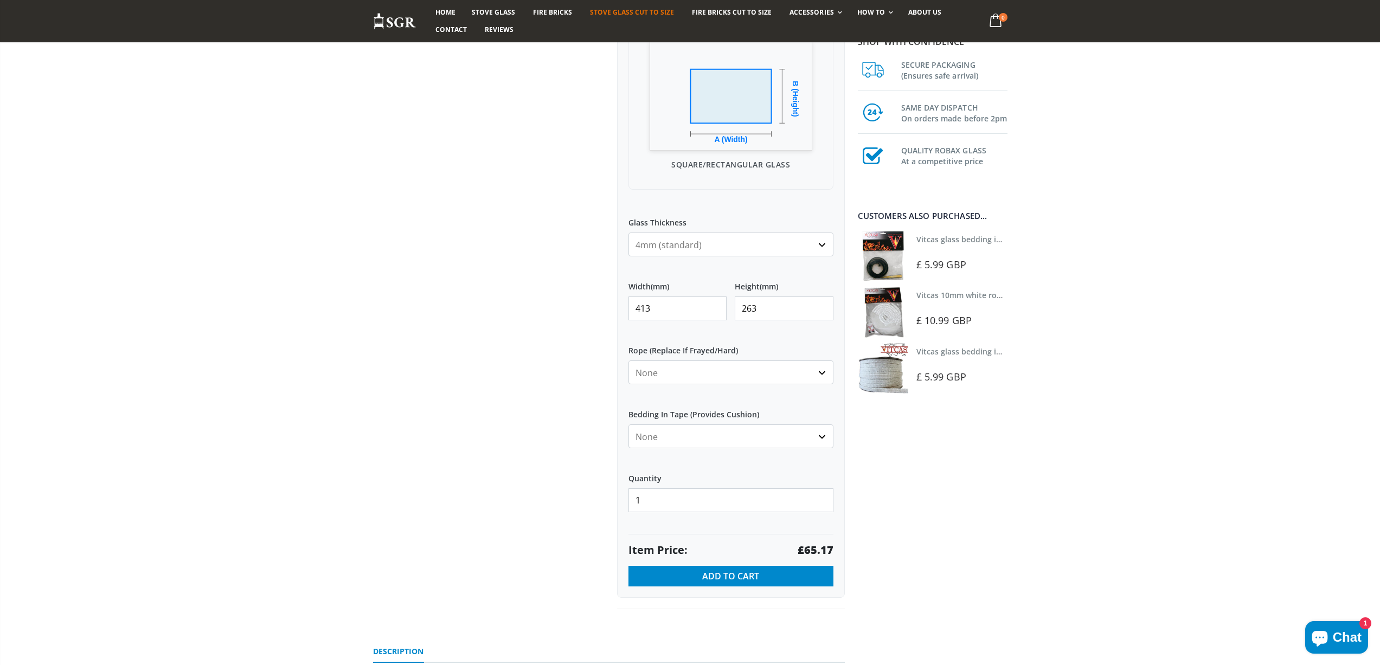
drag, startPoint x: 597, startPoint y: 309, endPoint x: 571, endPoint y: 298, distance: 28.2
click at [582, 307] on div "Custom Cut Robax® Stove Glass 299 reviews Pool Type Default Title Pool #1 Pool …" at bounding box center [609, 217] width 488 height 833
click at [819, 551] on strong "£34.26" at bounding box center [815, 550] width 36 height 15
drag, startPoint x: 657, startPoint y: 301, endPoint x: 598, endPoint y: 289, distance: 60.4
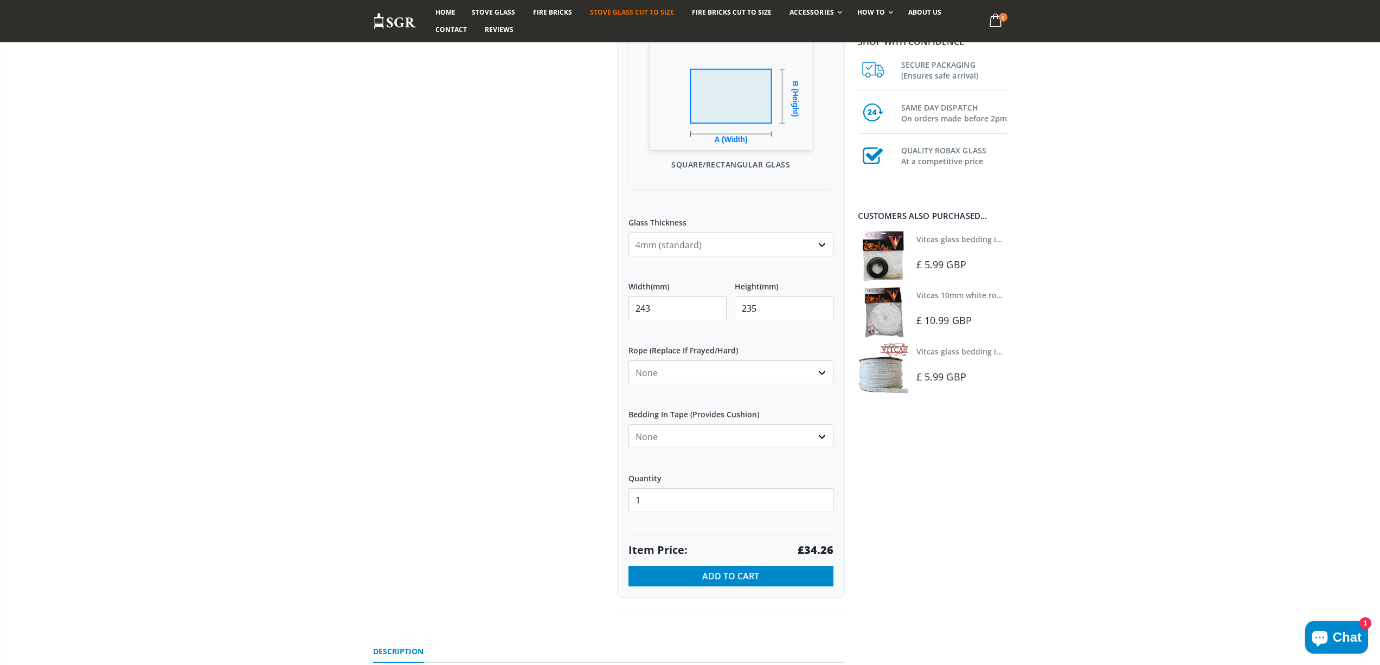
click at [601, 301] on div "Custom Cut Robax® Stove Glass 299 reviews Pool Type Default Title Pool #1 Pool …" at bounding box center [609, 217] width 488 height 833
click at [829, 549] on strong "£39.62" at bounding box center [815, 550] width 36 height 15
click at [830, 548] on strong "£39.62" at bounding box center [815, 550] width 36 height 15
click at [828, 546] on strong "£39.62" at bounding box center [815, 550] width 36 height 15
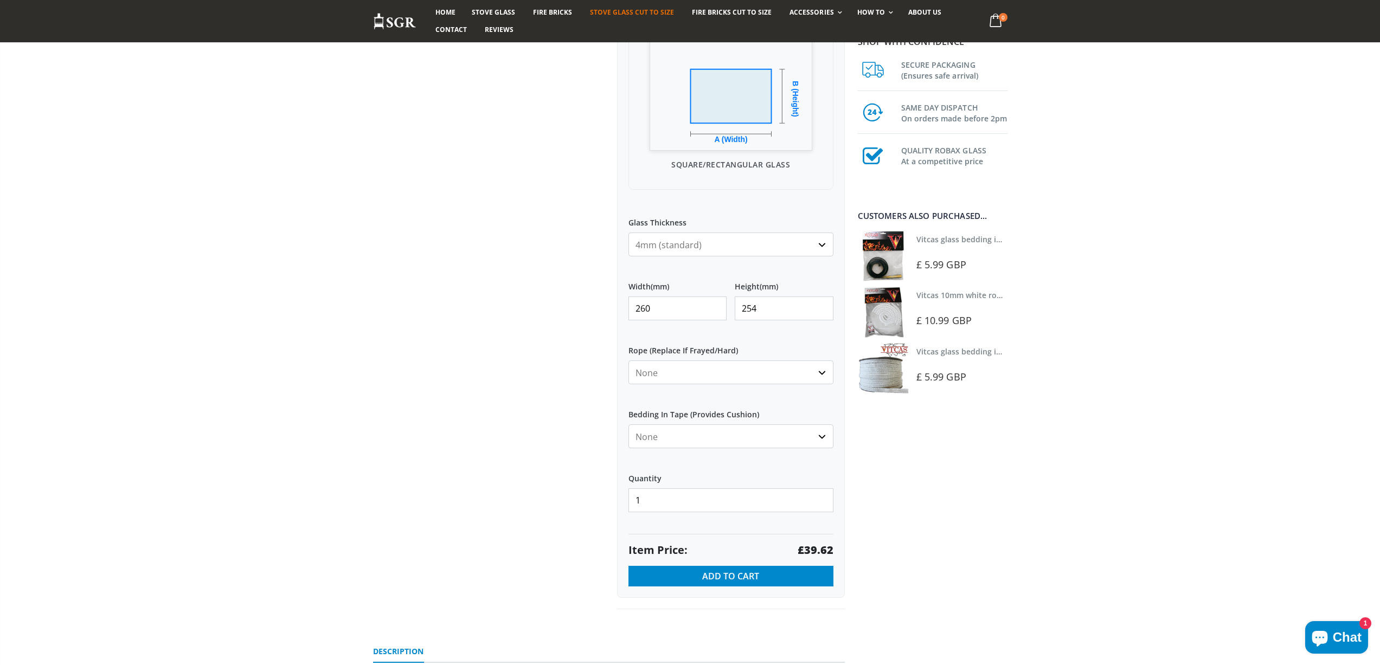
drag, startPoint x: 659, startPoint y: 304, endPoint x: 588, endPoint y: 297, distance: 71.3
click at [588, 300] on div "Custom Cut Robax® Stove Glass 299 reviews Pool Type Default Title Pool #1 Pool …" at bounding box center [609, 217] width 488 height 833
click at [811, 550] on strong "£56.08" at bounding box center [815, 550] width 36 height 15
drag, startPoint x: 622, startPoint y: 310, endPoint x: 565, endPoint y: 305, distance: 56.6
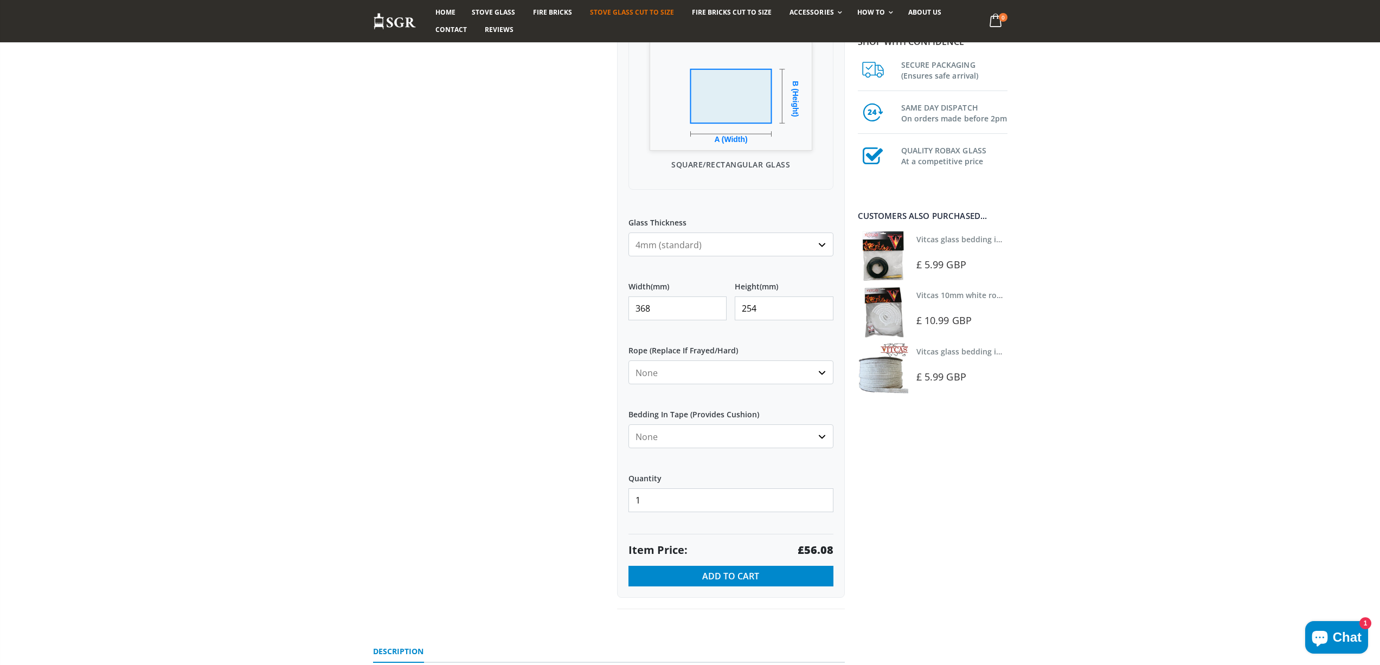
click at [566, 308] on div "Custom Cut Robax® Stove Glass 299 reviews Pool Type Default Title Pool #1 Pool …" at bounding box center [609, 217] width 488 height 833
click at [815, 549] on strong "£13.97" at bounding box center [815, 550] width 36 height 15
drag, startPoint x: 661, startPoint y: 309, endPoint x: 610, endPoint y: 304, distance: 51.7
click at [614, 305] on div "Custom Cut Robax® Stove Glass 299 reviews Pool Type Default Title Pool #1 Pool …" at bounding box center [731, 205] width 244 height 809
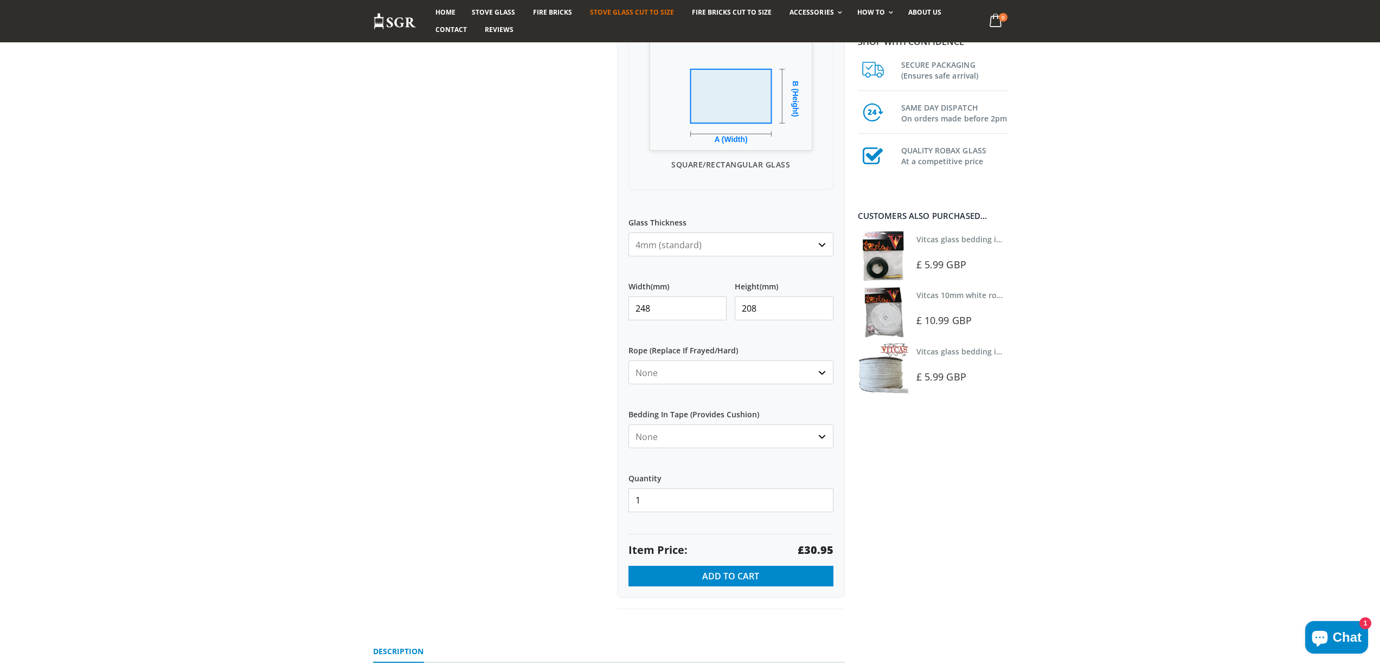
click at [820, 547] on strong "£30.95" at bounding box center [815, 550] width 36 height 15
click at [820, 546] on strong "£30.95" at bounding box center [815, 550] width 36 height 15
drag, startPoint x: 641, startPoint y: 307, endPoint x: 579, endPoint y: 294, distance: 63.6
click at [586, 298] on div "Custom Cut Robax® Stove Glass 299 reviews Pool Type Default Title Pool #1 Pool …" at bounding box center [609, 217] width 488 height 833
click at [816, 547] on strong "£14.40" at bounding box center [815, 550] width 36 height 15
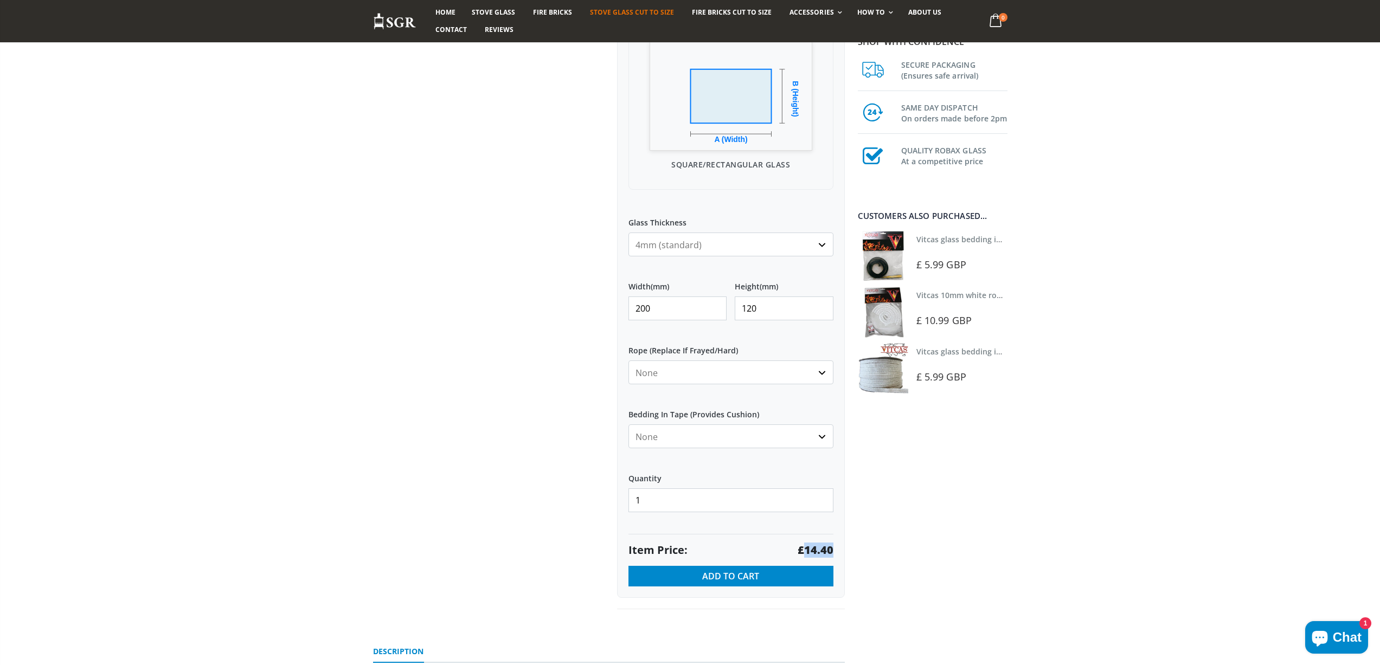
click at [816, 547] on strong "£14.40" at bounding box center [815, 550] width 36 height 15
drag, startPoint x: 669, startPoint y: 311, endPoint x: 610, endPoint y: 310, distance: 59.1
click at [610, 310] on div "Custom Cut Robax® Stove Glass 299 reviews Pool Type Default Title Pool #1 Pool …" at bounding box center [731, 205] width 244 height 809
click at [811, 551] on strong "£20.18" at bounding box center [815, 550] width 36 height 15
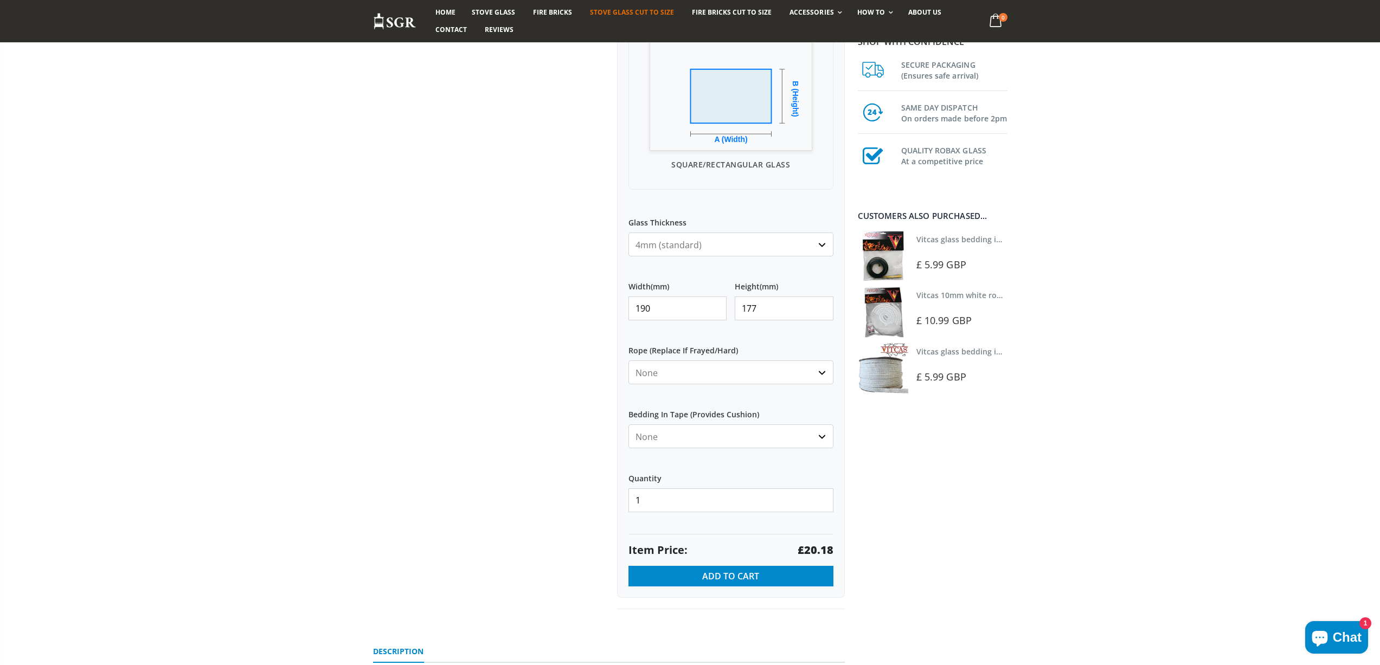
drag, startPoint x: 693, startPoint y: 312, endPoint x: 628, endPoint y: 312, distance: 64.5
click at [628, 312] on input "190" at bounding box center [677, 309] width 99 height 24
click at [679, 303] on input "190" at bounding box center [677, 309] width 99 height 24
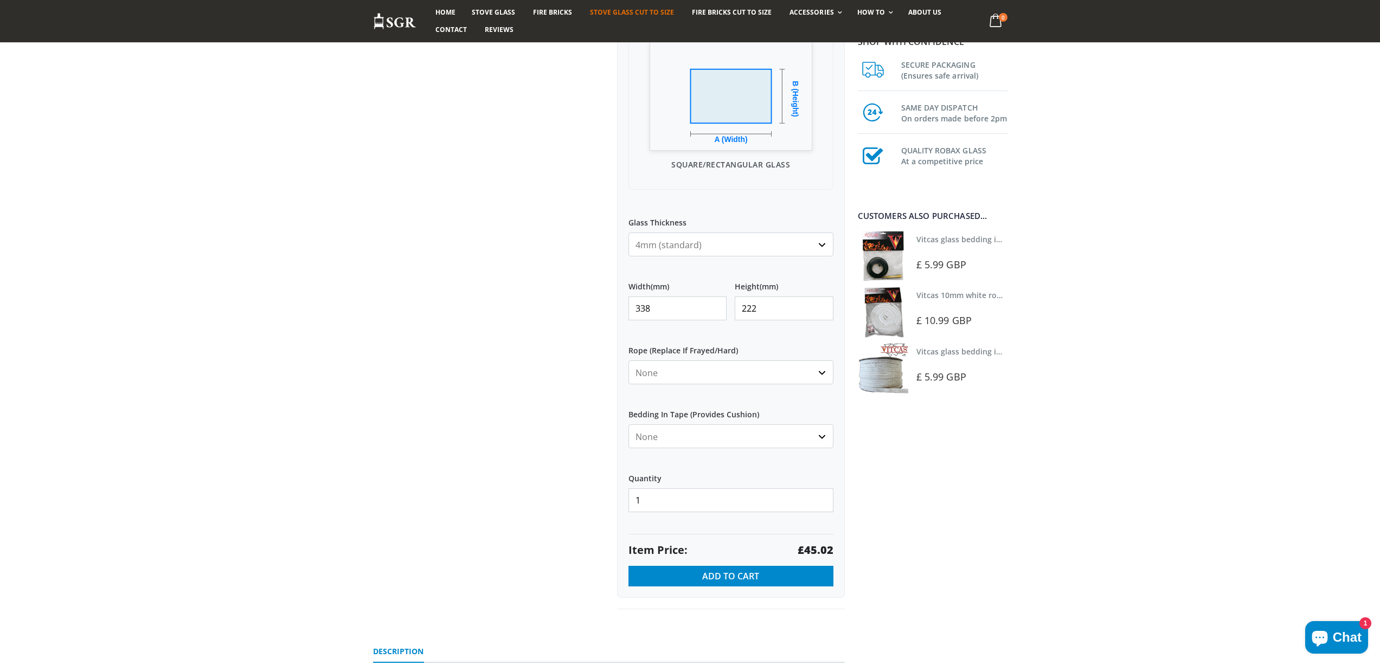
click at [818, 553] on strong "£45.02" at bounding box center [815, 550] width 36 height 15
drag, startPoint x: 665, startPoint y: 309, endPoint x: 587, endPoint y: 298, distance: 78.8
click at [589, 305] on div "Custom Cut Robax® Stove Glass 299 reviews Pool Type Default Title Pool #1 Pool …" at bounding box center [609, 217] width 488 height 833
click at [816, 545] on strong "£50.98" at bounding box center [815, 550] width 36 height 15
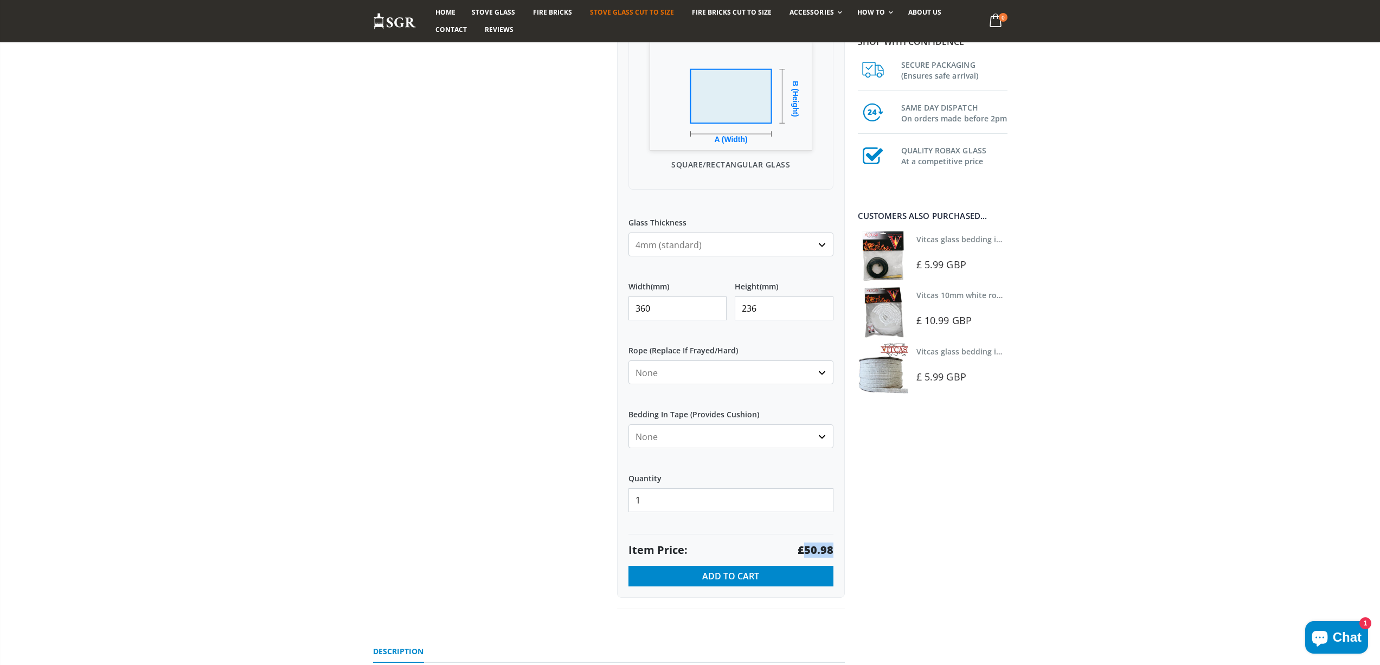
click at [816, 545] on strong "£50.98" at bounding box center [815, 550] width 36 height 15
click at [784, 310] on input "236" at bounding box center [784, 309] width 99 height 24
click at [816, 549] on strong "£47.95" at bounding box center [815, 550] width 36 height 15
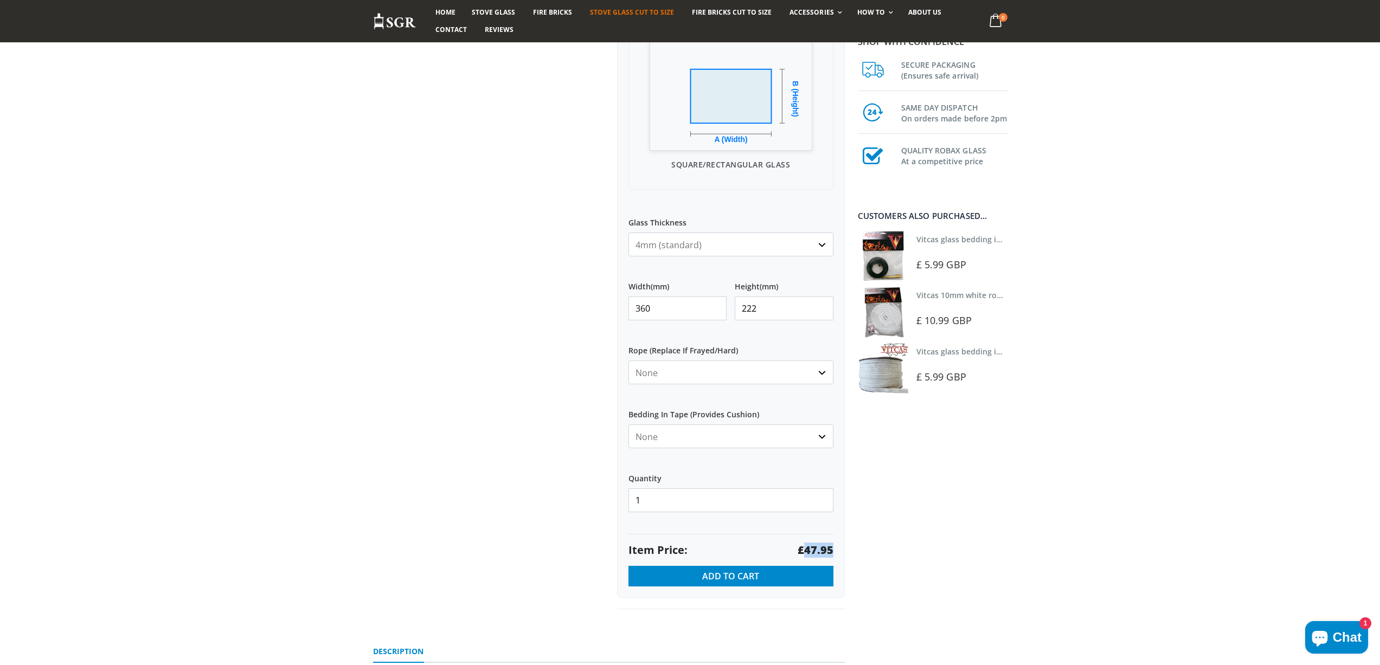
click at [816, 549] on strong "£47.95" at bounding box center [815, 550] width 36 height 15
drag, startPoint x: 650, startPoint y: 310, endPoint x: 568, endPoint y: 293, distance: 84.1
click at [571, 298] on div "Custom Cut Robax® Stove Glass 299 reviews Pool Type Default Title Pool #1 Pool …" at bounding box center [609, 217] width 488 height 833
click at [812, 550] on strong "£68.91" at bounding box center [815, 550] width 36 height 15
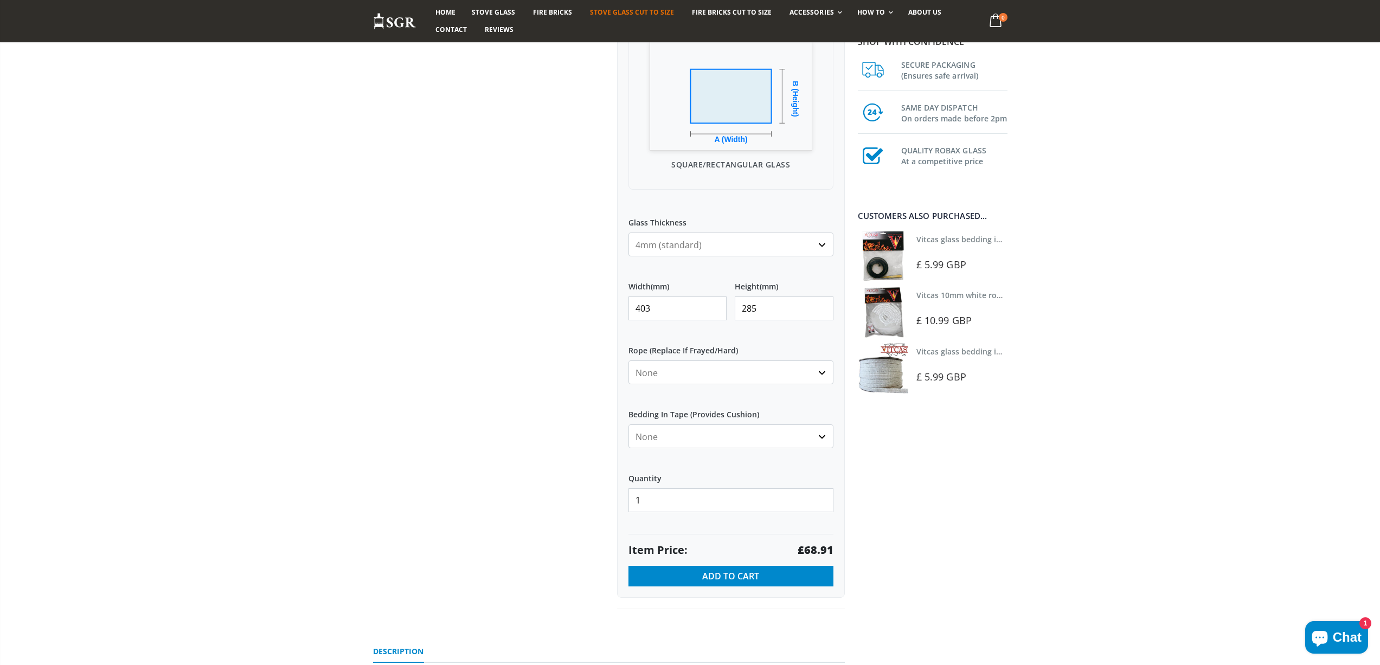
drag, startPoint x: 659, startPoint y: 307, endPoint x: 615, endPoint y: 307, distance: 43.9
click at [615, 307] on div "Custom Cut Robax® Stove Glass 299 reviews Pool Type Default Title Pool #1 Pool …" at bounding box center [731, 205] width 244 height 809
click at [824, 547] on strong "£13.97" at bounding box center [815, 550] width 36 height 15
click at [826, 547] on strong "£13.97" at bounding box center [815, 550] width 36 height 15
drag, startPoint x: 662, startPoint y: 304, endPoint x: 581, endPoint y: 304, distance: 80.8
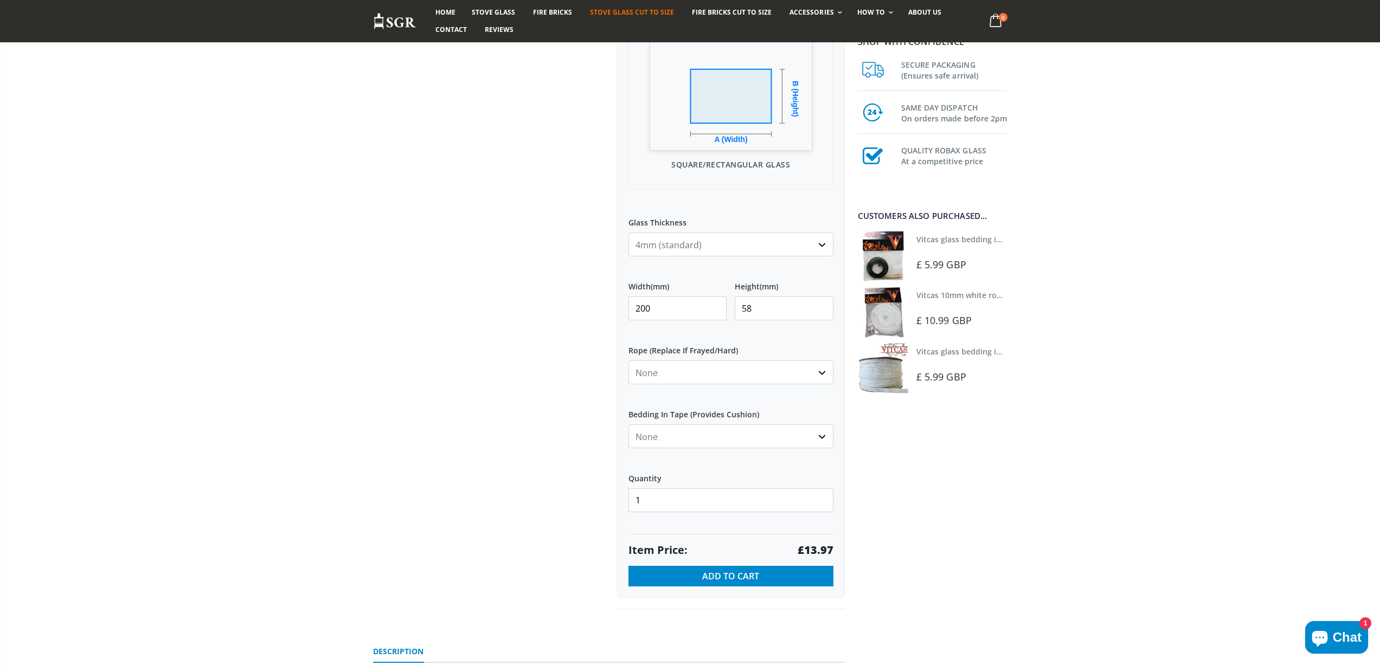
click at [581, 304] on div "Custom Cut Robax® Stove Glass 299 reviews Pool Type Default Title Pool #1 Pool …" at bounding box center [609, 217] width 488 height 833
click at [814, 547] on strong "£31.15" at bounding box center [815, 550] width 36 height 15
click at [814, 546] on strong "£31.15" at bounding box center [815, 550] width 36 height 15
drag, startPoint x: 655, startPoint y: 312, endPoint x: 622, endPoint y: 312, distance: 33.6
click at [622, 312] on div "My Measurements Are In Millimeters Centimeters Inches For inches, please enter …" at bounding box center [731, 239] width 228 height 718
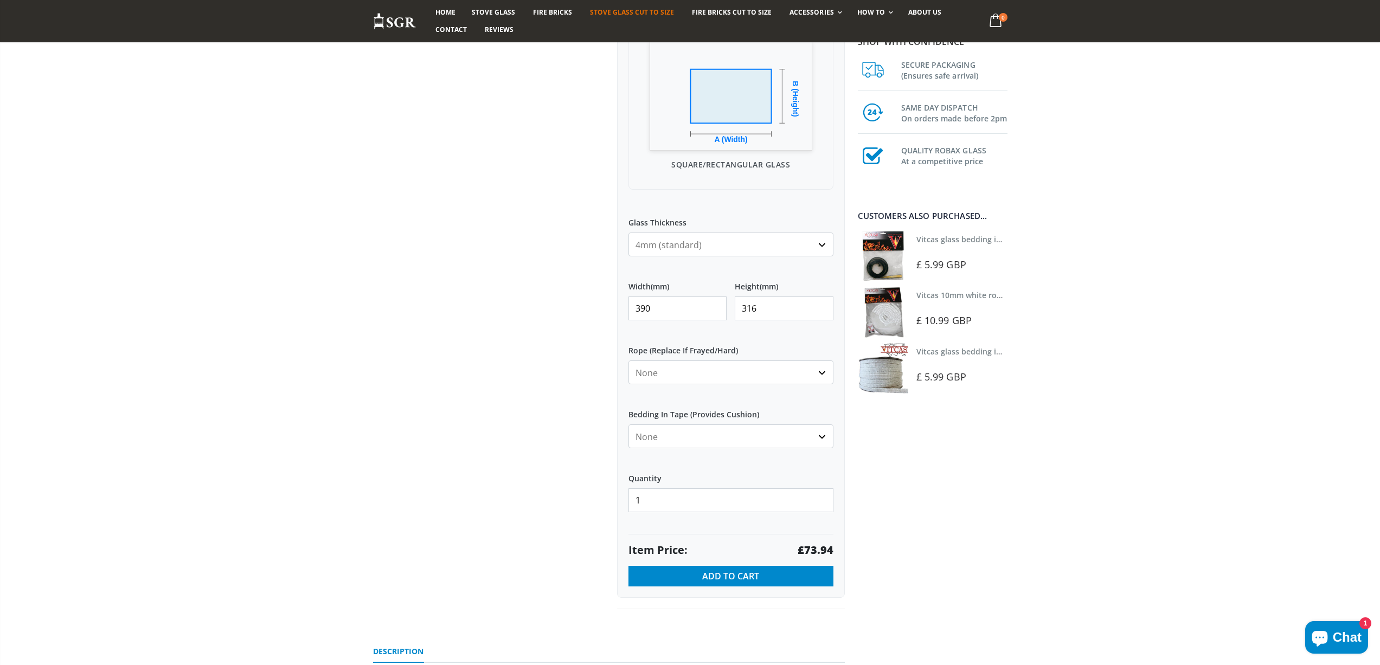
click at [817, 553] on strong "£73.94" at bounding box center [815, 550] width 36 height 15
drag, startPoint x: 666, startPoint y: 306, endPoint x: 558, endPoint y: 299, distance: 107.6
click at [558, 300] on div "Custom Cut Robax® Stove Glass 299 reviews Pool Type Default Title Pool #1 Pool …" at bounding box center [609, 217] width 488 height 833
click at [819, 550] on strong "£27.64" at bounding box center [815, 550] width 36 height 15
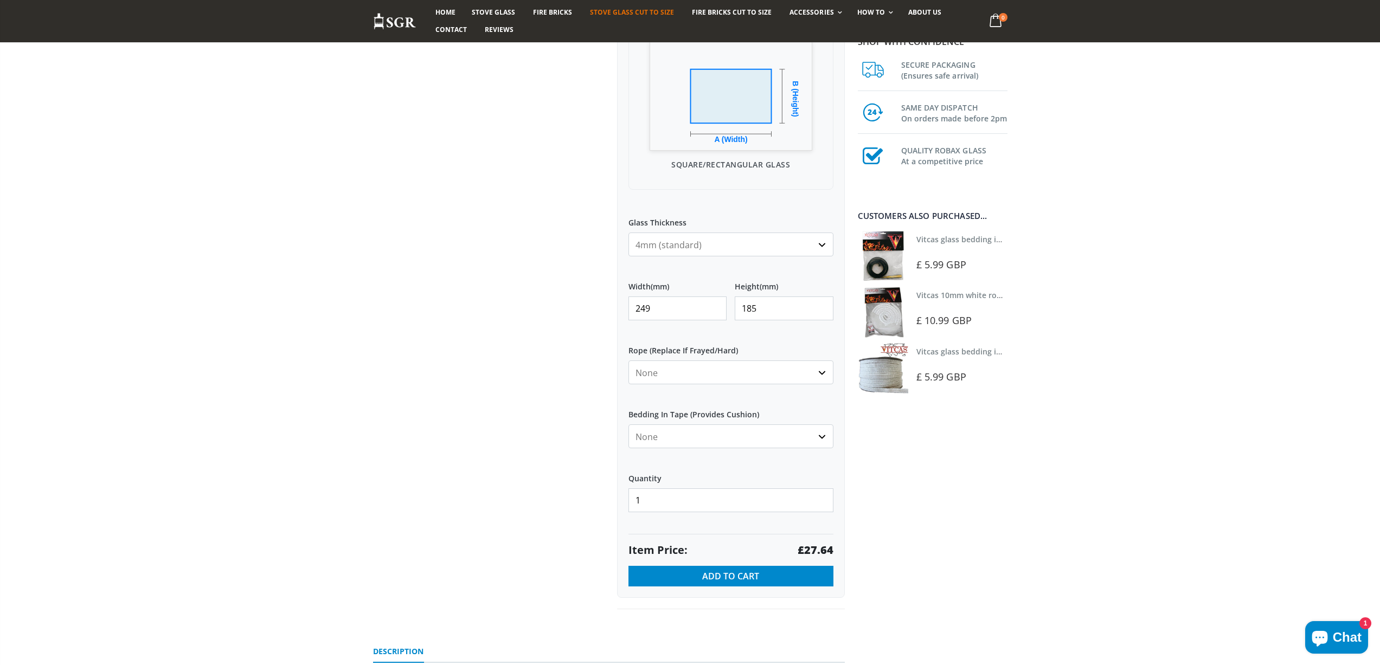
click at [819, 550] on strong "£27.64" at bounding box center [815, 550] width 36 height 15
click at [807, 550] on strong "£27.64" at bounding box center [815, 550] width 36 height 15
drag, startPoint x: 669, startPoint y: 308, endPoint x: 561, endPoint y: 293, distance: 110.0
click at [569, 305] on div "Custom Cut Robax® Stove Glass 299 reviews Pool Type Default Title Pool #1 Pool …" at bounding box center [609, 217] width 488 height 833
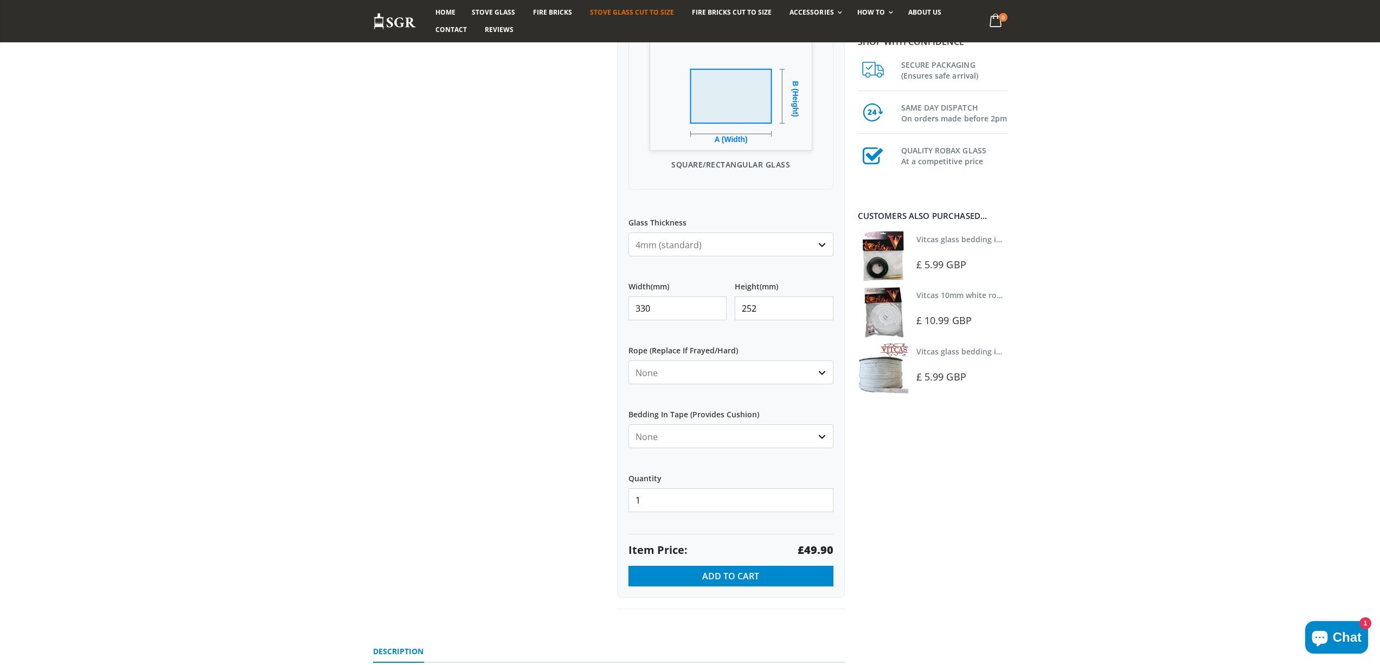
click at [814, 552] on strong "£49.90" at bounding box center [815, 550] width 36 height 15
drag, startPoint x: 659, startPoint y: 308, endPoint x: 594, endPoint y: 308, distance: 65.0
click at [596, 307] on div "Custom Cut Robax® Stove Glass 299 reviews Pool Type Default Title Pool #1 Pool …" at bounding box center [609, 217] width 488 height 833
click at [813, 550] on strong "£120.49" at bounding box center [812, 550] width 42 height 15
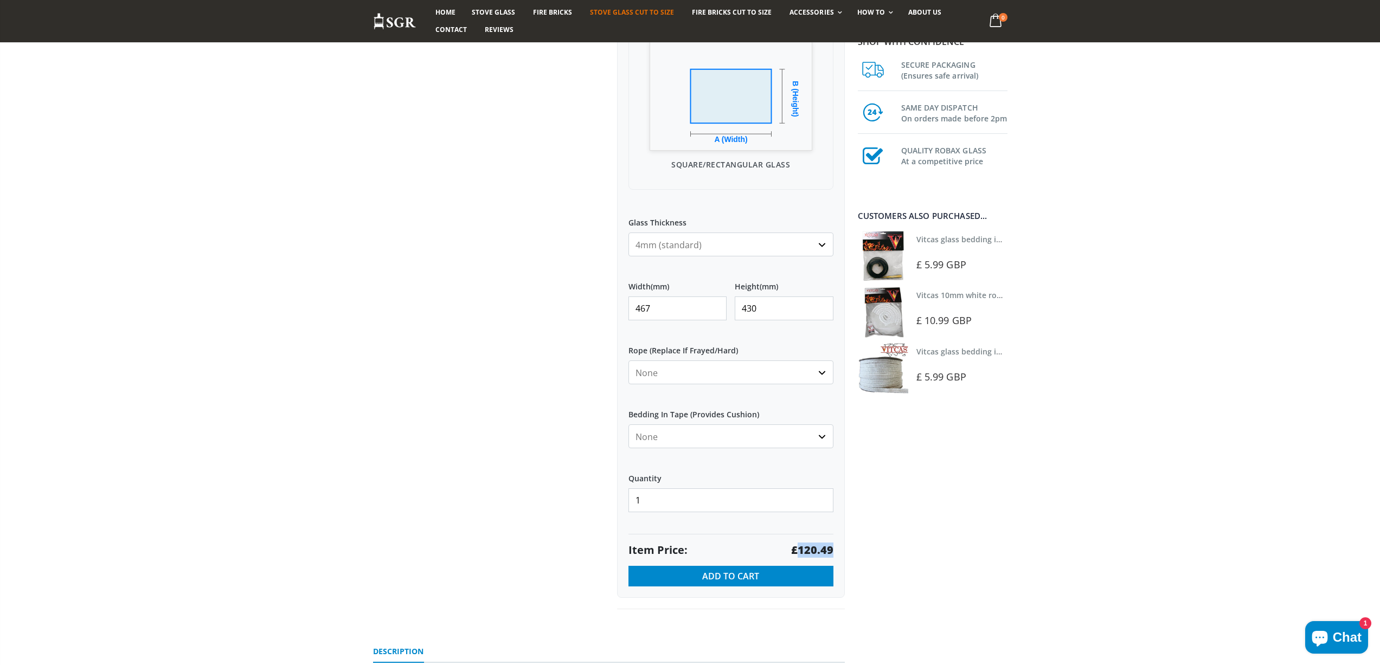
click at [813, 550] on strong "£120.49" at bounding box center [812, 550] width 42 height 15
drag, startPoint x: 678, startPoint y: 308, endPoint x: 612, endPoint y: 308, distance: 65.6
click at [621, 307] on div "My Measurements Are In Millimeters Centimeters Inches For inches, please enter …" at bounding box center [731, 239] width 228 height 718
click at [815, 547] on strong "£91.14" at bounding box center [815, 550] width 36 height 15
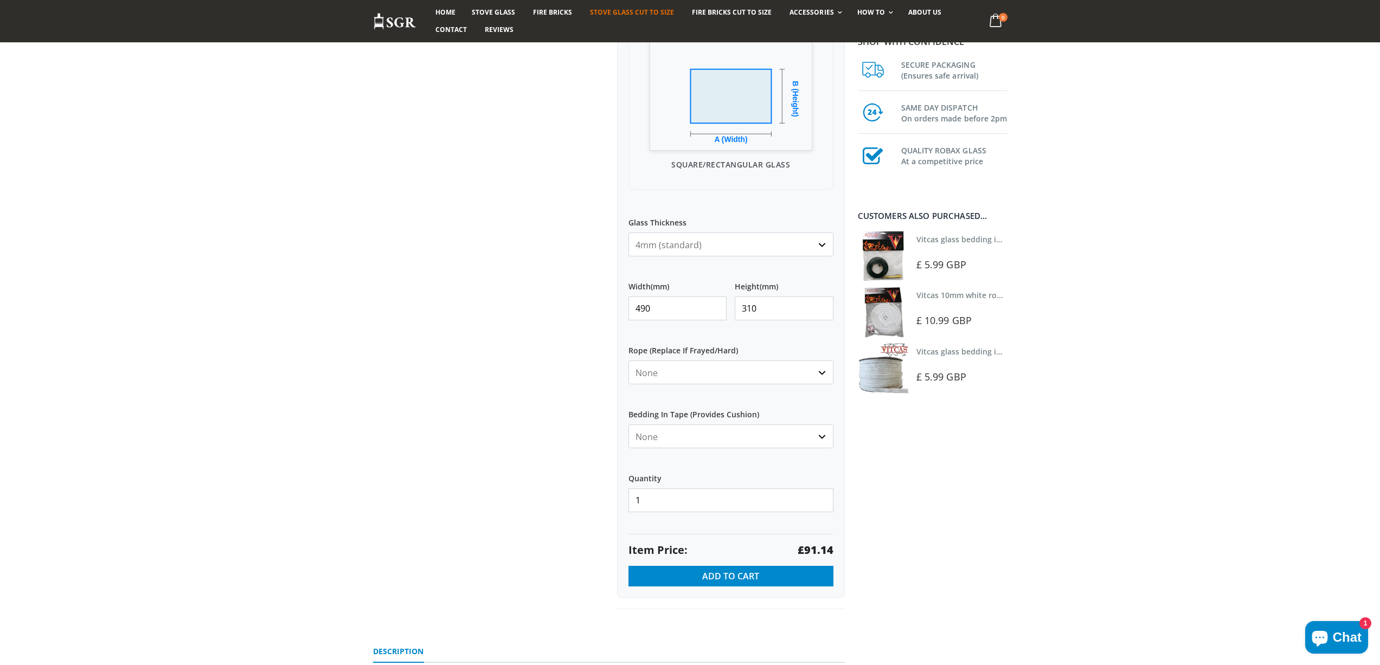
drag, startPoint x: 659, startPoint y: 305, endPoint x: 602, endPoint y: 306, distance: 57.5
click at [602, 306] on div "Custom Cut Robax® Stove Glass 299 reviews Pool Type Default Title Pool #1 Pool …" at bounding box center [609, 217] width 488 height 833
click at [817, 552] on strong "£38.41" at bounding box center [815, 550] width 36 height 15
drag, startPoint x: 624, startPoint y: 306, endPoint x: 595, endPoint y: 302, distance: 29.5
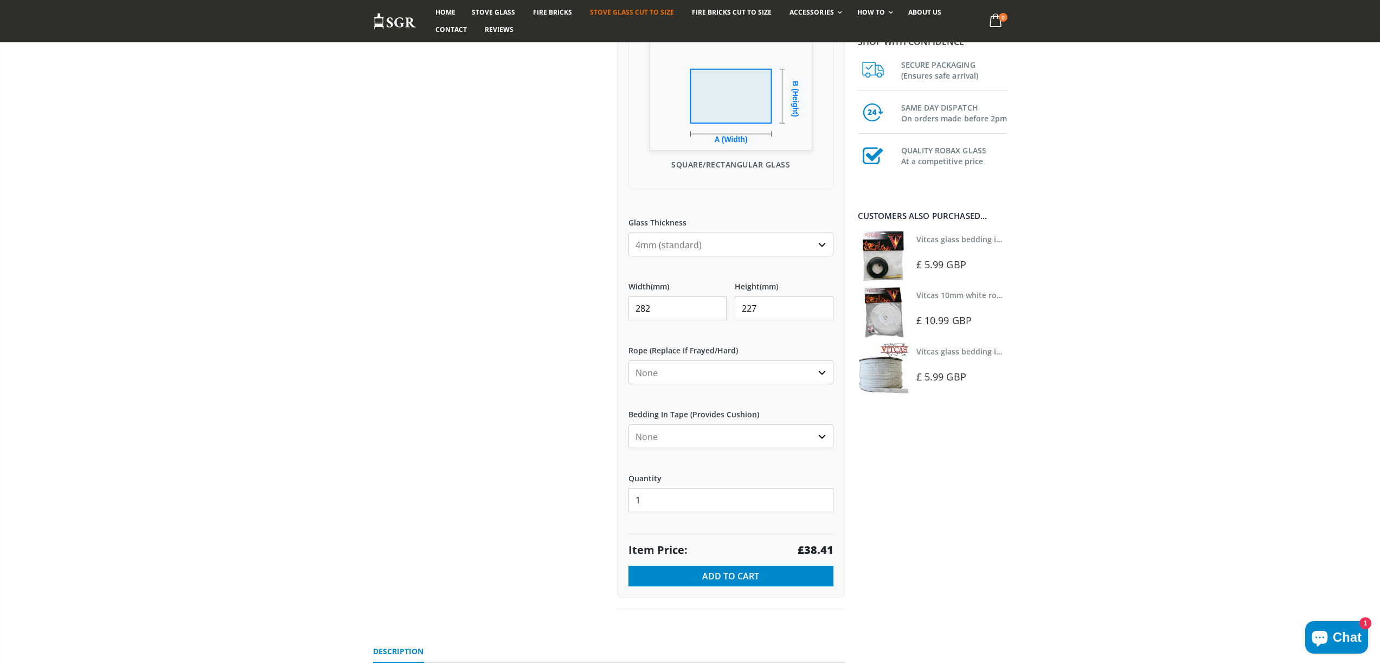
click at [595, 302] on div "Custom Cut Robax® Stove Glass 299 reviews Pool Type Default Title Pool #1 Pool …" at bounding box center [609, 217] width 488 height 833
click at [811, 551] on strong "£69.30" at bounding box center [815, 550] width 36 height 15
drag, startPoint x: 660, startPoint y: 305, endPoint x: 617, endPoint y: 305, distance: 42.8
click at [618, 305] on div "My Measurements Are In Millimeters Centimeters Inches For inches, please enter …" at bounding box center [731, 239] width 228 height 718
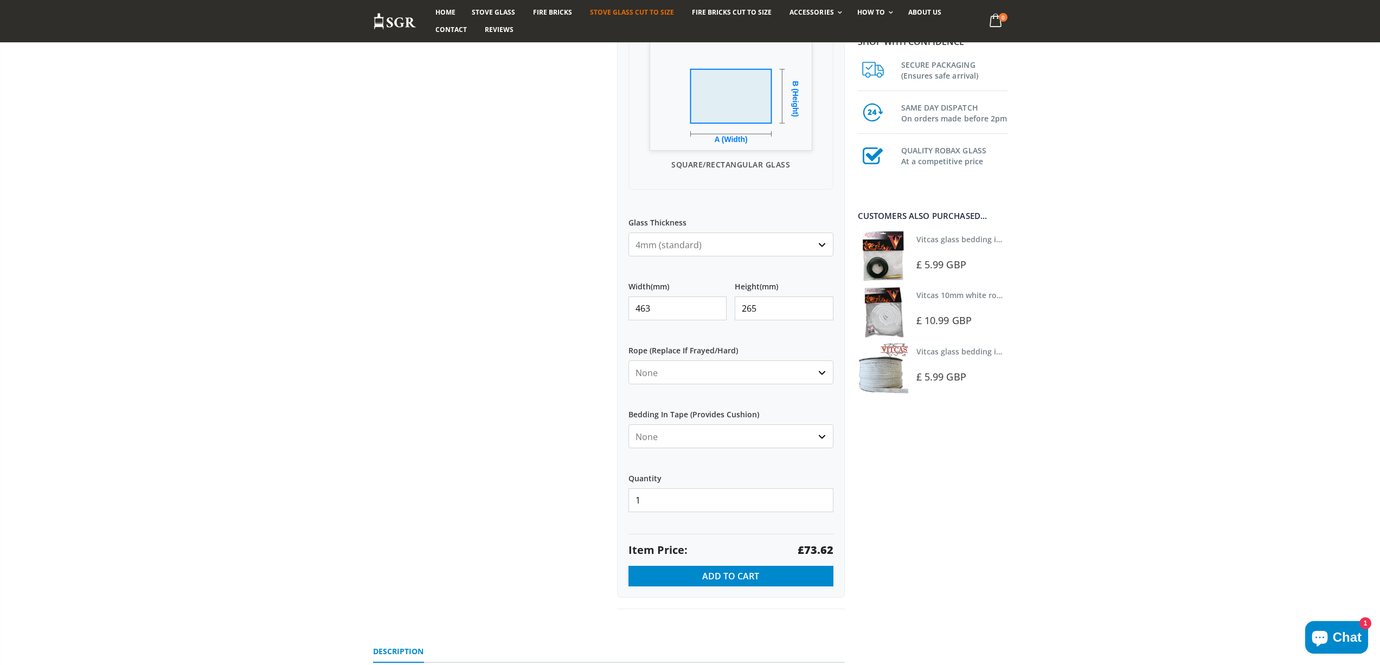
click at [813, 550] on strong "£73.62" at bounding box center [815, 550] width 36 height 15
drag, startPoint x: 665, startPoint y: 314, endPoint x: 606, endPoint y: 311, distance: 59.2
click at [606, 311] on div "Custom Cut Robax® Stove Glass 299 reviews Pool Type Default Title Pool #1 Pool …" at bounding box center [609, 217] width 488 height 833
click at [823, 552] on strong "£38.10" at bounding box center [815, 550] width 36 height 15
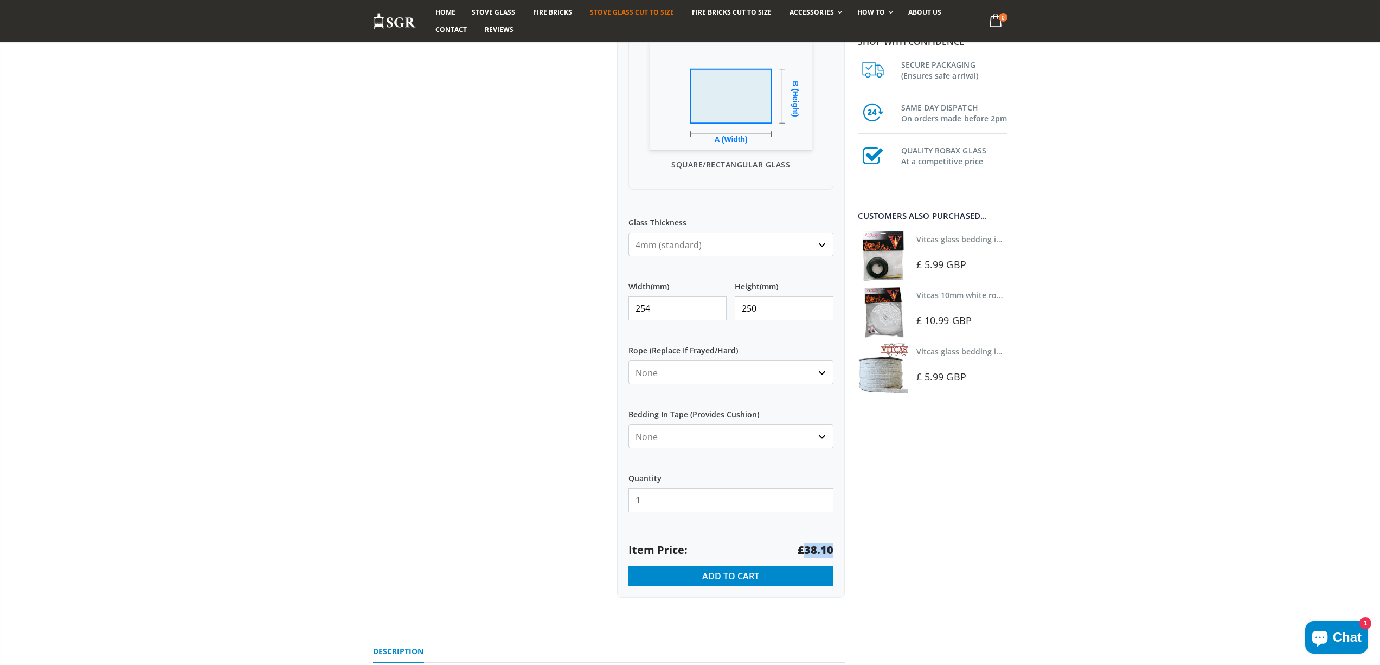
click at [823, 552] on strong "£38.10" at bounding box center [815, 550] width 36 height 15
drag, startPoint x: 662, startPoint y: 309, endPoint x: 623, endPoint y: 307, distance: 39.6
click at [624, 310] on div "My Measurements Are In Millimeters Centimeters Inches For inches, please enter …" at bounding box center [731, 239] width 228 height 718
click at [811, 552] on strong "£36.38" at bounding box center [815, 550] width 36 height 15
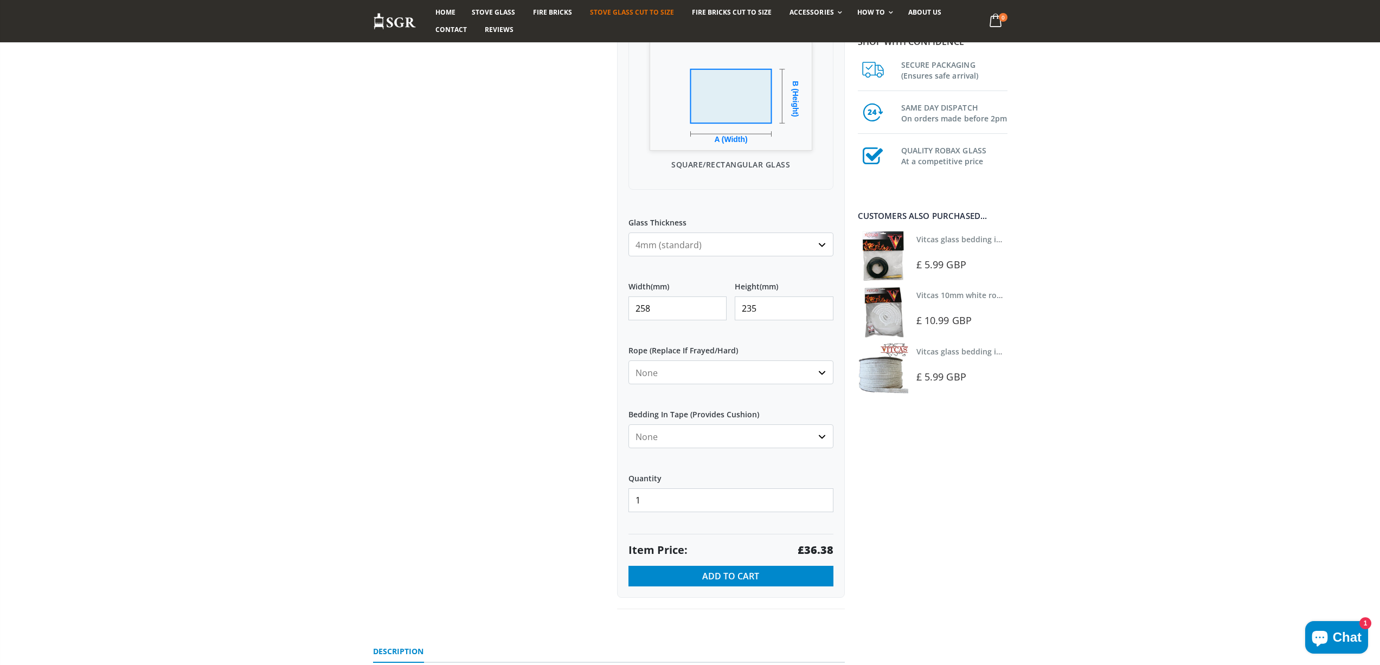
drag, startPoint x: 667, startPoint y: 307, endPoint x: 604, endPoint y: 308, distance: 62.3
click at [604, 308] on div "Custom Cut Robax® Stove Glass 299 reviews Pool Type Default Title Pool #1 Pool …" at bounding box center [609, 217] width 488 height 833
click at [815, 550] on strong "£89.02" at bounding box center [815, 550] width 36 height 15
drag, startPoint x: 645, startPoint y: 318, endPoint x: 607, endPoint y: 320, distance: 38.5
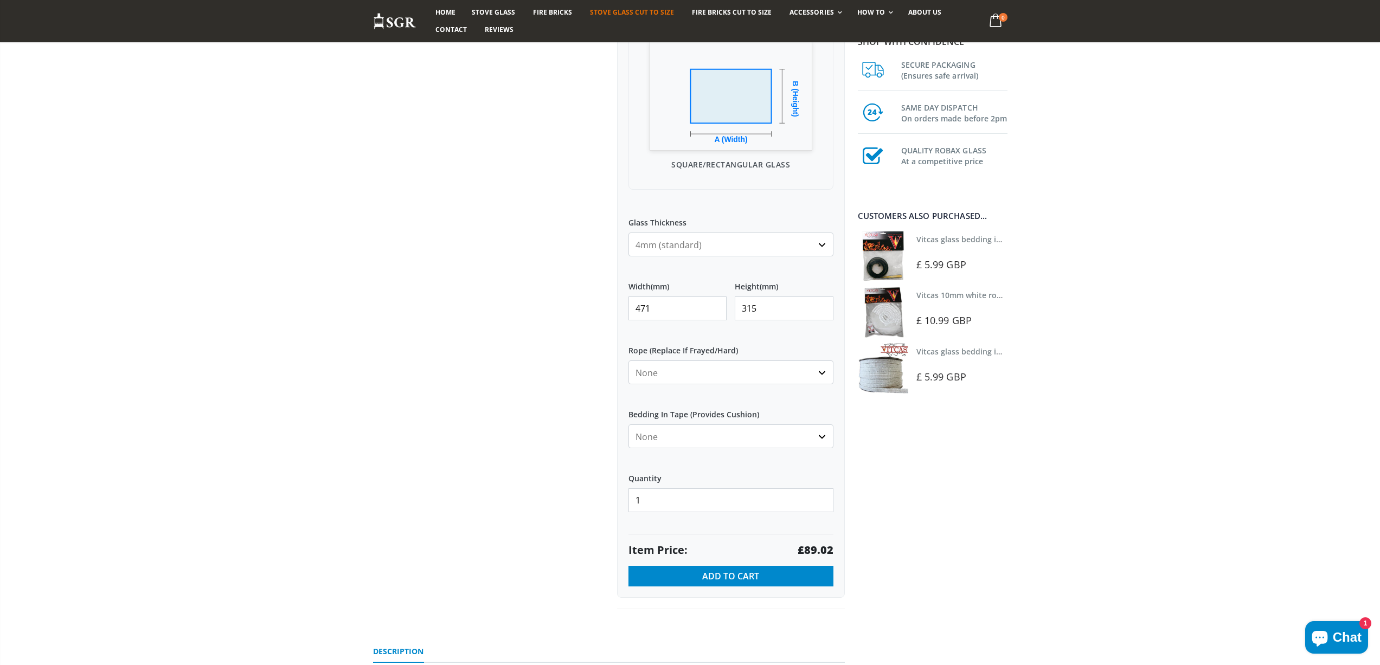
click at [617, 317] on div "My Measurements Are In Millimeters Centimeters Inches For inches, please enter …" at bounding box center [731, 239] width 228 height 718
click at [825, 549] on strong "£31.10" at bounding box center [815, 550] width 36 height 15
drag, startPoint x: 669, startPoint y: 303, endPoint x: 612, endPoint y: 293, distance: 57.7
click at [612, 295] on div "Custom Cut Robax® Stove Glass 299 reviews Pool Type Default Title Pool #1 Pool …" at bounding box center [731, 205] width 244 height 809
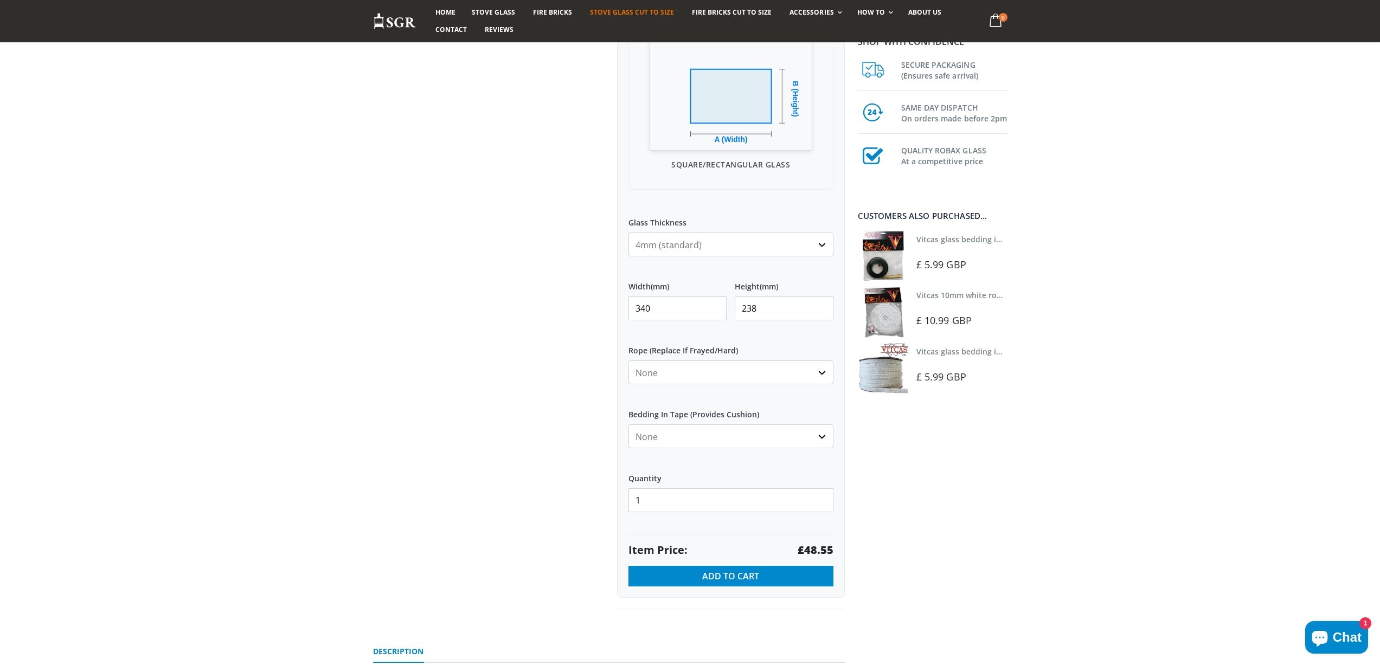
click at [817, 551] on strong "£48.55" at bounding box center [815, 550] width 36 height 15
drag, startPoint x: 643, startPoint y: 312, endPoint x: 602, endPoint y: 308, distance: 40.8
click at [602, 308] on div "Custom Cut Robax® Stove Glass 299 reviews Pool Type Default Title Pool #1 Pool …" at bounding box center [609, 217] width 488 height 833
click at [813, 549] on strong "£32.89" at bounding box center [815, 550] width 36 height 15
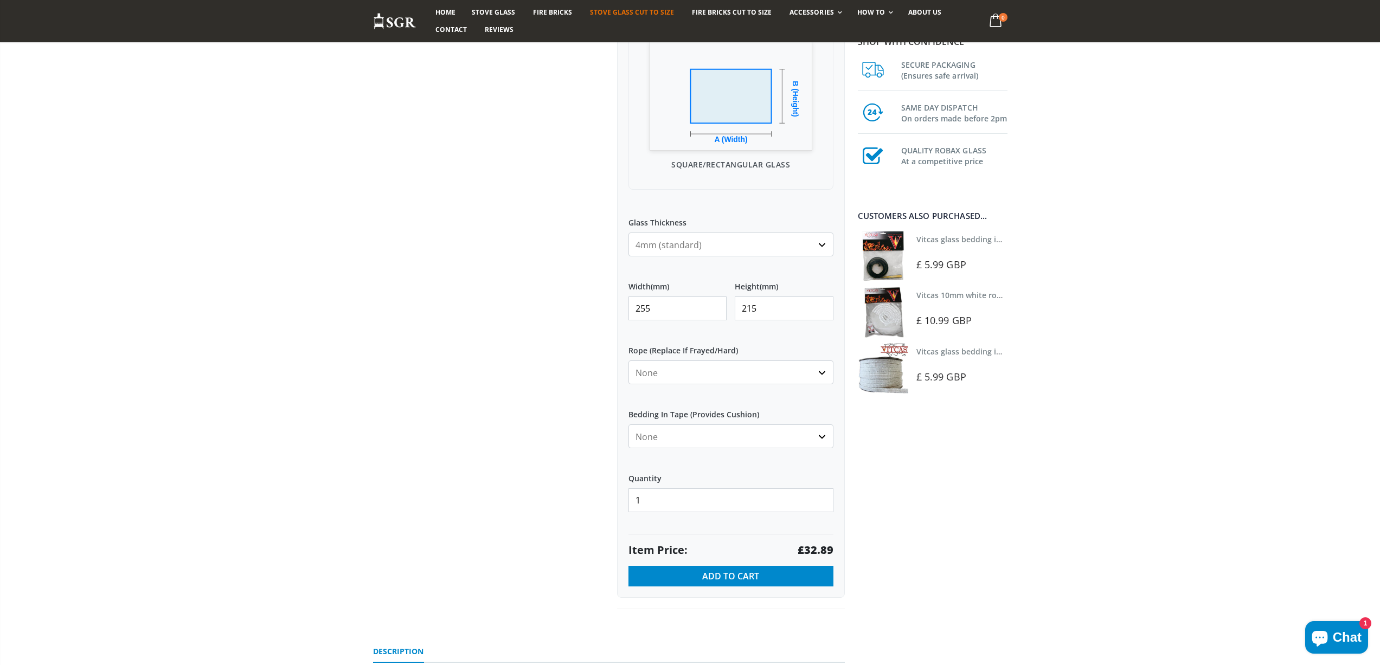
click at [813, 549] on strong "£32.89" at bounding box center [815, 550] width 36 height 15
click at [601, 311] on div "Custom Cut Robax® Stove Glass 299 reviews Pool Type Default Title Pool #1 Pool …" at bounding box center [609, 217] width 488 height 833
click at [822, 550] on strong "£31.10" at bounding box center [815, 550] width 36 height 15
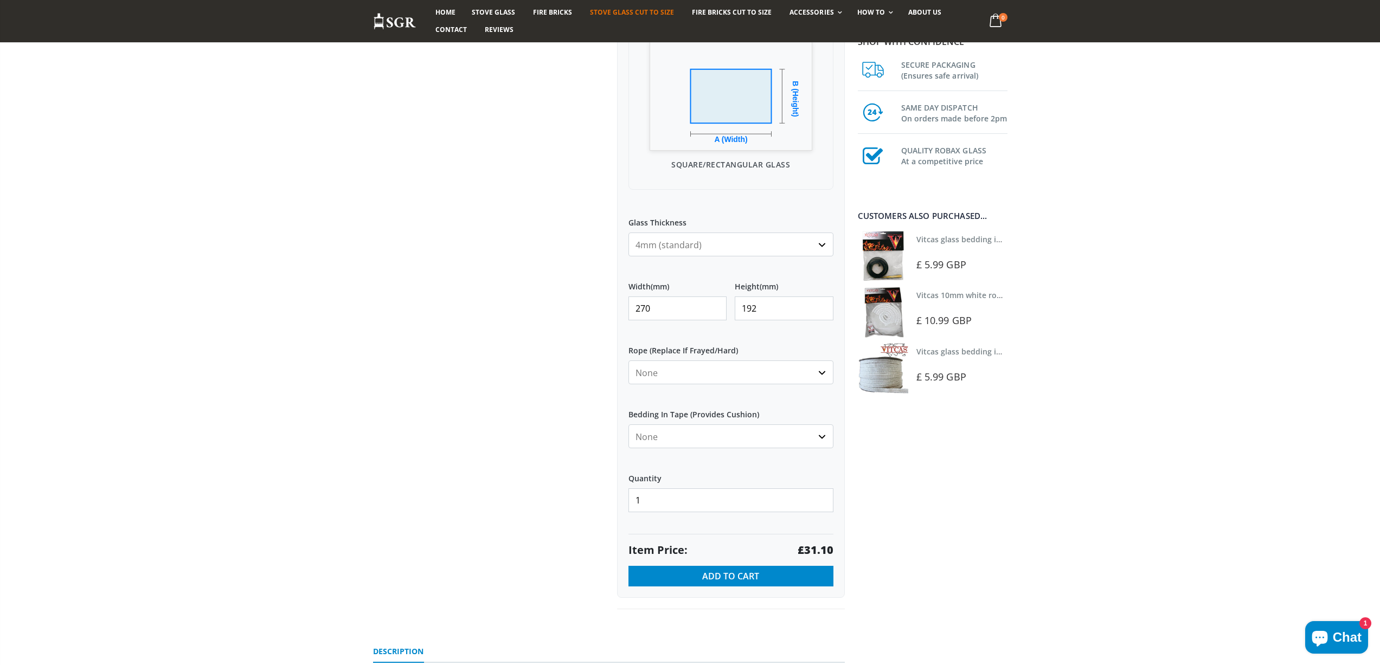
drag, startPoint x: 649, startPoint y: 308, endPoint x: 620, endPoint y: 307, distance: 29.3
click at [625, 308] on div "My Measurements Are In Millimeters Centimeters Inches For inches, please enter …" at bounding box center [731, 239] width 228 height 718
click at [810, 550] on strong "£47.46" at bounding box center [815, 550] width 36 height 15
drag, startPoint x: 659, startPoint y: 305, endPoint x: 600, endPoint y: 308, distance: 59.2
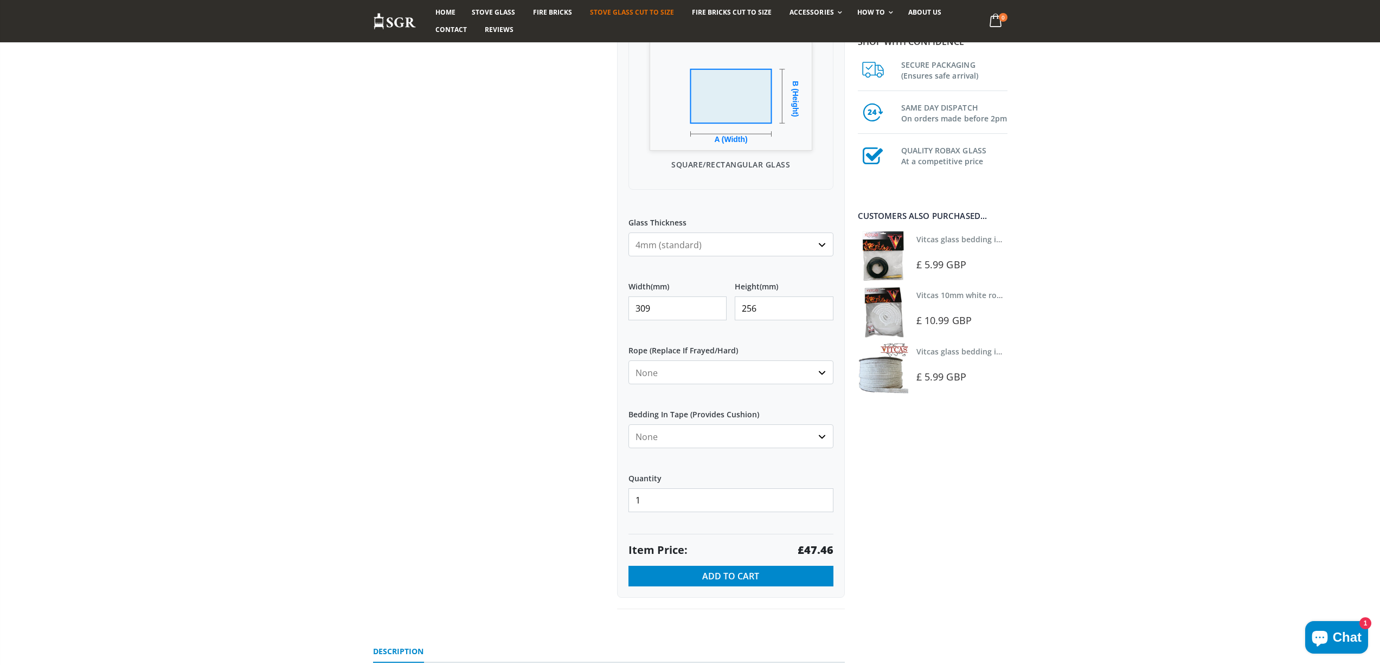
click at [600, 308] on div "Custom Cut Robax® Stove Glass 299 reviews Pool Type Default Title Pool #1 Pool …" at bounding box center [609, 217] width 488 height 833
click at [815, 547] on strong "£35.41" at bounding box center [815, 550] width 36 height 15
drag, startPoint x: 671, startPoint y: 309, endPoint x: 634, endPoint y: 307, distance: 36.4
click at [634, 307] on input "260" at bounding box center [677, 309] width 99 height 24
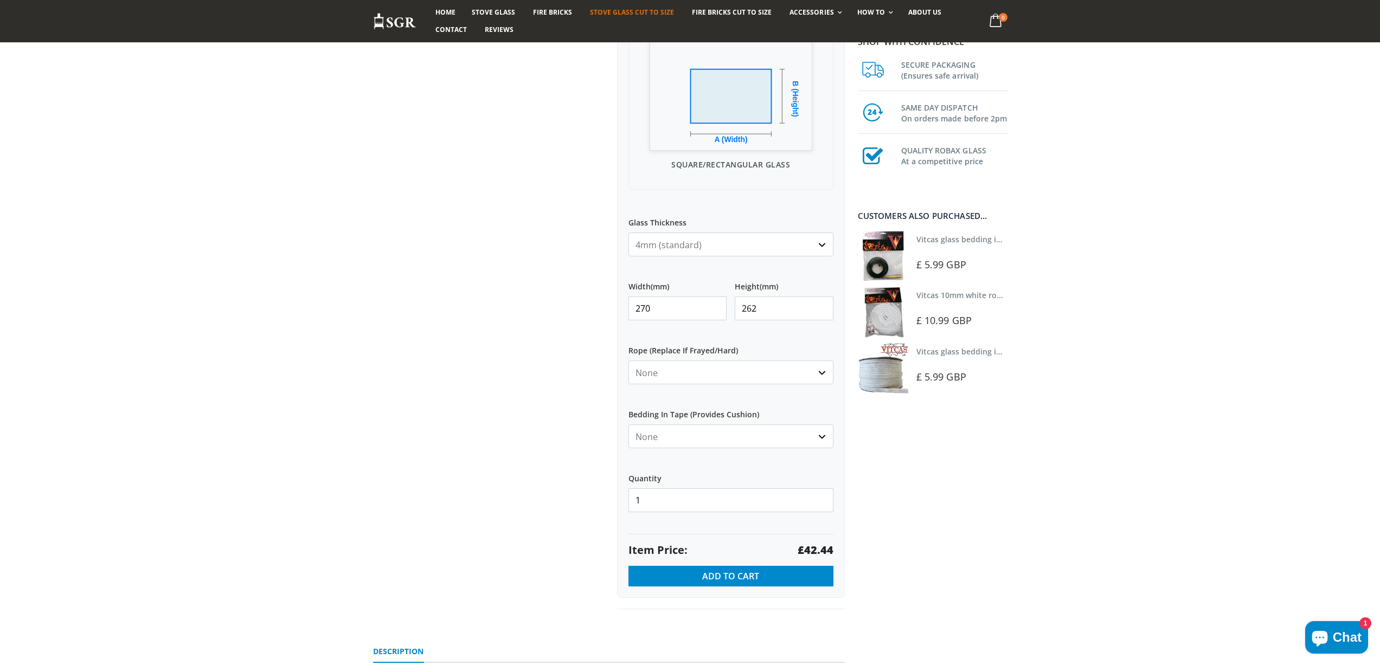
click at [826, 549] on strong "£42.44" at bounding box center [815, 550] width 36 height 15
drag, startPoint x: 654, startPoint y: 301, endPoint x: 620, endPoint y: 300, distance: 34.2
click at [620, 300] on div "My Measurements Are In Millimeters Centimeters Inches For inches, please enter …" at bounding box center [731, 239] width 228 height 718
drag, startPoint x: 769, startPoint y: 315, endPoint x: 720, endPoint y: 315, distance: 48.8
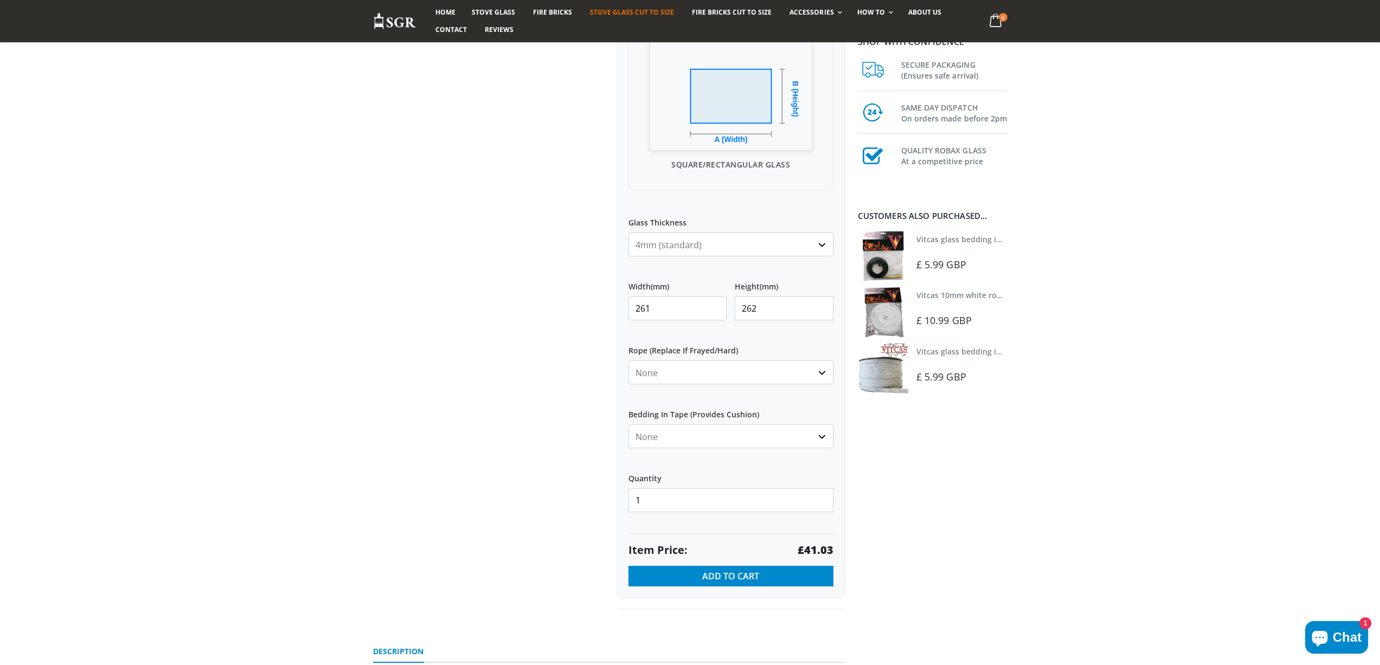
click at [720, 315] on div "Width (mm) 261 Height (mm) 262" at bounding box center [730, 301] width 205 height 56
click at [828, 547] on strong "£39.46" at bounding box center [815, 550] width 36 height 15
drag, startPoint x: 623, startPoint y: 308, endPoint x: 607, endPoint y: 305, distance: 16.1
click at [607, 306] on div "Custom Cut Robax® Stove Glass 299 reviews Pool Type Default Title Pool #1 Pool …" at bounding box center [609, 217] width 488 height 833
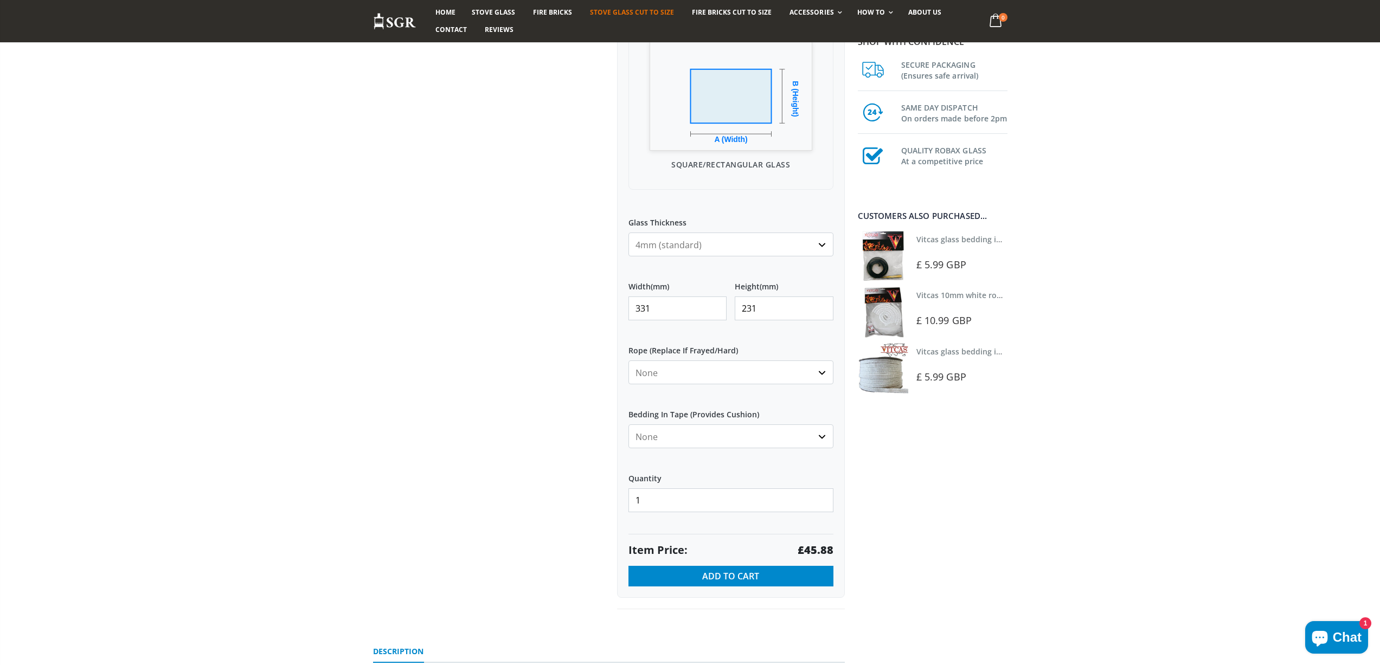
click at [821, 553] on strong "£45.88" at bounding box center [815, 550] width 36 height 15
drag, startPoint x: 680, startPoint y: 311, endPoint x: 629, endPoint y: 305, distance: 51.4
click at [629, 306] on input "331" at bounding box center [677, 309] width 99 height 24
click at [810, 549] on strong "£36.29" at bounding box center [815, 550] width 36 height 15
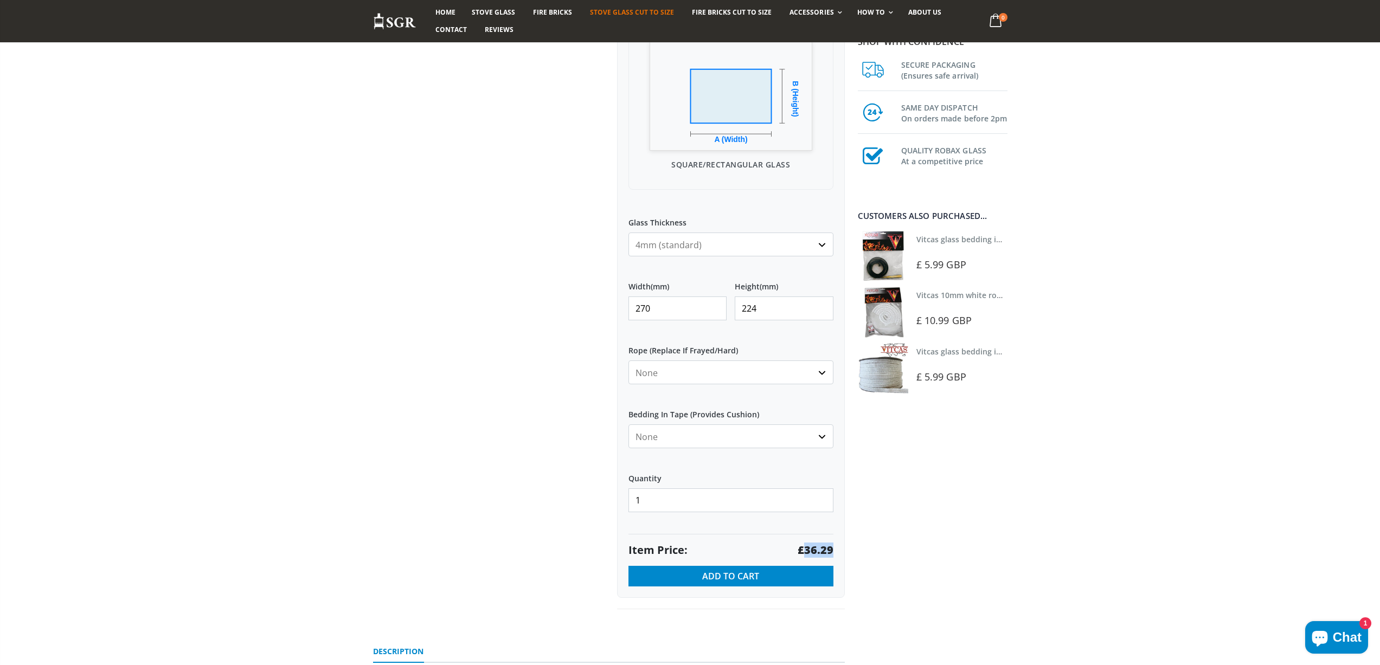
click at [810, 549] on strong "£36.29" at bounding box center [815, 550] width 36 height 15
drag, startPoint x: 666, startPoint y: 307, endPoint x: 674, endPoint y: 306, distance: 8.1
click at [666, 306] on input "270" at bounding box center [677, 309] width 99 height 24
click at [772, 304] on input "224" at bounding box center [784, 309] width 99 height 24
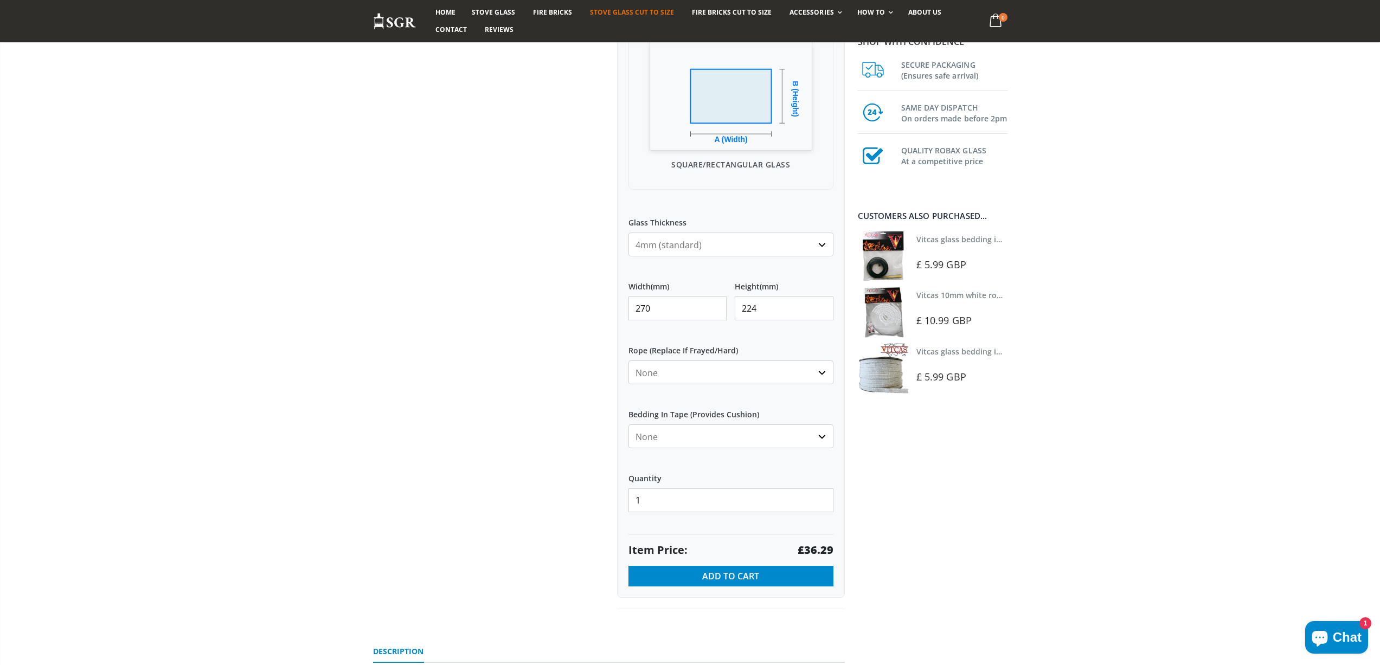
click at [772, 304] on input "224" at bounding box center [784, 309] width 99 height 24
click at [823, 549] on strong "£42.28" at bounding box center [815, 550] width 36 height 15
drag, startPoint x: 648, startPoint y: 308, endPoint x: 594, endPoint y: 308, distance: 54.7
click at [594, 308] on div "Custom Cut Robax® Stove Glass 299 reviews Pool Type Default Title Pool #1 Pool …" at bounding box center [609, 217] width 488 height 833
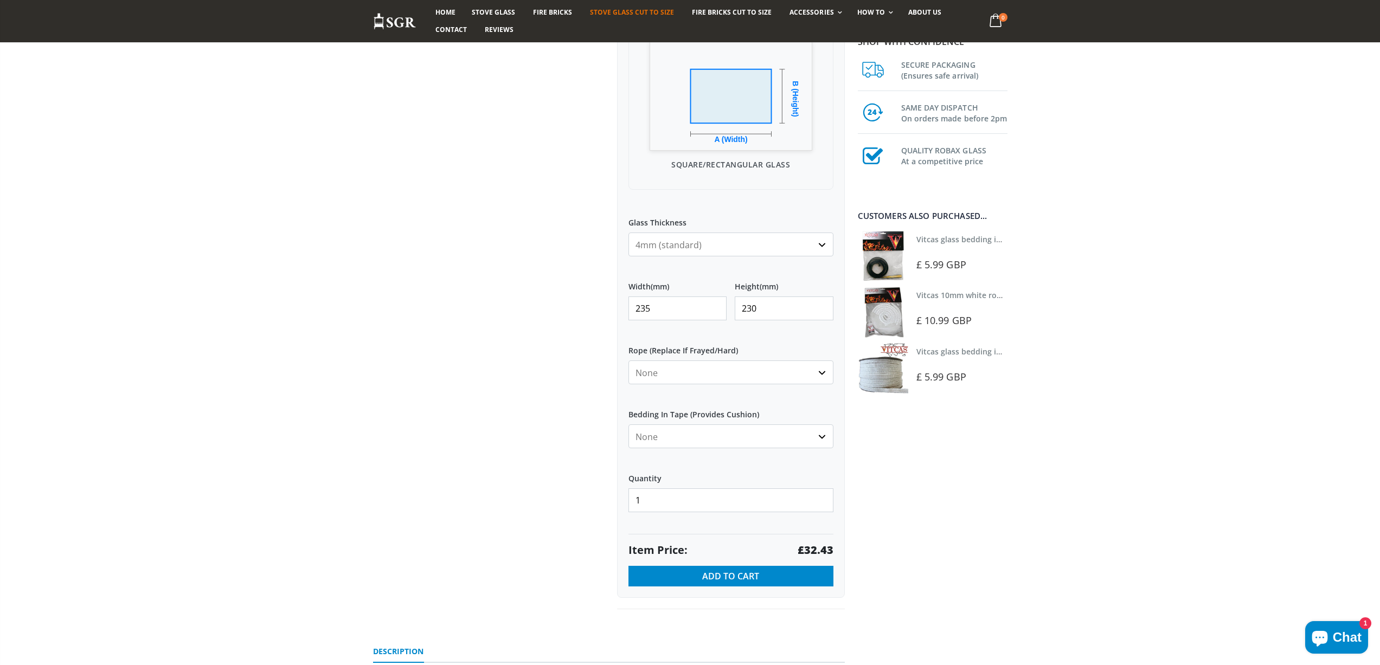
click at [821, 547] on strong "£32.43" at bounding box center [815, 550] width 36 height 15
drag, startPoint x: 654, startPoint y: 304, endPoint x: 579, endPoint y: 297, distance: 75.2
click at [586, 304] on div "Custom Cut Robax® Stove Glass 299 reviews Pool Type Default Title Pool #1 Pool …" at bounding box center [609, 217] width 488 height 833
click at [817, 551] on strong "£23.44" at bounding box center [815, 550] width 36 height 15
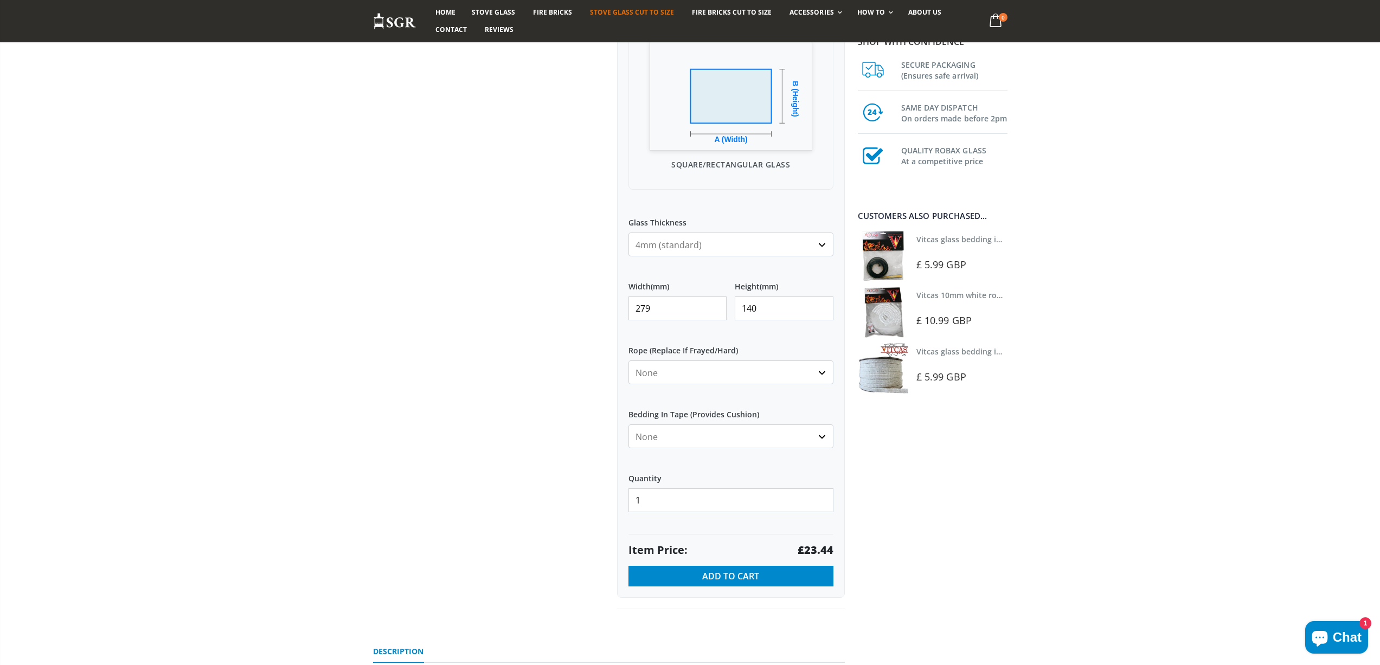
click at [817, 551] on strong "£23.44" at bounding box center [815, 550] width 36 height 15
drag, startPoint x: 651, startPoint y: 301, endPoint x: 568, endPoint y: 291, distance: 84.0
click at [568, 298] on div "Custom Cut Robax® Stove Glass 299 reviews Pool Type Default Title Pool #1 Pool …" at bounding box center [609, 217] width 488 height 833
click at [818, 553] on strong "£51.06" at bounding box center [815, 550] width 36 height 15
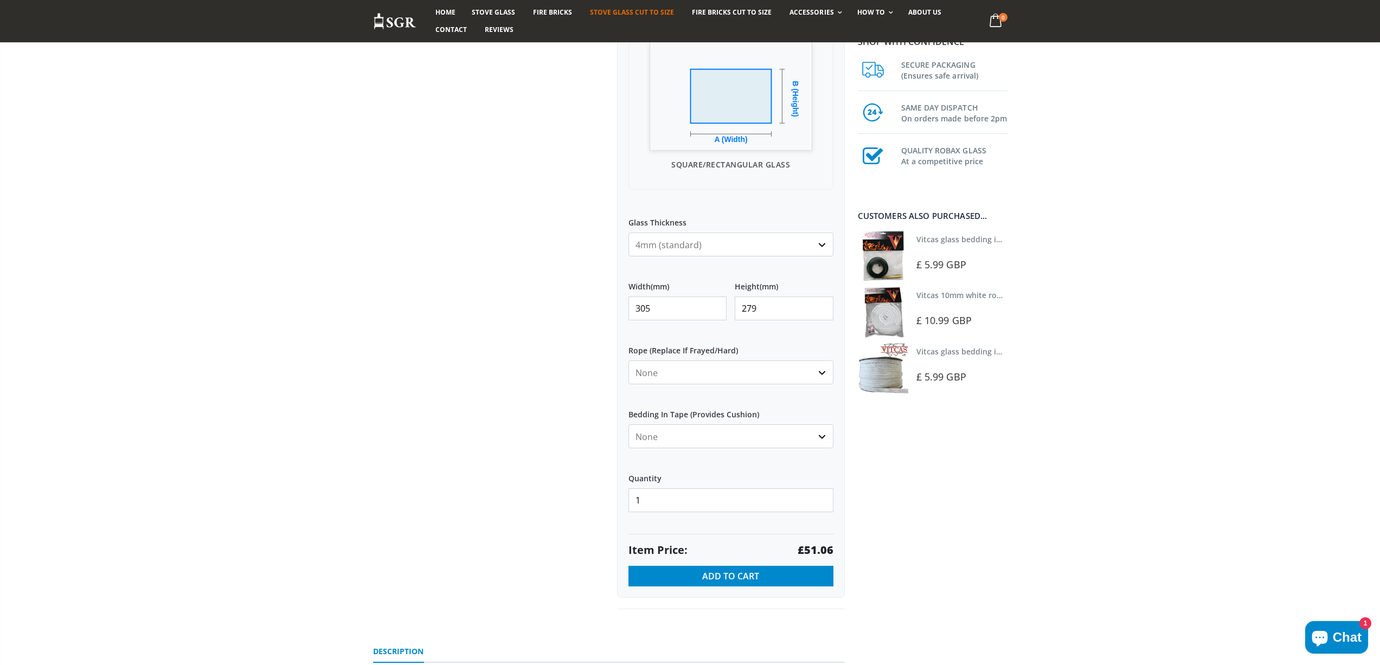
drag, startPoint x: 660, startPoint y: 311, endPoint x: 555, endPoint y: 300, distance: 106.3
click at [555, 302] on div "Custom Cut Robax® Stove Glass 299 reviews Pool Type Default Title Pool #1 Pool …" at bounding box center [609, 217] width 488 height 833
click at [820, 551] on strong "£48.62" at bounding box center [815, 550] width 36 height 15
drag, startPoint x: 596, startPoint y: 299, endPoint x: 547, endPoint y: 284, distance: 51.3
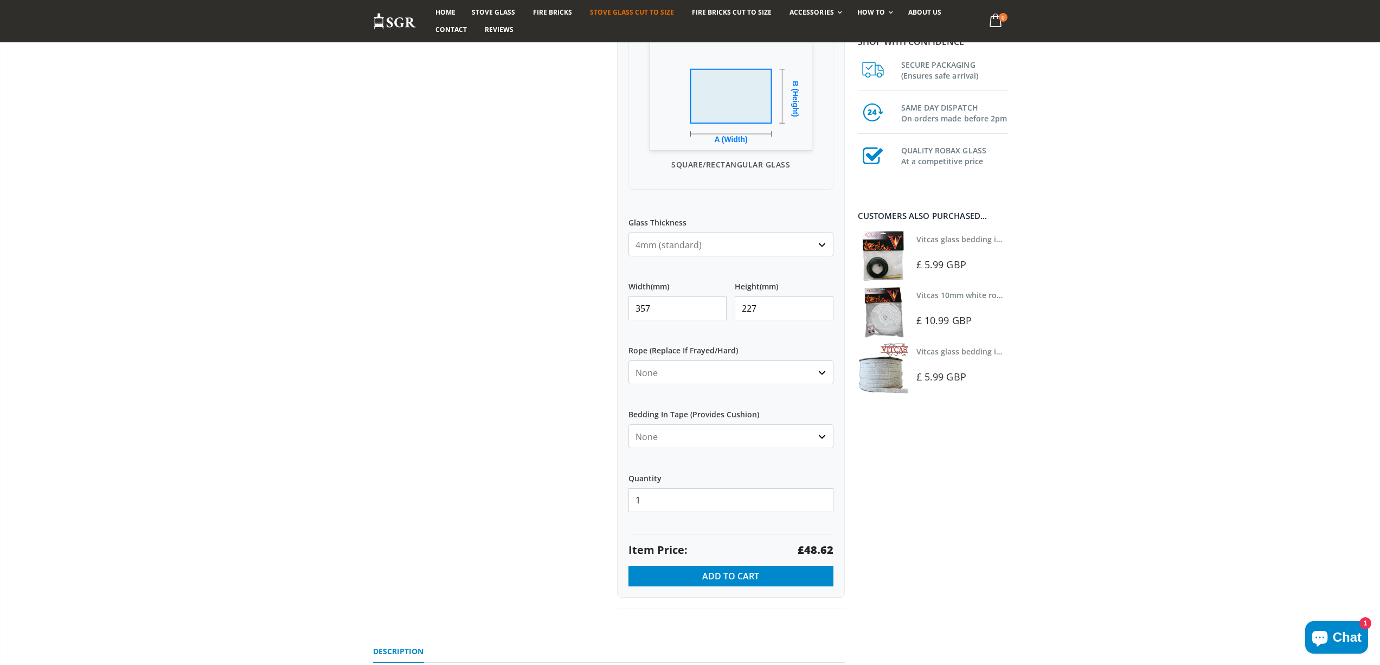
click at [552, 293] on div "Custom Cut Robax® Stove Glass 299 reviews Pool Type Default Title Pool #1 Pool …" at bounding box center [609, 217] width 488 height 833
click at [822, 549] on strong "£28.86" at bounding box center [815, 550] width 36 height 15
drag, startPoint x: 667, startPoint y: 312, endPoint x: 562, endPoint y: 300, distance: 105.3
click at [565, 304] on div "Custom Cut Robax® Stove Glass 299 reviews Pool Type Default Title Pool #1 Pool …" at bounding box center [609, 217] width 488 height 833
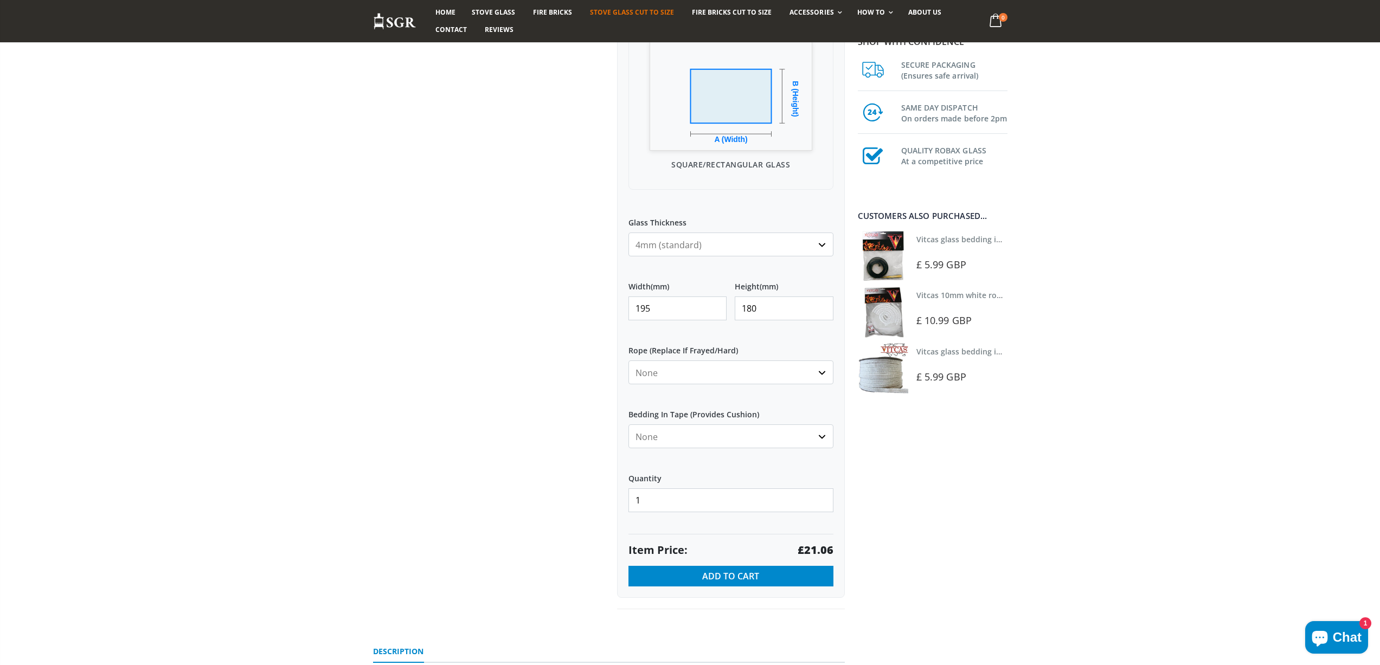
click at [814, 551] on strong "£21.06" at bounding box center [815, 550] width 36 height 15
click at [809, 549] on strong "£21.06" at bounding box center [815, 550] width 36 height 15
drag, startPoint x: 653, startPoint y: 305, endPoint x: 623, endPoint y: 312, distance: 30.6
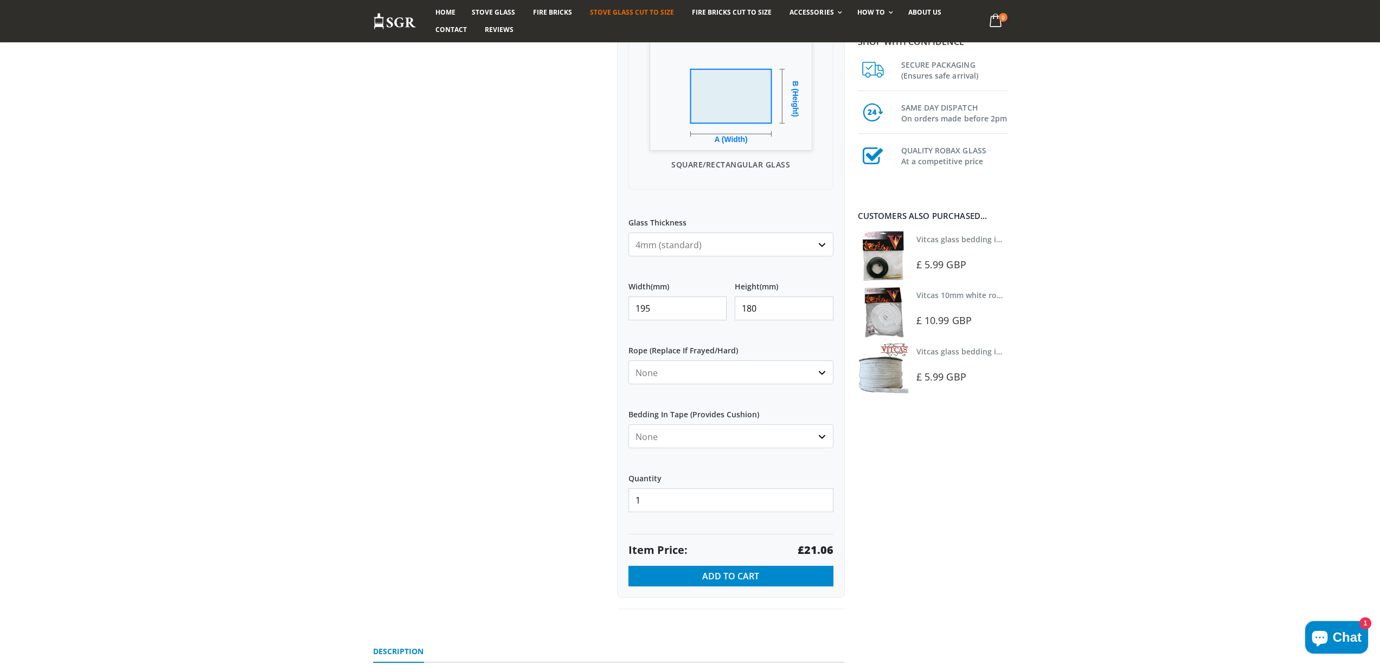
click at [624, 312] on div "My Measurements Are In Millimeters Centimeters Inches For inches, please enter …" at bounding box center [731, 239] width 228 height 718
click at [816, 553] on strong "£72.82" at bounding box center [815, 550] width 36 height 15
click at [817, 553] on strong "£72.82" at bounding box center [815, 550] width 36 height 15
drag, startPoint x: 640, startPoint y: 311, endPoint x: 589, endPoint y: 302, distance: 51.8
click at [589, 308] on div "Custom Cut Robax® Stove Glass 299 reviews Pool Type Default Title Pool #1 Pool …" at bounding box center [609, 217] width 488 height 833
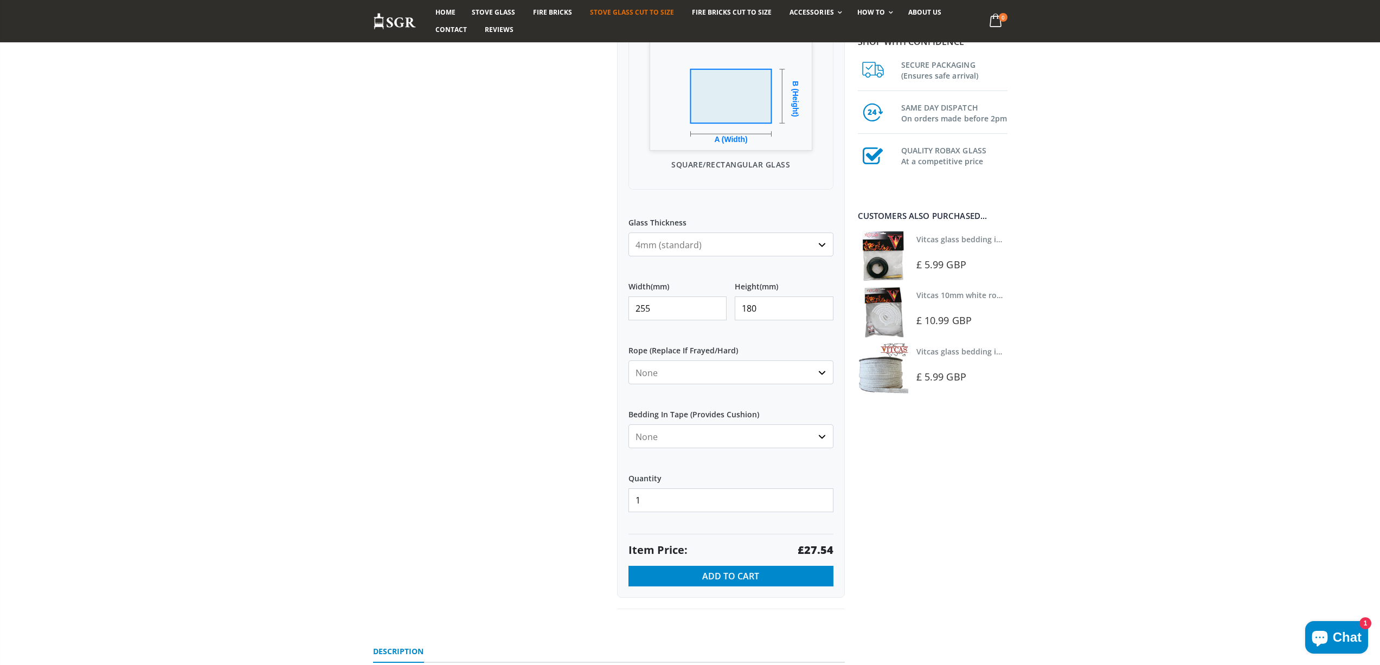
click at [817, 555] on strong "£27.54" at bounding box center [815, 550] width 36 height 15
click at [821, 552] on strong "£27.54" at bounding box center [815, 550] width 36 height 15
drag, startPoint x: 678, startPoint y: 307, endPoint x: 625, endPoint y: 302, distance: 53.4
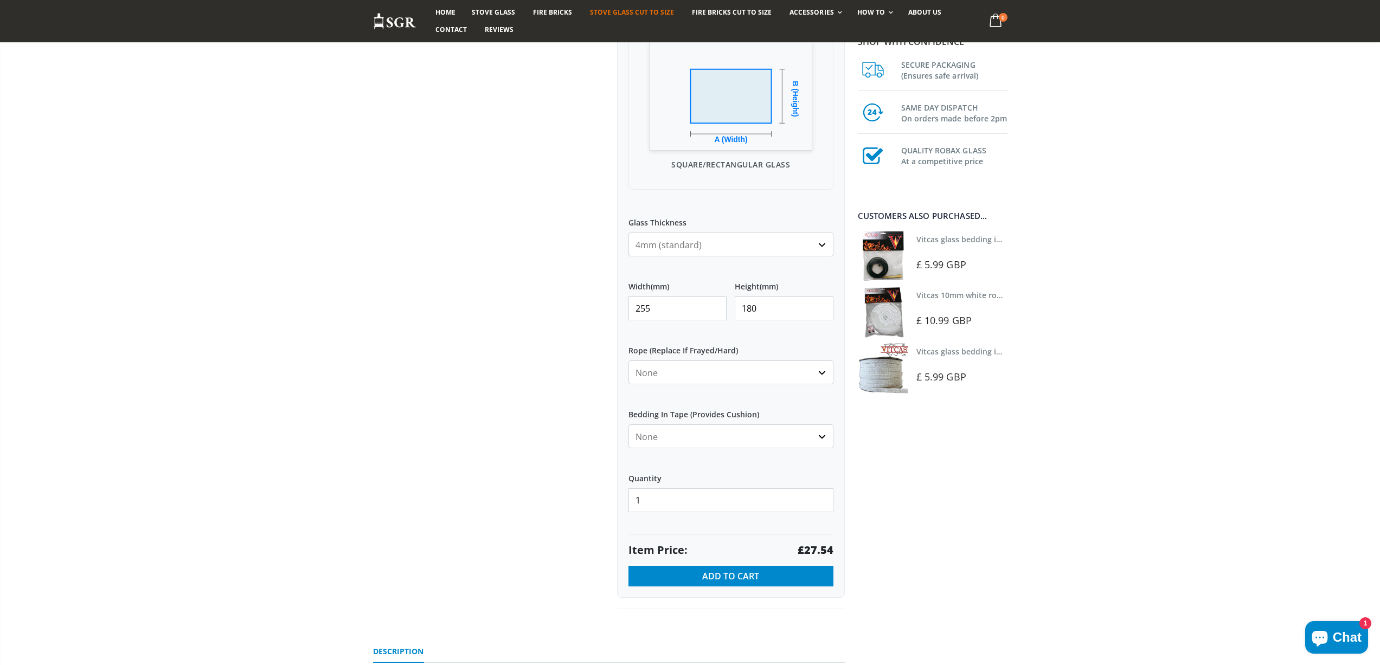
click at [625, 302] on div "My Measurements Are In Millimeters Centimeters Inches For inches, please enter …" at bounding box center [731, 239] width 228 height 718
click at [819, 549] on strong "£13.97" at bounding box center [815, 550] width 36 height 15
click at [819, 548] on strong "£13.97" at bounding box center [815, 550] width 36 height 15
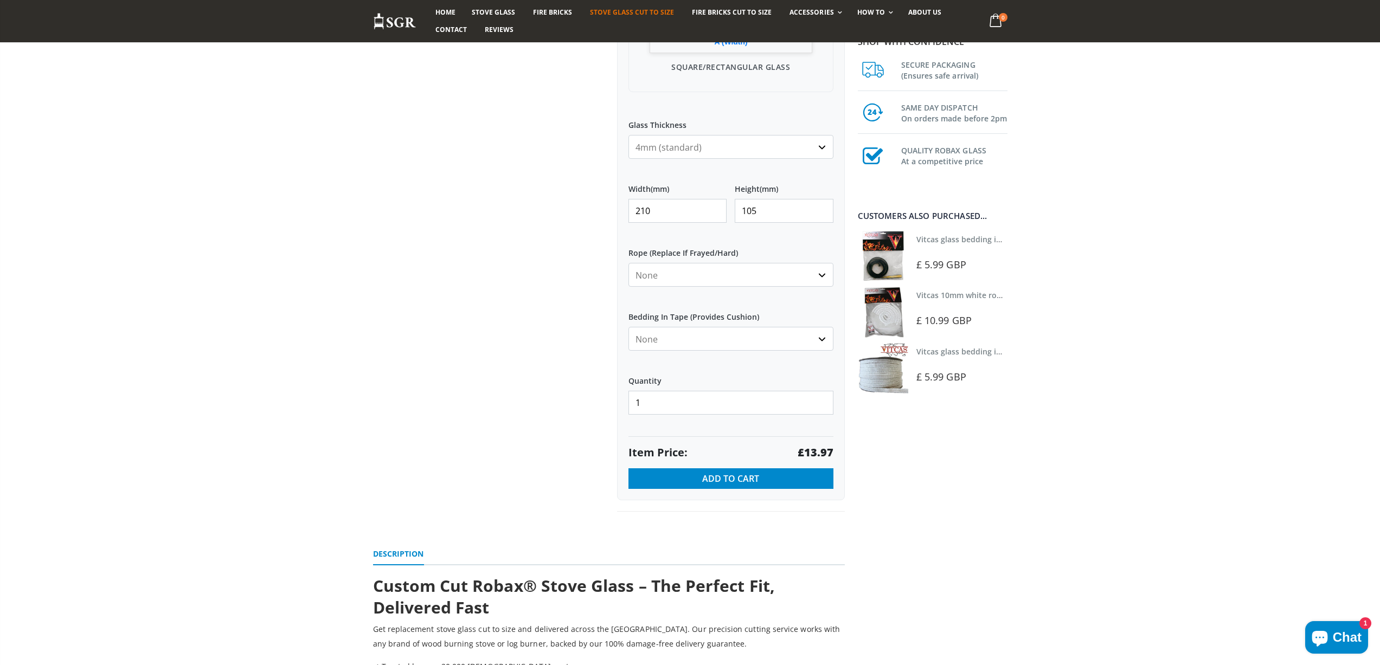
scroll to position [434, 0]
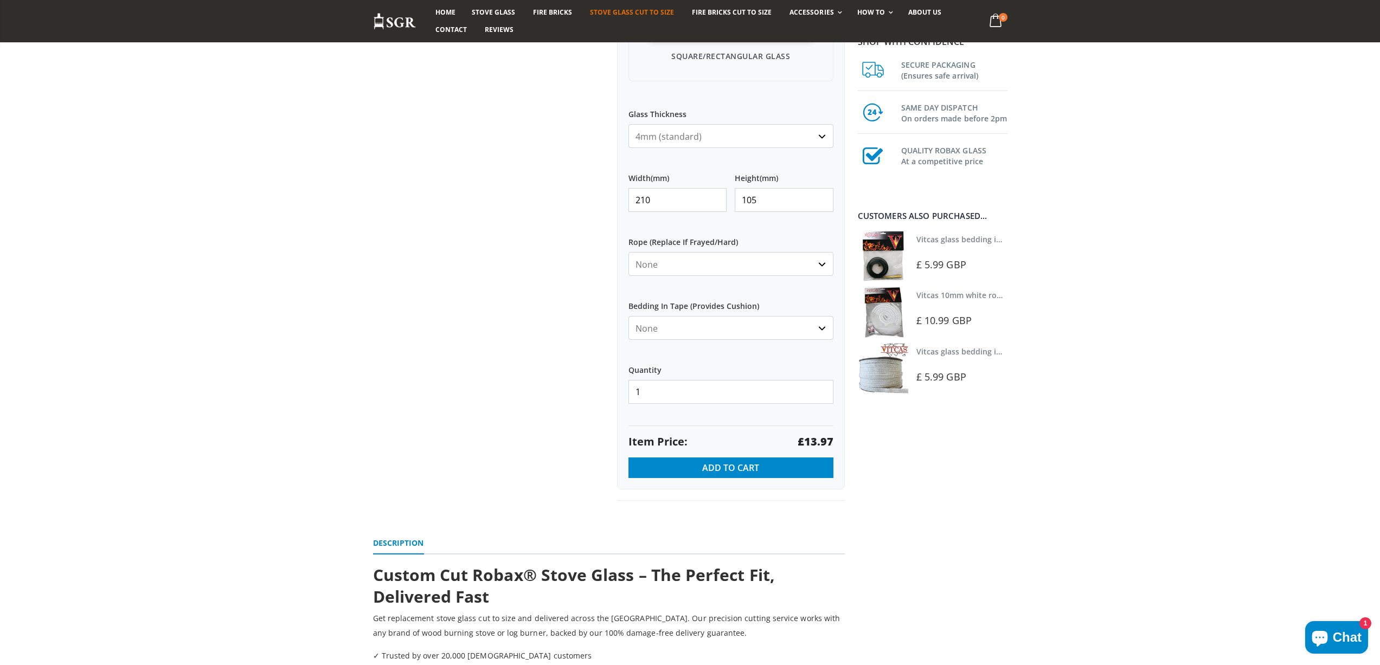
drag, startPoint x: 679, startPoint y: 202, endPoint x: 592, endPoint y: 186, distance: 87.7
click at [597, 198] on div "Custom Cut Robax® Stove Glass 299 reviews Pool Type Default Title Pool #1 Pool …" at bounding box center [609, 108] width 488 height 833
click at [815, 440] on strong "£44.82" at bounding box center [815, 441] width 36 height 15
drag, startPoint x: 678, startPoint y: 202, endPoint x: 611, endPoint y: 189, distance: 68.5
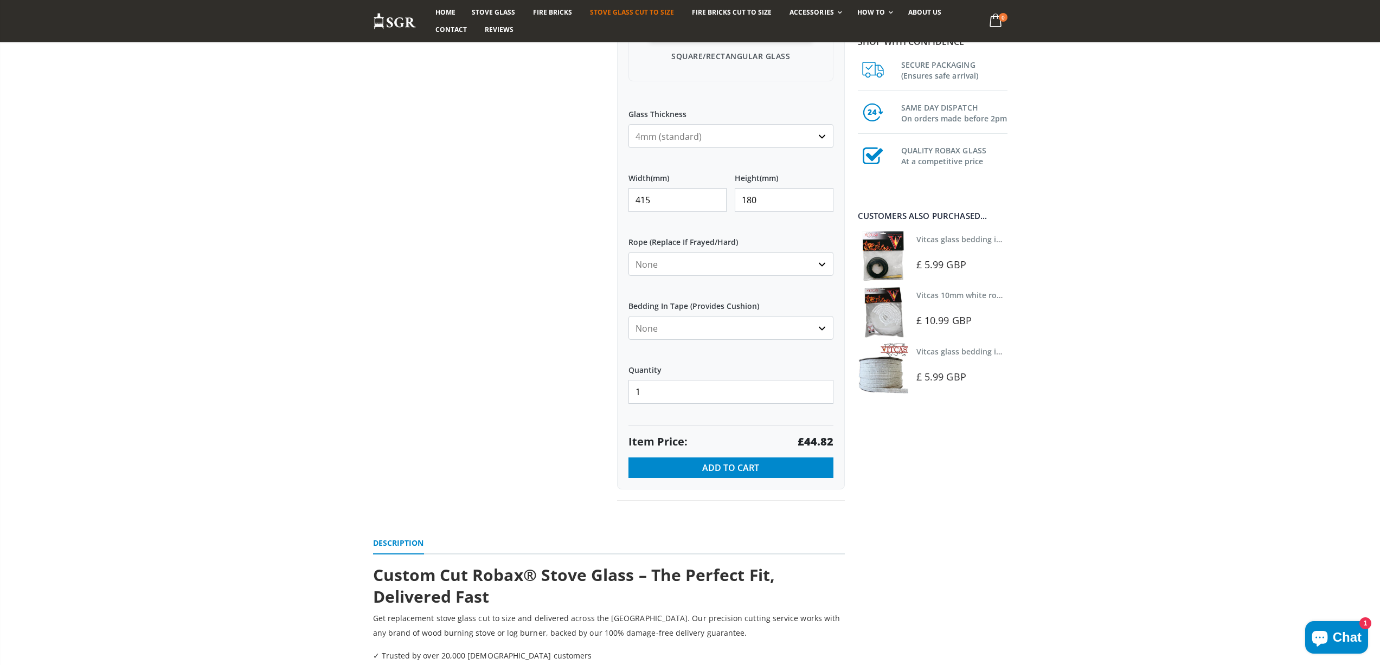
click at [611, 196] on div "Custom Cut Robax® Stove Glass 299 reviews Pool Type Default Title Pool #1 Pool …" at bounding box center [731, 96] width 244 height 809
click at [810, 445] on strong "£29.58" at bounding box center [815, 441] width 36 height 15
click at [811, 444] on strong "£29.58" at bounding box center [815, 441] width 36 height 15
drag, startPoint x: 663, startPoint y: 201, endPoint x: 603, endPoint y: 201, distance: 59.6
click at [603, 201] on div "Custom Cut Robax® Stove Glass 299 reviews Pool Type Default Title Pool #1 Pool …" at bounding box center [609, 108] width 488 height 833
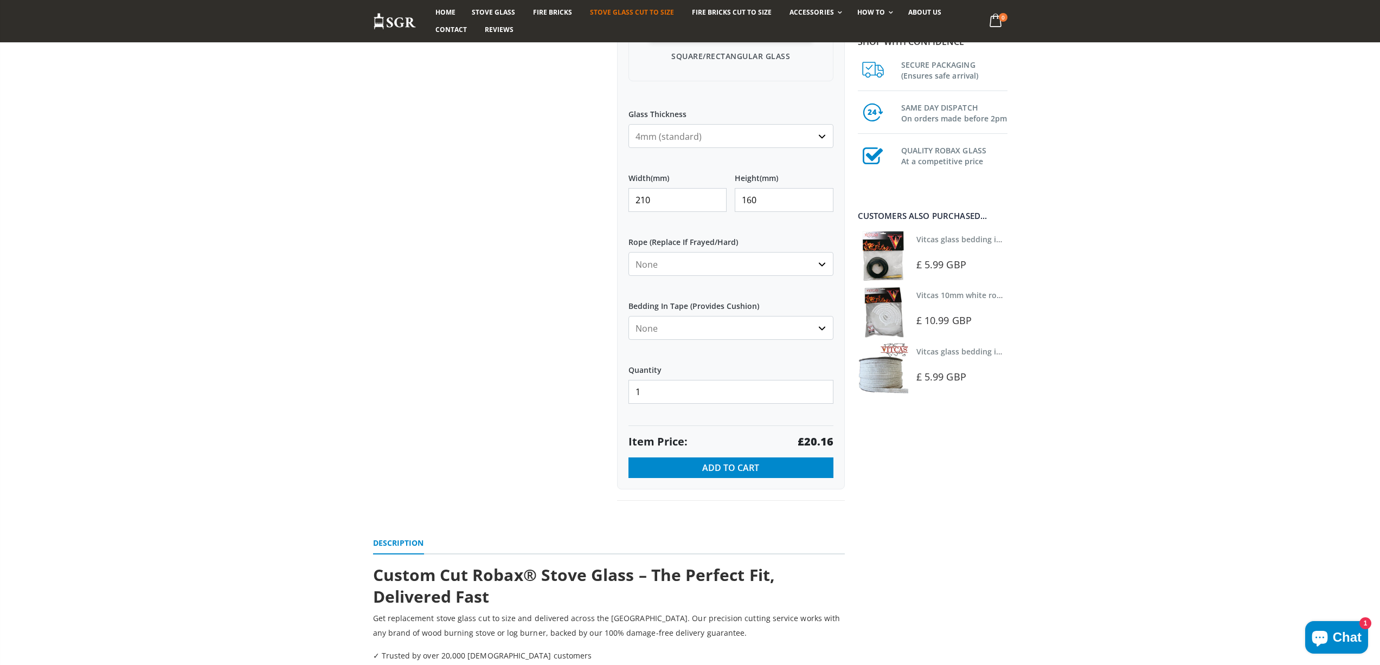
click at [823, 443] on strong "£20.16" at bounding box center [815, 441] width 36 height 15
click at [823, 442] on strong "£20.16" at bounding box center [815, 441] width 36 height 15
drag, startPoint x: 628, startPoint y: 199, endPoint x: 596, endPoint y: 199, distance: 32.0
click at [596, 199] on div "Custom Cut Robax® Stove Glass 299 reviews Pool Type Default Title Pool #1 Pool …" at bounding box center [609, 108] width 488 height 833
click at [822, 442] on strong "£25.72" at bounding box center [815, 441] width 36 height 15
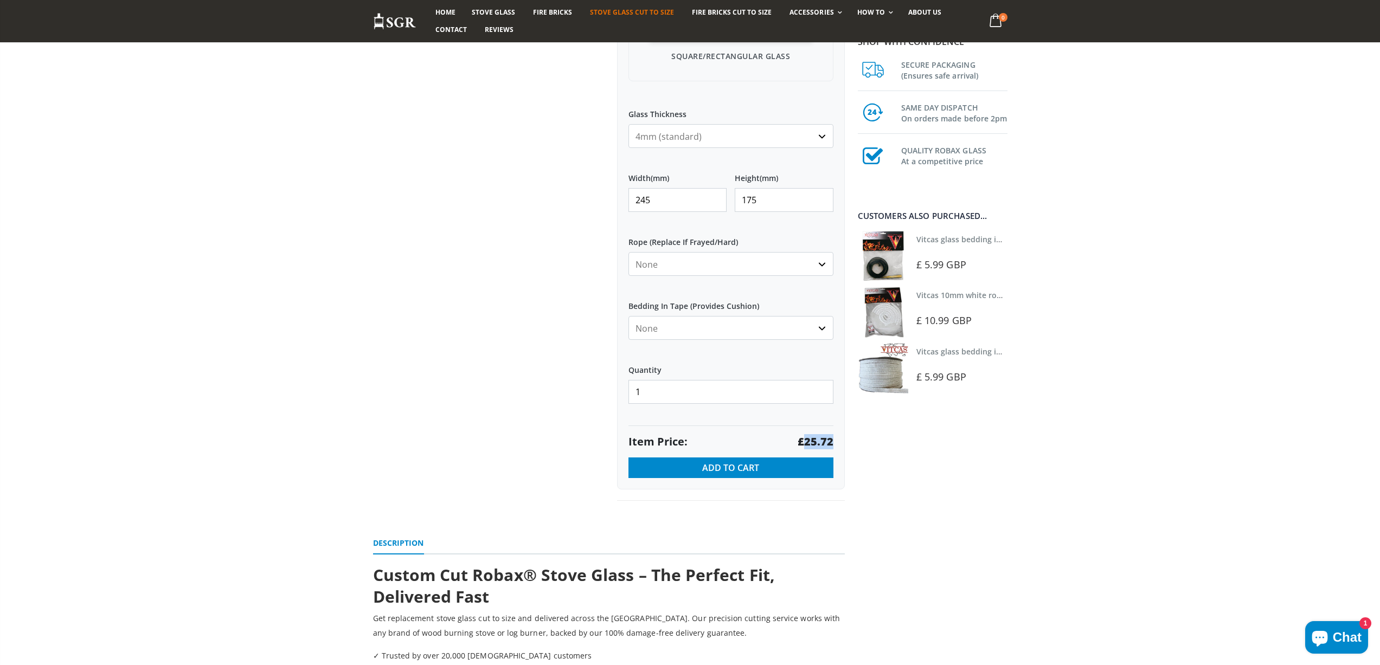
click at [822, 442] on strong "£25.72" at bounding box center [815, 441] width 36 height 15
click at [816, 440] on strong "£25.72" at bounding box center [815, 441] width 36 height 15
drag, startPoint x: 671, startPoint y: 205, endPoint x: 609, endPoint y: 198, distance: 62.3
click at [609, 203] on div "Custom Cut Robax® Stove Glass 299 reviews Pool Type Default Title Pool #1 Pool …" at bounding box center [731, 96] width 244 height 809
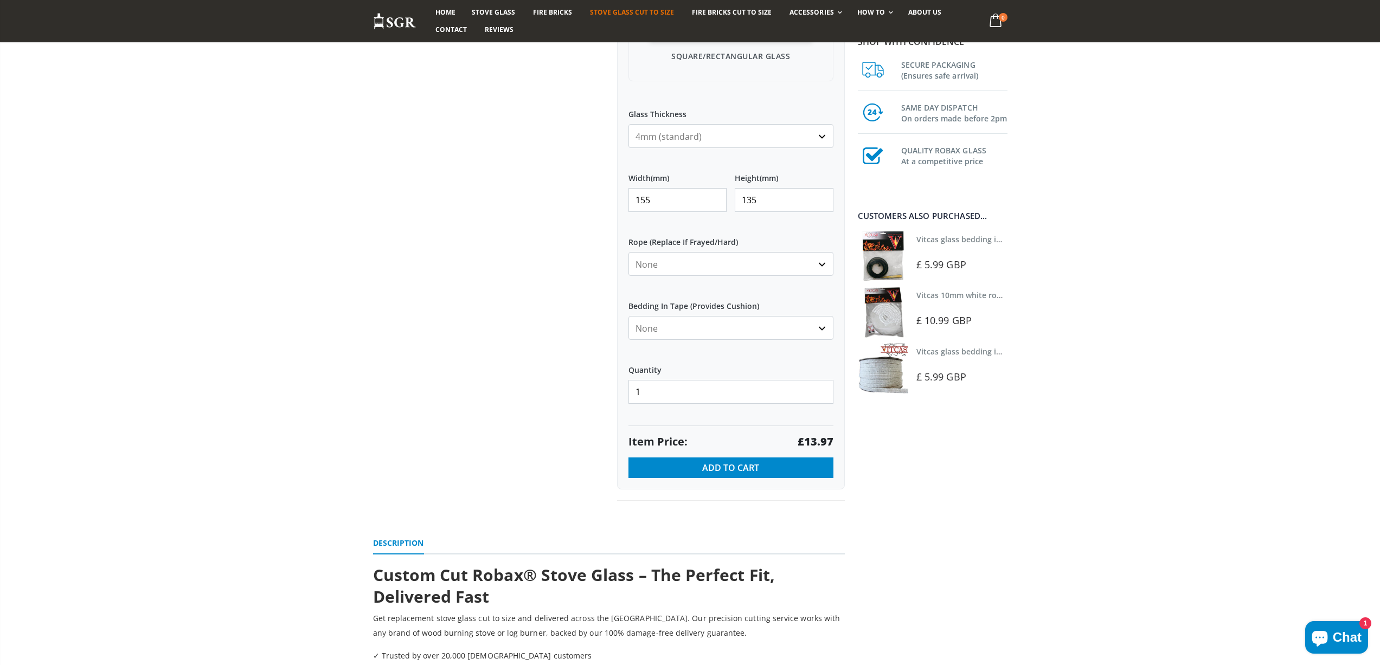
click at [819, 436] on strong "£13.97" at bounding box center [815, 441] width 36 height 15
drag, startPoint x: 677, startPoint y: 199, endPoint x: 624, endPoint y: 197, distance: 52.1
click at [624, 197] on div "My Measurements Are In Millimeters Centimeters Inches For inches, please enter …" at bounding box center [731, 131] width 228 height 718
click at [817, 437] on strong "£30.78" at bounding box center [815, 441] width 36 height 15
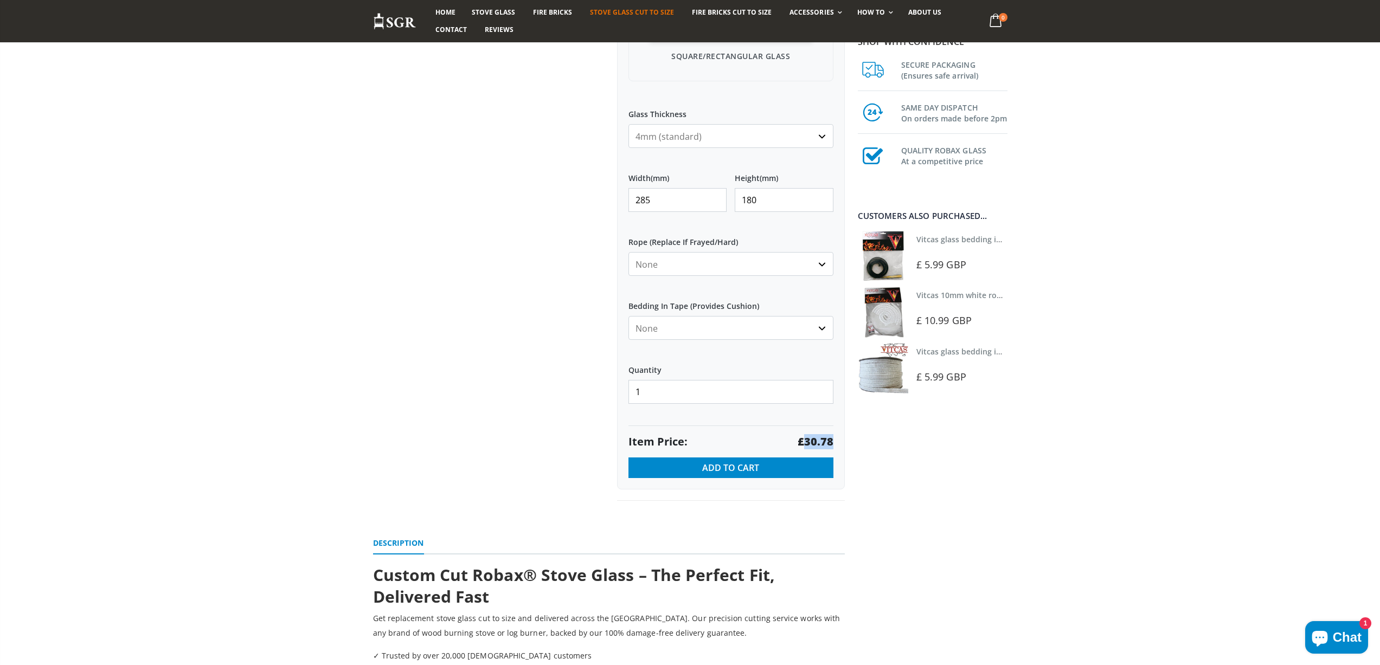
click at [817, 437] on strong "£30.78" at bounding box center [815, 441] width 36 height 15
drag, startPoint x: 668, startPoint y: 198, endPoint x: 581, endPoint y: 190, distance: 87.7
click at [582, 199] on div "Custom Cut Robax® Stove Glass 299 reviews Pool Type Default Title Pool #1 Pool …" at bounding box center [609, 108] width 488 height 833
click at [815, 443] on strong "£19.38" at bounding box center [815, 441] width 36 height 15
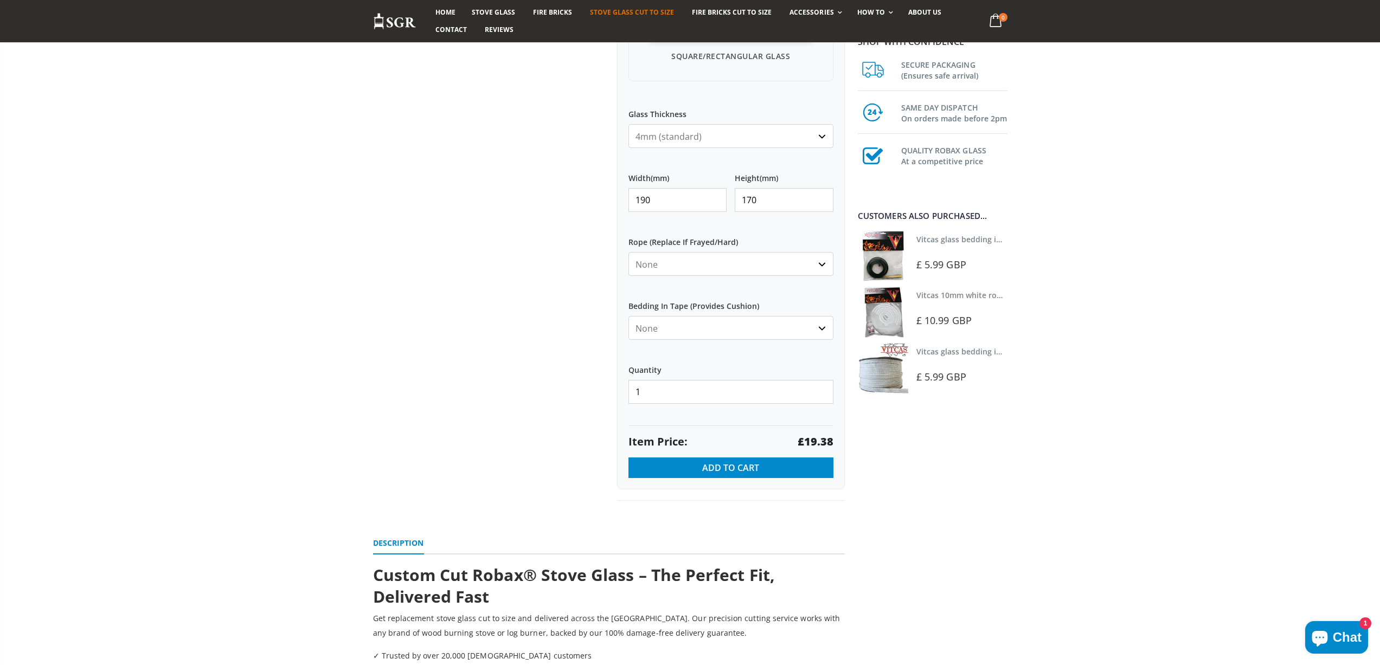
click at [614, 205] on div "Custom Cut Robax® Stove Glass 299 reviews Pool Type Default Title Pool #1 Pool …" at bounding box center [731, 96] width 244 height 809
click at [815, 444] on strong "£42.32" at bounding box center [815, 441] width 36 height 15
drag, startPoint x: 677, startPoint y: 202, endPoint x: 601, endPoint y: 197, distance: 76.0
click at [601, 198] on div "Custom Cut Robax® Stove Glass 299 reviews Pool Type Default Title Pool #1 Pool …" at bounding box center [609, 108] width 488 height 833
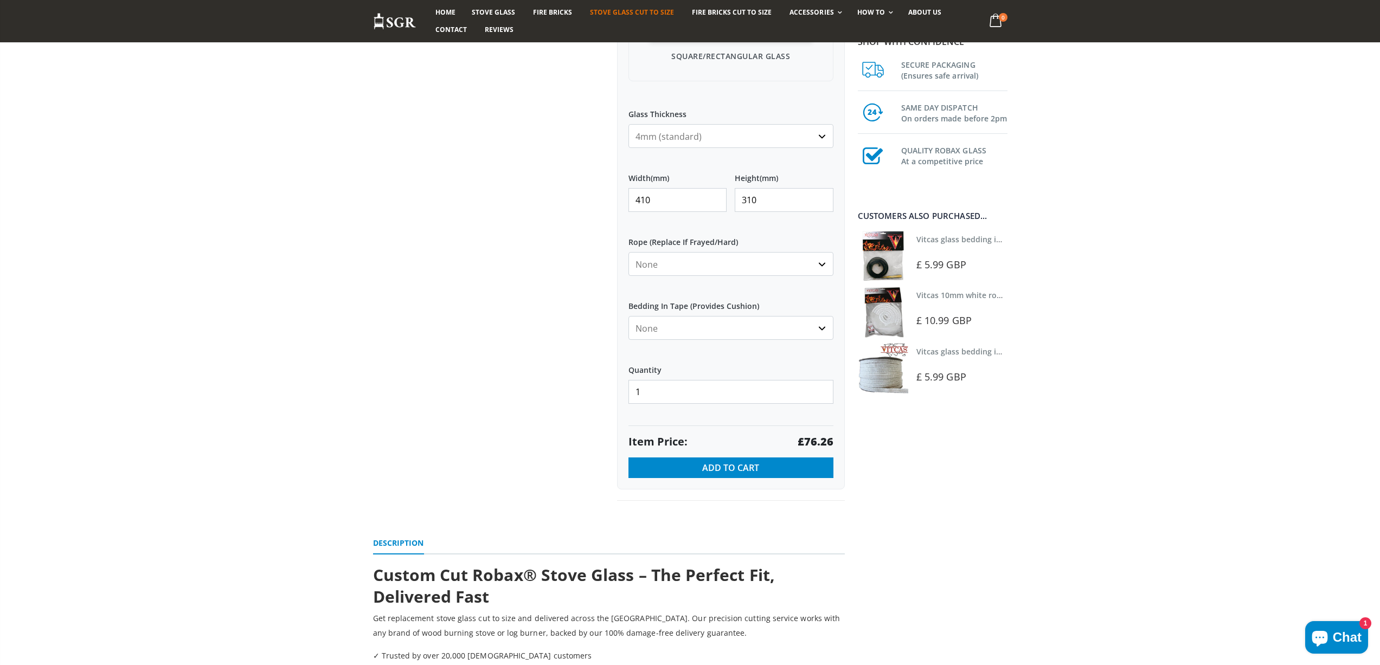
click at [815, 439] on strong "£76.26" at bounding box center [815, 441] width 36 height 15
drag, startPoint x: 626, startPoint y: 196, endPoint x: 590, endPoint y: 187, distance: 36.8
click at [590, 190] on div "Custom Cut Robax® Stove Glass 299 reviews Pool Type Default Title Pool #1 Pool …" at bounding box center [609, 108] width 488 height 833
click at [821, 442] on strong "£24.31" at bounding box center [815, 441] width 36 height 15
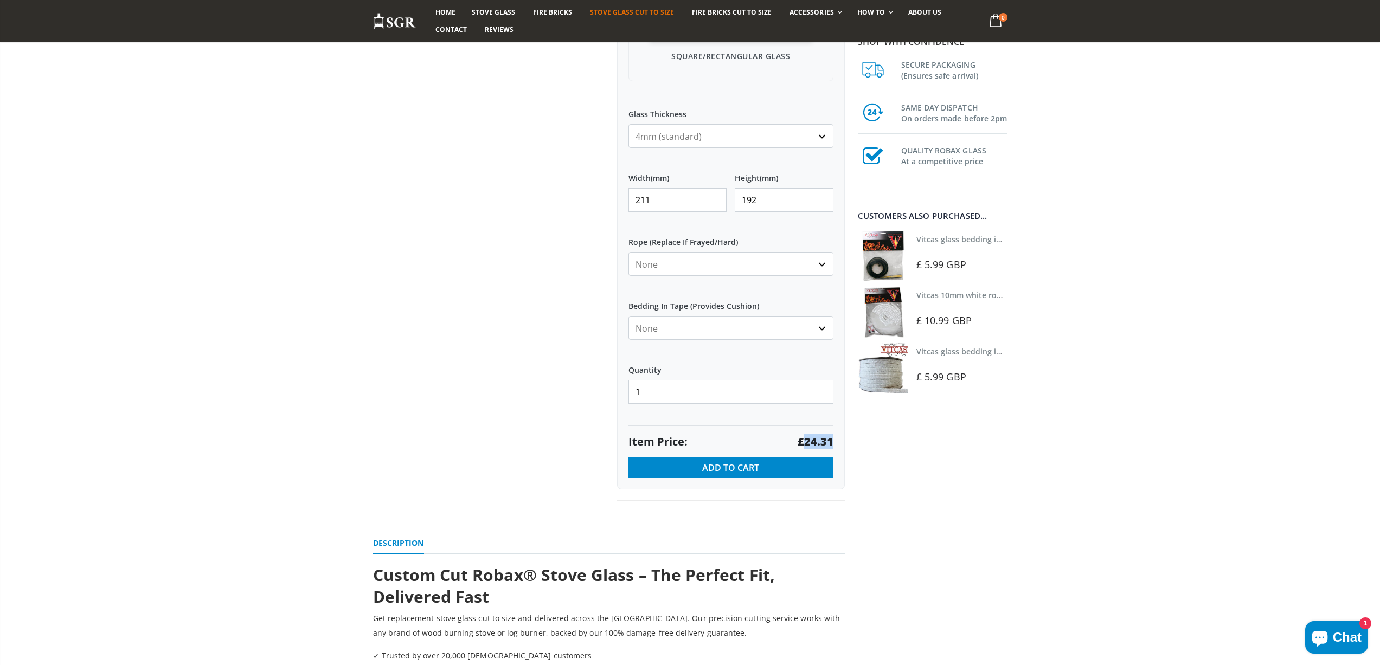
click at [821, 442] on strong "£24.31" at bounding box center [815, 441] width 36 height 15
drag, startPoint x: 617, startPoint y: 194, endPoint x: 576, endPoint y: 171, distance: 47.3
click at [578, 186] on div "Custom Cut Robax® Stove Glass 299 reviews Pool Type Default Title Pool #1 Pool …" at bounding box center [609, 108] width 488 height 833
click at [809, 441] on strong "£64.99" at bounding box center [815, 441] width 36 height 15
click at [810, 440] on strong "£64.99" at bounding box center [815, 441] width 36 height 15
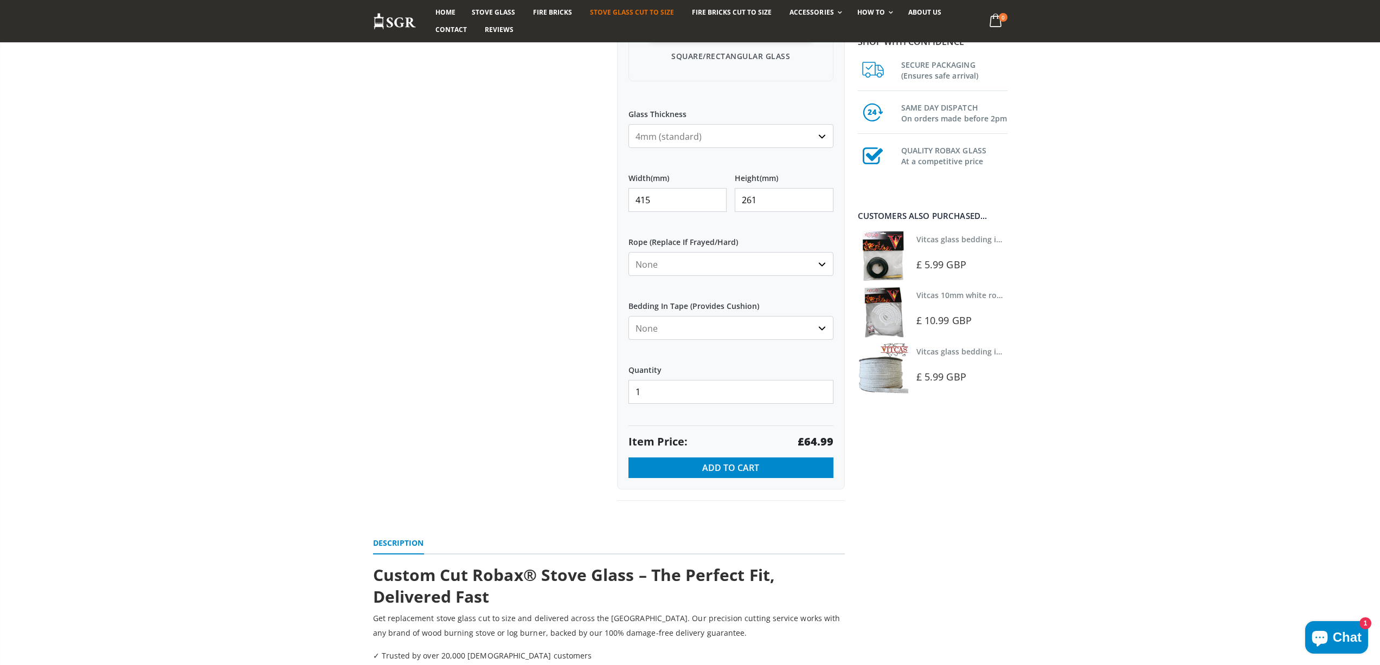
drag, startPoint x: 649, startPoint y: 197, endPoint x: 589, endPoint y: 186, distance: 60.5
click at [589, 186] on div "Custom Cut Robax® Stove Glass 299 reviews Pool Type Default Title Pool #1 Pool …" at bounding box center [609, 108] width 488 height 833
click at [815, 439] on strong "£25.20" at bounding box center [815, 441] width 36 height 15
drag, startPoint x: 582, startPoint y: 203, endPoint x: 571, endPoint y: 191, distance: 16.9
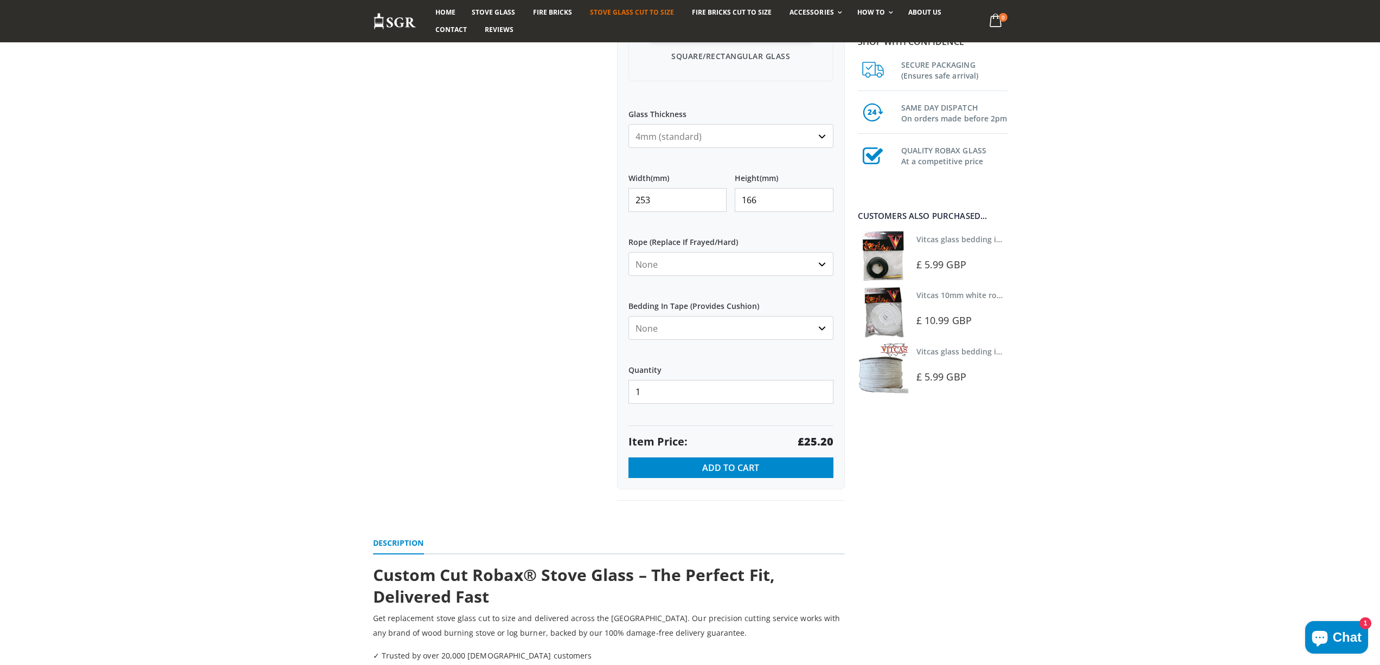
click at [578, 200] on div "Custom Cut Robax® Stove Glass 299 reviews Pool Type Default Title Pool #1 Pool …" at bounding box center [609, 108] width 488 height 833
click at [819, 443] on strong "£51.45" at bounding box center [815, 441] width 36 height 15
drag, startPoint x: 682, startPoint y: 197, endPoint x: 579, endPoint y: 193, distance: 103.1
click at [579, 193] on div "Custom Cut Robax® Stove Glass 299 reviews Pool Type Default Title Pool #1 Pool …" at bounding box center [609, 108] width 488 height 833
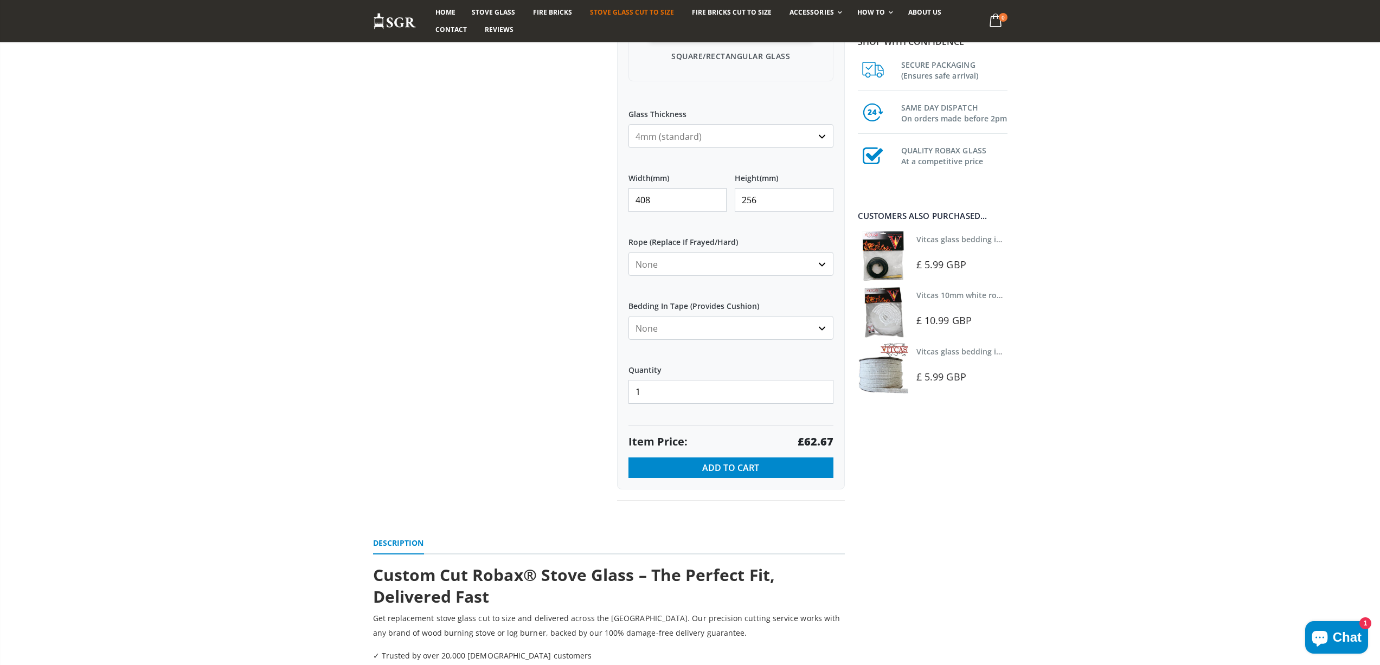
click at [826, 440] on strong "£62.67" at bounding box center [815, 441] width 36 height 15
drag, startPoint x: 577, startPoint y: 200, endPoint x: 569, endPoint y: 200, distance: 8.7
click at [569, 200] on div "Custom Cut Robax® Stove Glass 299 reviews Pool Type Default Title Pool #1 Pool …" at bounding box center [609, 108] width 488 height 833
click at [823, 445] on strong "£57.32" at bounding box center [815, 441] width 36 height 15
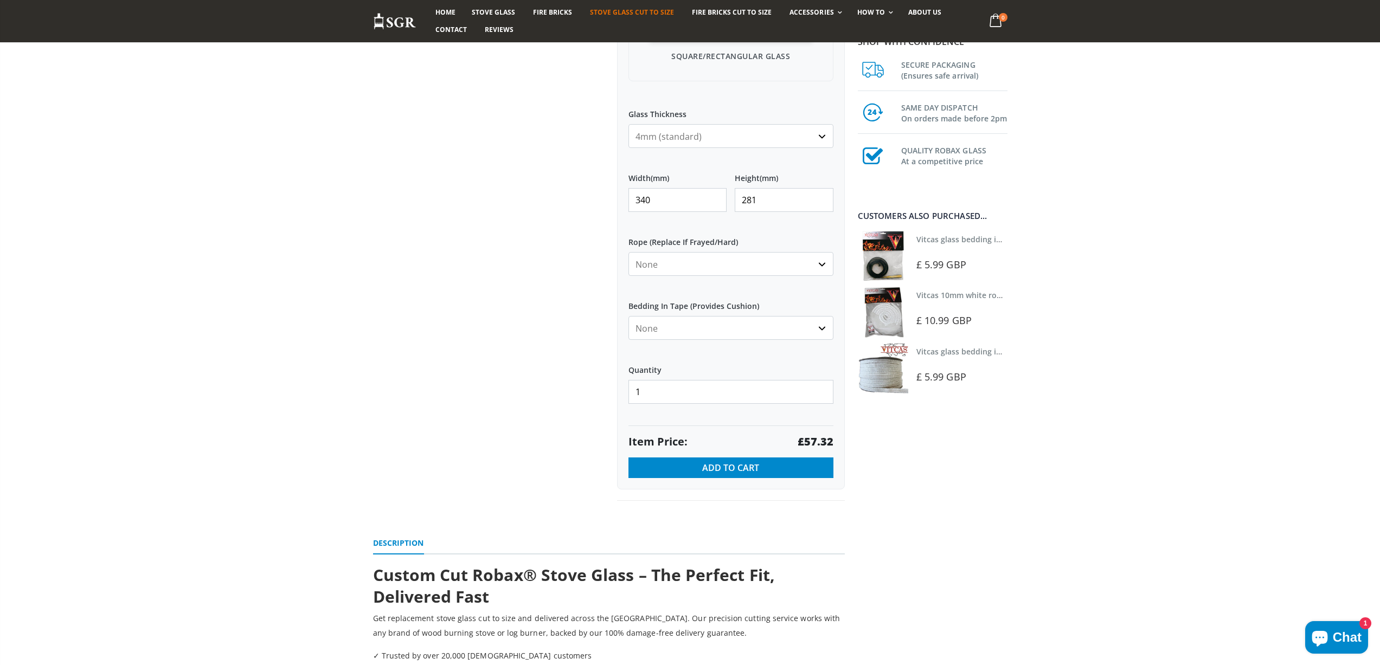
click at [823, 445] on strong "£57.32" at bounding box center [815, 441] width 36 height 15
drag, startPoint x: 626, startPoint y: 199, endPoint x: 588, endPoint y: 199, distance: 37.9
click at [588, 199] on div "Custom Cut Robax® Stove Glass 299 reviews Pool Type Default Title Pool #1 Pool …" at bounding box center [609, 108] width 488 height 833
click at [827, 442] on strong "£36.16" at bounding box center [815, 441] width 36 height 15
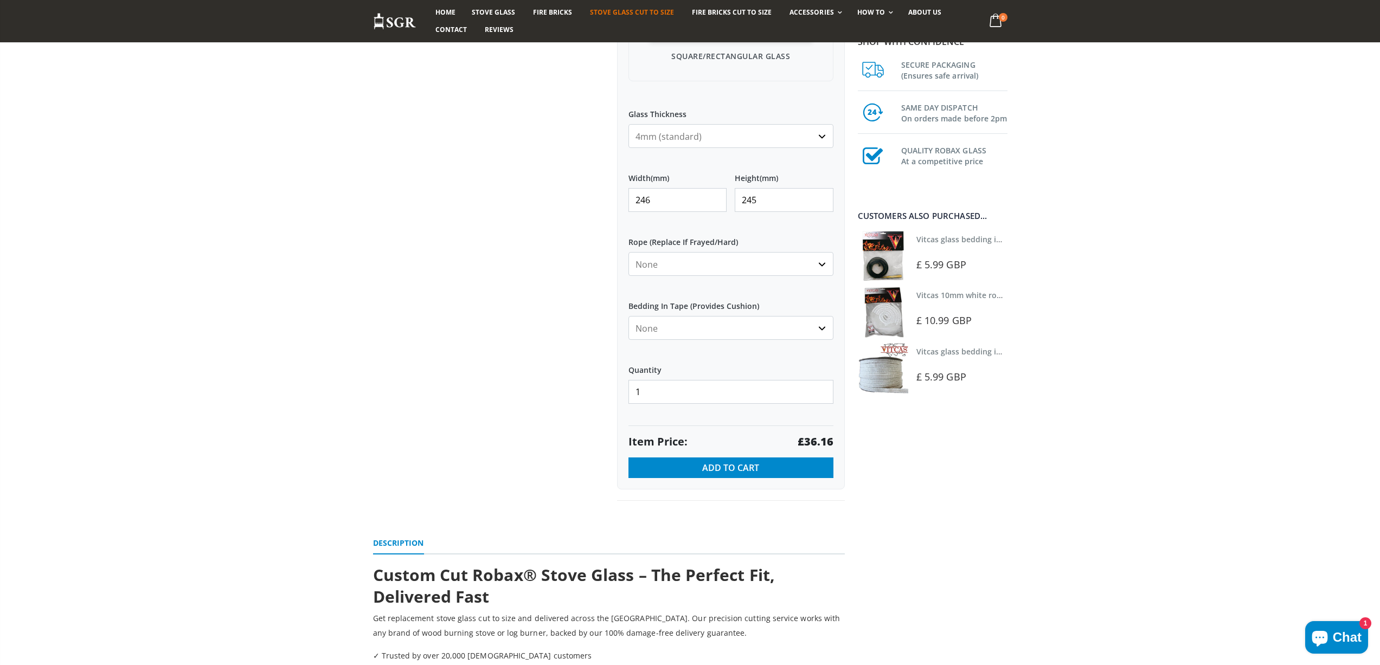
drag, startPoint x: 665, startPoint y: 199, endPoint x: 624, endPoint y: 194, distance: 41.0
click at [626, 199] on div "My Measurements Are In Millimeters Centimeters Inches For inches, please enter …" at bounding box center [731, 131] width 228 height 718
click at [812, 442] on strong "£66.07" at bounding box center [815, 441] width 36 height 15
drag, startPoint x: 608, startPoint y: 194, endPoint x: 597, endPoint y: 184, distance: 14.6
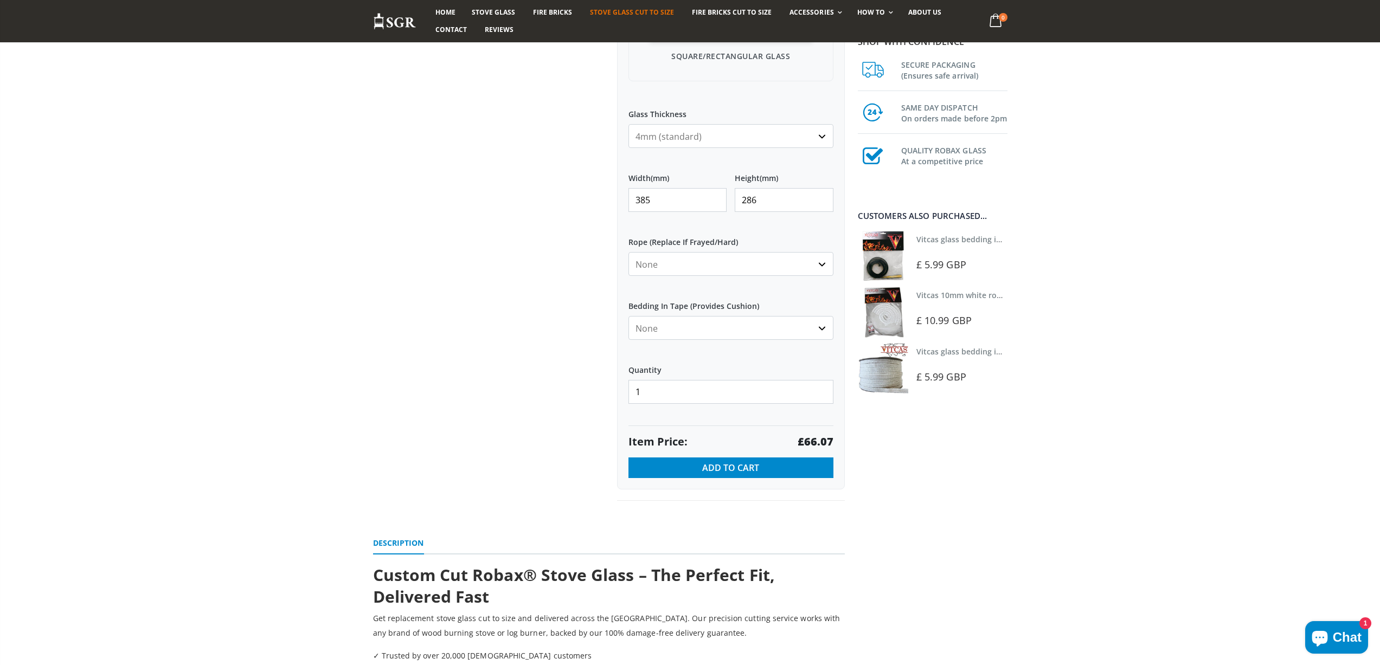
click at [602, 196] on div "Custom Cut Robax® Stove Glass 299 reviews Pool Type Default Title Pool #1 Pool …" at bounding box center [609, 108] width 488 height 833
click at [808, 441] on strong "£29.58" at bounding box center [815, 441] width 36 height 15
click at [809, 441] on strong "£29.58" at bounding box center [815, 441] width 36 height 15
drag, startPoint x: 657, startPoint y: 199, endPoint x: 604, endPoint y: 192, distance: 53.5
click at [606, 196] on div "Custom Cut Robax® Stove Glass 299 reviews Pool Type Default Title Pool #1 Pool …" at bounding box center [609, 108] width 488 height 833
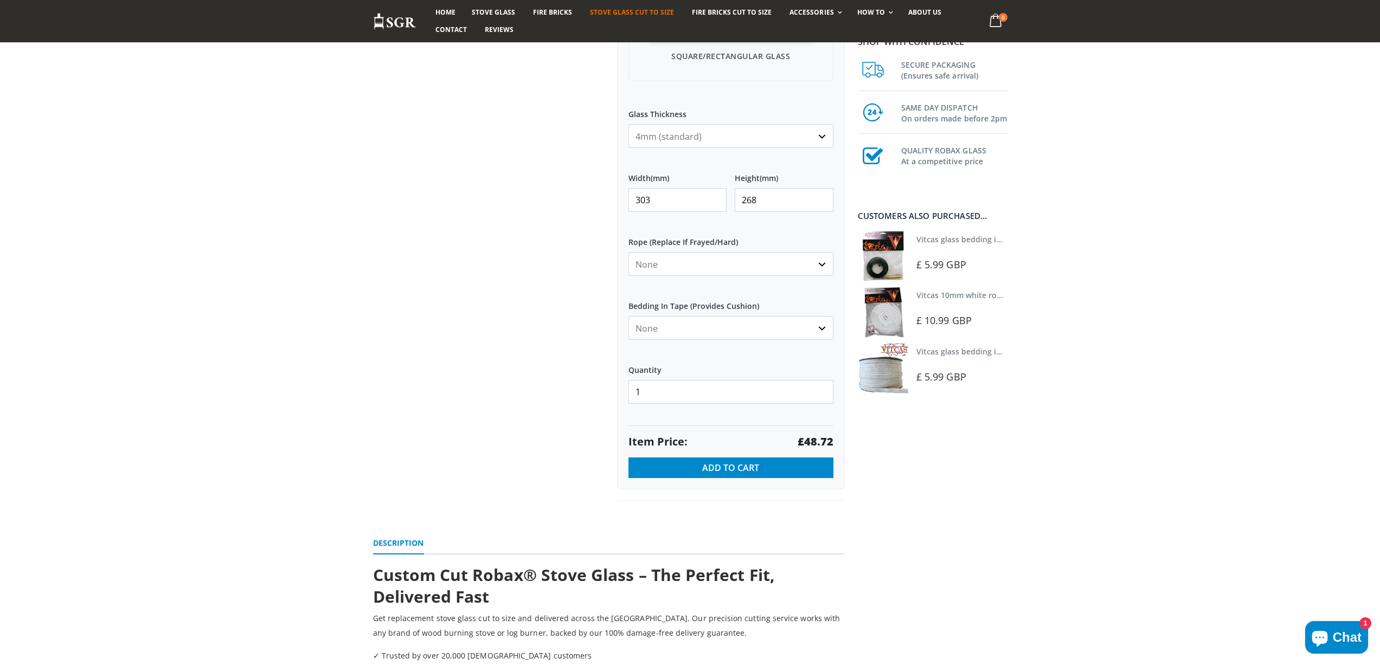
click at [816, 440] on strong "£48.72" at bounding box center [815, 441] width 36 height 15
drag, startPoint x: 589, startPoint y: 199, endPoint x: 581, endPoint y: 184, distance: 18.0
click at [584, 192] on div "Custom Cut Robax® Stove Glass 299 reviews Pool Type Default Title Pool #1 Pool …" at bounding box center [609, 108] width 488 height 833
click at [814, 439] on strong "£29.84" at bounding box center [815, 441] width 36 height 15
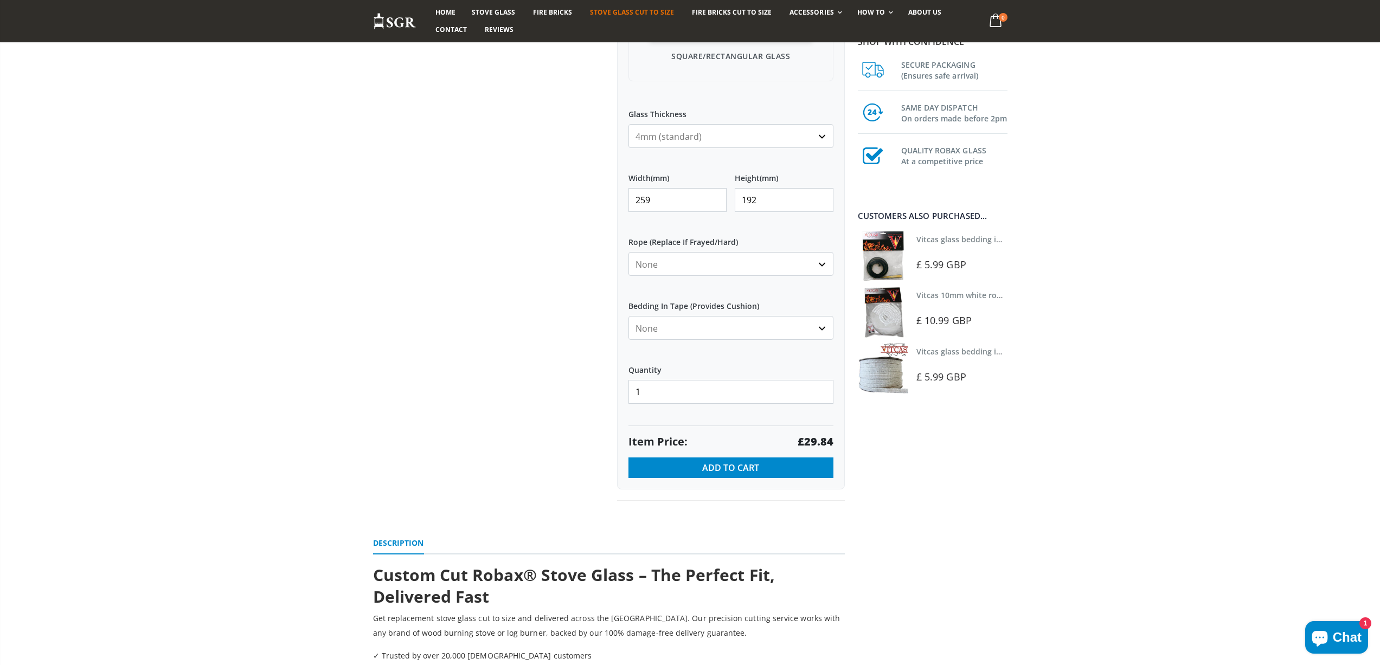
click at [814, 439] on strong "£29.84" at bounding box center [815, 441] width 36 height 15
drag, startPoint x: 629, startPoint y: 192, endPoint x: 619, endPoint y: 192, distance: 10.8
click at [619, 192] on div "My Measurements Are In Millimeters Centimeters Inches For inches, please enter …" at bounding box center [731, 131] width 228 height 718
click at [817, 442] on strong "£44.32" at bounding box center [815, 441] width 36 height 15
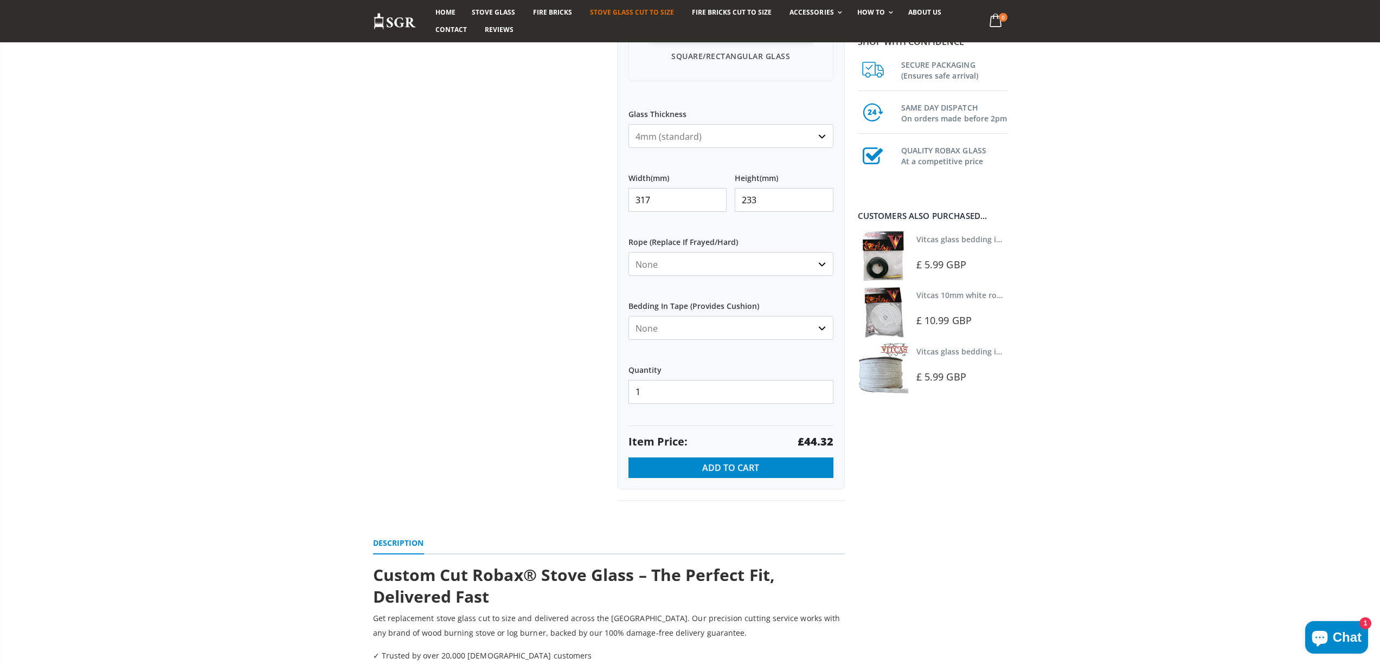
drag, startPoint x: 622, startPoint y: 190, endPoint x: 566, endPoint y: 178, distance: 57.1
click at [578, 187] on div "Custom Cut Robax® Stove Glass 299 reviews Pool Type Default Title Pool #1 Pool …" at bounding box center [609, 108] width 488 height 833
click at [809, 441] on strong "£56.85" at bounding box center [815, 441] width 36 height 15
drag, startPoint x: 683, startPoint y: 201, endPoint x: 579, endPoint y: 193, distance: 103.9
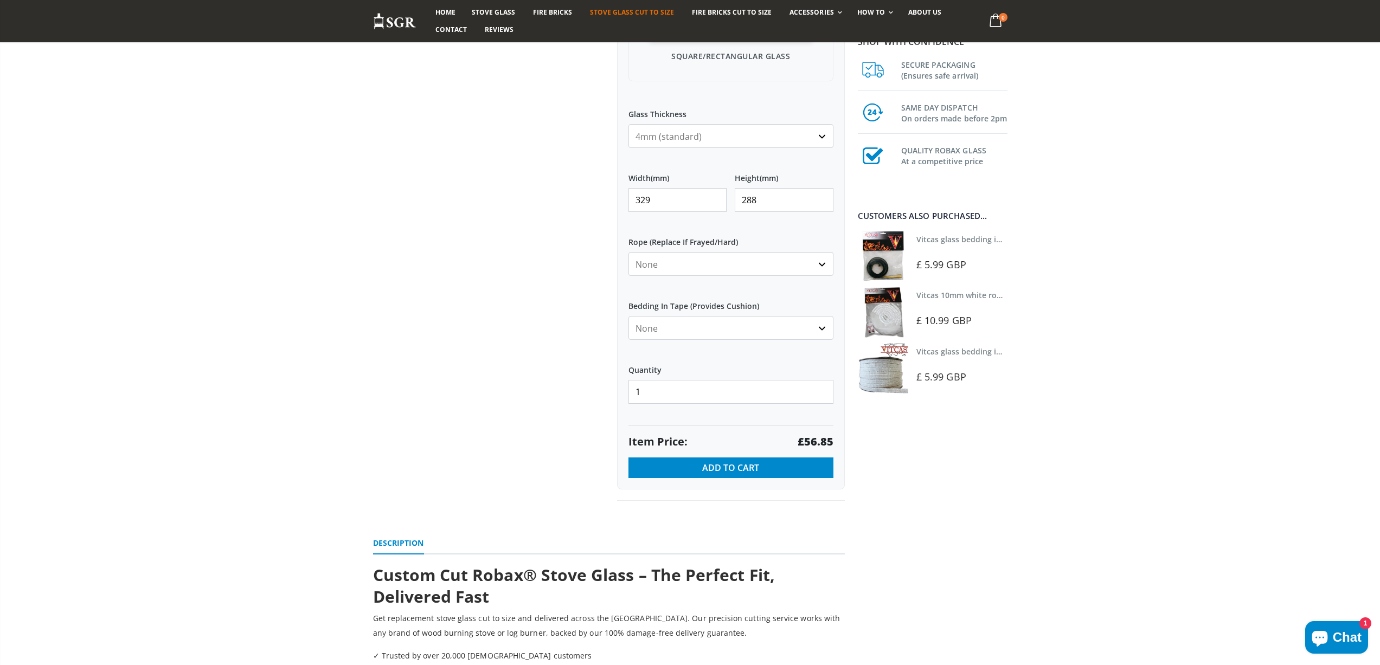
click at [589, 202] on div "Custom Cut Robax® Stove Glass 299 reviews Pool Type Default Title Pool #1 Pool …" at bounding box center [609, 108] width 488 height 833
click at [826, 439] on strong "£60.09" at bounding box center [815, 441] width 36 height 15
drag, startPoint x: 664, startPoint y: 201, endPoint x: 595, endPoint y: 198, distance: 68.9
click at [595, 198] on div "Custom Cut Robax® Stove Glass 299 reviews Pool Type Default Title Pool #1 Pool …" at bounding box center [609, 108] width 488 height 833
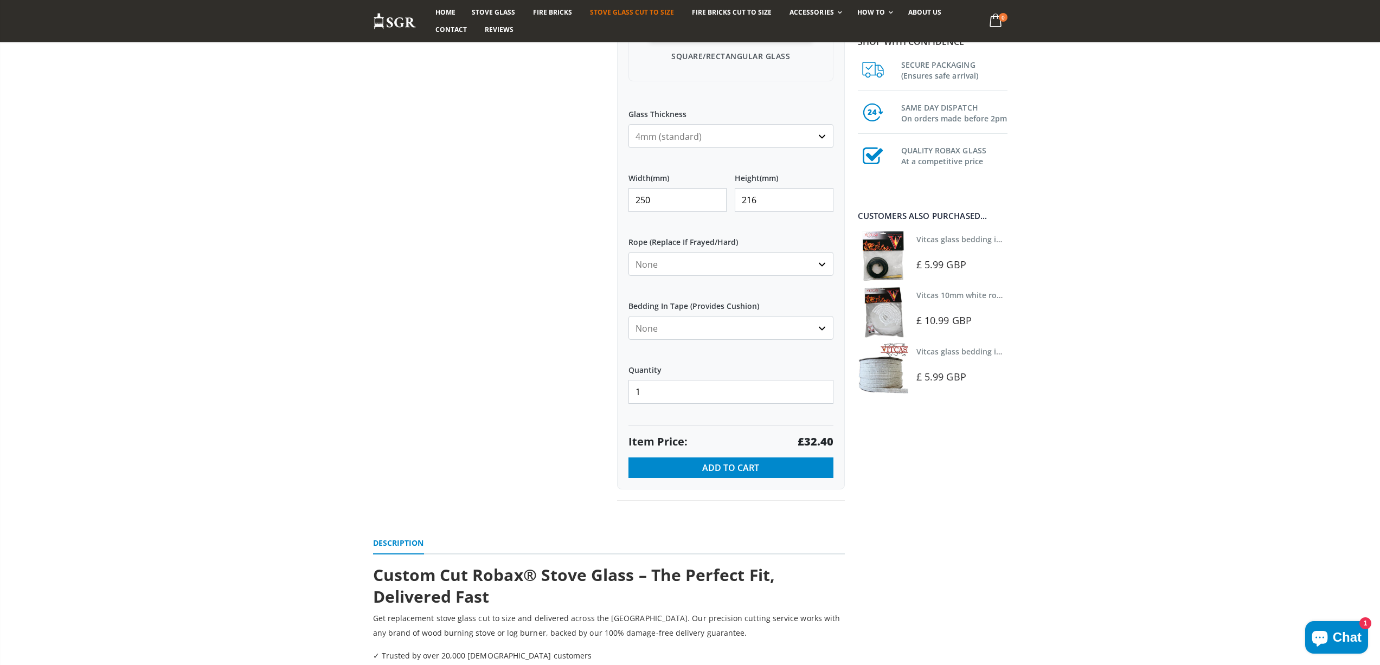
click at [821, 442] on strong "£32.40" at bounding box center [815, 441] width 36 height 15
drag, startPoint x: 663, startPoint y: 200, endPoint x: 553, endPoint y: 188, distance: 110.1
click at [557, 199] on div "Custom Cut Robax® Stove Glass 299 reviews Pool Type Default Title Pool #1 Pool …" at bounding box center [609, 108] width 488 height 833
drag, startPoint x: 766, startPoint y: 203, endPoint x: 674, endPoint y: 192, distance: 92.2
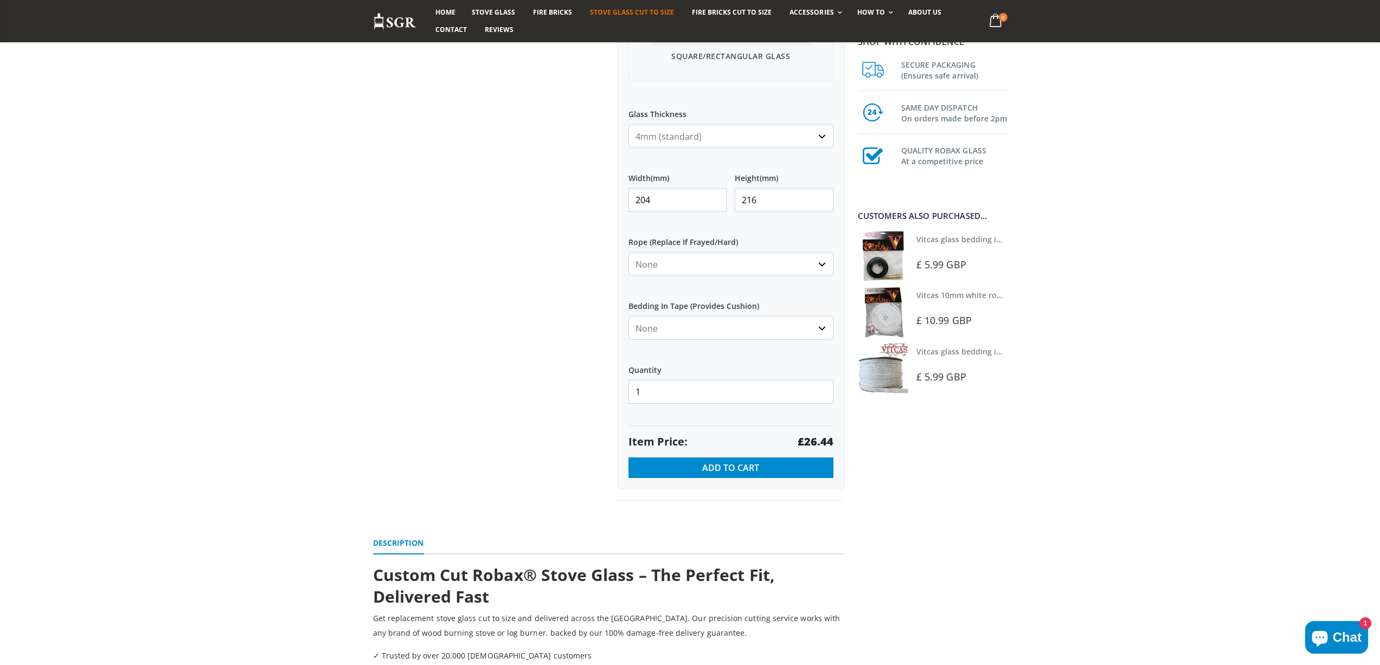
click at [675, 192] on div "Width (mm) 204 Height (mm) 216" at bounding box center [730, 192] width 205 height 56
click at [822, 443] on strong "£22.77" at bounding box center [815, 441] width 36 height 15
click at [822, 442] on strong "£22.77" at bounding box center [815, 441] width 36 height 15
drag, startPoint x: 655, startPoint y: 196, endPoint x: 638, endPoint y: 196, distance: 16.8
click at [638, 196] on input "204" at bounding box center [677, 200] width 99 height 24
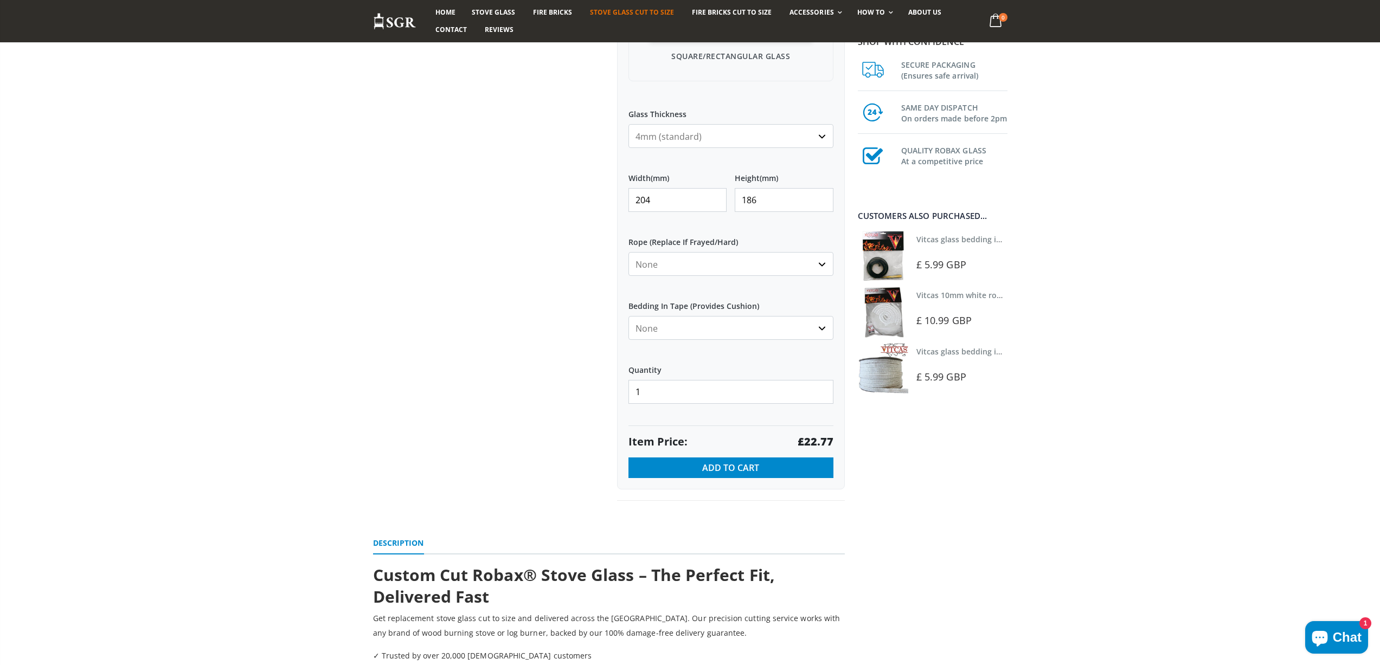
click at [672, 194] on input "204" at bounding box center [677, 200] width 99 height 24
click at [814, 445] on strong "£22.60" at bounding box center [815, 441] width 36 height 15
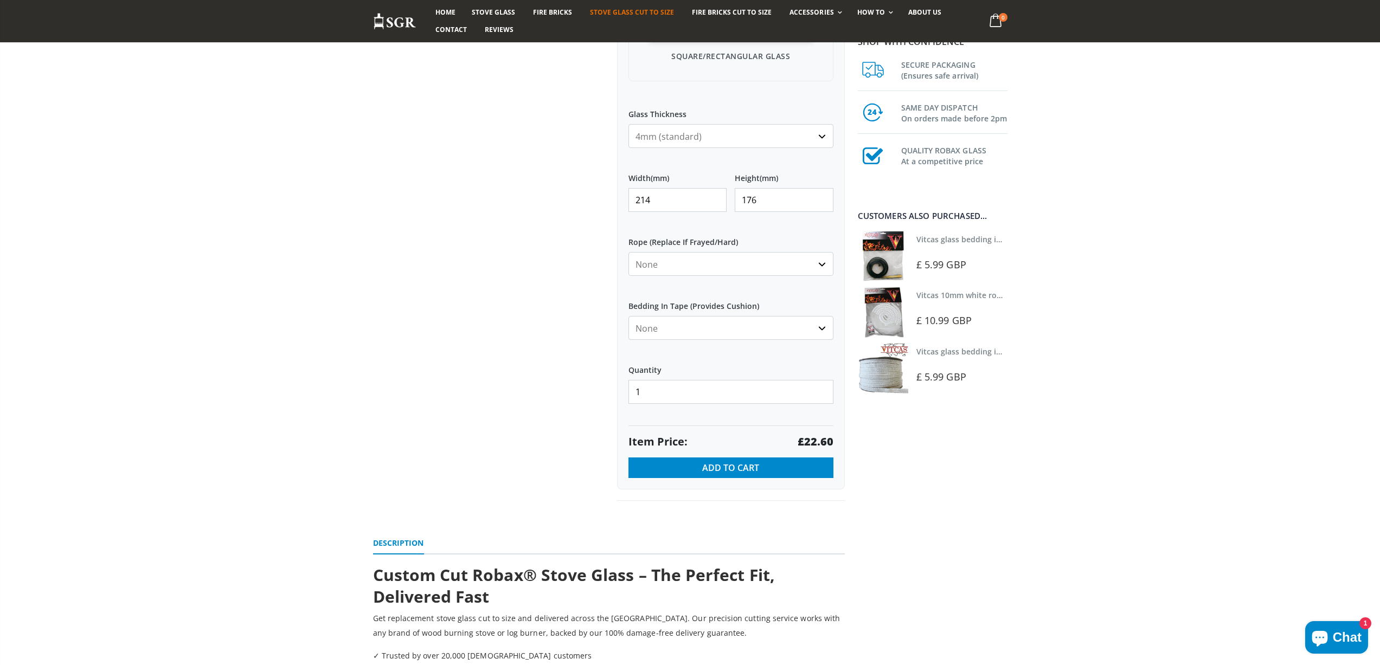
drag, startPoint x: 676, startPoint y: 196, endPoint x: 532, endPoint y: 156, distance: 149.8
click at [540, 170] on div "Custom Cut Robax® Stove Glass 299 reviews Pool Type Default Title Pool #1 Pool …" at bounding box center [609, 108] width 488 height 833
click at [820, 439] on strong "£44.96" at bounding box center [815, 441] width 36 height 15
drag, startPoint x: 798, startPoint y: 199, endPoint x: 681, endPoint y: 191, distance: 116.8
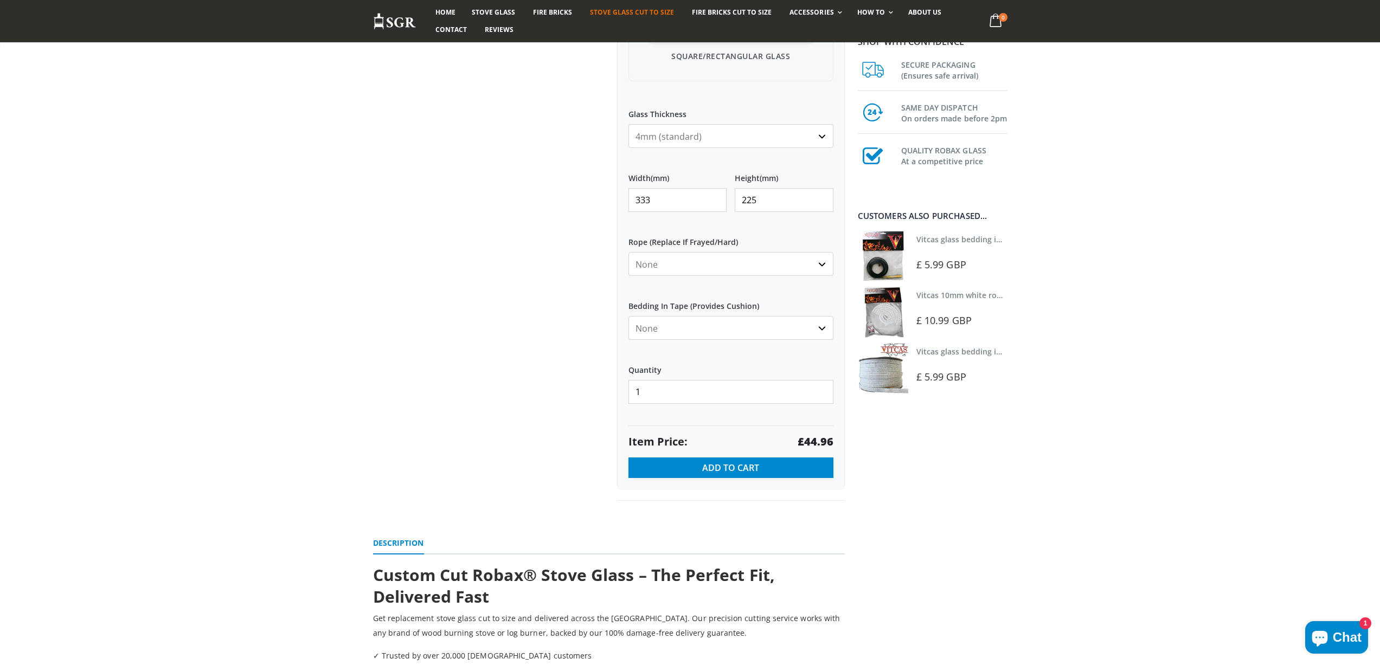
click at [699, 203] on div "Width (mm) 333 Height (mm) 225" at bounding box center [730, 192] width 205 height 56
click at [810, 442] on strong "£50.95" at bounding box center [815, 441] width 36 height 15
drag, startPoint x: 658, startPoint y: 196, endPoint x: 600, endPoint y: 198, distance: 58.6
click at [600, 198] on div "Custom Cut Robax® Stove Glass 299 reviews Pool Type Default Title Pool #1 Pool …" at bounding box center [609, 108] width 488 height 833
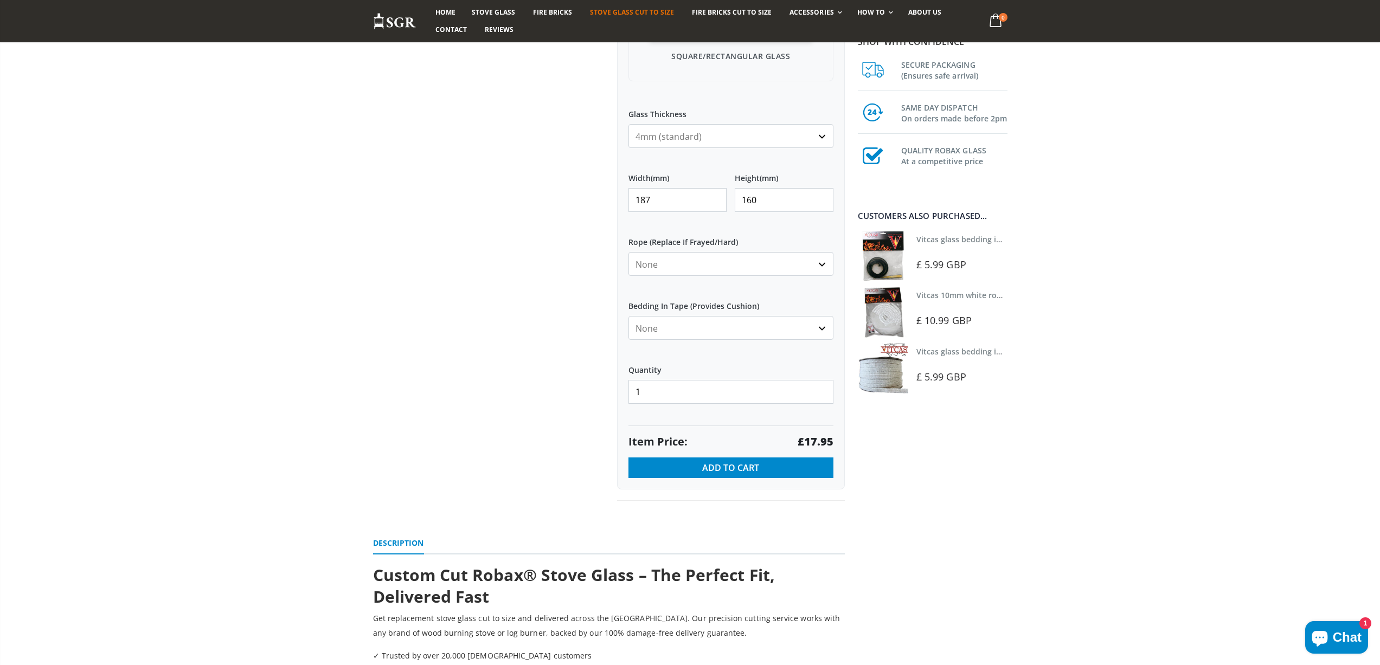
click at [828, 443] on strong "£17.95" at bounding box center [815, 441] width 36 height 15
drag, startPoint x: 648, startPoint y: 197, endPoint x: 589, endPoint y: 195, distance: 59.1
click at [596, 197] on div "Custom Cut Robax® Stove Glass 299 reviews Pool Type Default Title Pool #1 Pool …" at bounding box center [609, 108] width 488 height 833
click at [821, 444] on strong "£17.00" at bounding box center [815, 441] width 36 height 15
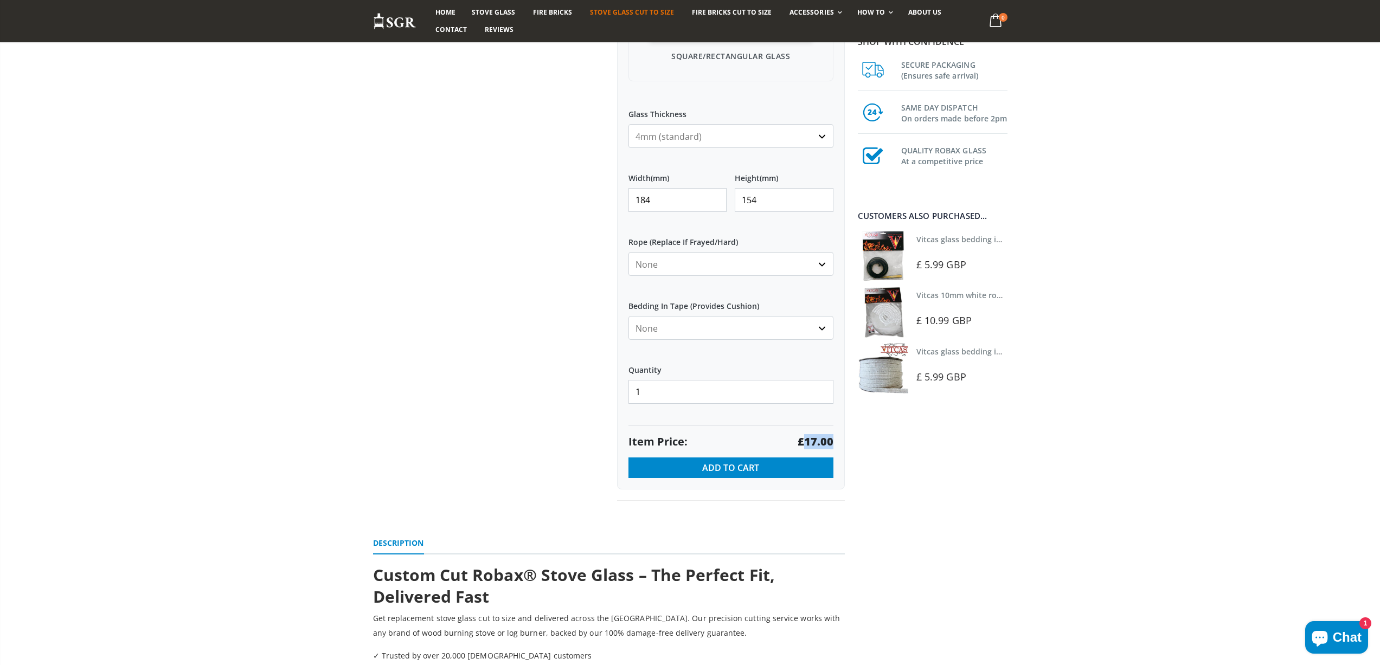
click at [821, 443] on strong "£17.00" at bounding box center [815, 441] width 36 height 15
drag, startPoint x: 642, startPoint y: 204, endPoint x: 607, endPoint y: 201, distance: 34.8
click at [607, 203] on div "Custom Cut Robax® Stove Glass 299 reviews Pool Type Default Title Pool #1 Pool …" at bounding box center [609, 108] width 488 height 833
click at [821, 441] on strong "£39.28" at bounding box center [815, 441] width 36 height 15
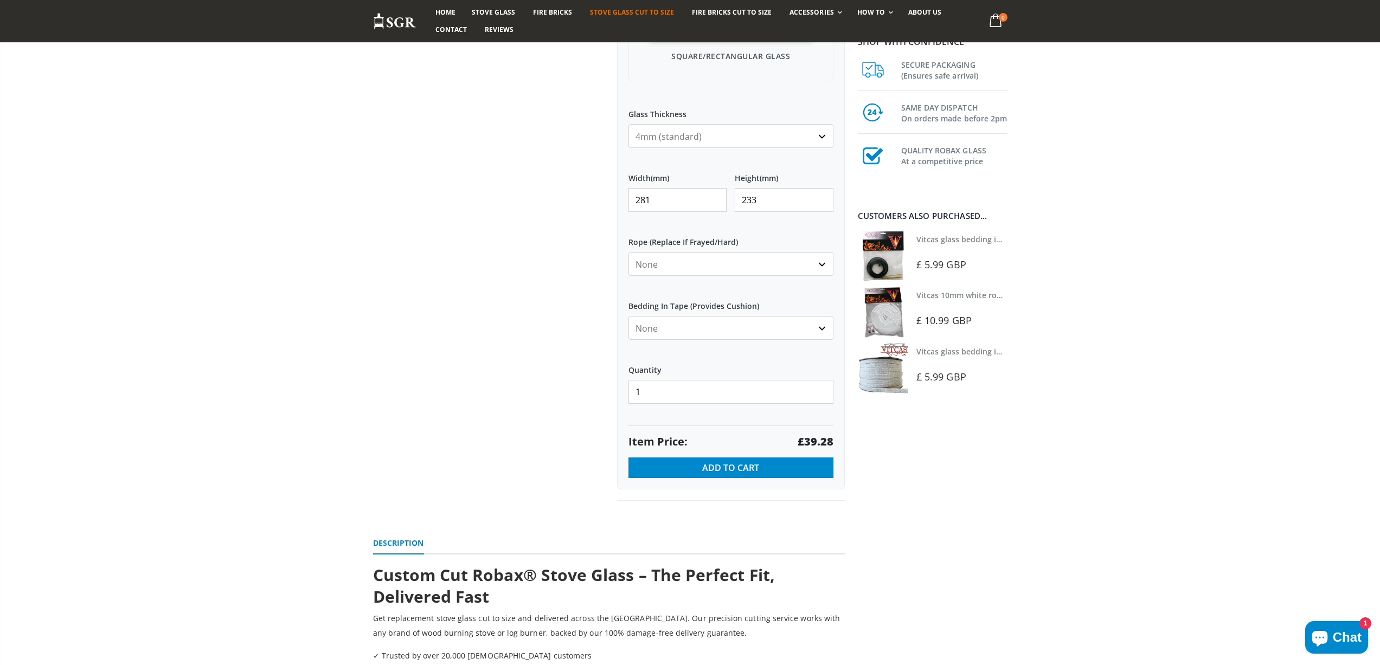
drag, startPoint x: 652, startPoint y: 195, endPoint x: 623, endPoint y: 192, distance: 28.3
click at [630, 198] on input "281" at bounding box center [677, 200] width 99 height 24
click at [814, 437] on strong "£16.20" at bounding box center [815, 441] width 36 height 15
drag, startPoint x: 639, startPoint y: 195, endPoint x: 595, endPoint y: 182, distance: 46.3
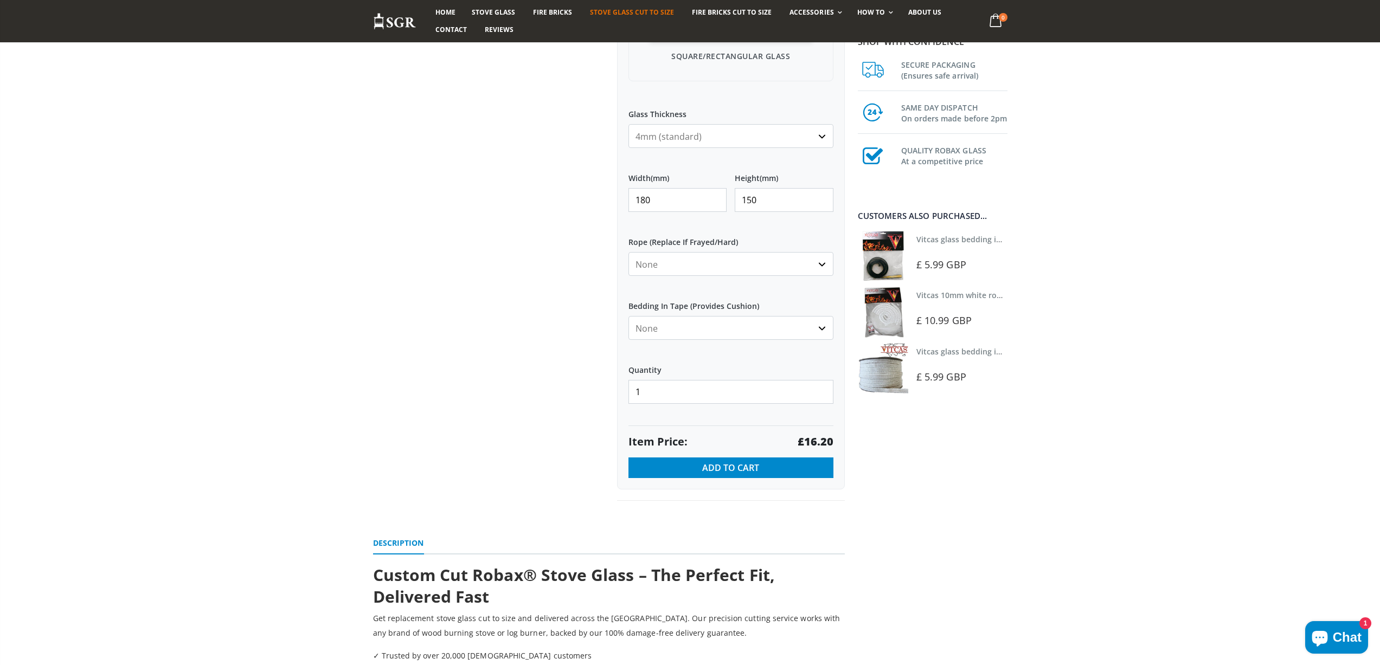
click at [595, 196] on div "Custom Cut Robax® Stove Glass 299 reviews Pool Type Default Title Pool #1 Pool …" at bounding box center [609, 108] width 488 height 833
click at [823, 439] on strong "£14.67" at bounding box center [815, 441] width 36 height 15
drag, startPoint x: 687, startPoint y: 196, endPoint x: 601, endPoint y: 187, distance: 86.1
click at [605, 191] on div "Custom Cut Robax® Stove Glass 299 reviews Pool Type Default Title Pool #1 Pool …" at bounding box center [609, 108] width 488 height 833
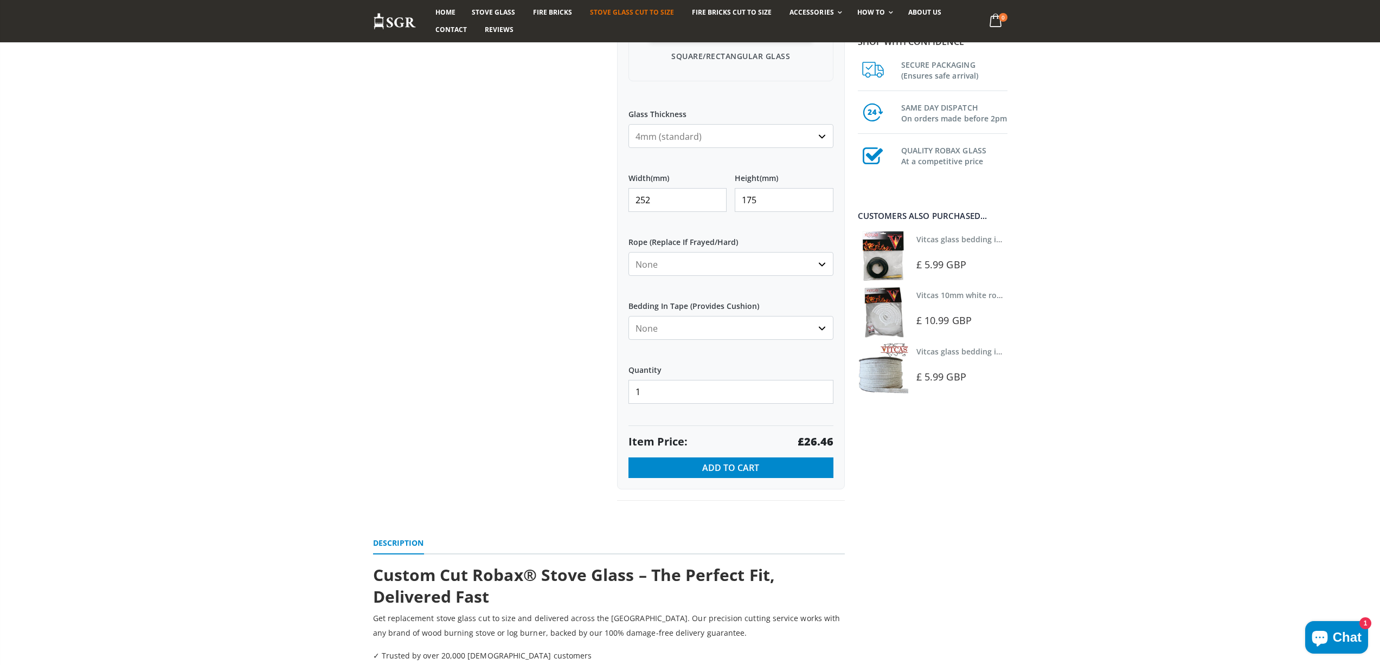
click at [821, 441] on strong "£26.46" at bounding box center [815, 441] width 36 height 15
drag, startPoint x: 649, startPoint y: 196, endPoint x: 609, endPoint y: 196, distance: 40.7
click at [609, 196] on div "Custom Cut Robax® Stove Glass 299 reviews Pool Type Default Title Pool #1 Pool …" at bounding box center [731, 96] width 244 height 809
click at [811, 440] on strong "£48.27" at bounding box center [815, 441] width 36 height 15
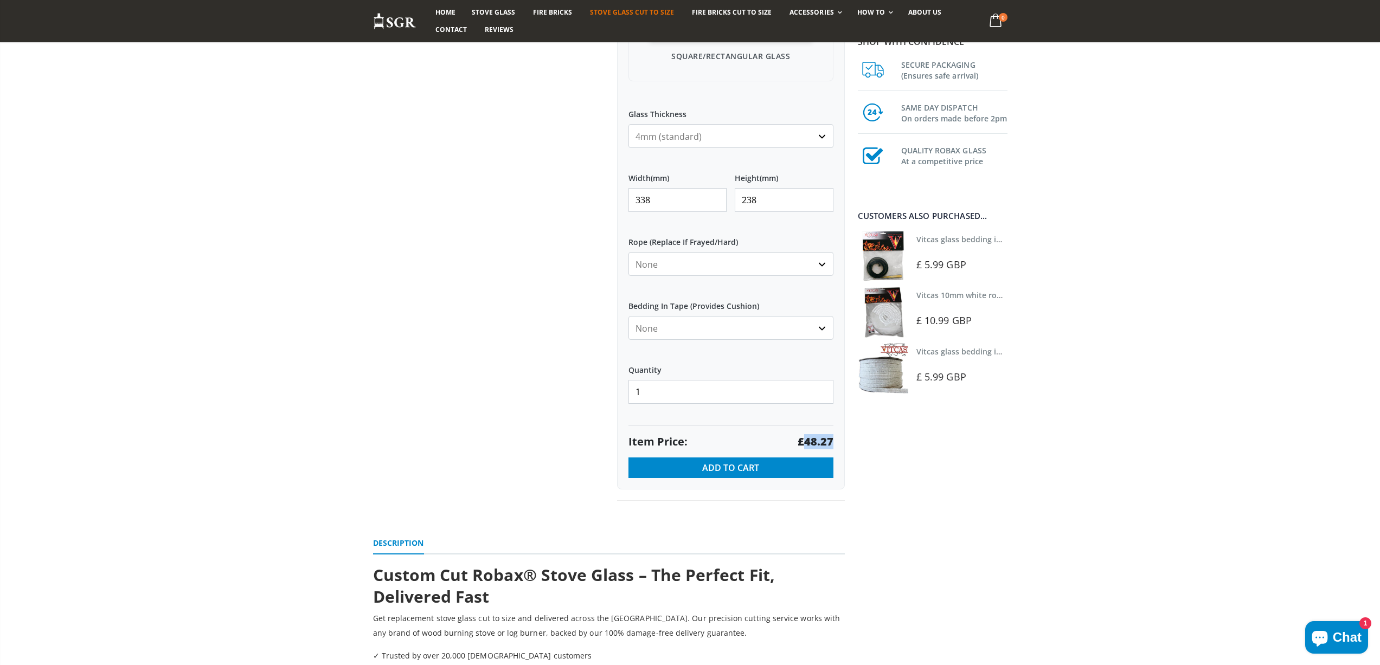
click at [811, 440] on strong "£48.27" at bounding box center [815, 441] width 36 height 15
drag, startPoint x: 667, startPoint y: 200, endPoint x: 556, endPoint y: 194, distance: 111.3
click at [556, 194] on div "Custom Cut Robax® Stove Glass 299 reviews Pool Type Default Title Pool #1 Pool …" at bounding box center [609, 108] width 488 height 833
click at [811, 435] on strong "£22.38" at bounding box center [815, 441] width 36 height 15
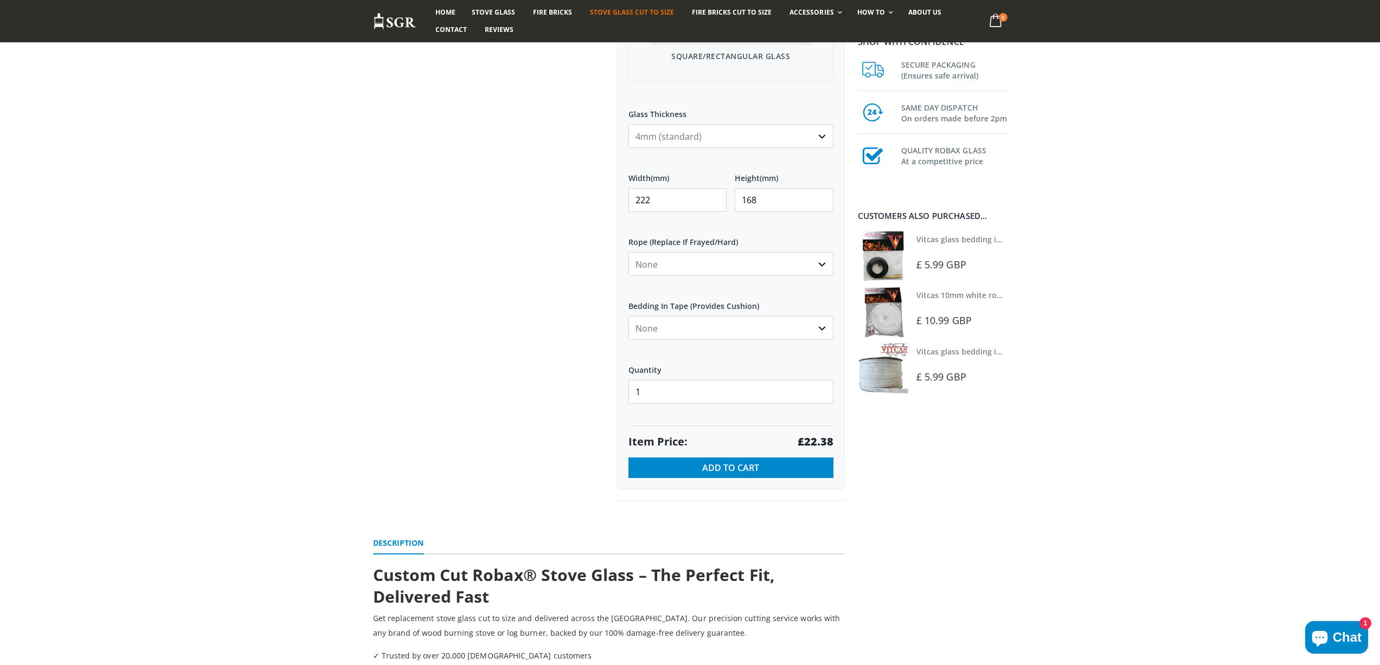
drag, startPoint x: 666, startPoint y: 199, endPoint x: 634, endPoint y: 198, distance: 32.0
click at [634, 198] on input "222" at bounding box center [677, 200] width 99 height 24
click at [811, 437] on strong "£46.62" at bounding box center [815, 441] width 36 height 15
click at [734, 202] on div "Width (mm) 370 Height (mm) 210" at bounding box center [730, 192] width 205 height 56
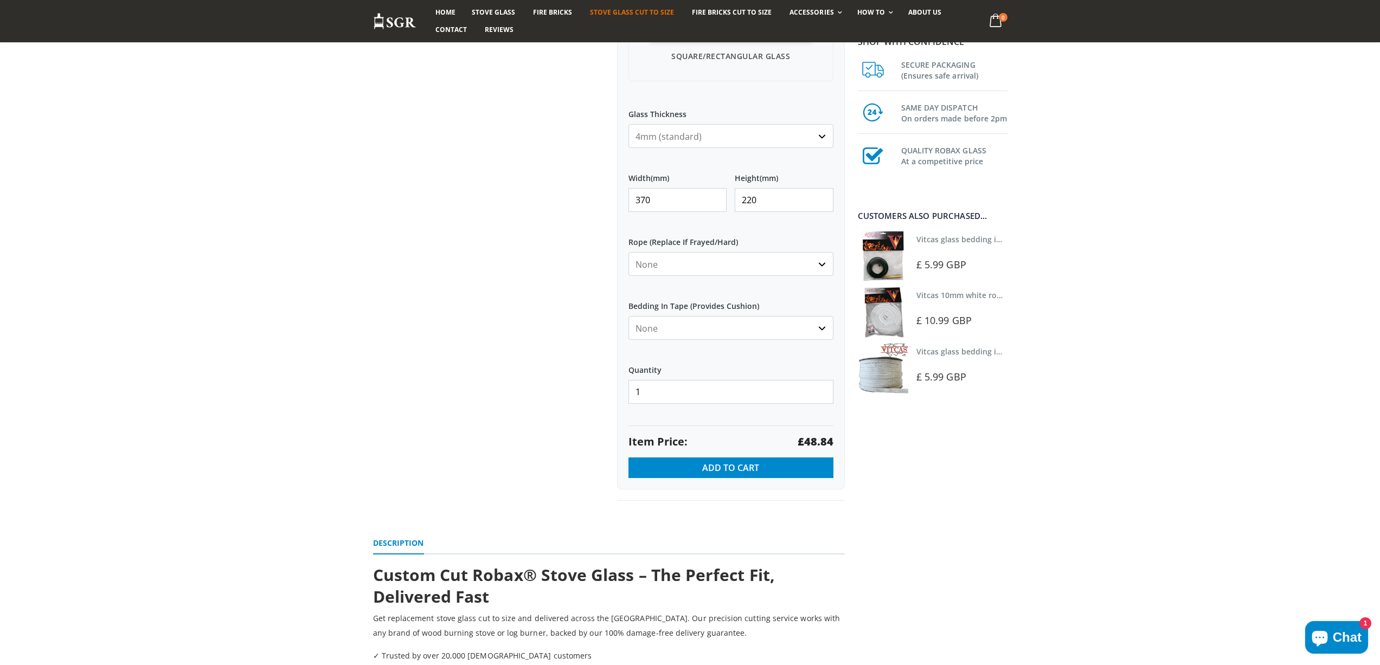
click at [821, 438] on strong "£48.84" at bounding box center [815, 441] width 36 height 15
drag, startPoint x: 676, startPoint y: 203, endPoint x: 620, endPoint y: 201, distance: 55.9
click at [622, 203] on div "My Measurements Are In Millimeters Centimeters Inches For inches, please enter …" at bounding box center [731, 131] width 228 height 718
click at [811, 438] on strong "£22.38" at bounding box center [815, 441] width 36 height 15
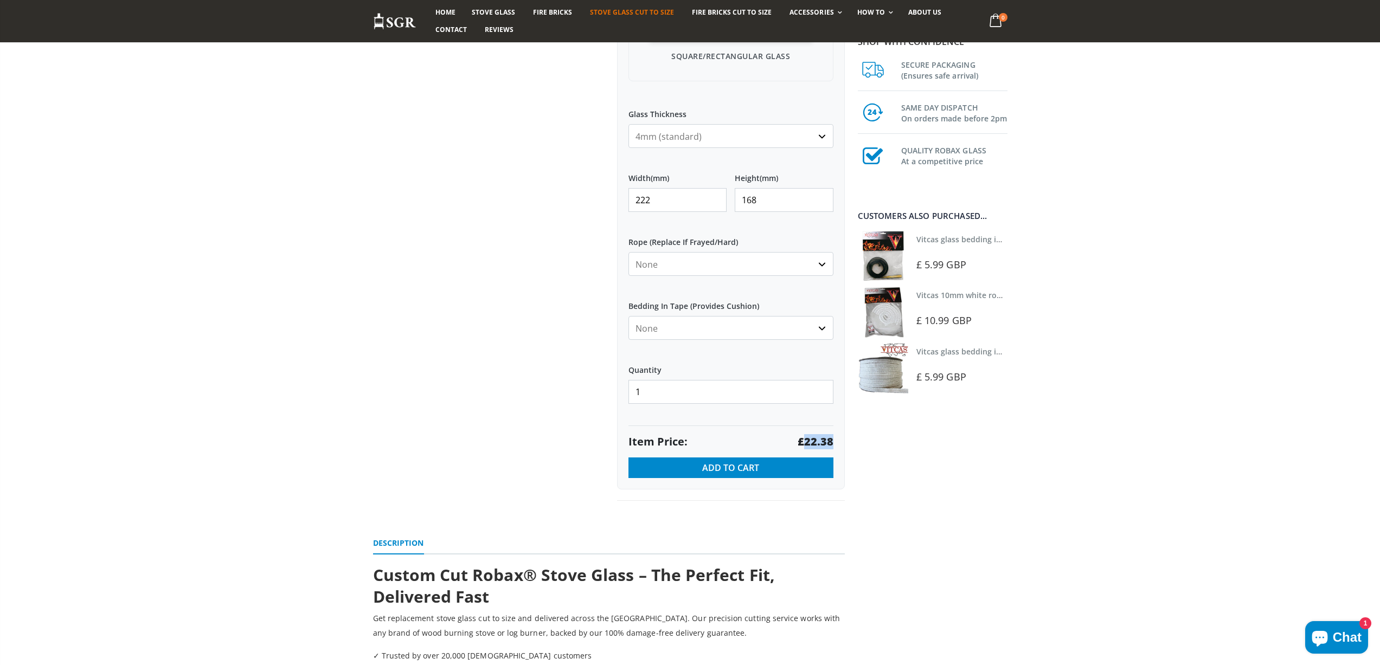
click at [811, 438] on strong "£22.38" at bounding box center [815, 441] width 36 height 15
drag, startPoint x: 686, startPoint y: 201, endPoint x: 552, endPoint y: 197, distance: 134.5
click at [558, 200] on div "Custom Cut Robax® Stove Glass 299 reviews Pool Type Default Title Pool #1 Pool …" at bounding box center [609, 108] width 488 height 833
click at [816, 442] on strong "£31.36" at bounding box center [815, 441] width 36 height 15
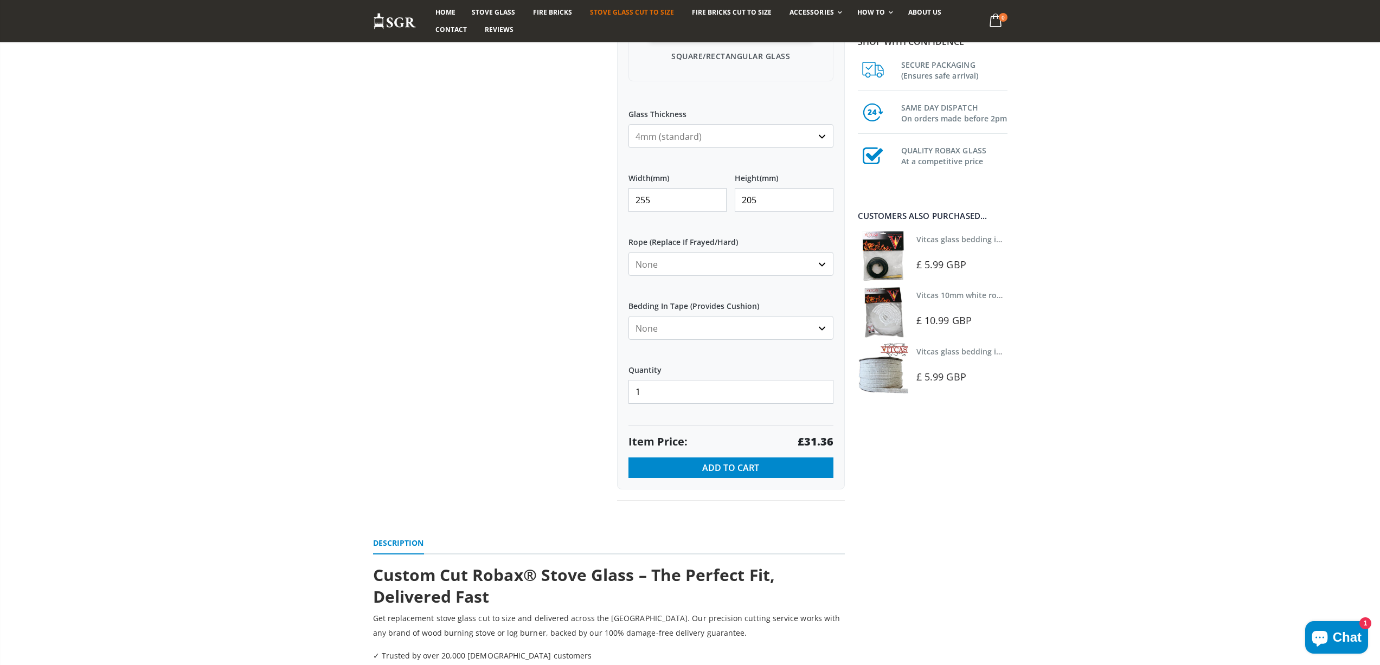
drag, startPoint x: 686, startPoint y: 201, endPoint x: 617, endPoint y: 203, distance: 68.3
click at [617, 203] on div "My Measurements Are In Millimeters Centimeters Inches For inches, please enter …" at bounding box center [731, 131] width 228 height 718
click at [817, 440] on strong "£76.50" at bounding box center [815, 441] width 36 height 15
drag, startPoint x: 650, startPoint y: 198, endPoint x: 615, endPoint y: 202, distance: 35.4
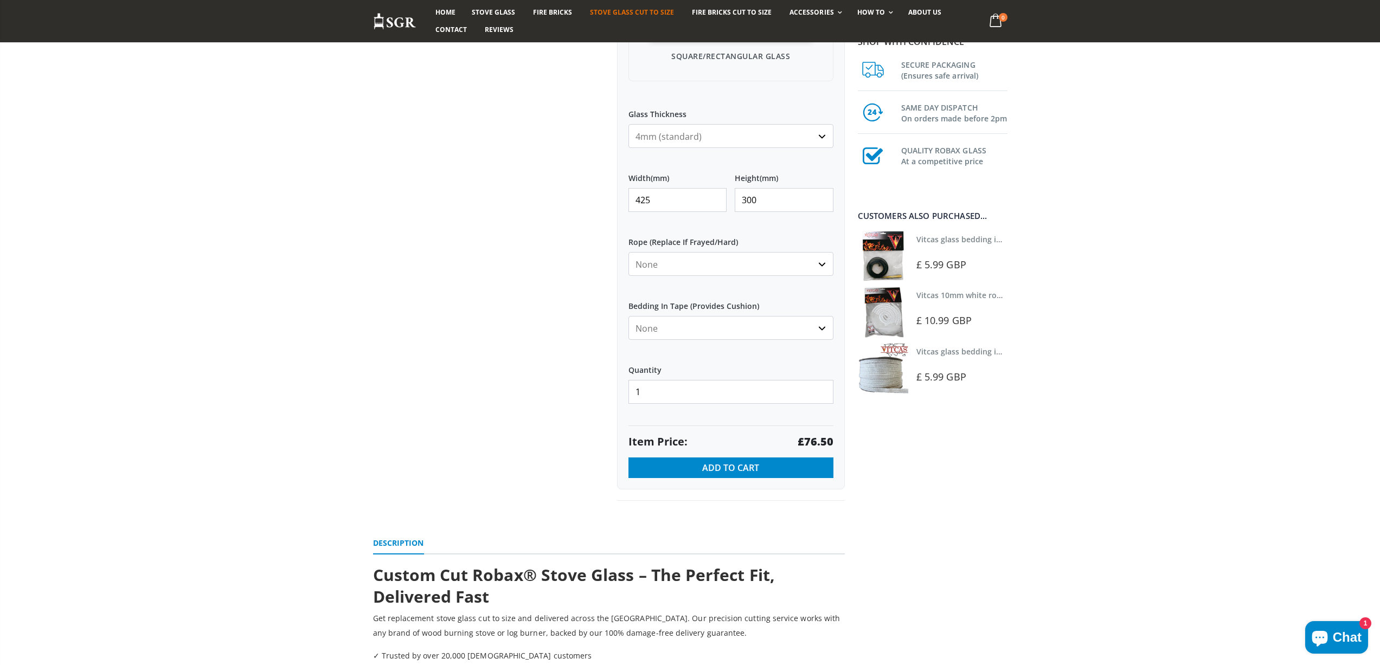
click at [615, 202] on div "Custom Cut Robax® Stove Glass 299 reviews Pool Type Default Title Pool #1 Pool …" at bounding box center [731, 96] width 244 height 809
click at [808, 444] on strong "£51.17" at bounding box center [815, 441] width 36 height 15
click at [808, 443] on strong "£51.17" at bounding box center [815, 441] width 36 height 15
drag, startPoint x: 613, startPoint y: 199, endPoint x: 607, endPoint y: 196, distance: 6.3
click at [609, 199] on div "Custom Cut Robax® Stove Glass 299 reviews Pool Type Default Title Pool #1 Pool …" at bounding box center [731, 96] width 244 height 809
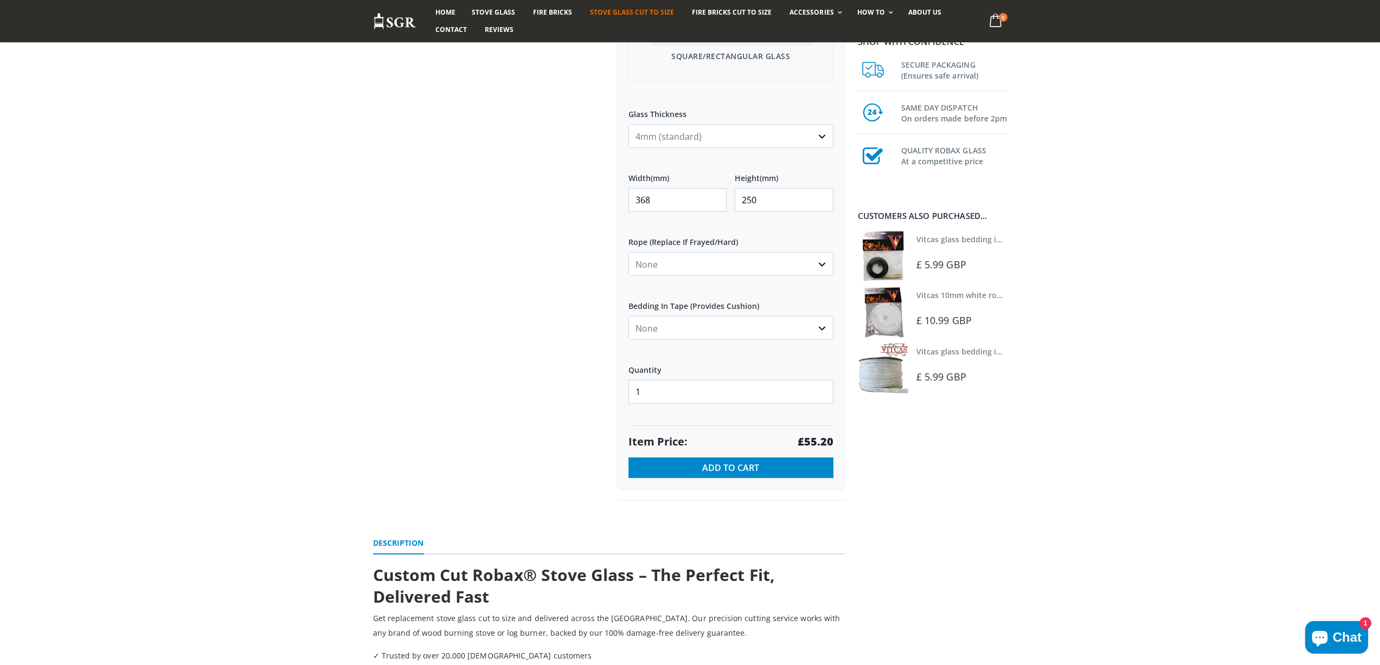
click at [816, 440] on strong "£55.20" at bounding box center [815, 441] width 36 height 15
click at [610, 198] on div "Custom Cut Robax® Stove Glass 299 reviews Pool Type Default Title Pool #1 Pool …" at bounding box center [731, 96] width 244 height 809
click at [817, 438] on strong "£29.25" at bounding box center [815, 441] width 36 height 15
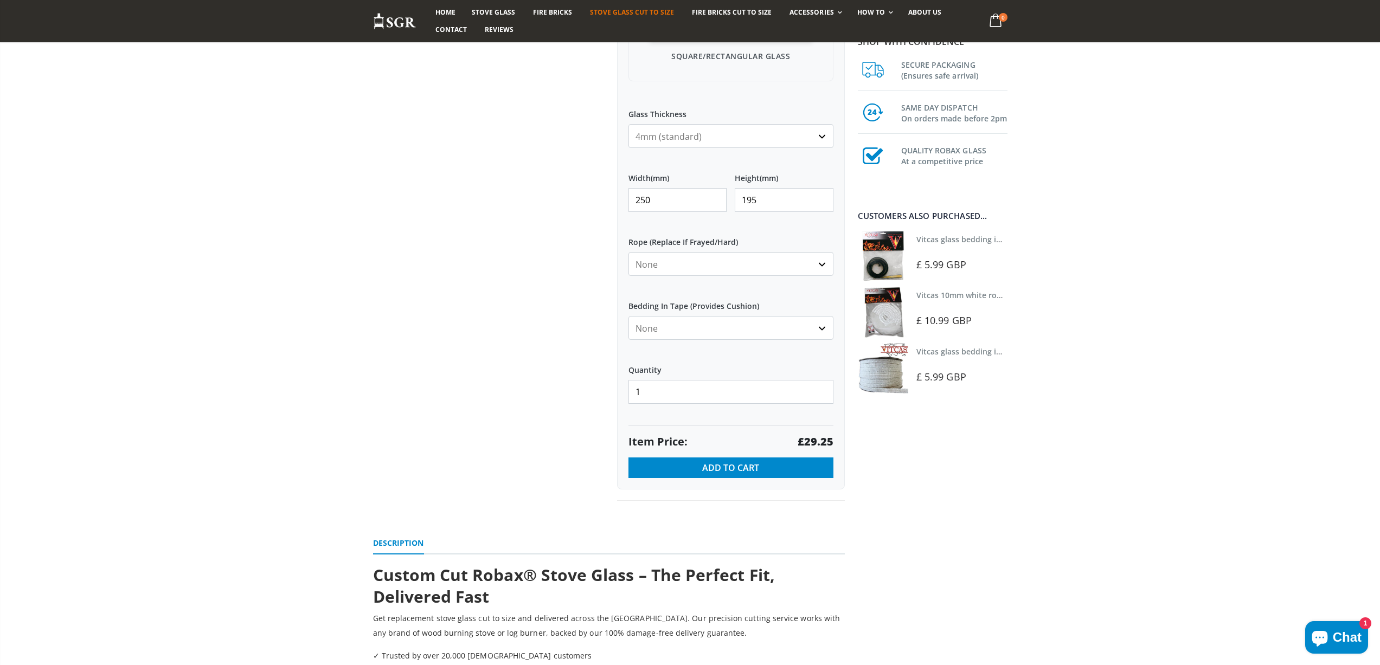
drag, startPoint x: 678, startPoint y: 195, endPoint x: 570, endPoint y: 195, distance: 107.3
click at [570, 195] on div "Custom Cut Robax® Stove Glass 299 reviews Pool Type Default Title Pool #1 Pool …" at bounding box center [609, 108] width 488 height 833
click at [805, 441] on strong "£49.50" at bounding box center [815, 441] width 36 height 15
click at [806, 441] on strong "£49.50" at bounding box center [815, 441] width 36 height 15
drag, startPoint x: 658, startPoint y: 200, endPoint x: 613, endPoint y: 203, distance: 45.1
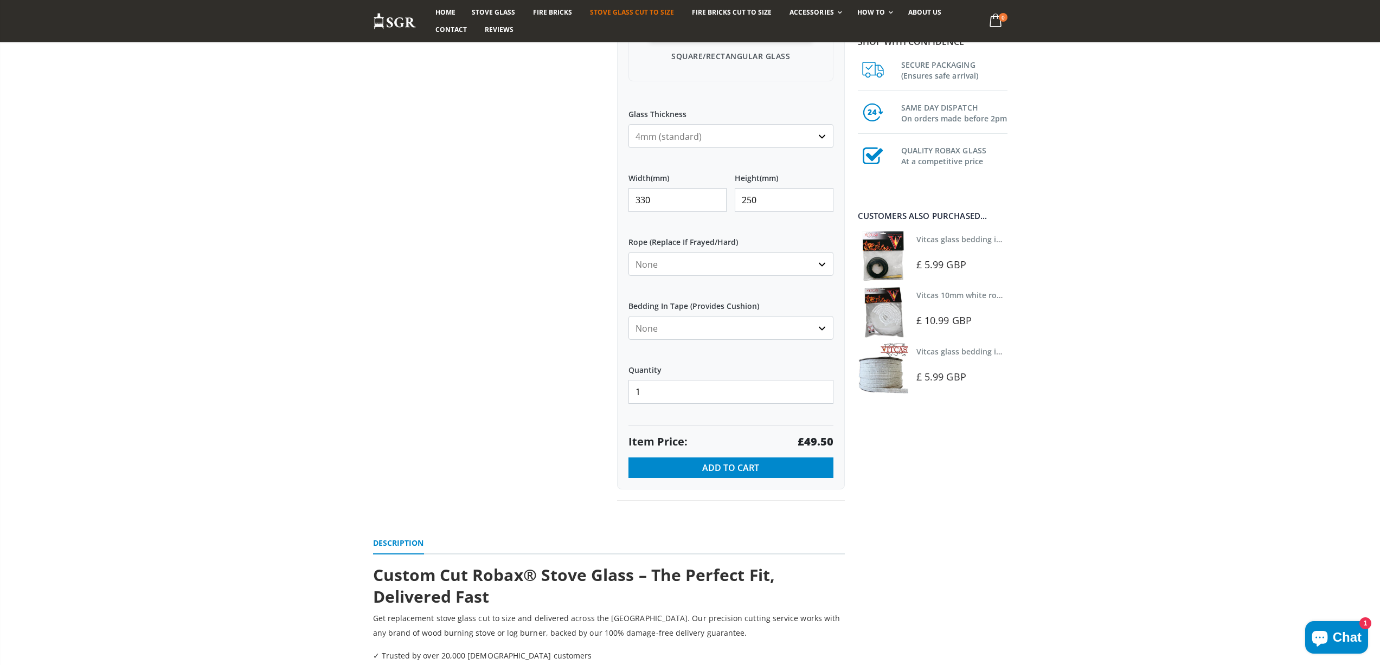
click at [613, 203] on div "Custom Cut Robax® Stove Glass 299 reviews Pool Type Default Title Pool #1 Pool …" at bounding box center [731, 96] width 244 height 809
click at [814, 439] on strong "£25.72" at bounding box center [815, 441] width 36 height 15
drag, startPoint x: 670, startPoint y: 194, endPoint x: 604, endPoint y: 194, distance: 66.1
click at [604, 194] on div "Custom Cut Robax® Stove Glass 299 reviews Pool Type Default Title Pool #1 Pool …" at bounding box center [609, 108] width 488 height 833
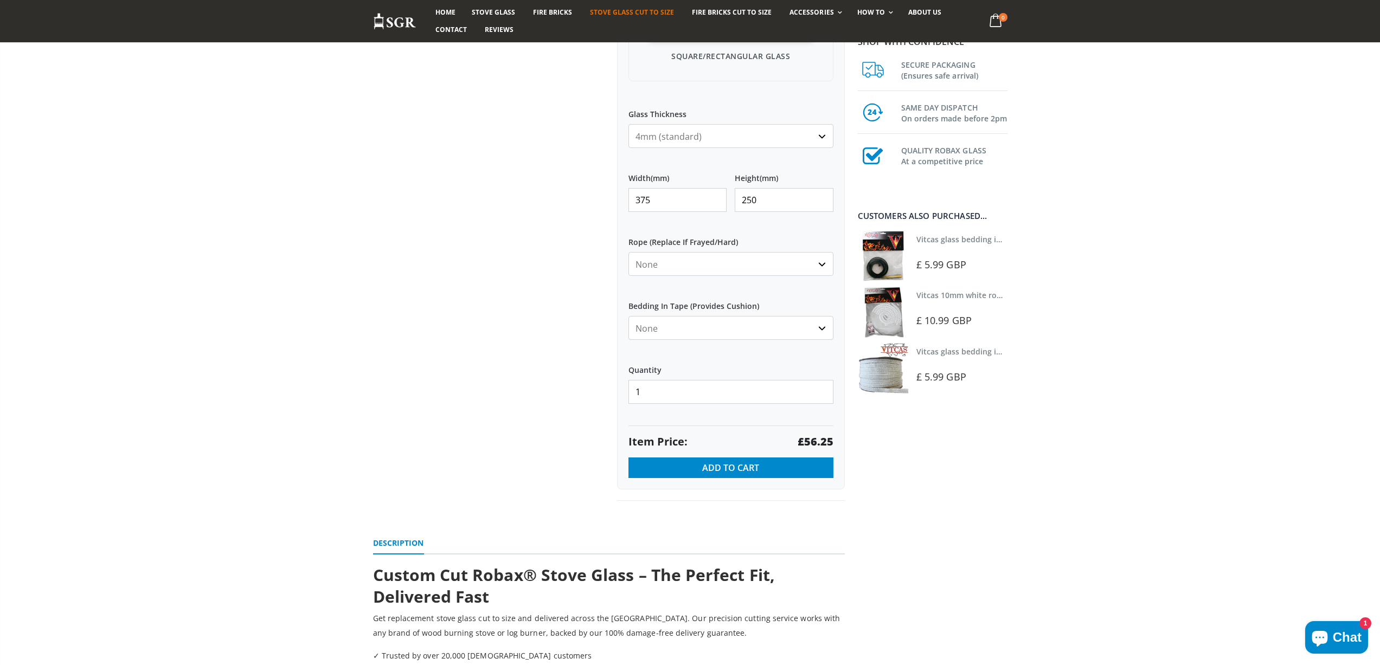
click at [827, 443] on strong "£56.25" at bounding box center [815, 441] width 36 height 15
drag, startPoint x: 679, startPoint y: 196, endPoint x: 571, endPoint y: 196, distance: 107.9
click at [571, 196] on div "Custom Cut Robax® Stove Glass 299 reviews Pool Type Default Title Pool #1 Pool …" at bounding box center [609, 108] width 488 height 833
click at [808, 441] on strong "£32.92" at bounding box center [815, 441] width 36 height 15
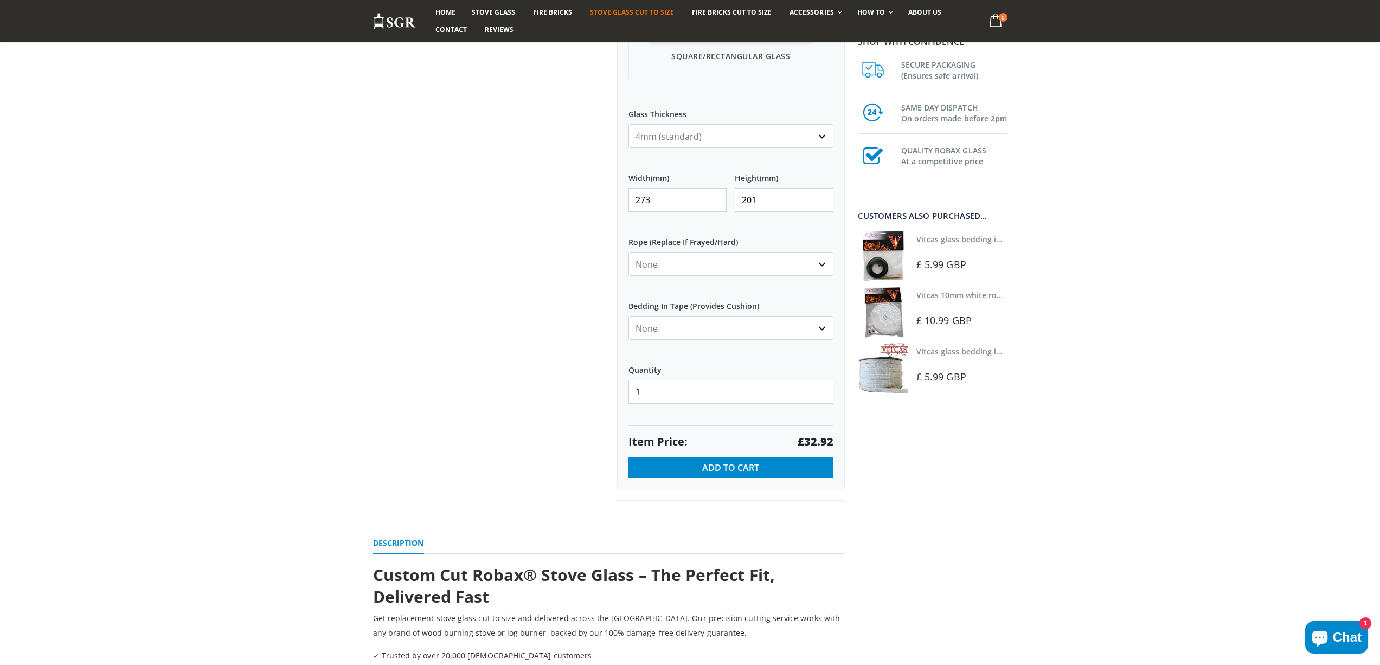
click at [808, 441] on strong "£32.92" at bounding box center [815, 441] width 36 height 15
drag, startPoint x: 680, startPoint y: 195, endPoint x: 584, endPoint y: 195, distance: 95.4
click at [584, 195] on div "Custom Cut Robax® Stove Glass 299 reviews Pool Type Default Title Pool #1 Pool …" at bounding box center [609, 108] width 488 height 833
click at [817, 439] on strong "£27.60" at bounding box center [815, 441] width 36 height 15
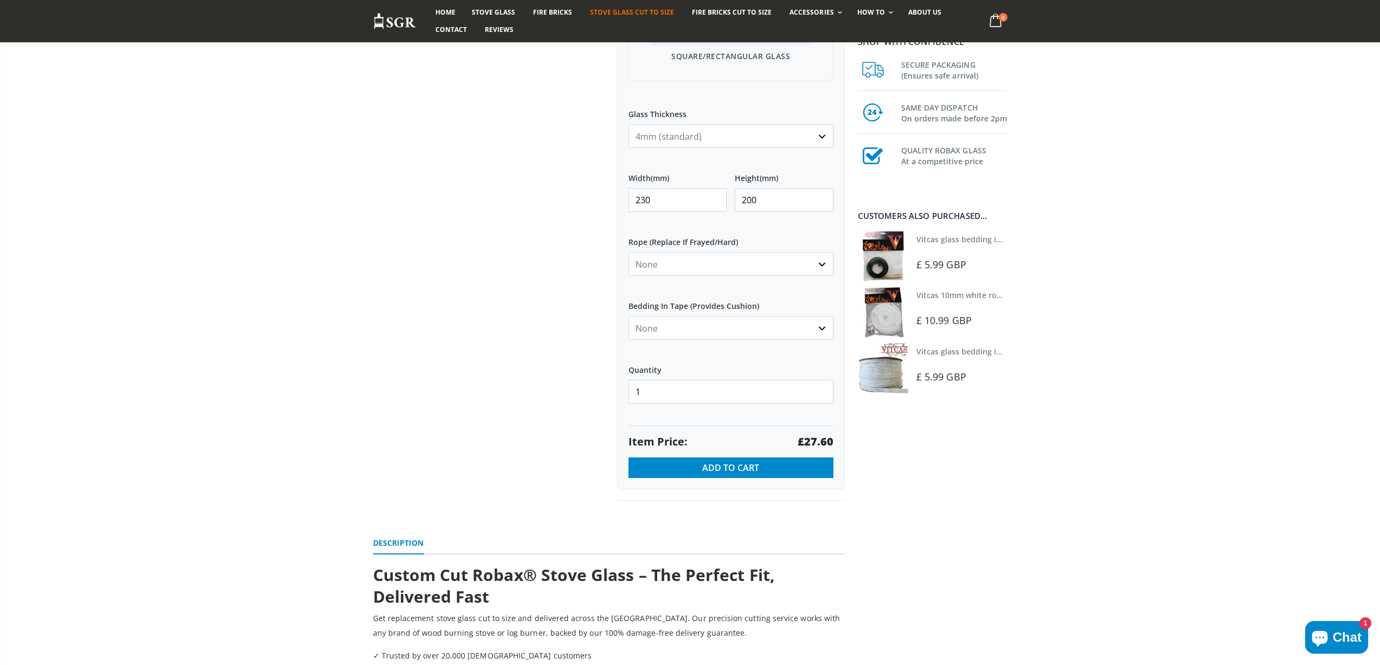
drag, startPoint x: 660, startPoint y: 201, endPoint x: 616, endPoint y: 198, distance: 43.5
click at [617, 204] on div "My Measurements Are In Millimeters Centimeters Inches For inches, please enter …" at bounding box center [731, 131] width 228 height 718
click at [818, 438] on strong "£26.17" at bounding box center [815, 441] width 36 height 15
